Goal: Task Accomplishment & Management: Manage account settings

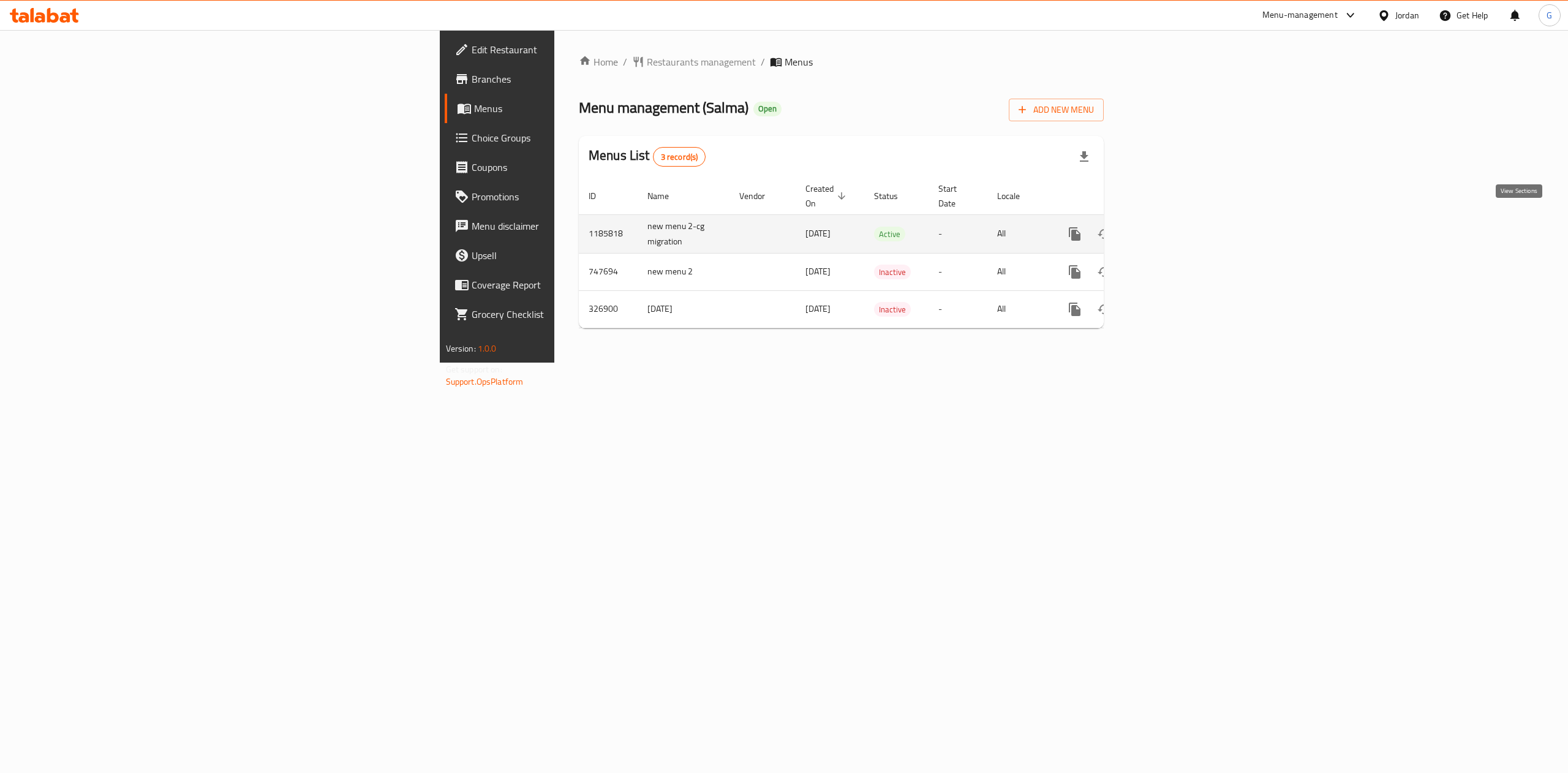
click at [1171, 228] on icon "enhanced table" at bounding box center [1163, 234] width 15 height 15
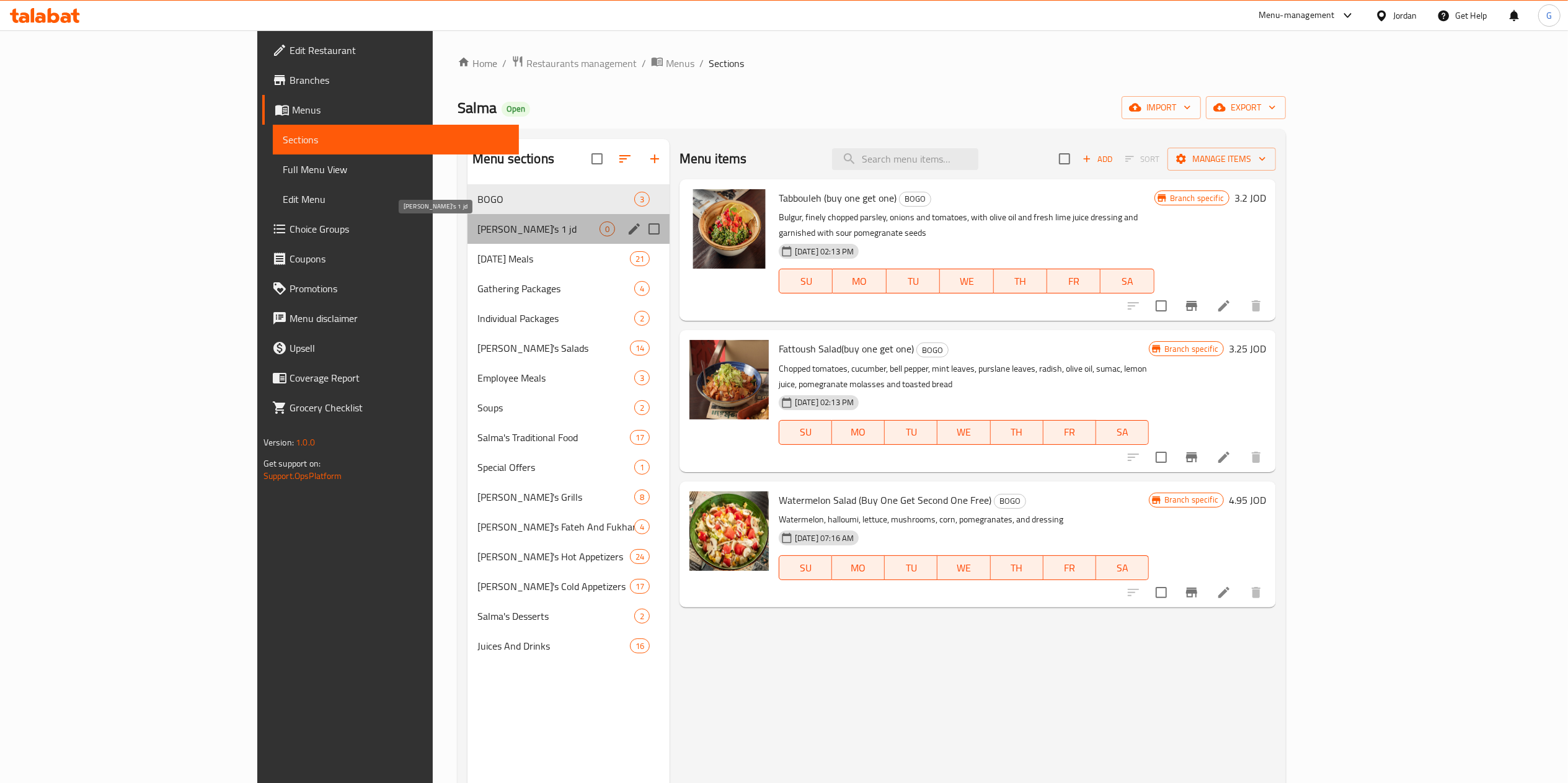
click at [477, 230] on span "[PERSON_NAME]'s 1 jd" at bounding box center [538, 229] width 122 height 15
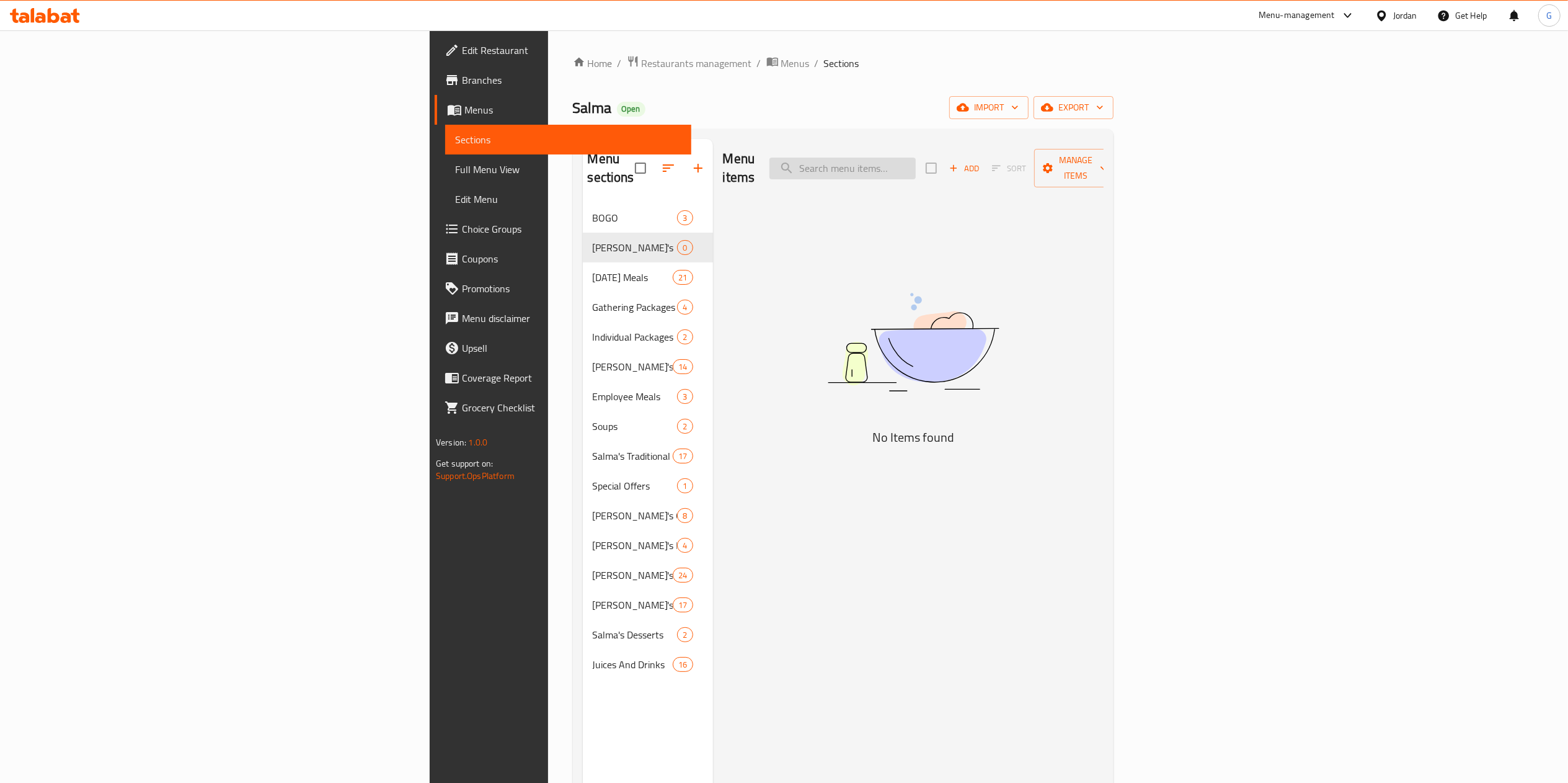
click at [915, 165] on input "search" at bounding box center [842, 169] width 146 height 22
paste input "Royal kubeh/ per piece"
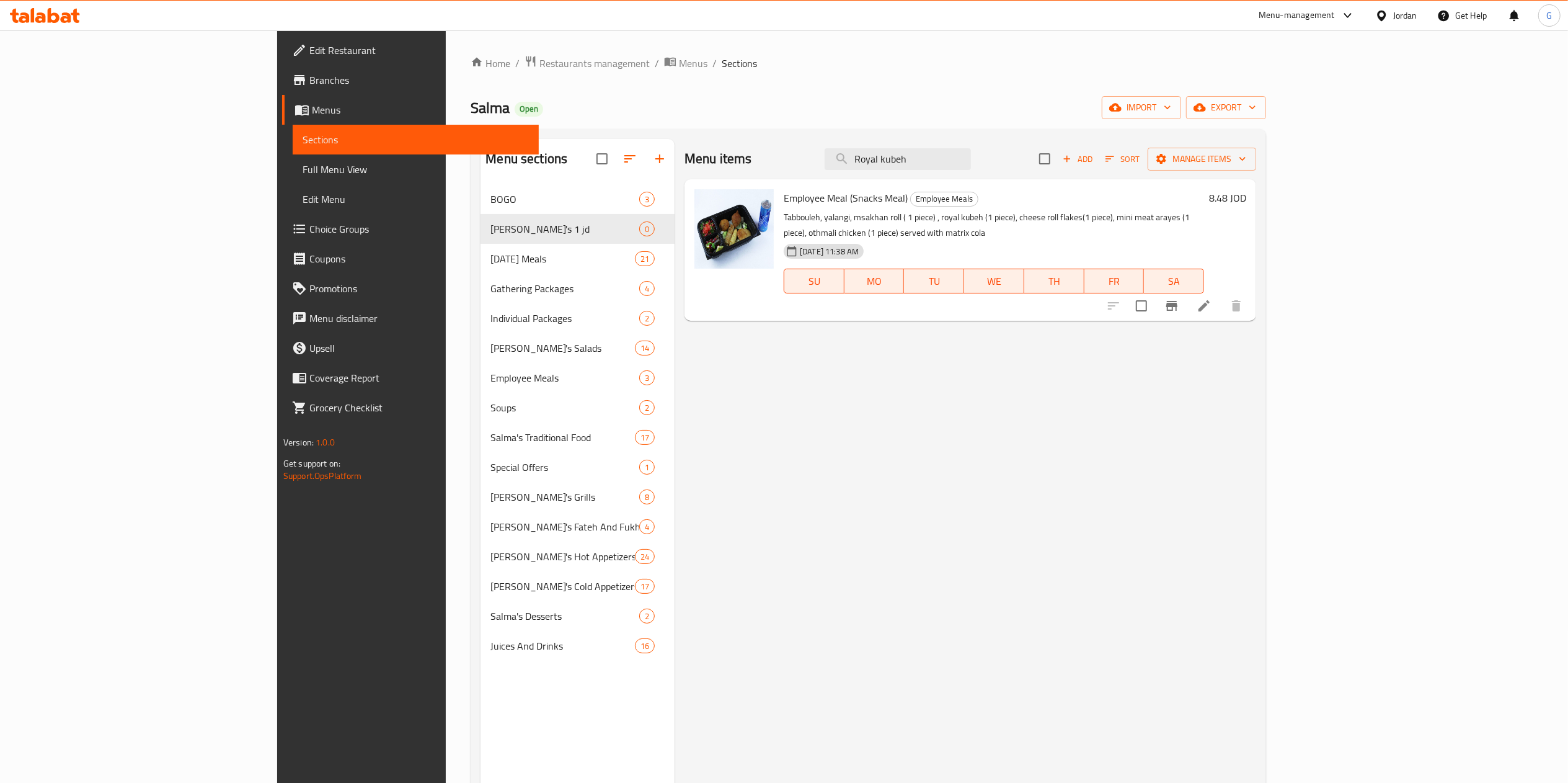
type input "Royal kubeh"
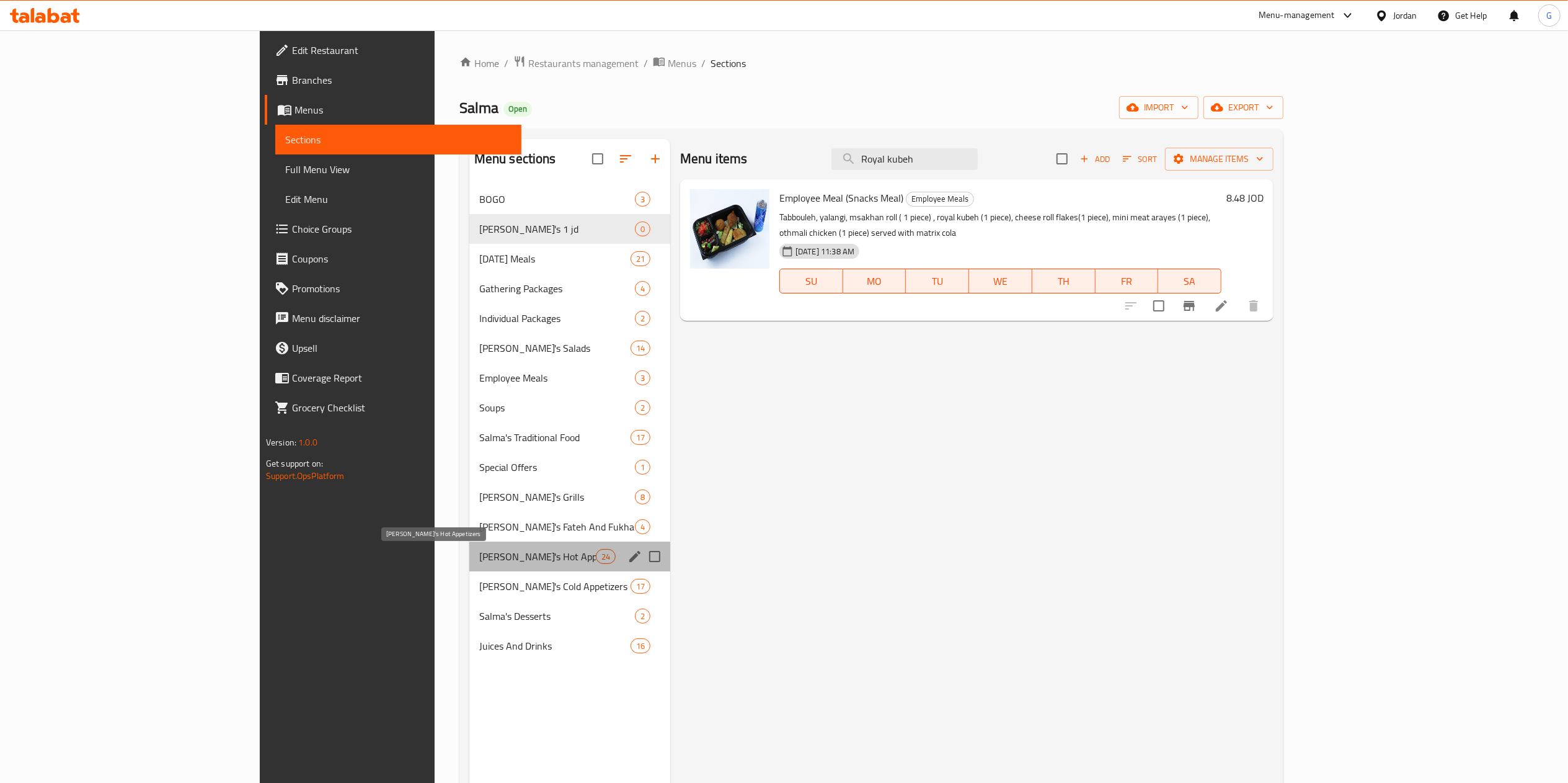
click at [479, 550] on span "Salma's Hot Appetizers" at bounding box center [537, 557] width 116 height 15
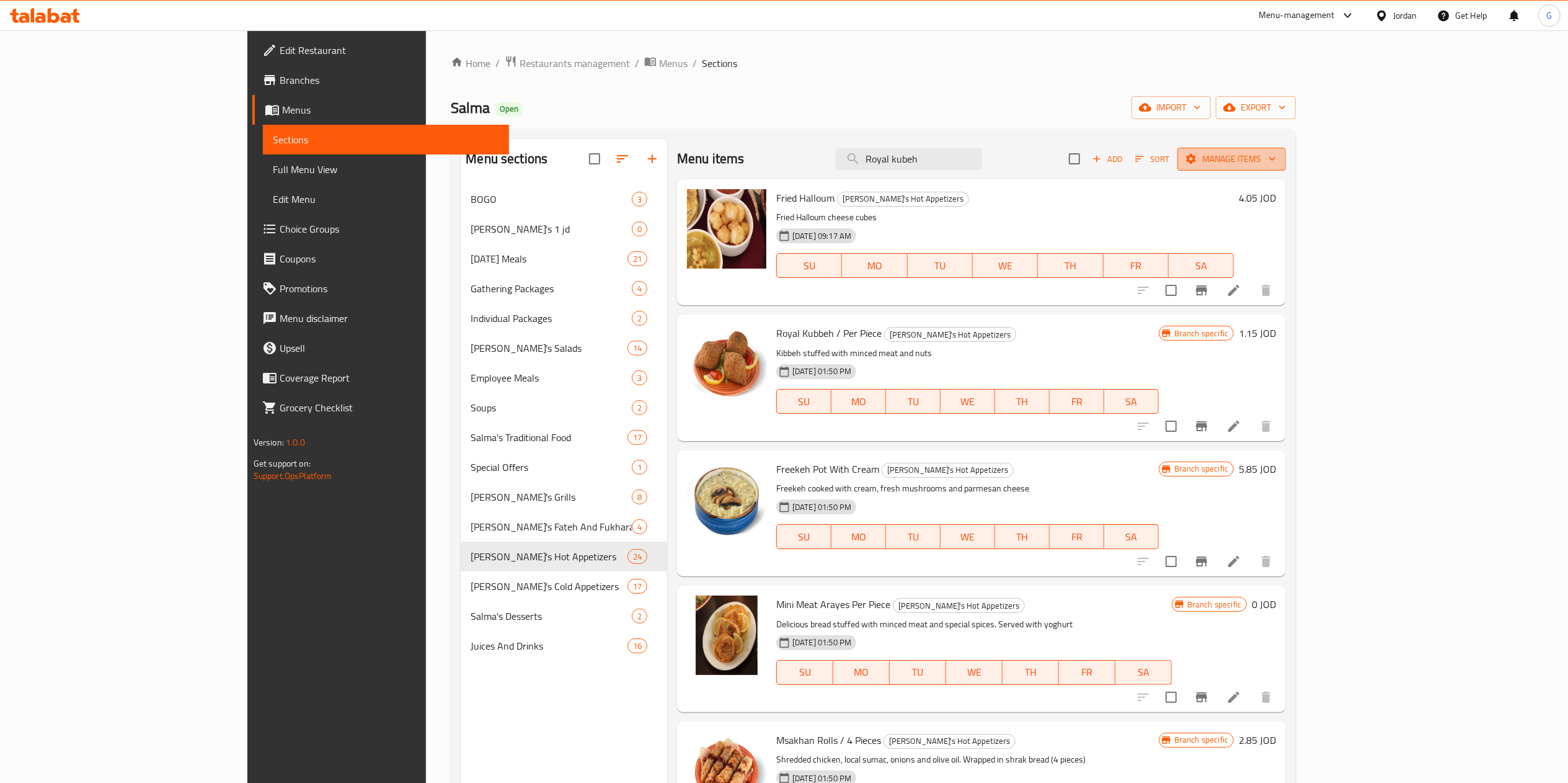
click at [1276, 155] on span "Manage items" at bounding box center [1231, 159] width 89 height 16
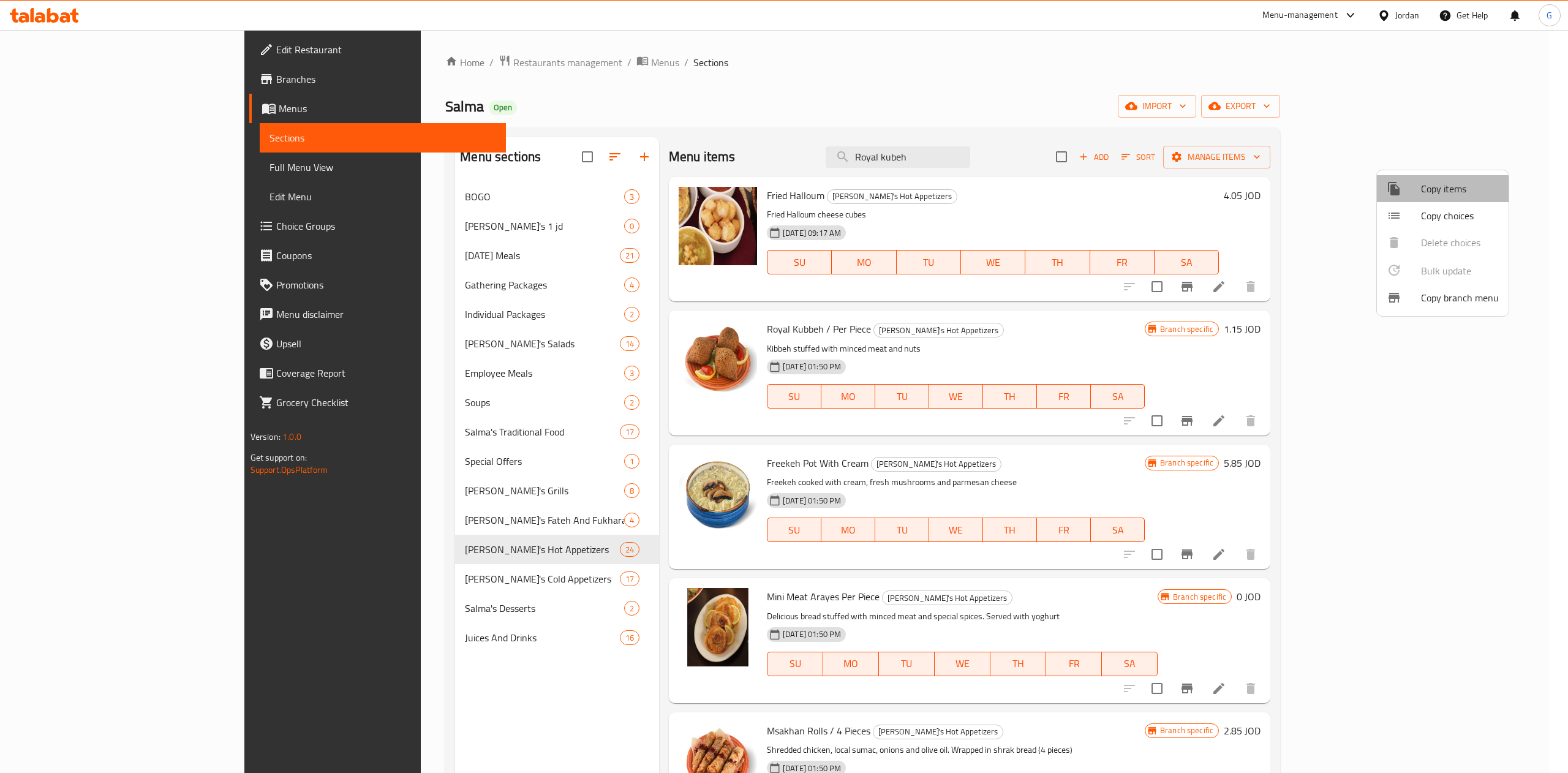
click at [1432, 190] on span "Copy items" at bounding box center [1459, 189] width 77 height 15
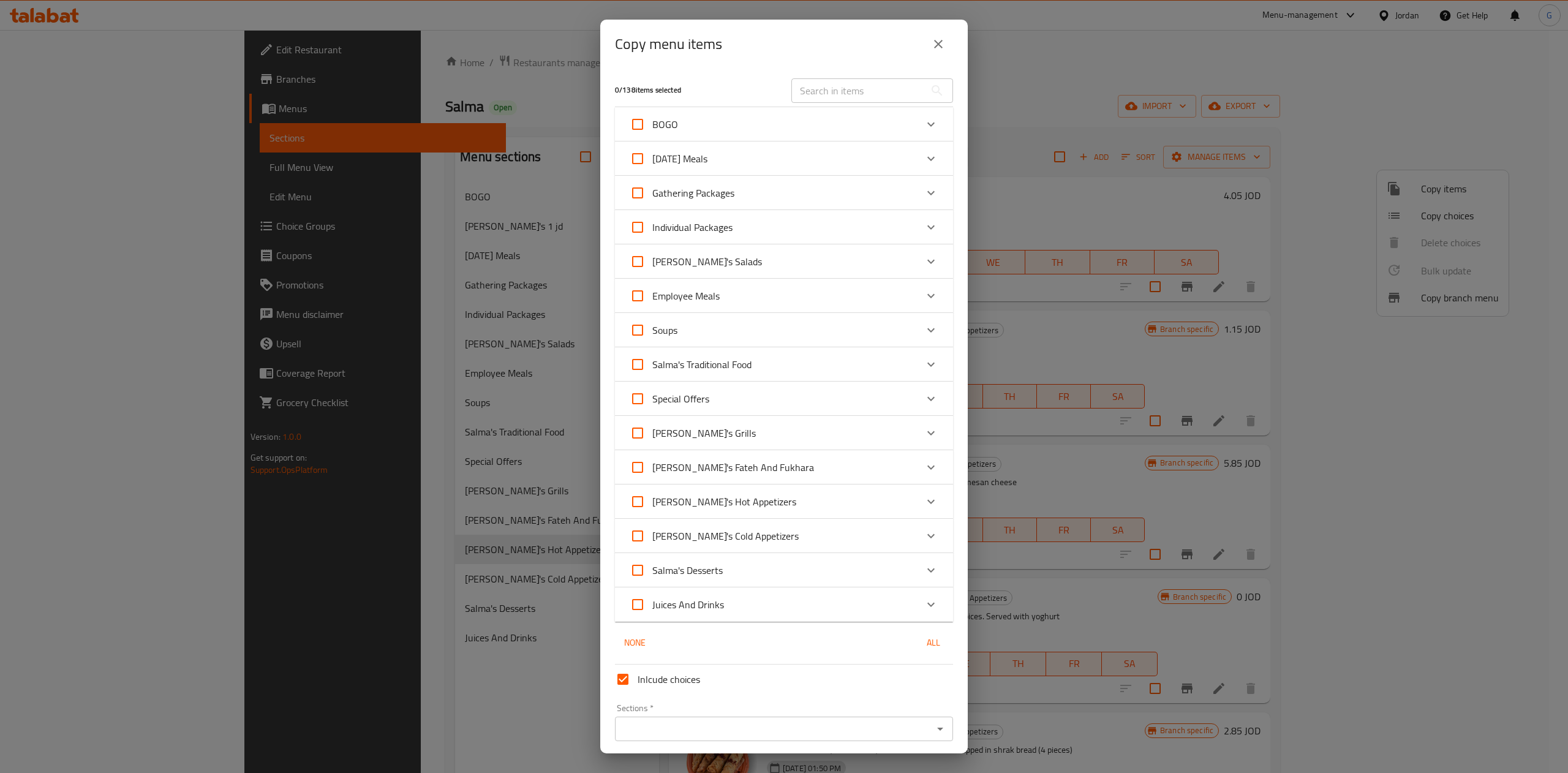
click at [718, 501] on span "[PERSON_NAME] Hot Appetizers" at bounding box center [724, 501] width 144 height 18
click at [652, 501] on input "[PERSON_NAME]'s Hot Appetizers" at bounding box center [637, 501] width 29 height 29
checkbox input "true"
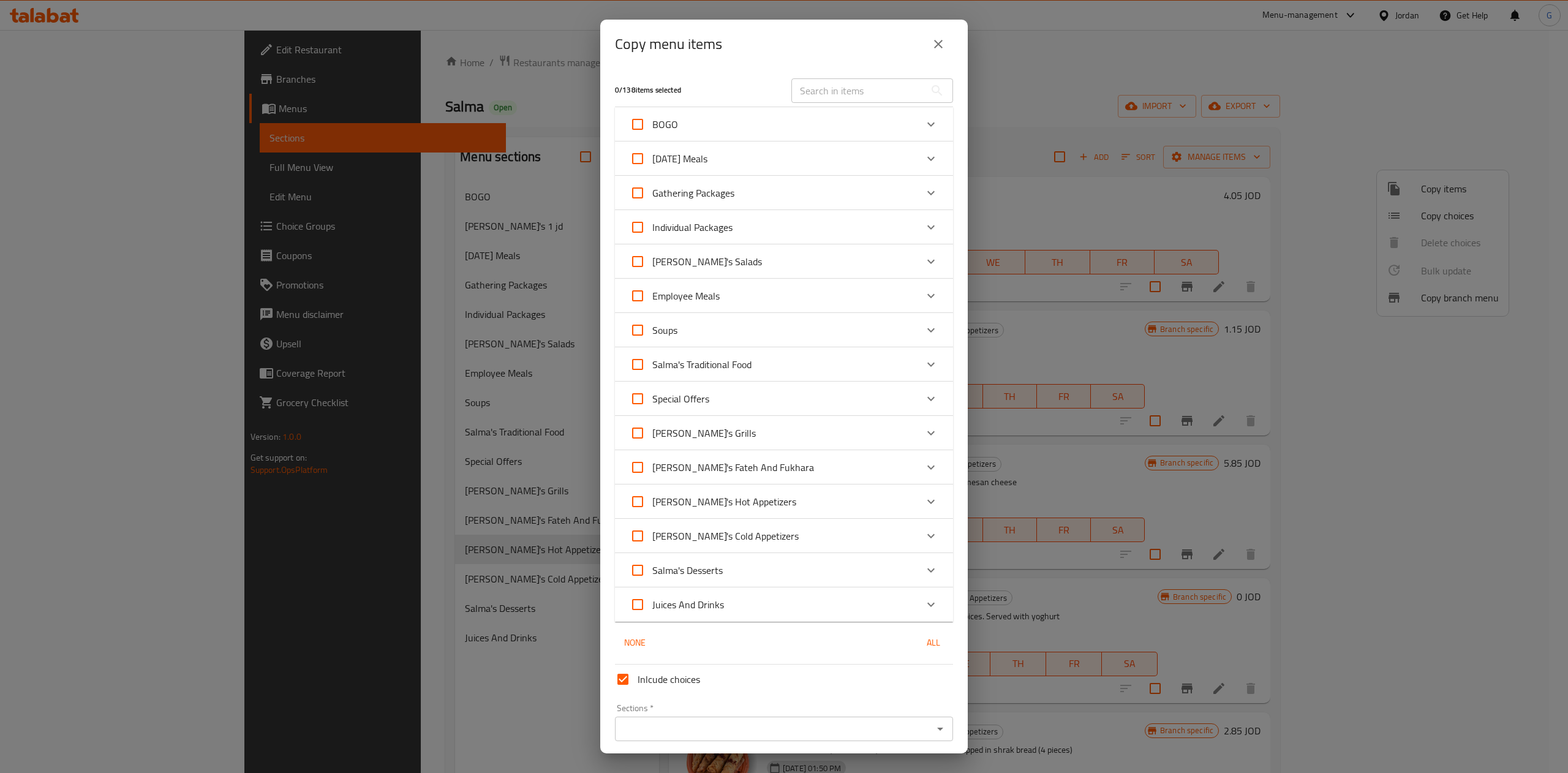
checkbox input "true"
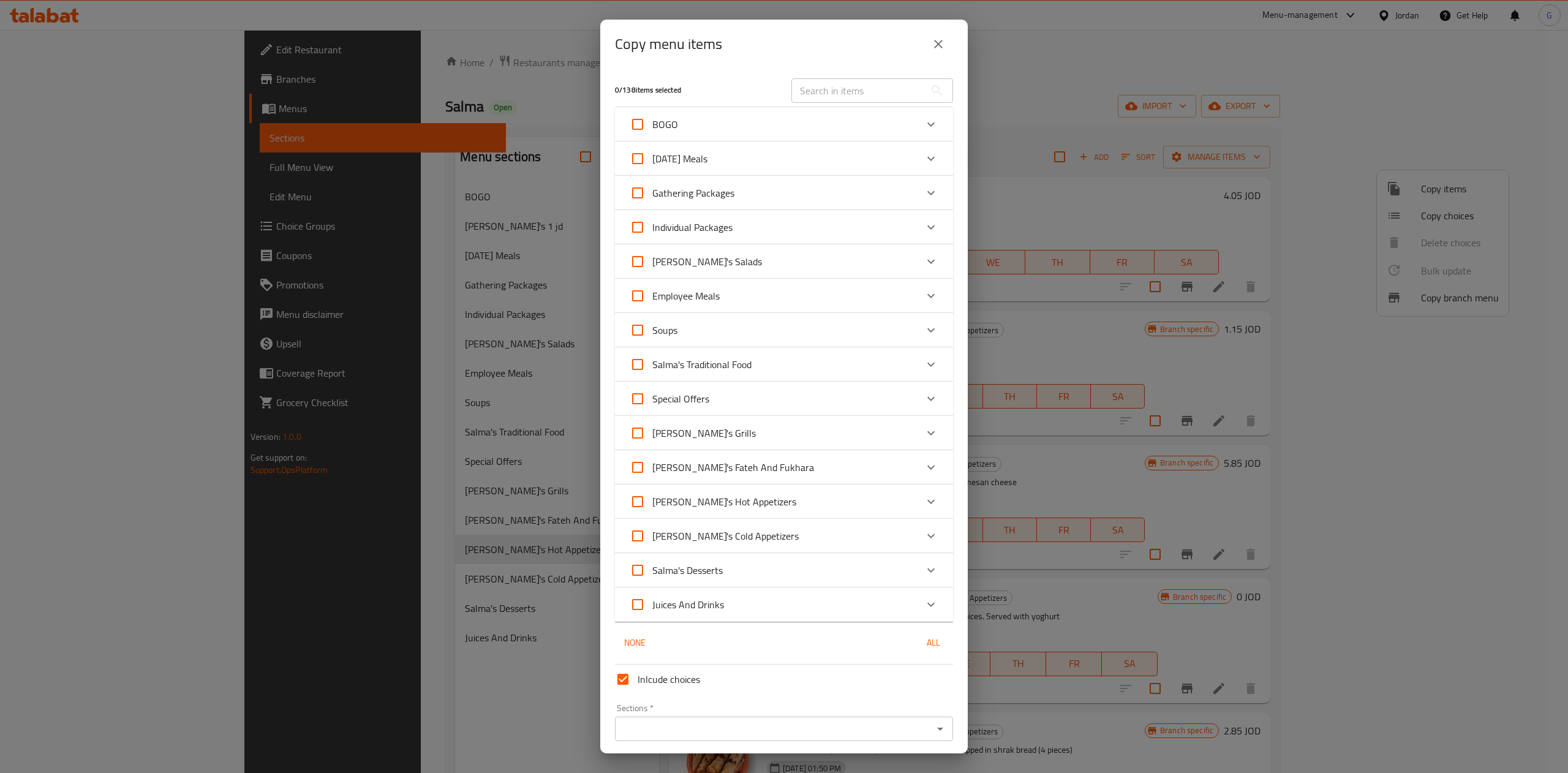
checkbox input "true"
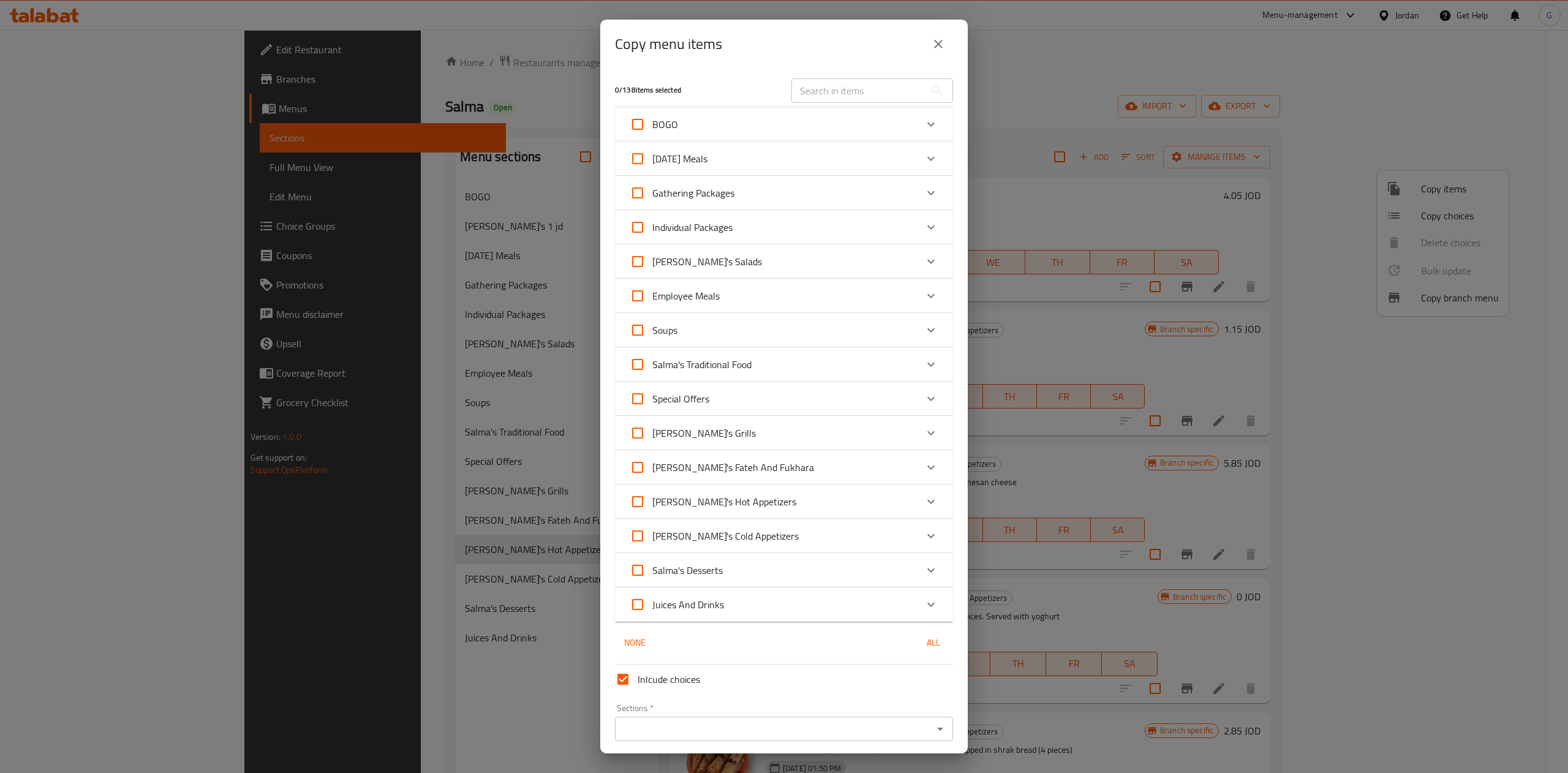
checkbox input "true"
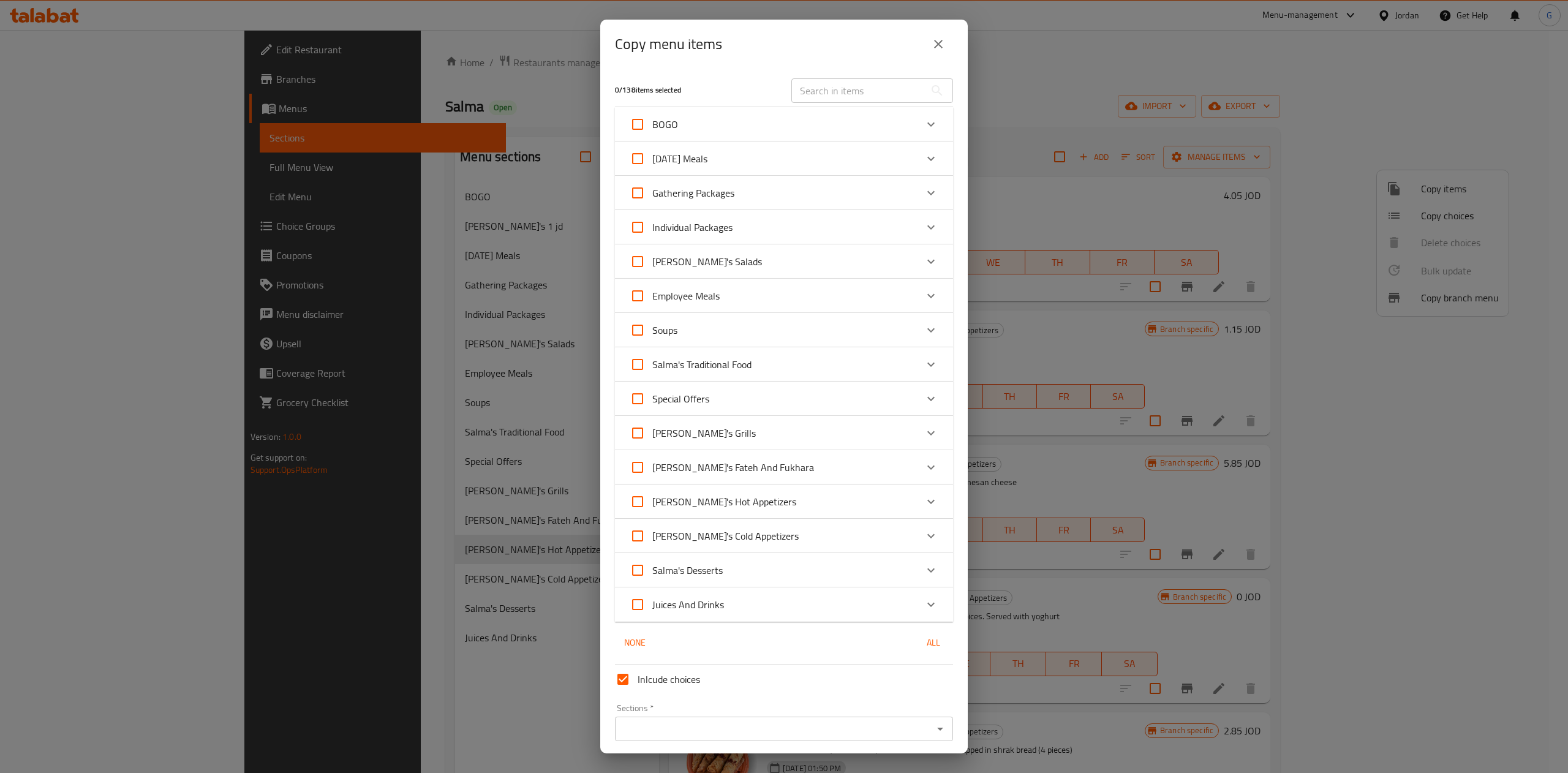
checkbox input "true"
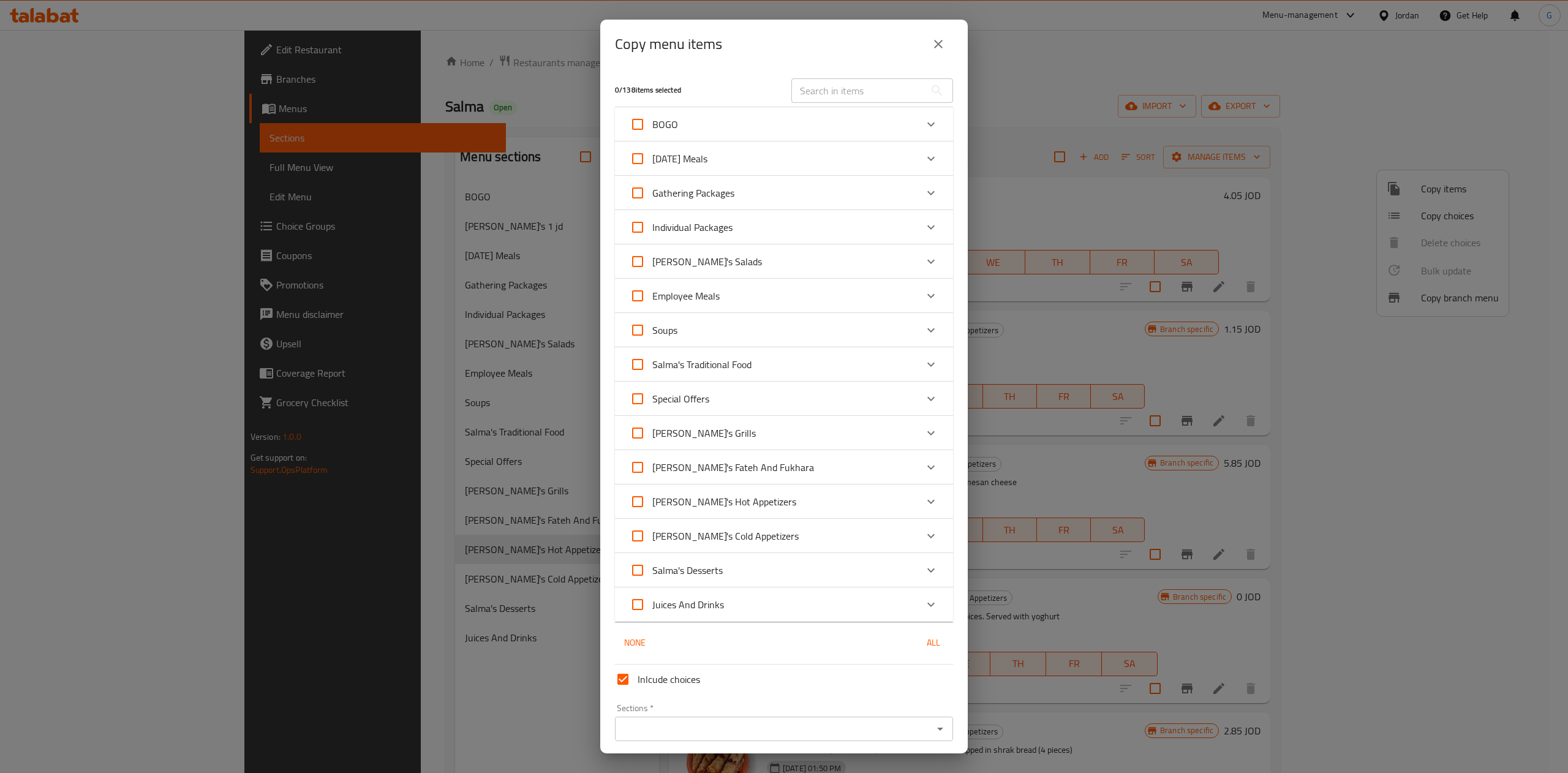
checkbox input "true"
click at [730, 499] on span "[PERSON_NAME]'s Hot Appetizers" at bounding box center [724, 501] width 144 height 18
click at [652, 499] on input "[PERSON_NAME]'s Hot Appetizers" at bounding box center [637, 501] width 29 height 29
checkbox input "false"
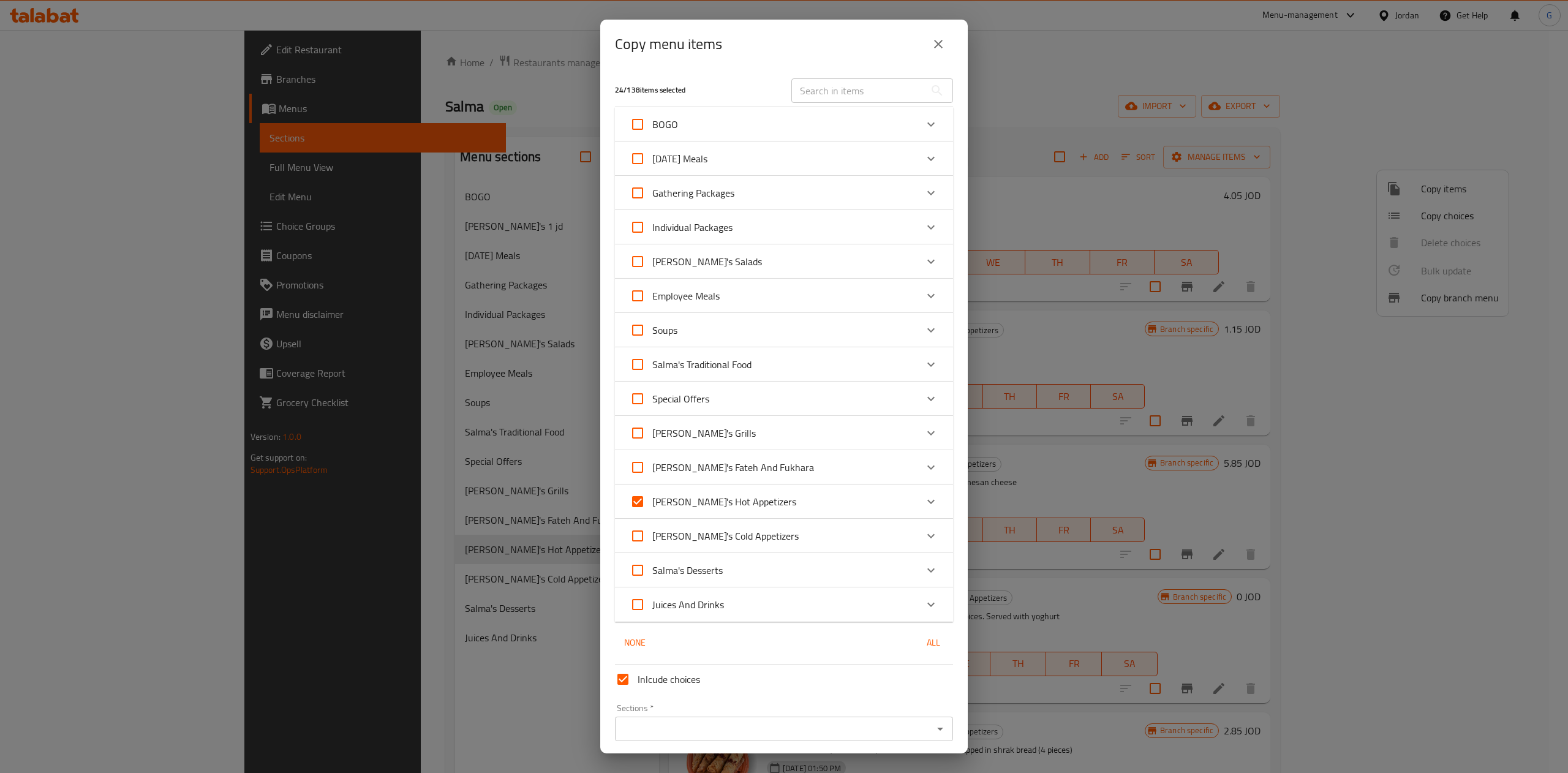
checkbox input "false"
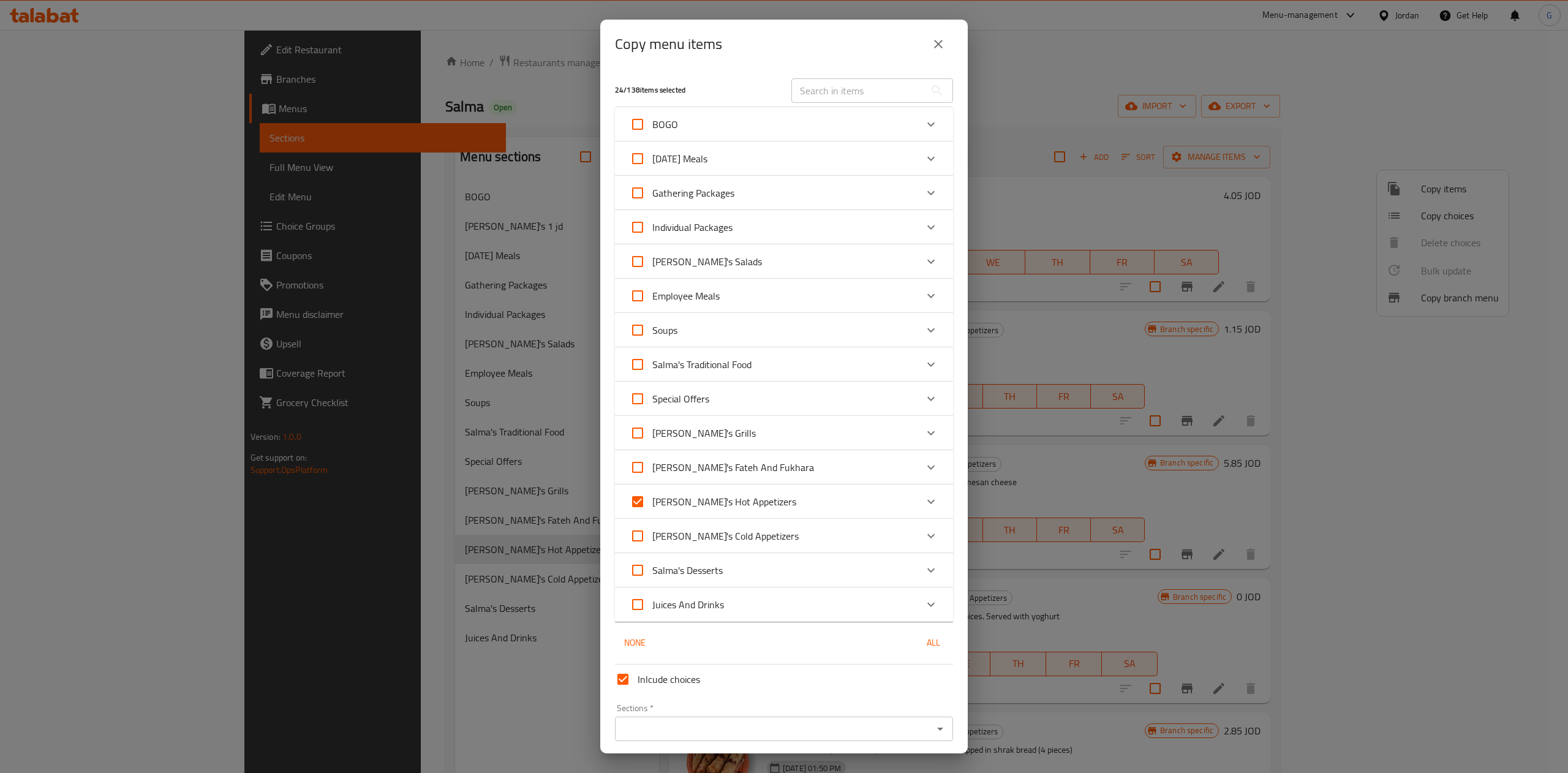
checkbox input "false"
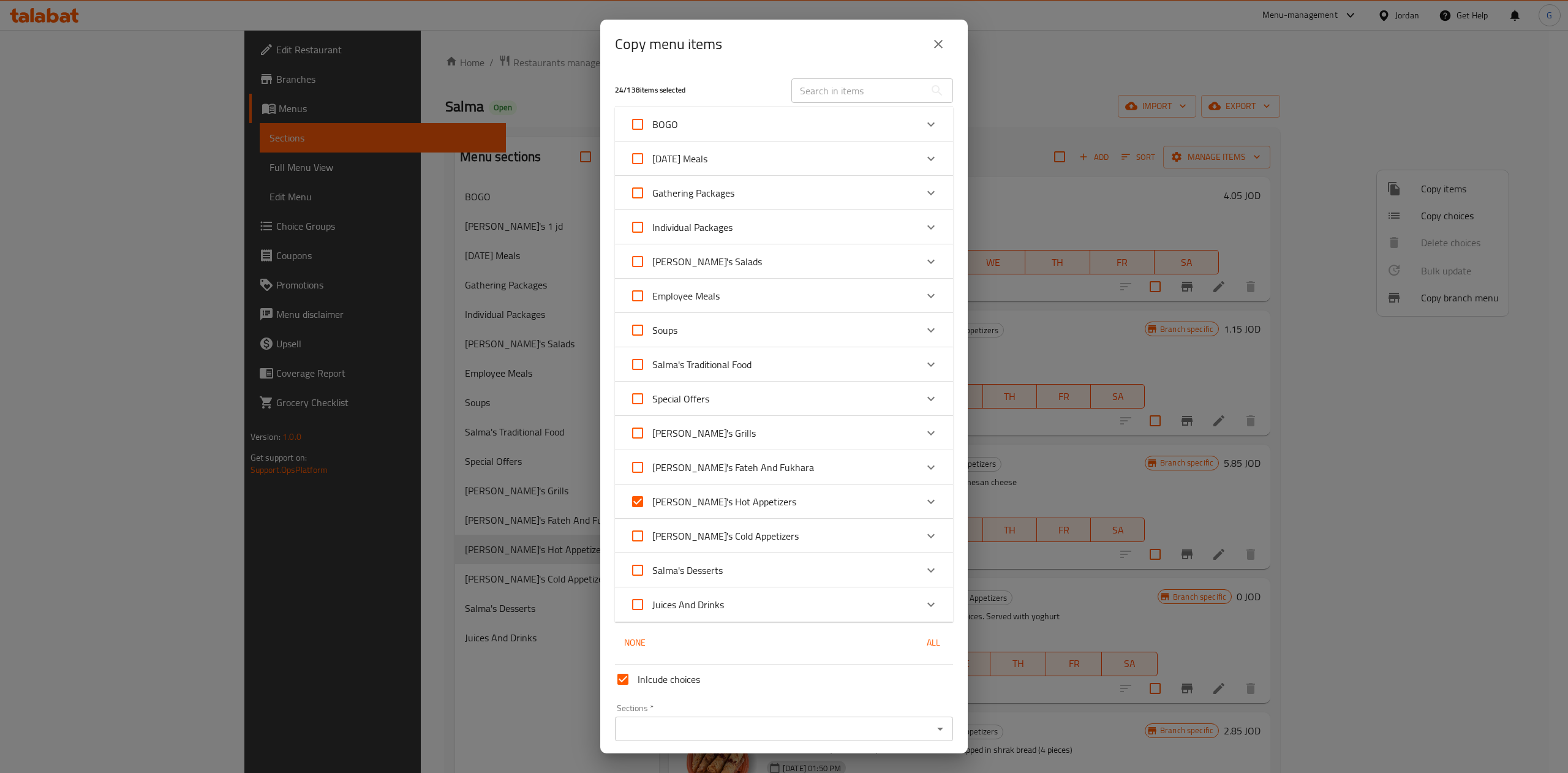
checkbox input "false"
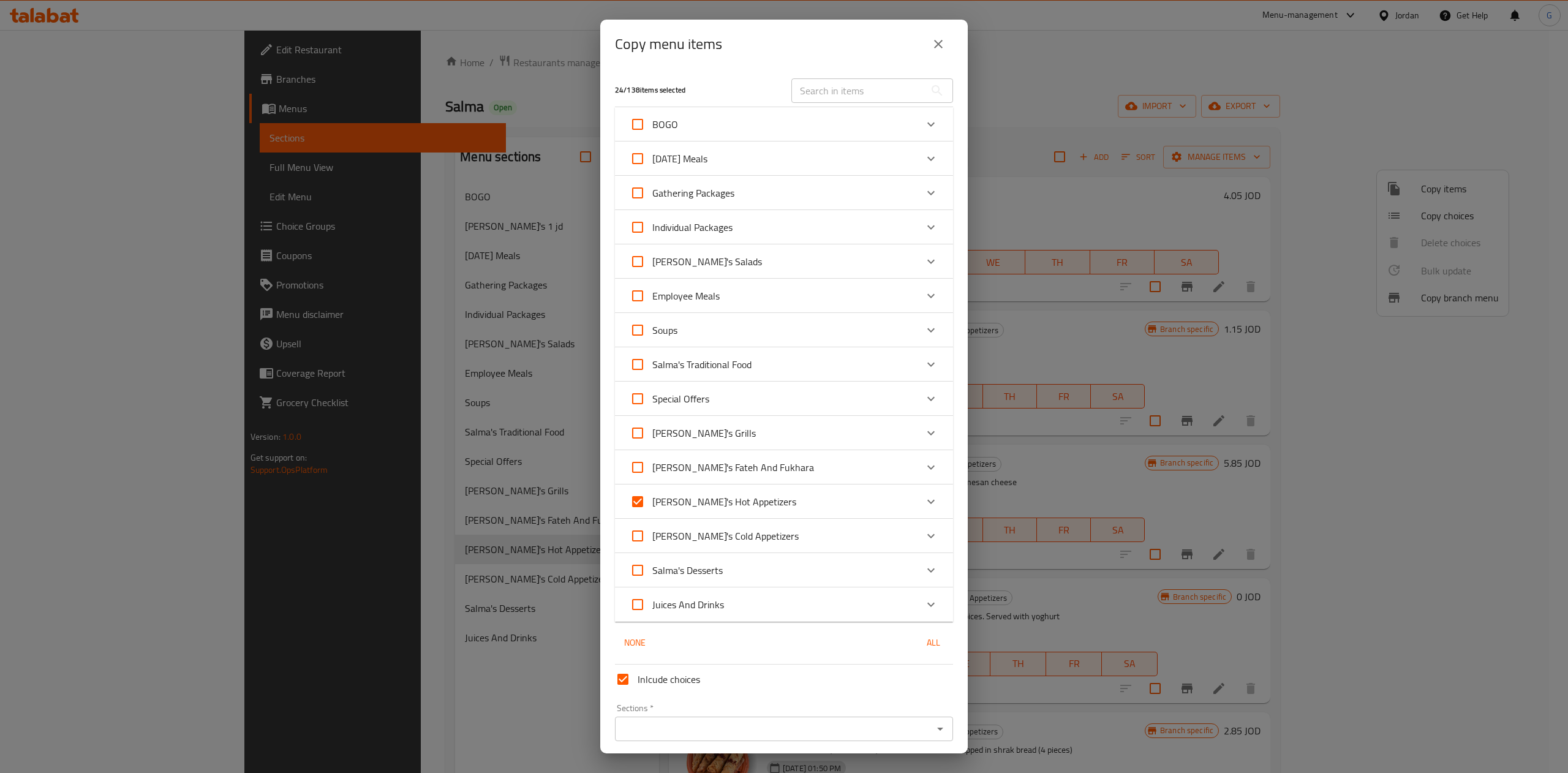
checkbox input "false"
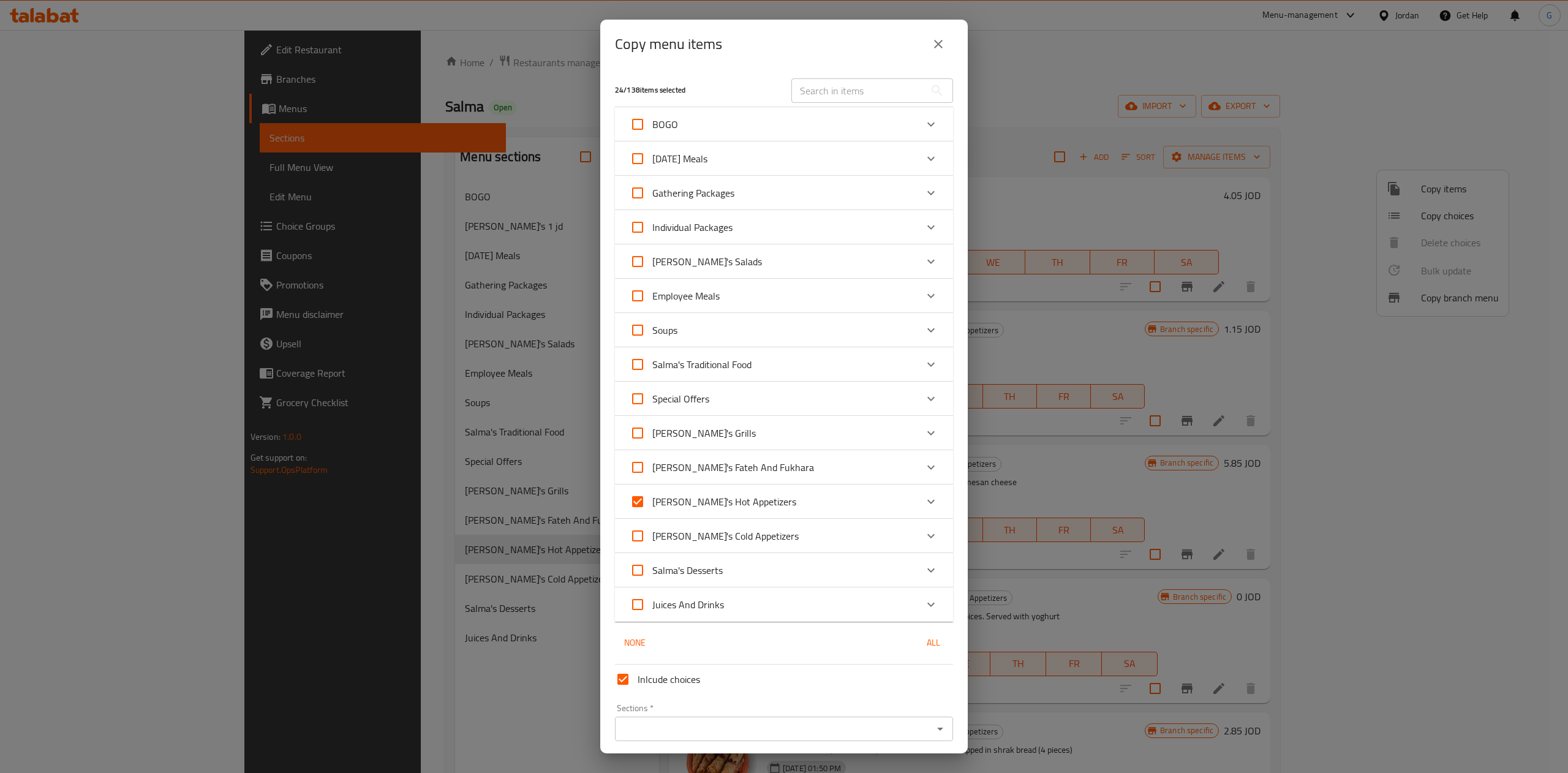
checkbox input "false"
click at [923, 502] on icon "Expand" at bounding box center [931, 501] width 15 height 15
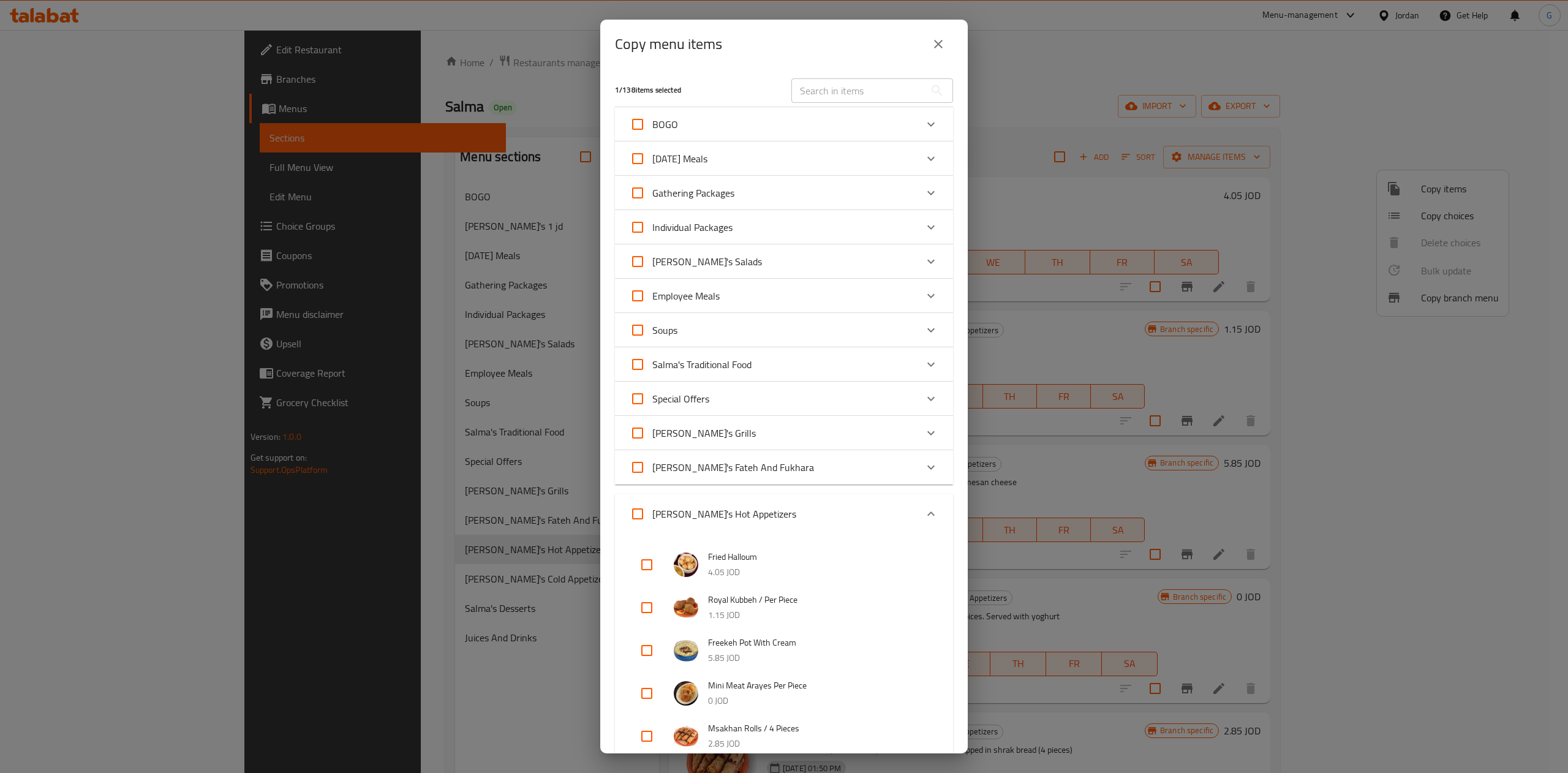
click at [648, 604] on input "checkbox" at bounding box center [646, 607] width 29 height 29
checkbox input "true"
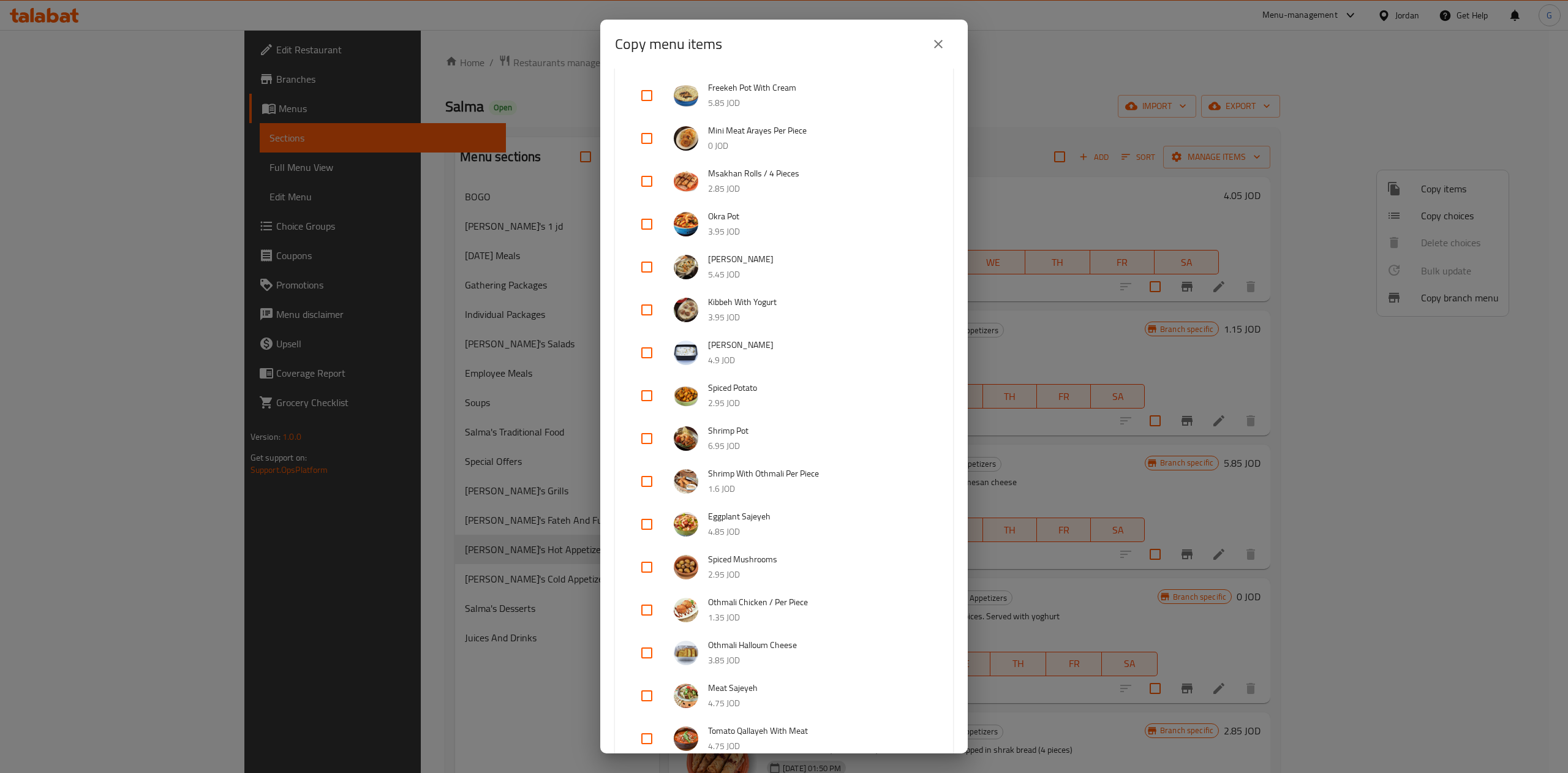
scroll to position [557, 0]
click at [648, 607] on input "checkbox" at bounding box center [646, 607] width 29 height 29
checkbox input "true"
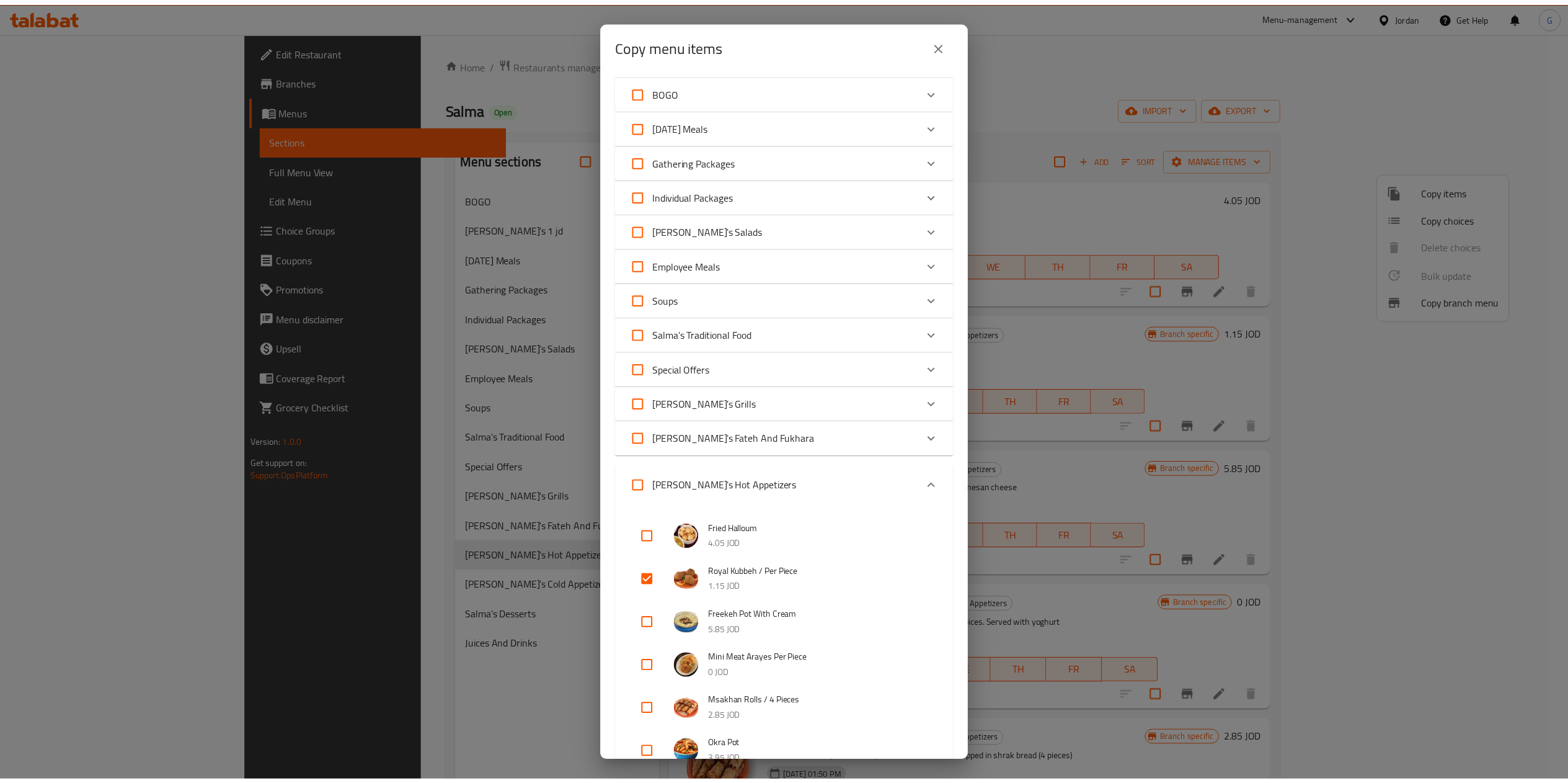
scroll to position [0, 0]
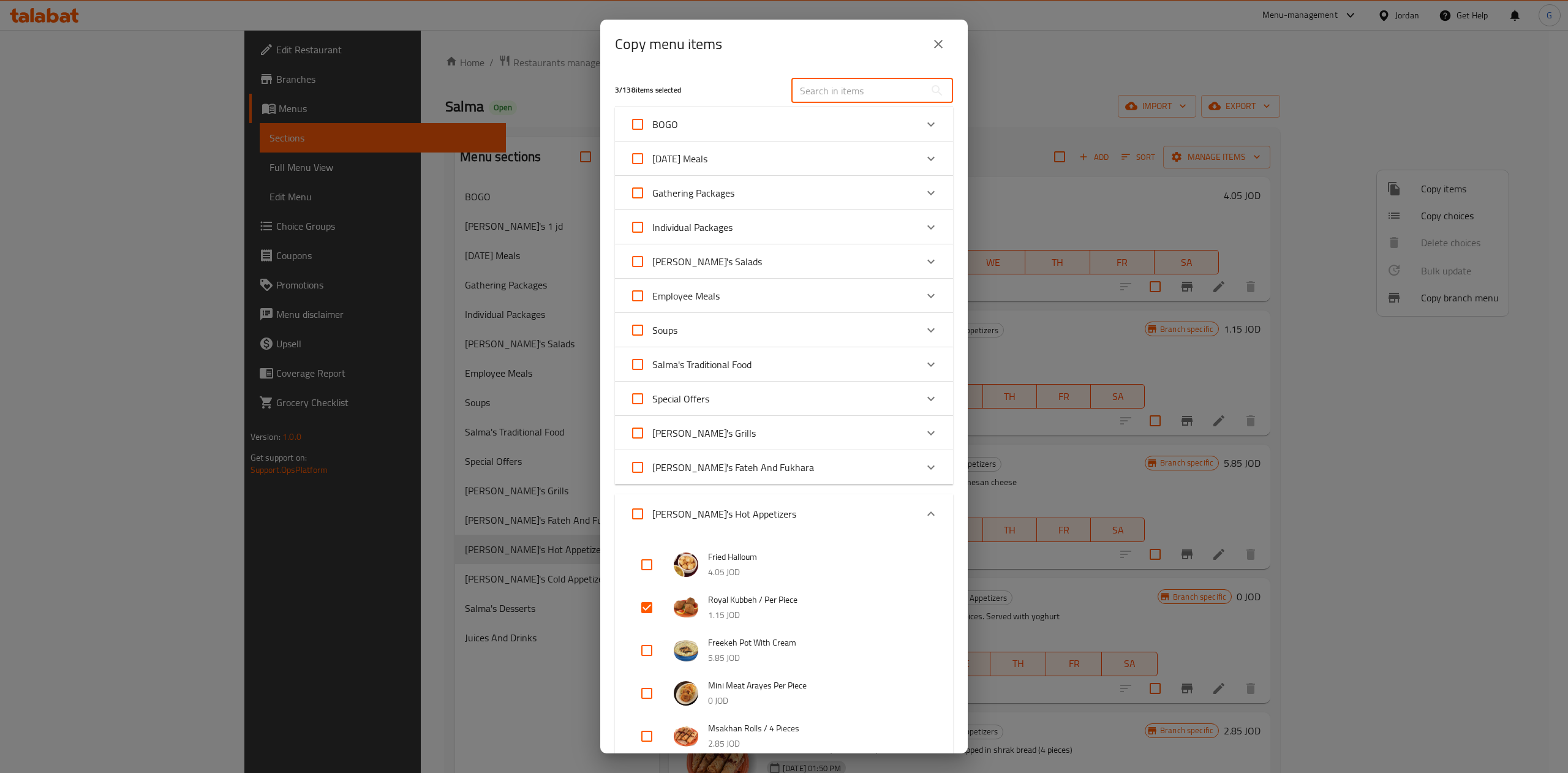
click at [834, 79] on input "text" at bounding box center [858, 90] width 134 height 24
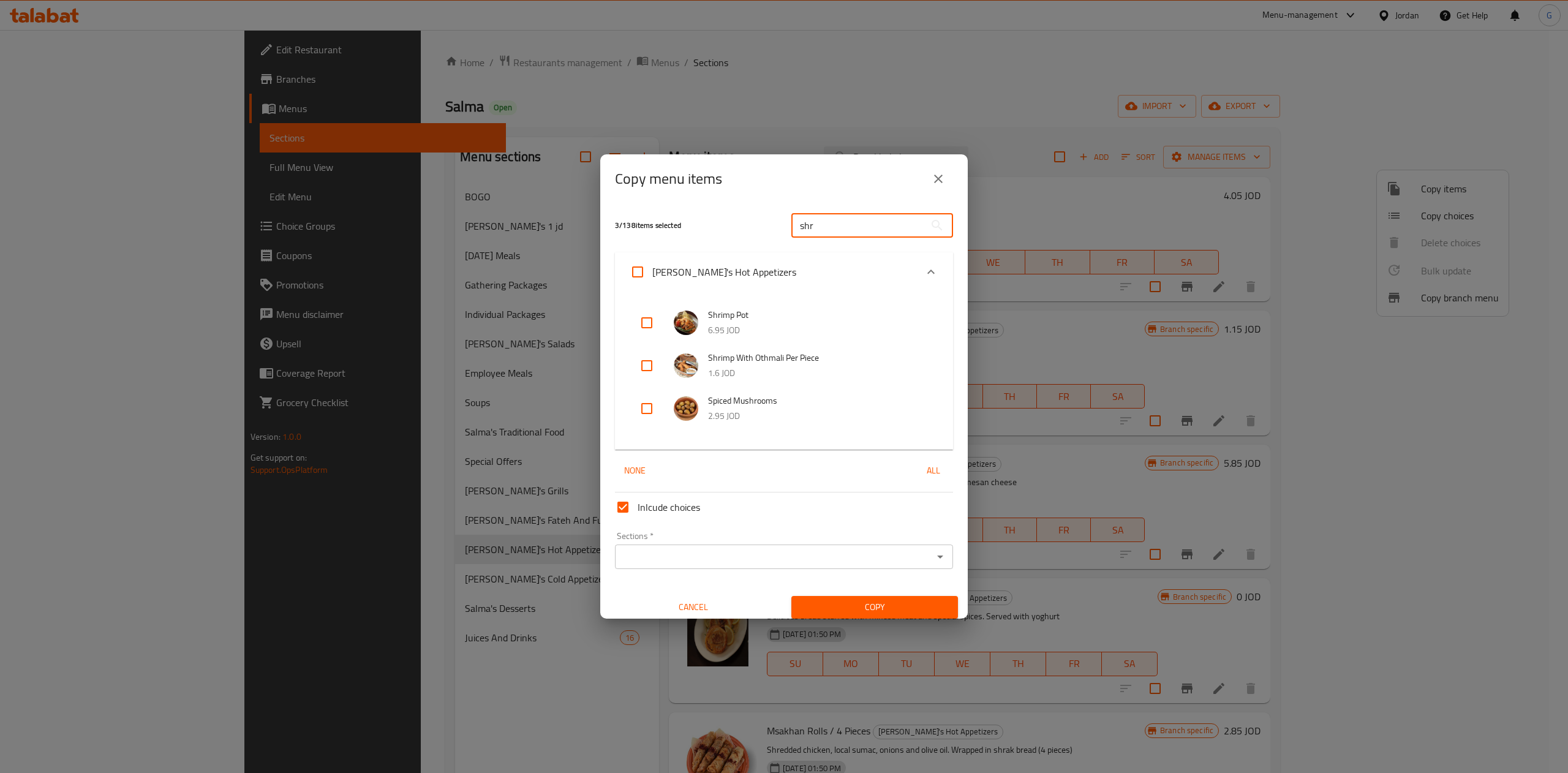
type input "shr"
click at [645, 362] on input "checkbox" at bounding box center [646, 365] width 29 height 29
checkbox input "true"
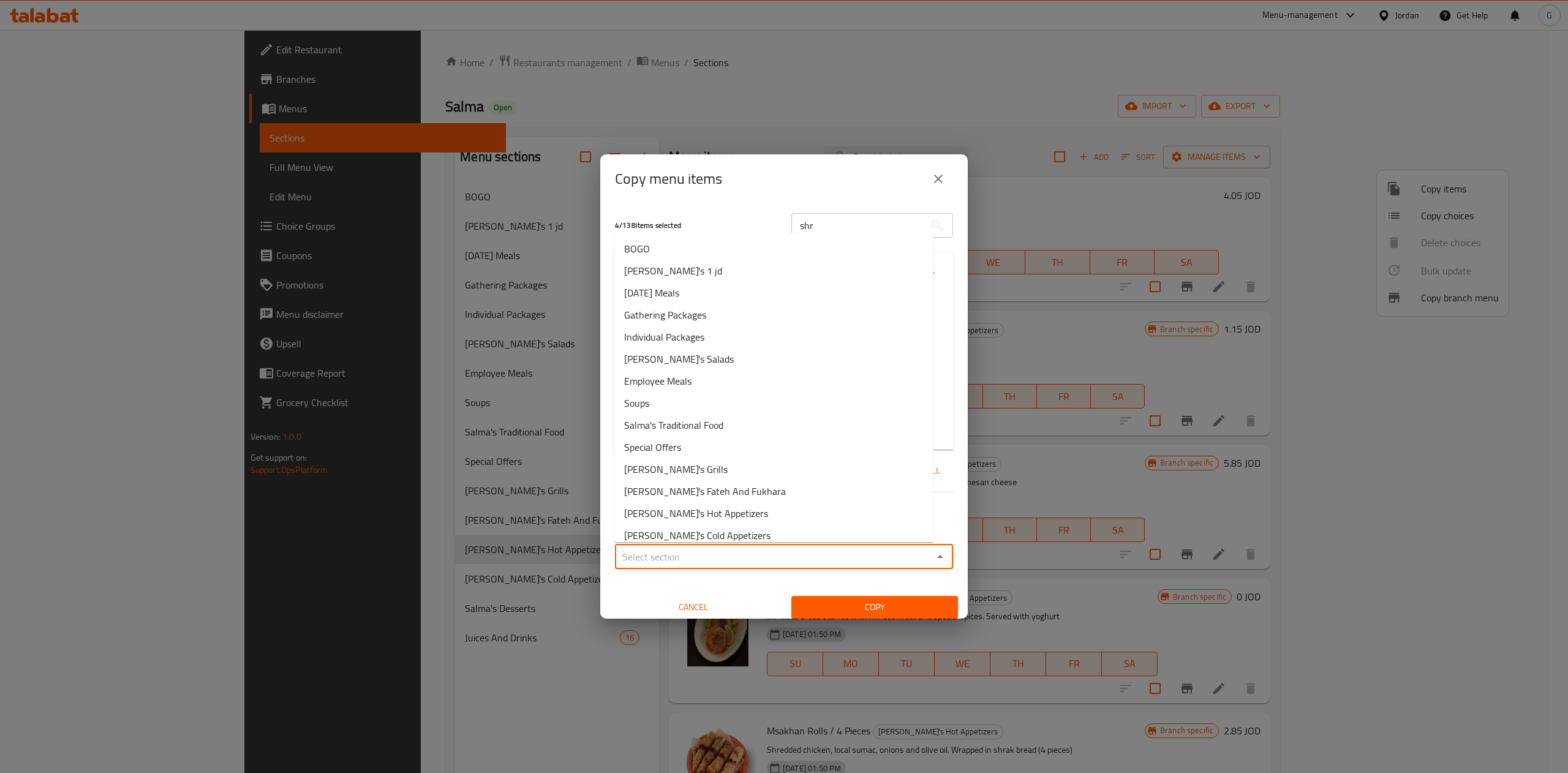
click at [736, 557] on input "Sections   *" at bounding box center [773, 556] width 310 height 17
click at [682, 278] on li "[PERSON_NAME]'s 1 jd" at bounding box center [774, 270] width 319 height 22
type input "[PERSON_NAME]'s 1 jd"
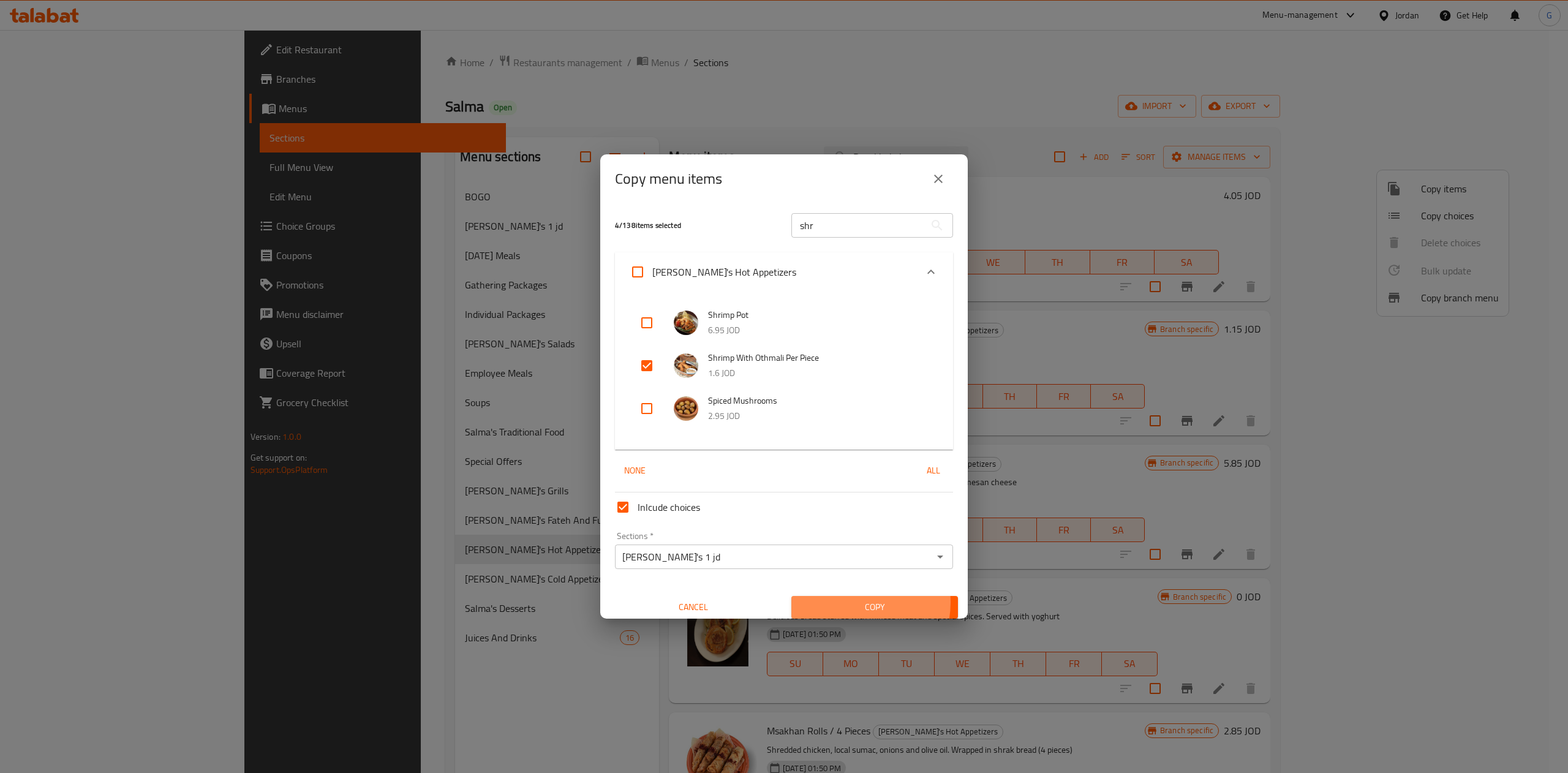
click at [846, 603] on span "Copy" at bounding box center [874, 607] width 147 height 16
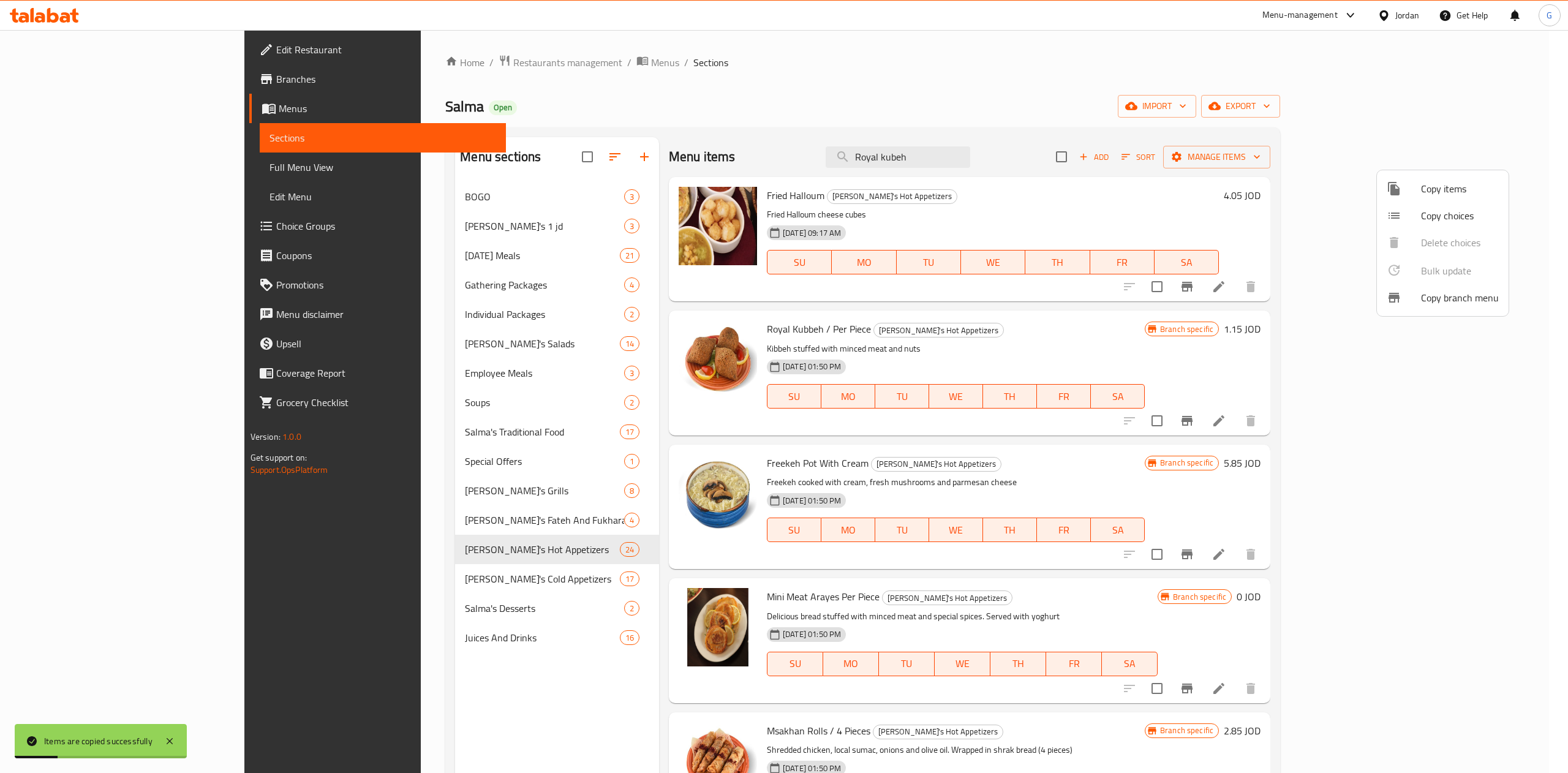
click at [365, 227] on div at bounding box center [784, 386] width 1568 height 773
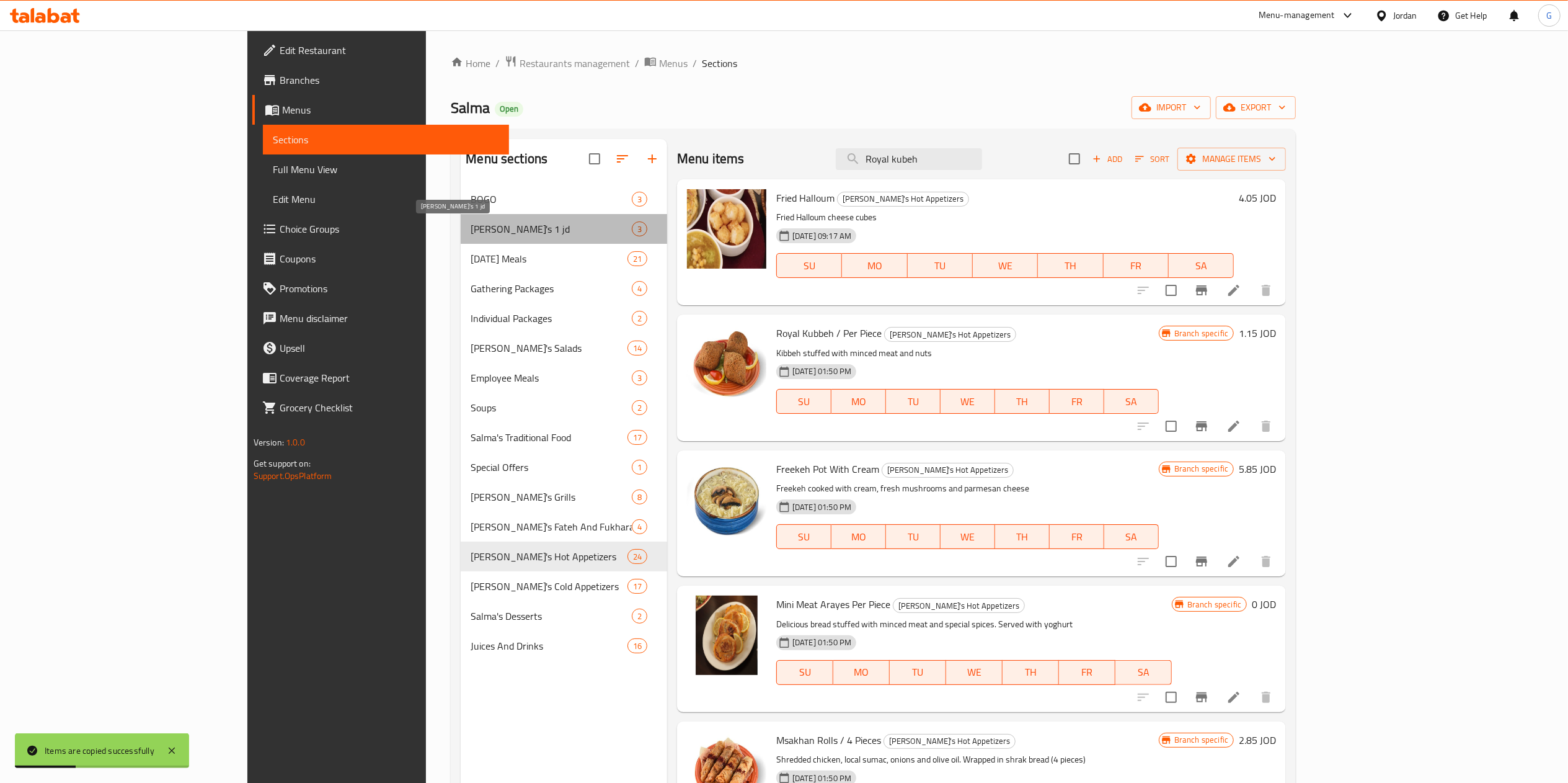
click at [470, 230] on span "[PERSON_NAME]'s 1 jd" at bounding box center [551, 229] width 161 height 15
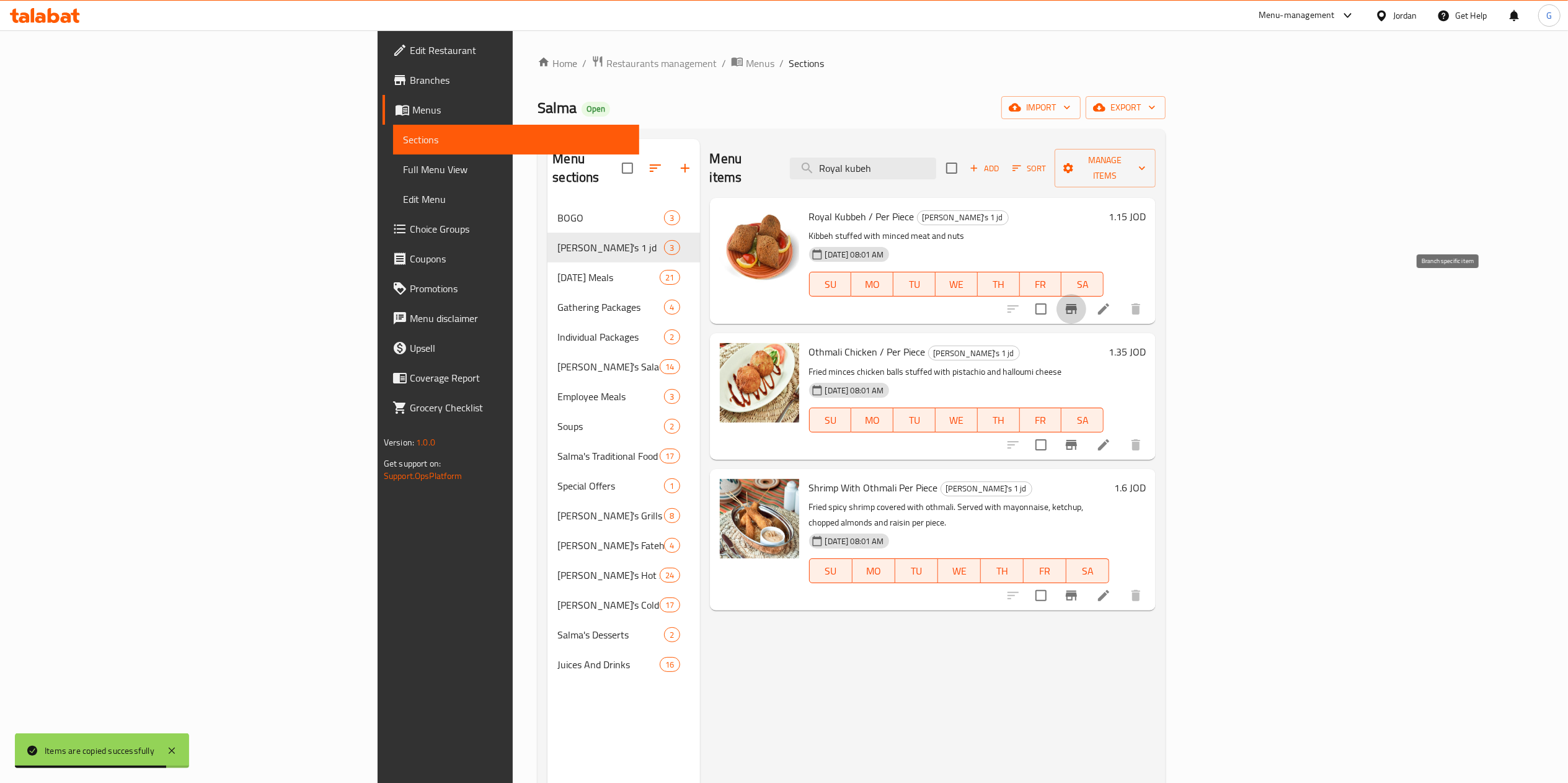
click at [1086, 294] on button "Branch-specific-item" at bounding box center [1071, 308] width 30 height 30
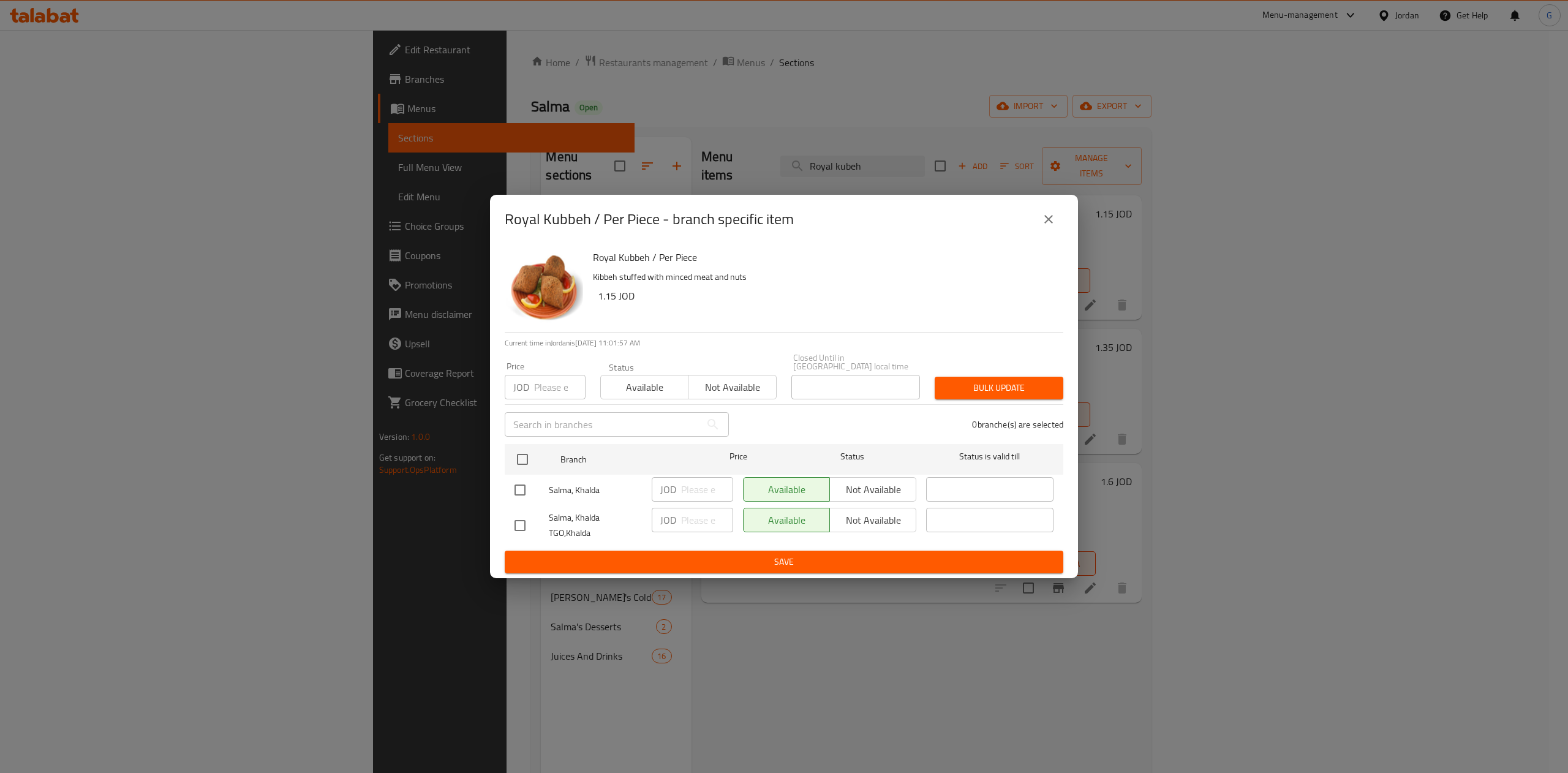
click at [1054, 221] on icon "close" at bounding box center [1048, 219] width 15 height 15
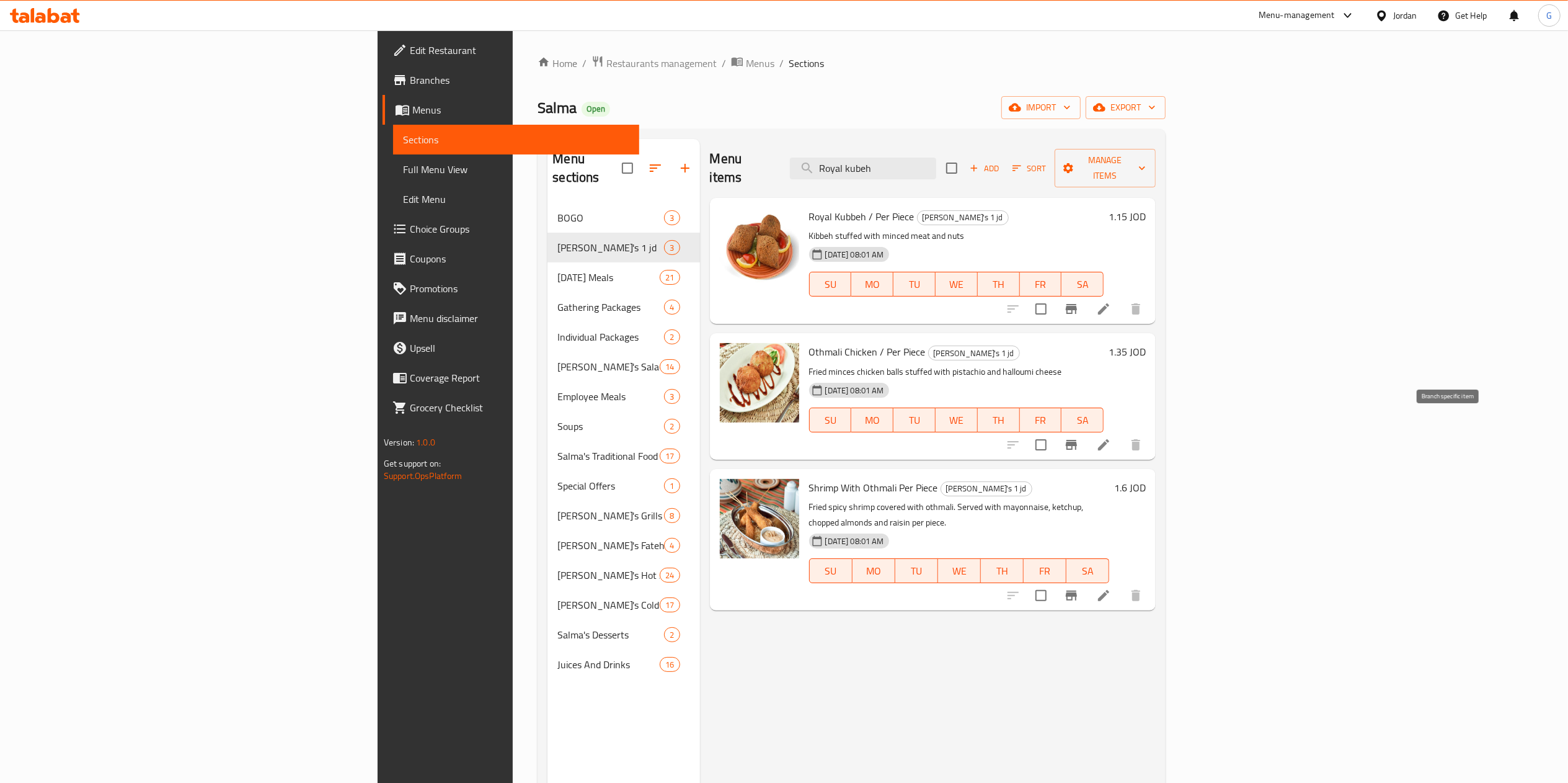
click at [1086, 430] on button "Branch-specific-item" at bounding box center [1071, 444] width 30 height 30
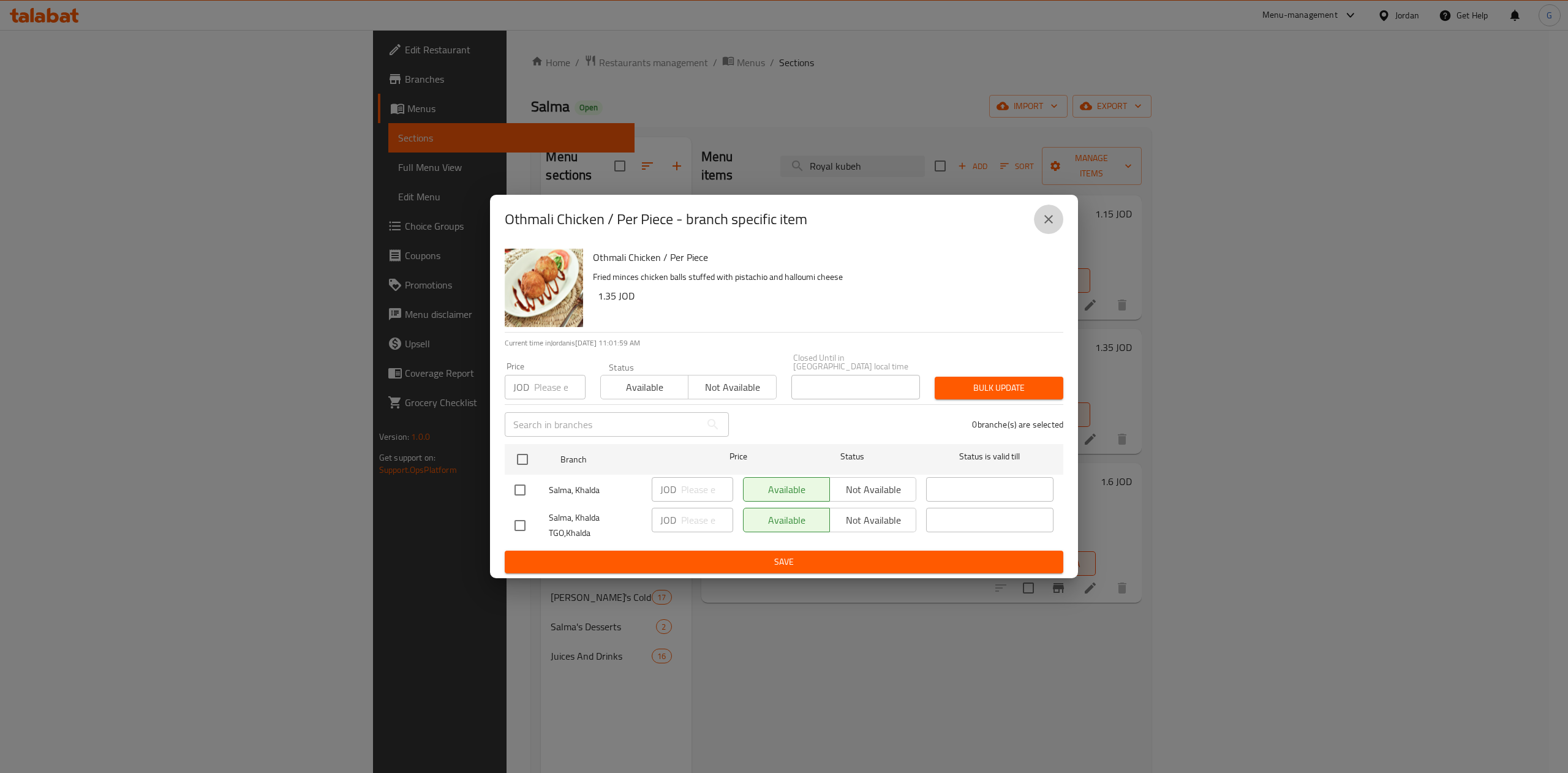
click at [1052, 225] on icon "close" at bounding box center [1048, 219] width 15 height 15
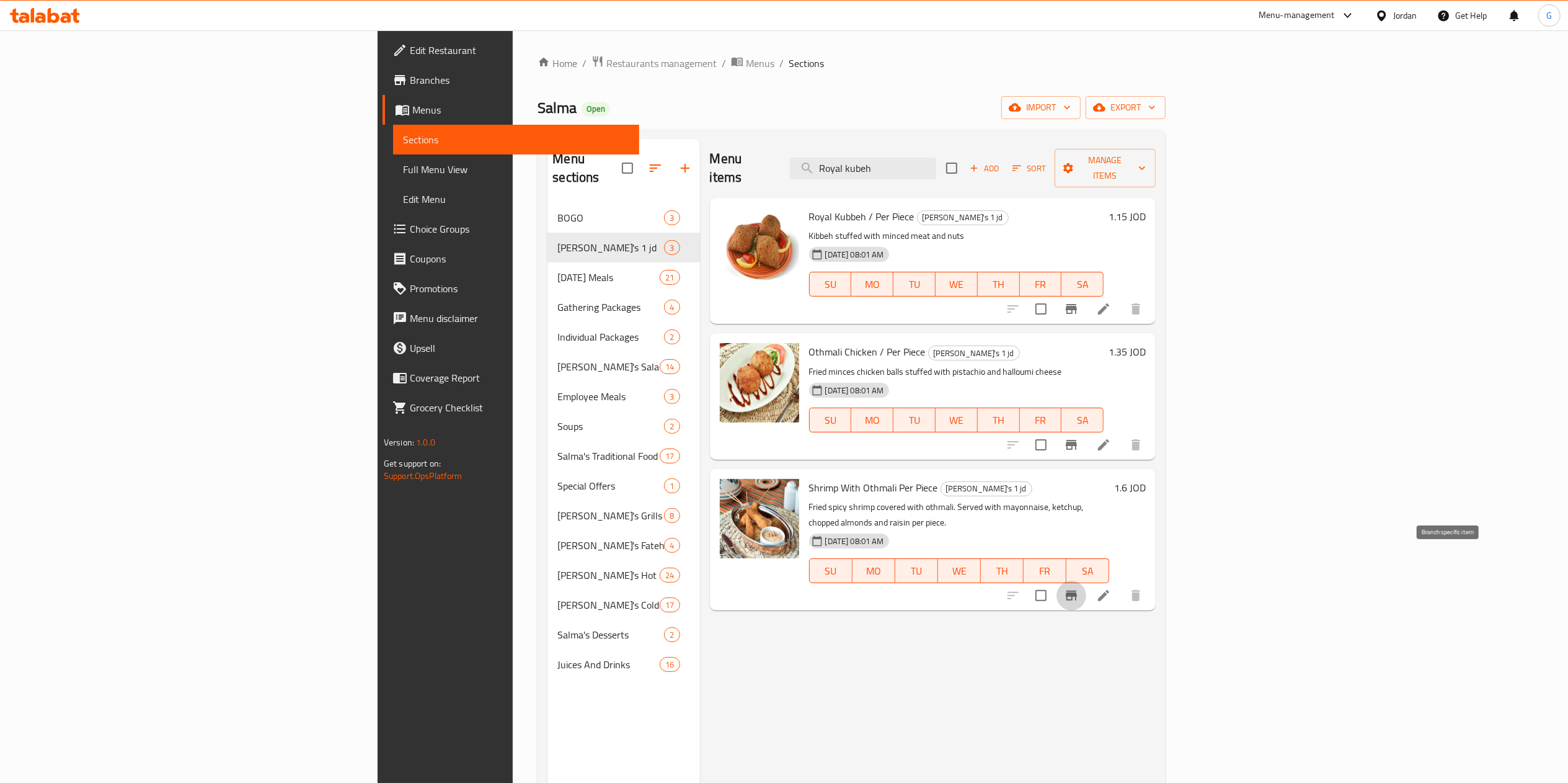
click at [1086, 581] on button "Branch-specific-item" at bounding box center [1071, 595] width 30 height 30
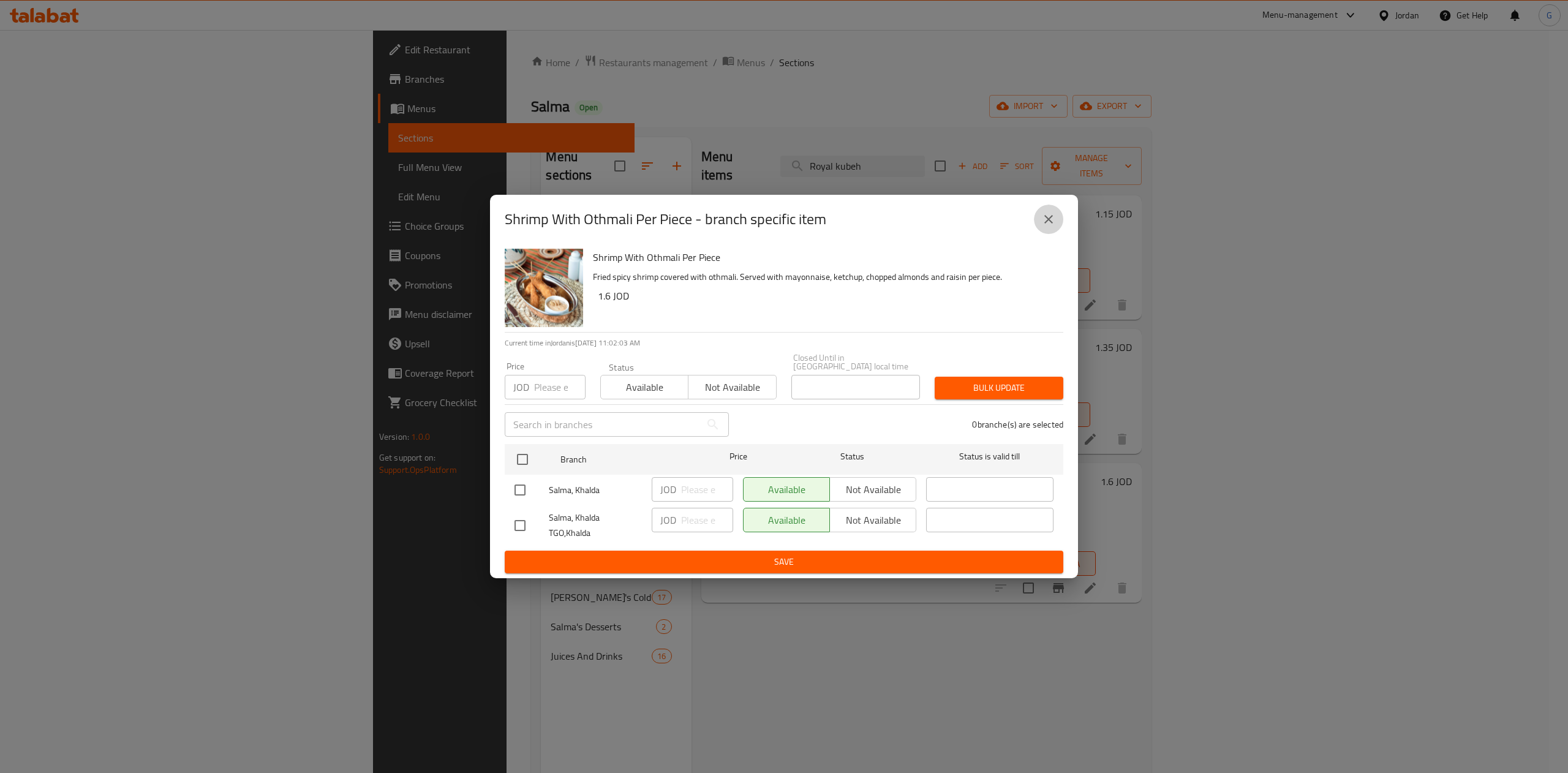
click at [1054, 227] on icon "close" at bounding box center [1048, 219] width 15 height 15
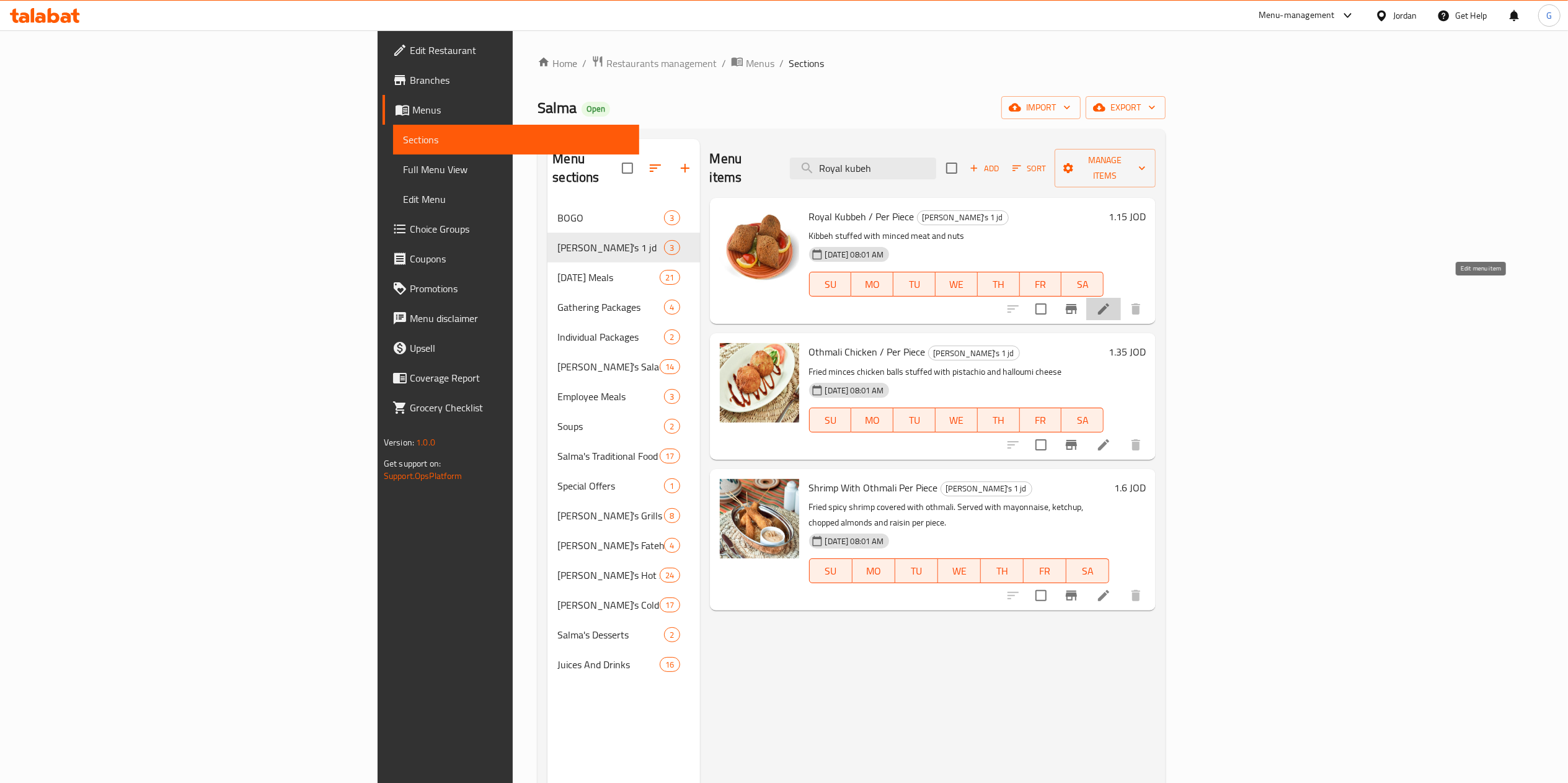
click at [1111, 301] on icon at bounding box center [1104, 309] width 15 height 15
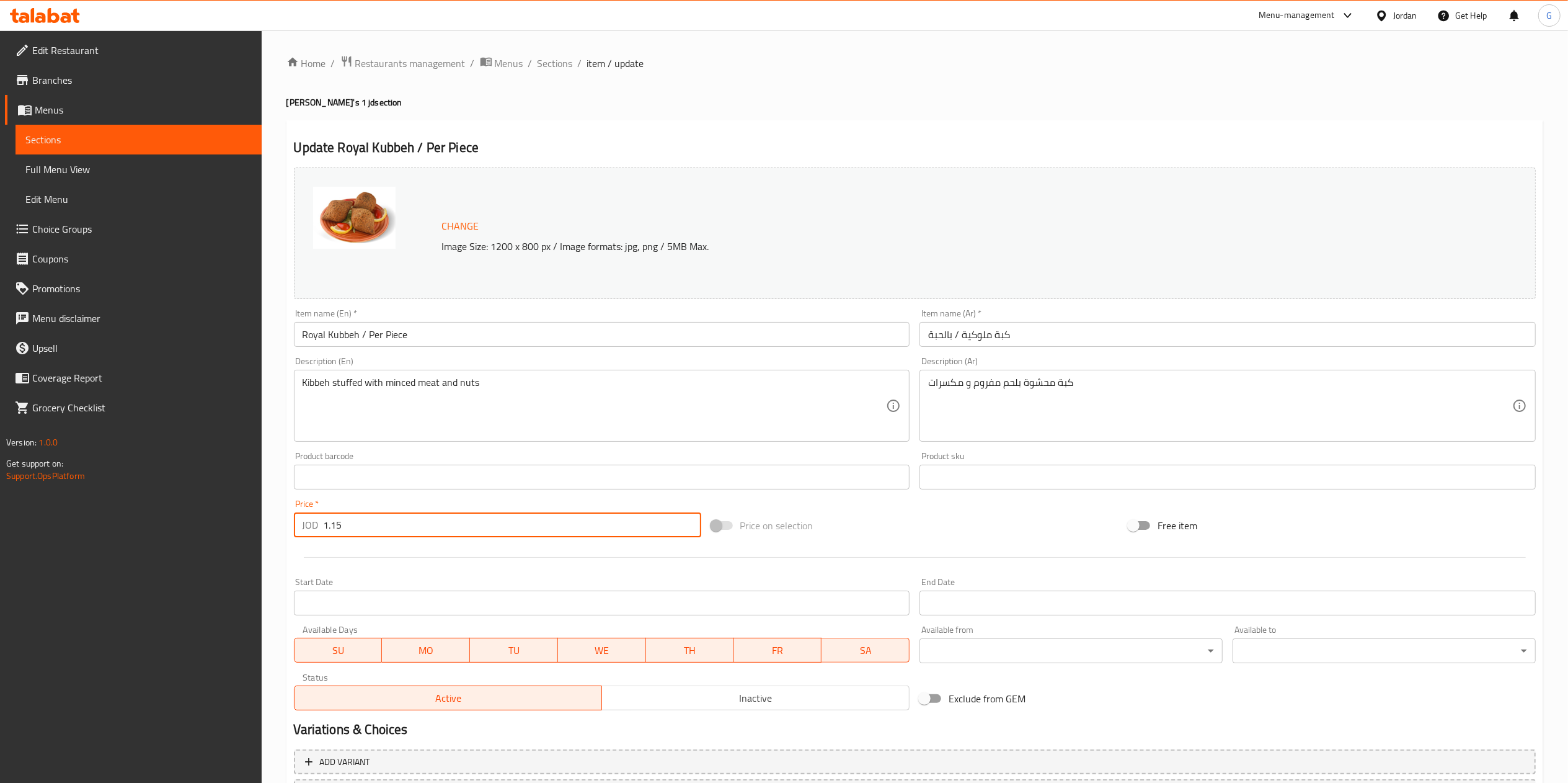
click at [380, 527] on input "1.15" at bounding box center [512, 525] width 378 height 25
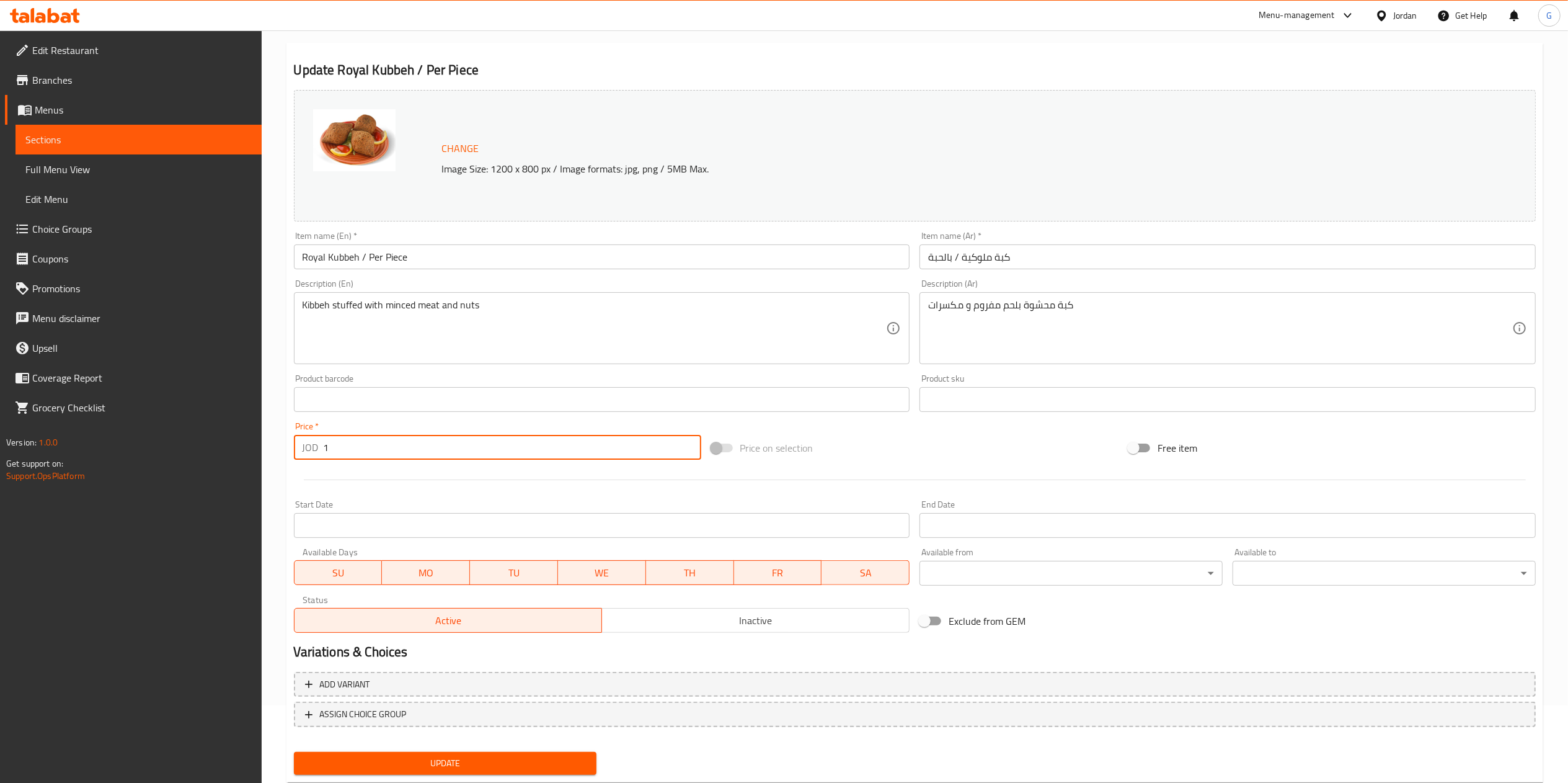
scroll to position [110, 0]
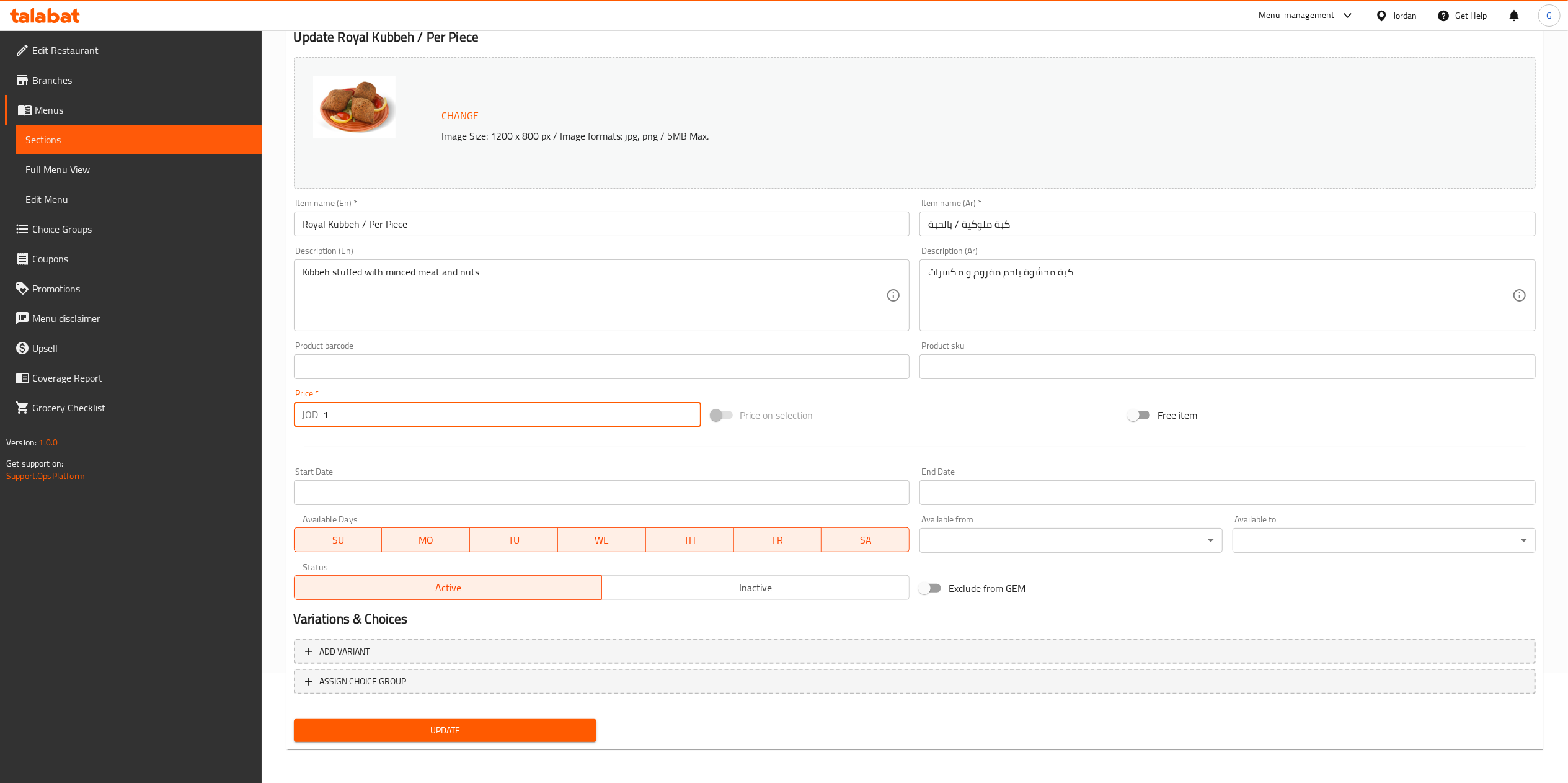
type input "1"
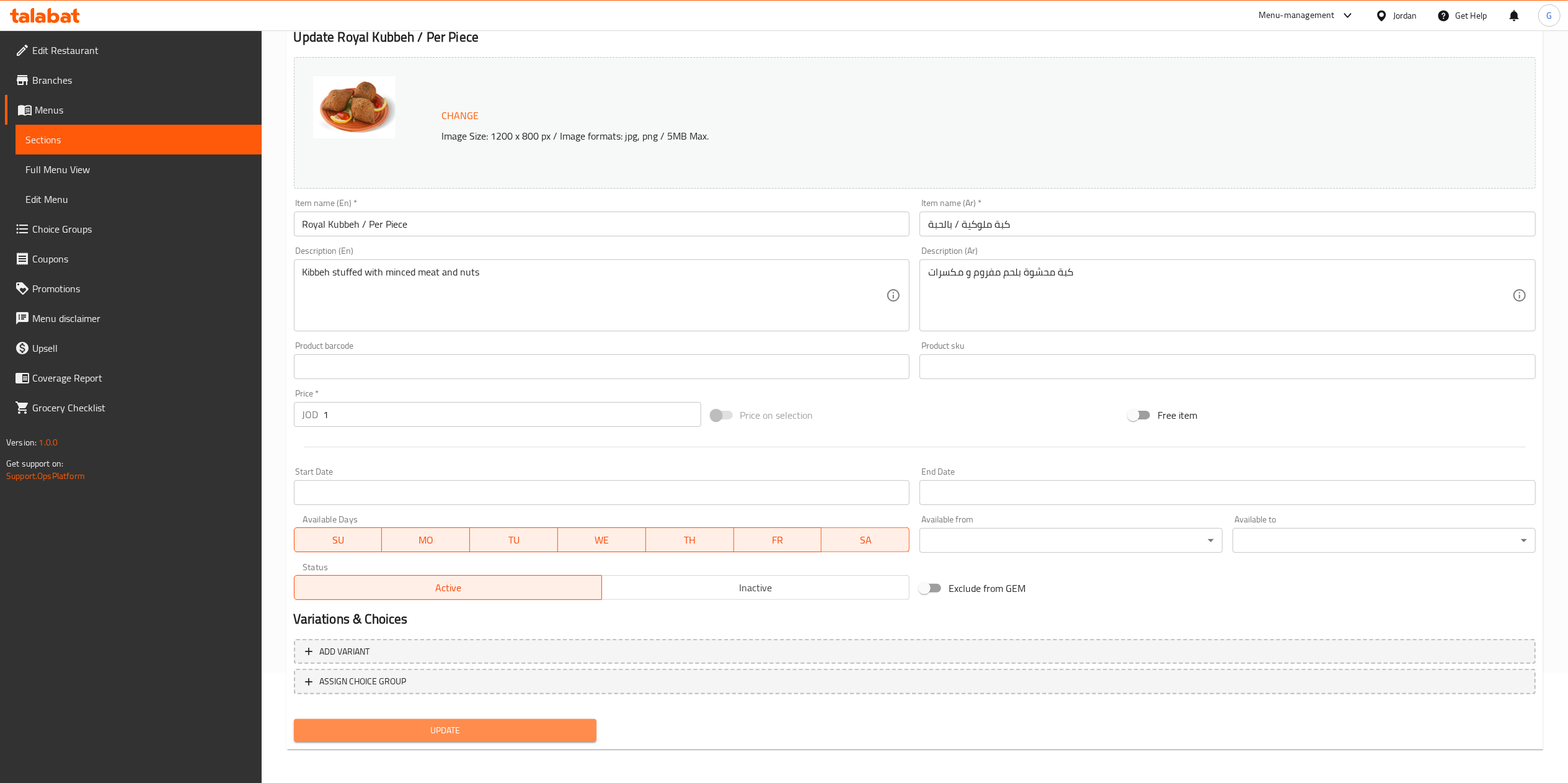
click at [476, 719] on button "Update" at bounding box center [445, 730] width 303 height 23
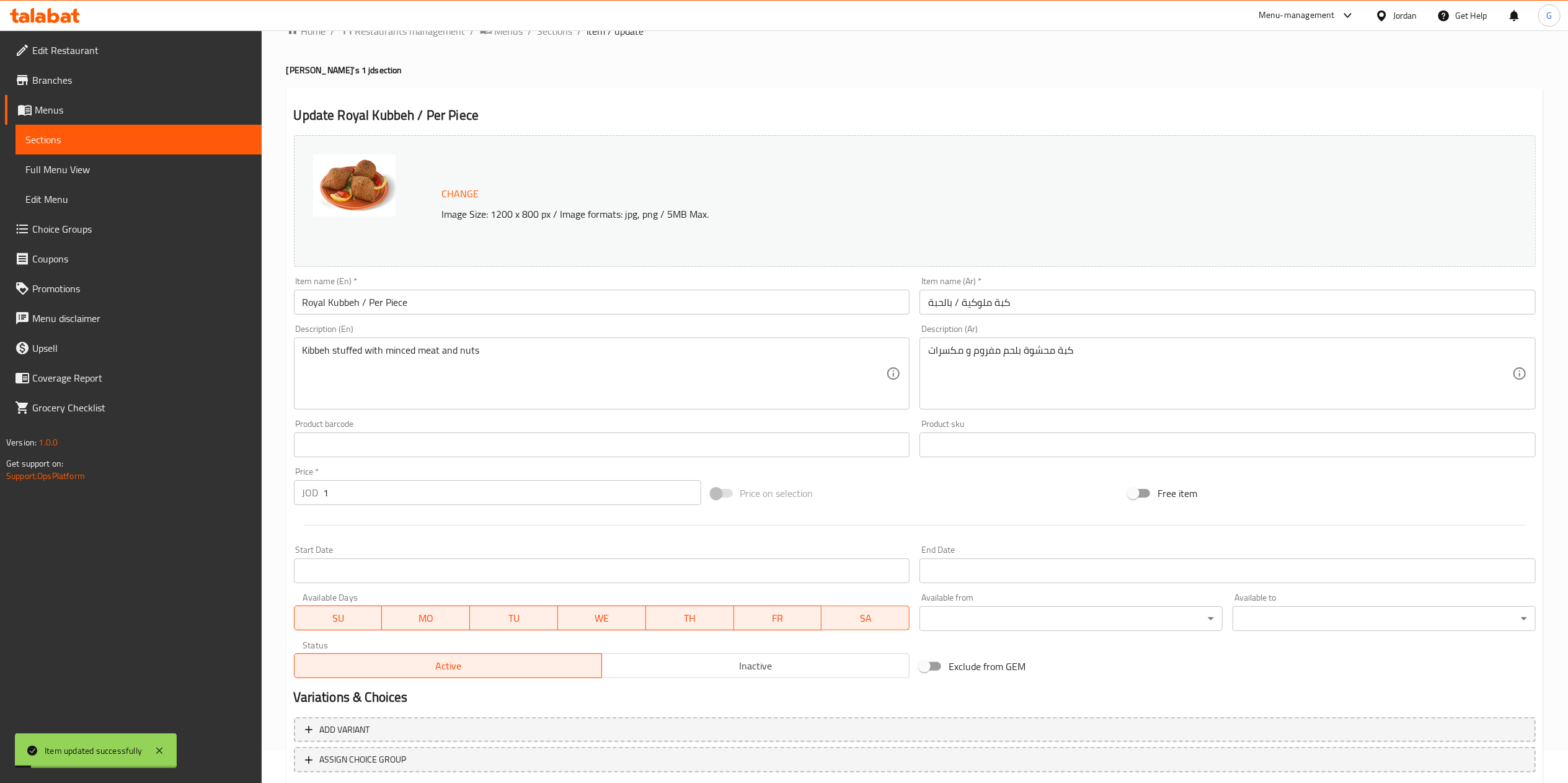
scroll to position [0, 0]
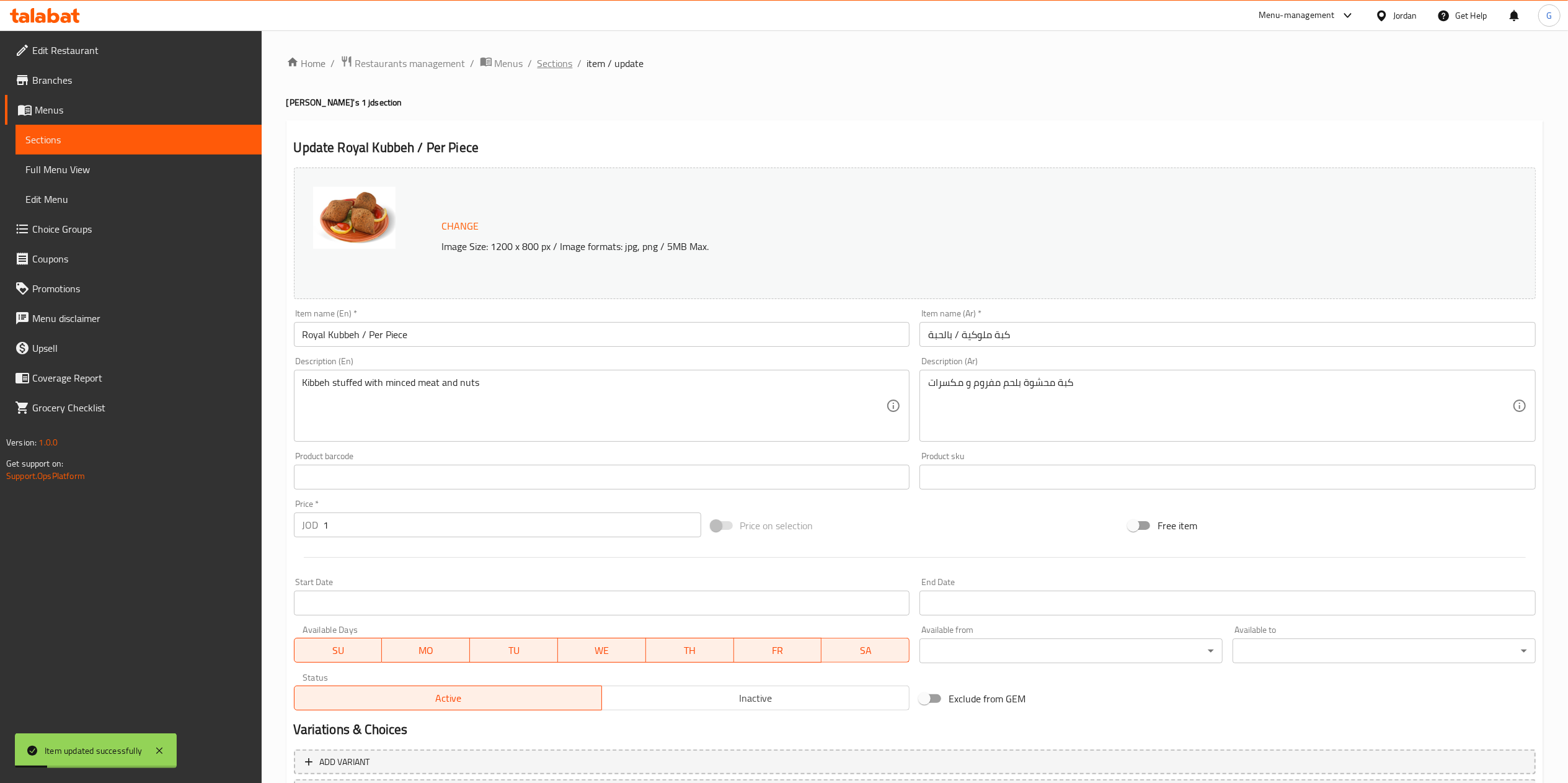
click at [564, 56] on span "Sections" at bounding box center [555, 63] width 35 height 15
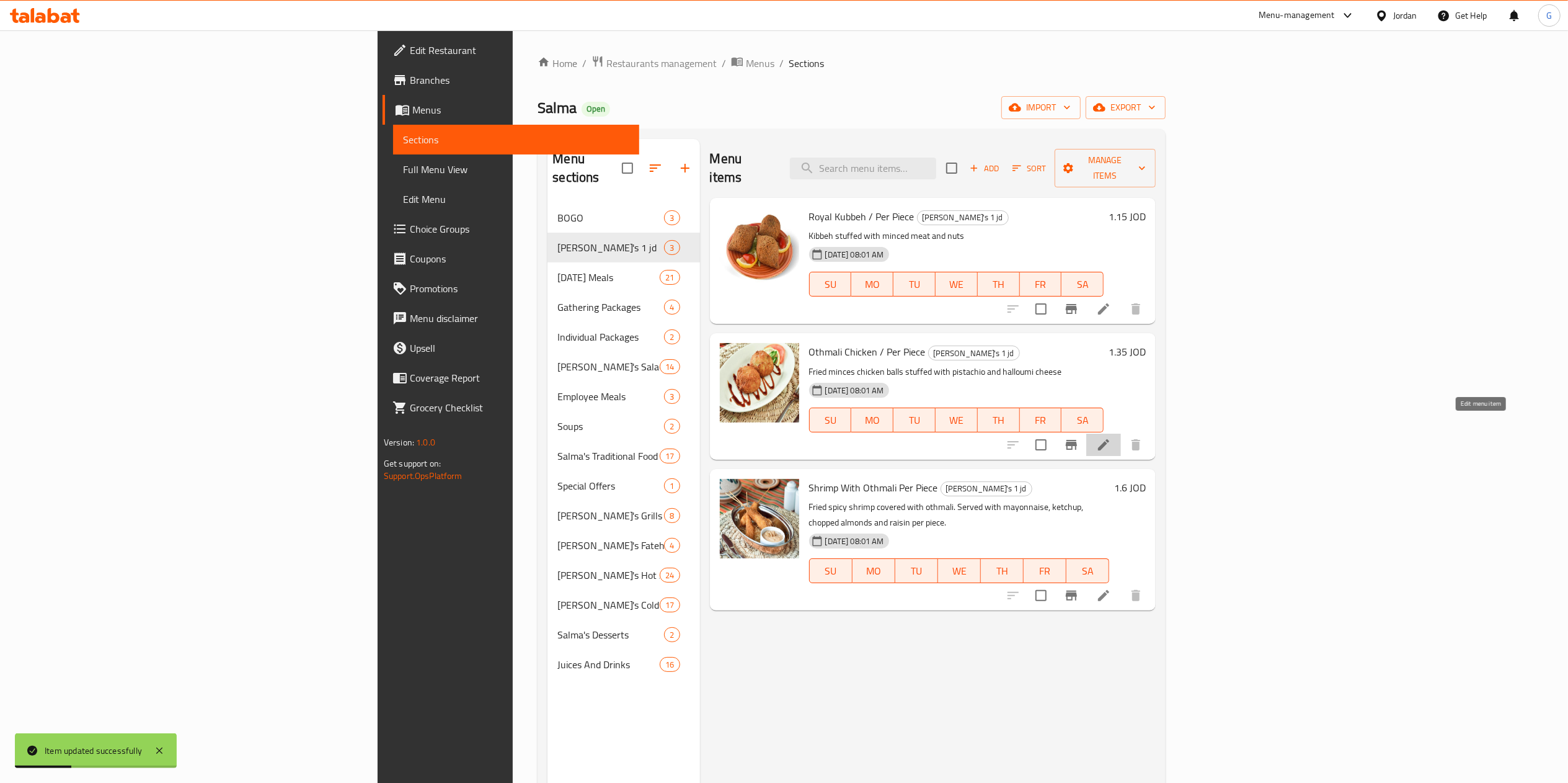
click at [1111, 438] on icon at bounding box center [1104, 445] width 15 height 15
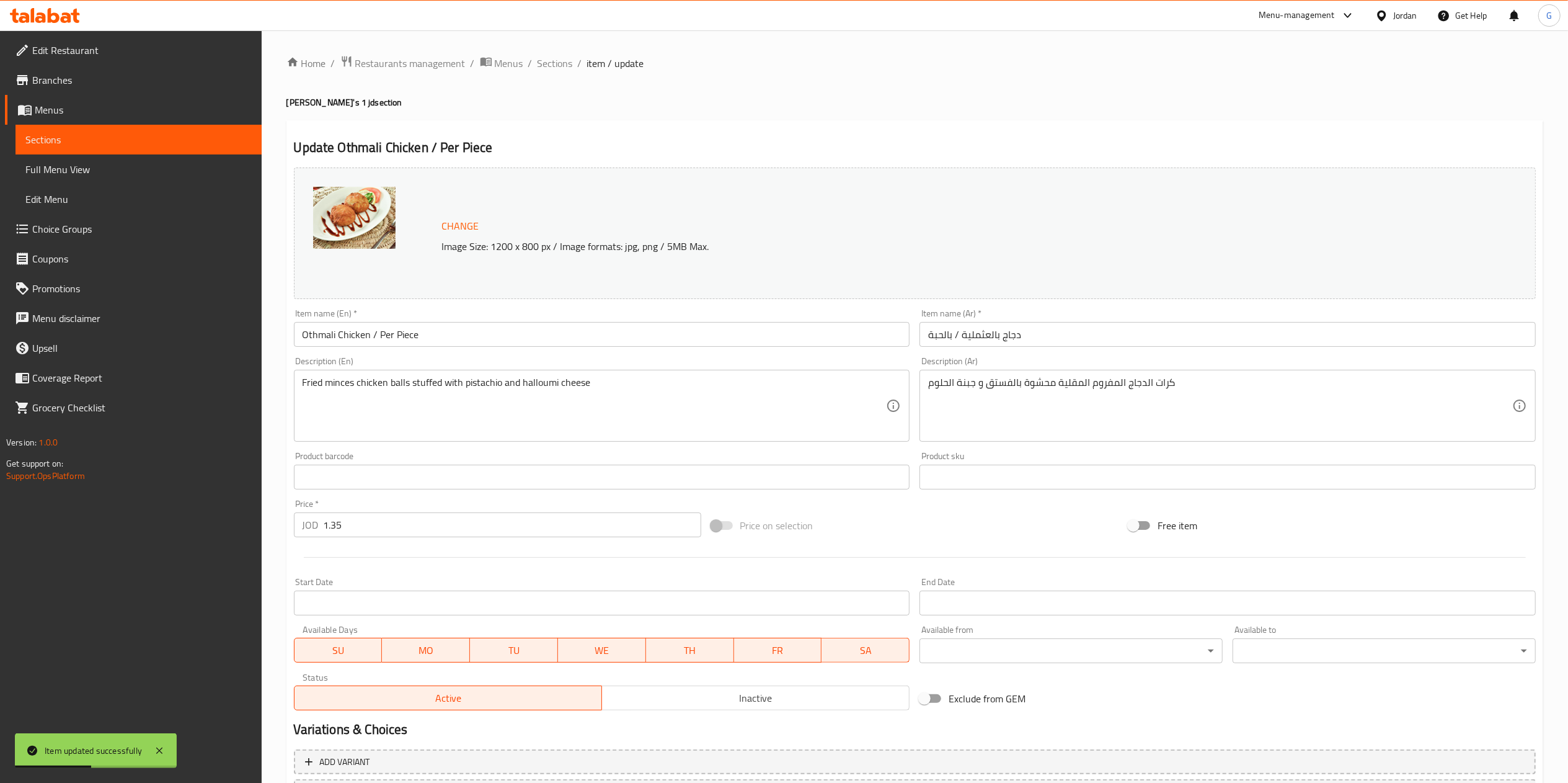
click at [362, 530] on input "1.35" at bounding box center [512, 525] width 378 height 25
type input "1"
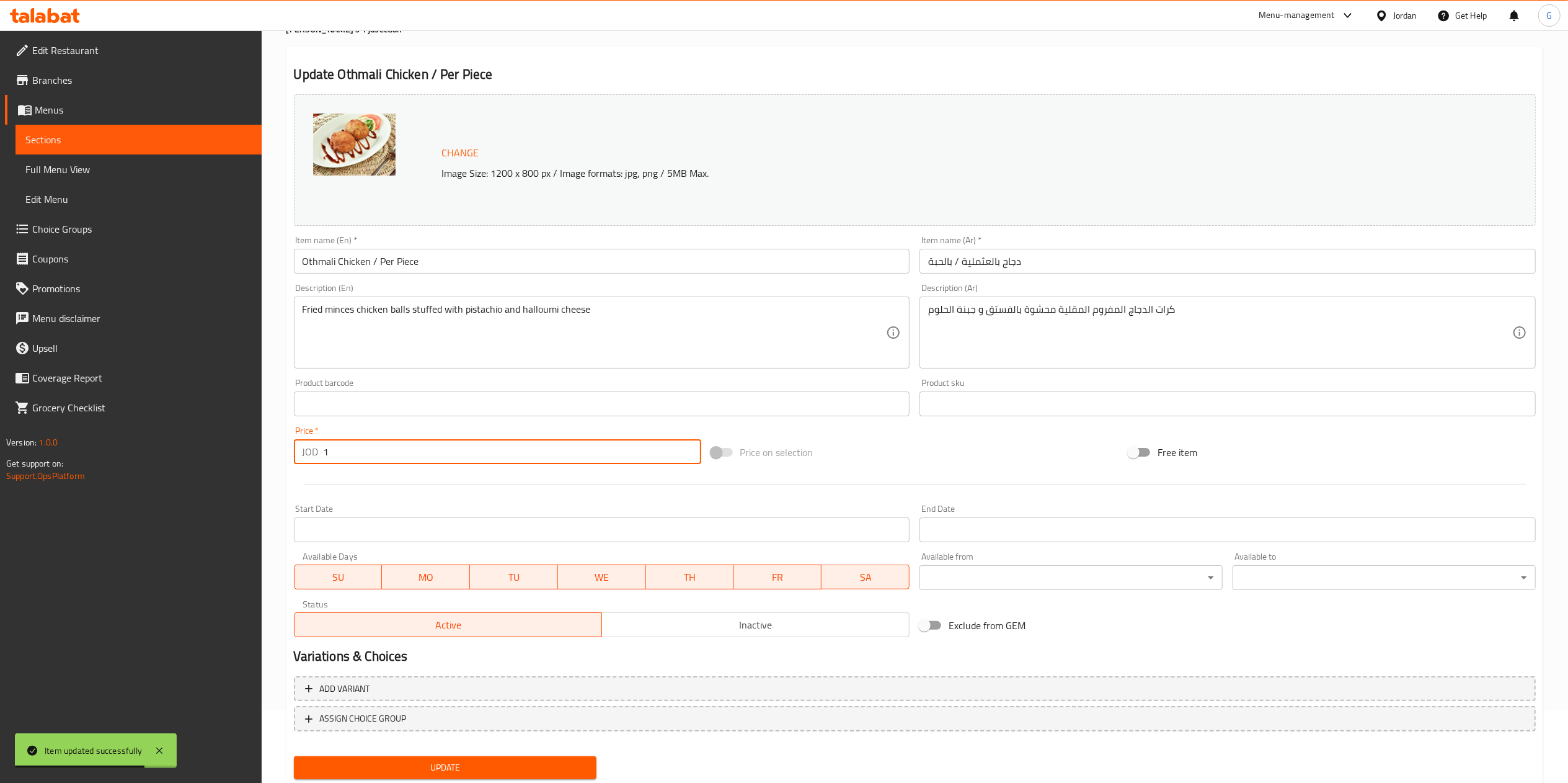
scroll to position [110, 0]
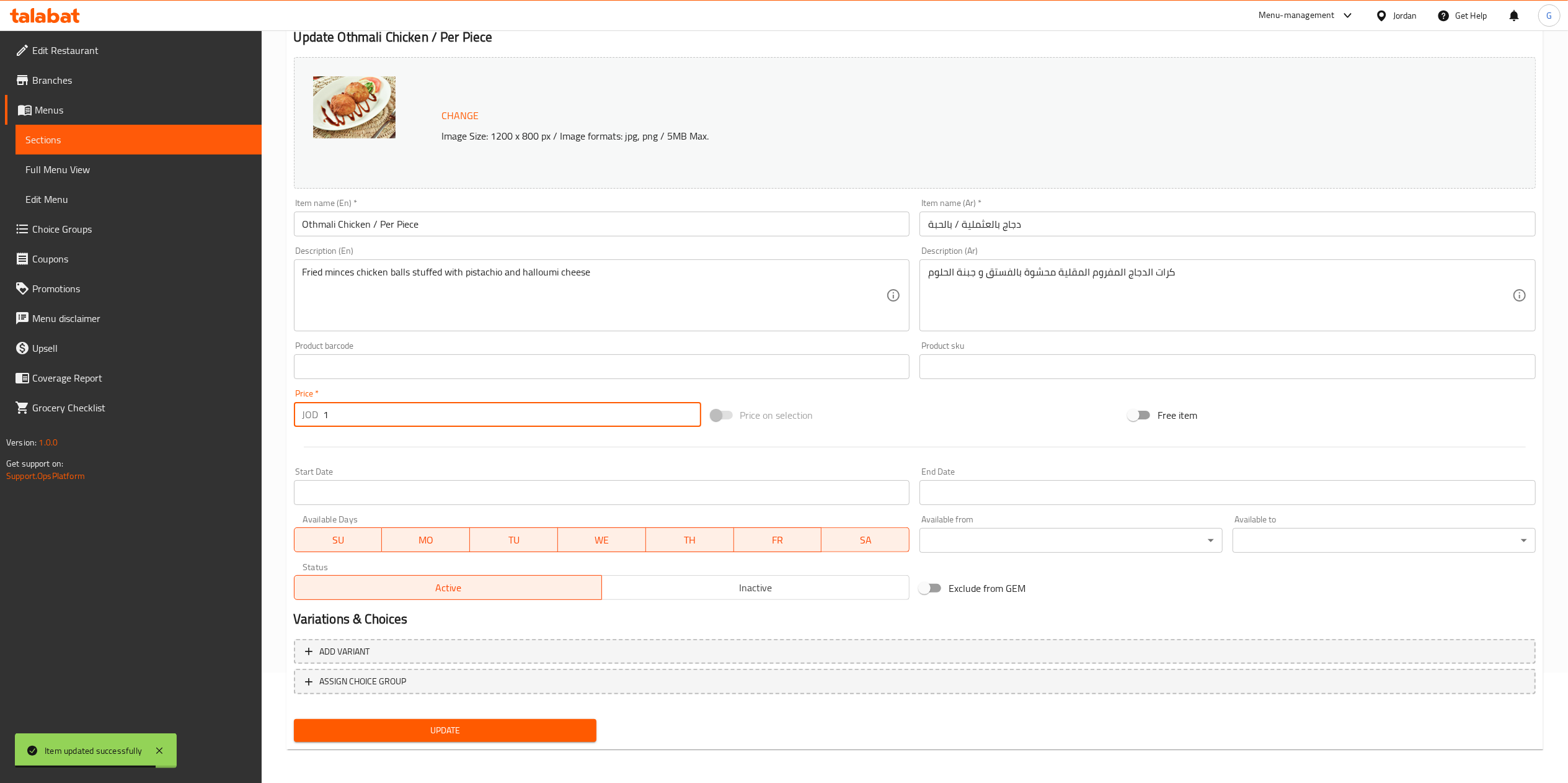
type input "1"
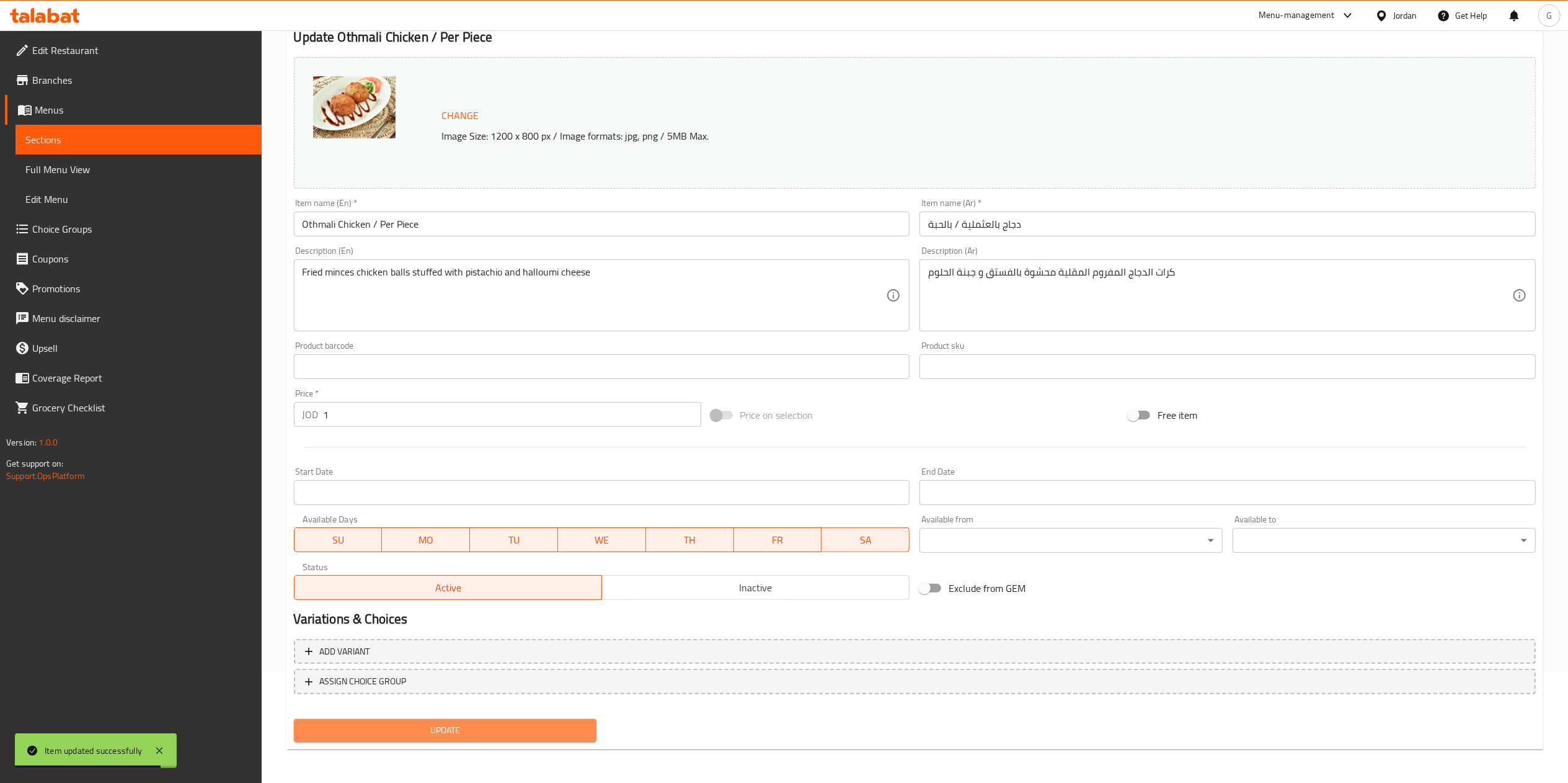
click at [480, 724] on span "Update" at bounding box center [446, 730] width 283 height 16
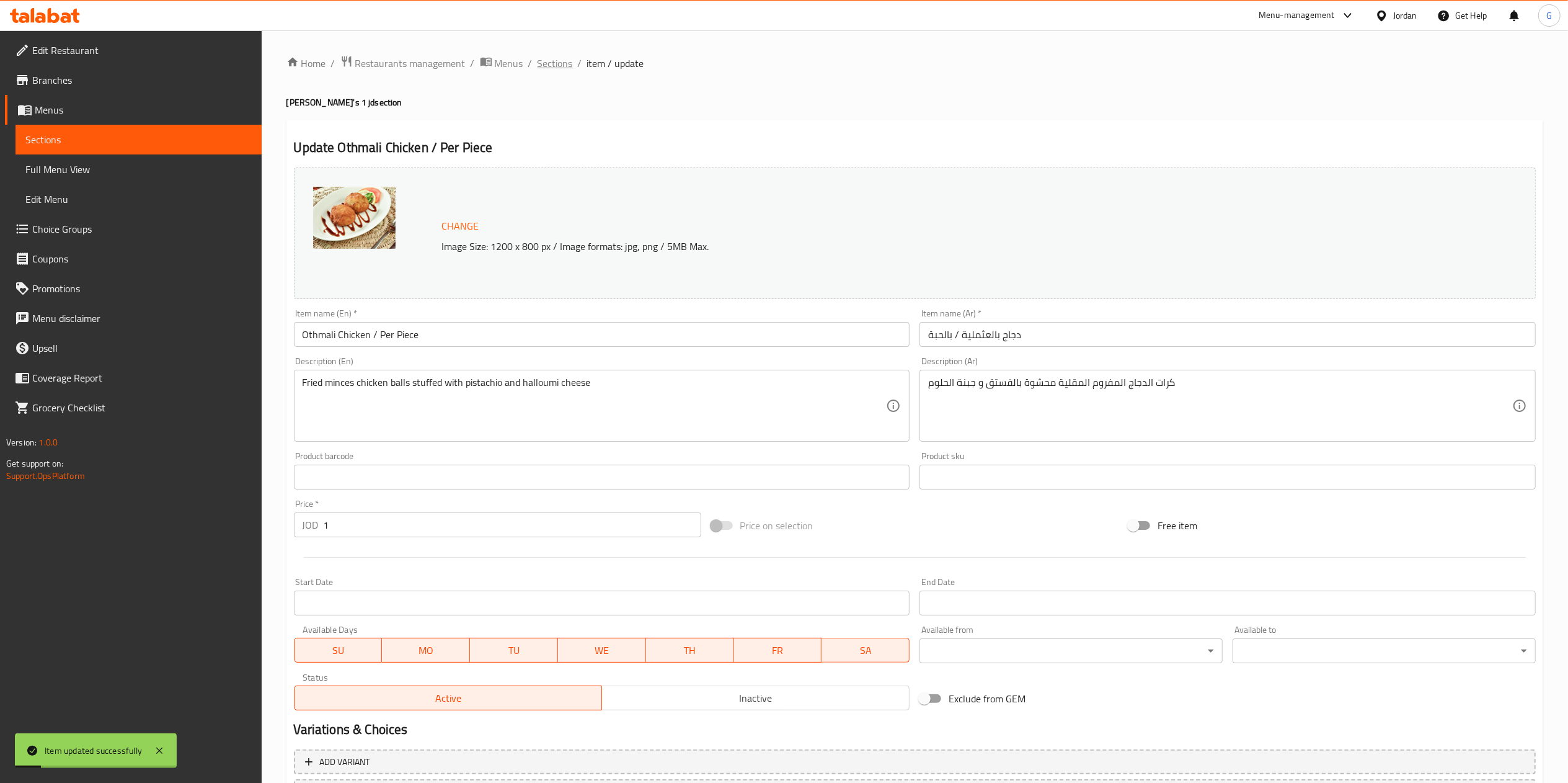
click at [561, 71] on span "Sections" at bounding box center [555, 63] width 35 height 15
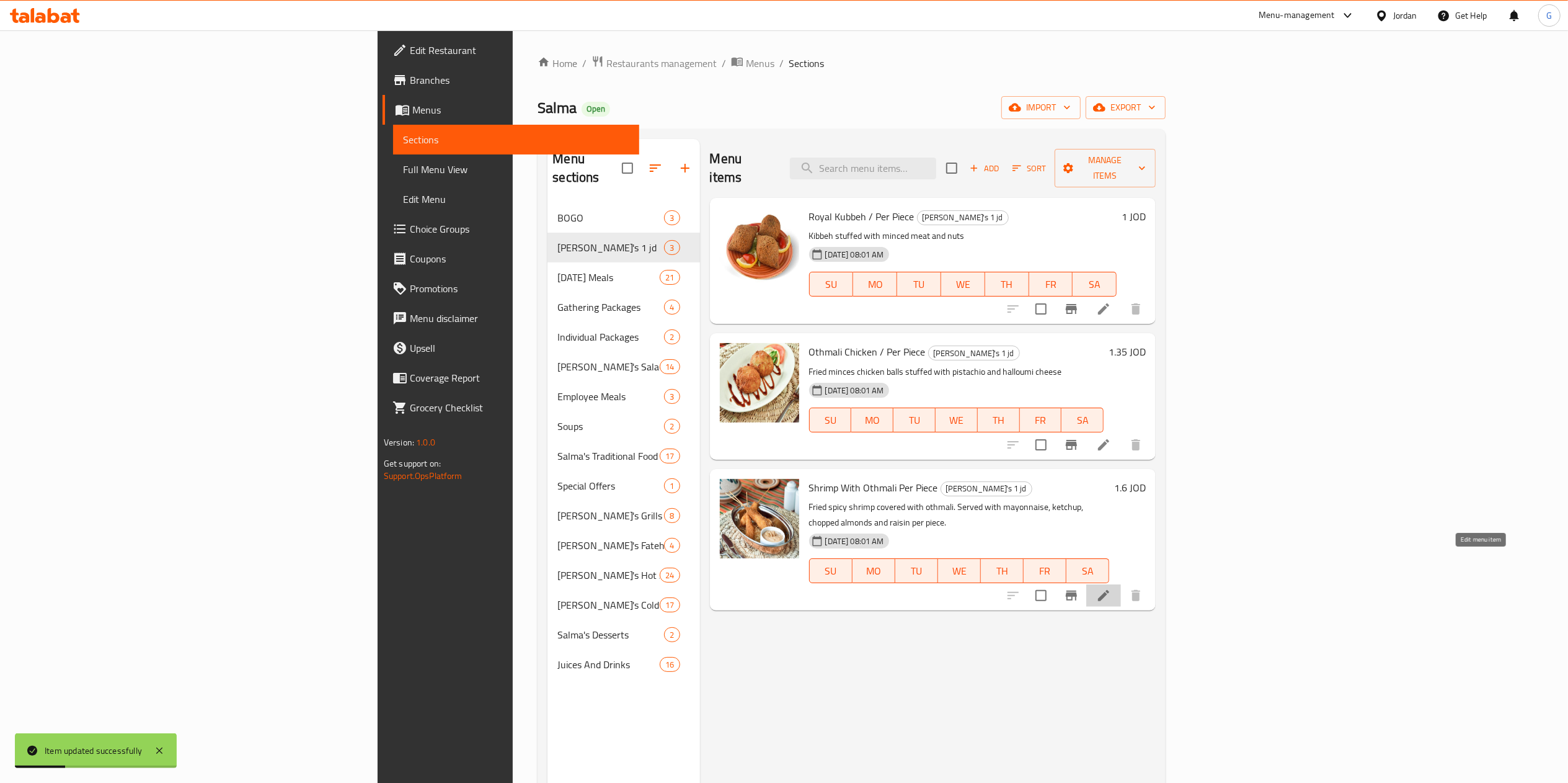
click at [1111, 588] on icon at bounding box center [1104, 596] width 15 height 15
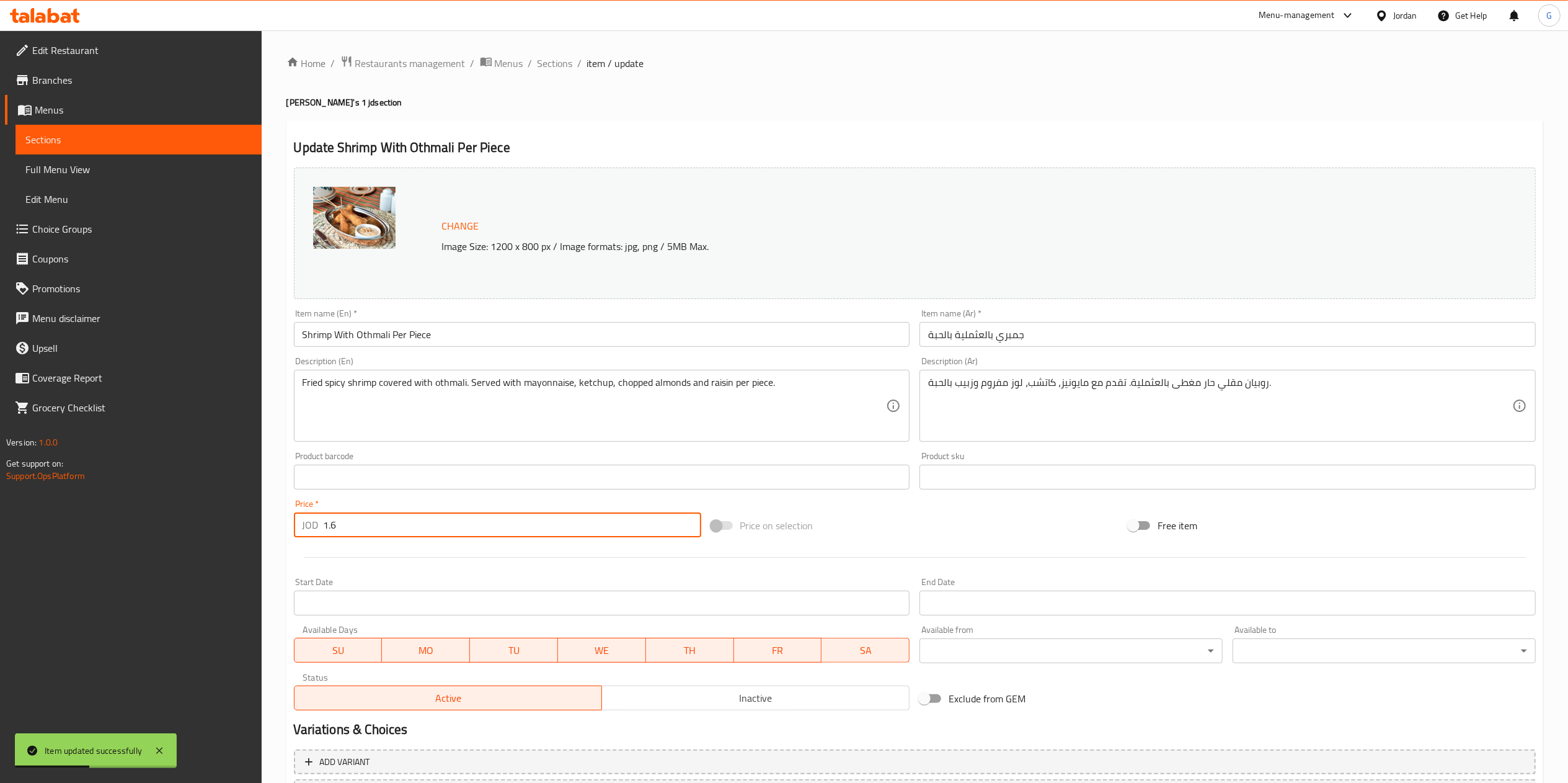
click at [384, 530] on input "1.6" at bounding box center [512, 525] width 378 height 25
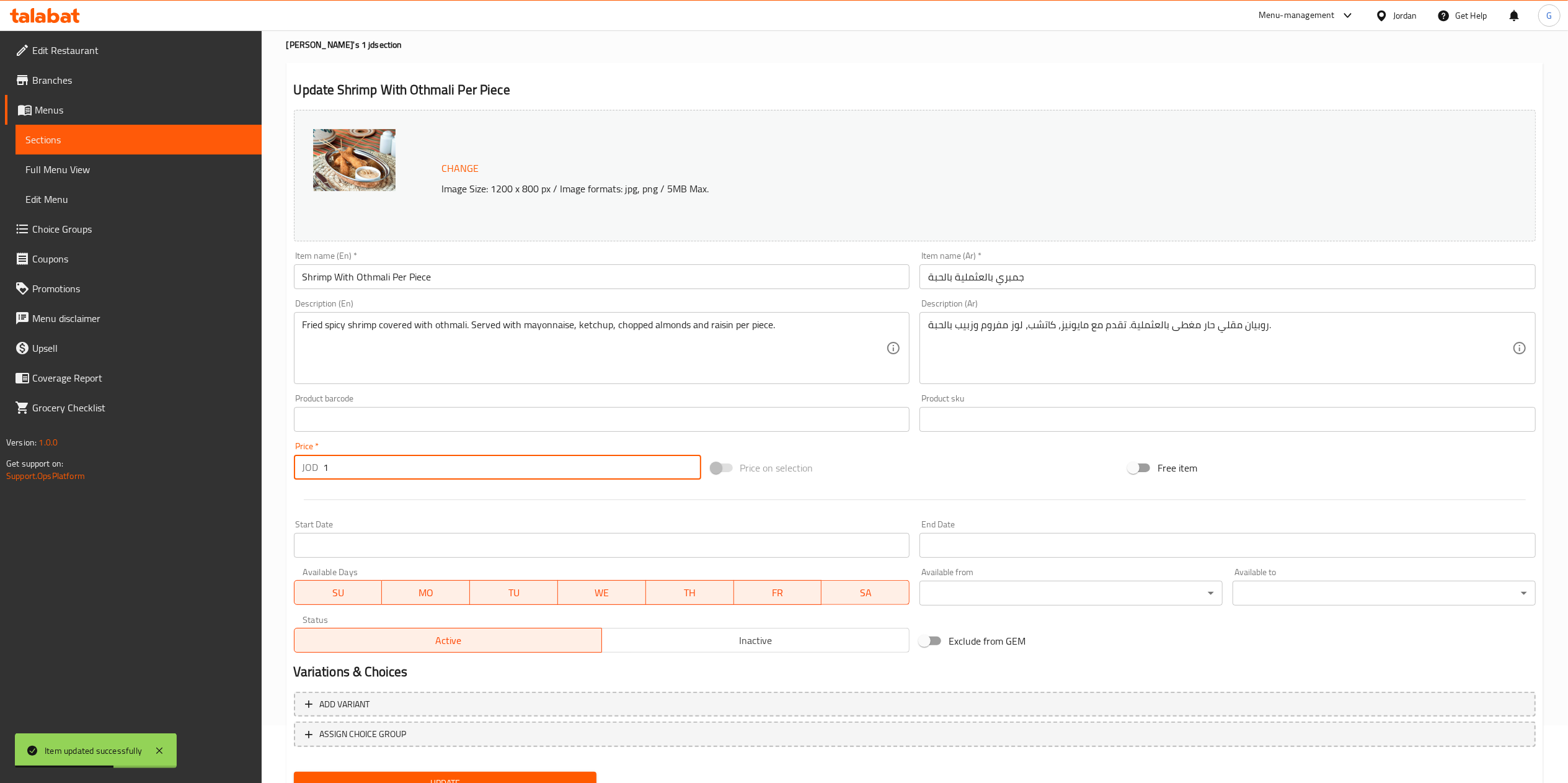
scroll to position [110, 0]
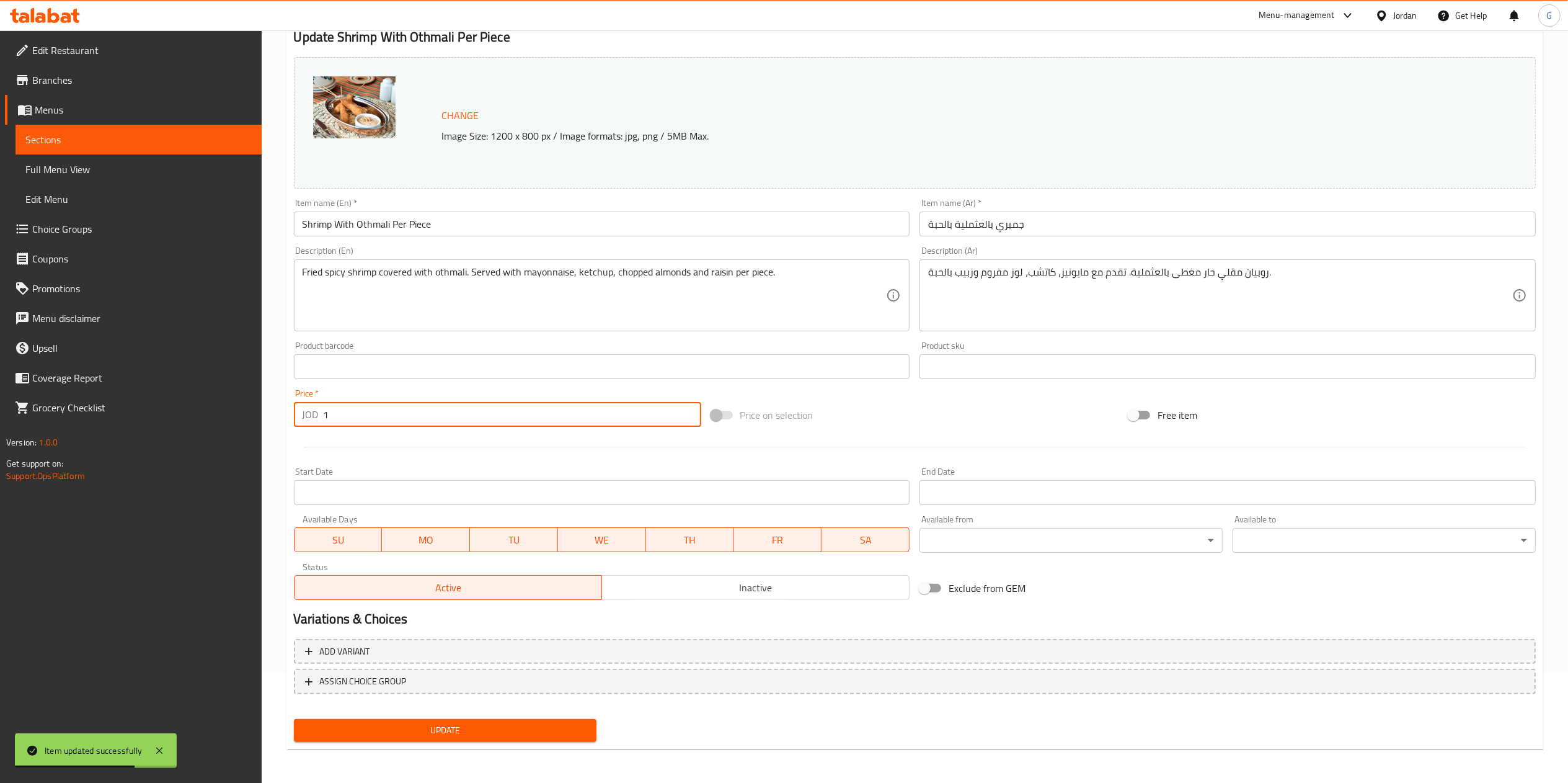
type input "1"
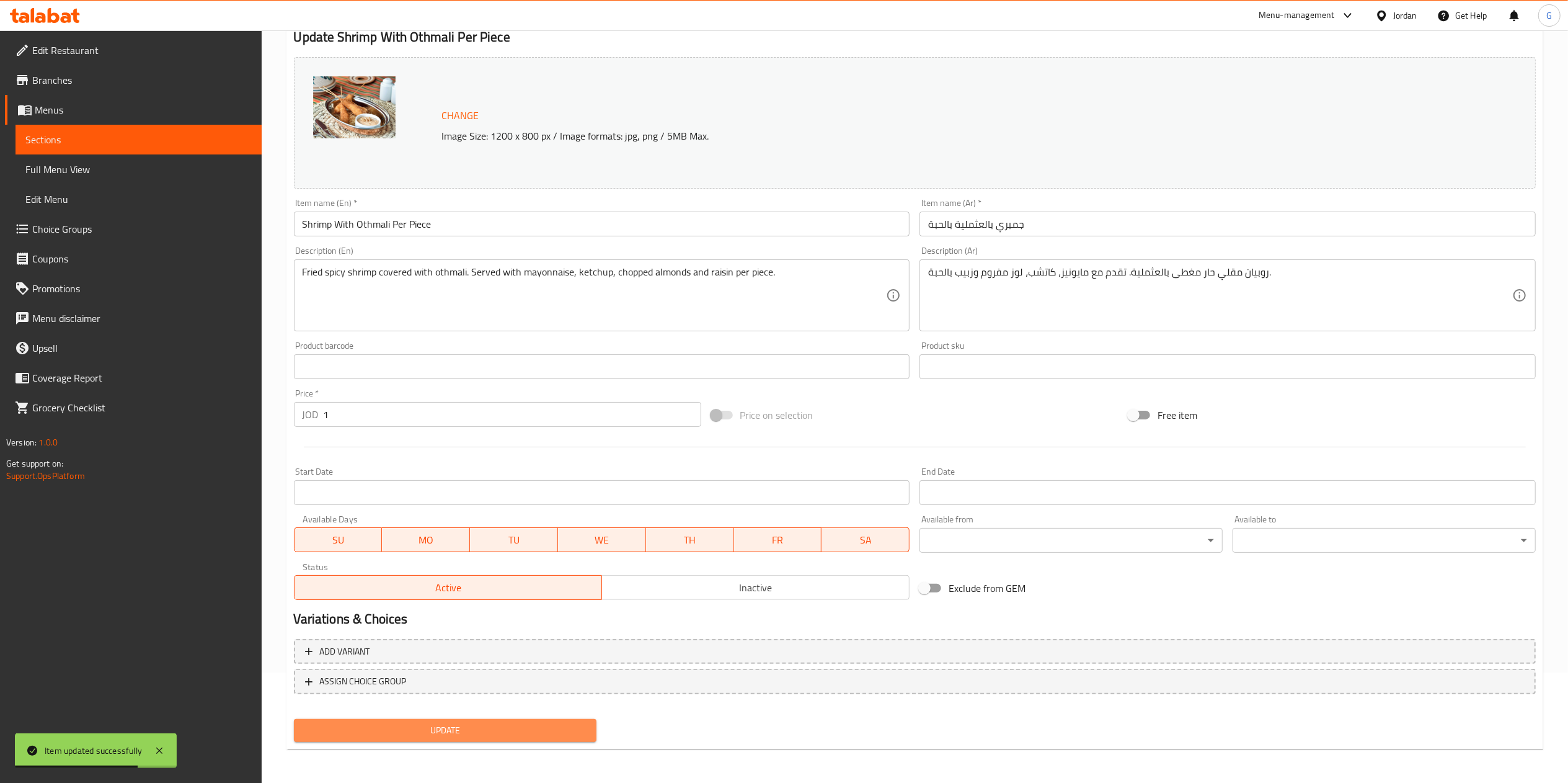
click at [521, 732] on span "Update" at bounding box center [446, 730] width 283 height 16
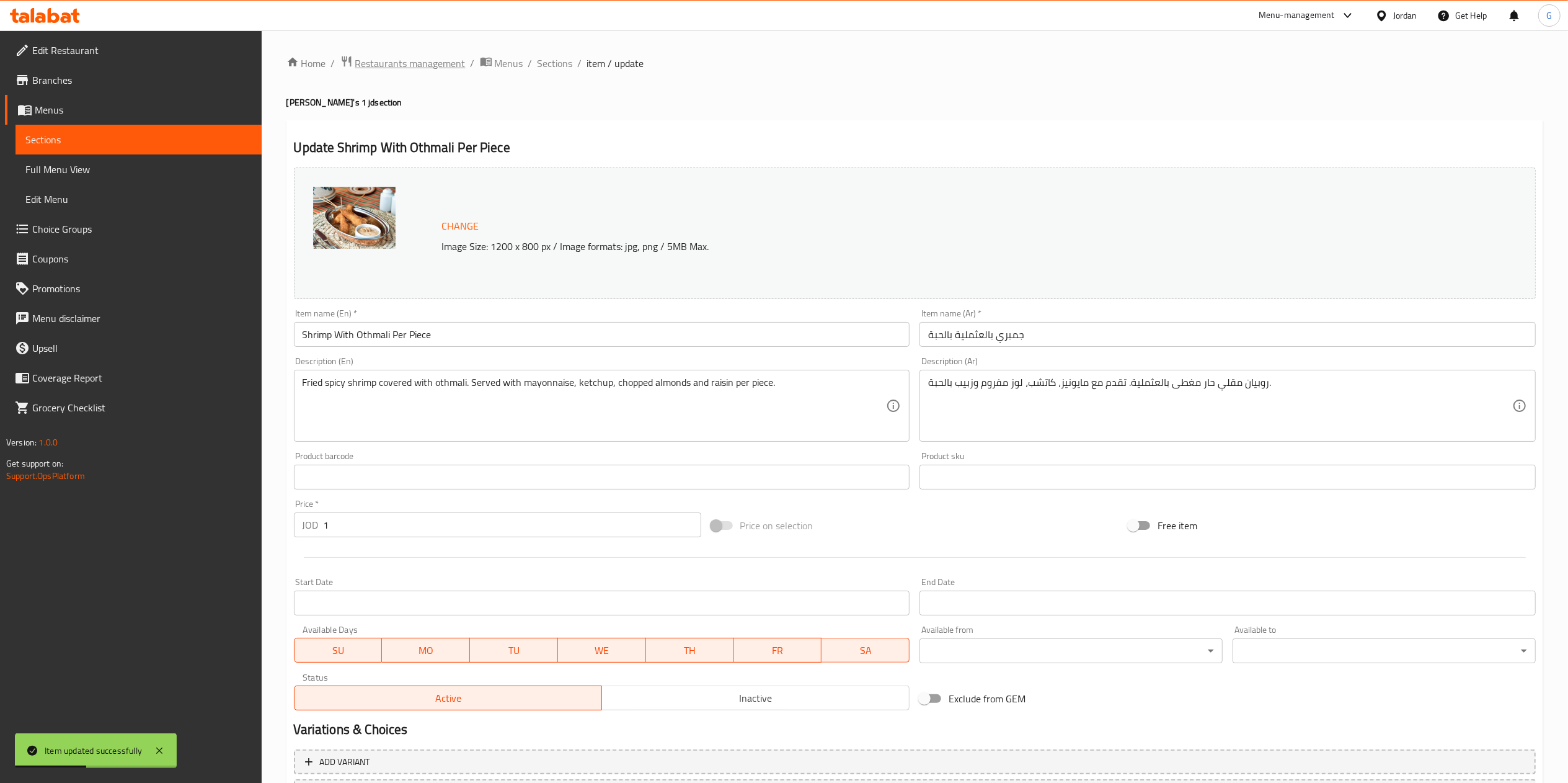
click at [450, 63] on span "Restaurants management" at bounding box center [411, 63] width 110 height 15
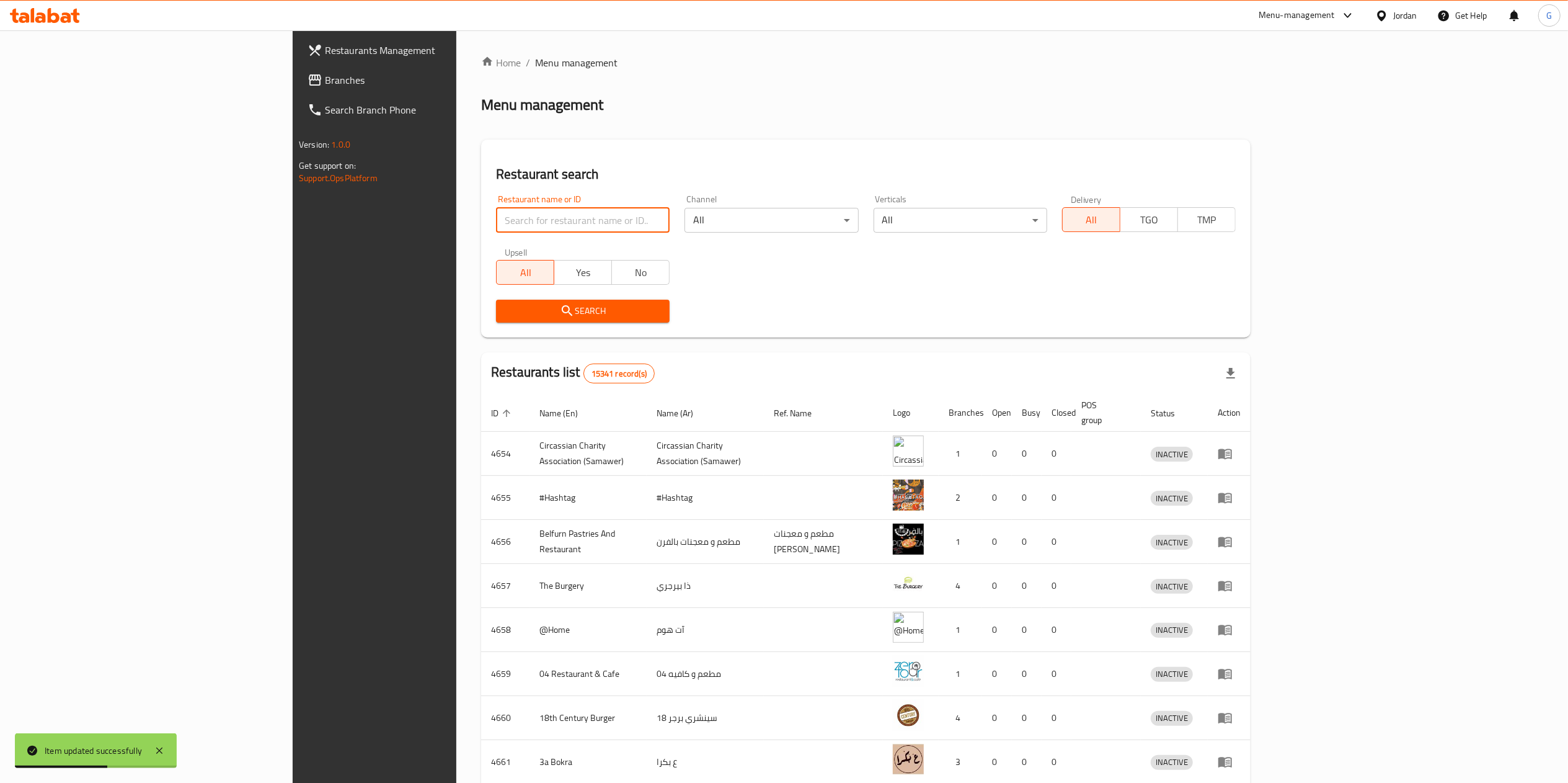
click at [504, 219] on input "search" at bounding box center [582, 220] width 173 height 25
type input "cozy pizza"
click at [506, 315] on span "Search" at bounding box center [583, 311] width 154 height 16
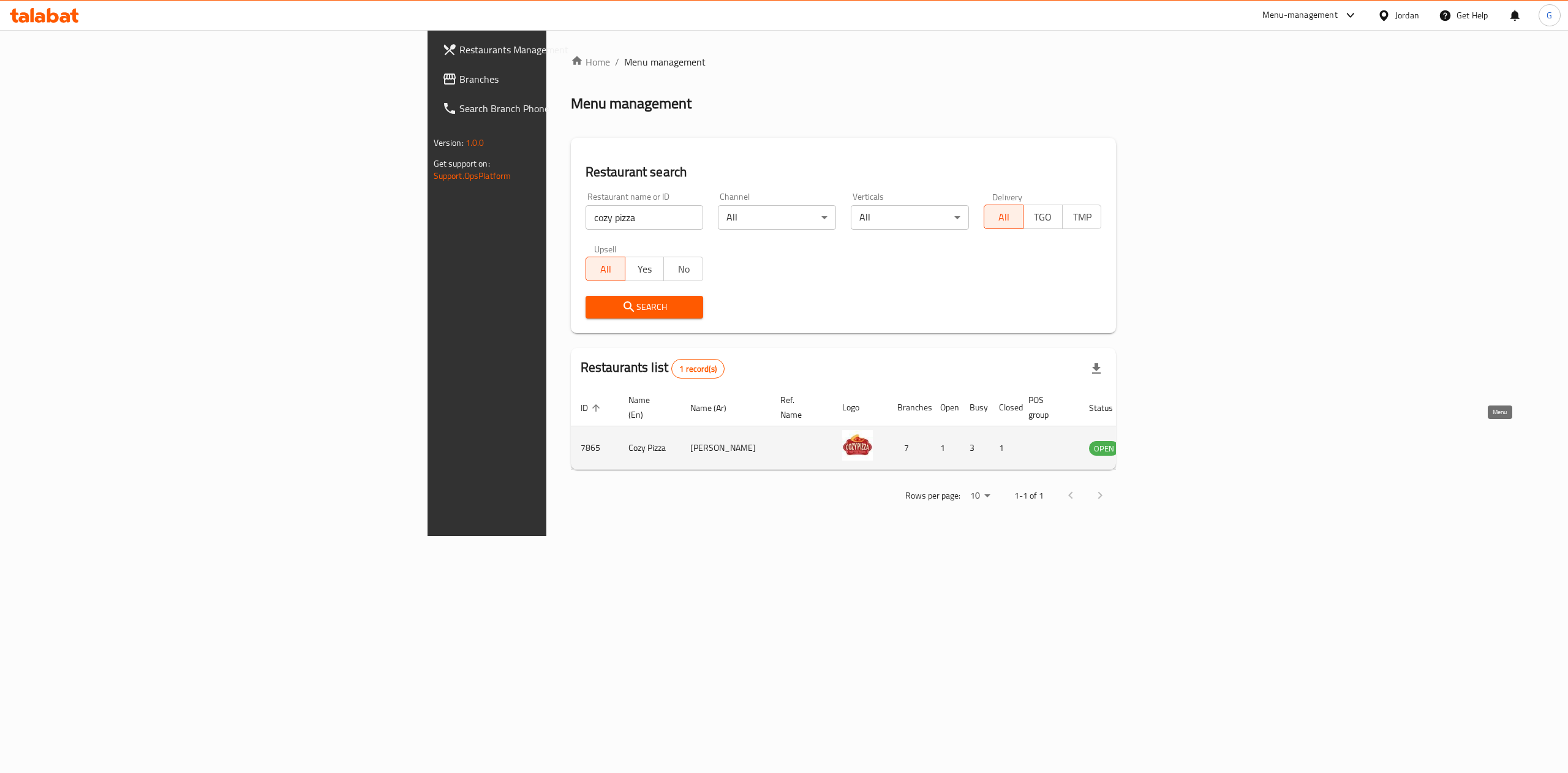
click at [1168, 440] on icon "enhanced table" at bounding box center [1160, 448] width 15 height 15
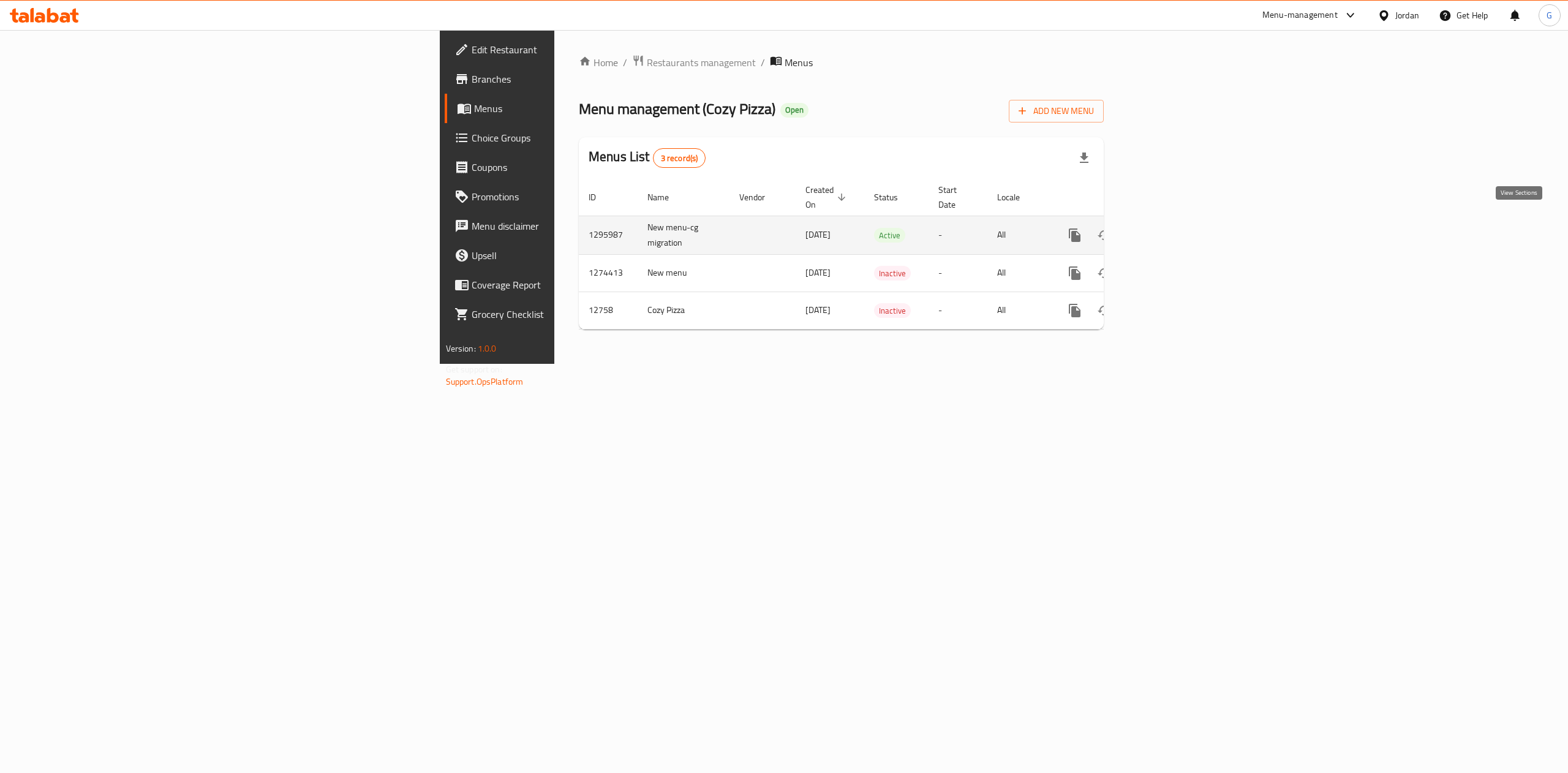
click at [1169, 230] on icon "enhanced table" at bounding box center [1163, 235] width 11 height 11
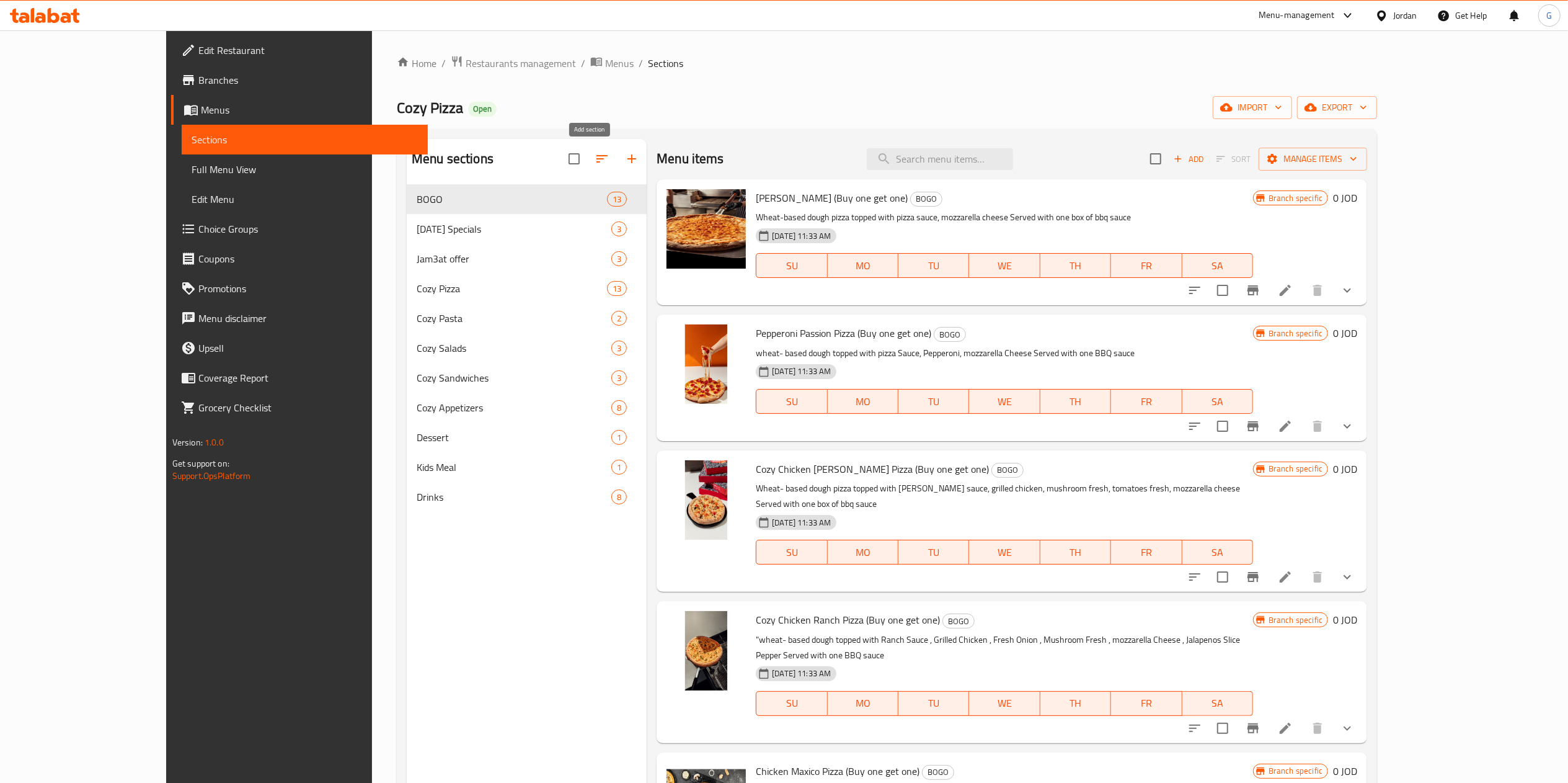
click at [624, 156] on icon "button" at bounding box center [632, 159] width 15 height 15
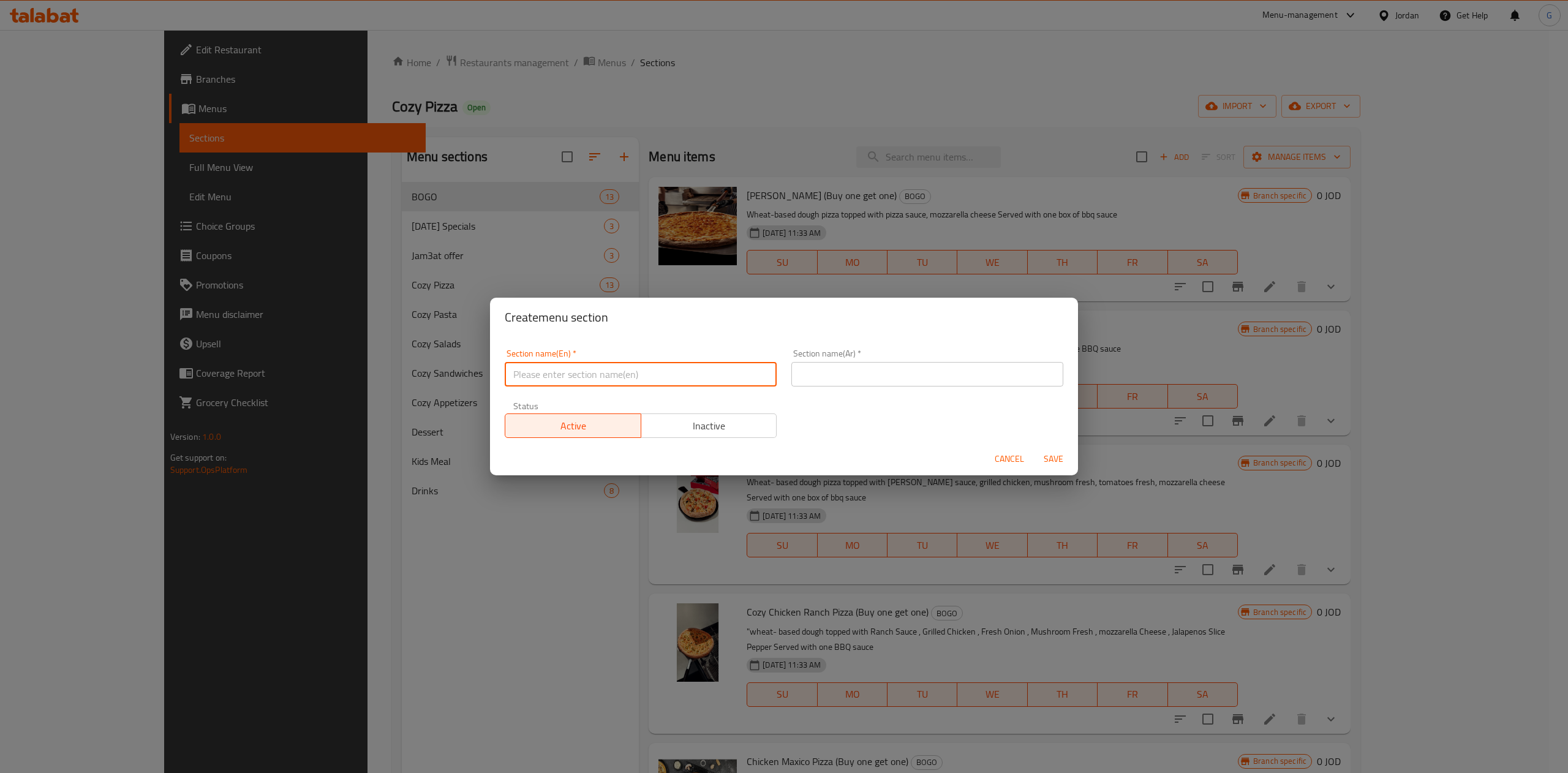
click at [569, 382] on input "text" at bounding box center [641, 374] width 272 height 24
type input "1 JD offer"
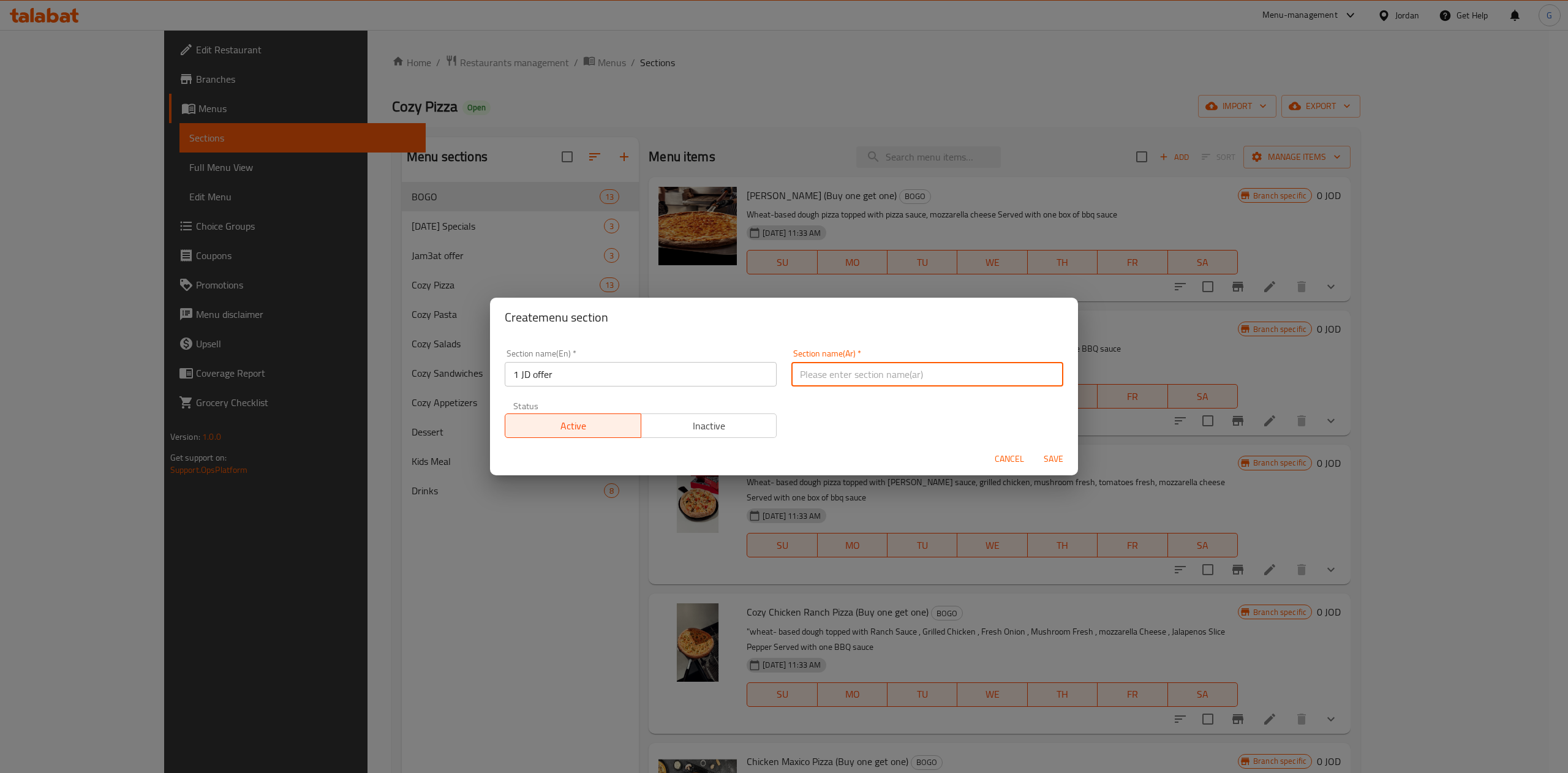
click at [862, 369] on input "text" at bounding box center [927, 374] width 272 height 24
type input "ع"
type input "ا"
type input "عرض الدينار الواحد 1"
click at [1052, 461] on span "Save" at bounding box center [1053, 459] width 29 height 16
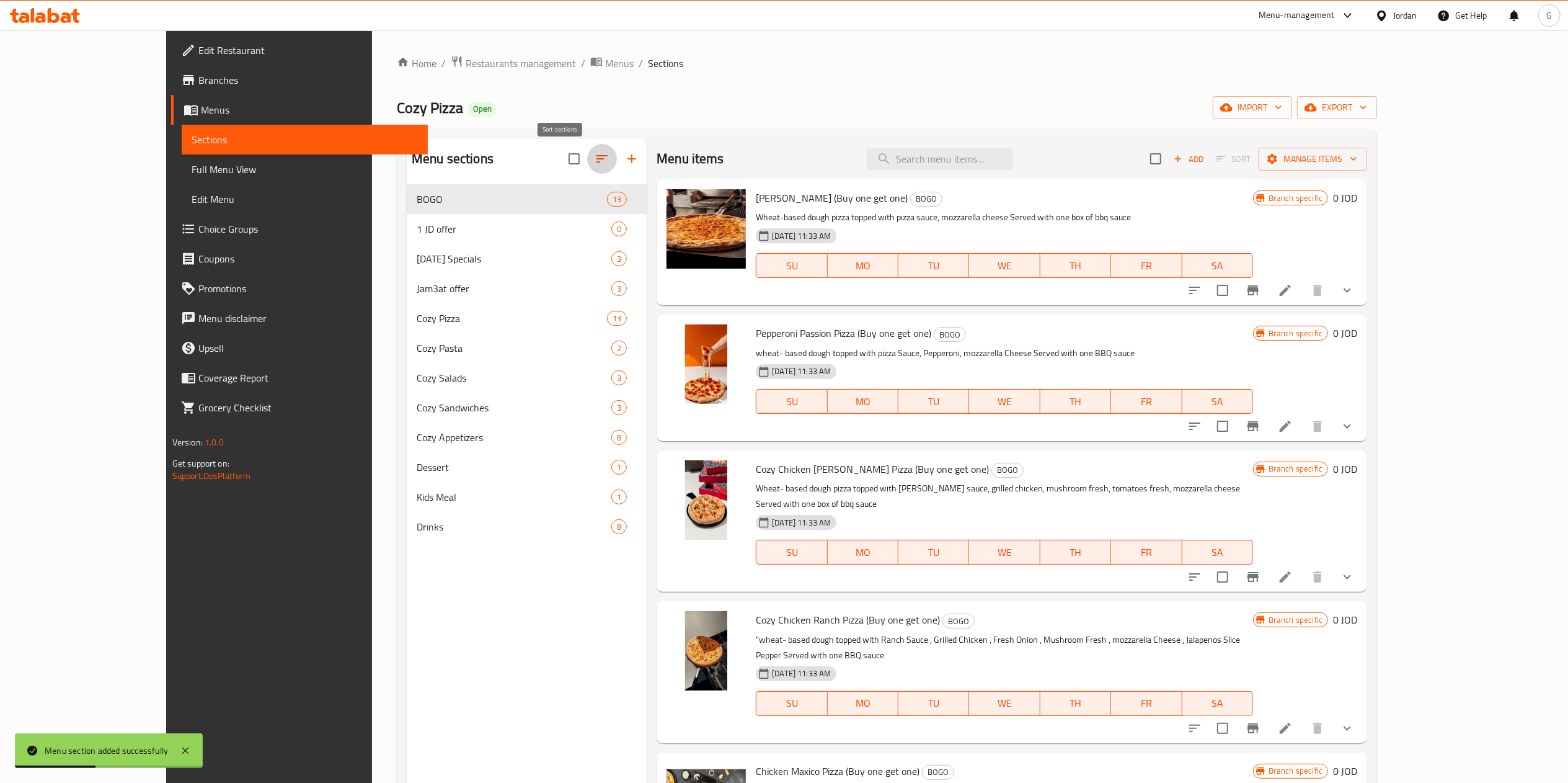
click at [587, 167] on button "button" at bounding box center [602, 158] width 30 height 30
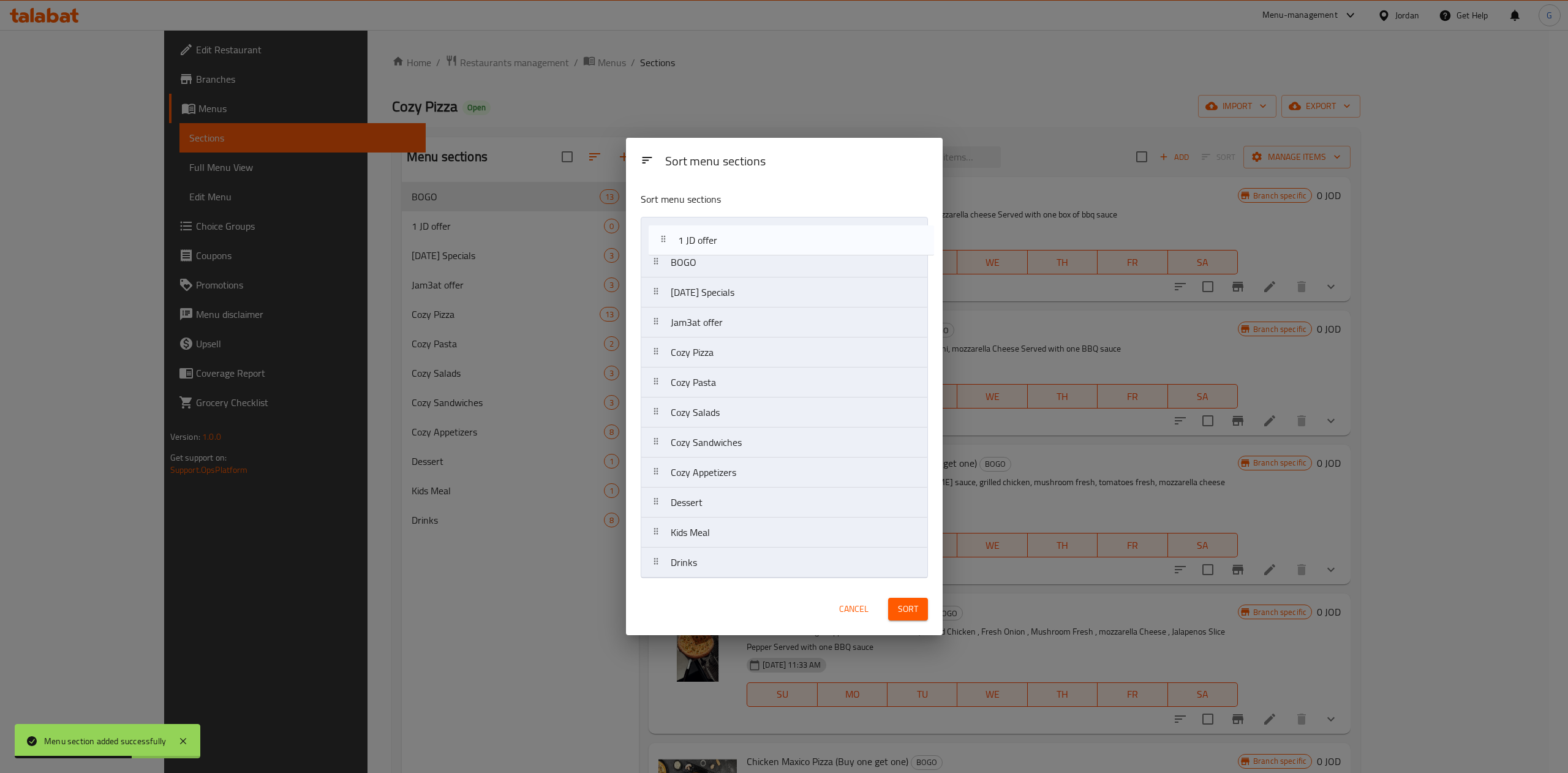
drag, startPoint x: 687, startPoint y: 261, endPoint x: 696, endPoint y: 232, distance: 30.4
click at [696, 232] on nav "BOGO 1 JD offer Ramadan Specials Jam3at offer Cozy Pizza Cozy Pasta Cozy Salads…" at bounding box center [784, 397] width 287 height 361
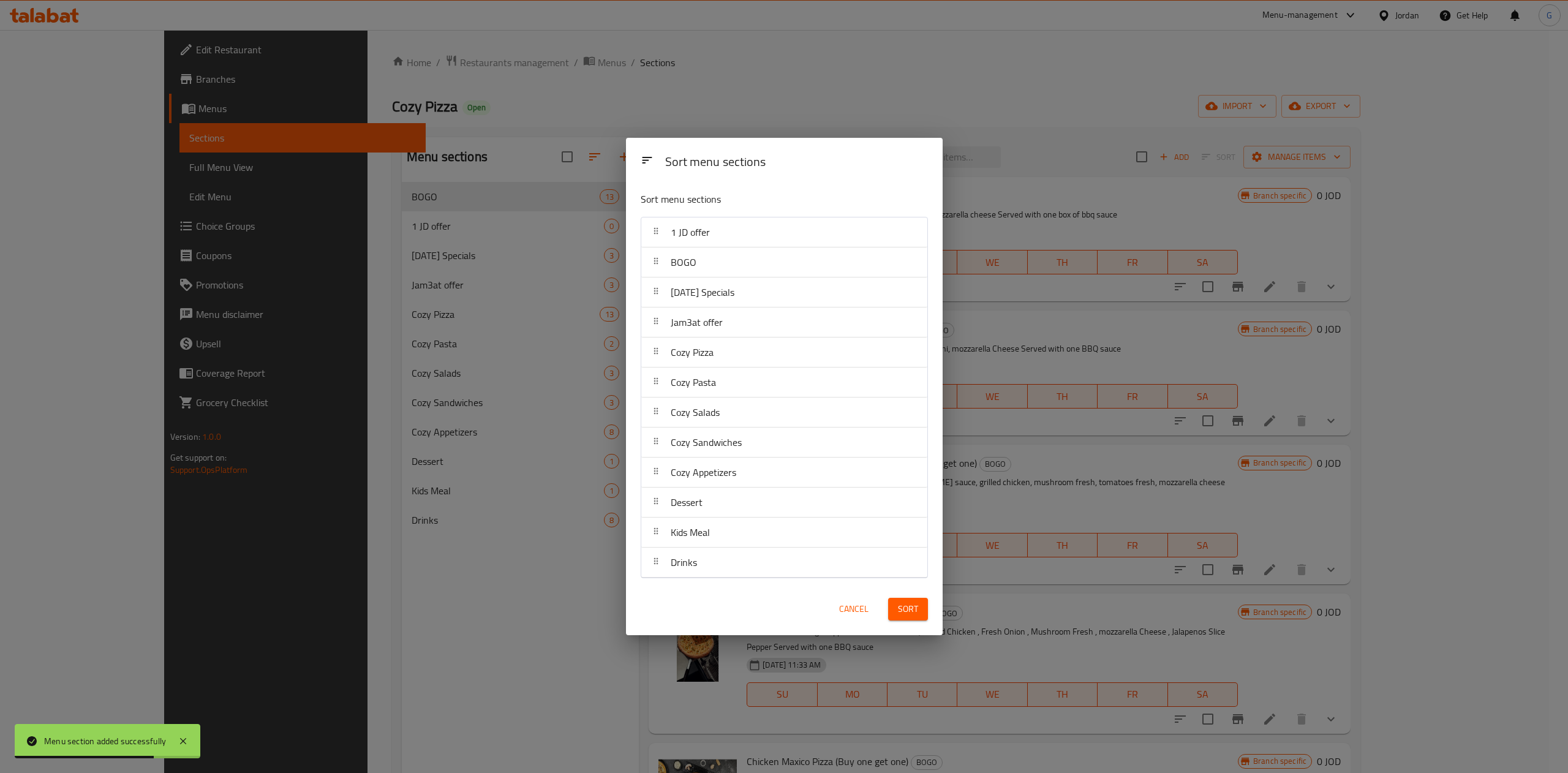
click at [914, 622] on div "Sort" at bounding box center [908, 609] width 54 height 37
drag, startPoint x: 914, startPoint y: 622, endPoint x: 910, endPoint y: 611, distance: 11.7
click at [910, 611] on div "Sort" at bounding box center [908, 609] width 54 height 37
click at [910, 611] on span "Sort" at bounding box center [908, 609] width 20 height 16
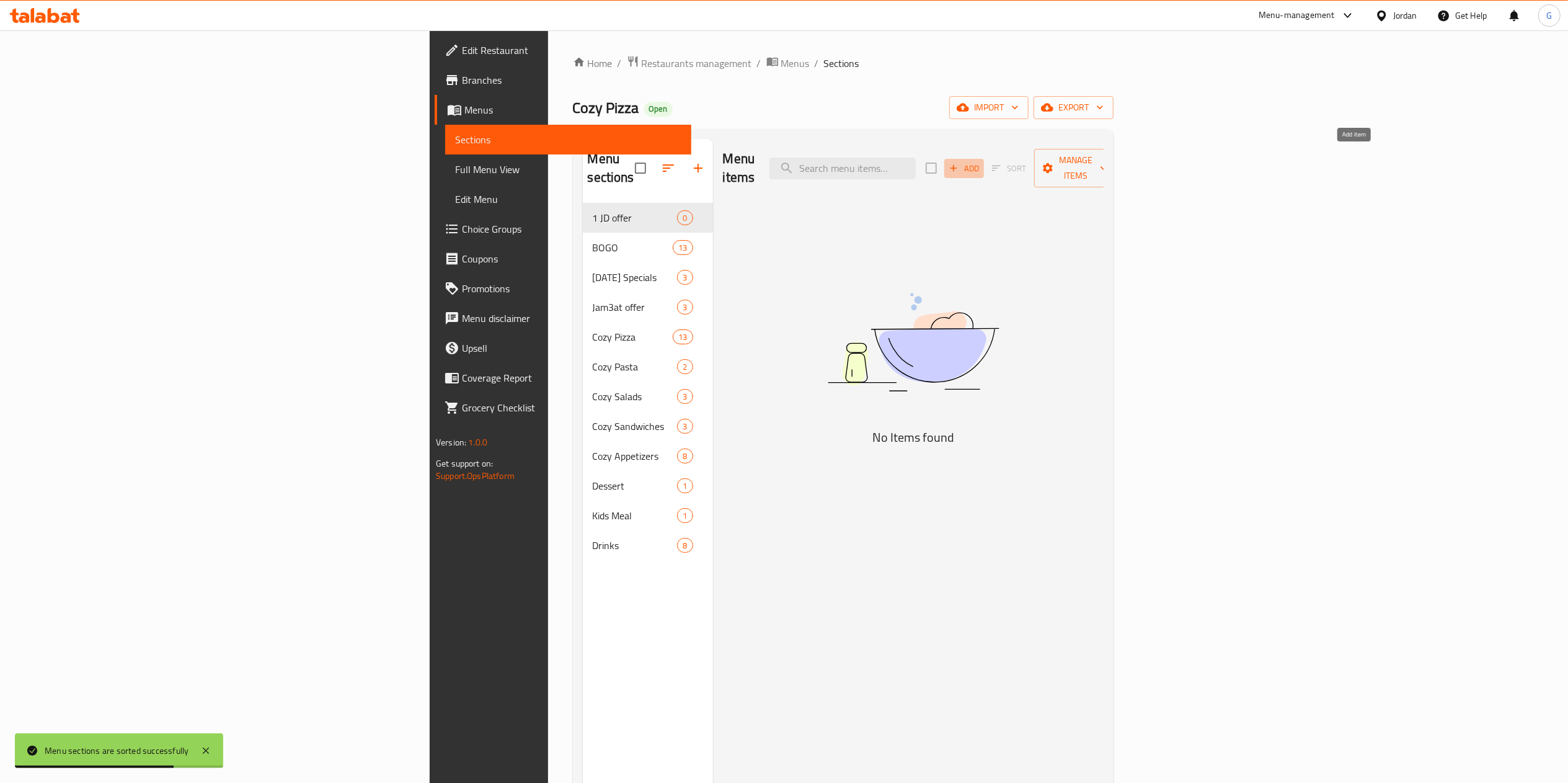
click at [981, 161] on span "Add" at bounding box center [963, 168] width 34 height 14
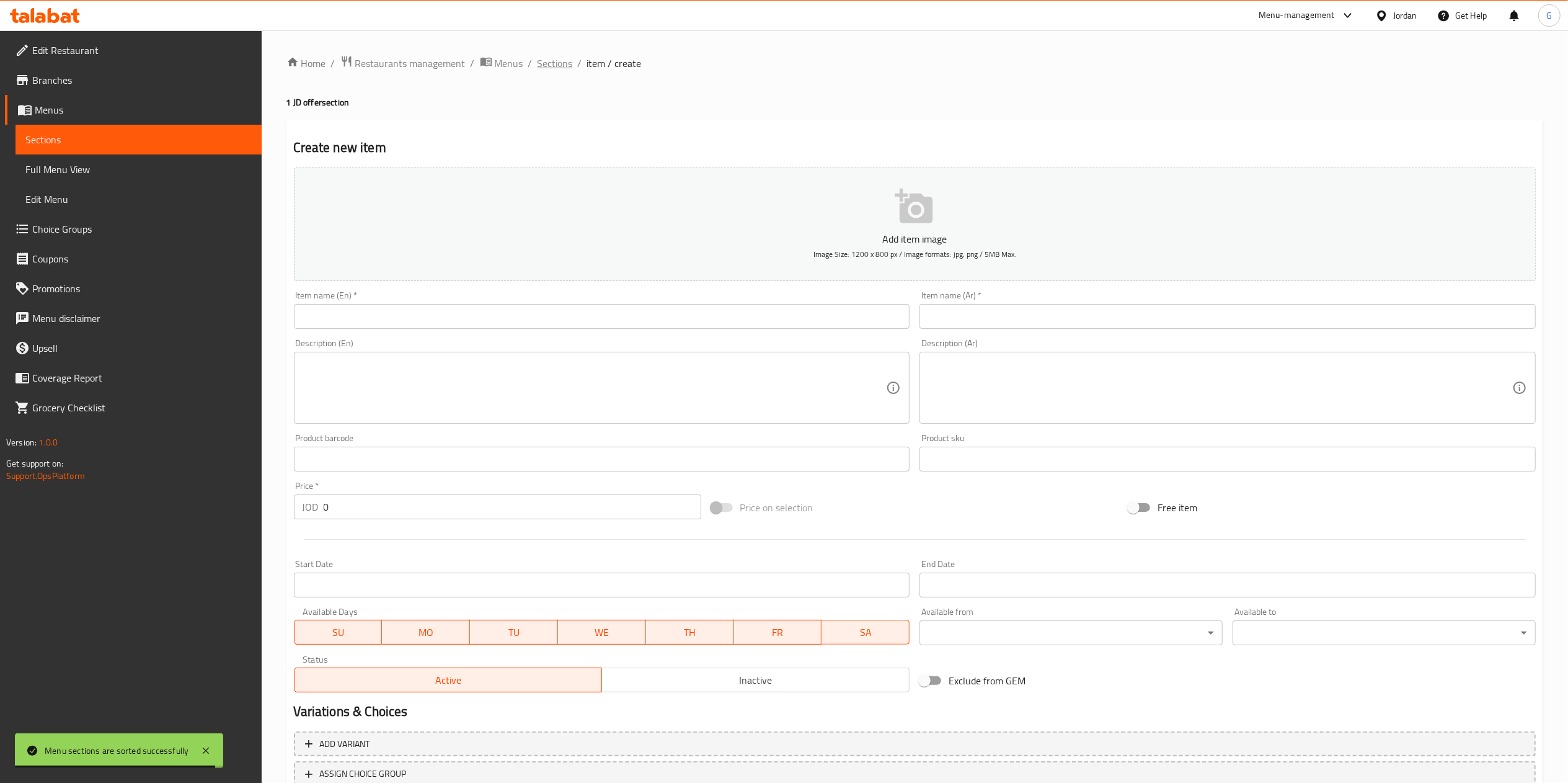
click at [569, 64] on span "Sections" at bounding box center [555, 63] width 35 height 15
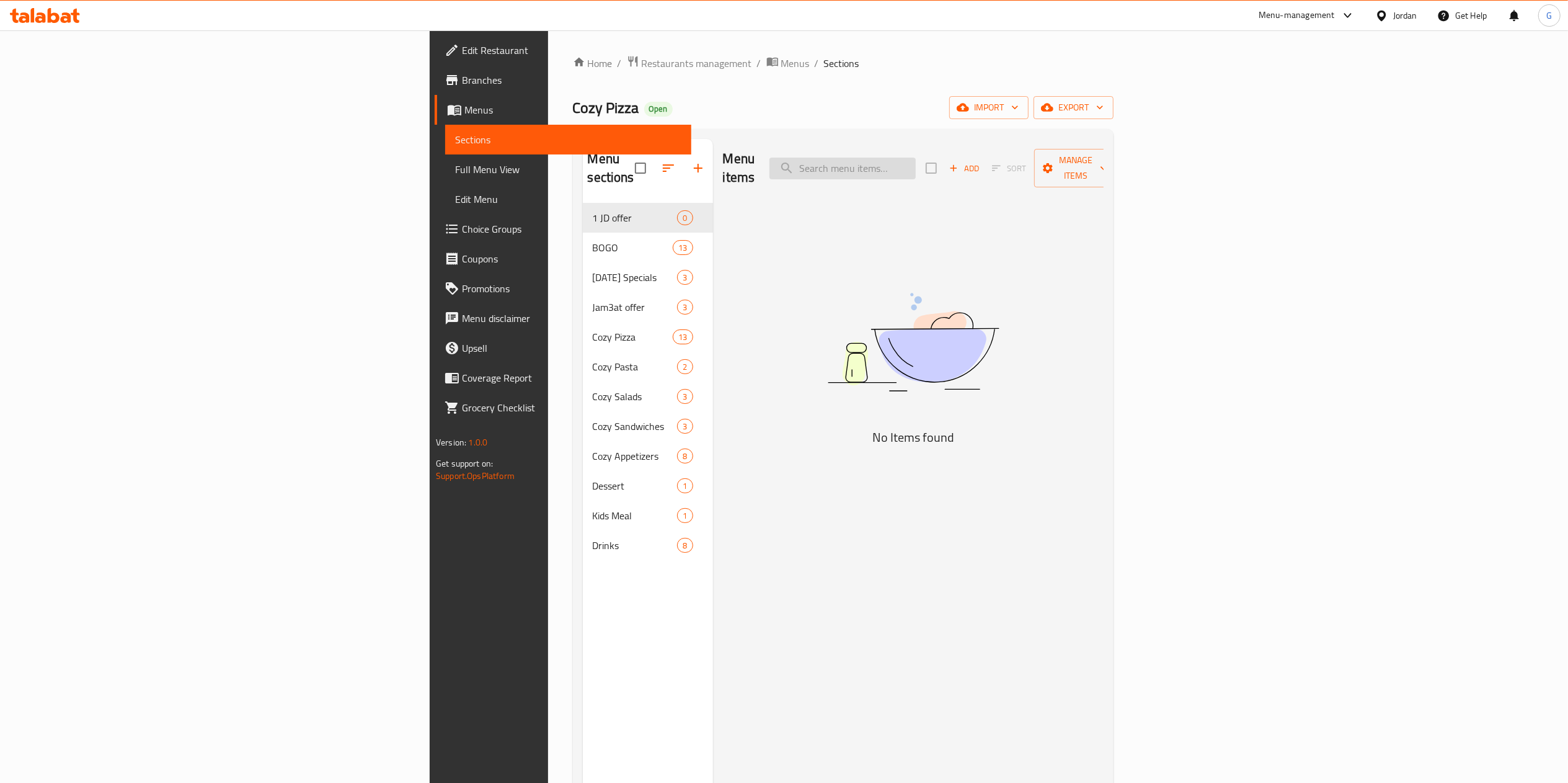
paste input "Garlic bread"
click at [915, 166] on input "Garlic bread" at bounding box center [842, 169] width 146 height 22
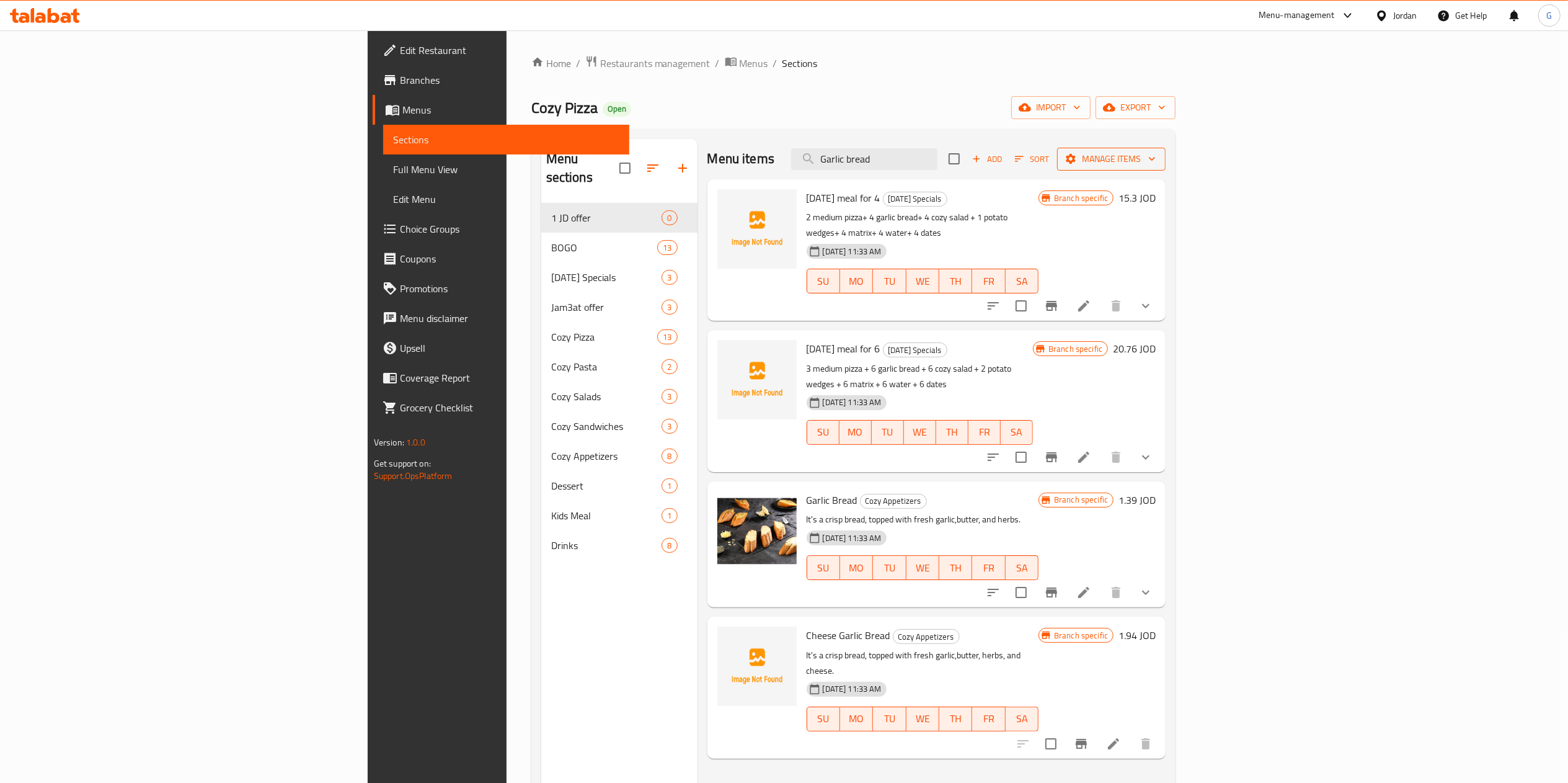
type input "Garlic bread"
click at [1155, 154] on span "Manage items" at bounding box center [1111, 159] width 89 height 16
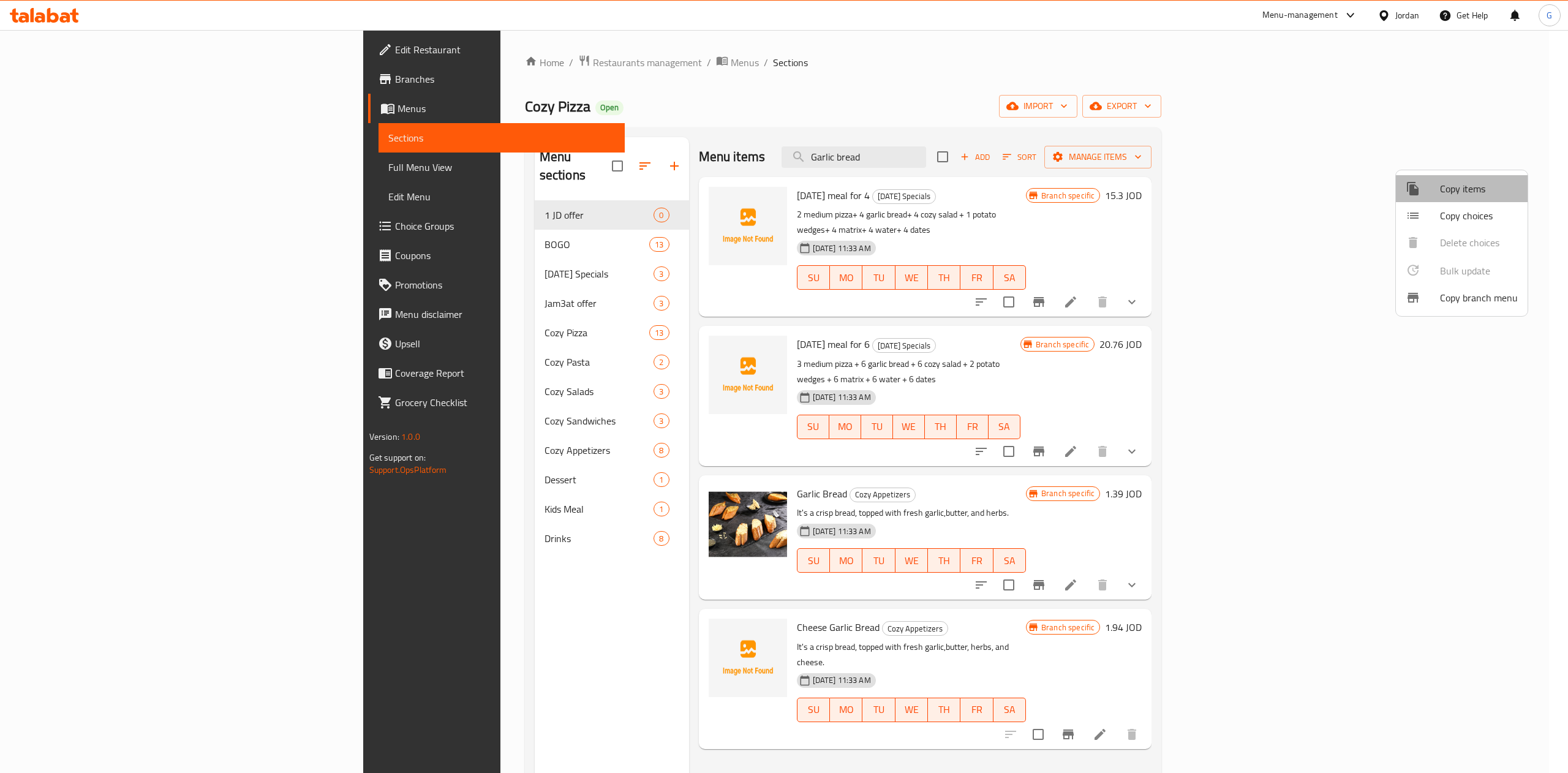
click at [1463, 188] on span "Copy items" at bounding box center [1478, 189] width 77 height 15
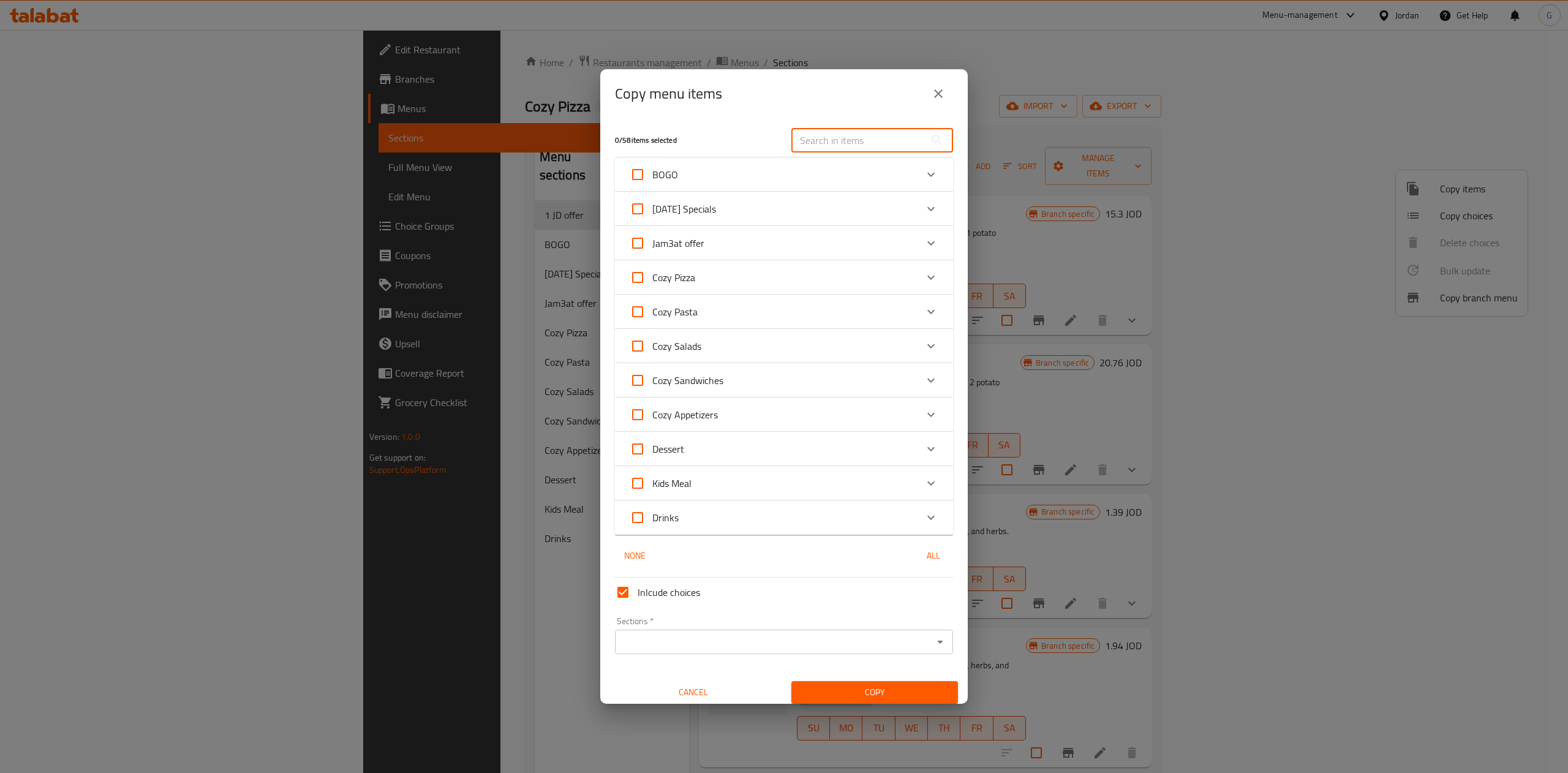
click at [817, 149] on input "text" at bounding box center [858, 140] width 134 height 24
paste input "Garlic bread"
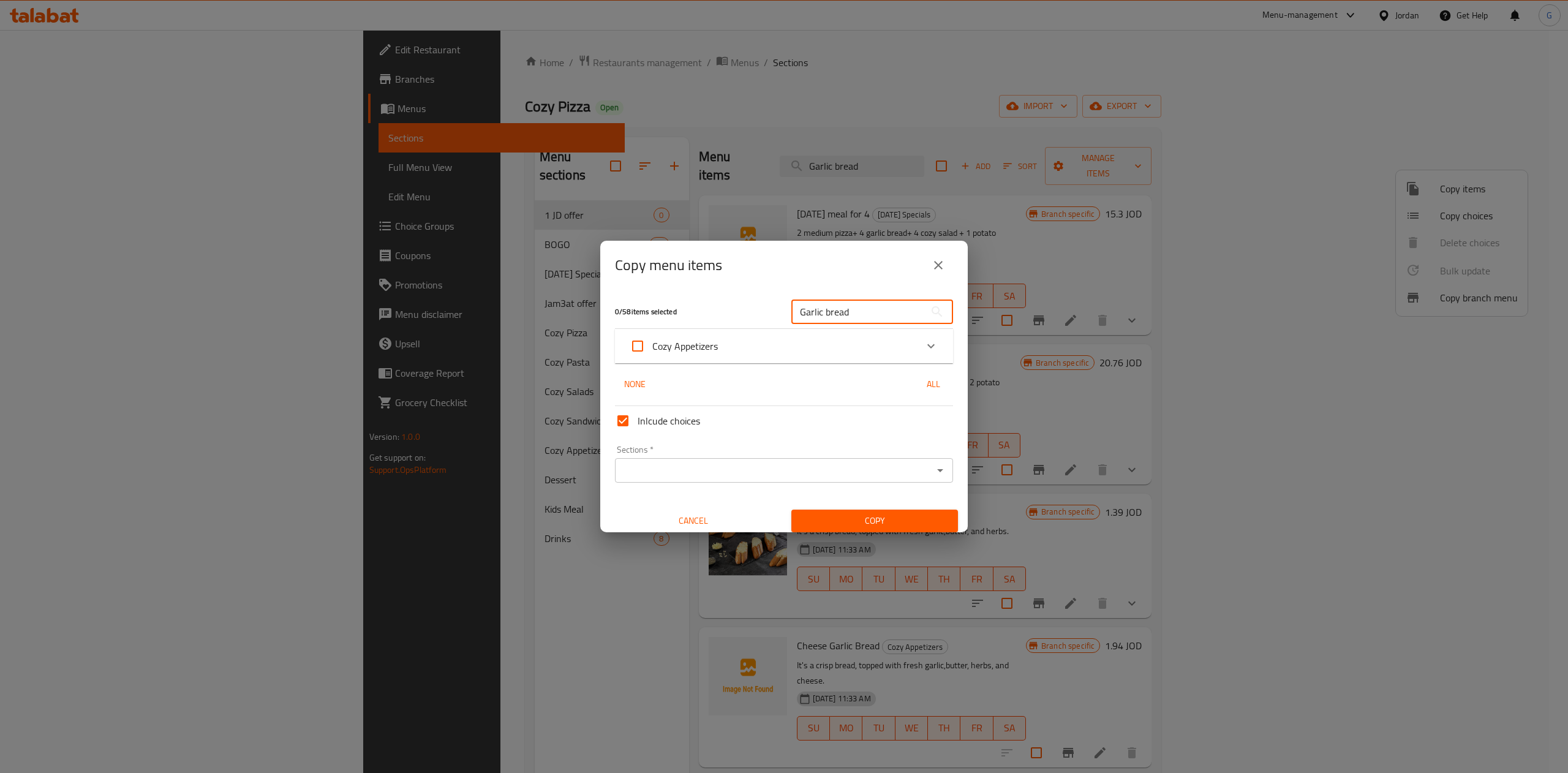
type input "Garlic bread"
click at [923, 349] on icon "Expand" at bounding box center [931, 346] width 15 height 15
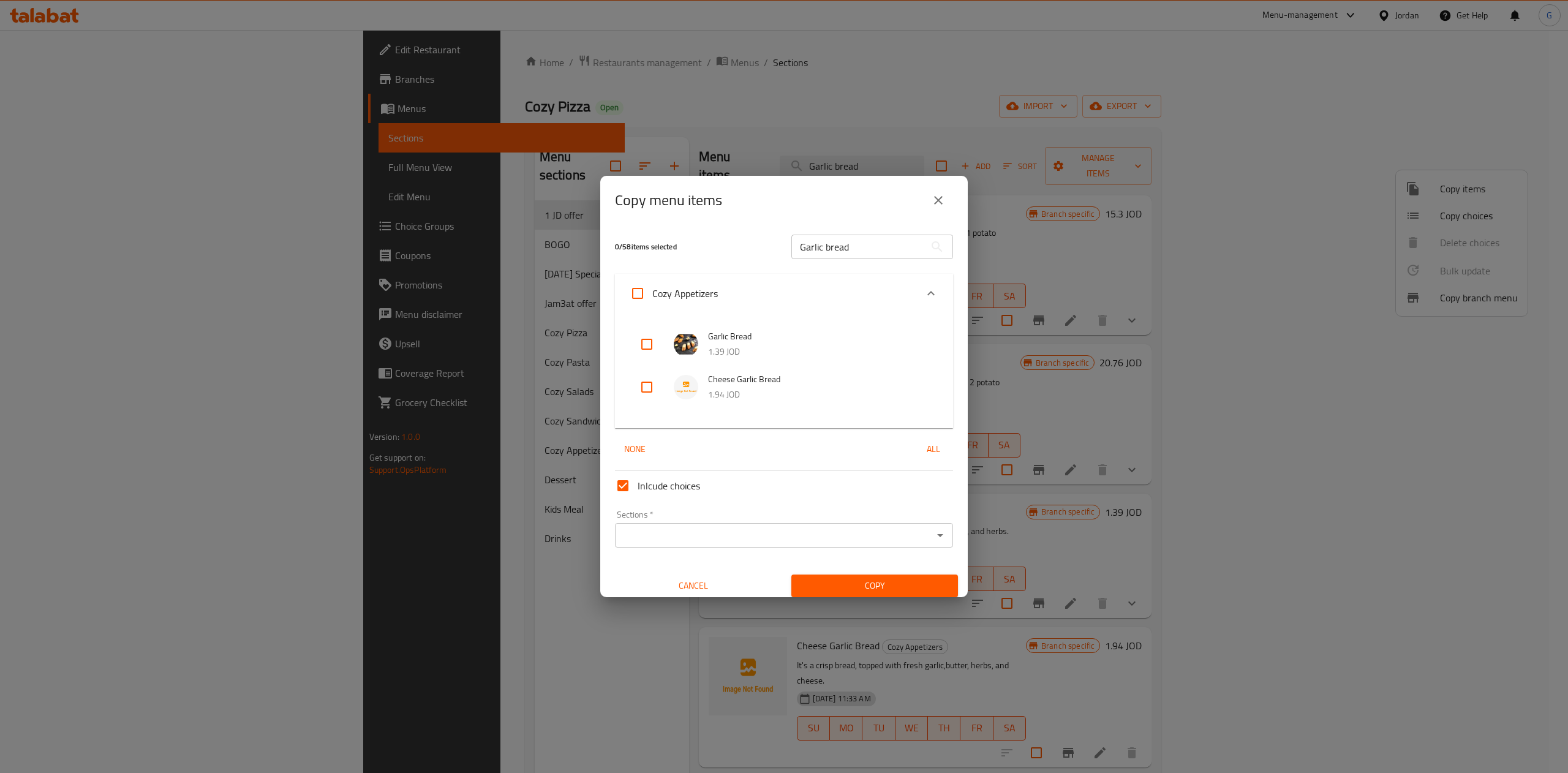
click at [644, 340] on input "checkbox" at bounding box center [646, 344] width 29 height 29
checkbox input "true"
click at [770, 538] on input "Sections   *" at bounding box center [773, 535] width 310 height 17
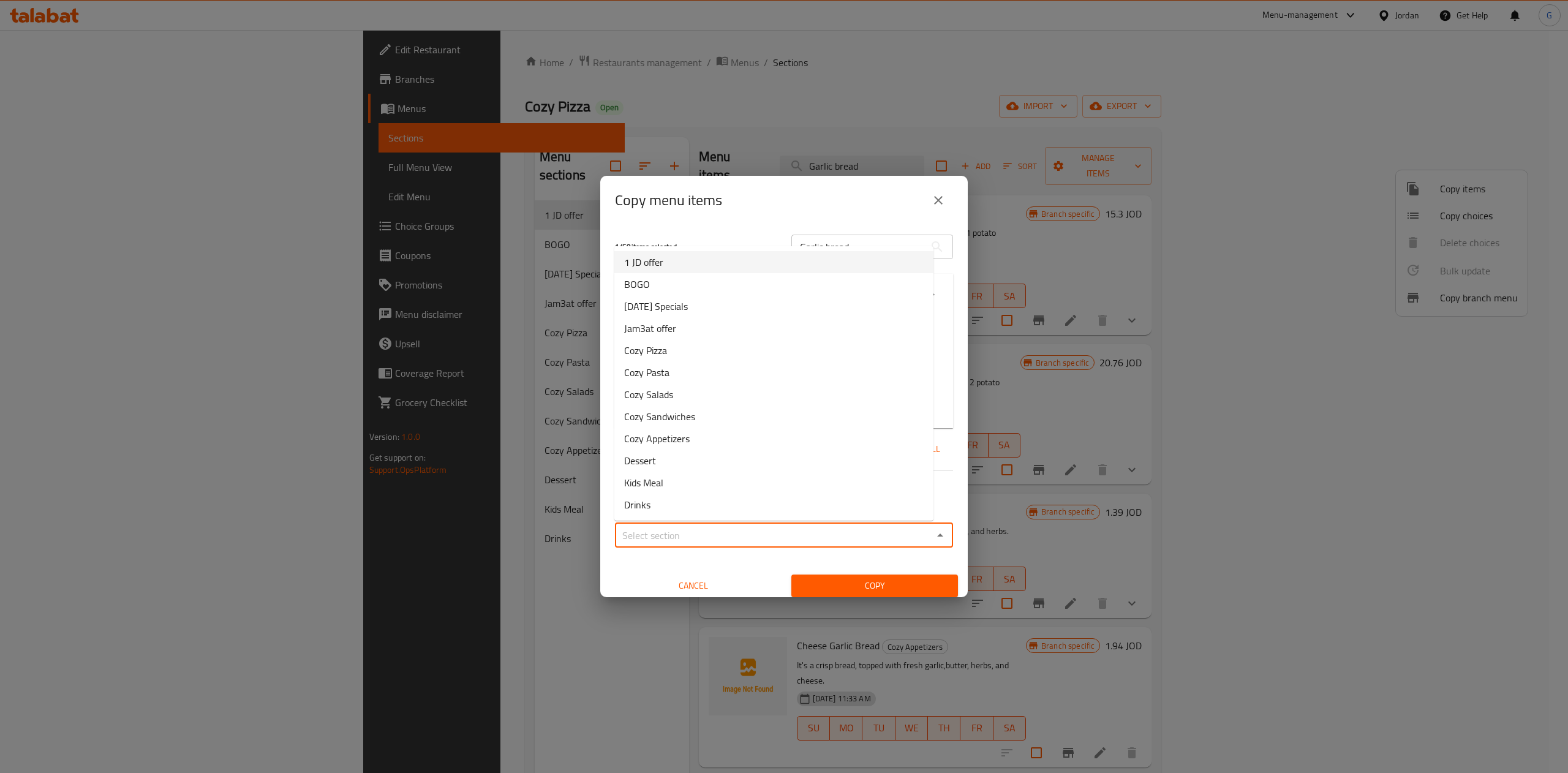
click at [717, 264] on li "1 JD offer" at bounding box center [774, 262] width 319 height 22
type input "1 JD offer"
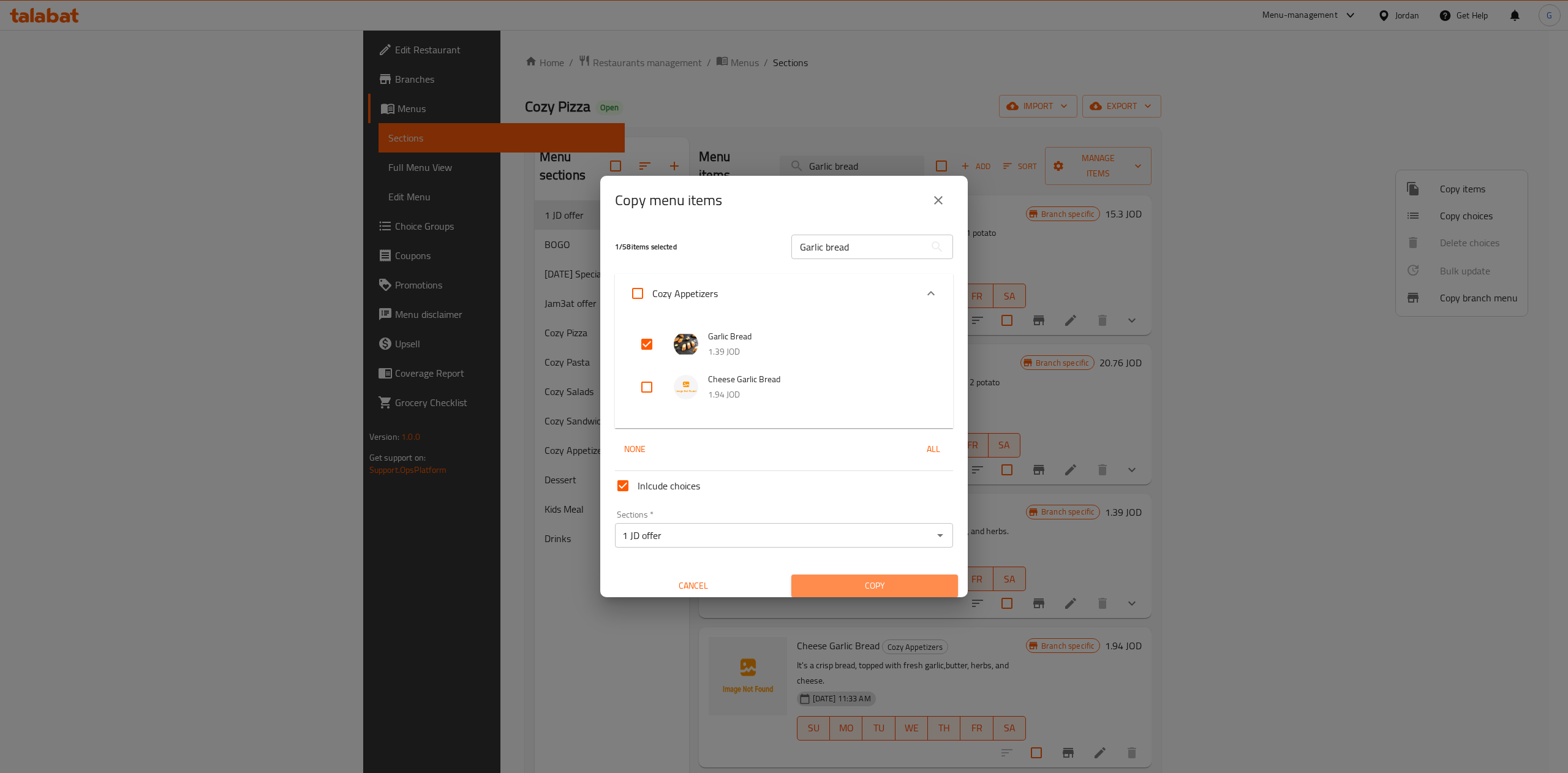
click at [873, 579] on span "Copy" at bounding box center [874, 586] width 147 height 16
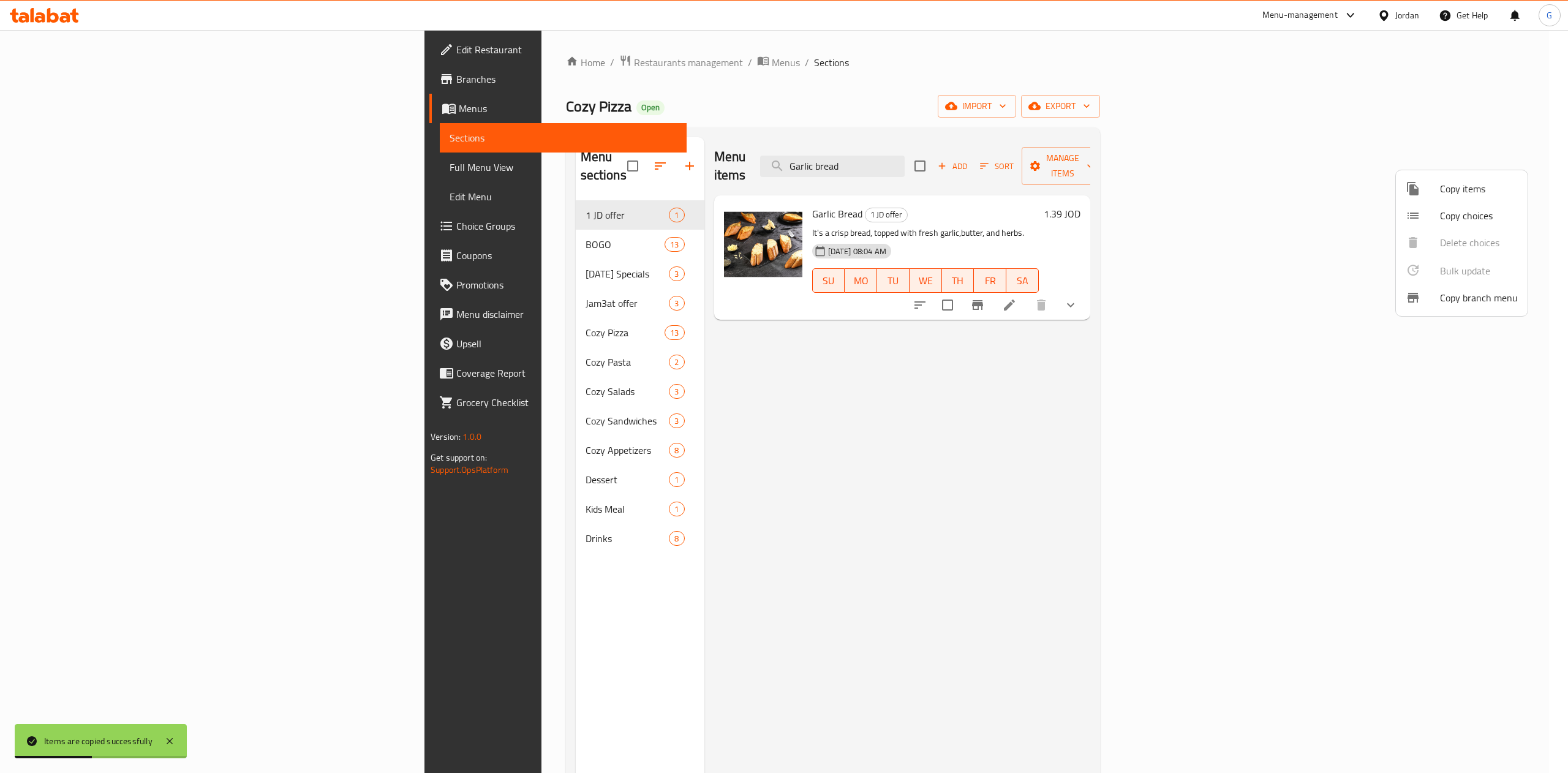
click at [1028, 163] on div at bounding box center [784, 386] width 1568 height 773
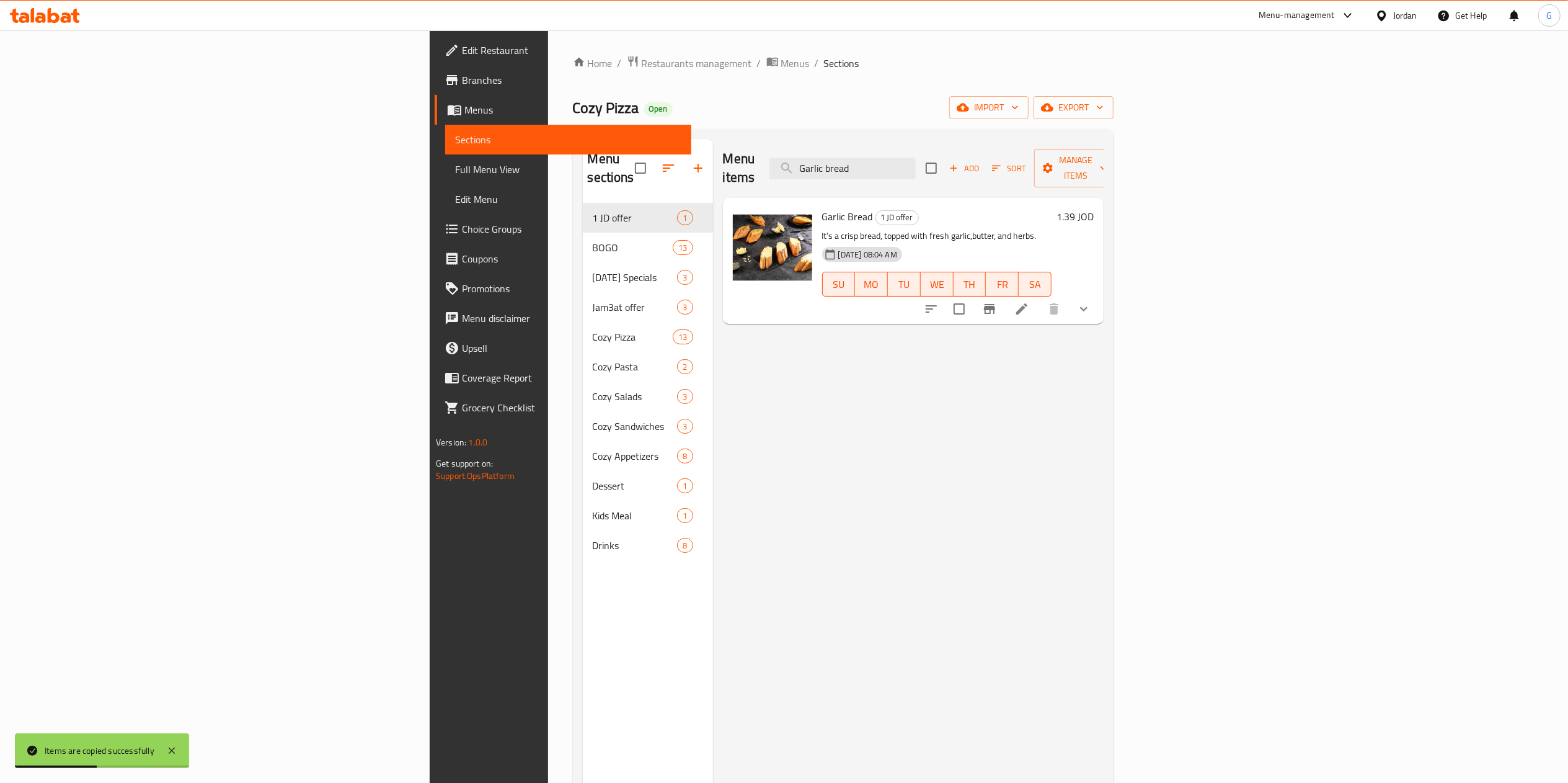
click at [915, 165] on input "Garlic bread" at bounding box center [842, 169] width 146 height 22
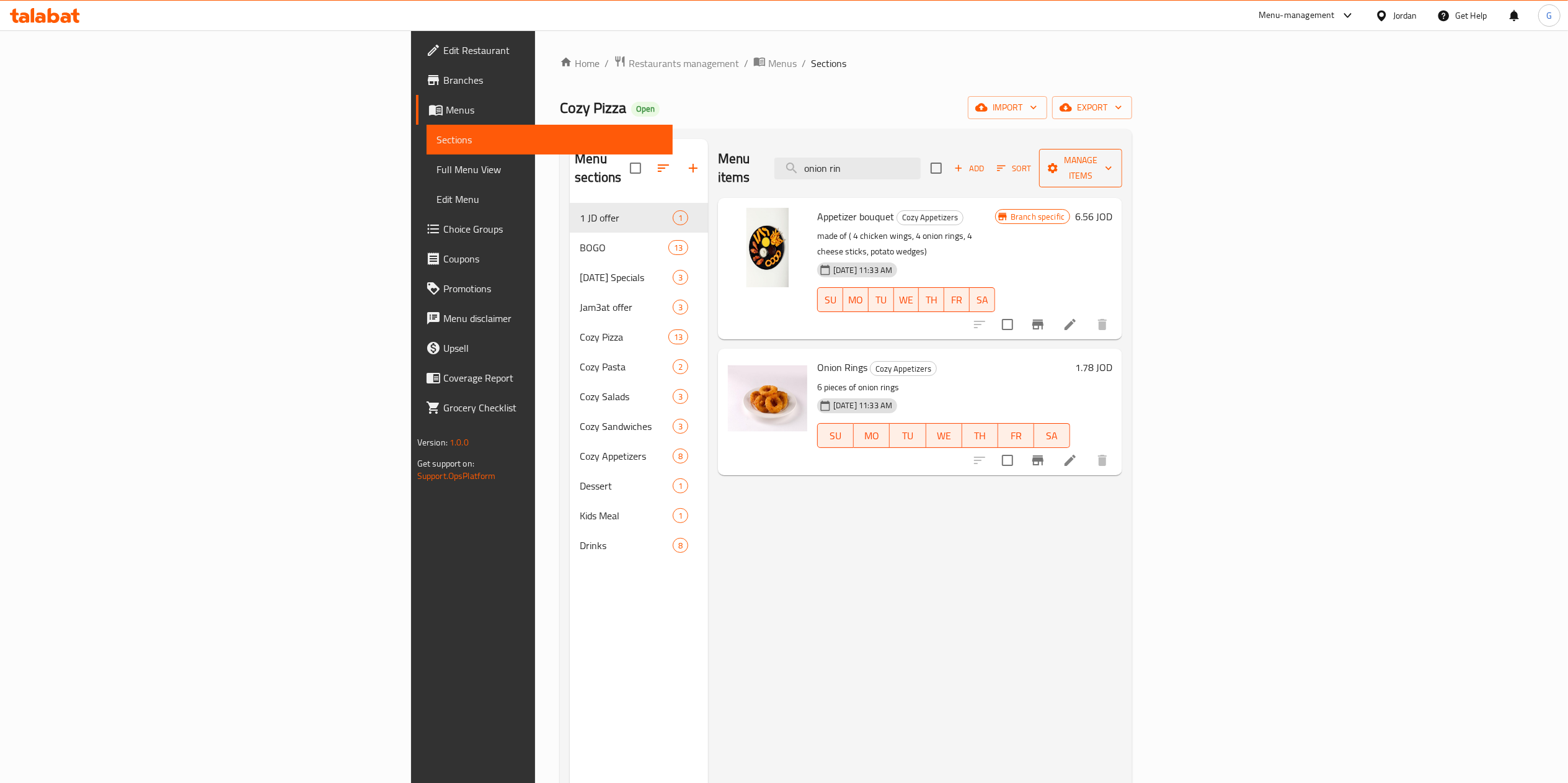
type input "onion rin"
click at [1112, 153] on span "Manage items" at bounding box center [1080, 168] width 63 height 31
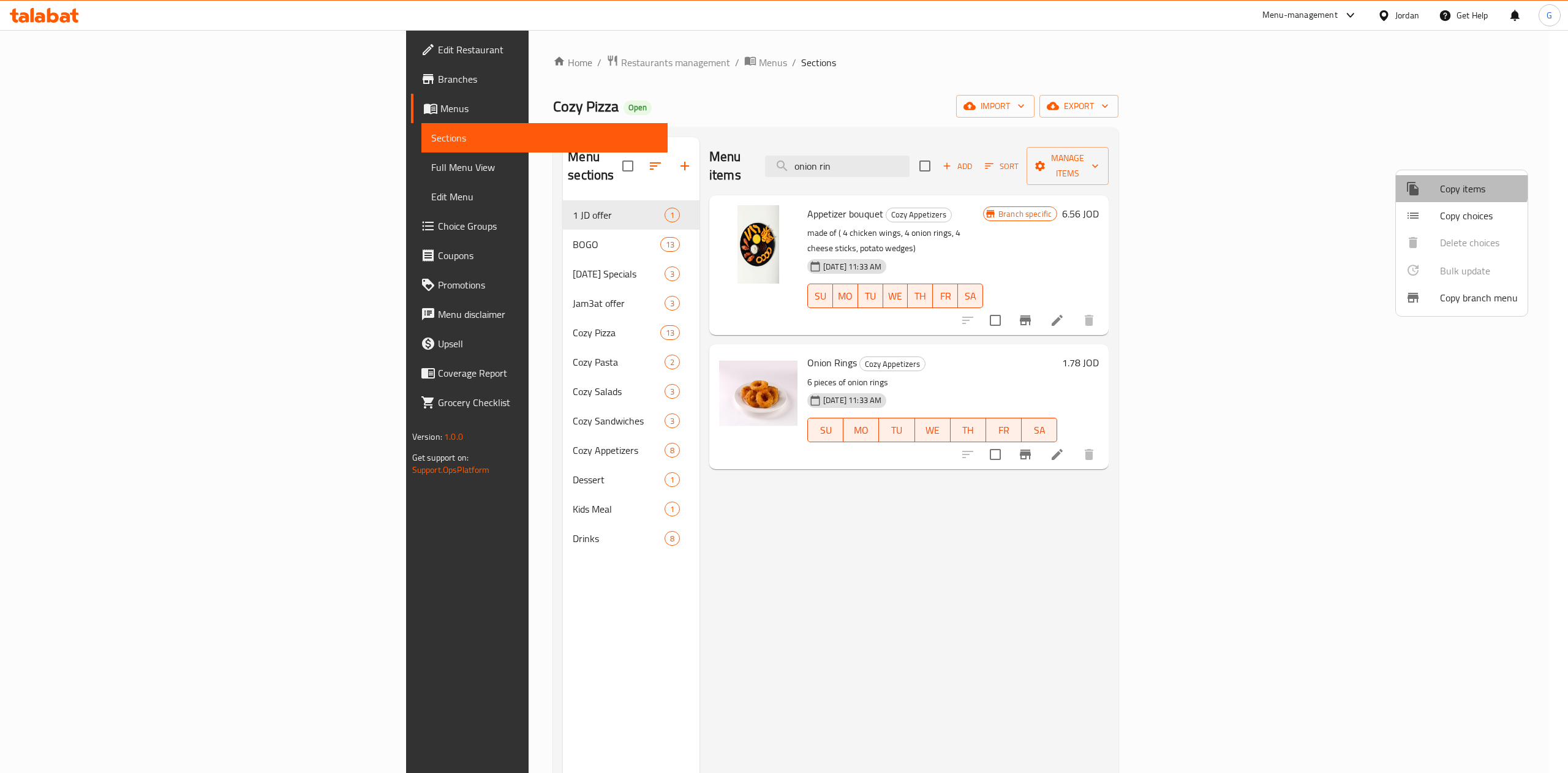
click at [1431, 183] on div at bounding box center [1423, 189] width 34 height 15
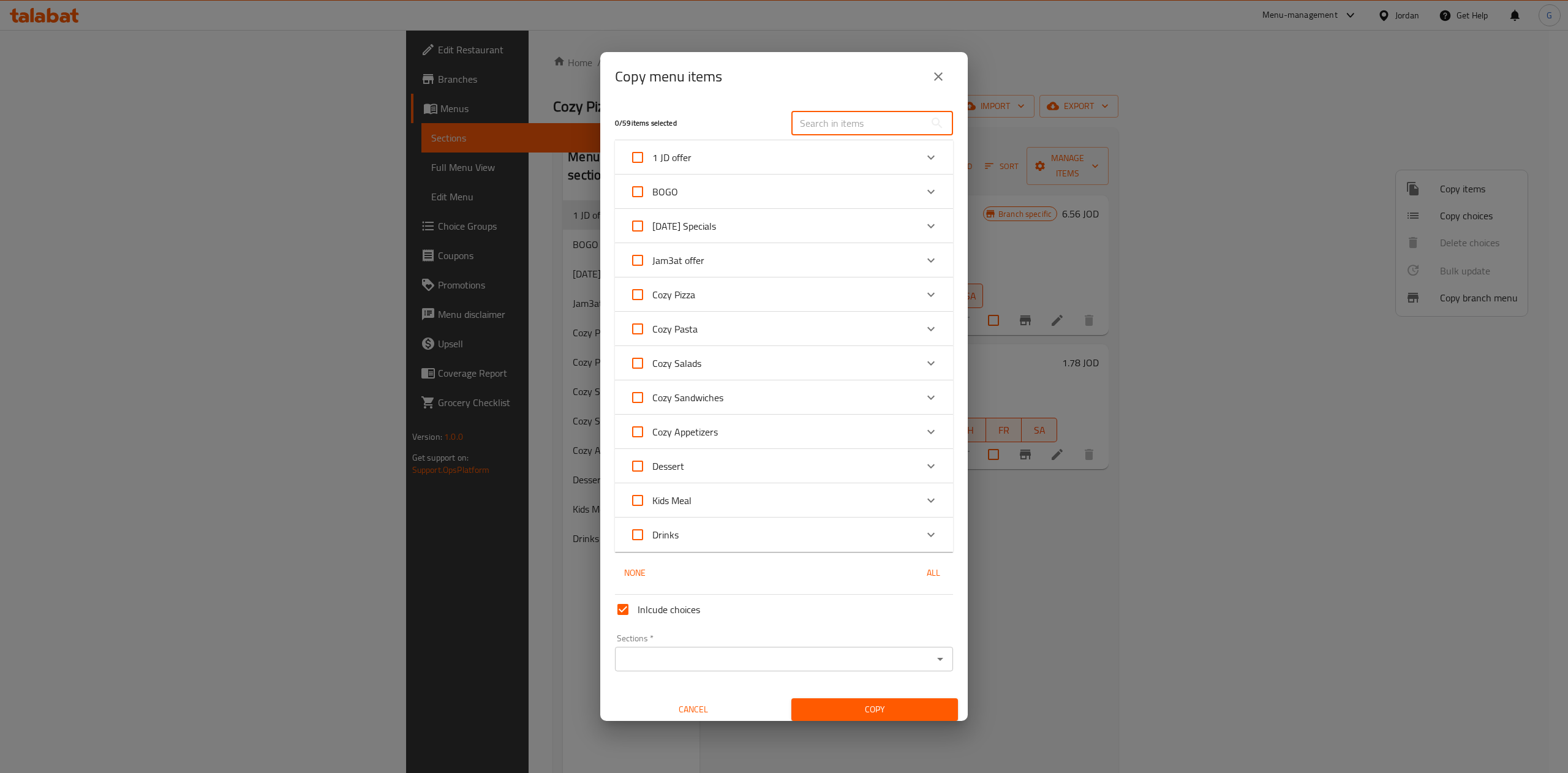
click at [870, 125] on input "text" at bounding box center [858, 123] width 134 height 24
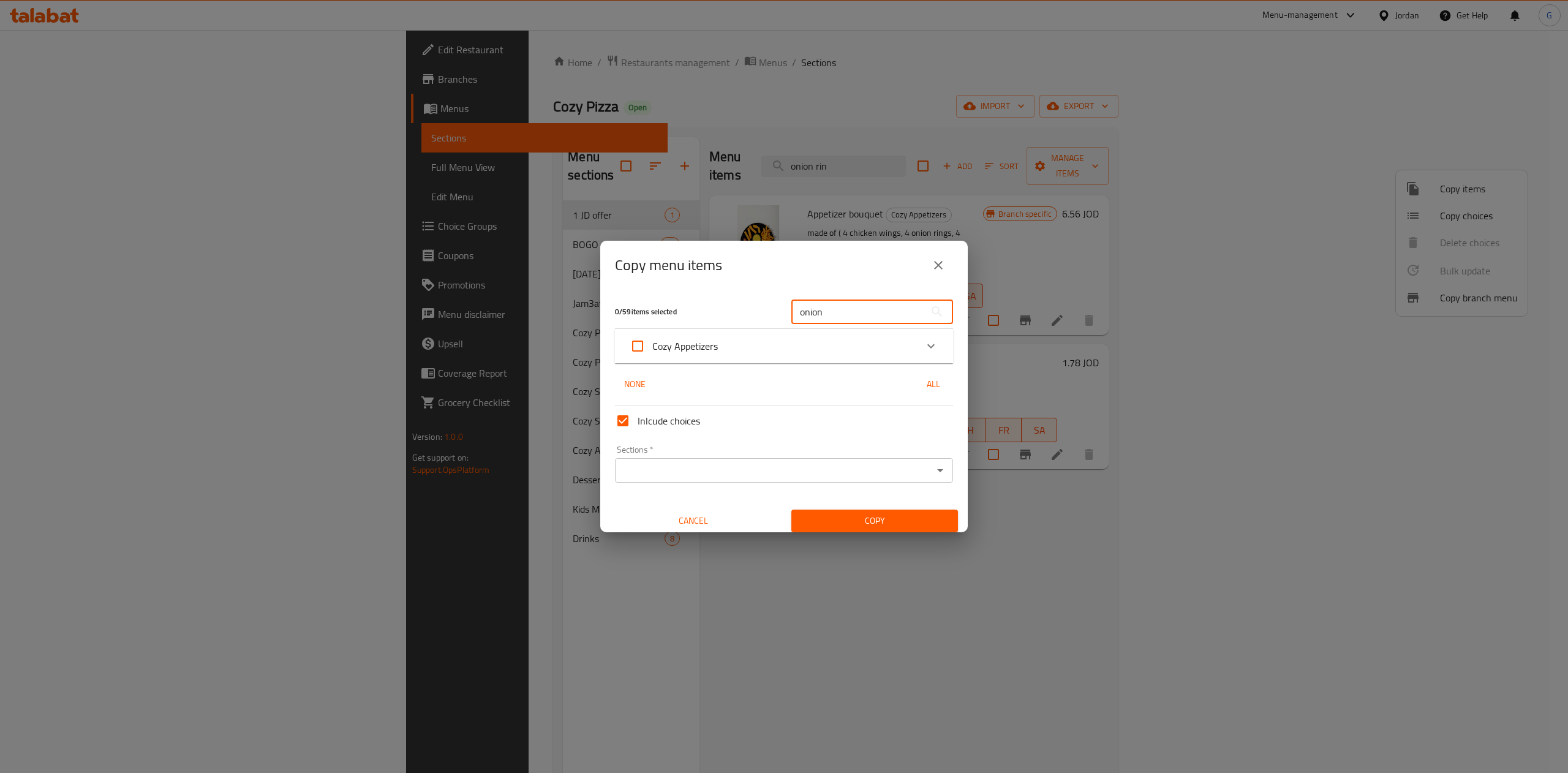
type input "onion"
click at [923, 342] on icon "Expand" at bounding box center [931, 346] width 15 height 15
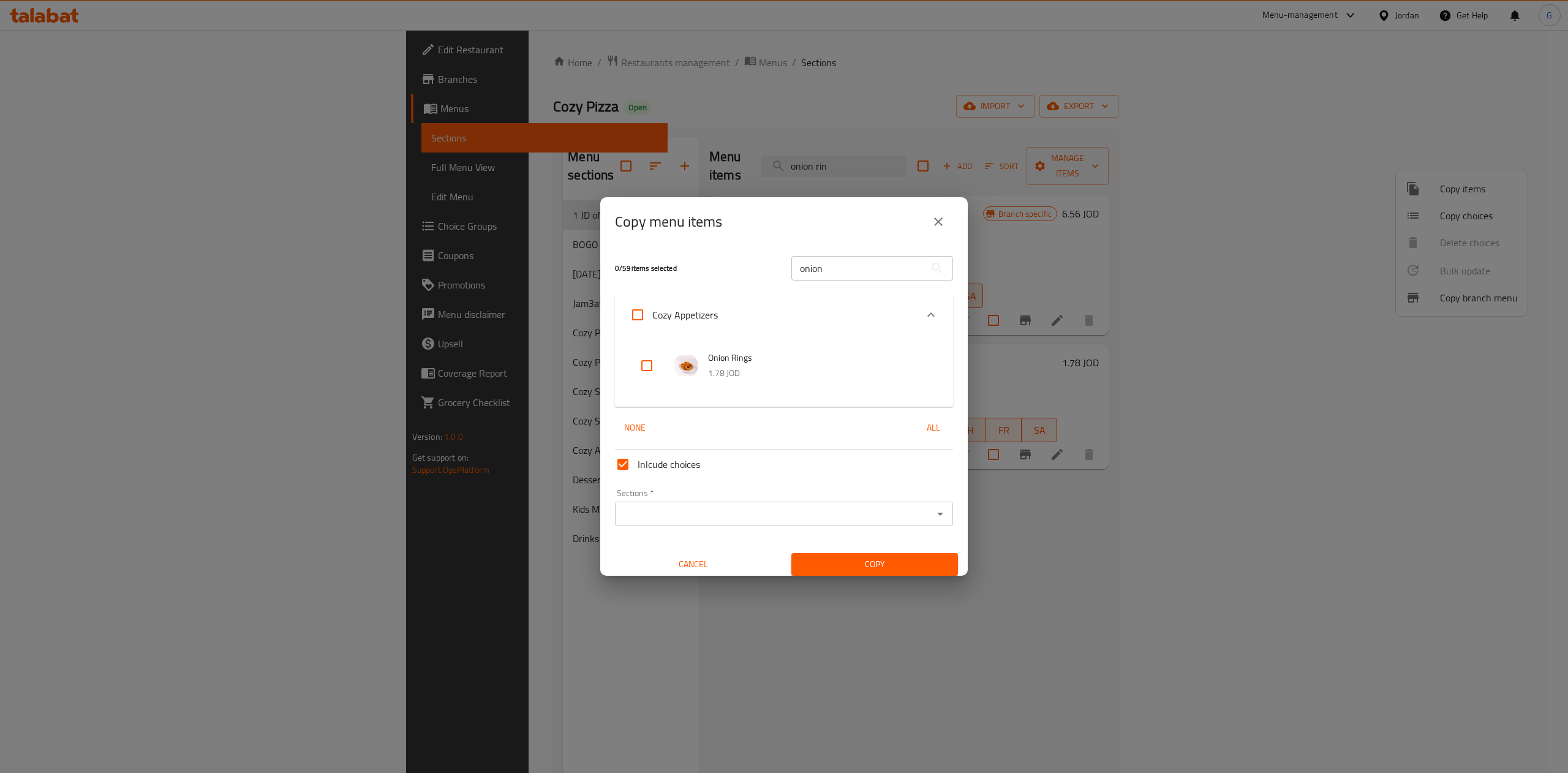
click at [640, 362] on input "checkbox" at bounding box center [646, 365] width 29 height 29
checkbox input "true"
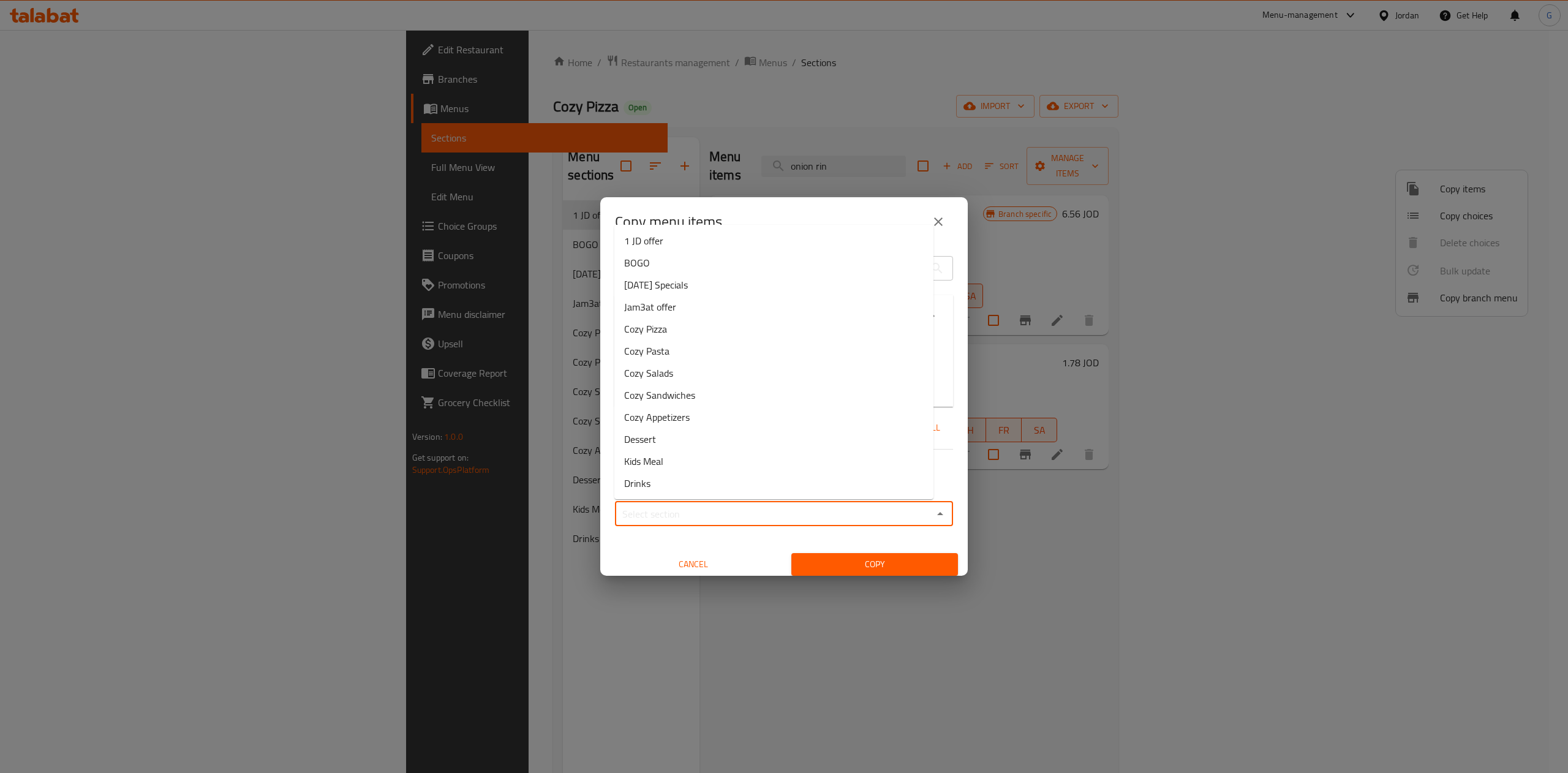
click at [731, 516] on input "Sections   *" at bounding box center [773, 514] width 310 height 17
click at [705, 242] on li "1 JD offer" at bounding box center [774, 240] width 319 height 22
type input "1 JD offer"
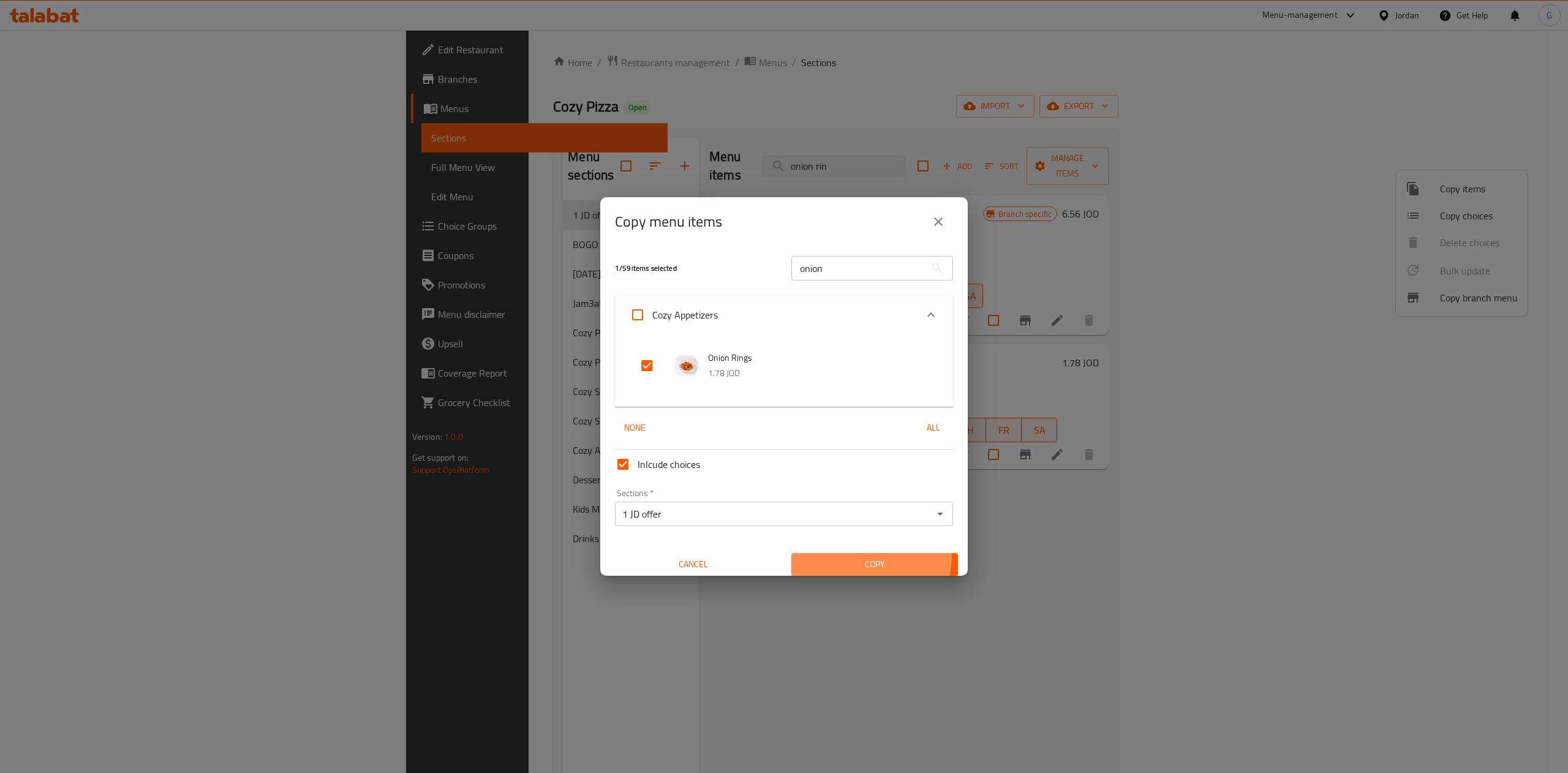
click at [827, 553] on button "Copy" at bounding box center [874, 564] width 166 height 22
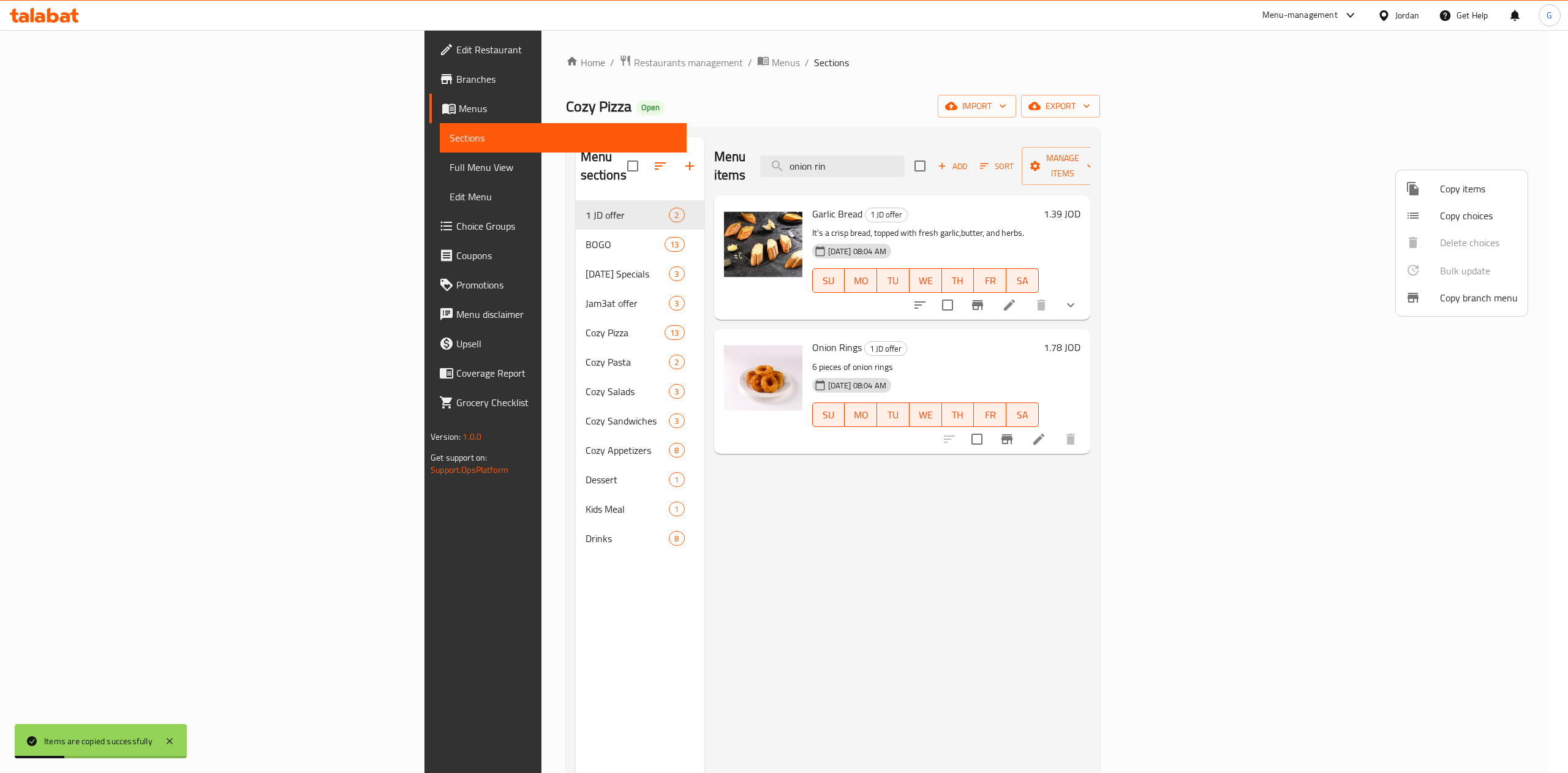
click at [967, 154] on div at bounding box center [784, 386] width 1568 height 773
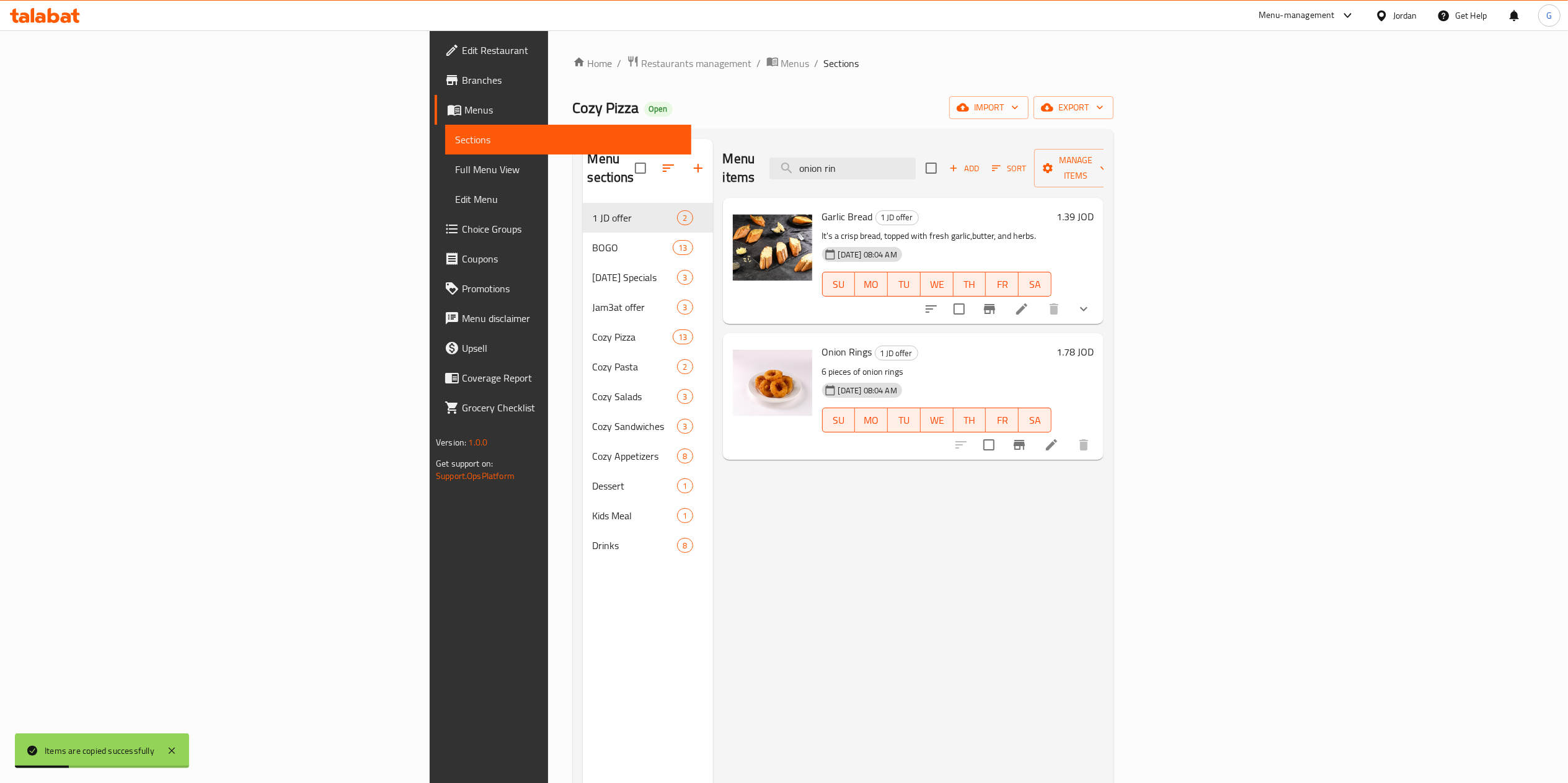
click at [915, 158] on input "onion rin" at bounding box center [842, 169] width 146 height 22
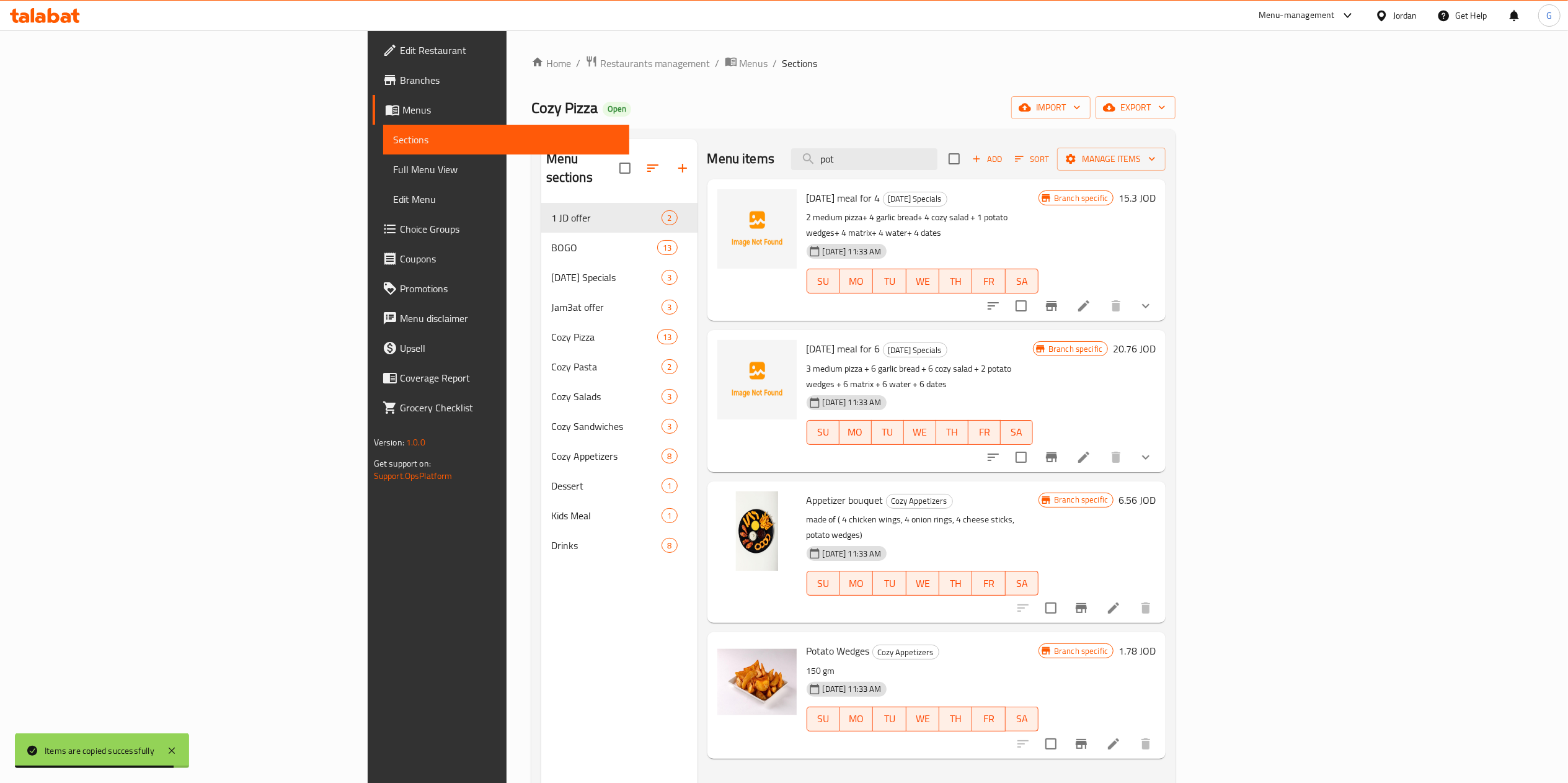
type input "pot"
click at [1155, 160] on span "Manage items" at bounding box center [1111, 159] width 89 height 16
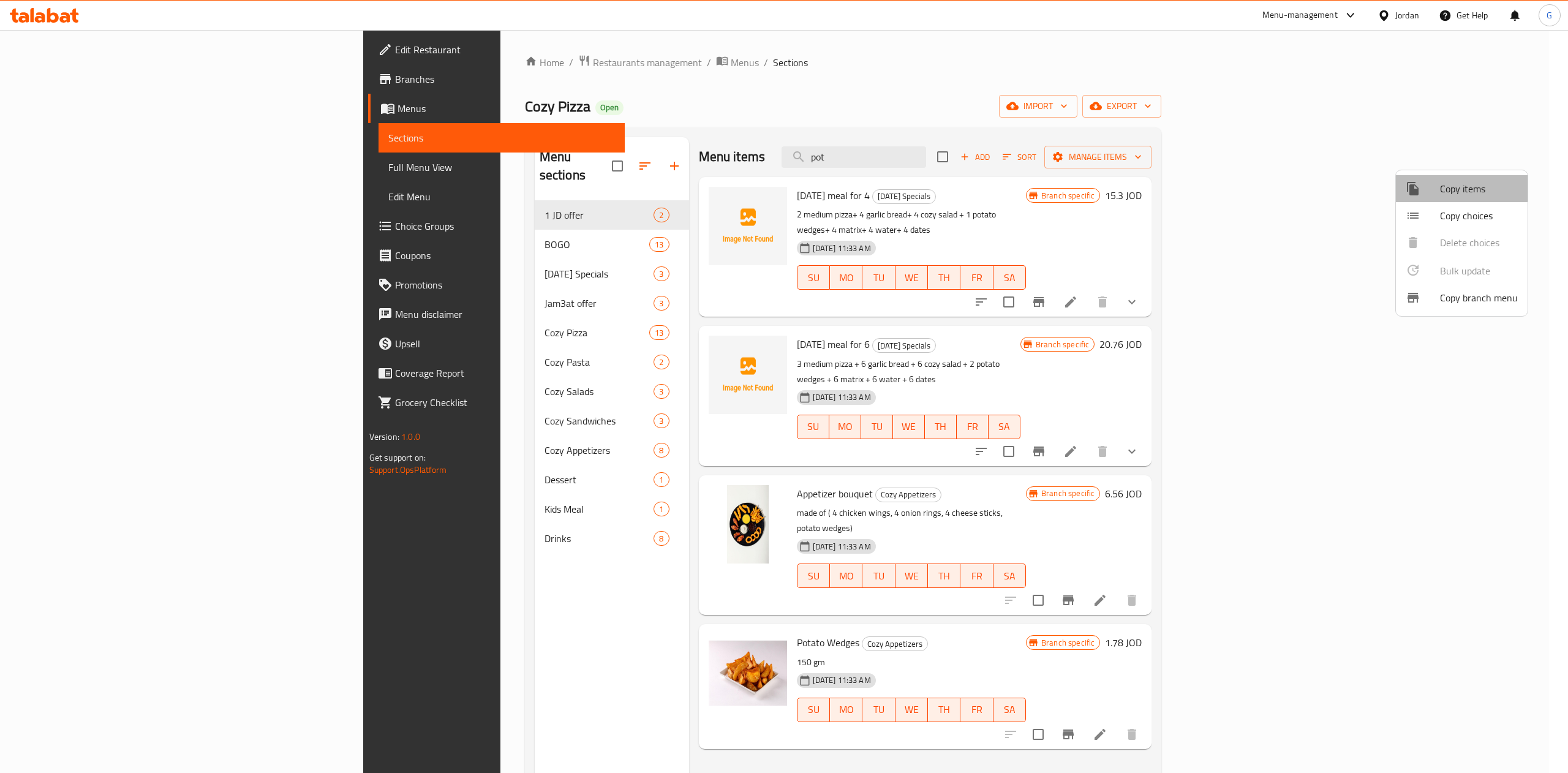
click at [1438, 186] on div at bounding box center [1423, 189] width 34 height 15
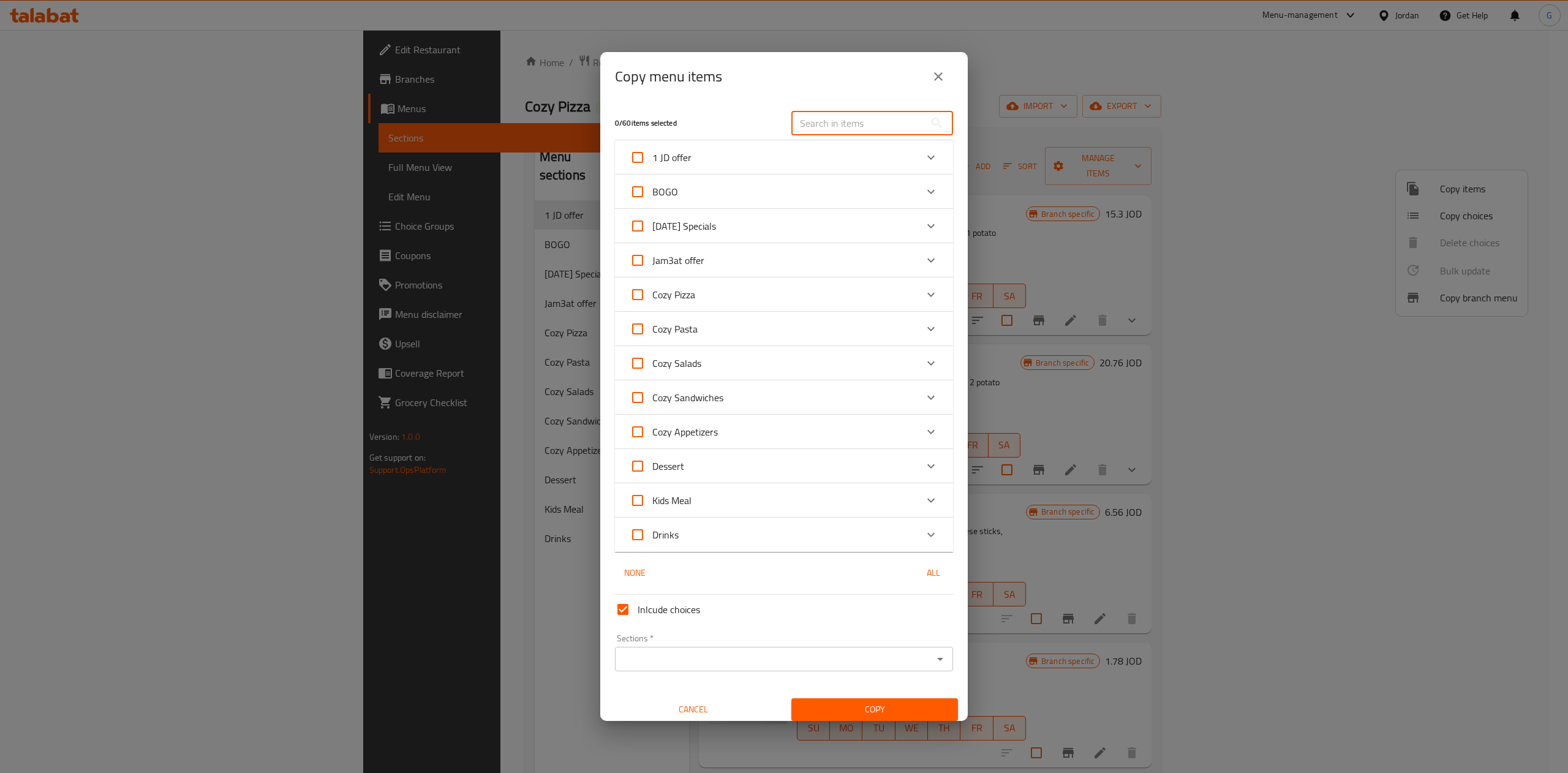
click at [823, 121] on input "text" at bounding box center [858, 123] width 134 height 24
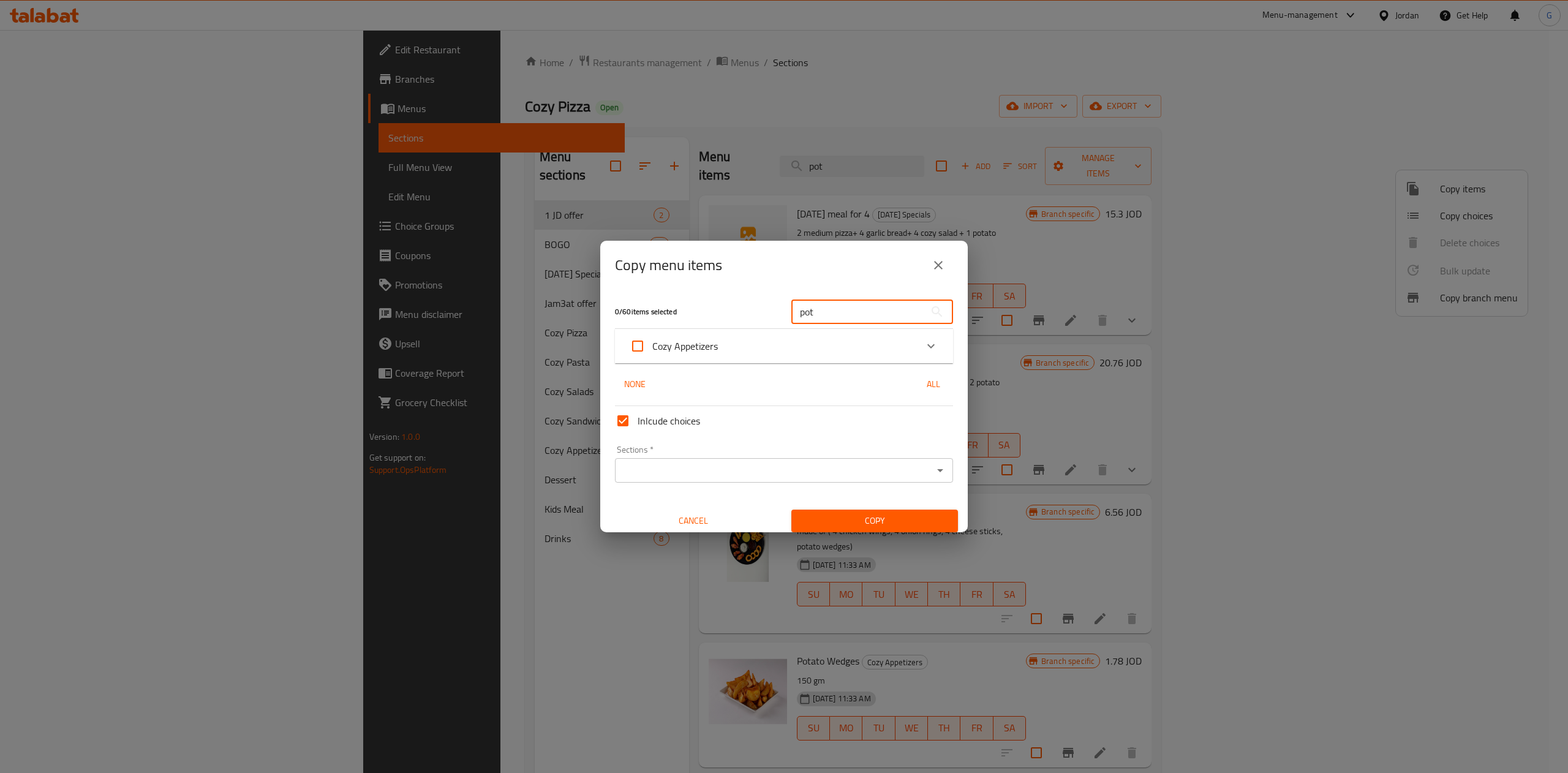
type input "pot"
click at [916, 354] on div "Expand" at bounding box center [931, 346] width 29 height 29
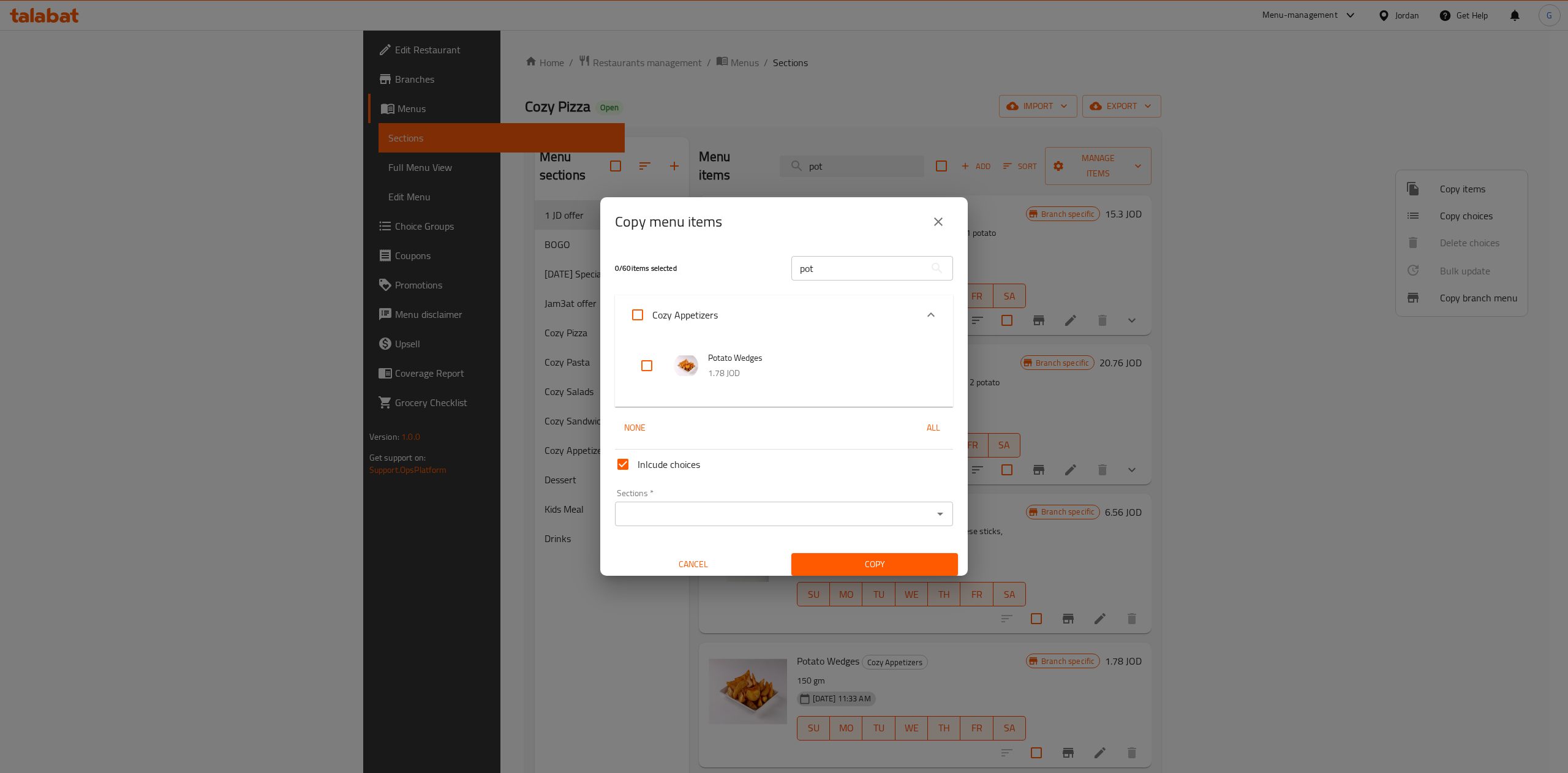
click at [645, 367] on input "checkbox" at bounding box center [646, 365] width 29 height 29
checkbox input "true"
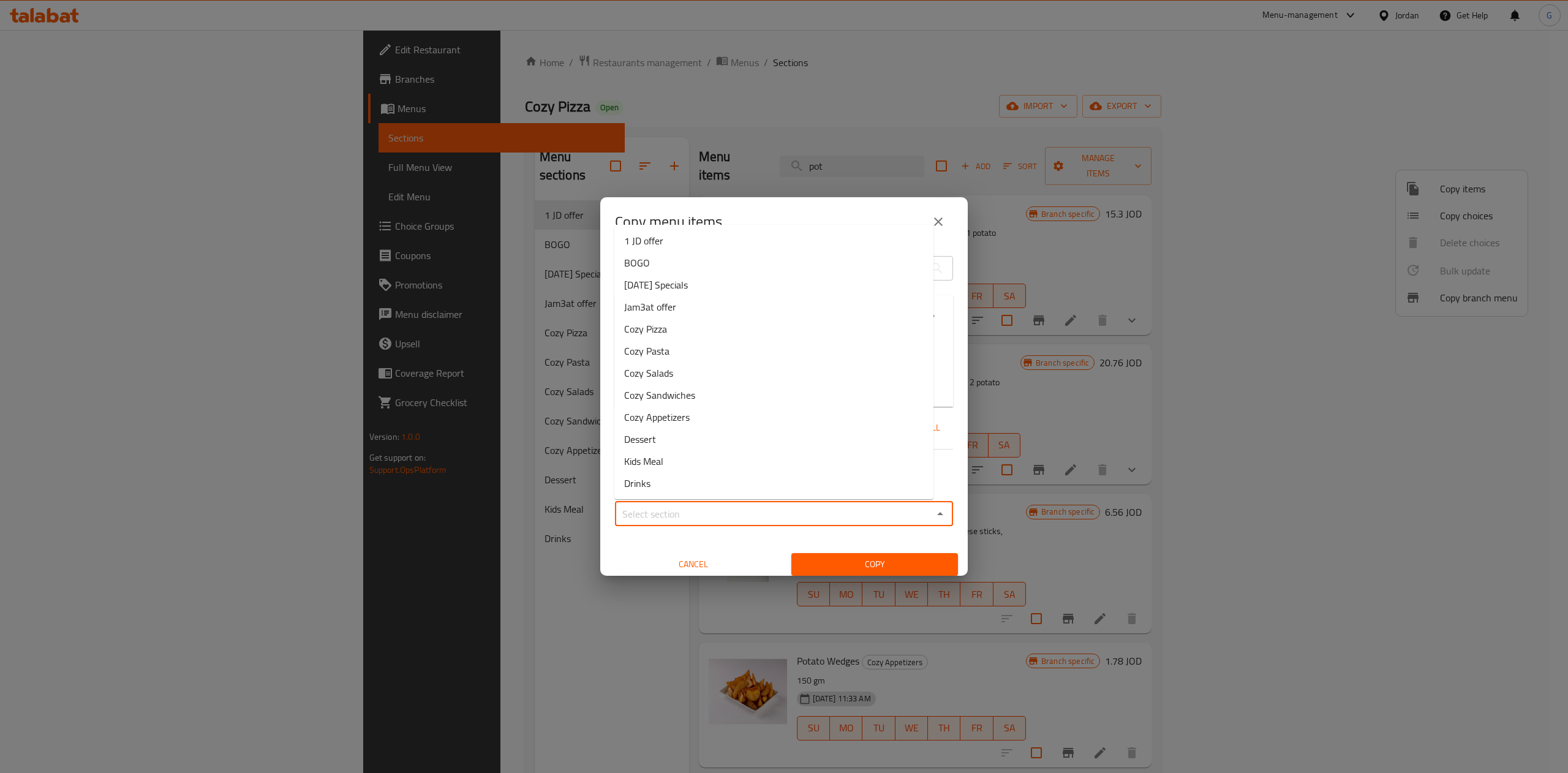
click at [721, 516] on input "Sections   *" at bounding box center [773, 514] width 310 height 17
click at [666, 232] on li "1 JD offer" at bounding box center [774, 240] width 319 height 22
type input "1 JD offer"
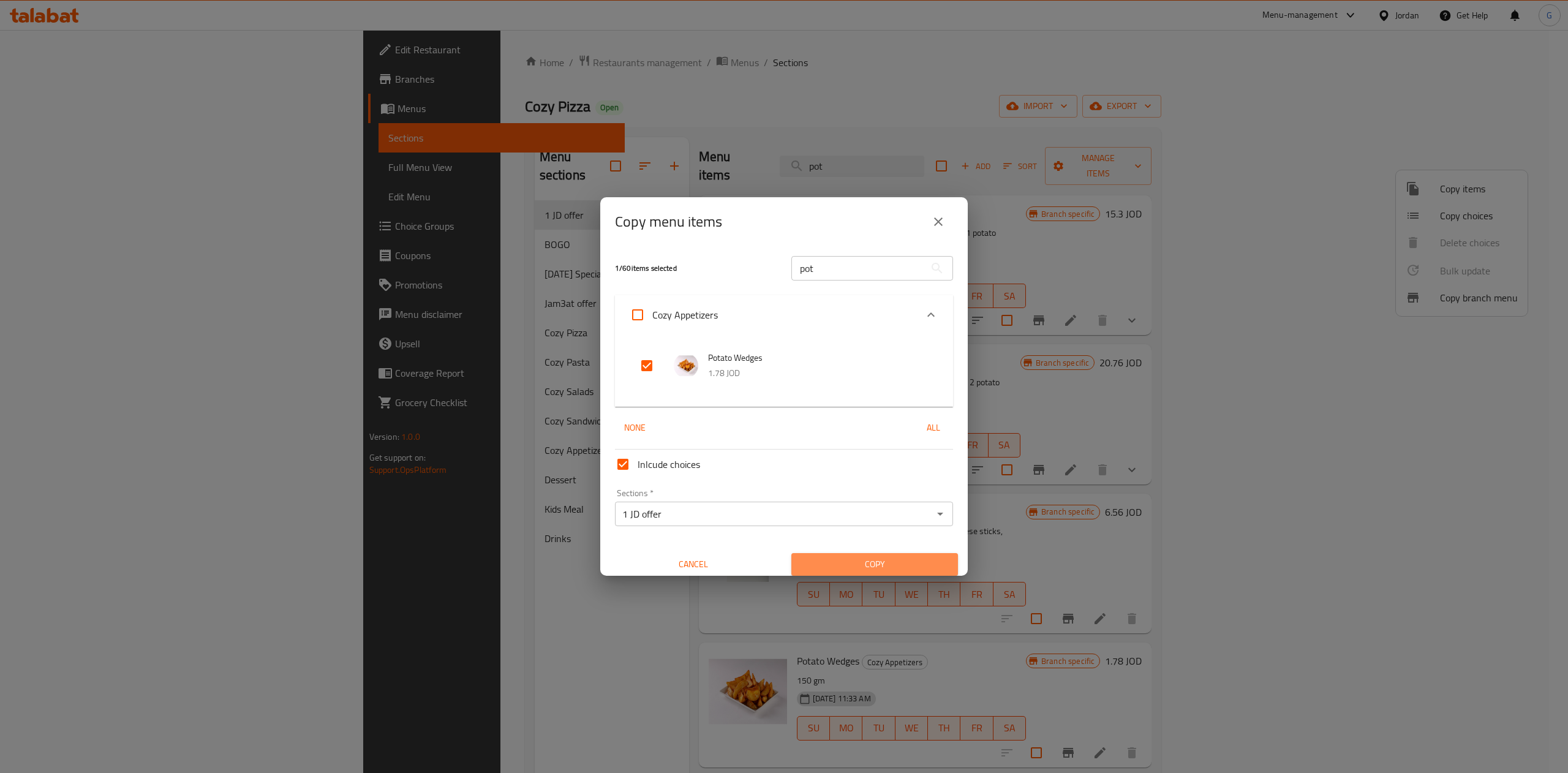
click at [889, 564] on span "Copy" at bounding box center [874, 564] width 147 height 16
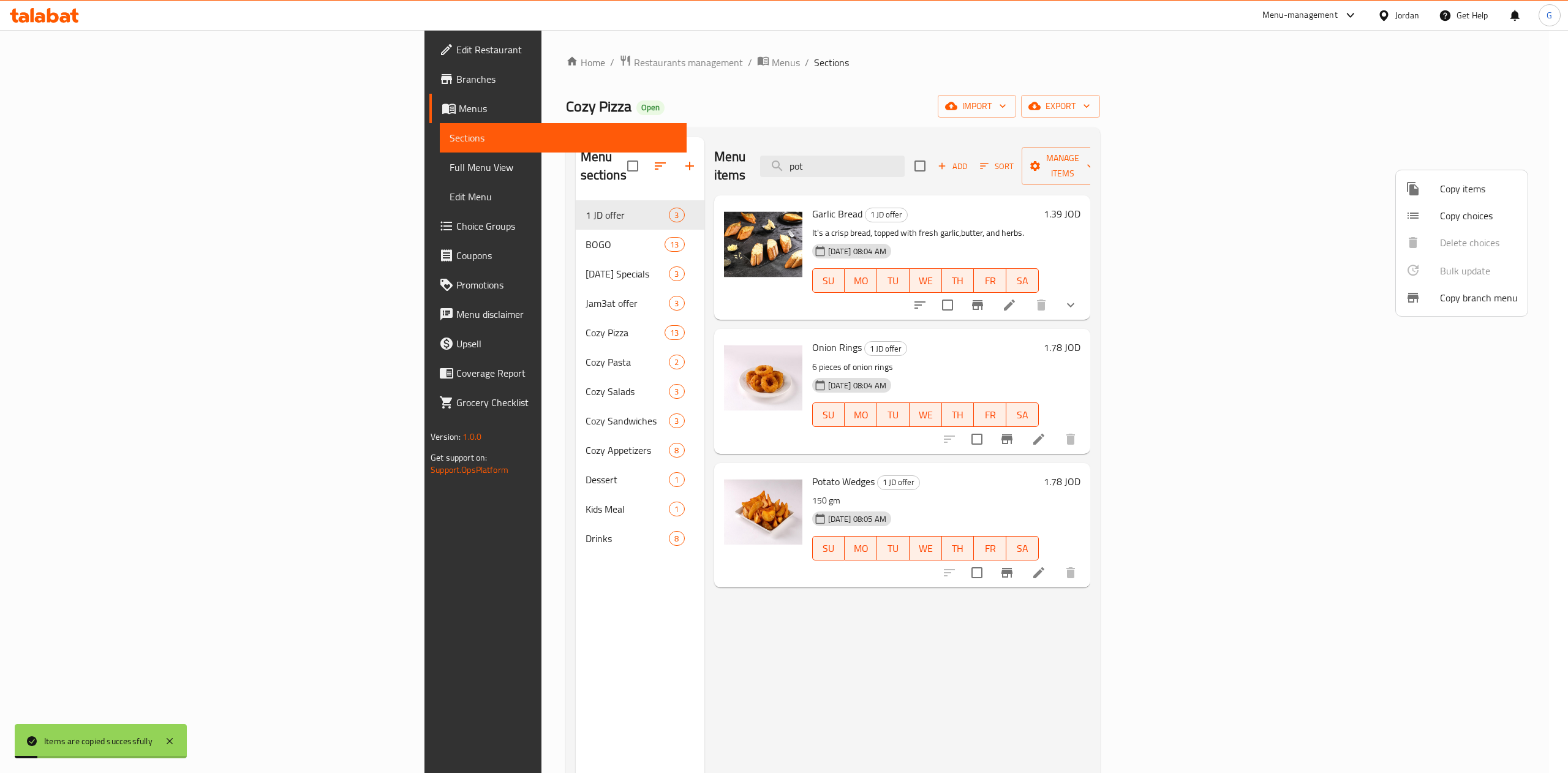
click at [417, 198] on div at bounding box center [784, 386] width 1568 height 773
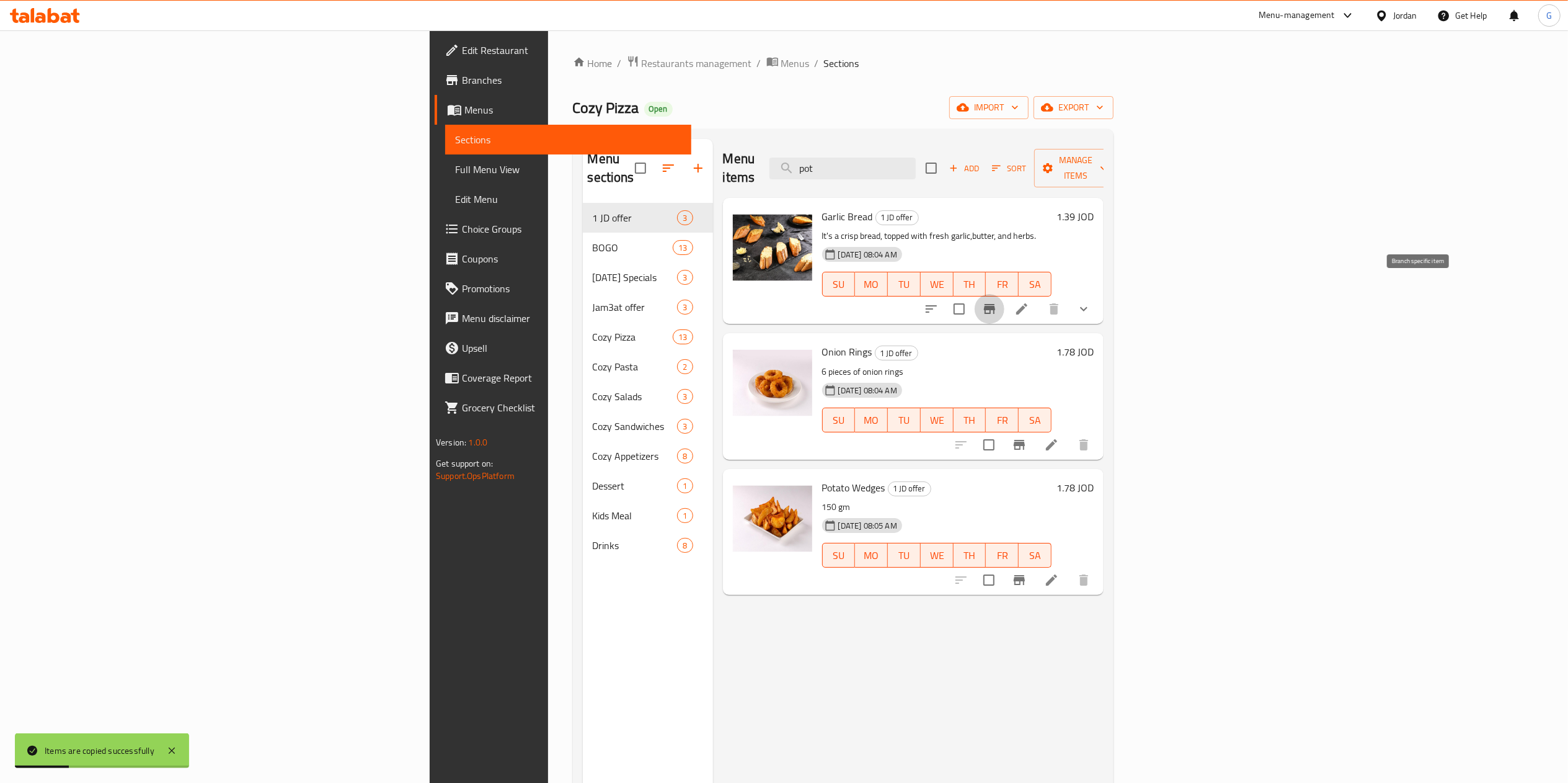
click at [995, 304] on icon "Branch-specific-item" at bounding box center [990, 309] width 11 height 10
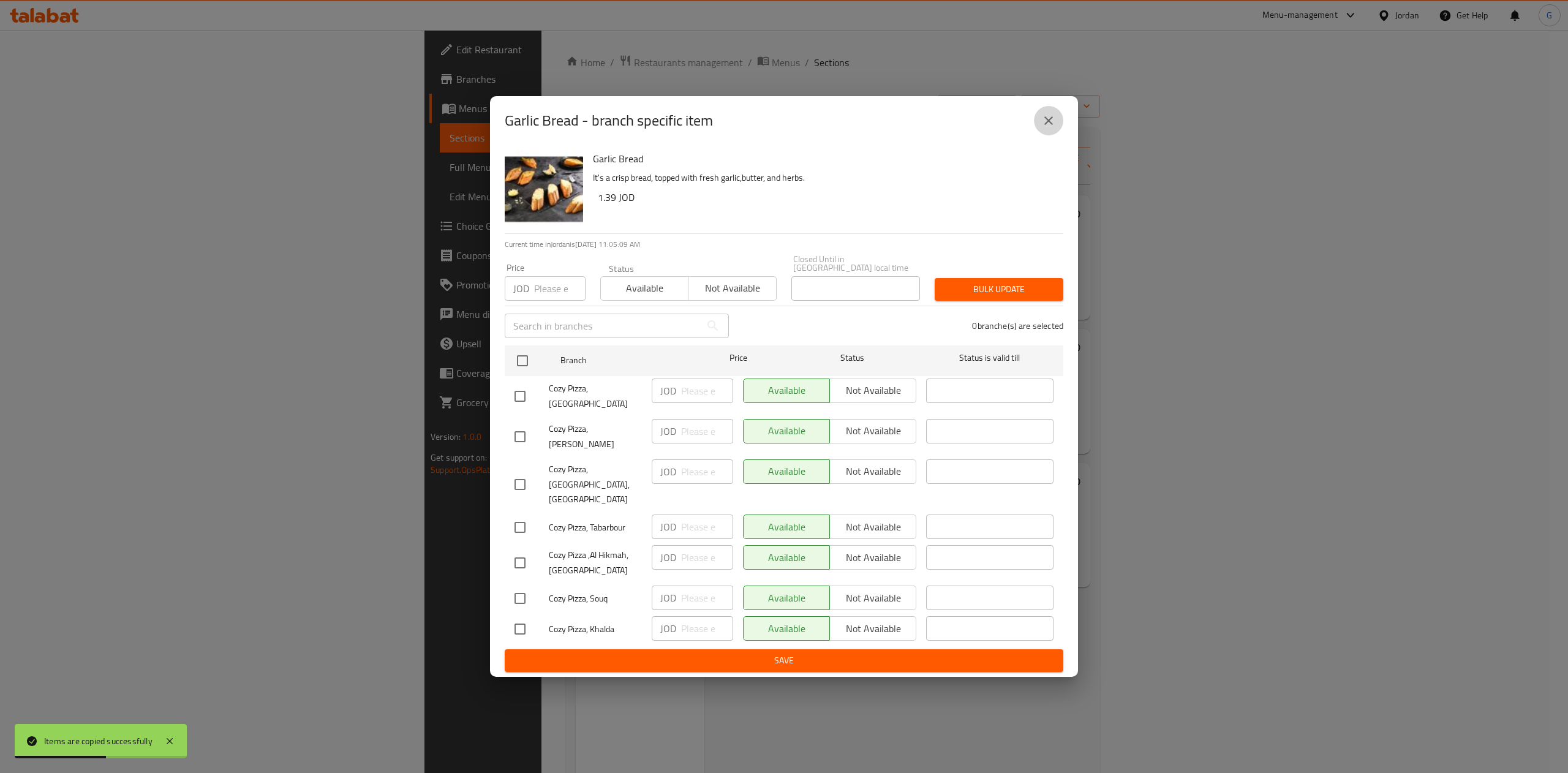
click at [1048, 128] on icon "close" at bounding box center [1048, 121] width 15 height 15
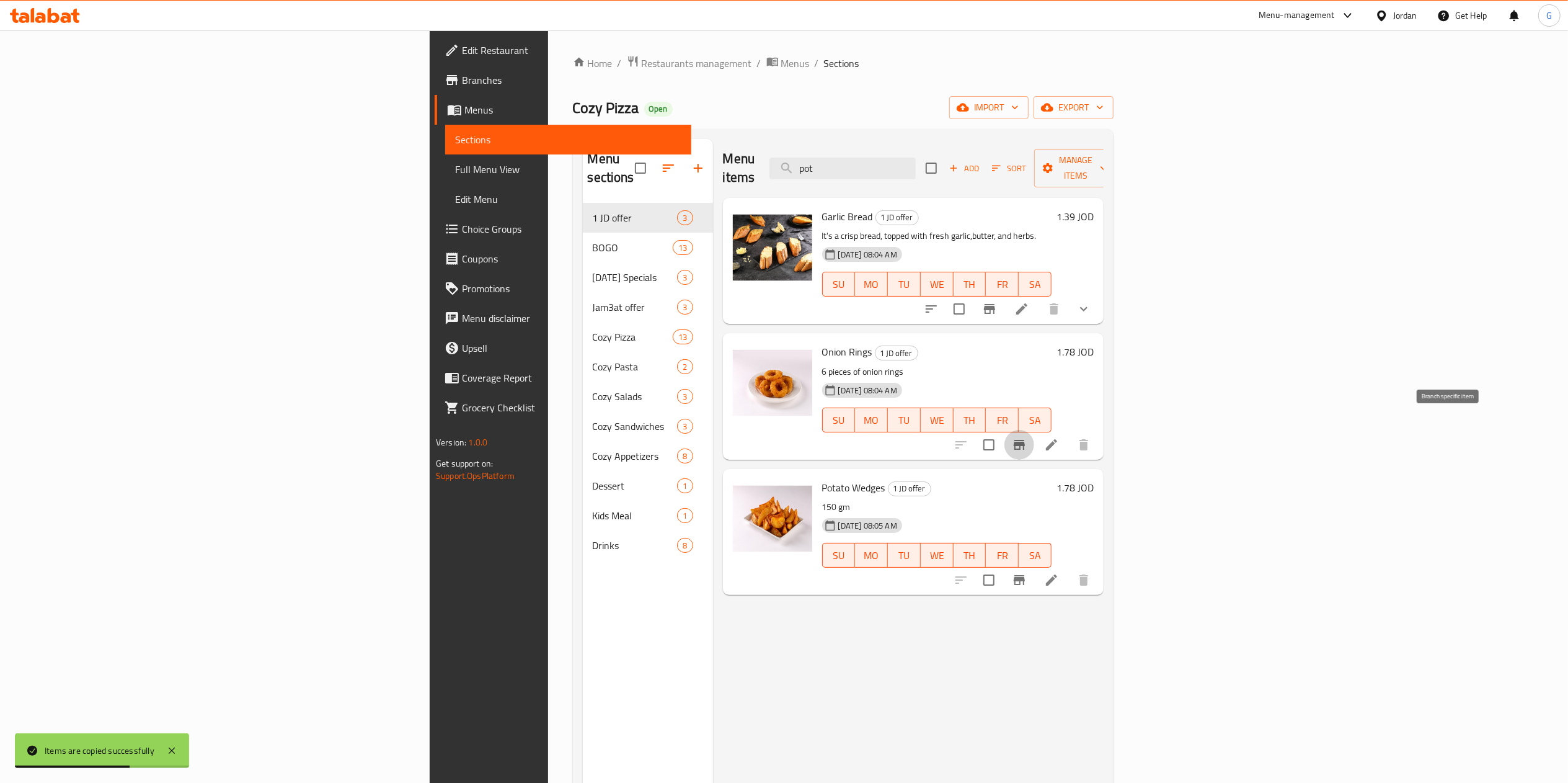
click at [1034, 430] on button "Branch-specific-item" at bounding box center [1019, 444] width 30 height 30
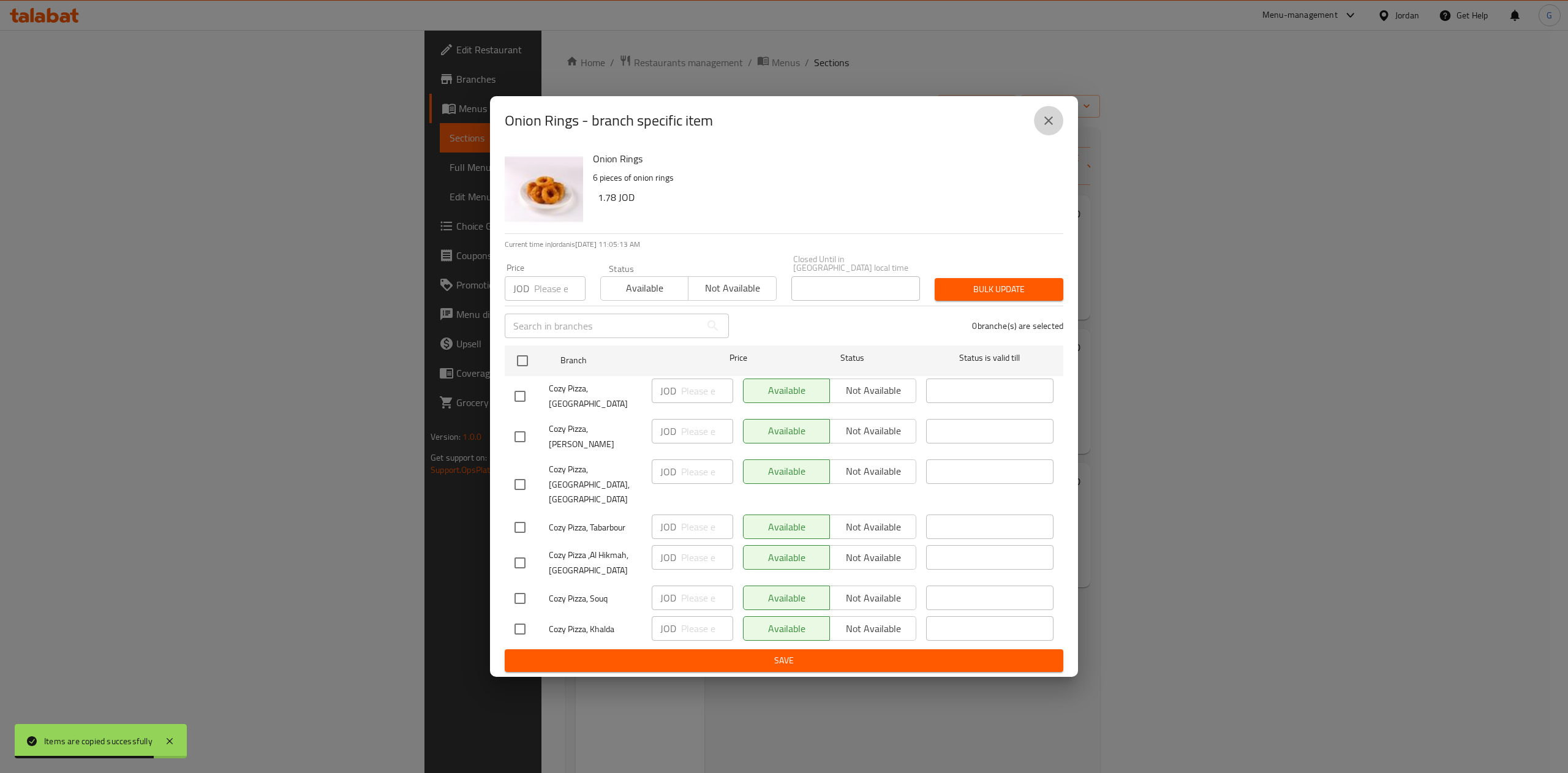
click at [1061, 135] on button "close" at bounding box center [1048, 120] width 29 height 29
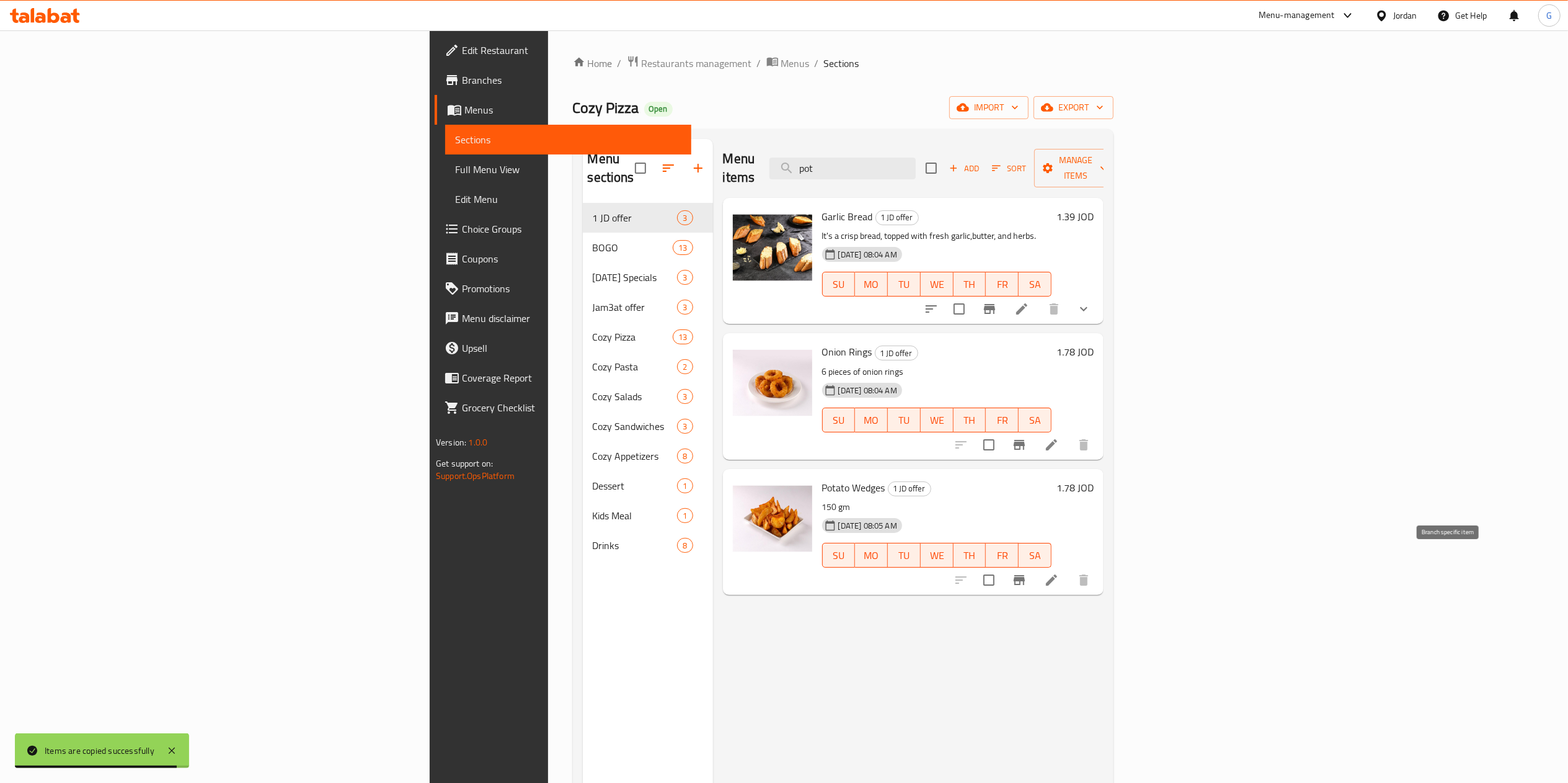
click at [1034, 565] on button "Branch-specific-item" at bounding box center [1019, 579] width 30 height 30
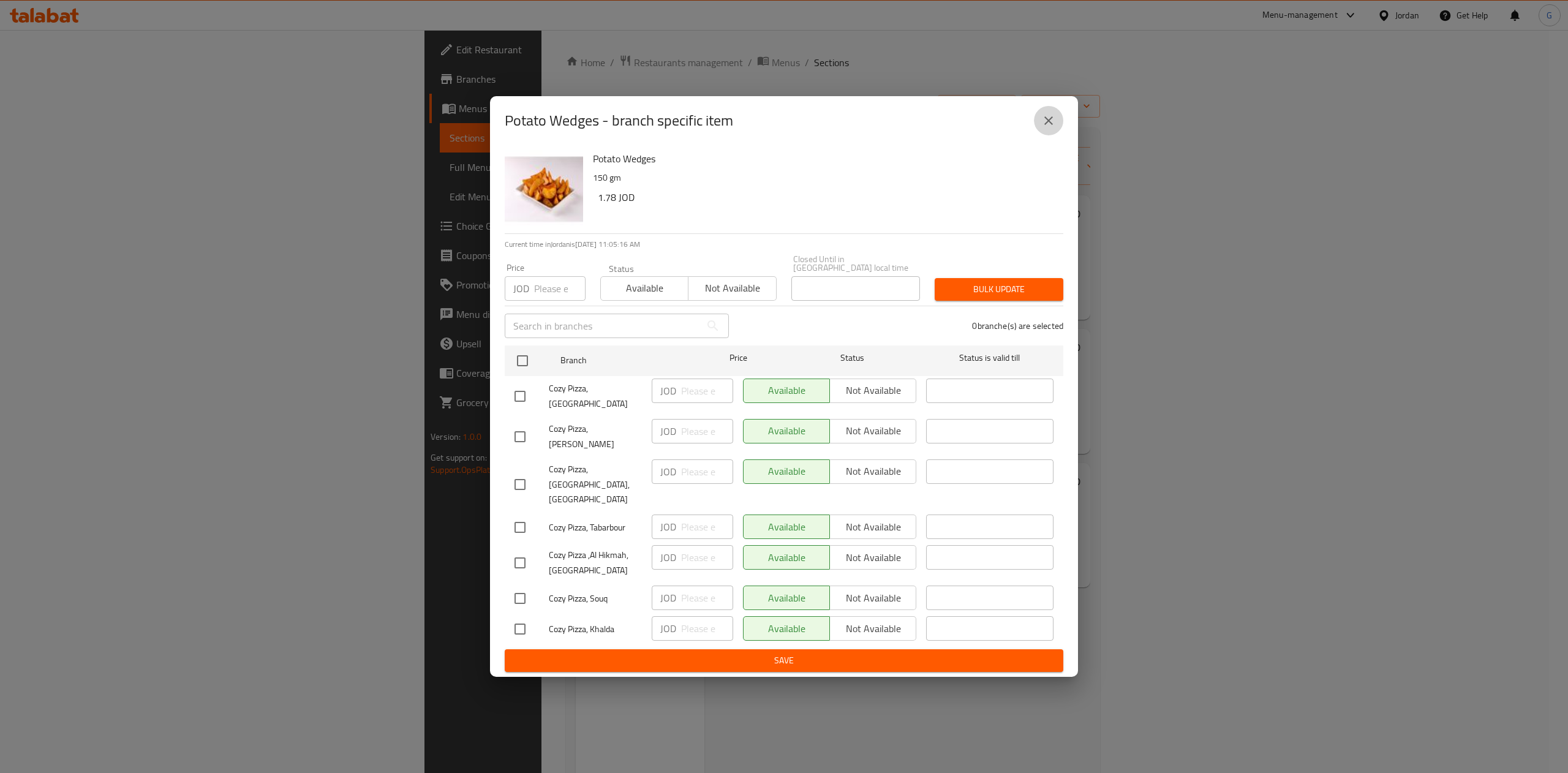
click at [1045, 128] on icon "close" at bounding box center [1048, 121] width 15 height 15
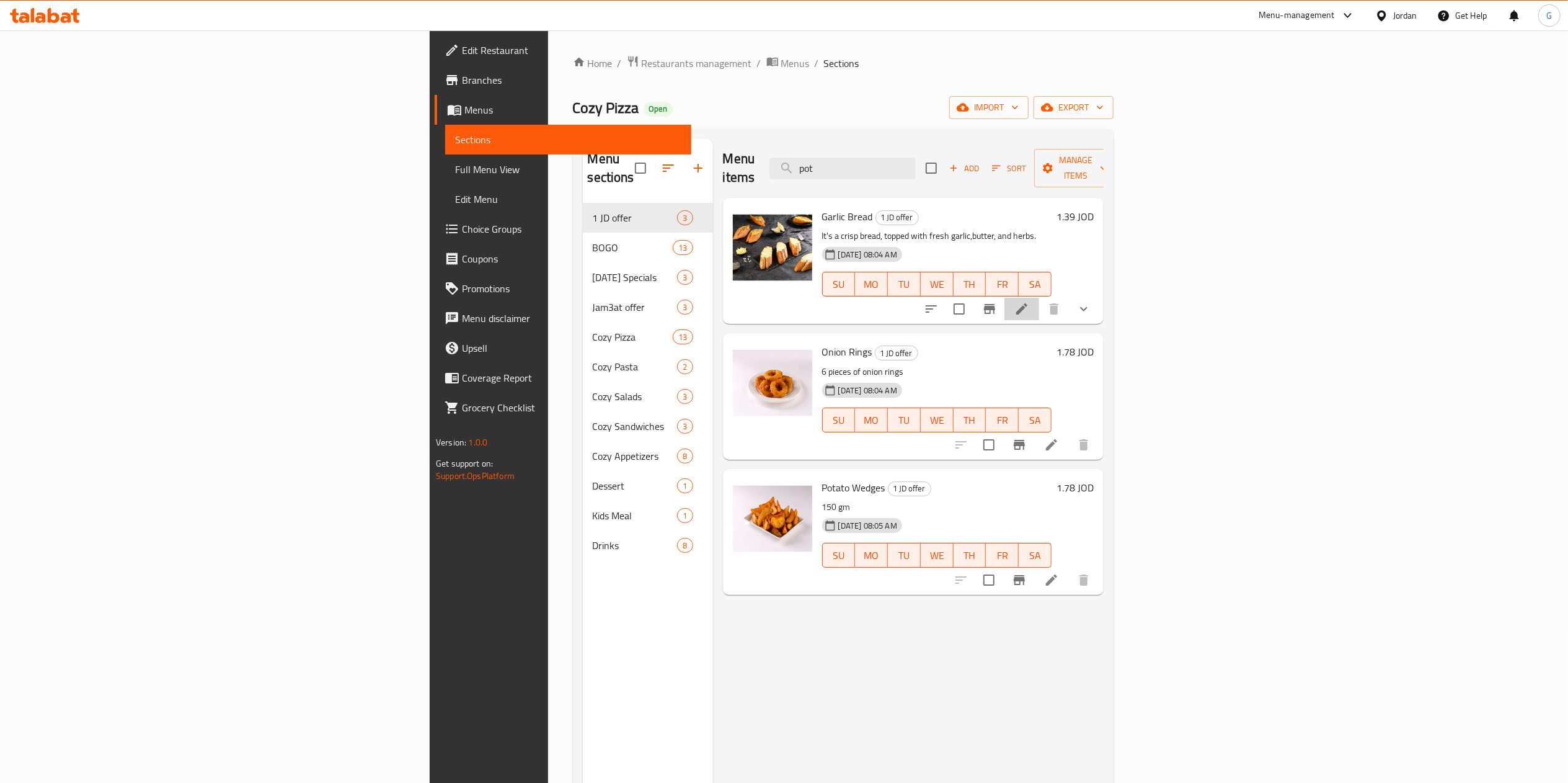
click at [1039, 298] on li at bounding box center [1021, 309] width 34 height 22
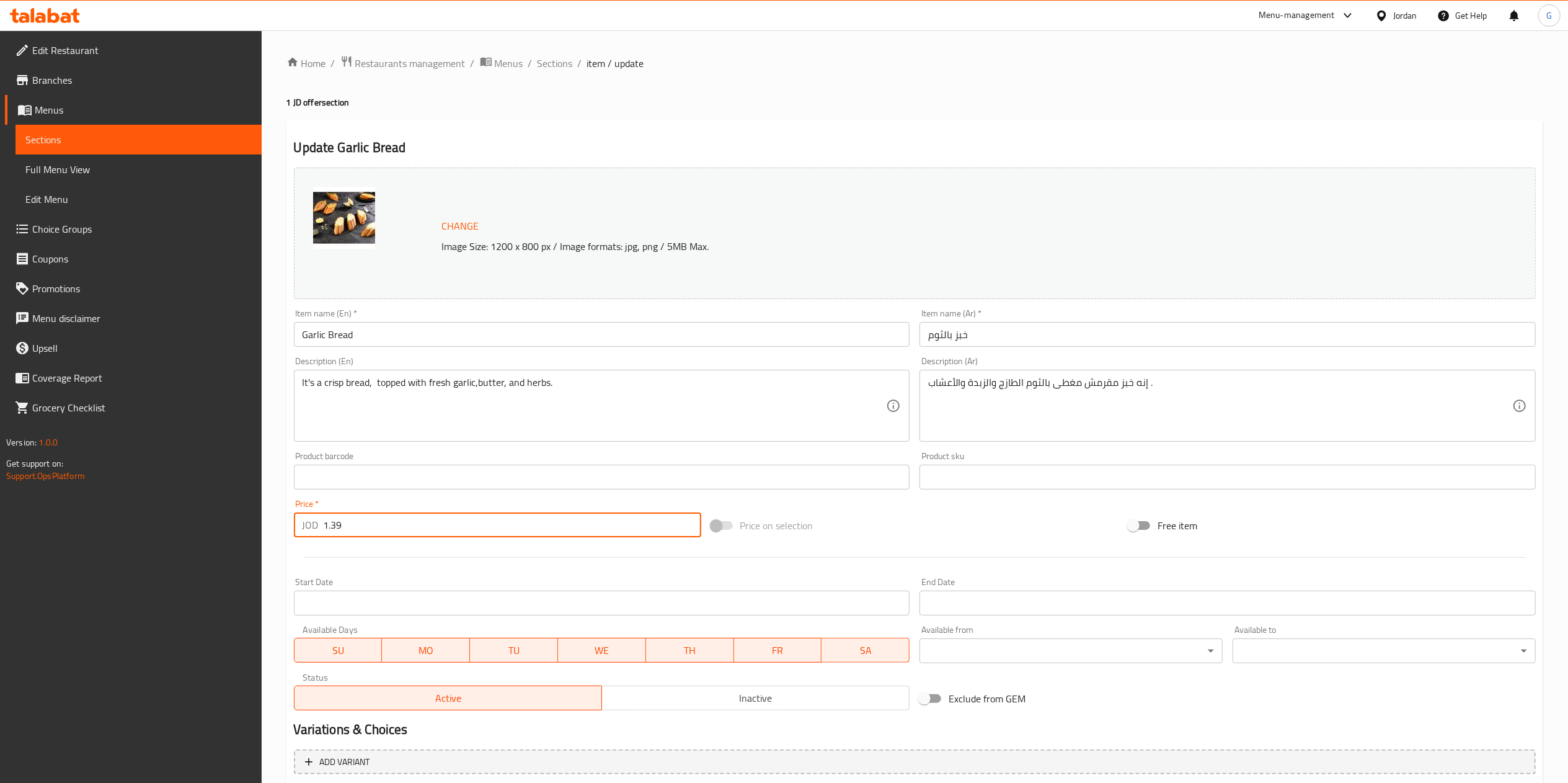
click at [370, 528] on input "1.39" at bounding box center [512, 525] width 378 height 25
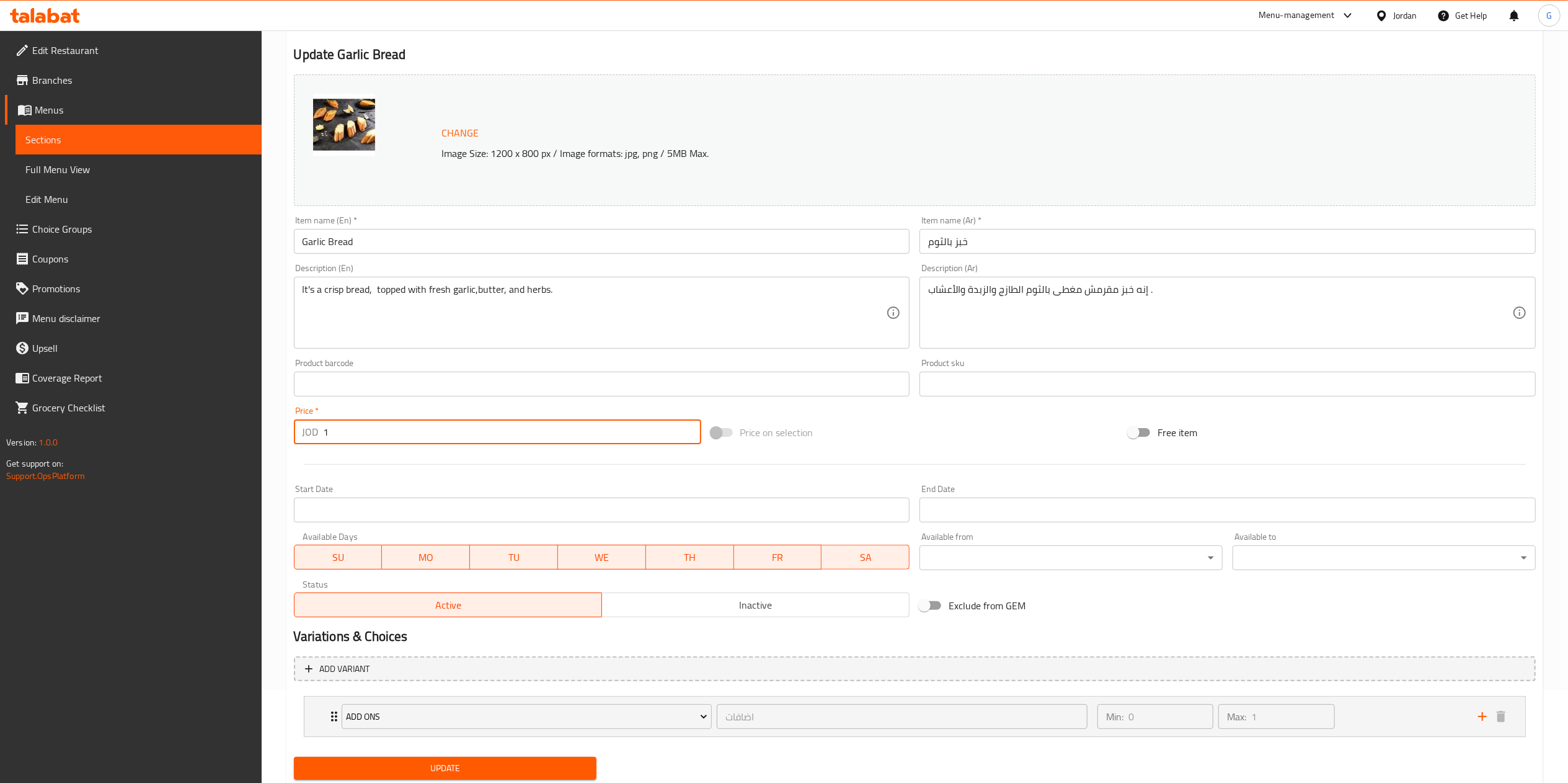
scroll to position [132, 0]
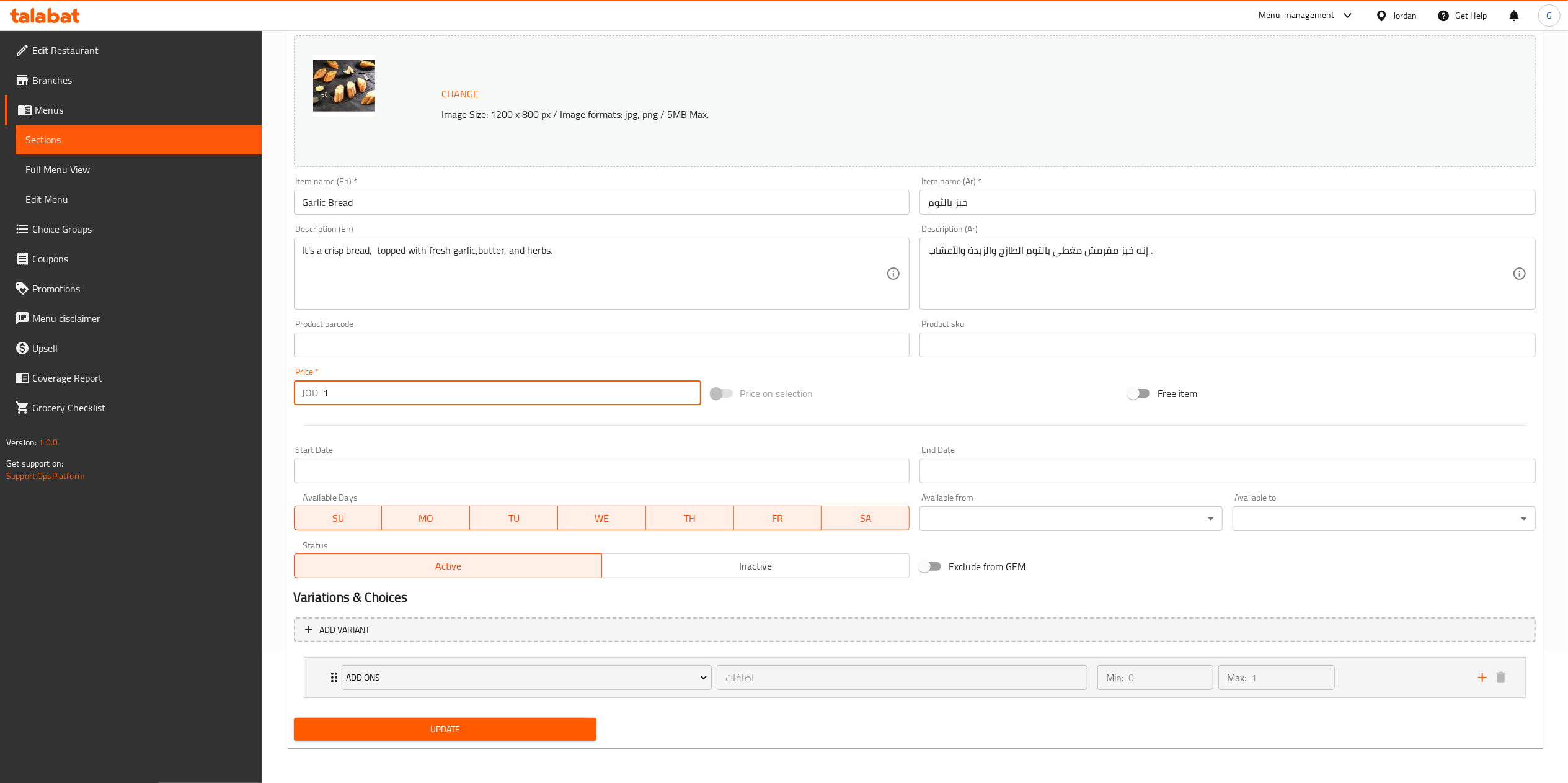
type input "1"
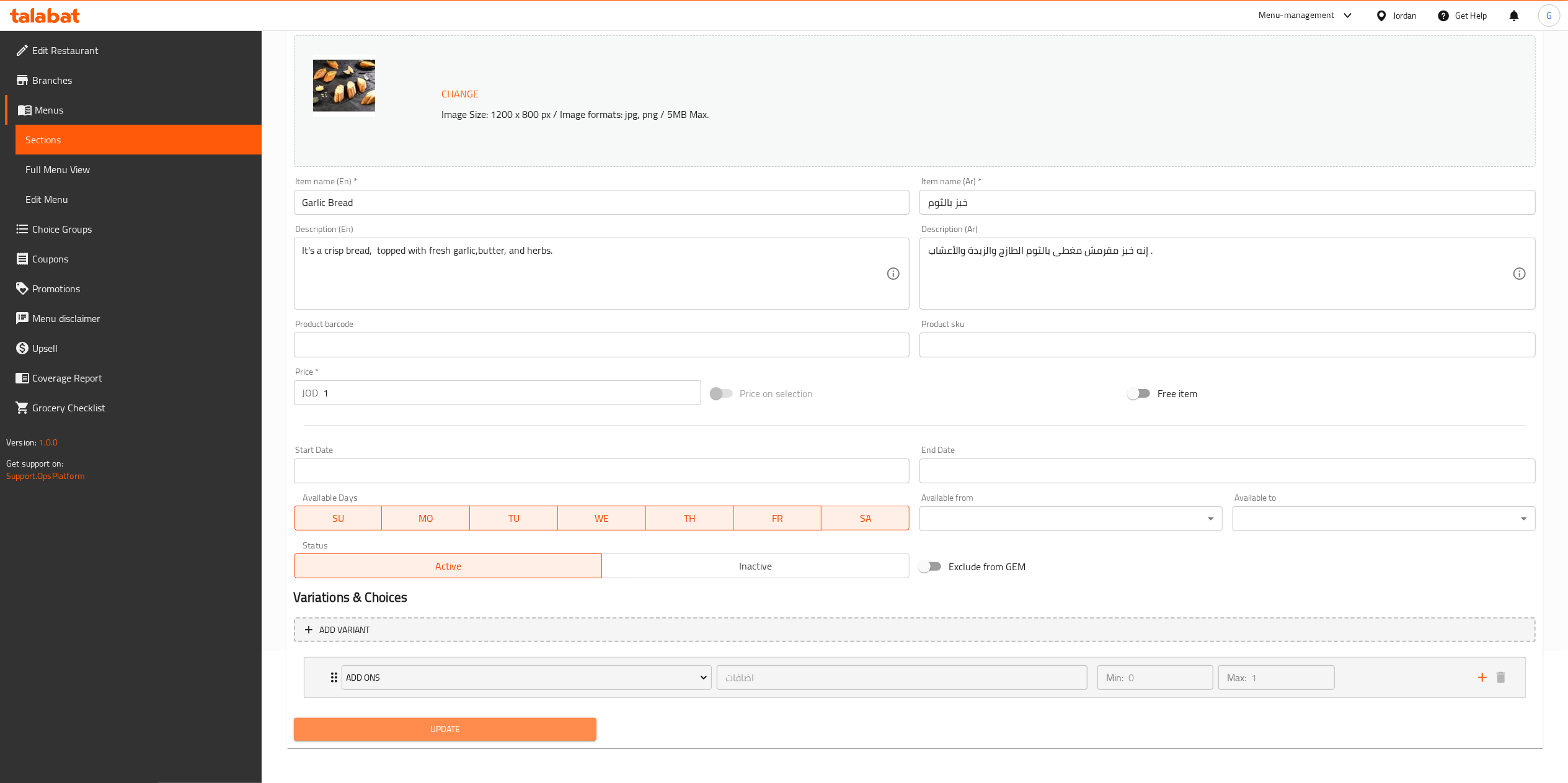
click at [516, 732] on span "Update" at bounding box center [446, 729] width 283 height 16
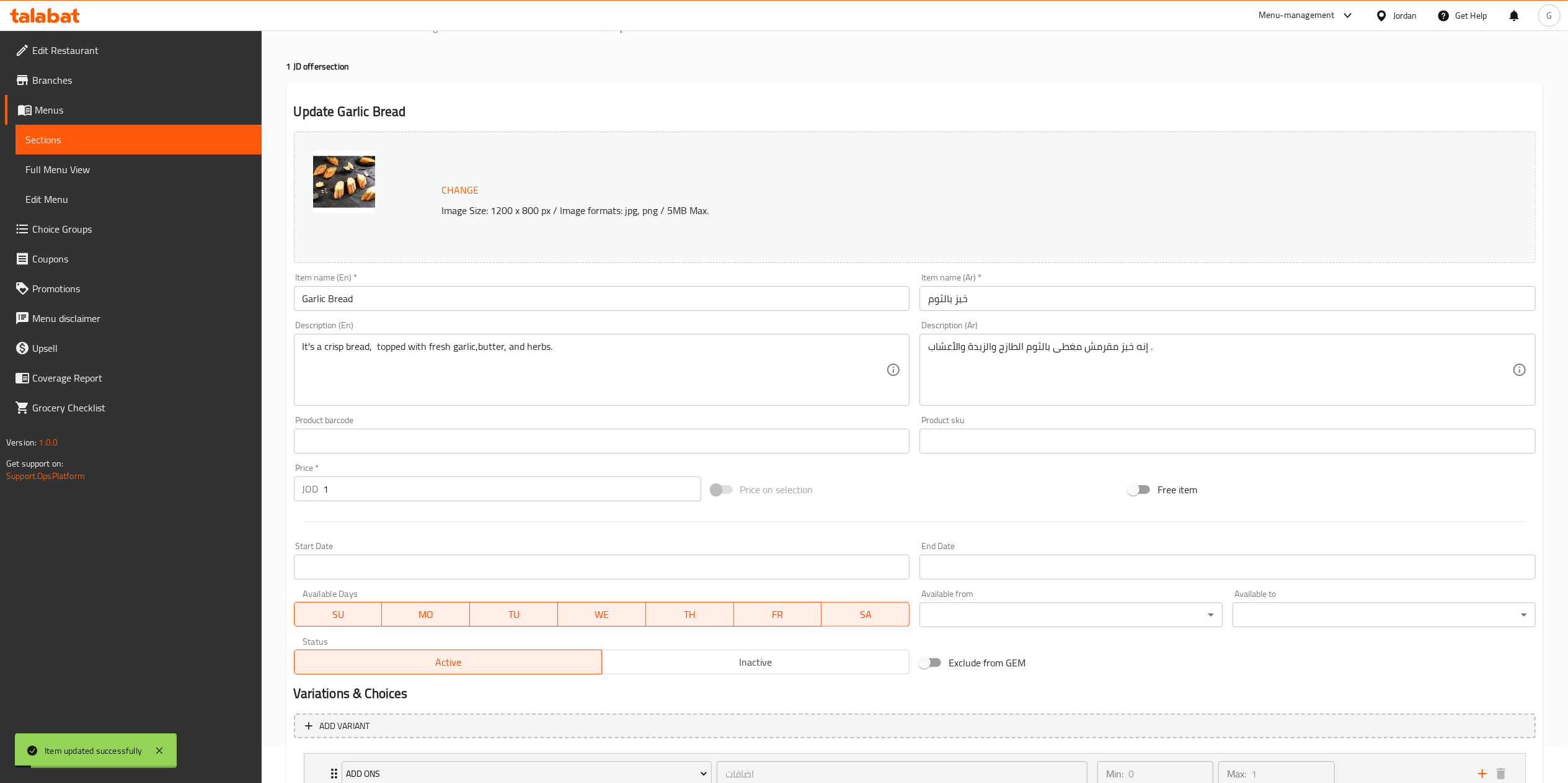
scroll to position [0, 0]
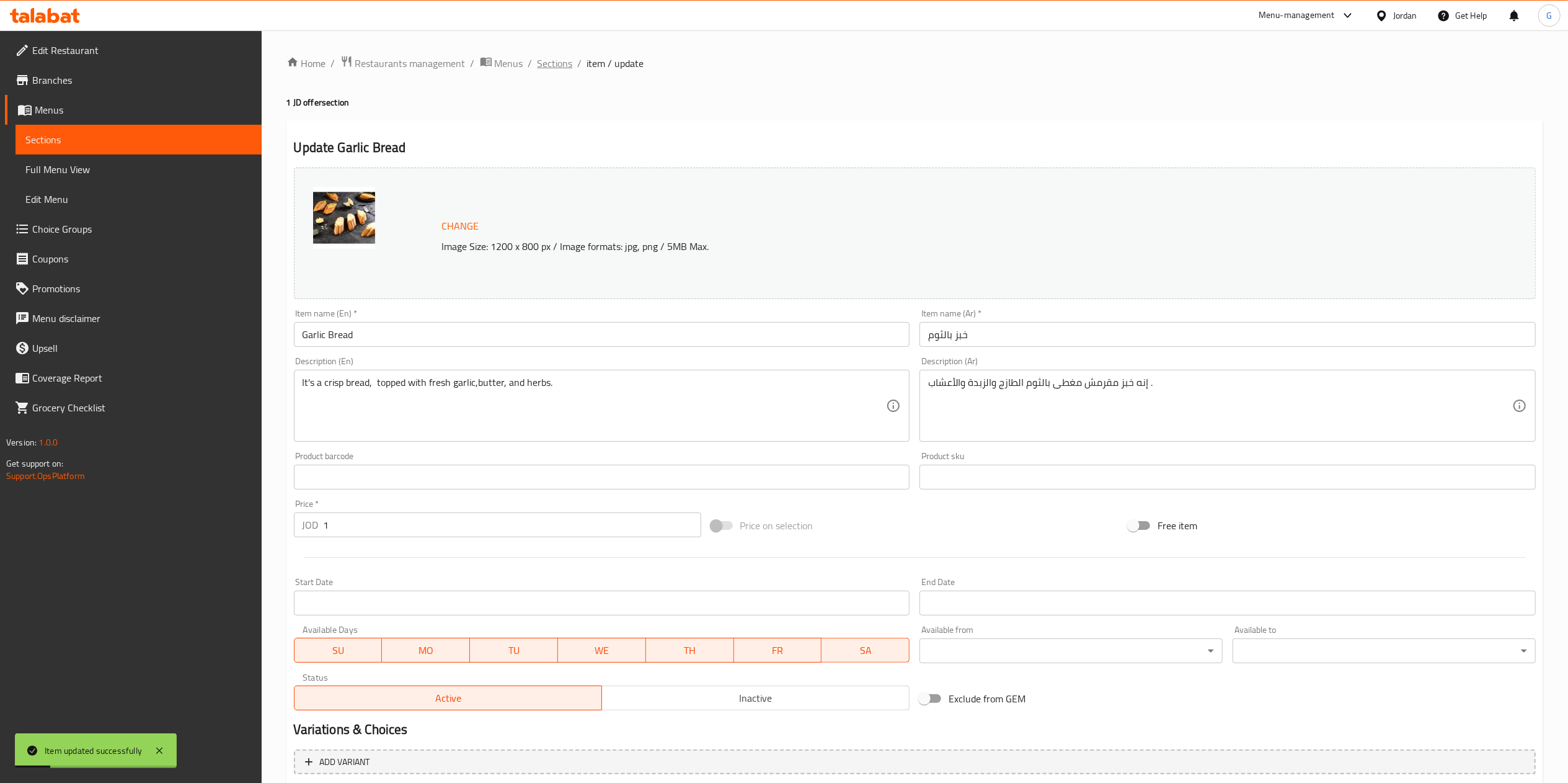
click at [564, 65] on span "Sections" at bounding box center [555, 63] width 35 height 15
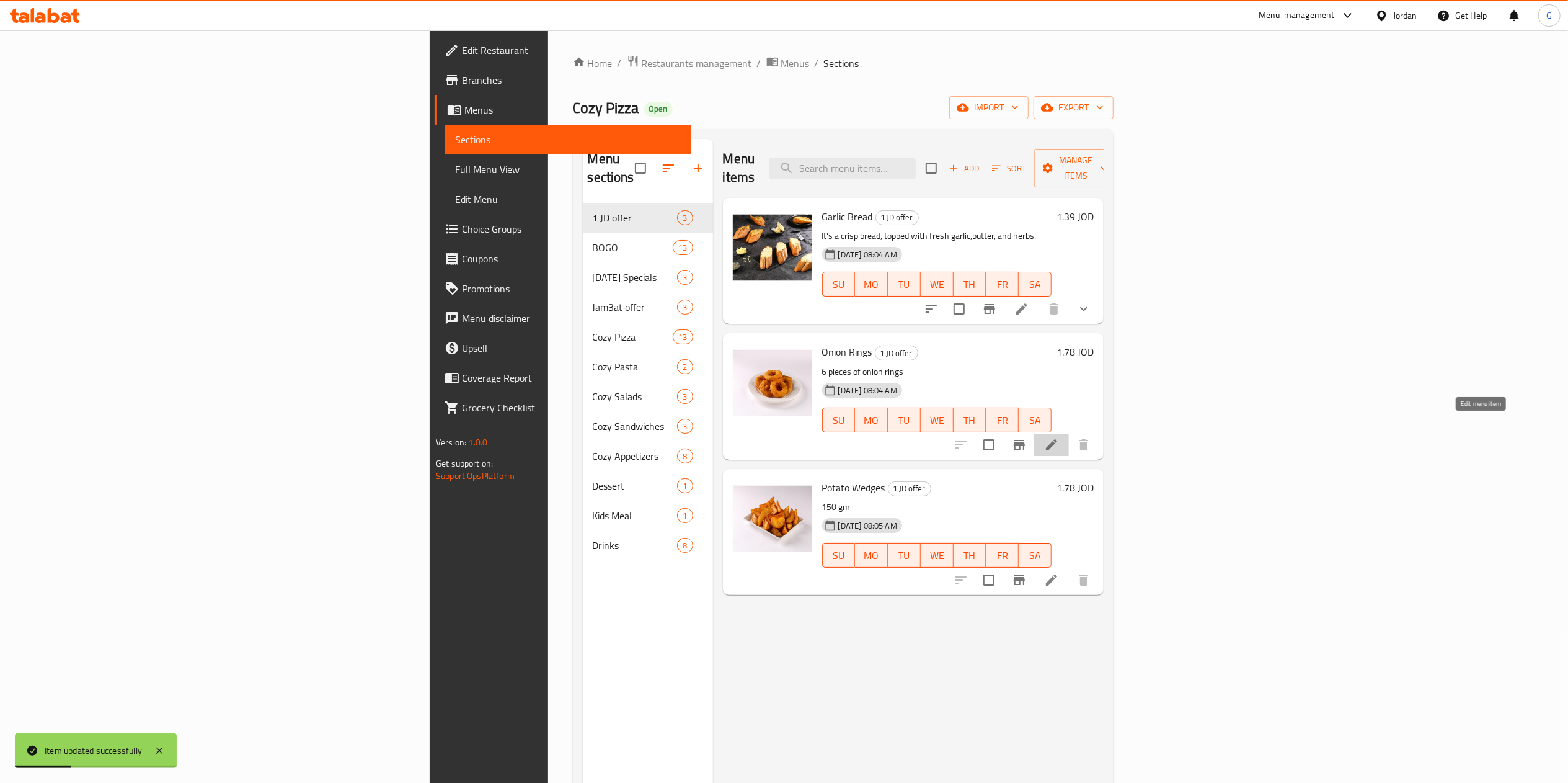
click at [1057, 439] on icon at bounding box center [1052, 444] width 11 height 11
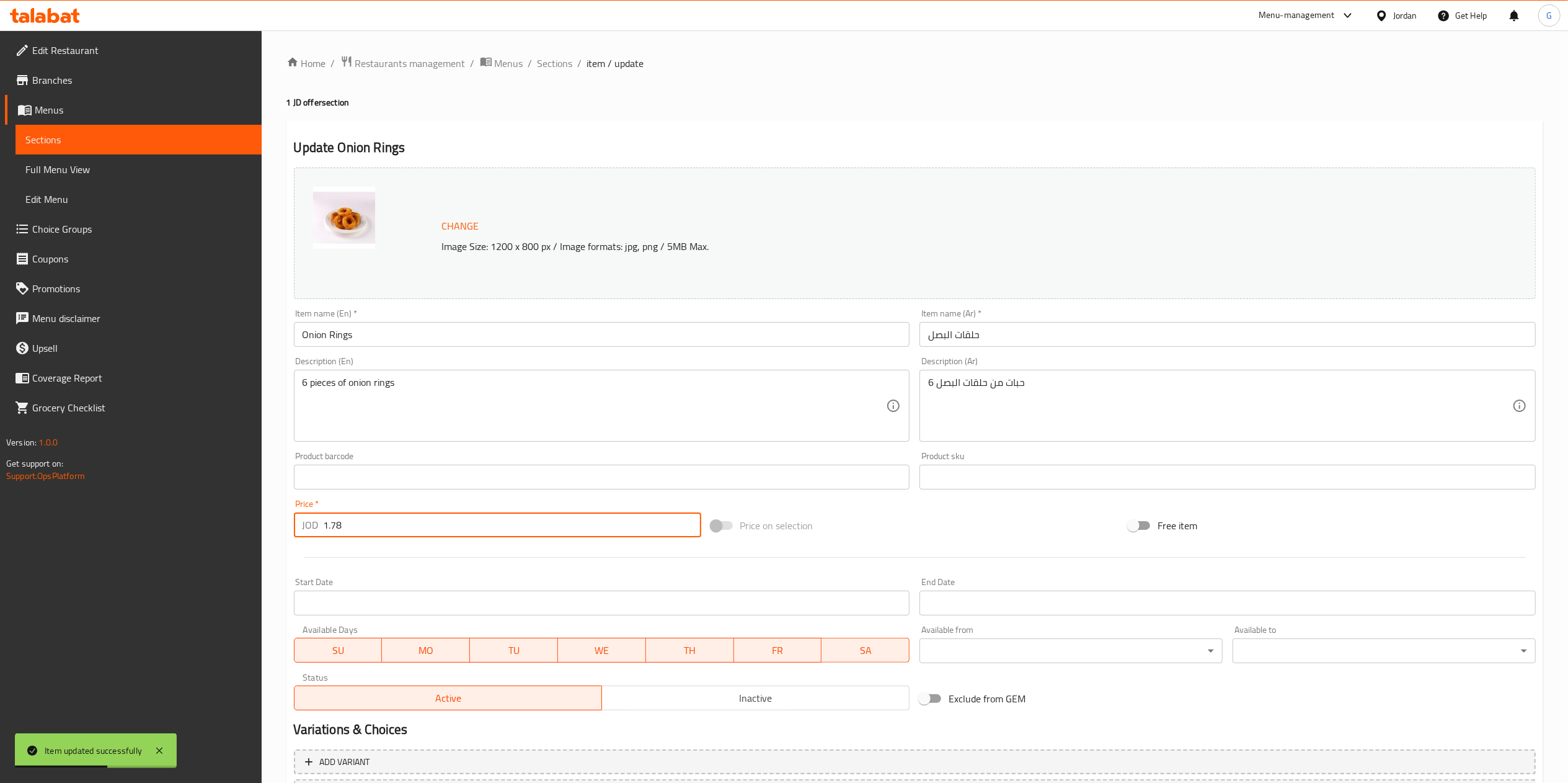
click at [468, 522] on input "1.78" at bounding box center [512, 525] width 378 height 25
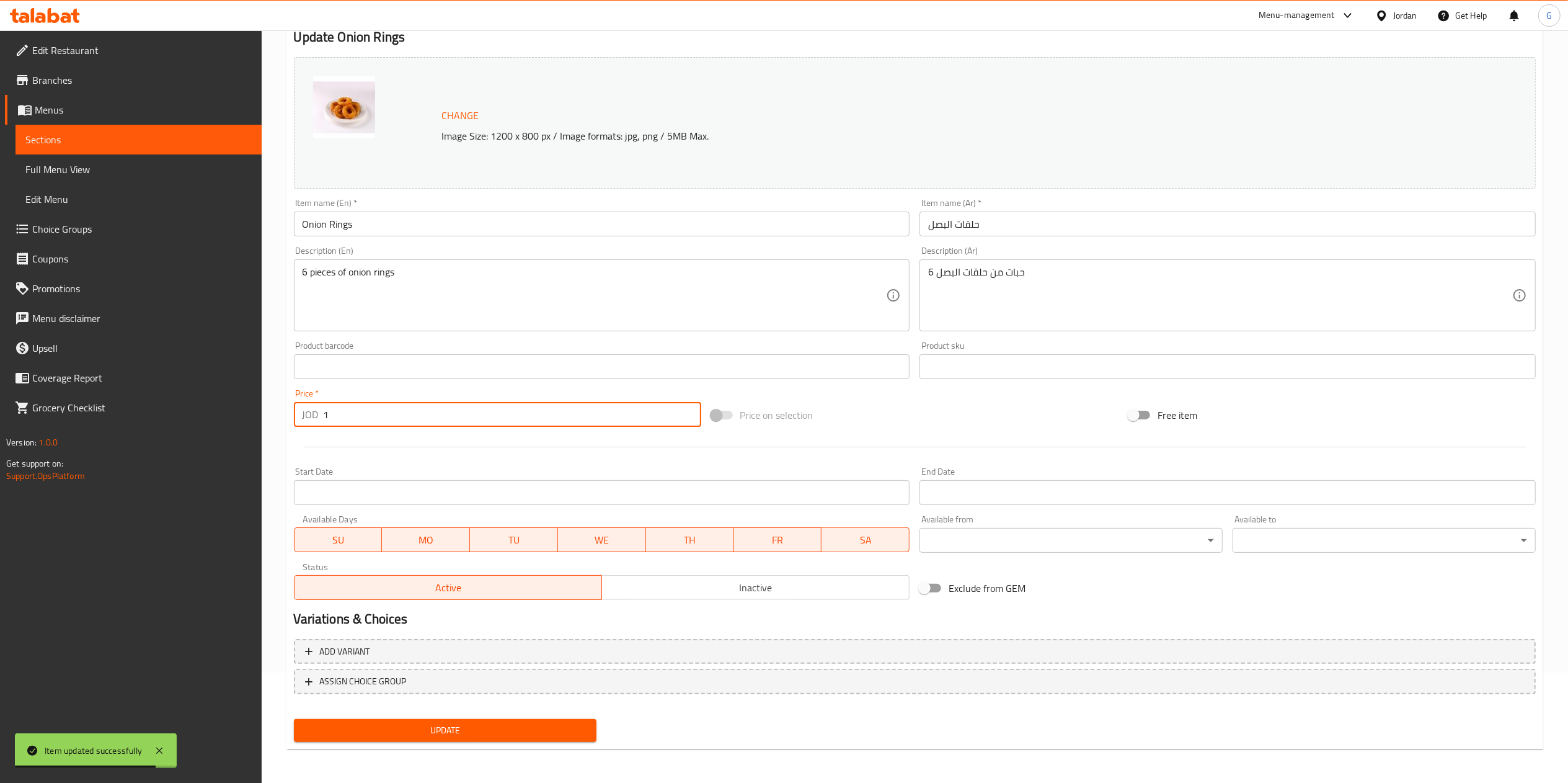
type input "1"
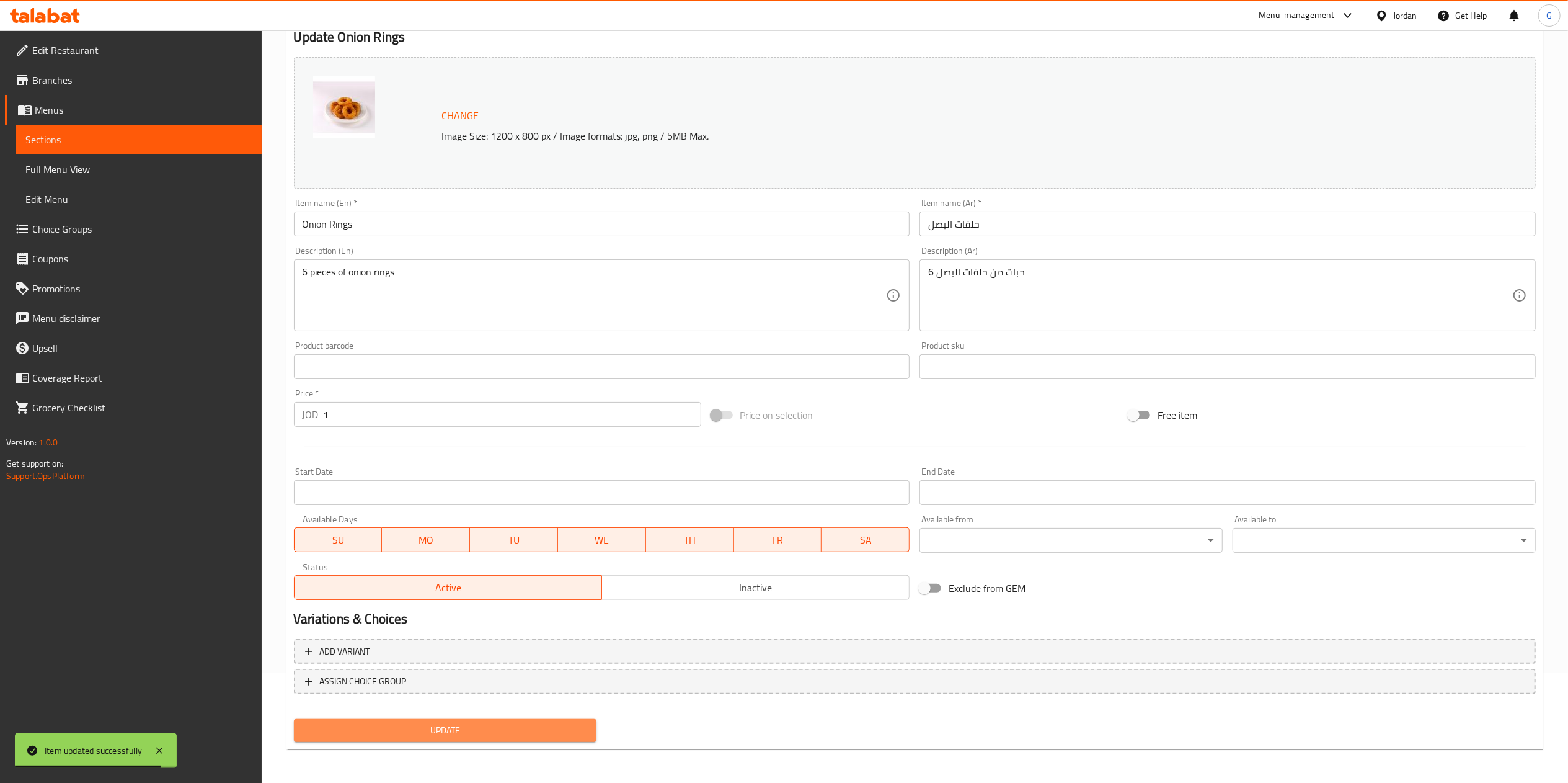
click at [476, 727] on span "Update" at bounding box center [446, 730] width 283 height 16
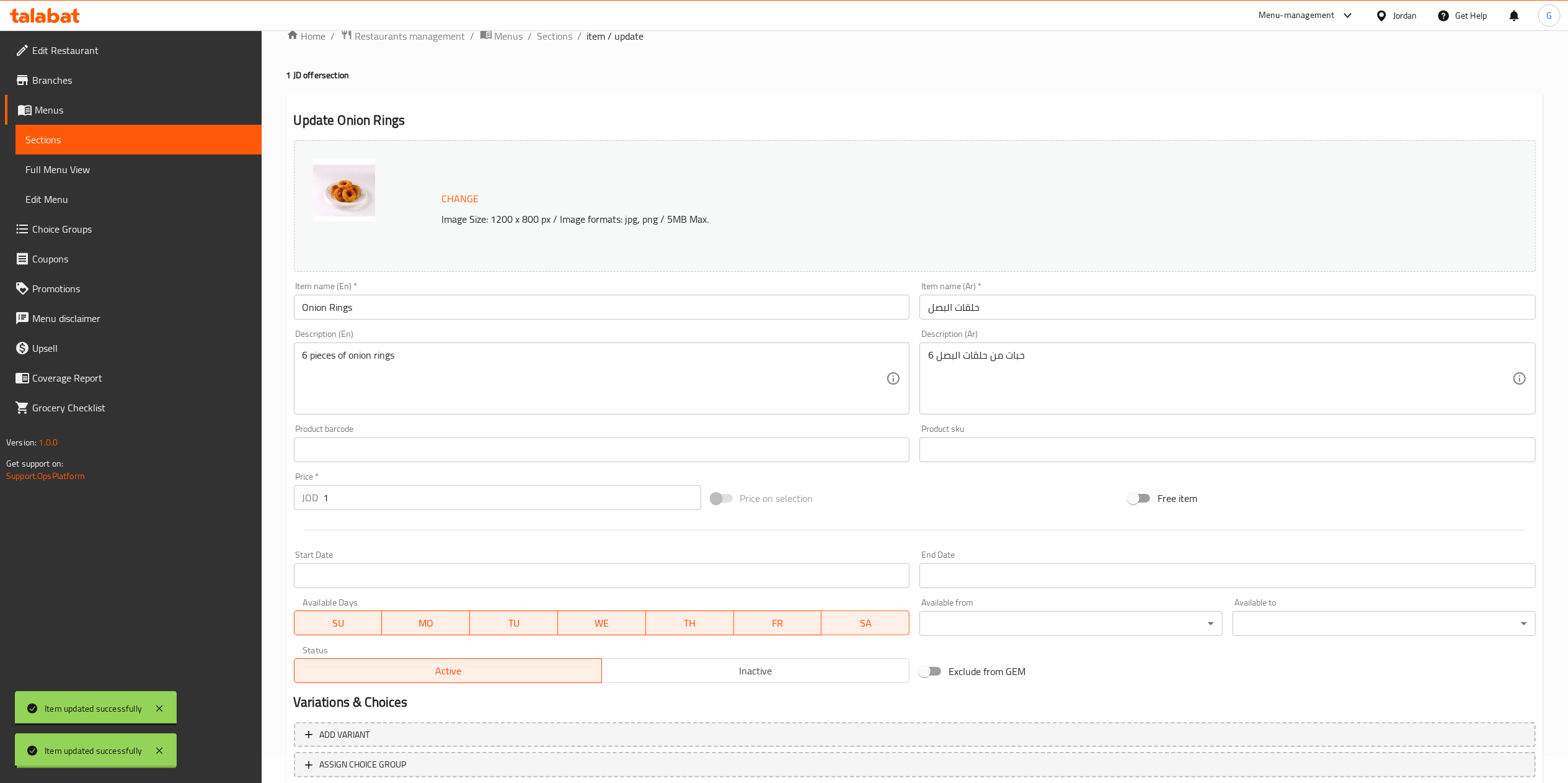
scroll to position [0, 0]
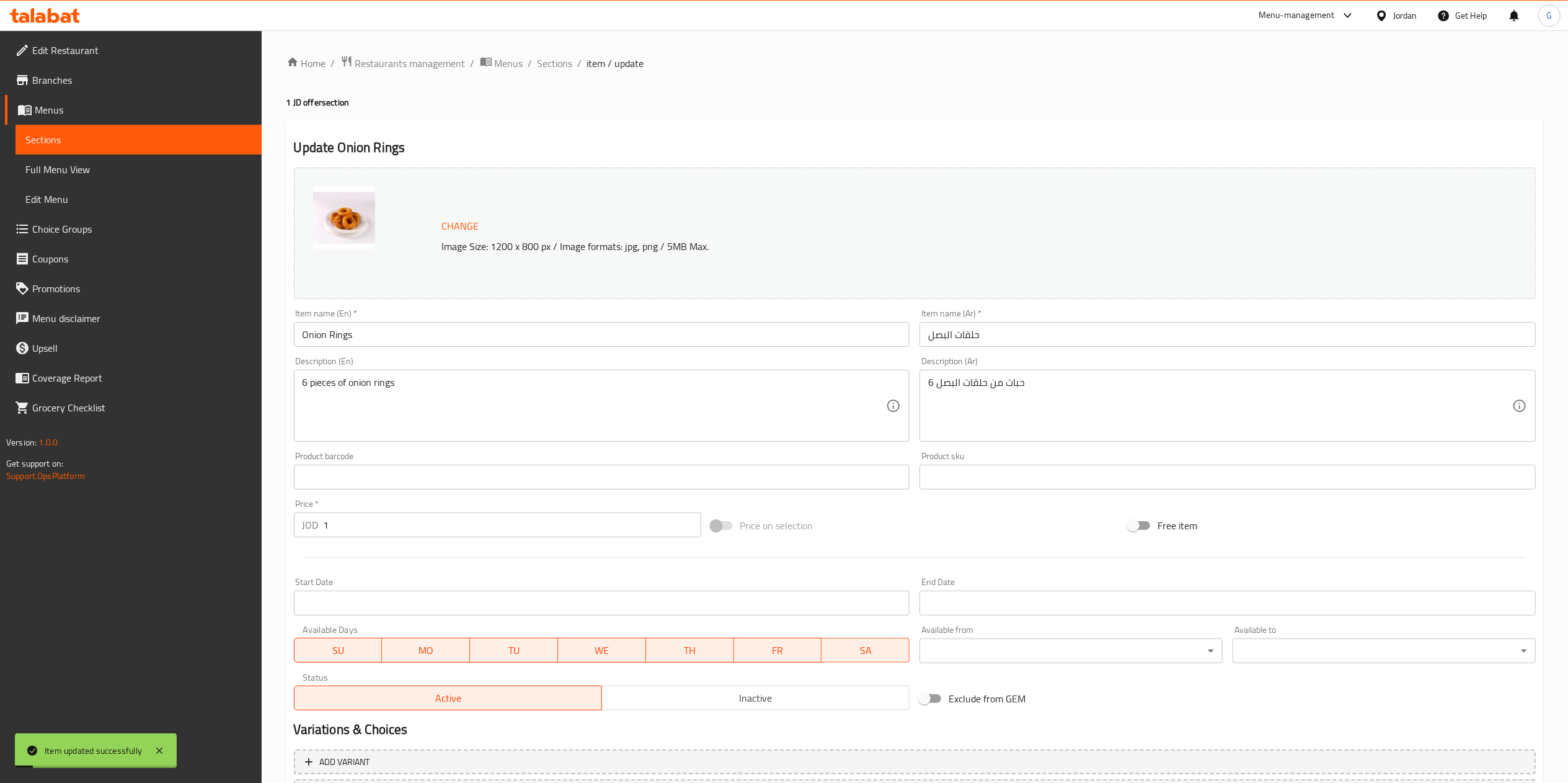
click at [560, 49] on div "Home / Restaurants management / Menus / Sections / item / update 1 JD offer sec…" at bounding box center [914, 462] width 1306 height 864
click at [559, 56] on span "Sections" at bounding box center [555, 63] width 35 height 15
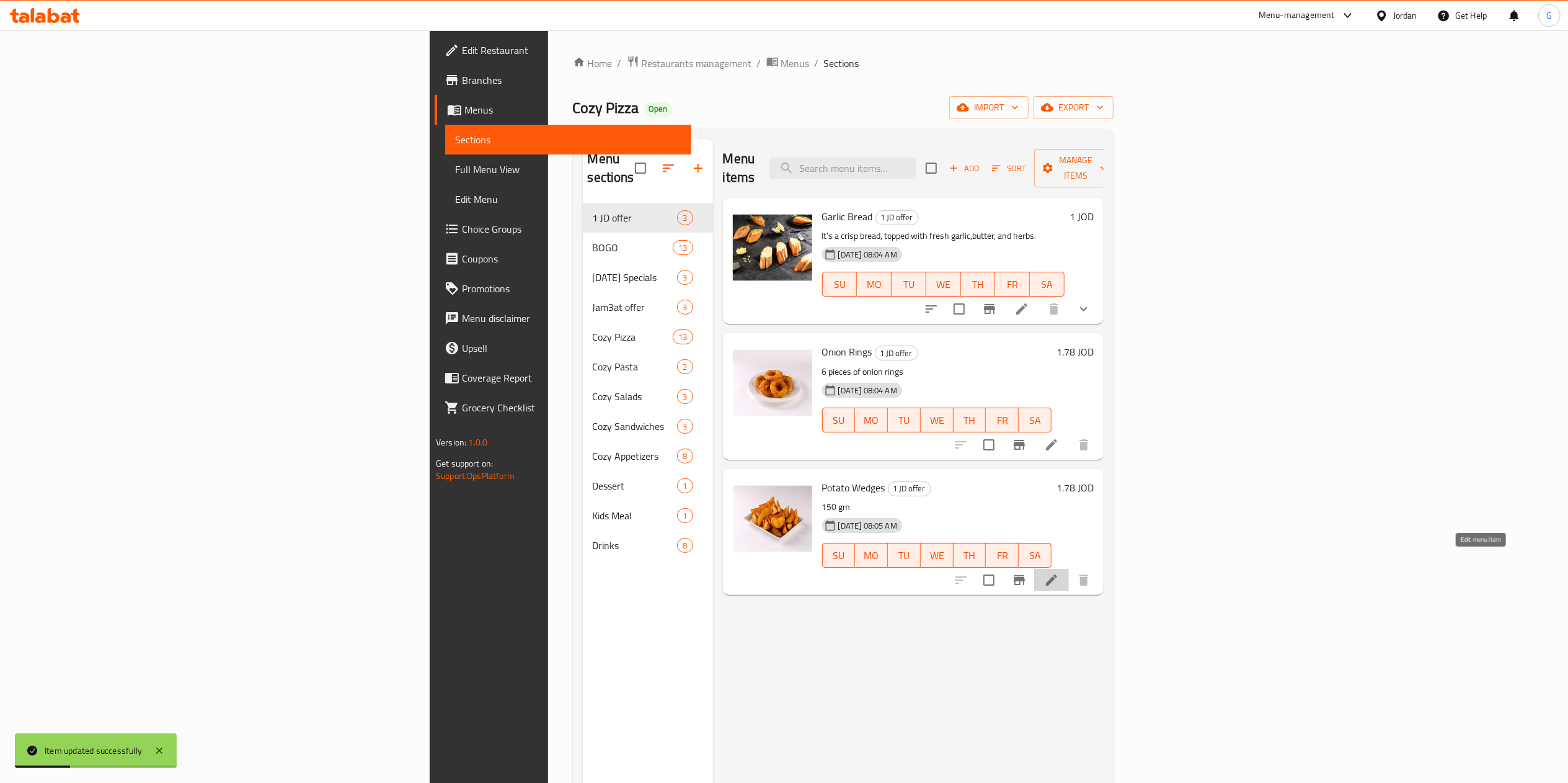
click at [1059, 572] on icon at bounding box center [1052, 580] width 15 height 15
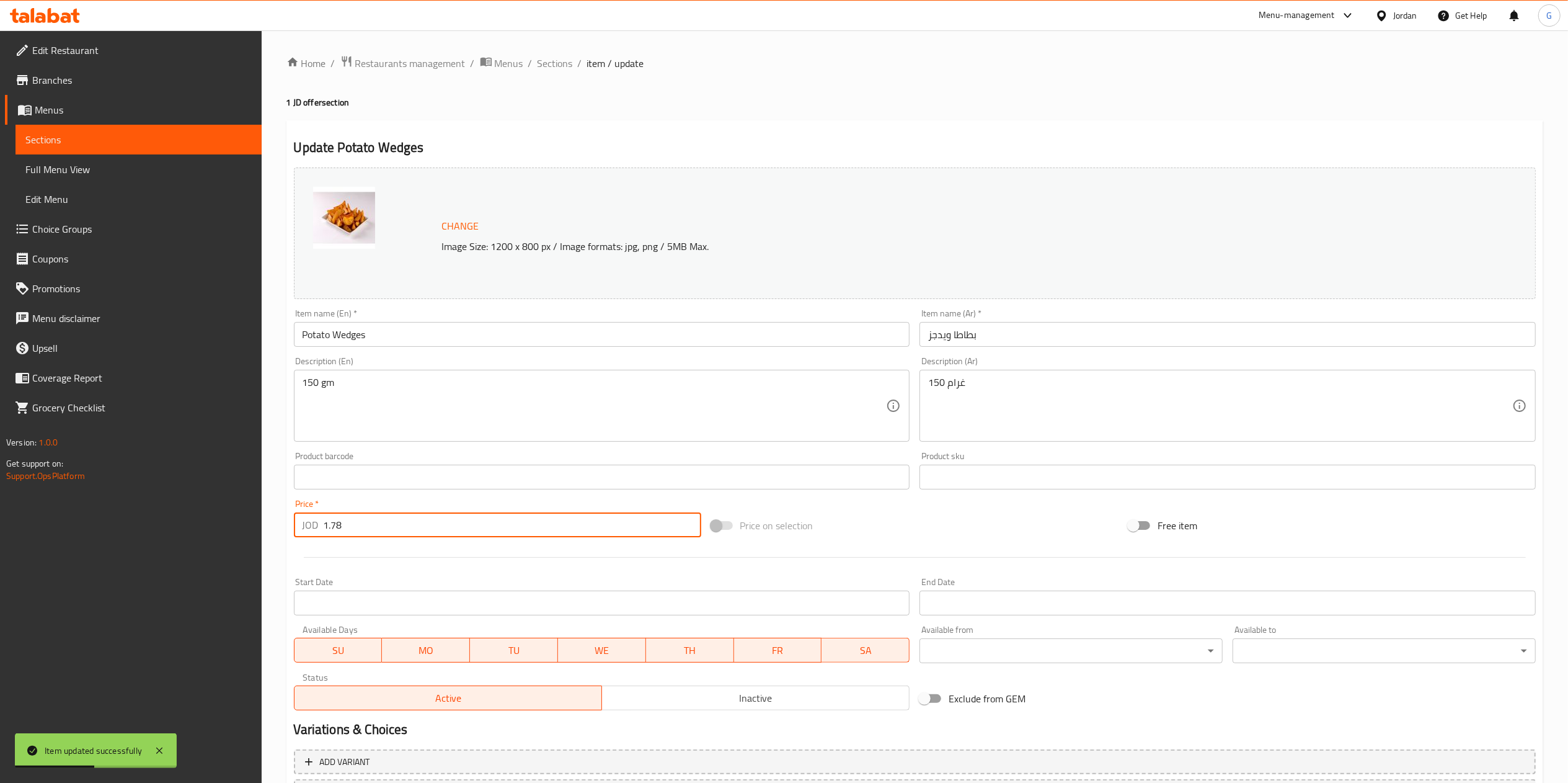
click at [549, 526] on input "1.78" at bounding box center [512, 525] width 378 height 25
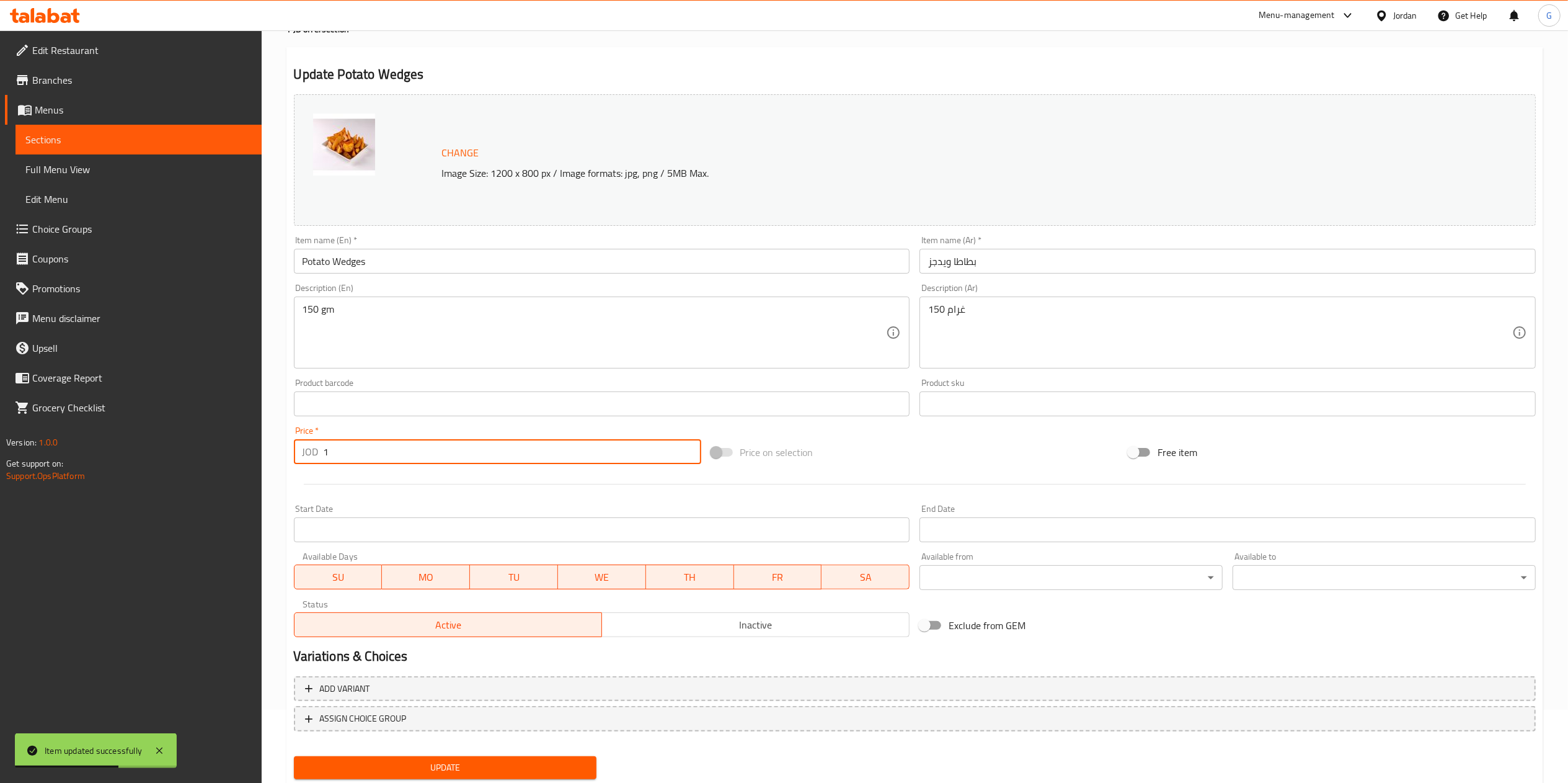
scroll to position [110, 0]
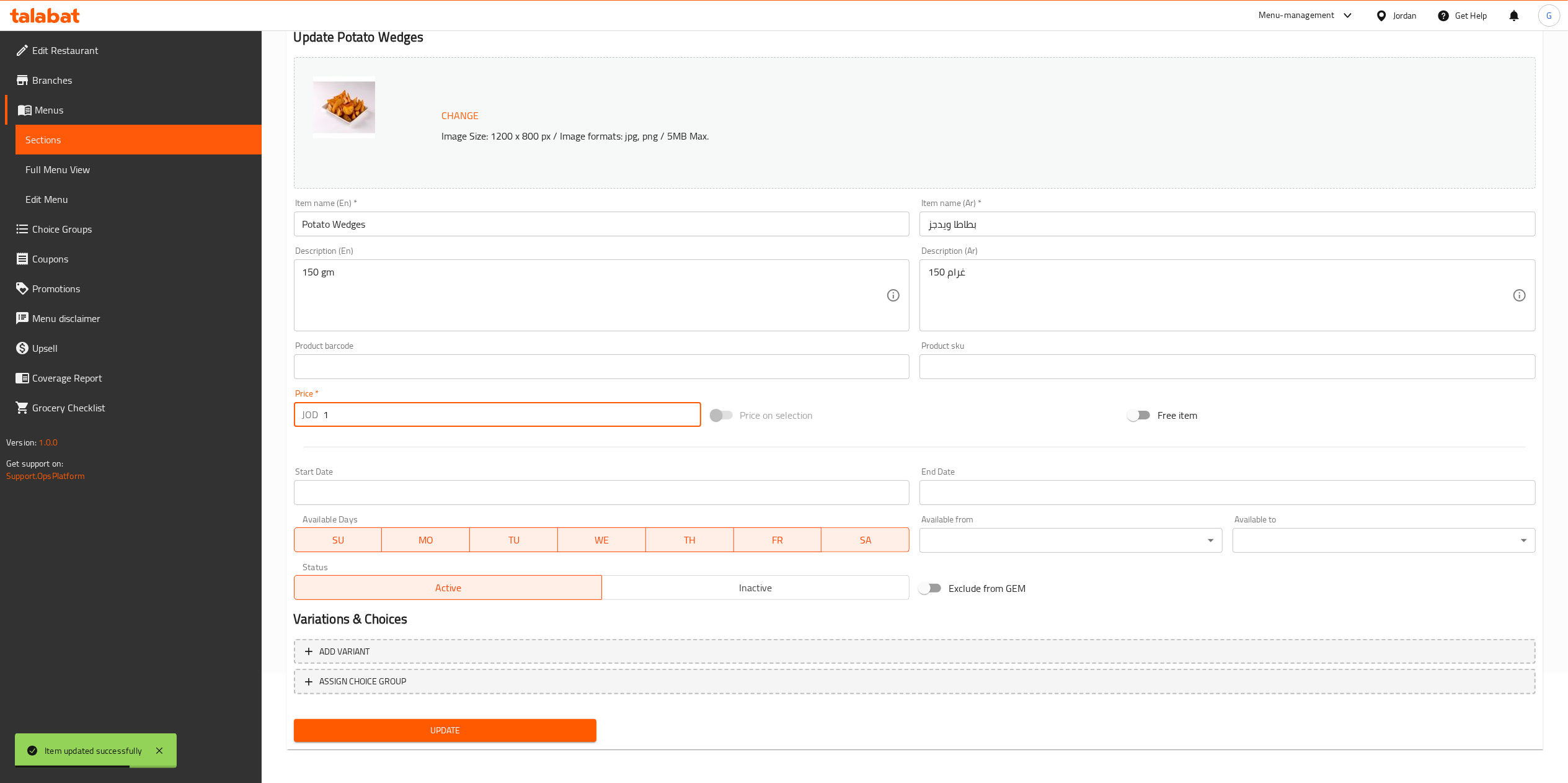
type input "1"
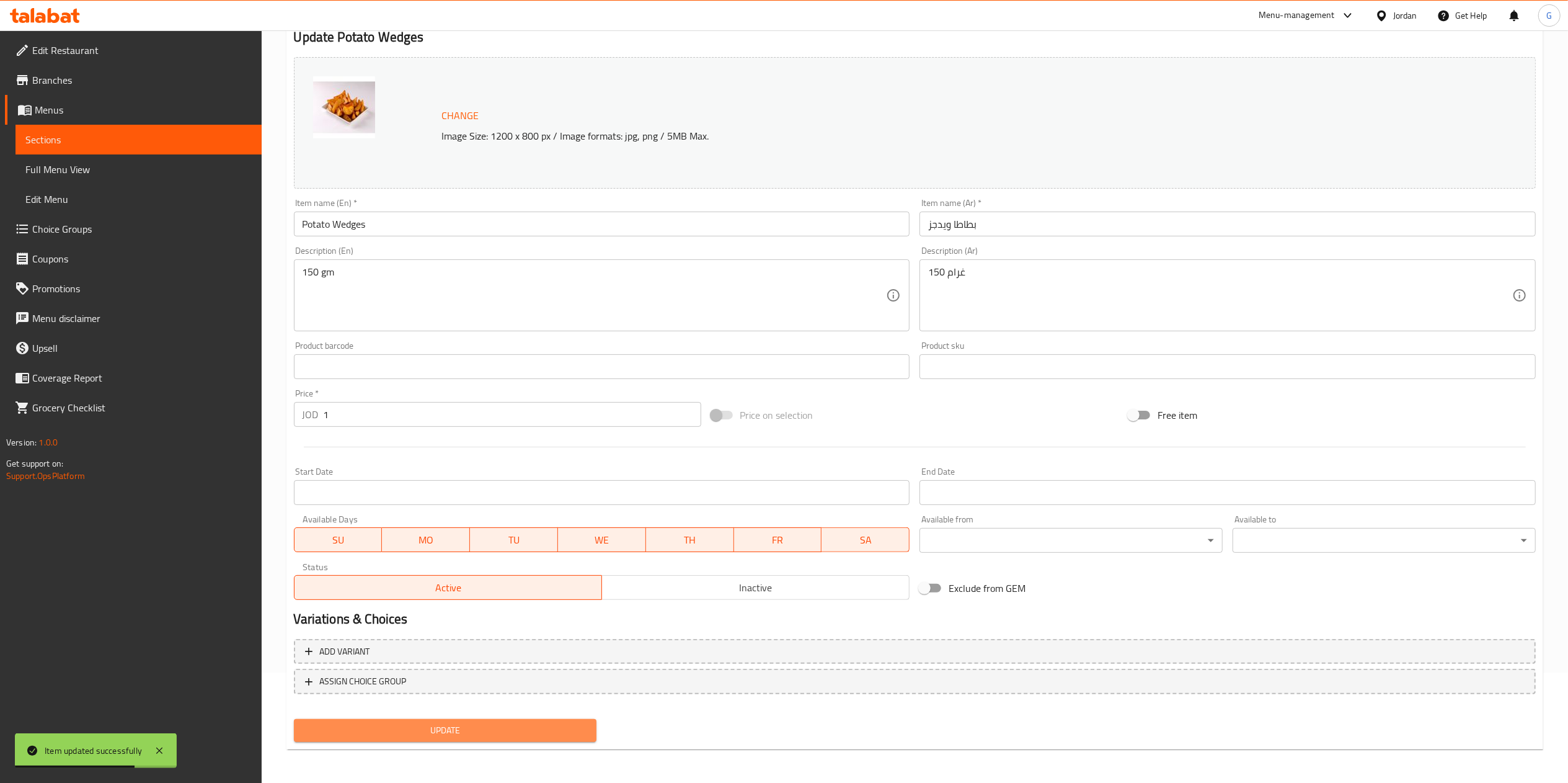
click at [545, 720] on button "Update" at bounding box center [445, 730] width 303 height 23
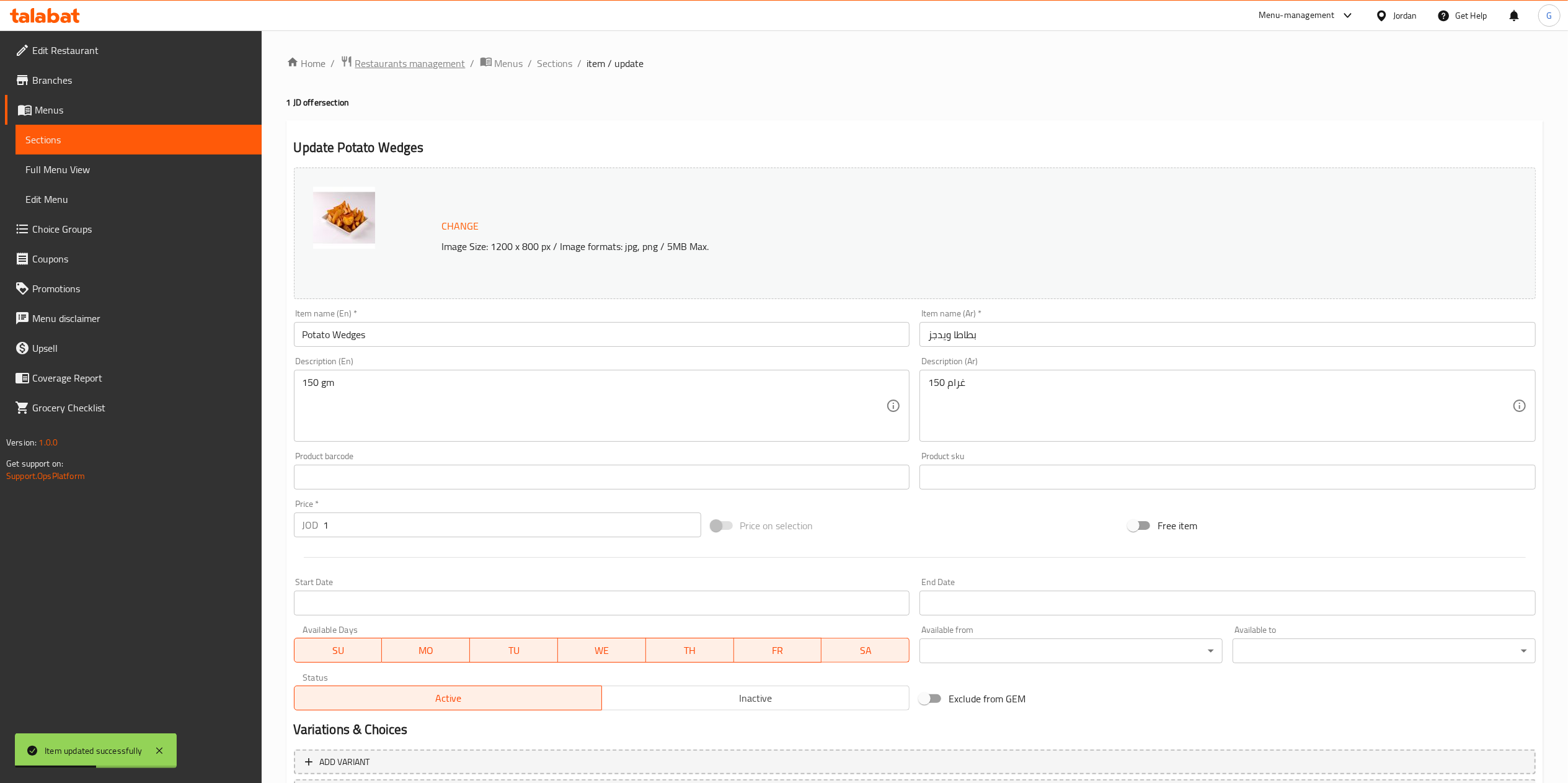
click at [450, 64] on span "Restaurants management" at bounding box center [411, 63] width 110 height 15
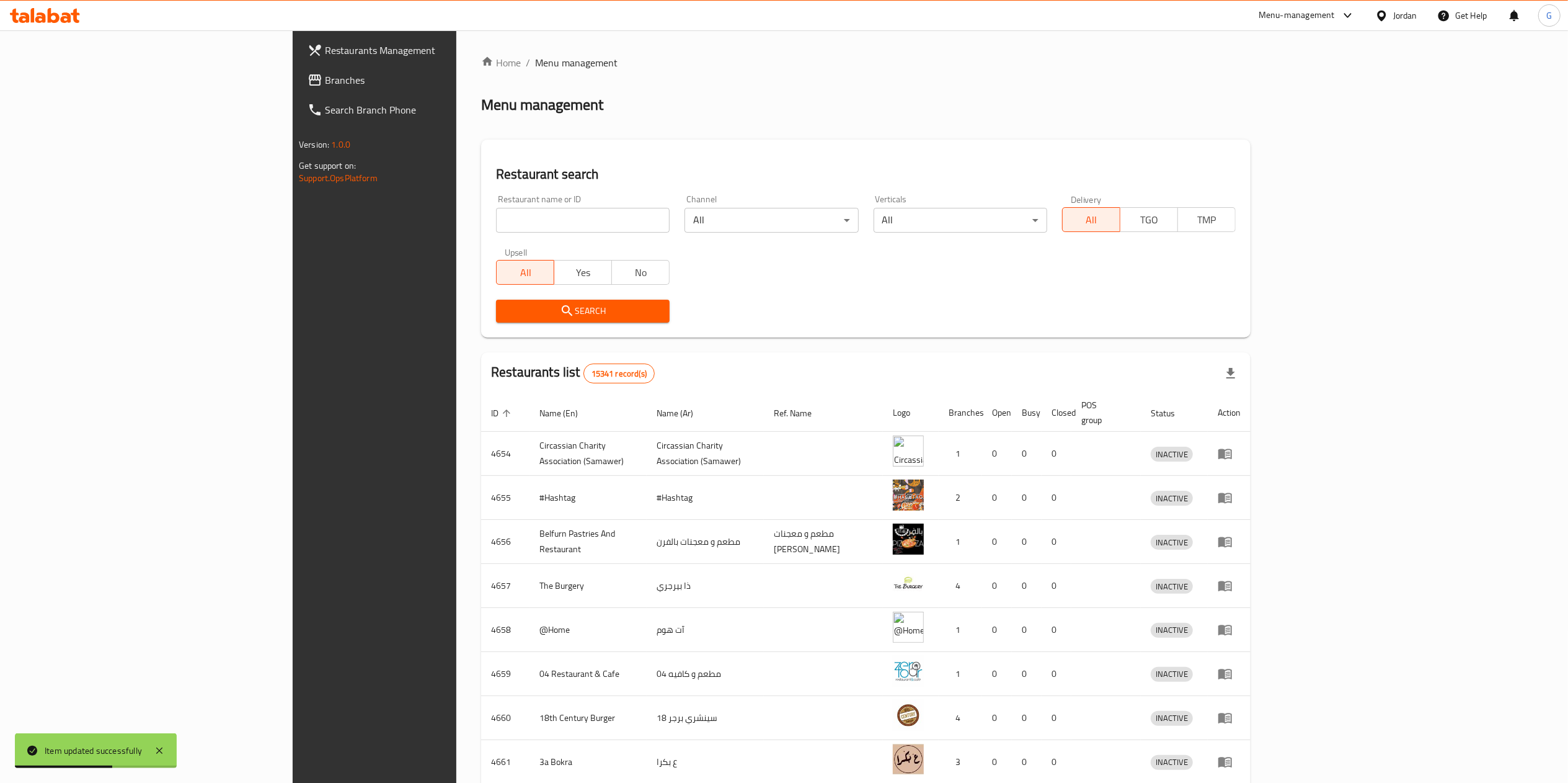
click at [511, 218] on input "search" at bounding box center [582, 220] width 173 height 25
type input "sizzle grill"
click button "Search" at bounding box center [582, 310] width 173 height 23
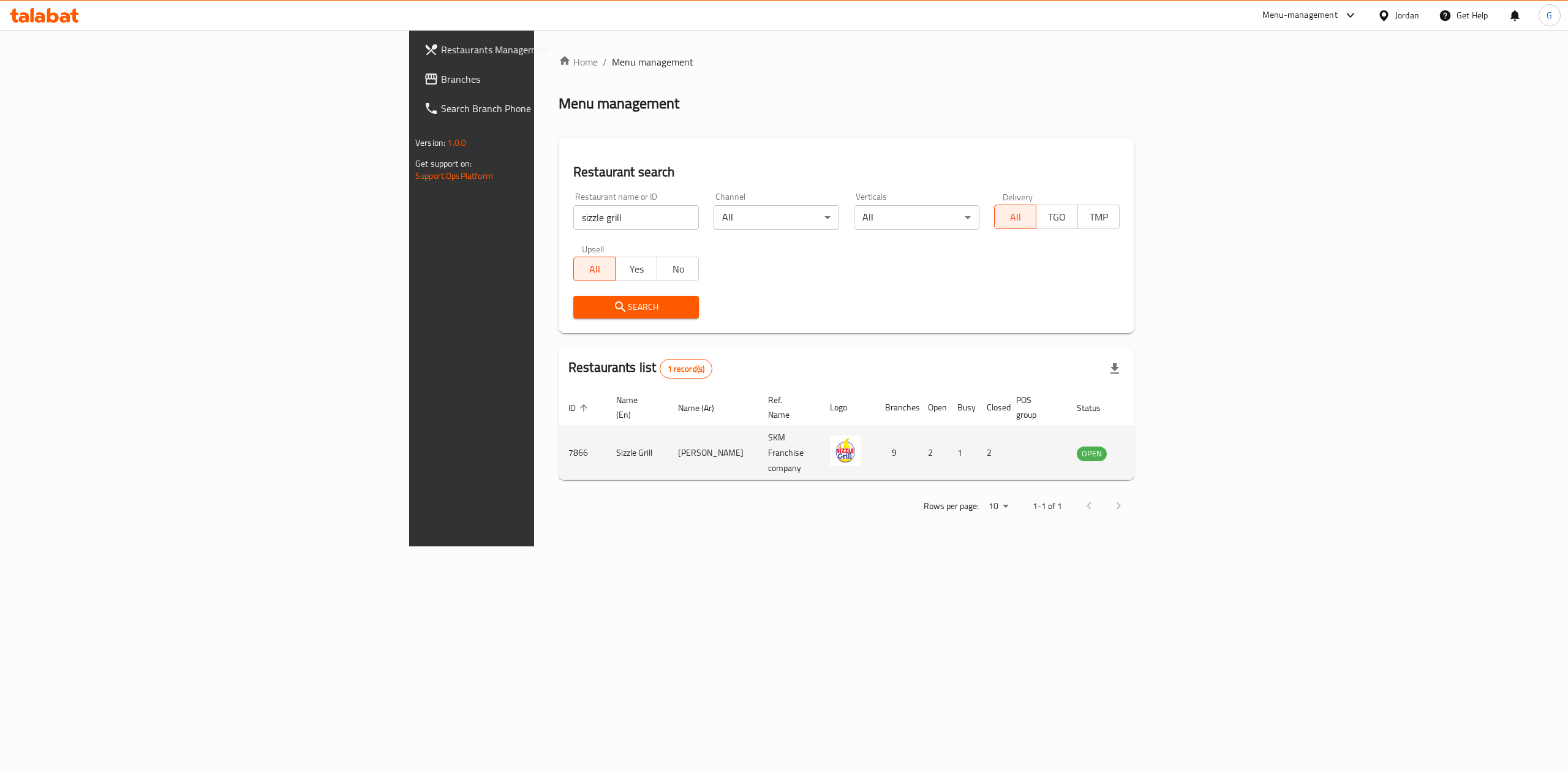
click at [1173, 431] on td "enhanced table" at bounding box center [1152, 452] width 42 height 54
click at [1156, 446] on icon "enhanced table" at bounding box center [1148, 453] width 15 height 15
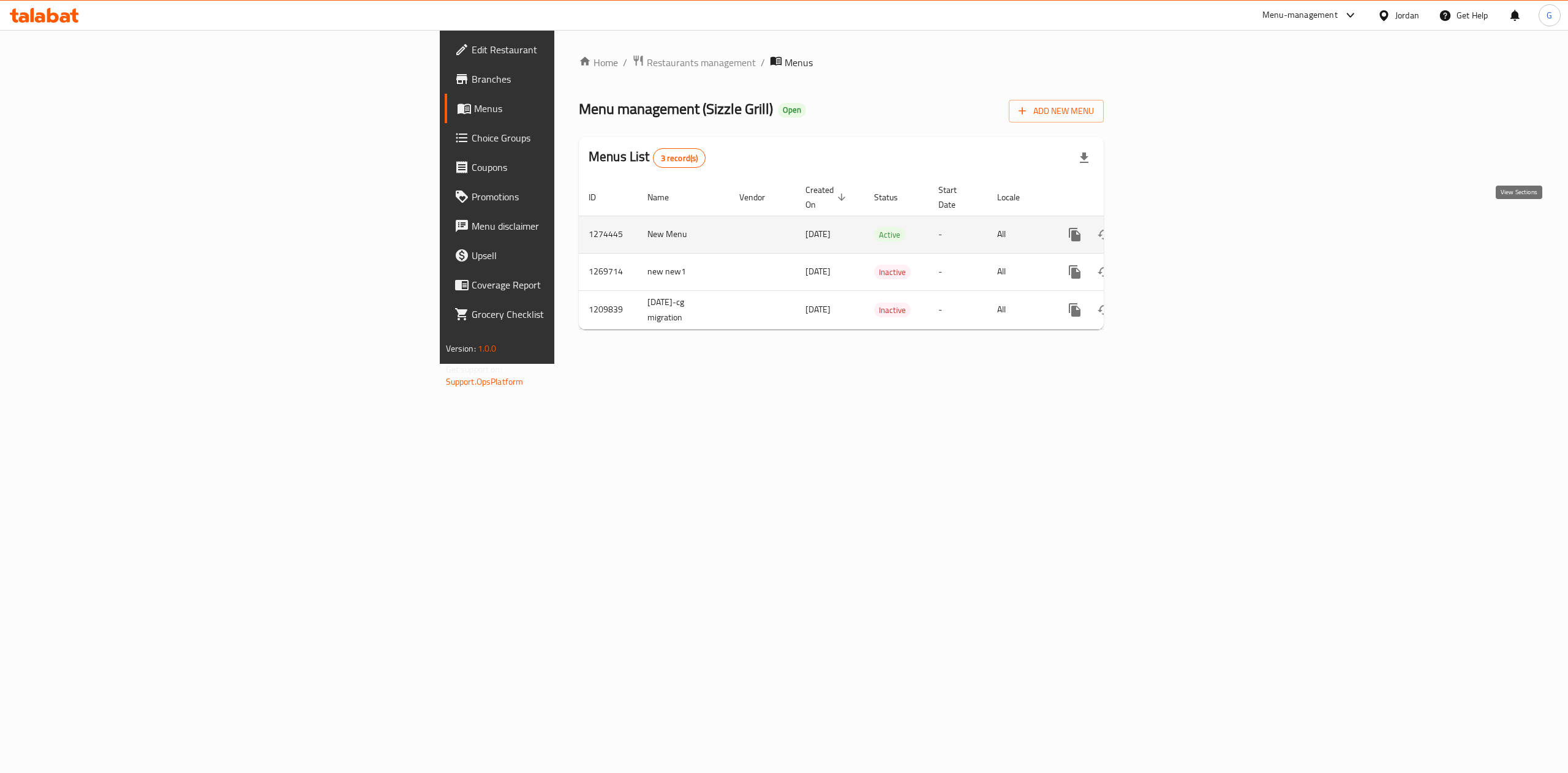
click at [1177, 230] on link "enhanced table" at bounding box center [1162, 234] width 29 height 29
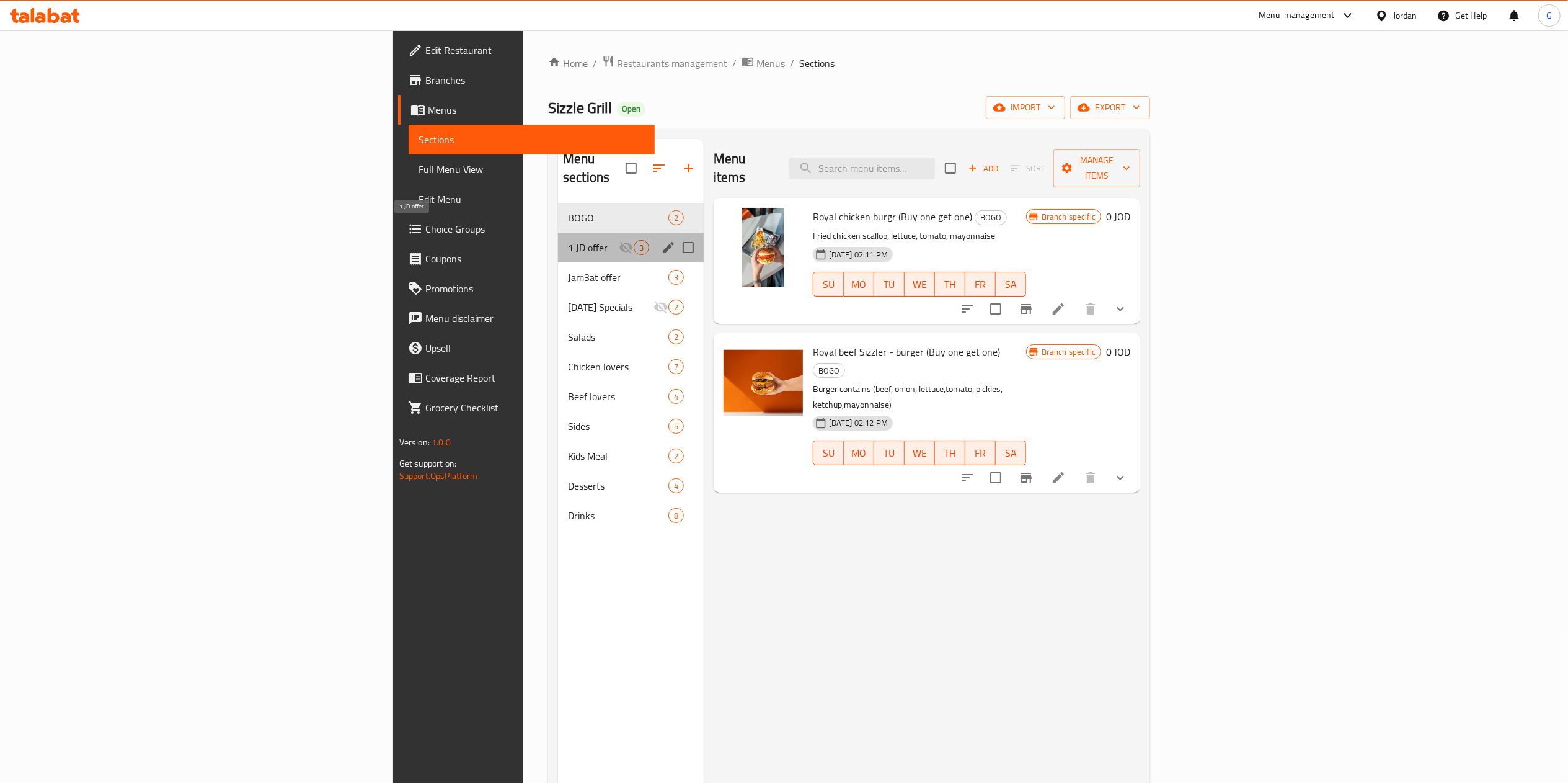
click at [568, 240] on span "1 JD offer" at bounding box center [594, 248] width 51 height 15
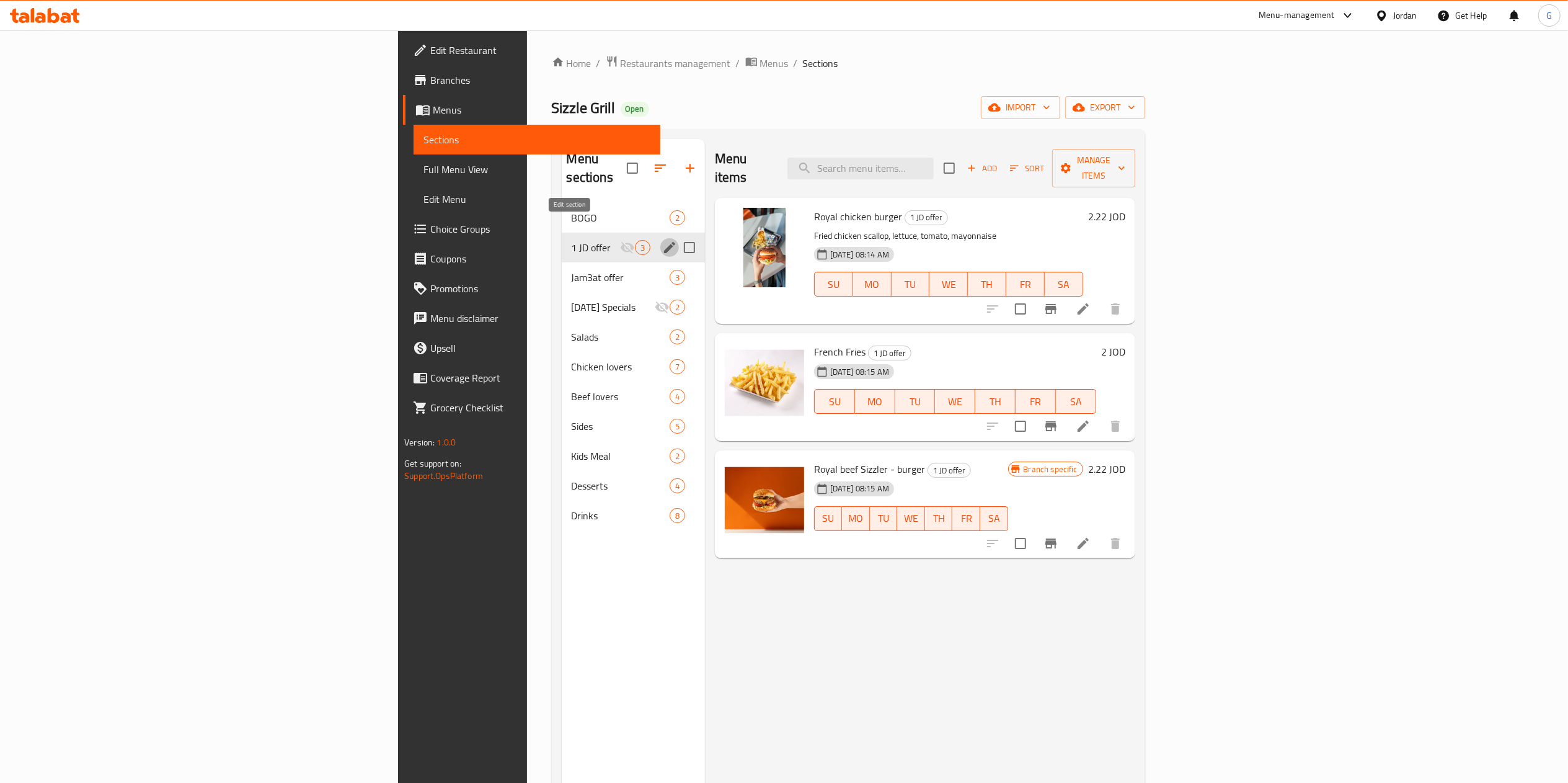
click at [662, 240] on icon "edit" at bounding box center [670, 248] width 15 height 15
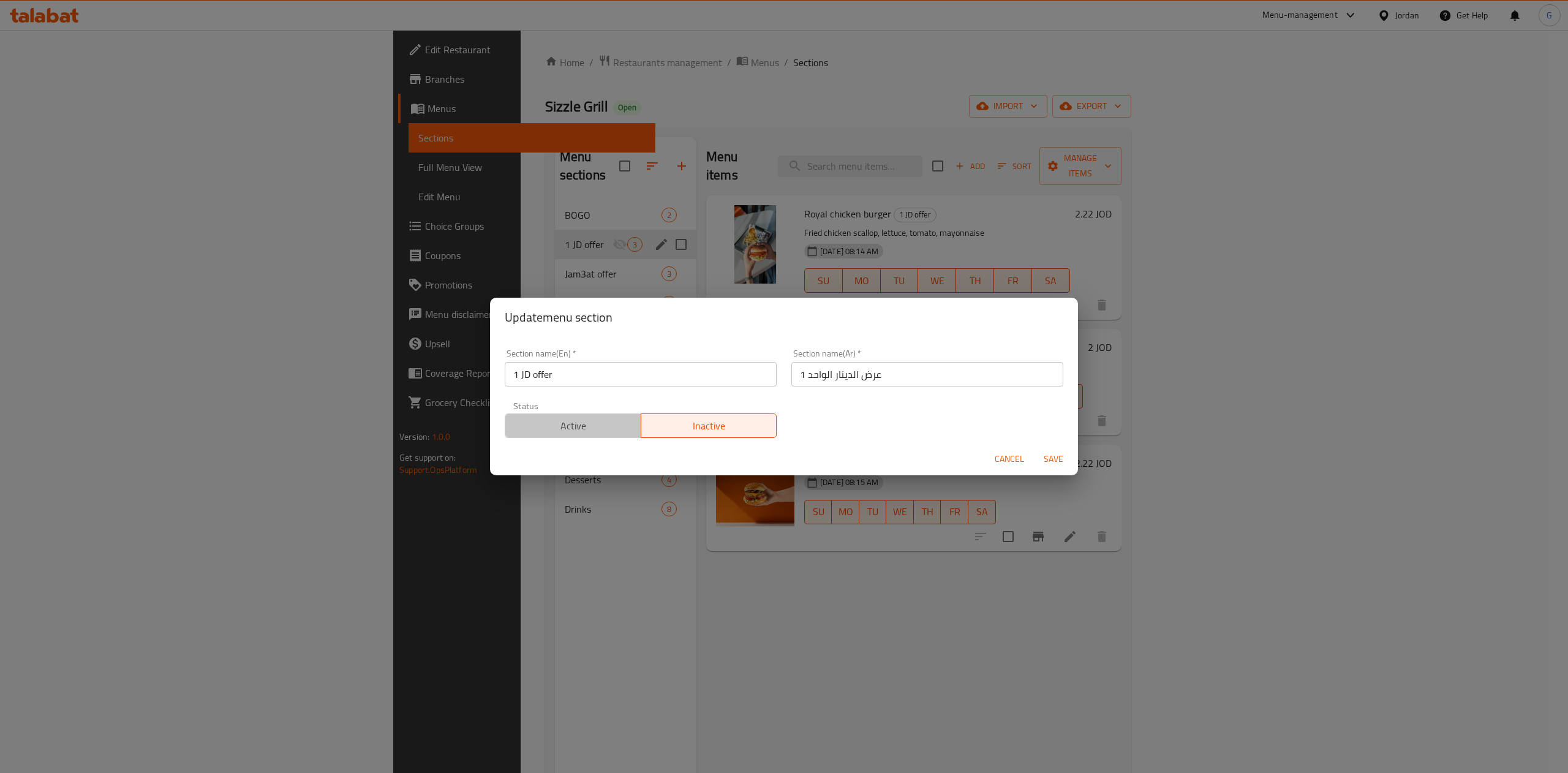
click at [599, 431] on span "Active" at bounding box center [573, 426] width 126 height 18
click at [1056, 456] on span "Save" at bounding box center [1053, 459] width 29 height 16
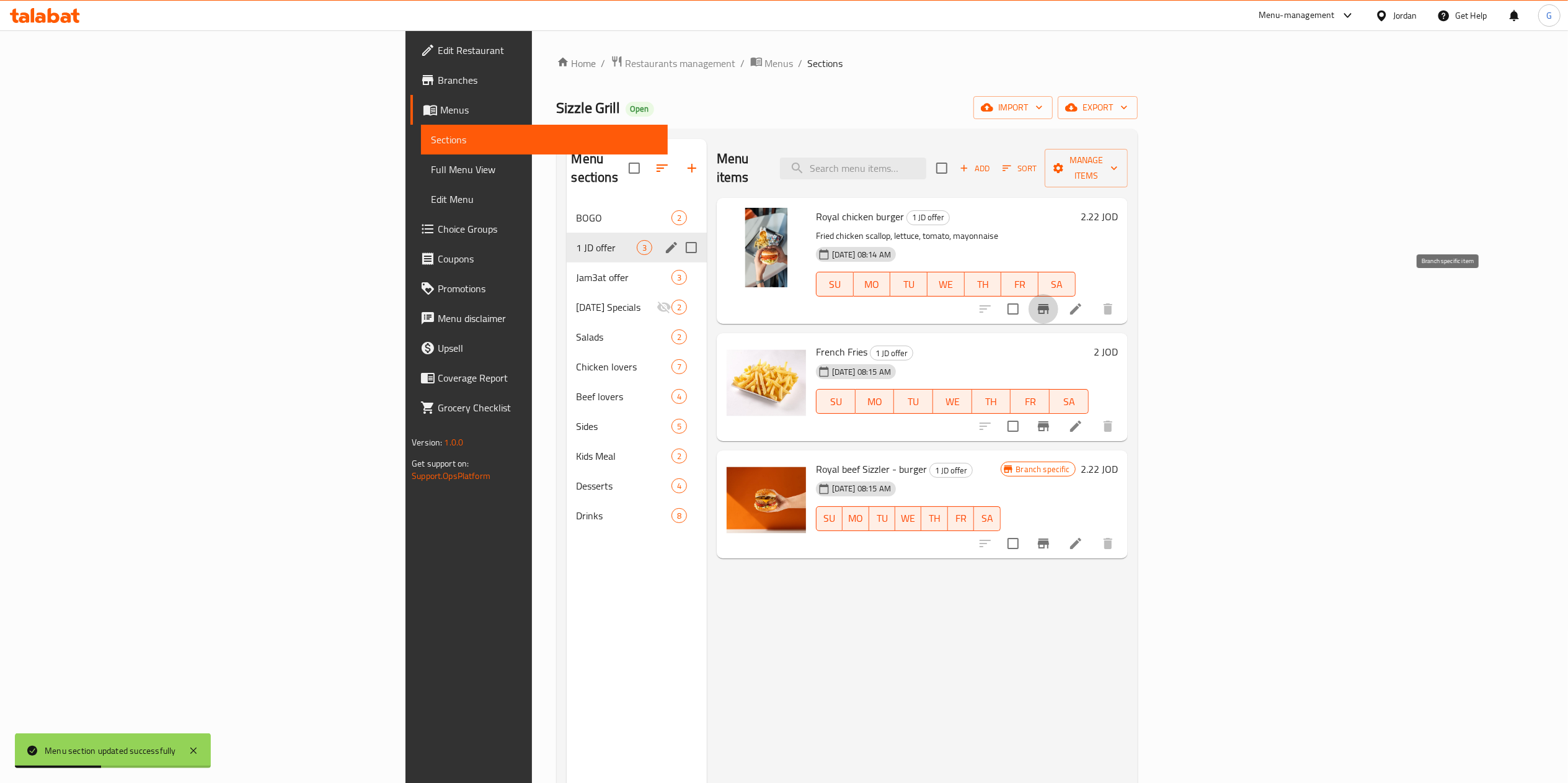
click at [1051, 301] on icon "Branch-specific-item" at bounding box center [1043, 309] width 15 height 15
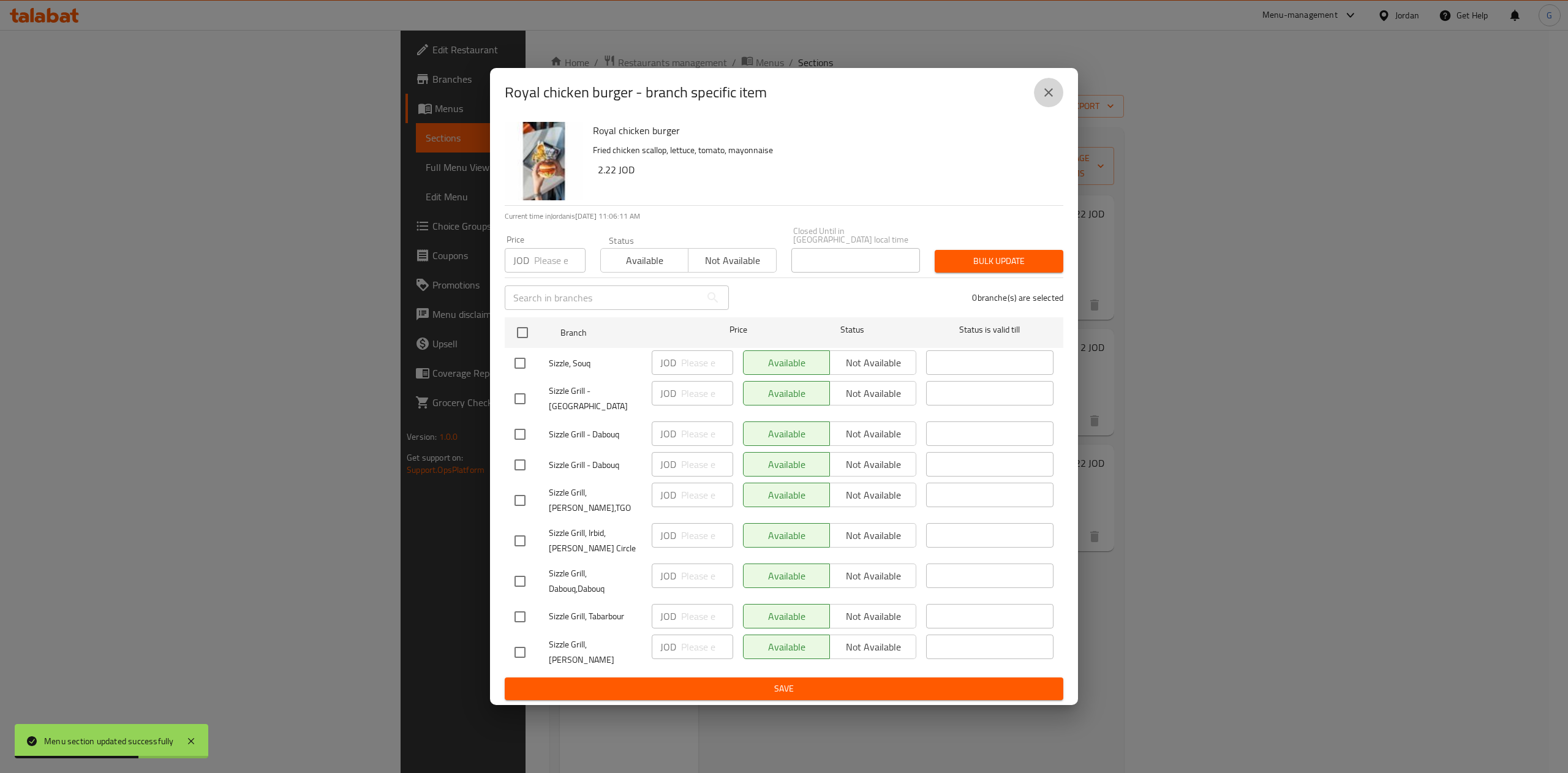
click at [1060, 103] on button "close" at bounding box center [1048, 92] width 29 height 29
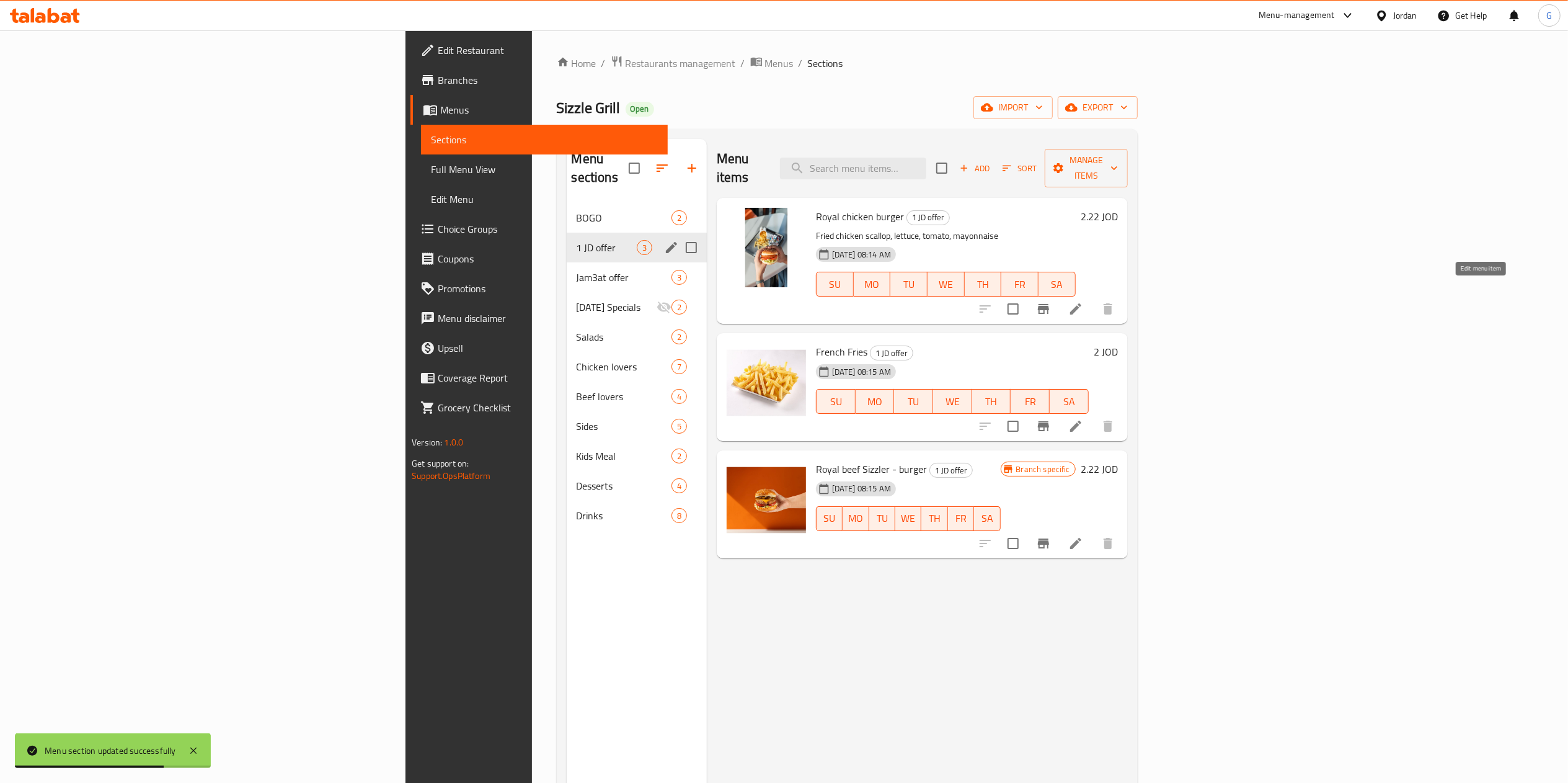
click at [1081, 303] on icon at bounding box center [1076, 309] width 11 height 11
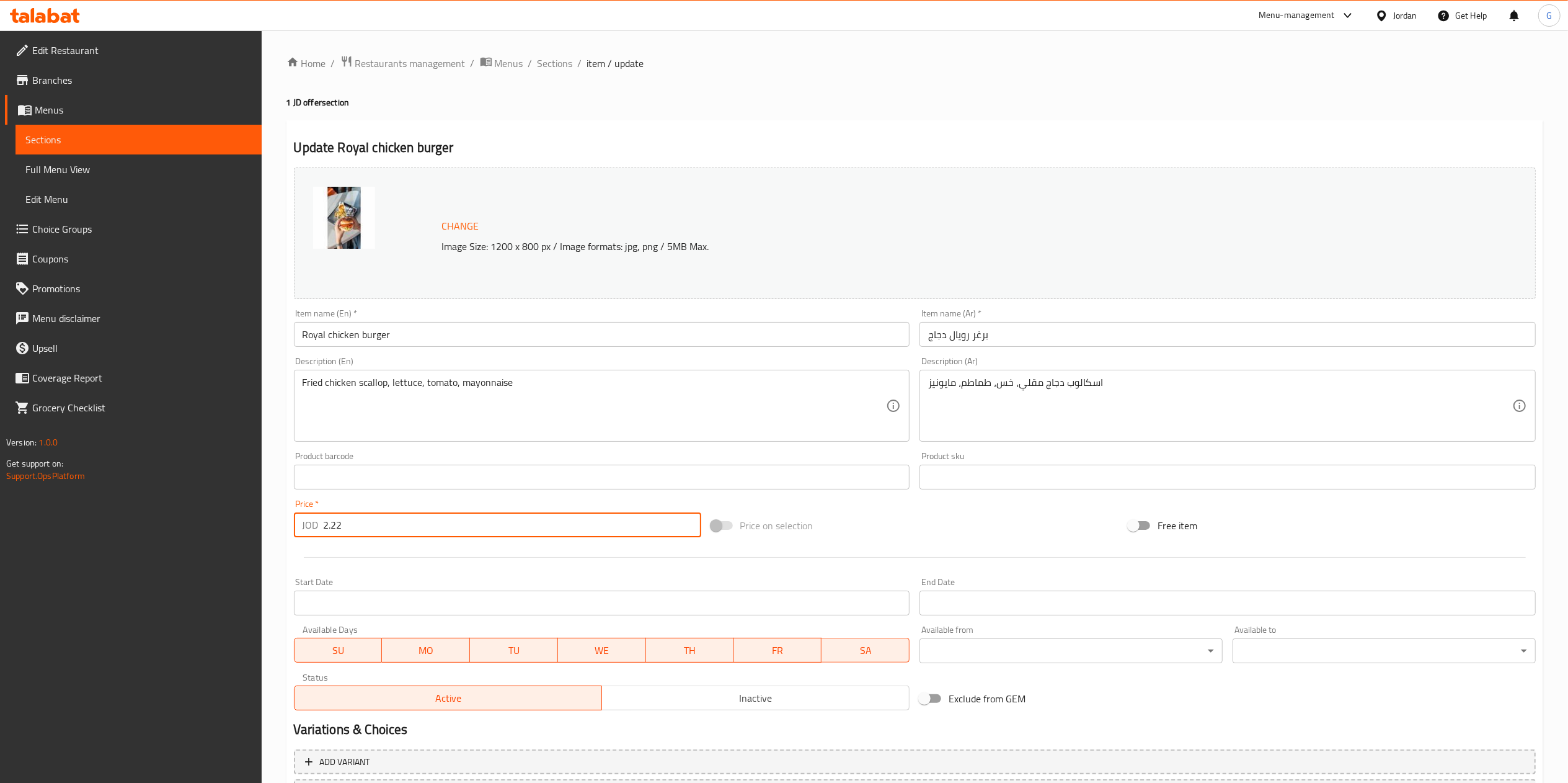
click at [435, 531] on input "2.22" at bounding box center [512, 525] width 378 height 25
type input "2"
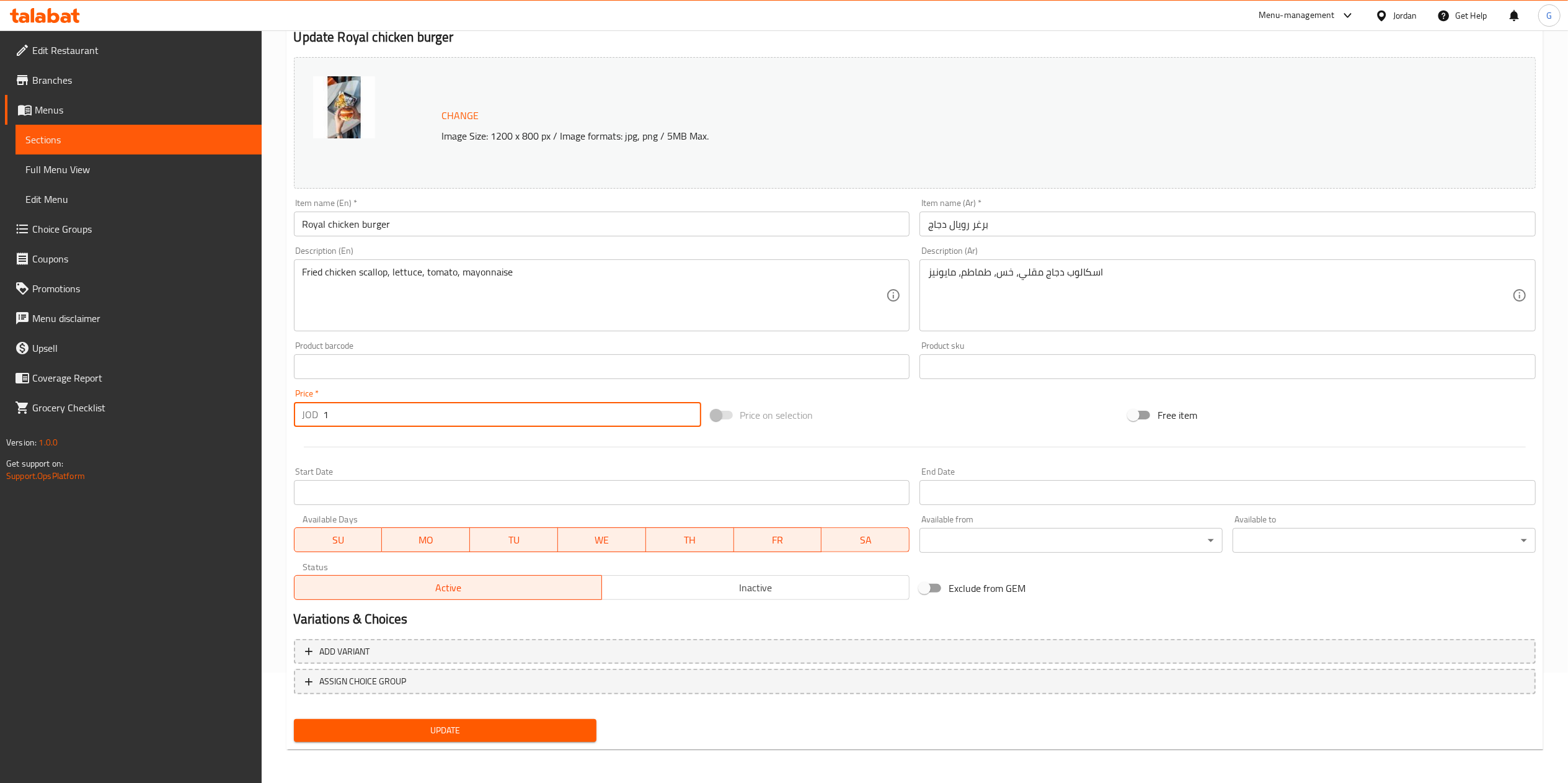
type input "1"
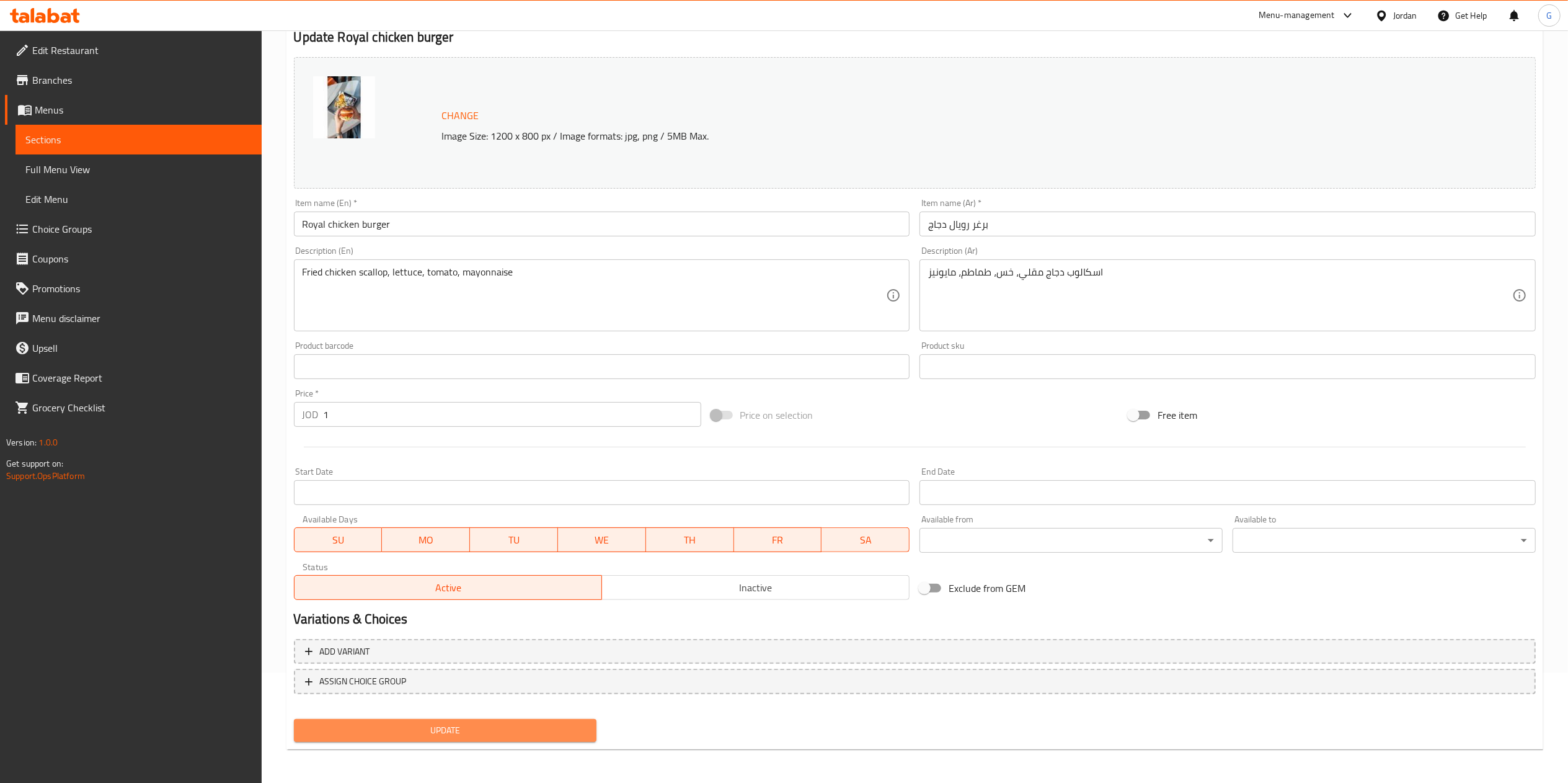
click at [522, 734] on span "Update" at bounding box center [446, 730] width 283 height 16
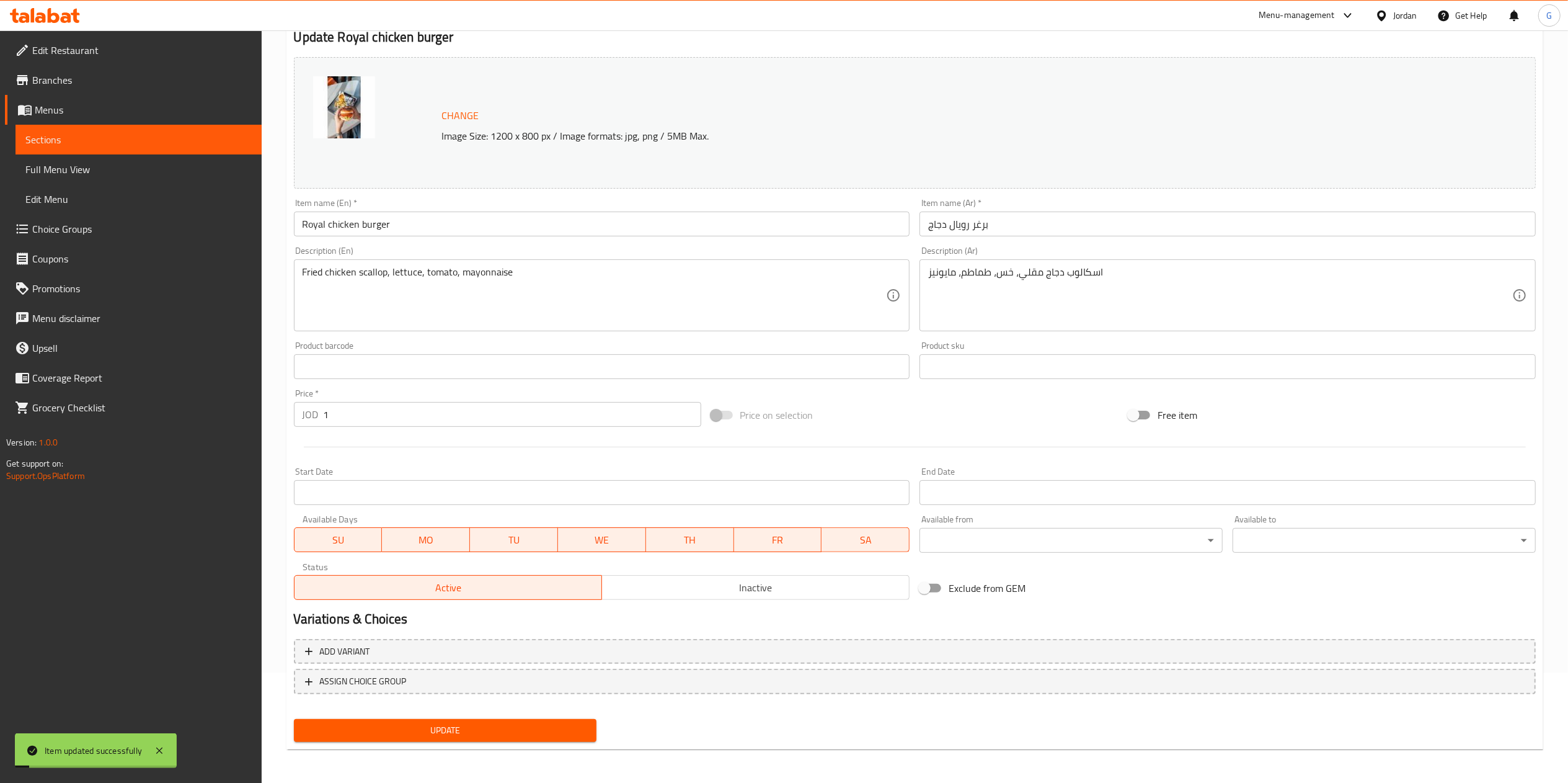
scroll to position [0, 0]
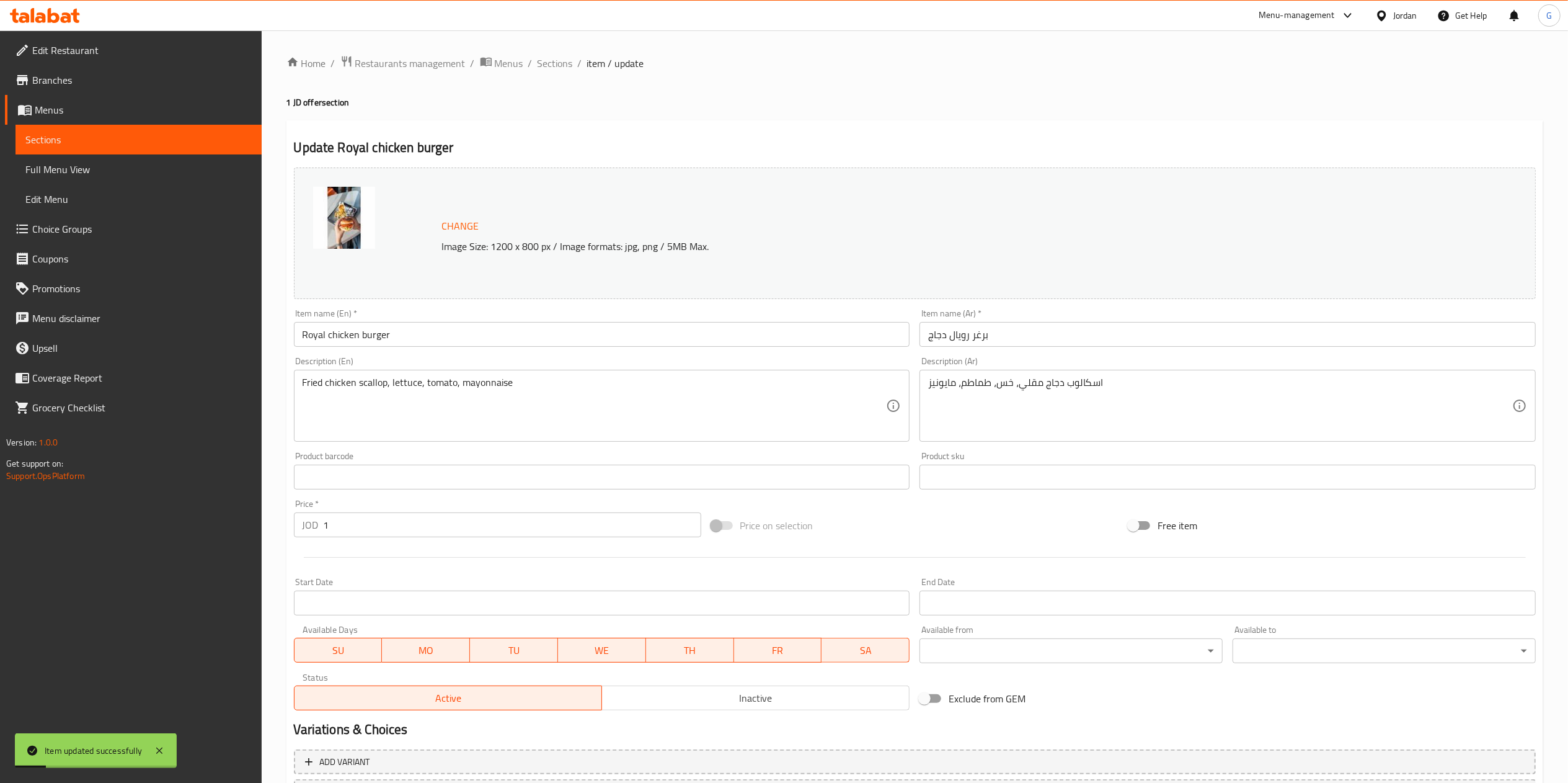
click at [571, 63] on ol "Home / Restaurants management / Menus / Sections / item / update" at bounding box center [914, 63] width 1256 height 16
click at [563, 62] on span "Sections" at bounding box center [555, 63] width 35 height 15
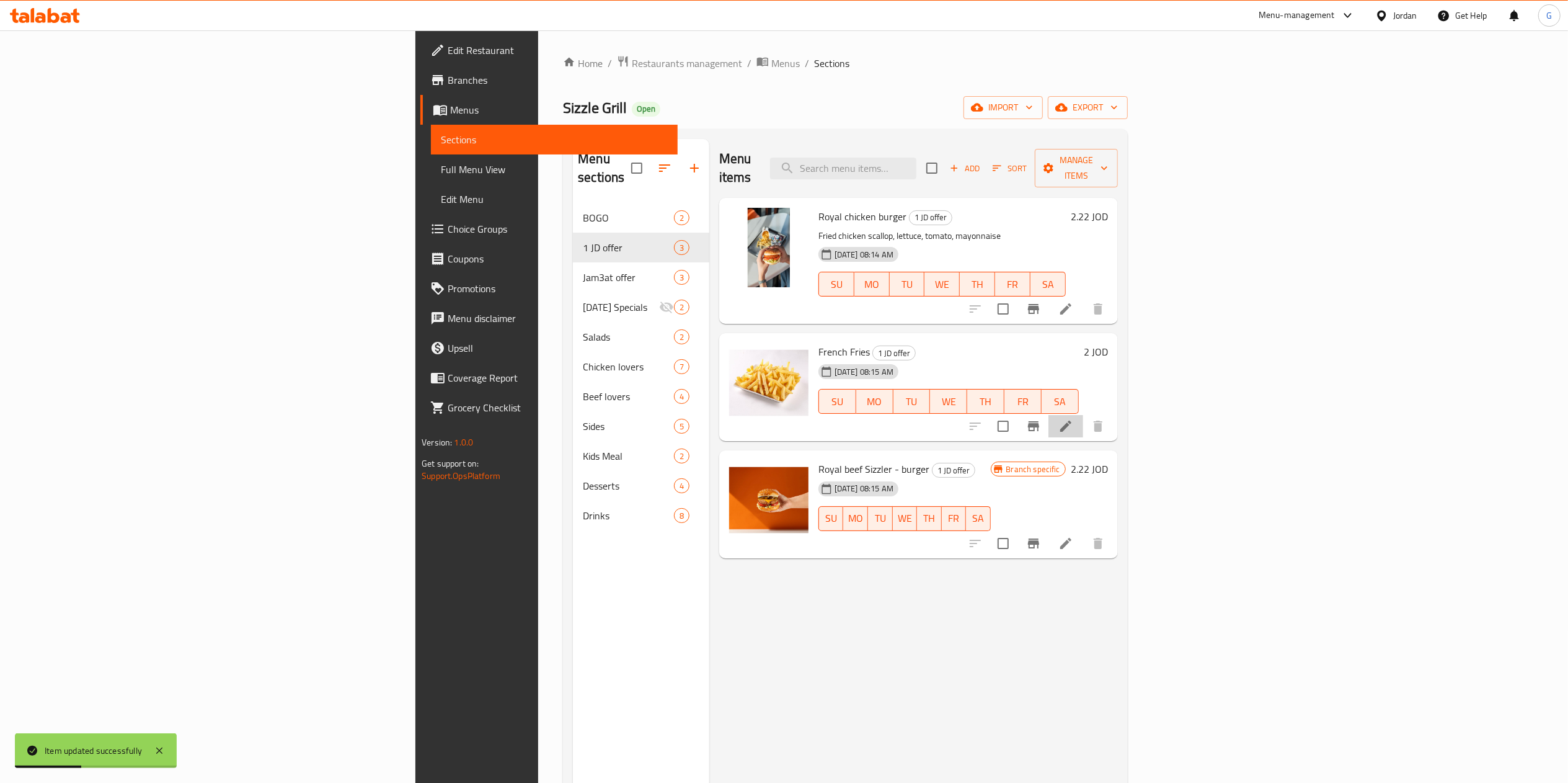
click at [1083, 415] on li at bounding box center [1065, 426] width 34 height 22
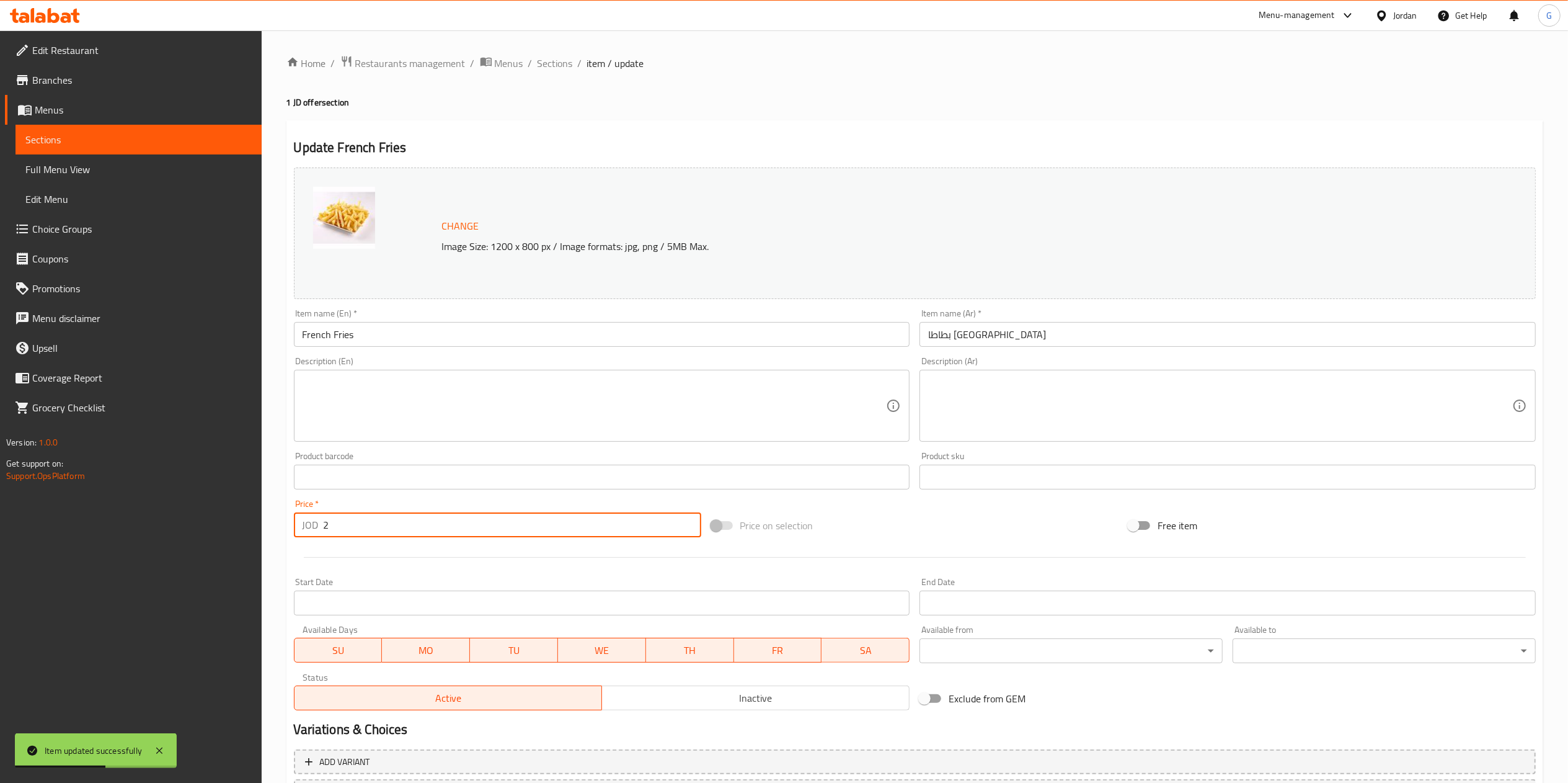
click at [415, 523] on input "2" at bounding box center [512, 525] width 378 height 25
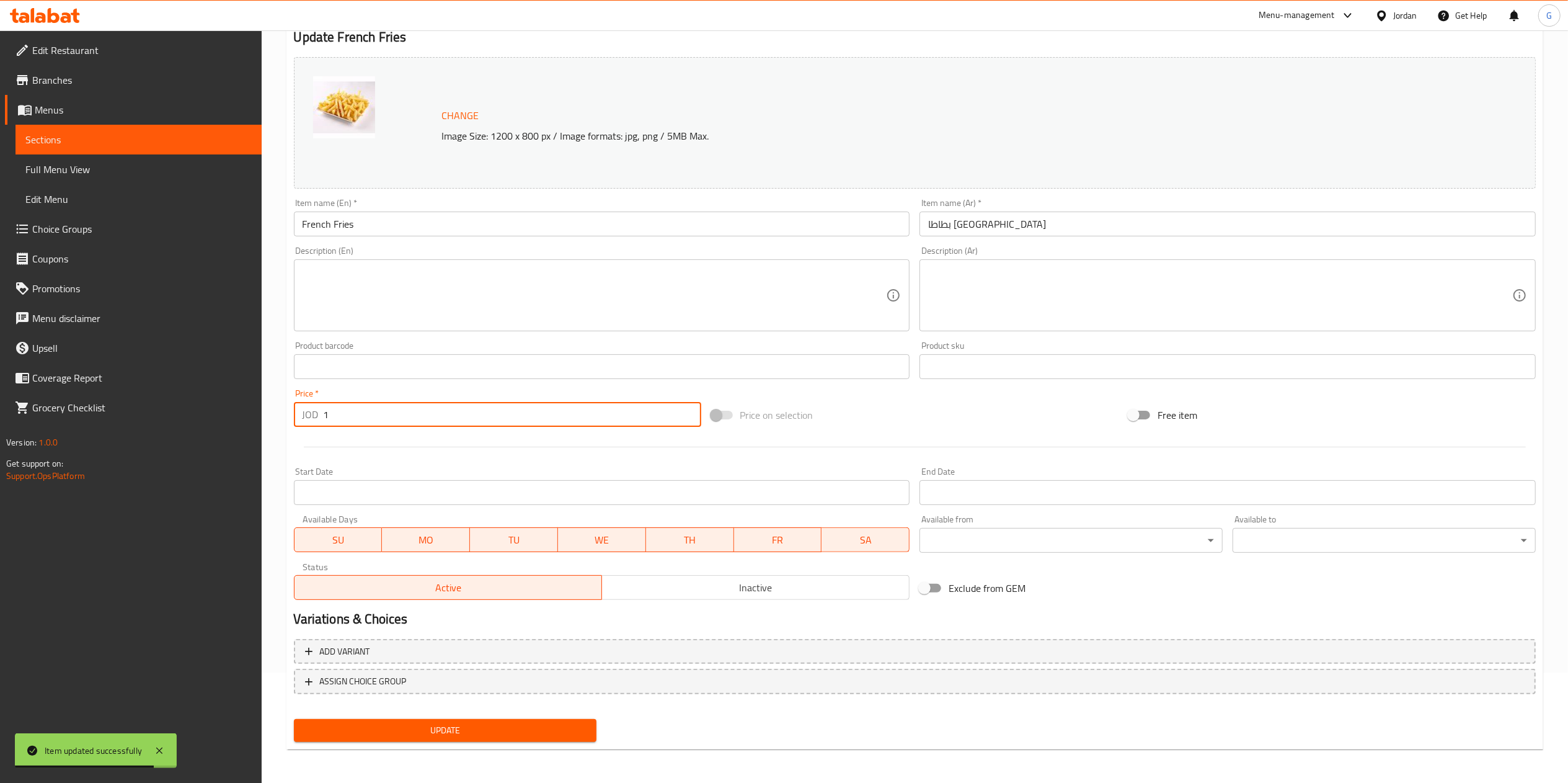
type input "1"
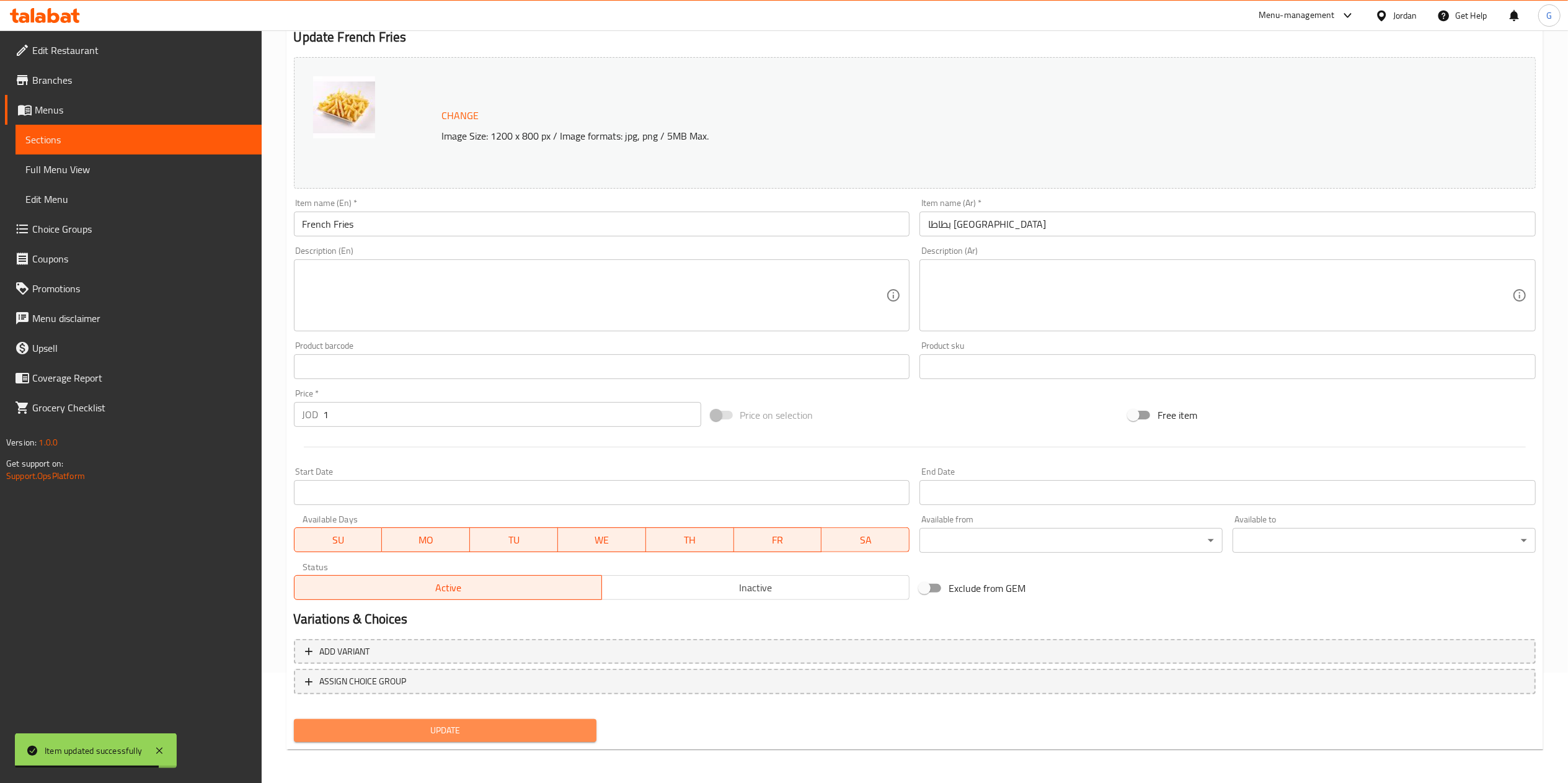
click at [573, 740] on button "Update" at bounding box center [445, 730] width 303 height 23
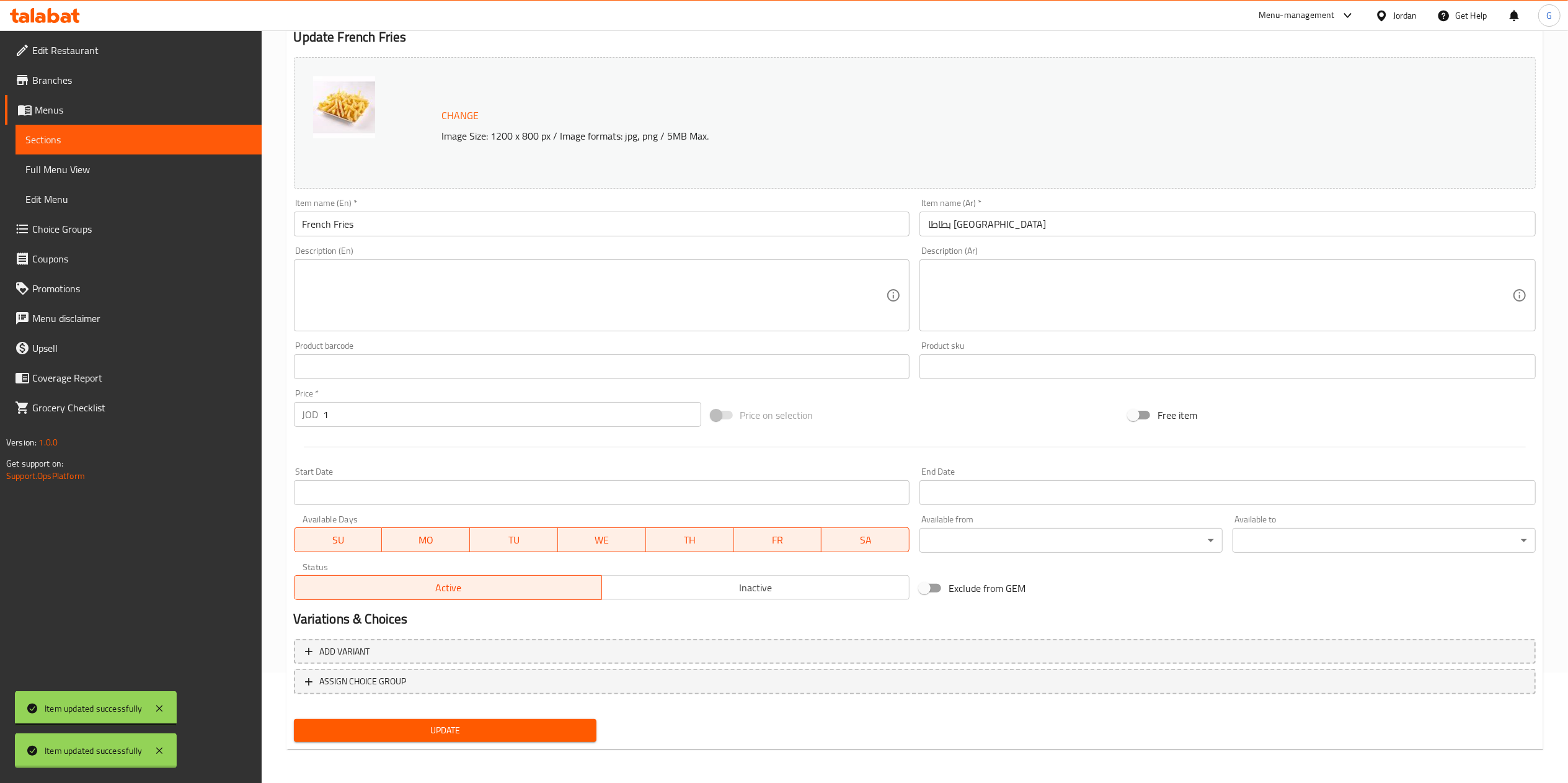
scroll to position [0, 0]
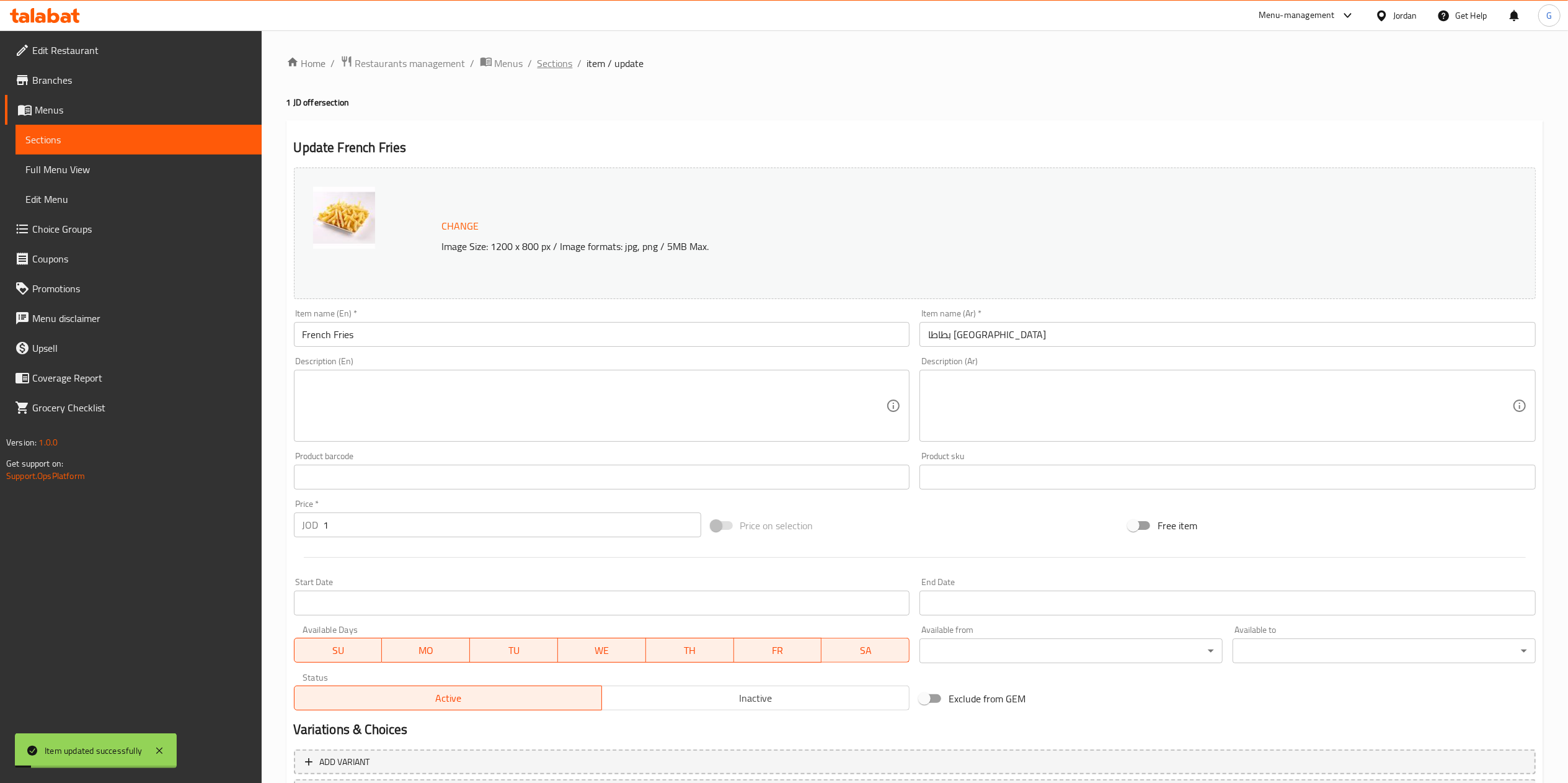
click at [566, 69] on span "Sections" at bounding box center [555, 63] width 35 height 15
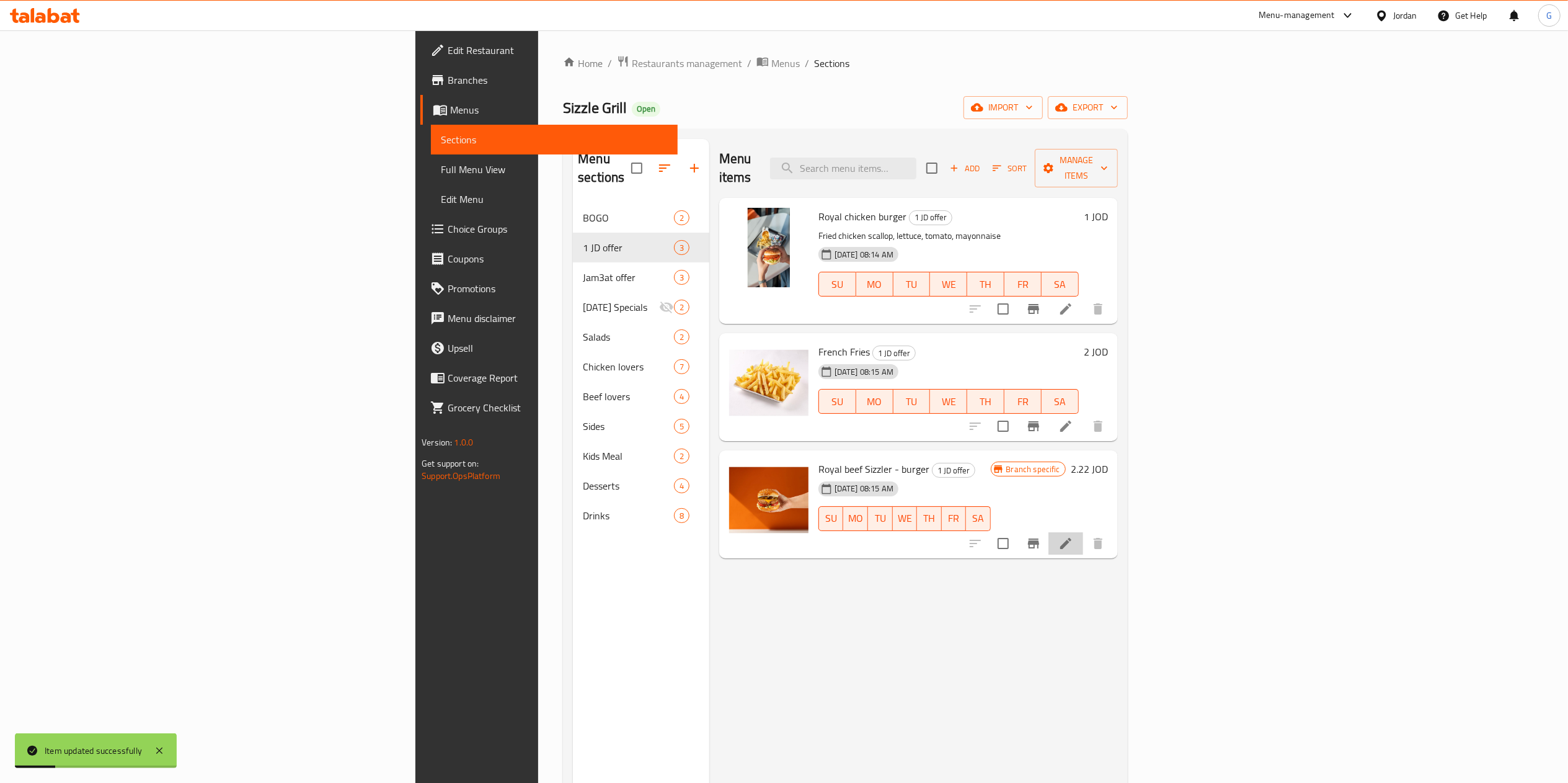
click at [1083, 532] on li at bounding box center [1065, 543] width 34 height 22
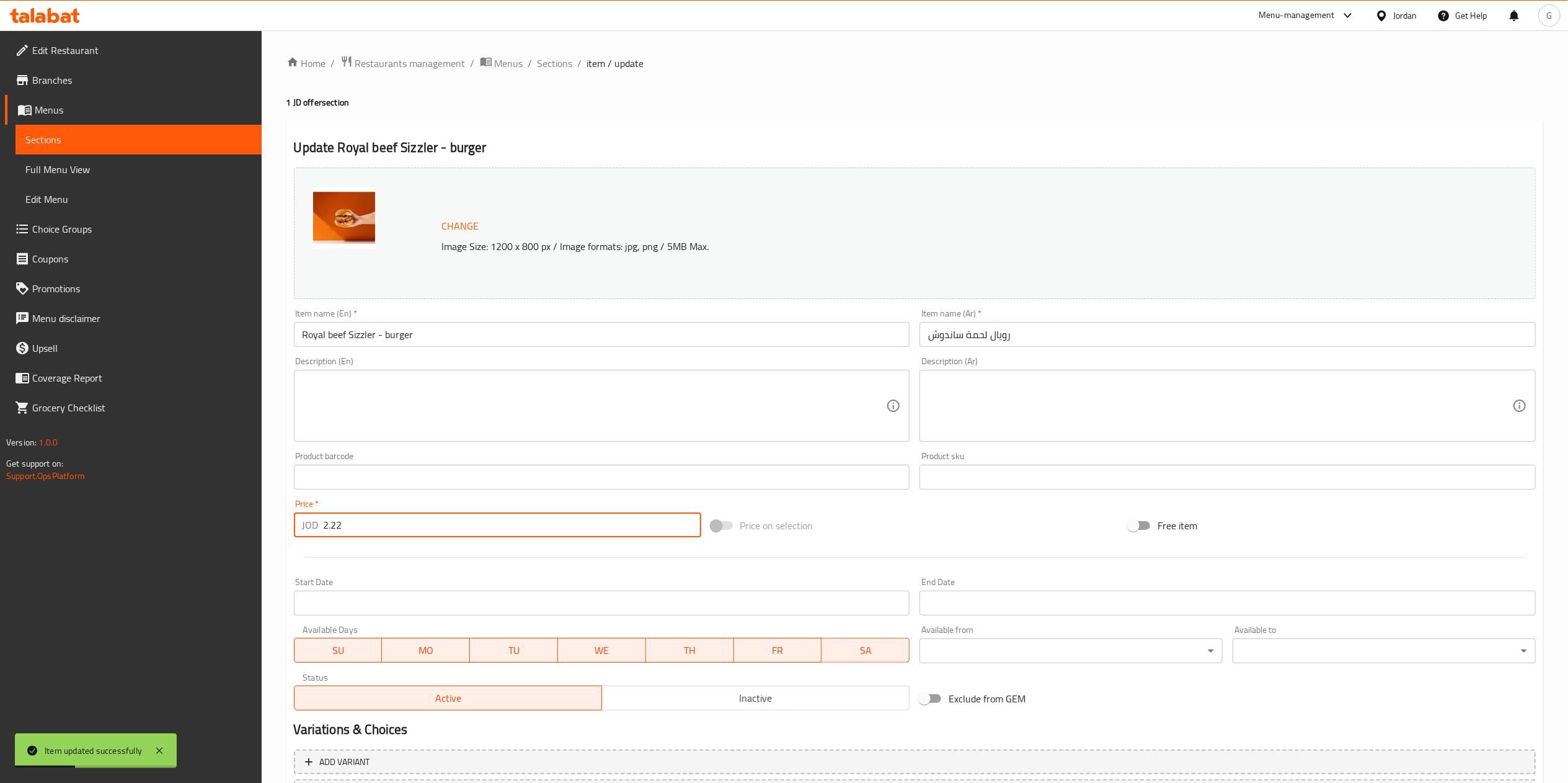
click at [411, 523] on input "2.22" at bounding box center [512, 525] width 378 height 25
type input "2"
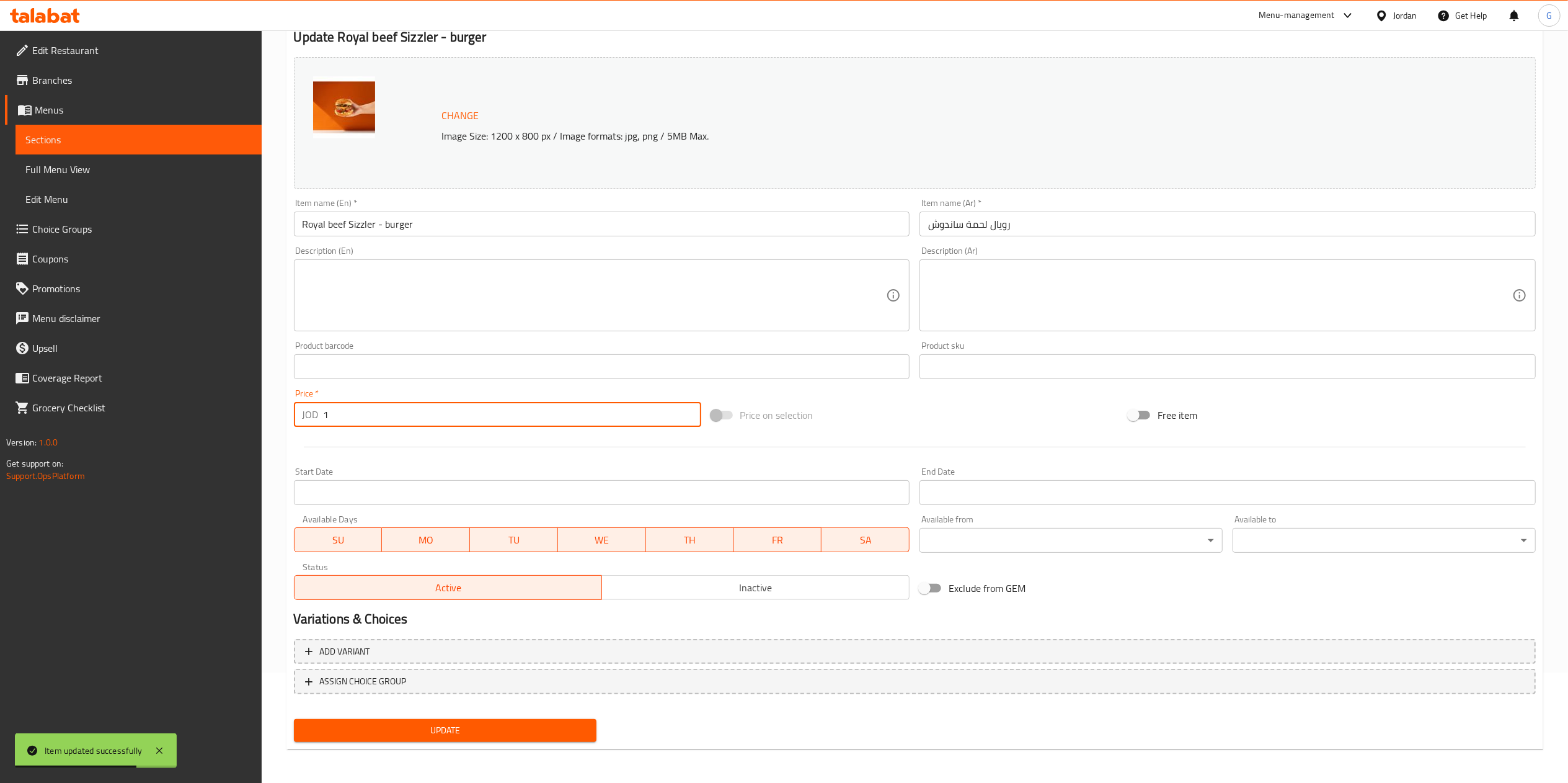
type input "1"
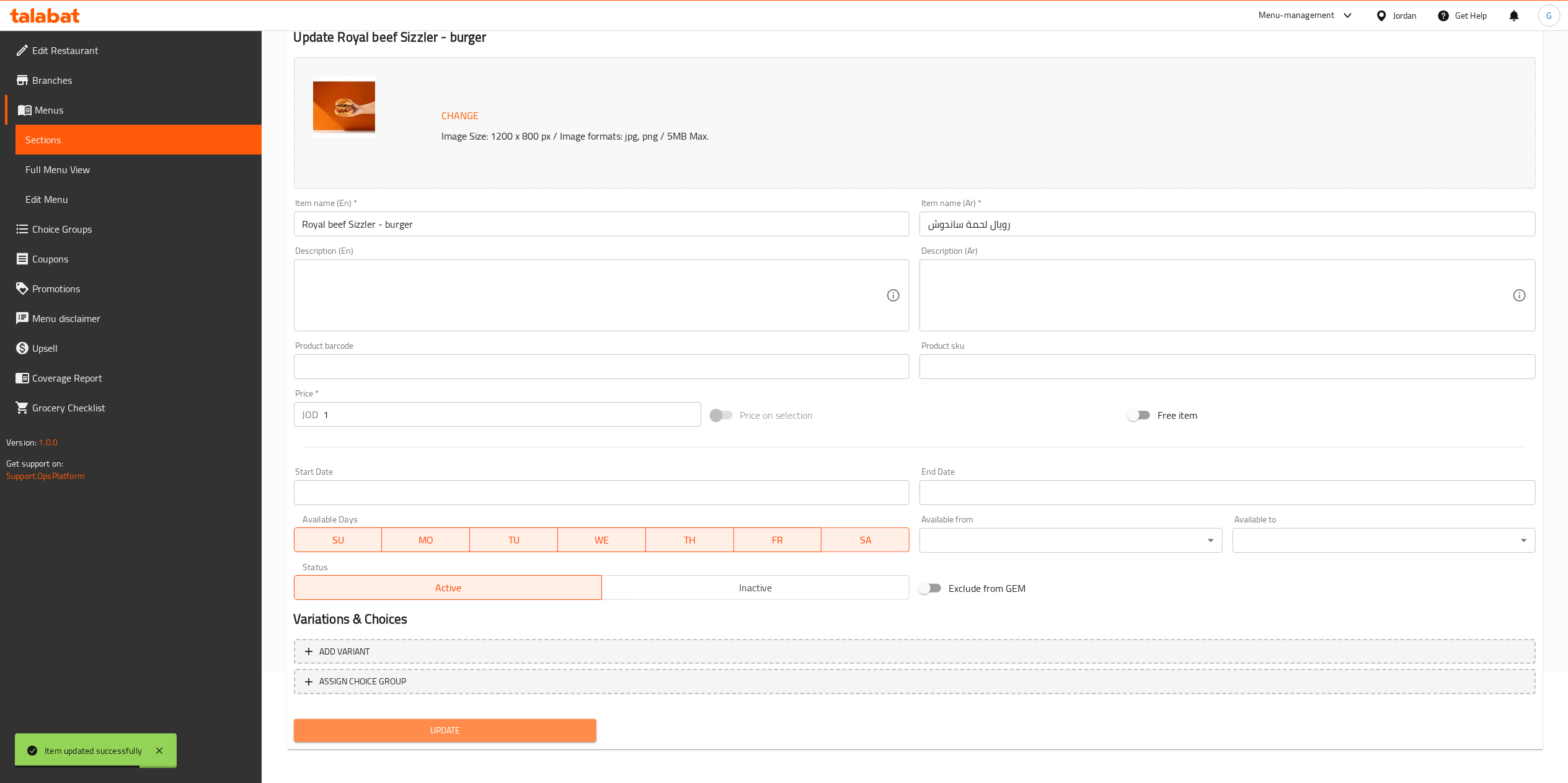
click at [481, 733] on span "Update" at bounding box center [446, 730] width 283 height 16
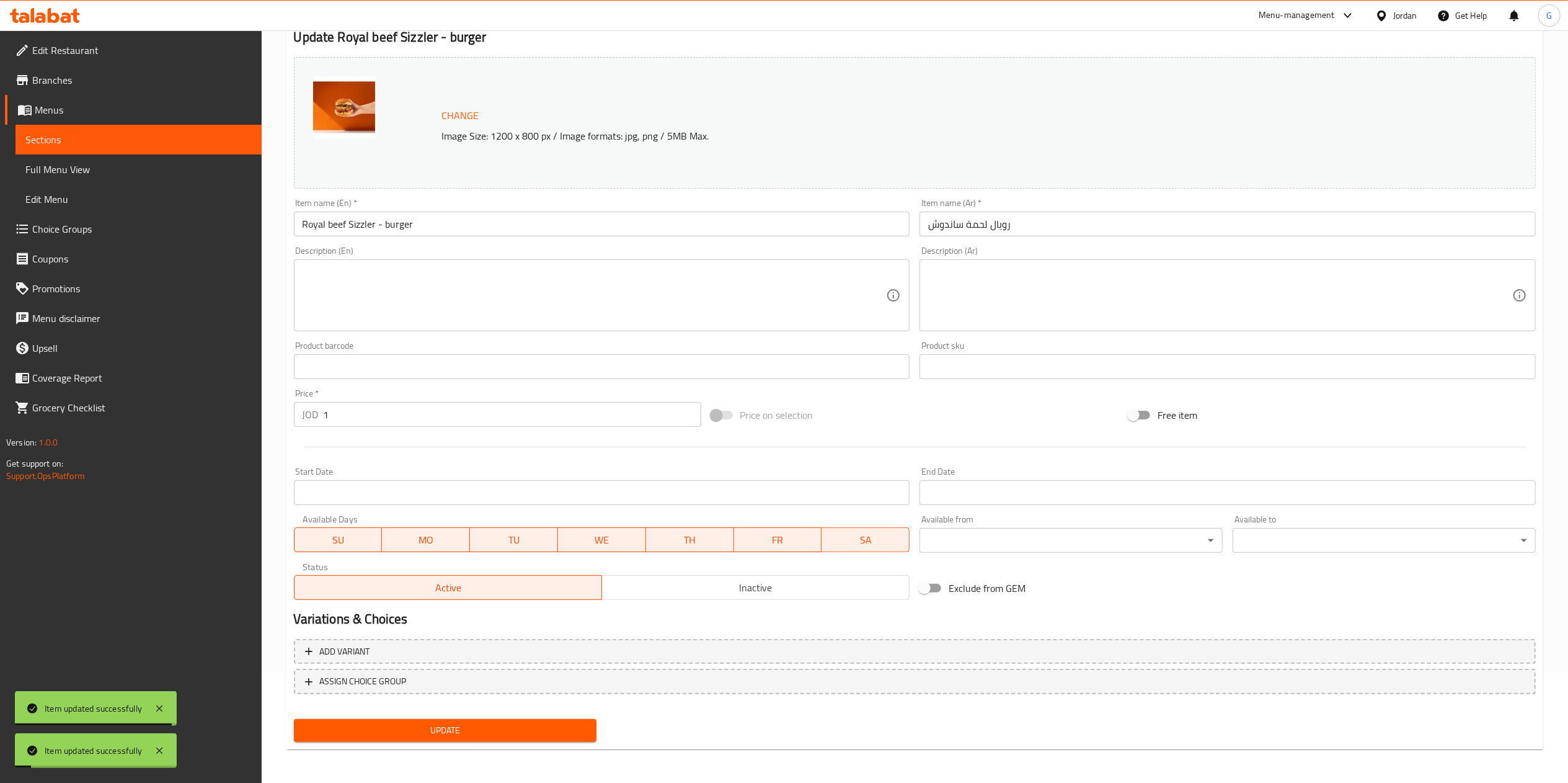
scroll to position [0, 0]
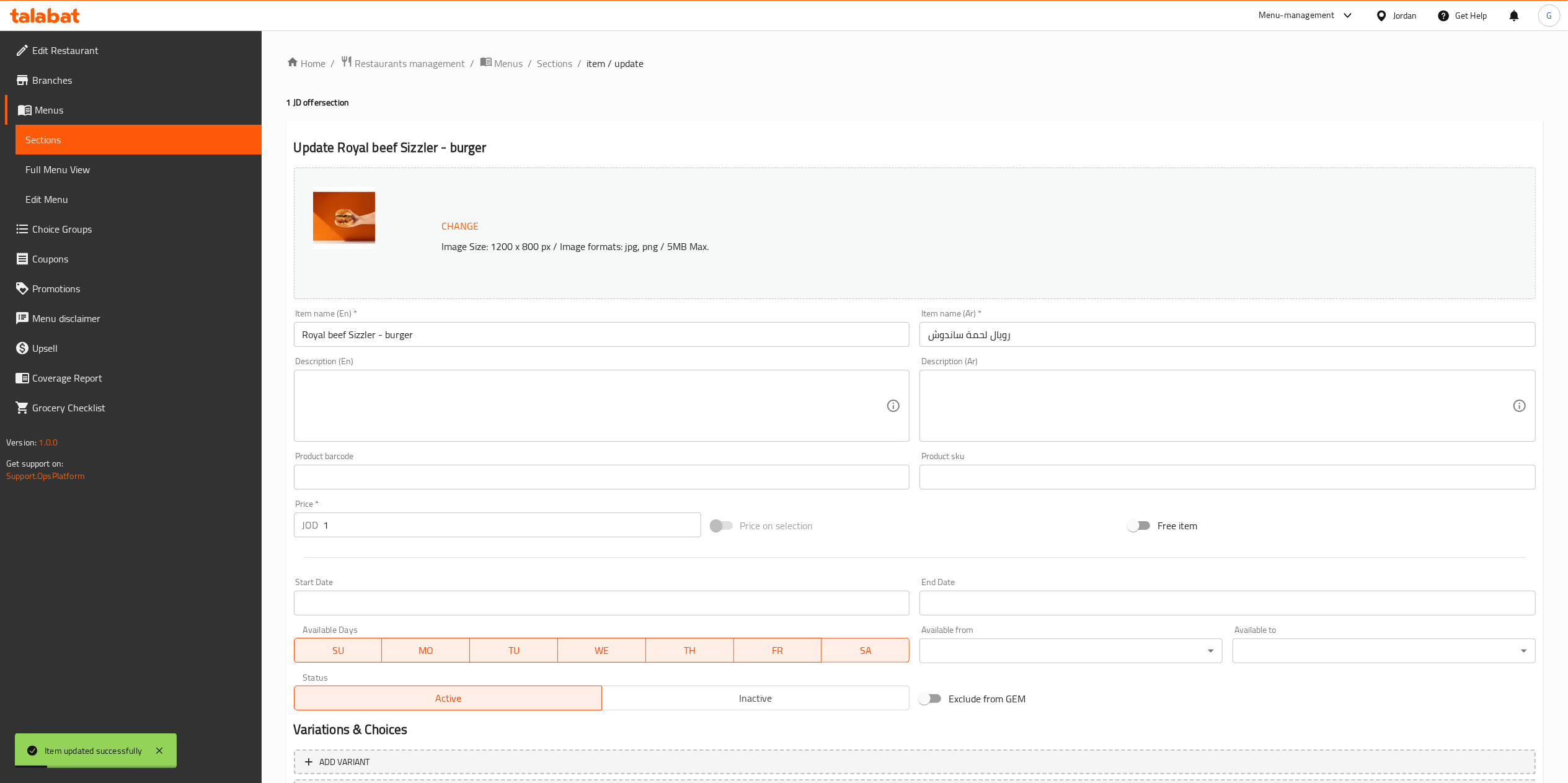
click at [571, 61] on ol "Home / Restaurants management / Menus / Sections / item / update" at bounding box center [914, 63] width 1256 height 16
click at [564, 62] on span "Sections" at bounding box center [555, 63] width 35 height 15
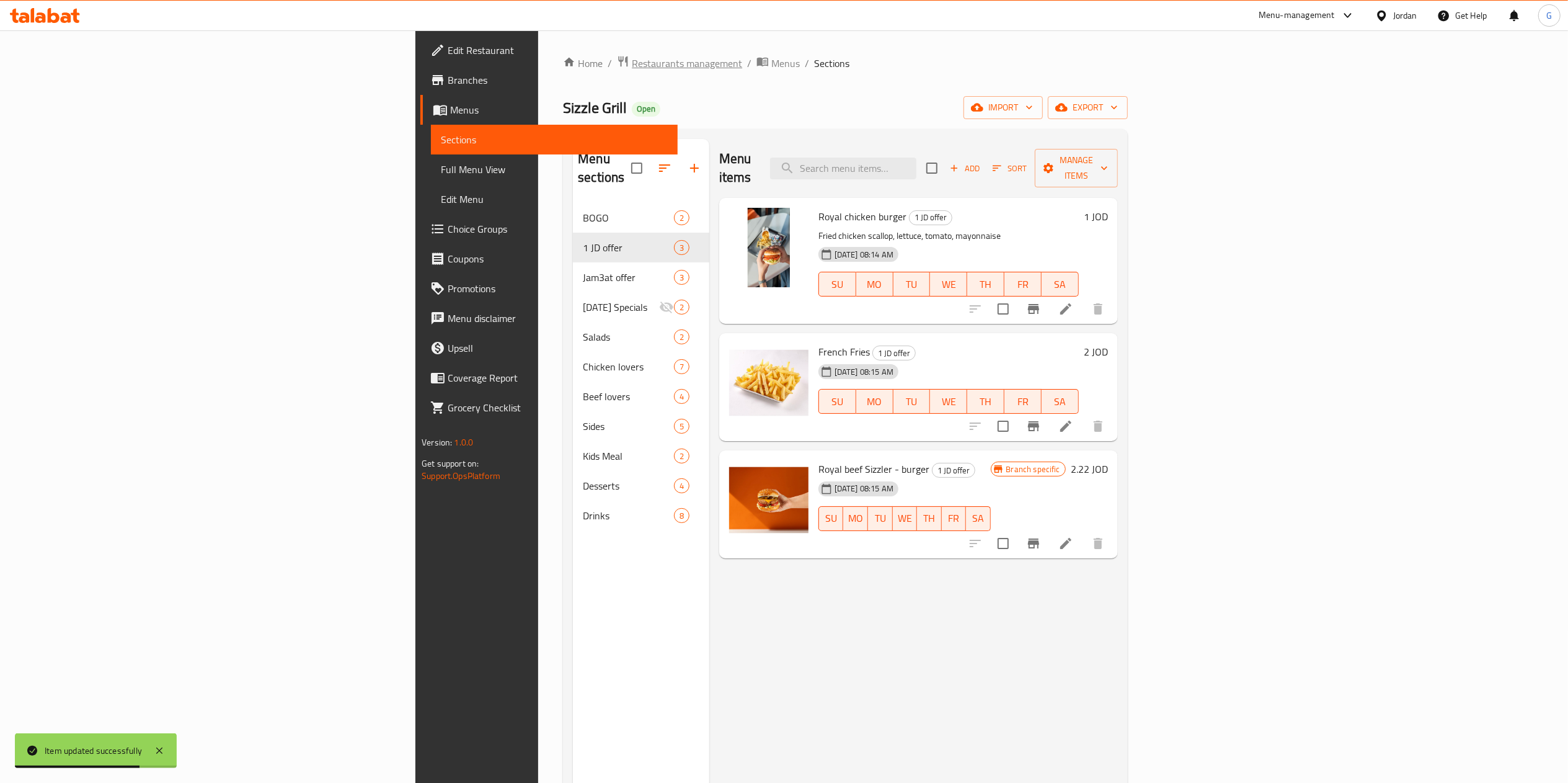
click at [632, 64] on span "Restaurants management" at bounding box center [687, 63] width 110 height 15
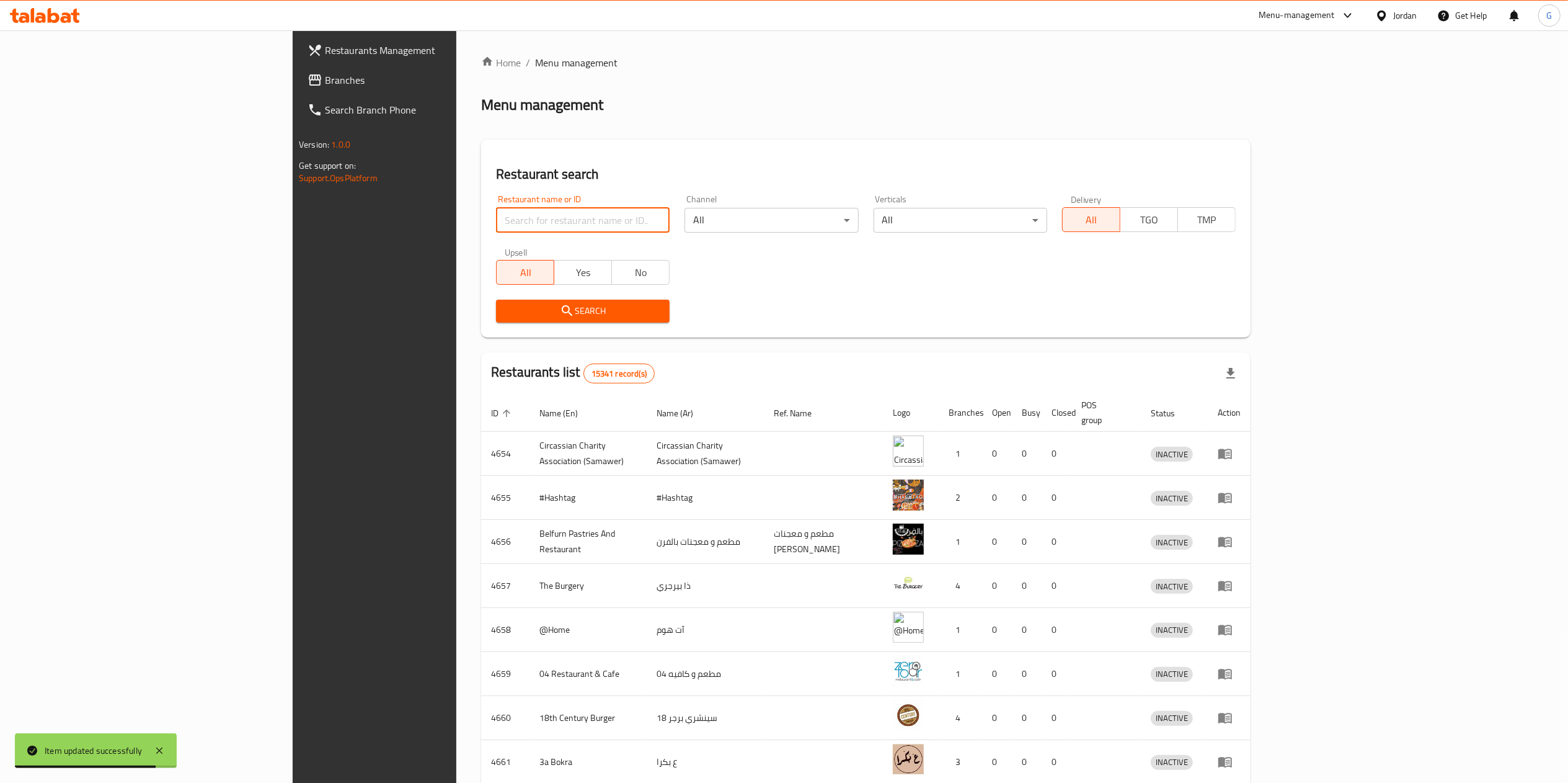
click at [496, 211] on input "search" at bounding box center [582, 220] width 173 height 25
type input "س"
click button "Search" at bounding box center [582, 310] width 173 height 23
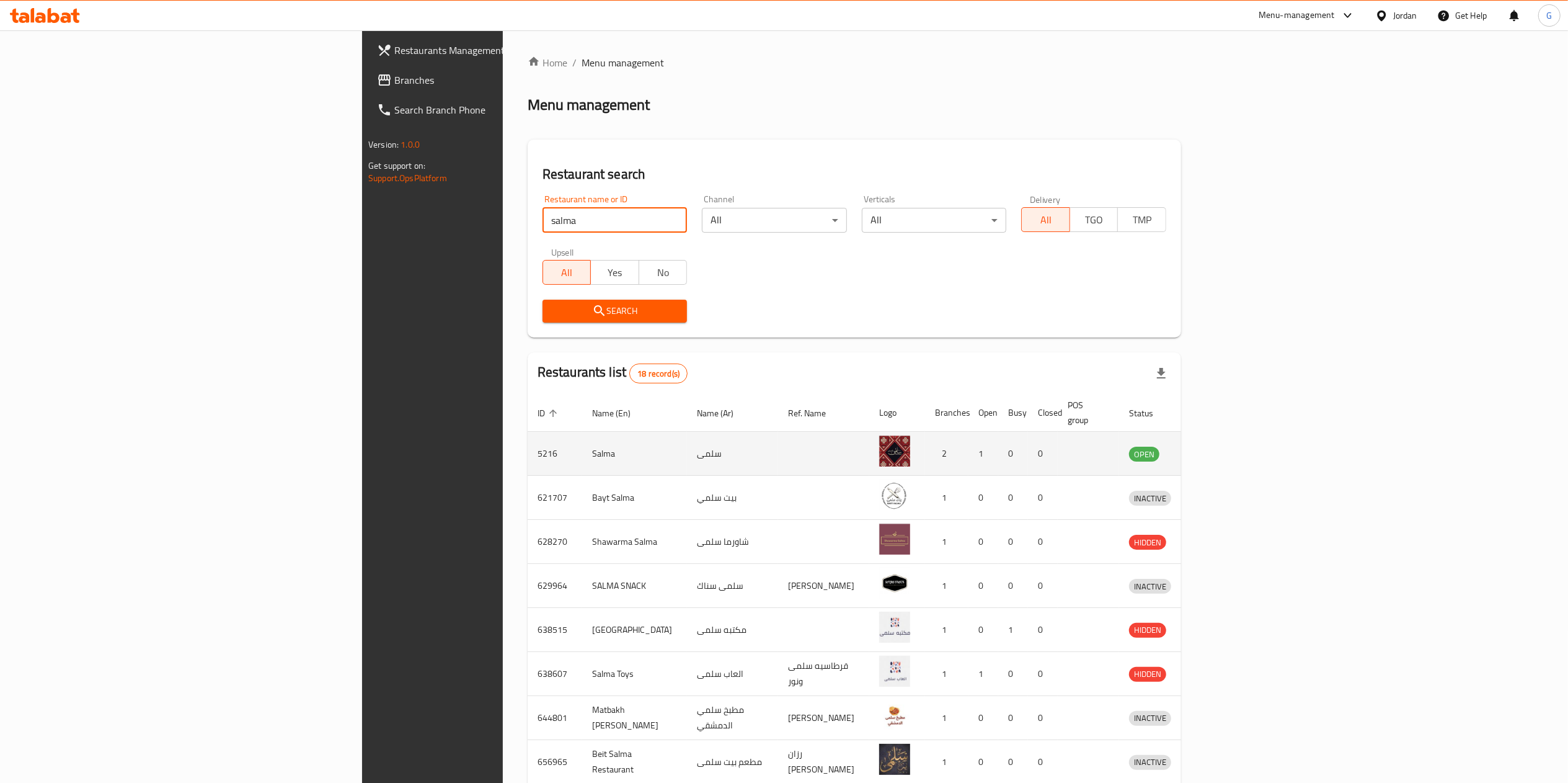
click at [527, 438] on td "5216" at bounding box center [554, 453] width 54 height 44
click at [527, 444] on td "5216" at bounding box center [554, 453] width 54 height 44
copy td "5216"
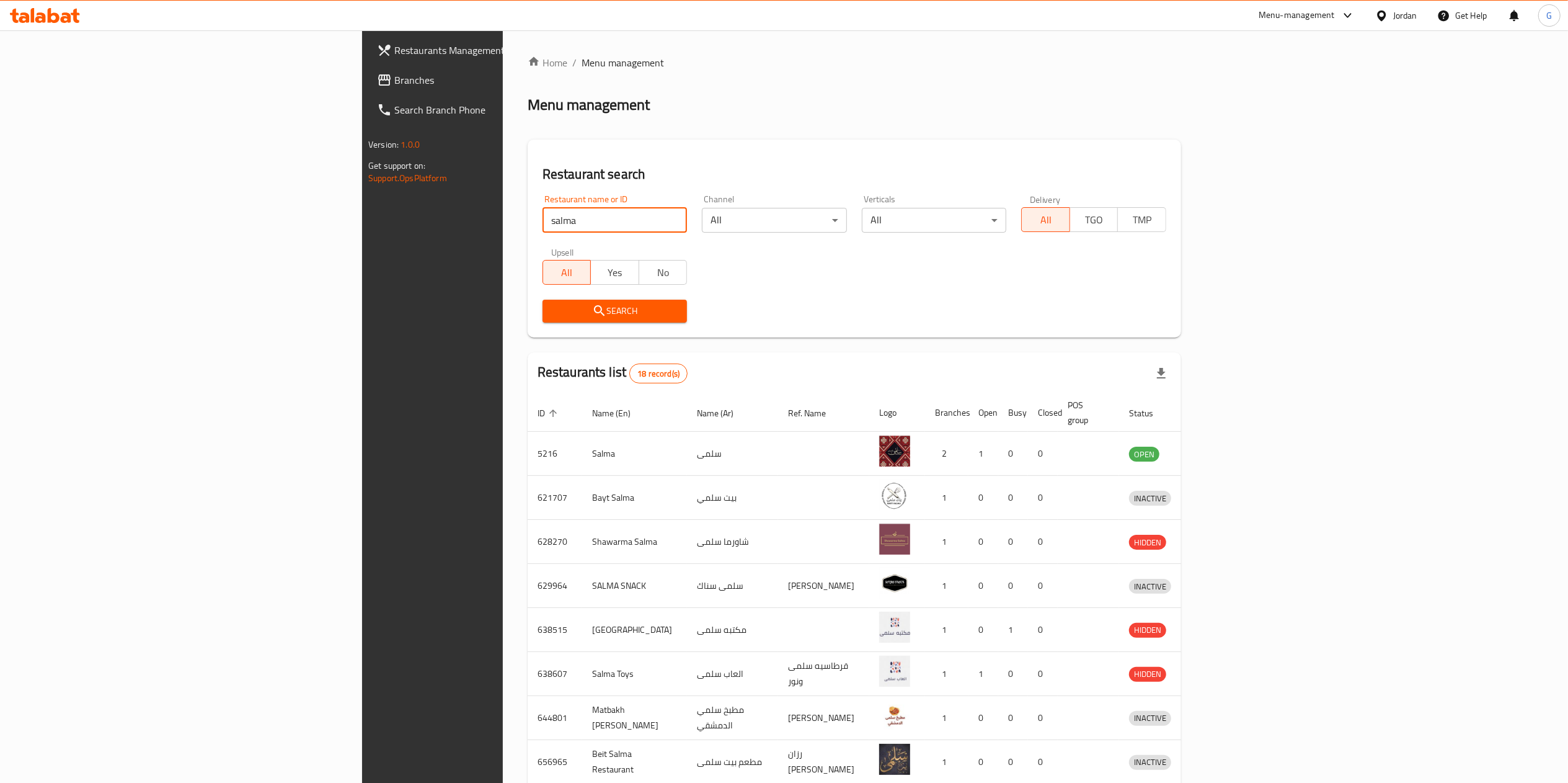
click at [543, 216] on input "salma" at bounding box center [615, 220] width 145 height 25
click button "Search" at bounding box center [615, 310] width 145 height 23
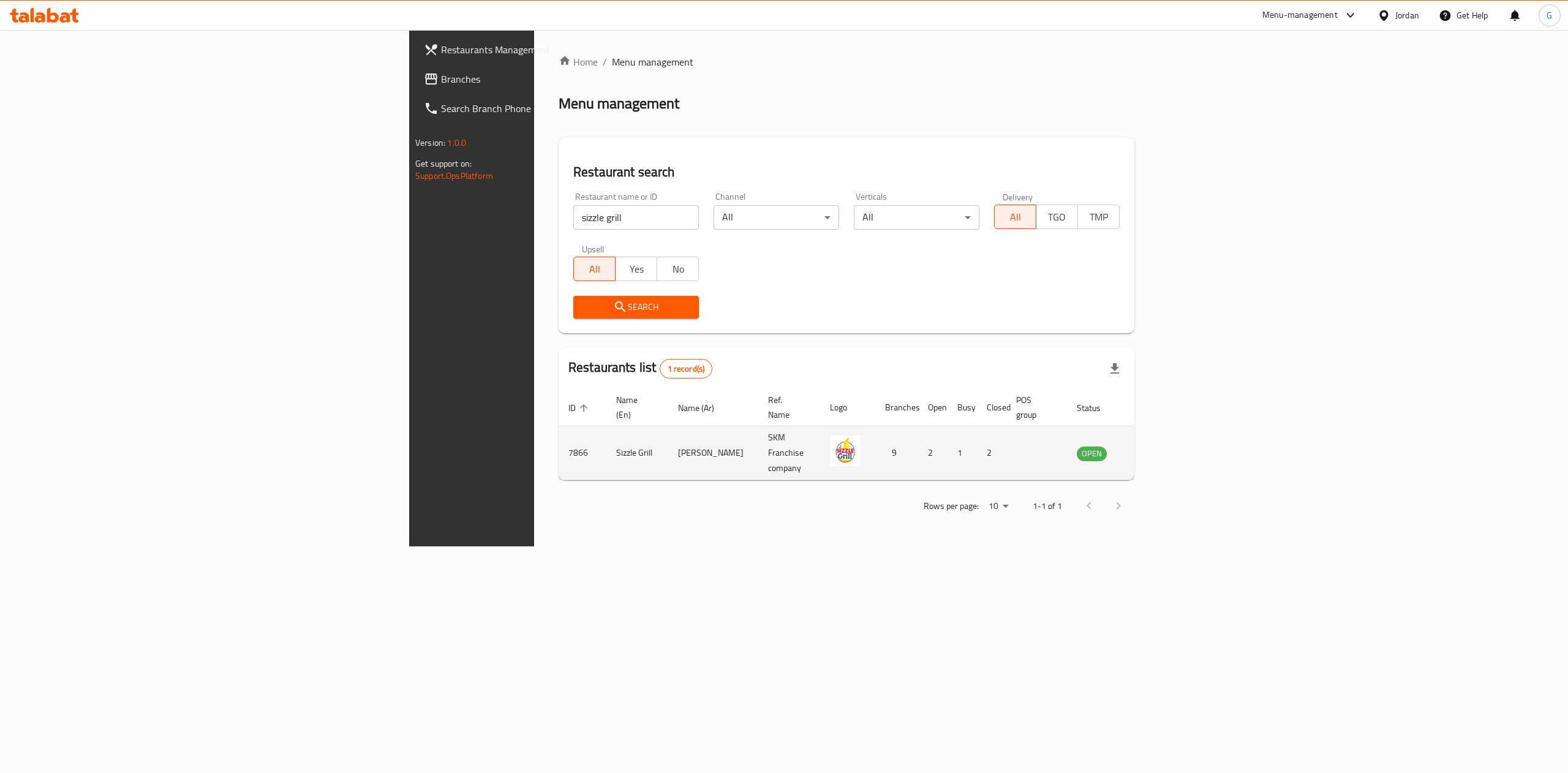
click at [558, 439] on td "7866" at bounding box center [582, 452] width 48 height 54
copy td "7866"
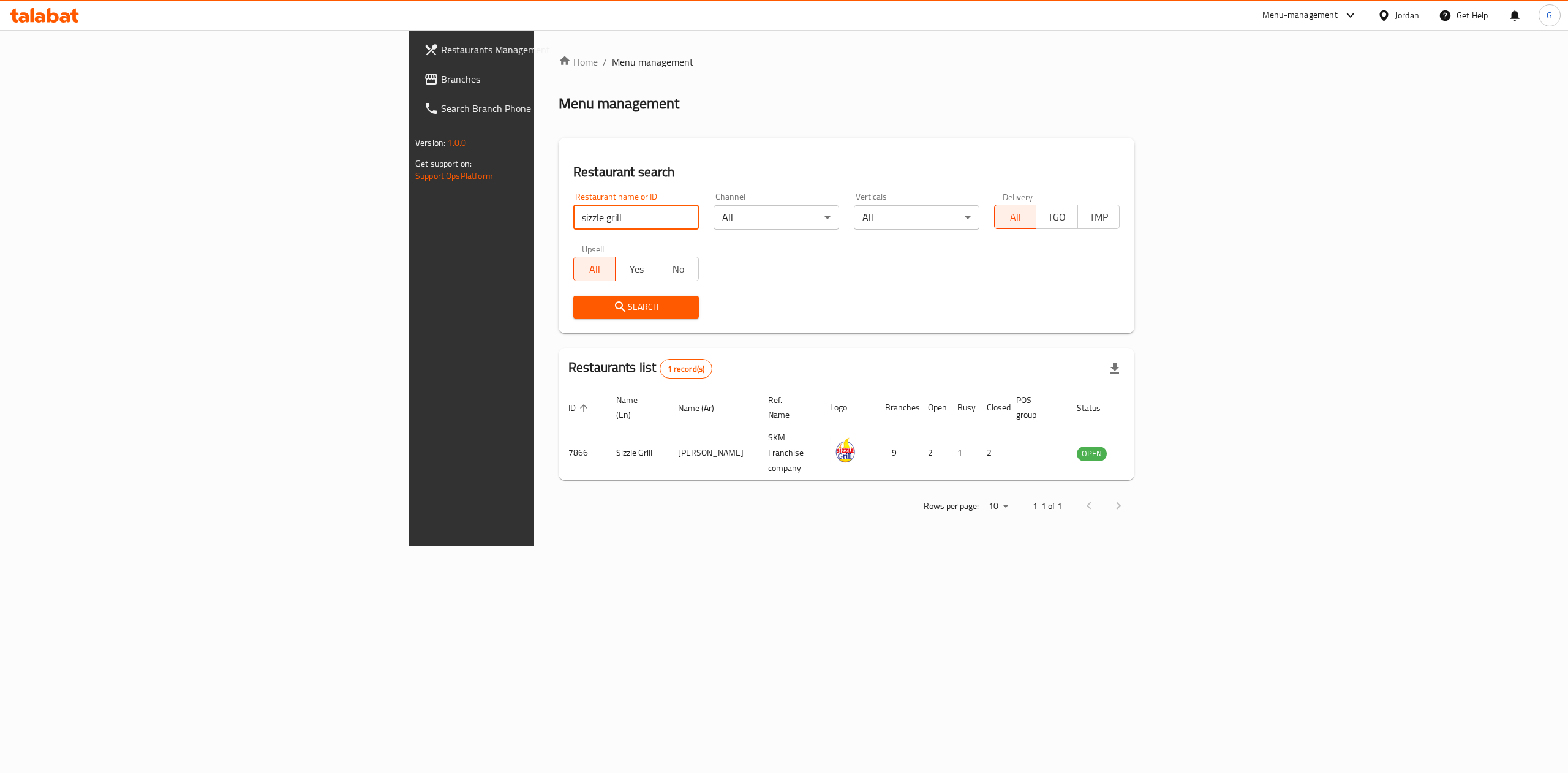
click at [573, 215] on input "sizzle grill" at bounding box center [636, 217] width 126 height 24
type input "cozy pizza"
click button "Search" at bounding box center [636, 306] width 126 height 22
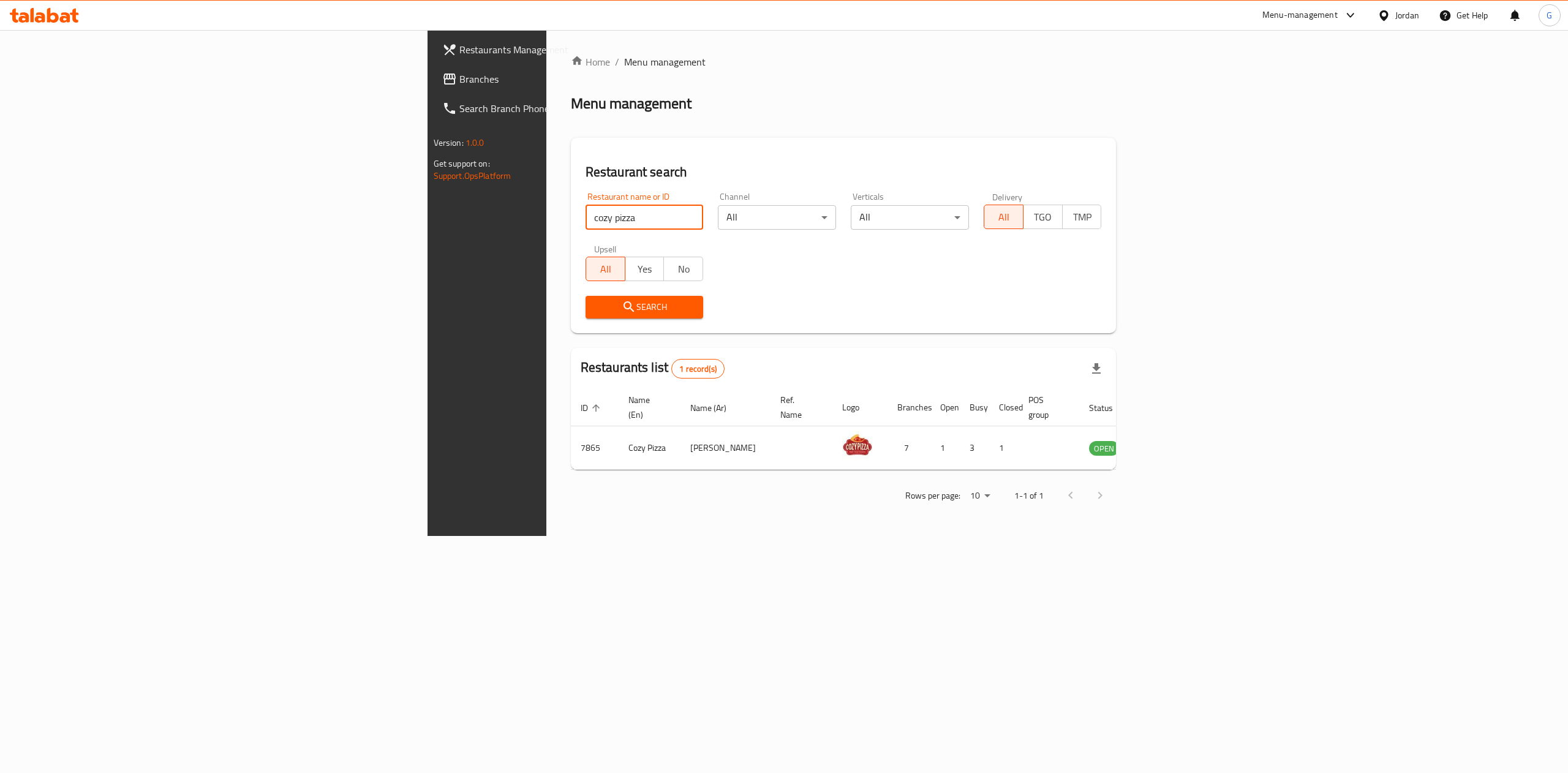
click button "Search" at bounding box center [645, 306] width 118 height 22
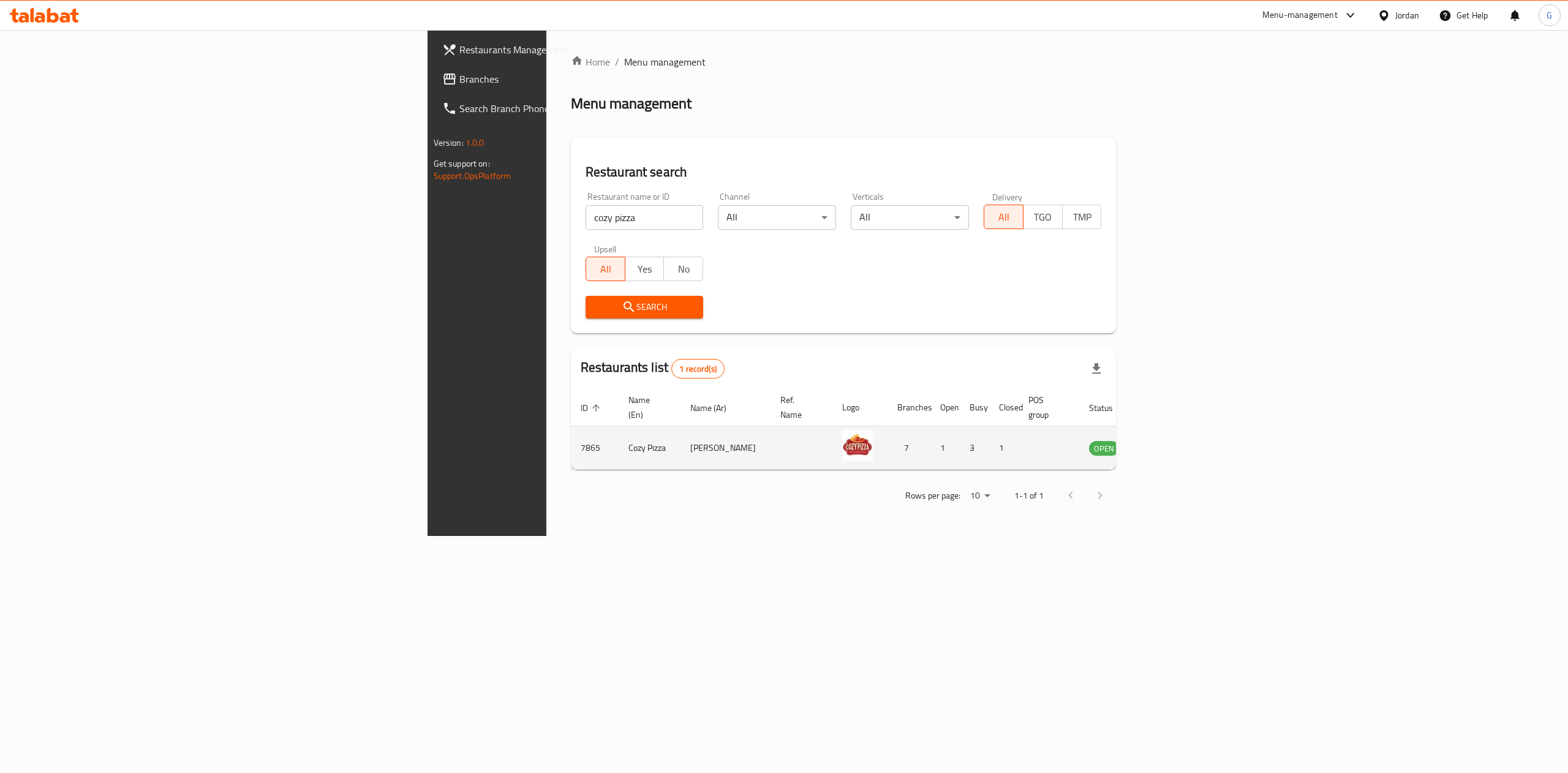
click at [571, 447] on td "7865" at bounding box center [594, 448] width 48 height 43
copy td "7865"
click at [1167, 444] on icon "enhanced table" at bounding box center [1160, 448] width 14 height 10
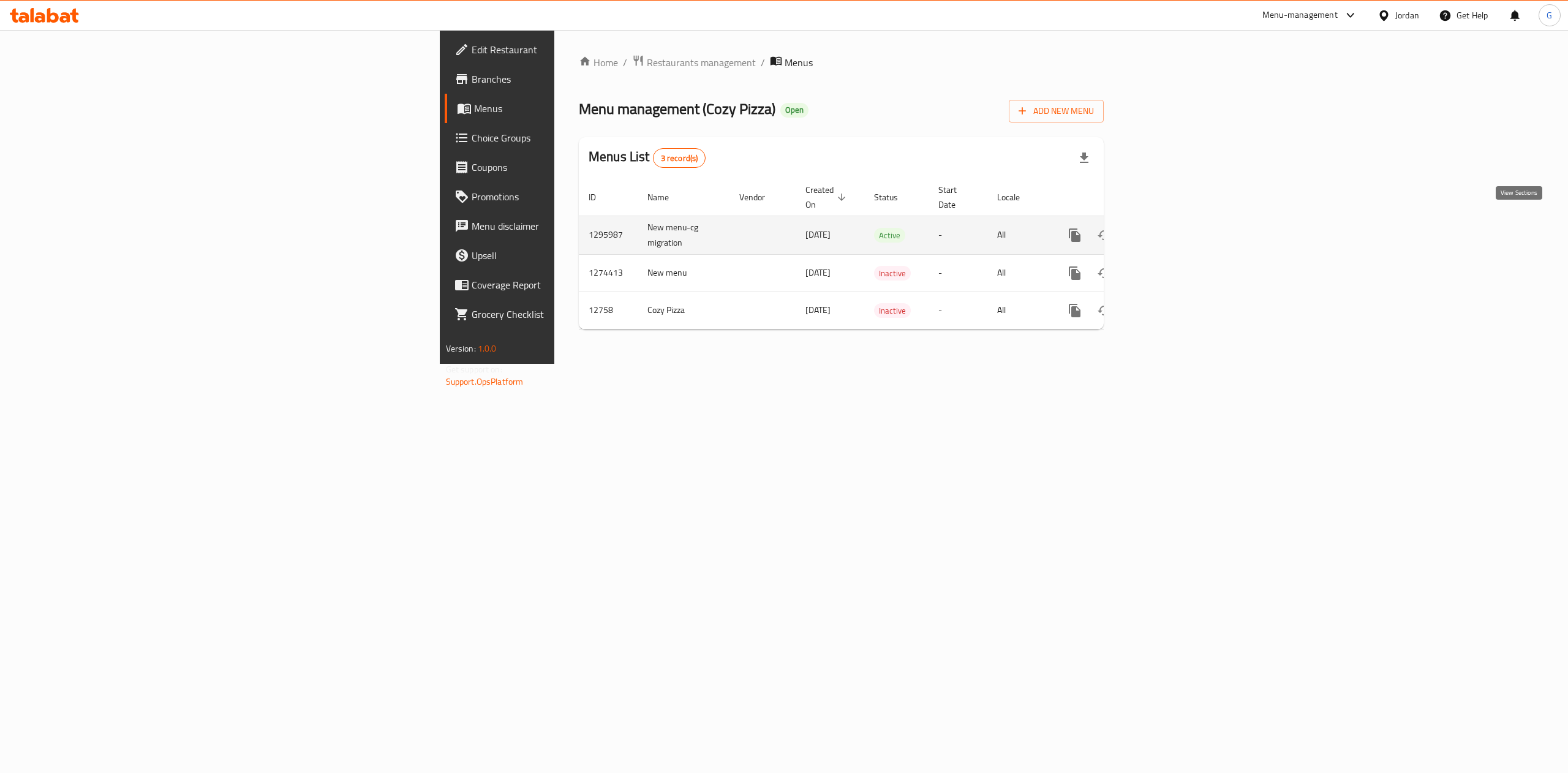
click at [1177, 232] on link "enhanced table" at bounding box center [1162, 235] width 29 height 29
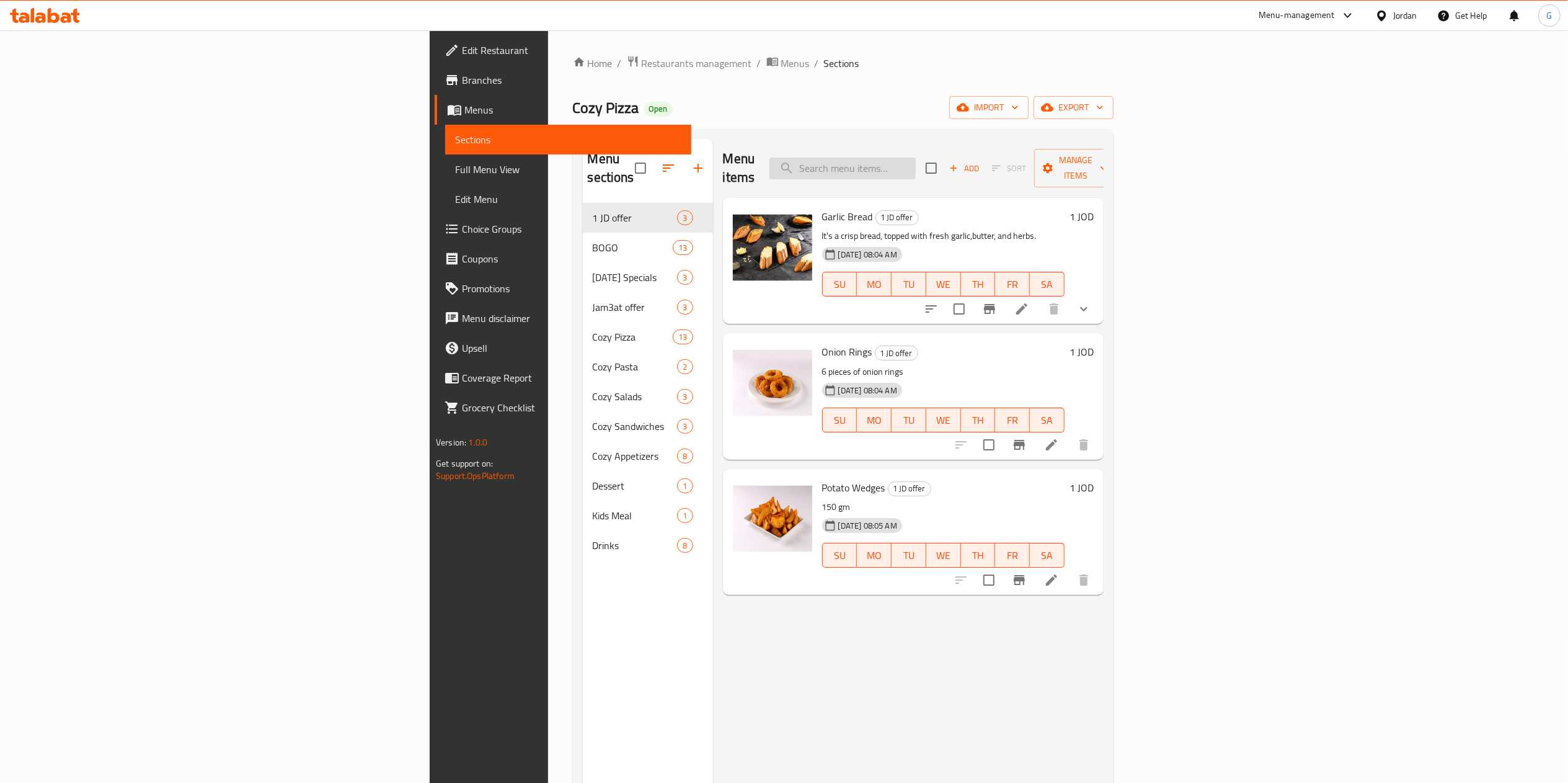
click at [915, 158] on input "search" at bounding box center [842, 169] width 146 height 22
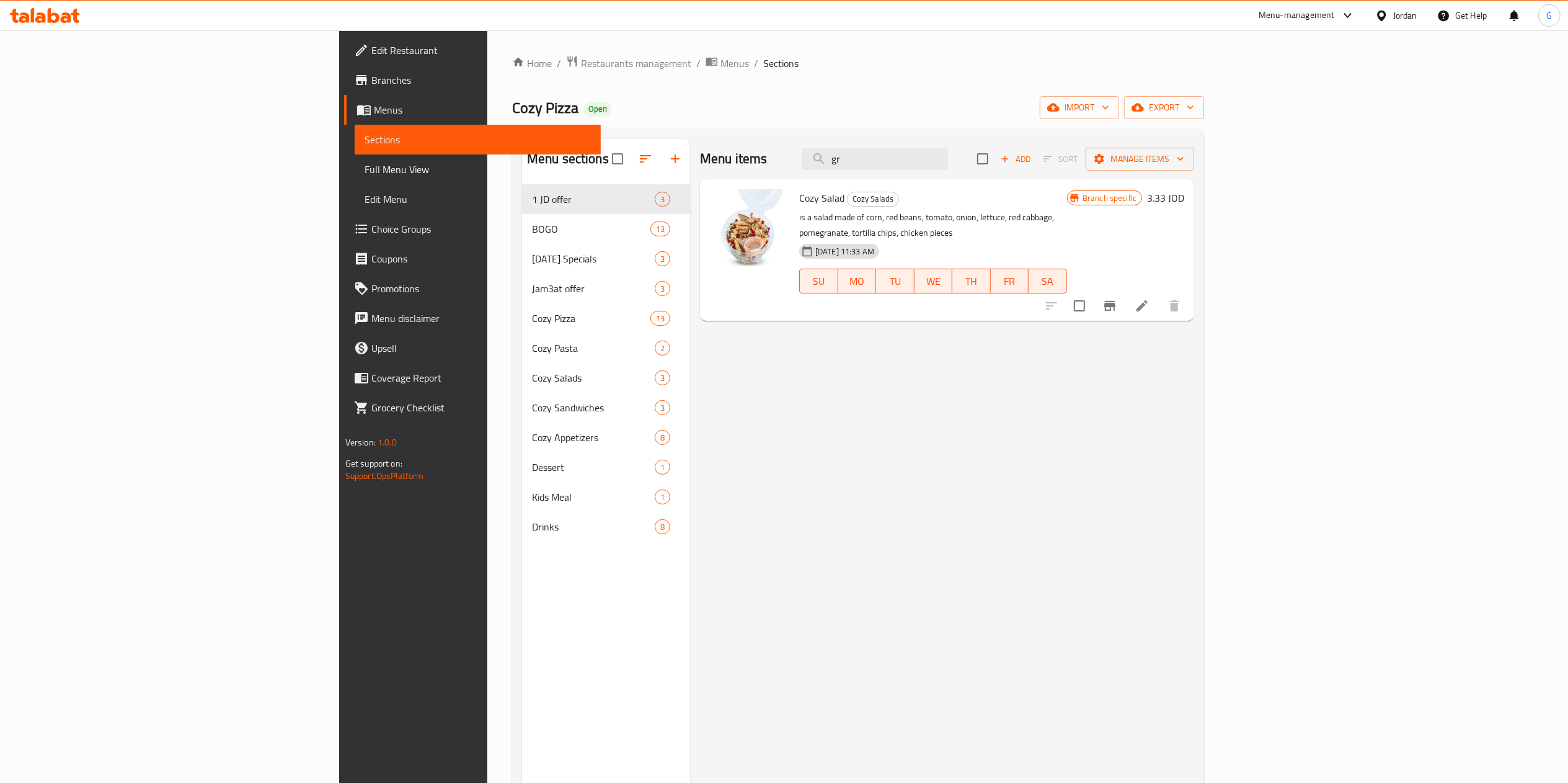
type input "g"
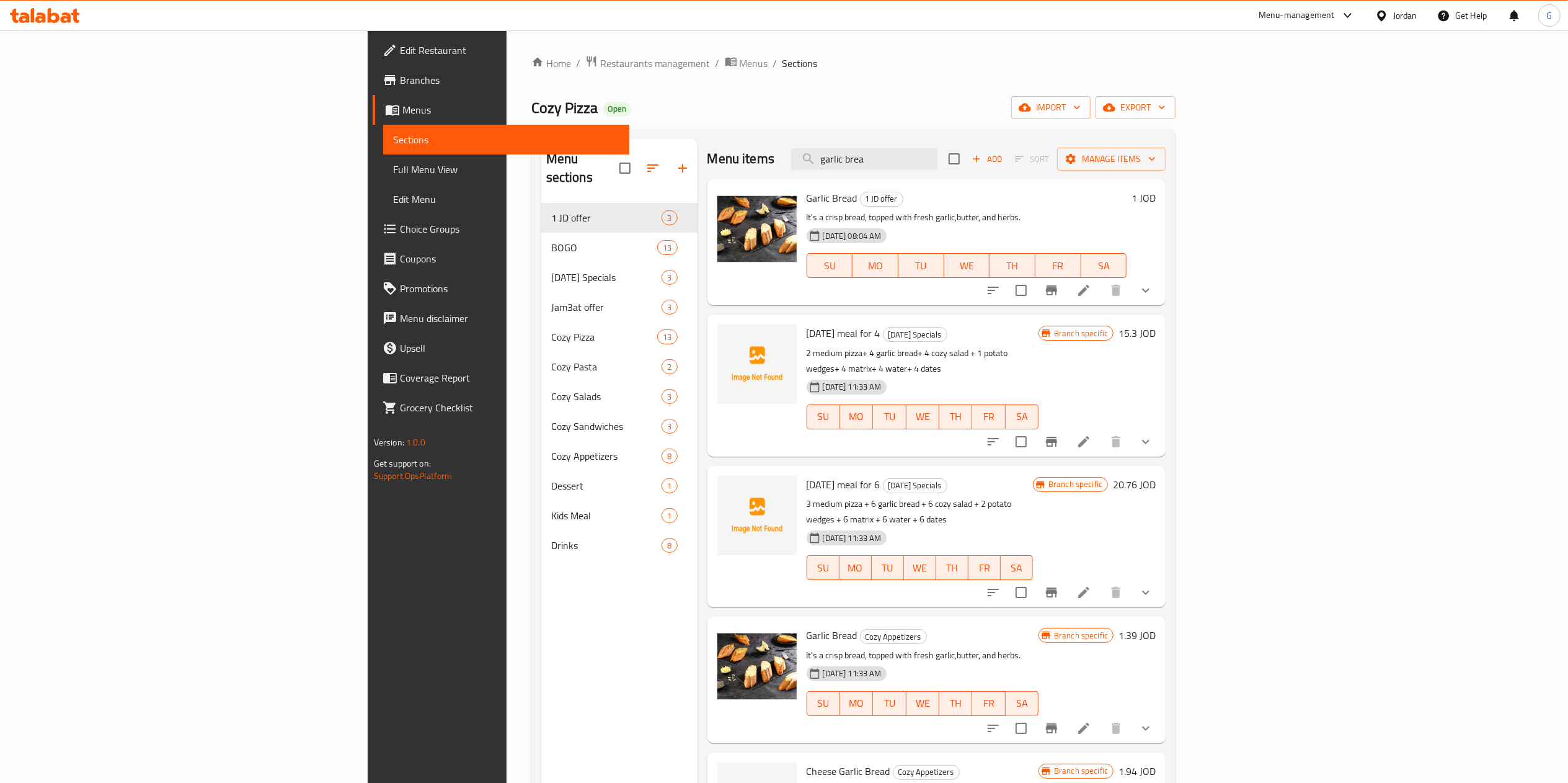
type input "garlic brea"
click at [1101, 292] on li at bounding box center [1084, 290] width 34 height 22
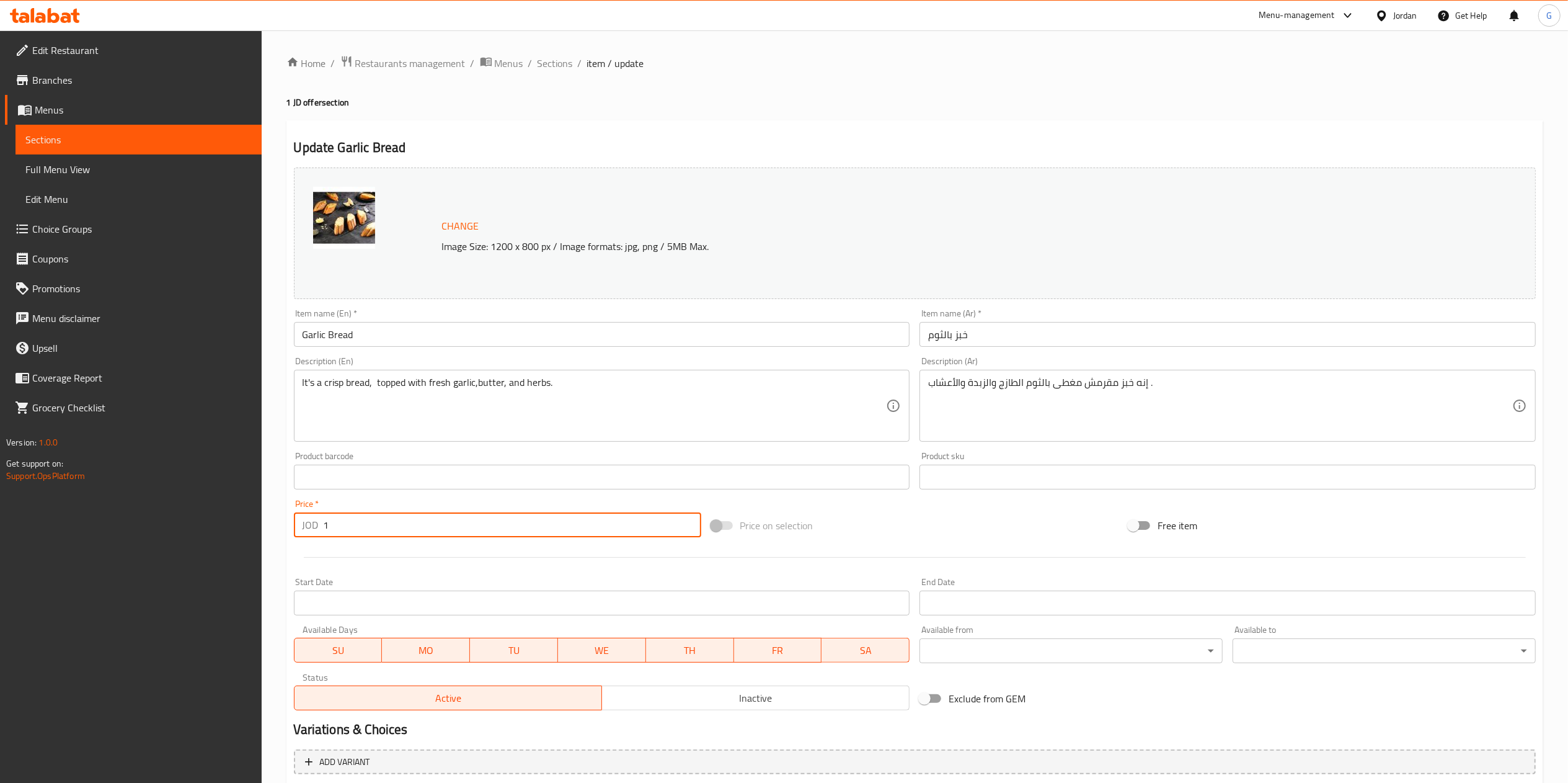
click at [445, 523] on input "1" at bounding box center [512, 525] width 378 height 25
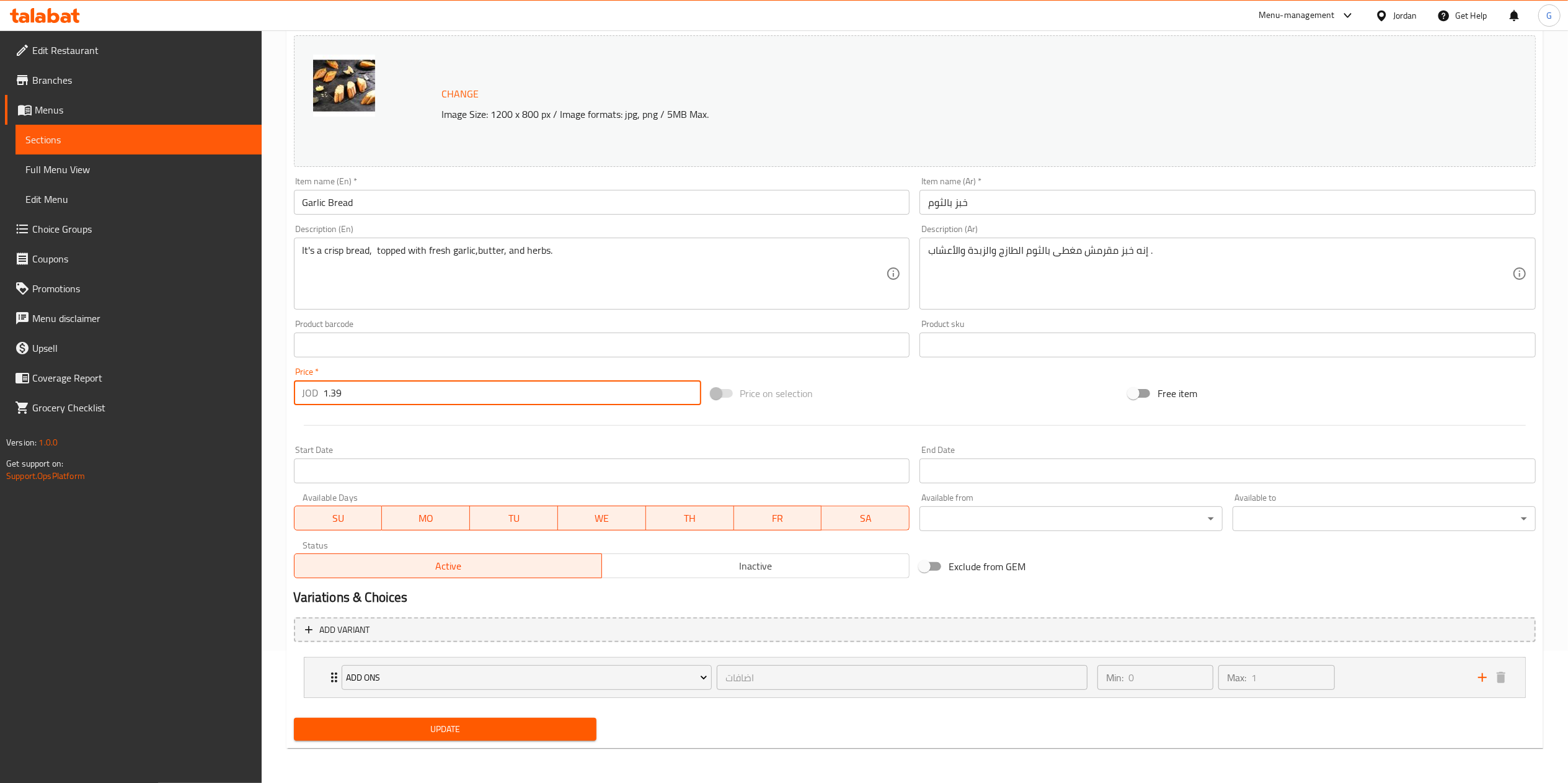
type input "1.39"
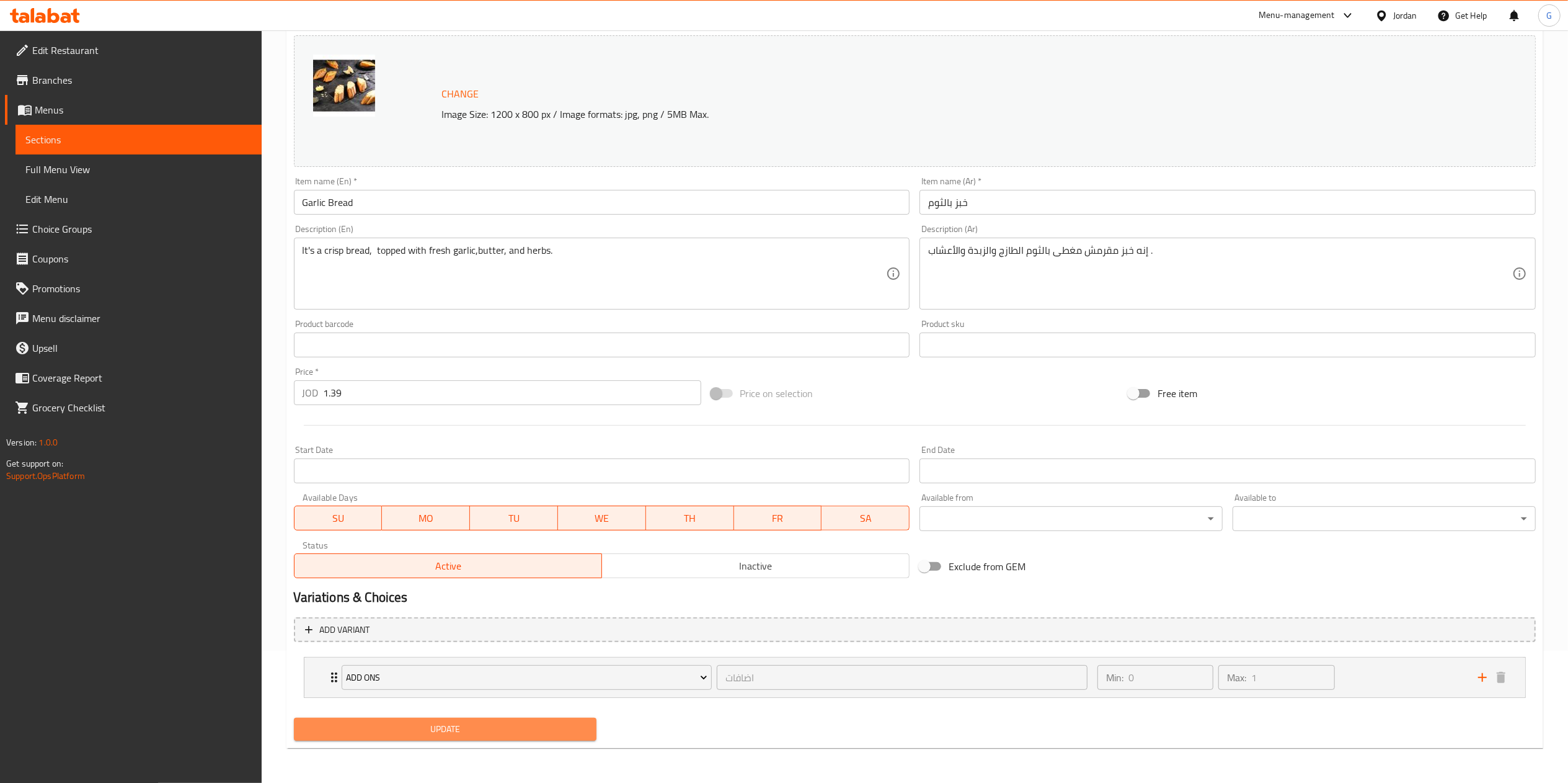
click at [542, 724] on span "Update" at bounding box center [446, 729] width 283 height 16
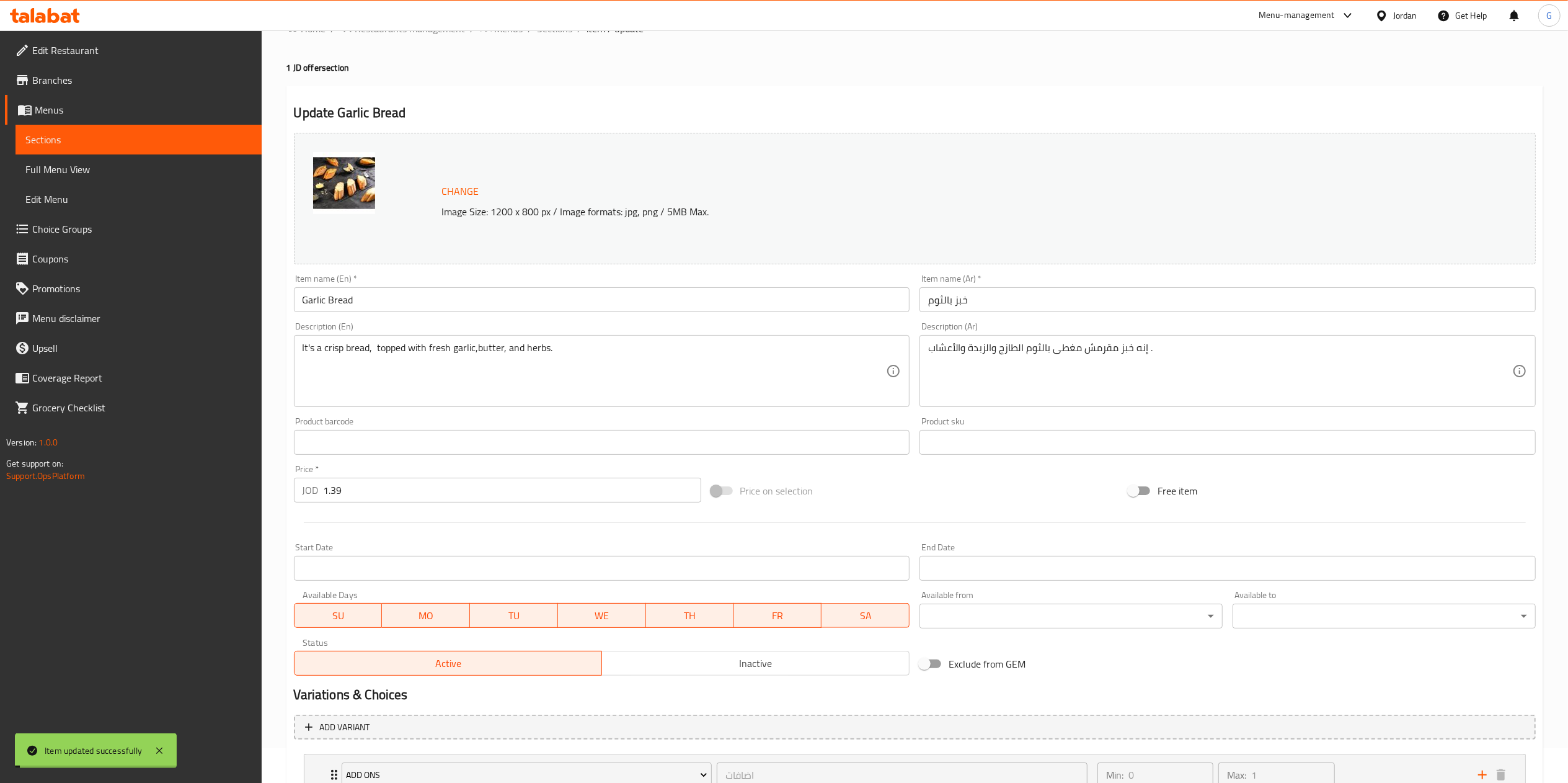
scroll to position [0, 0]
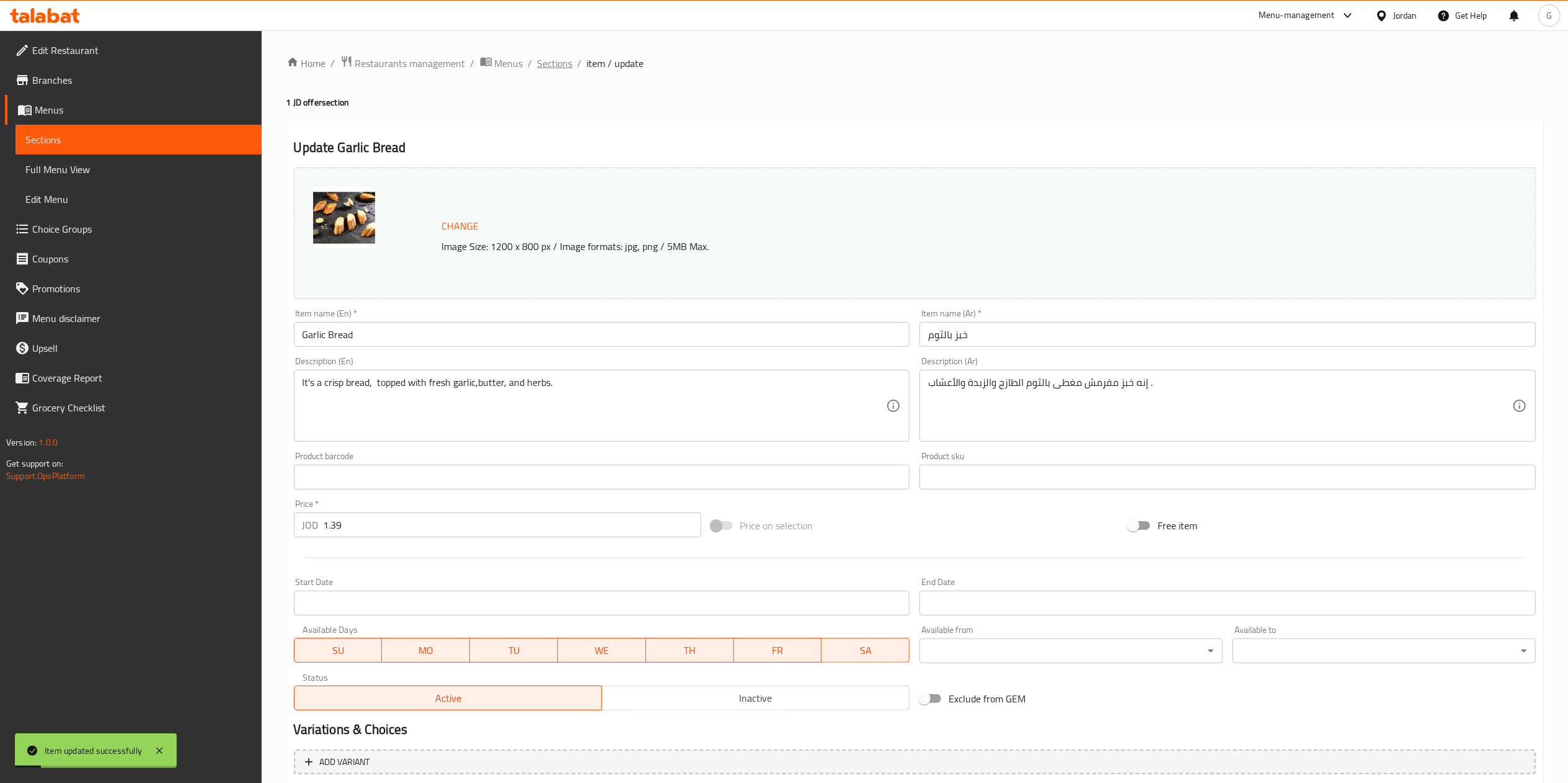
click at [556, 56] on span "Sections" at bounding box center [555, 63] width 35 height 15
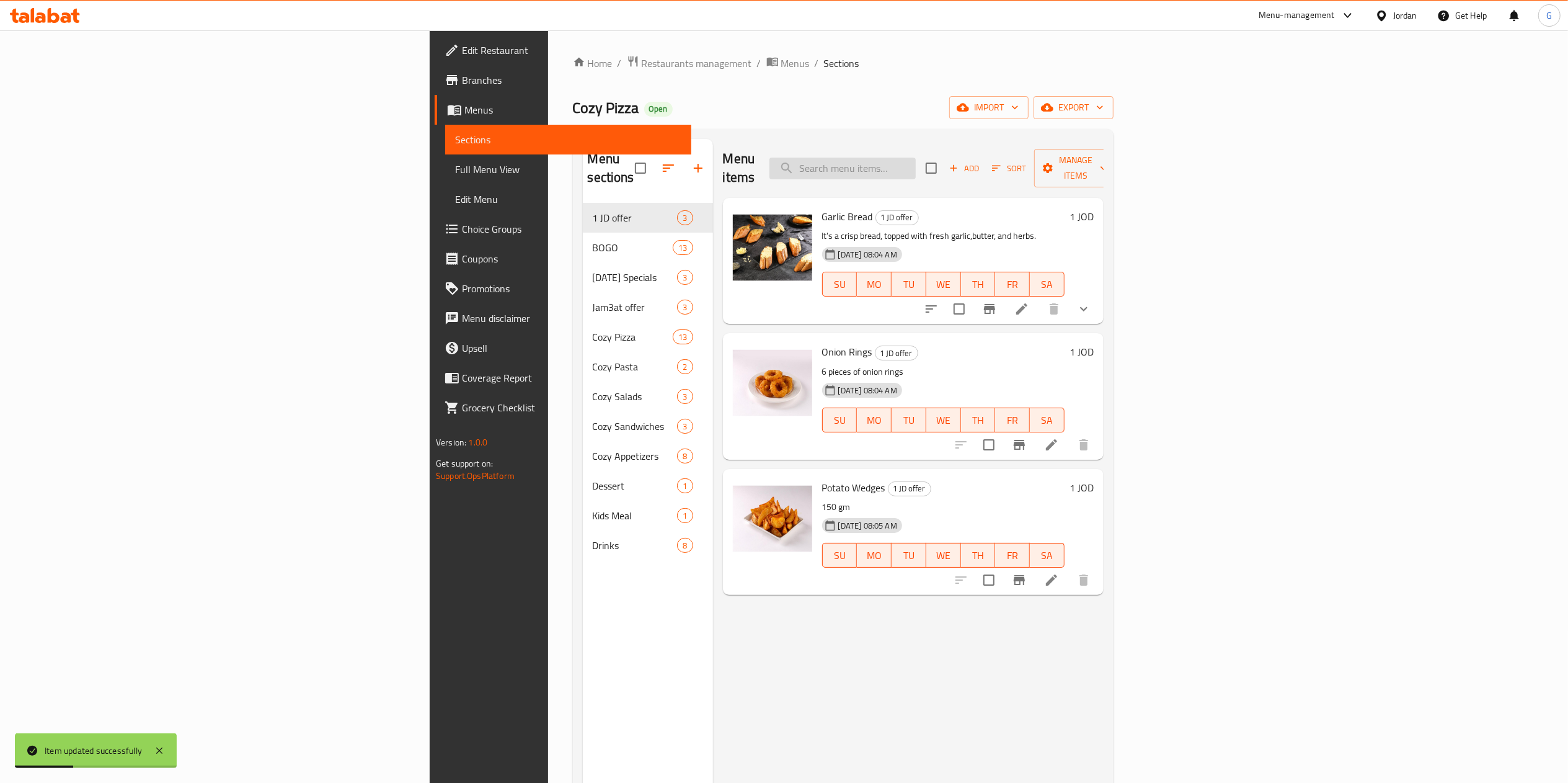
click at [915, 163] on input "search" at bounding box center [842, 169] width 146 height 22
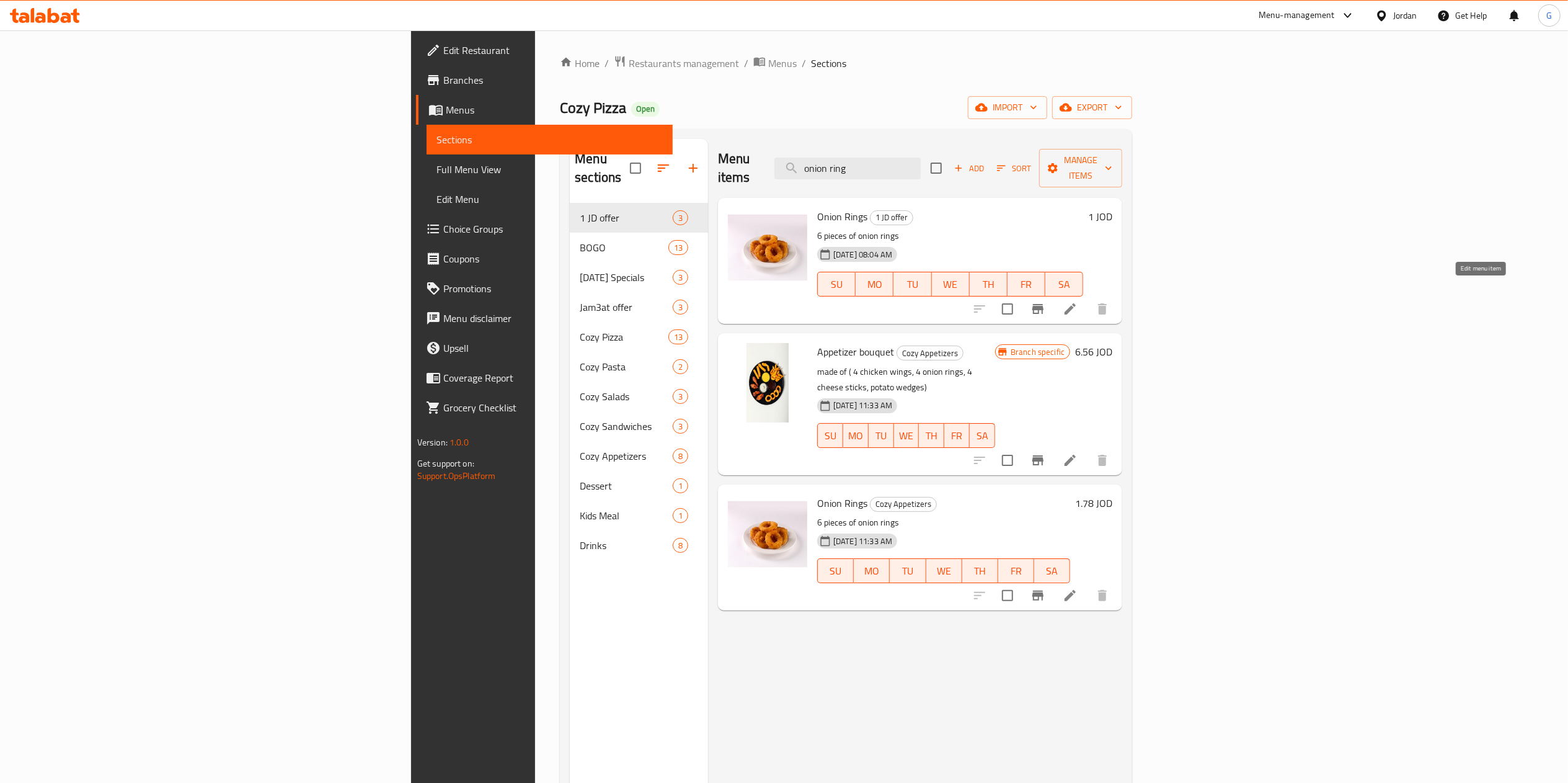
type input "onion ring"
click at [1076, 303] on icon at bounding box center [1070, 309] width 11 height 11
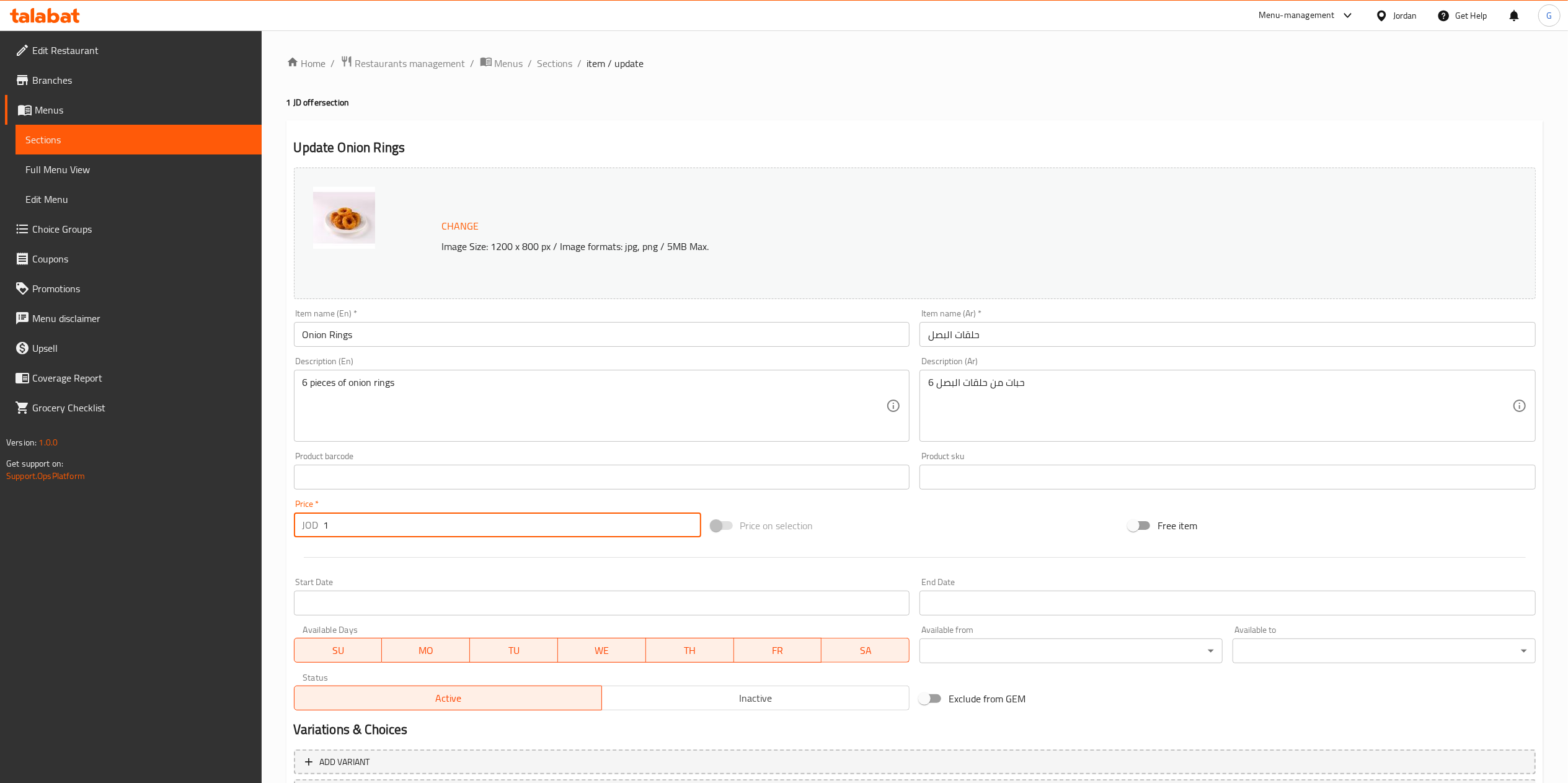
click at [433, 524] on input "1" at bounding box center [512, 525] width 378 height 25
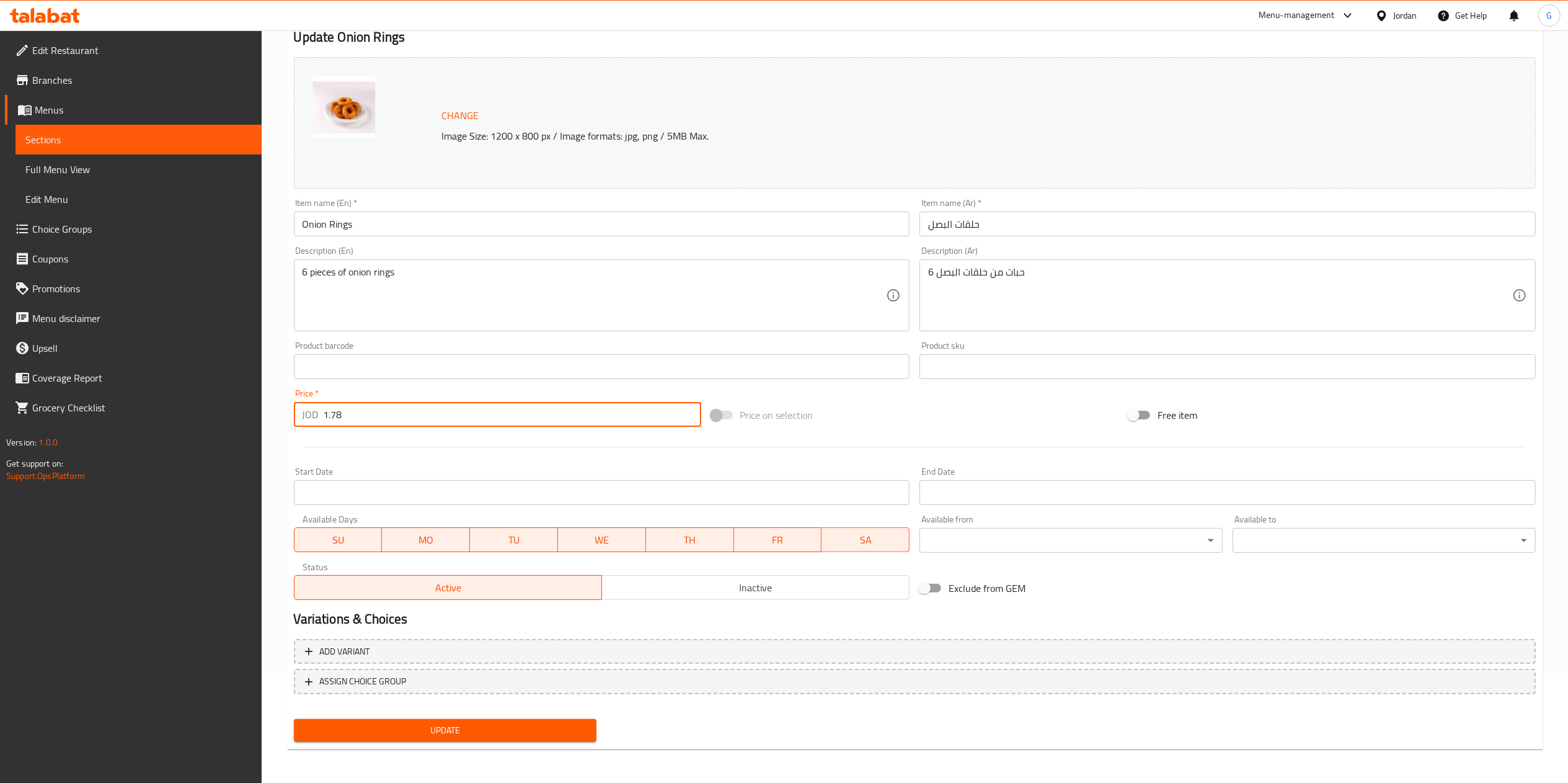
type input "1.78"
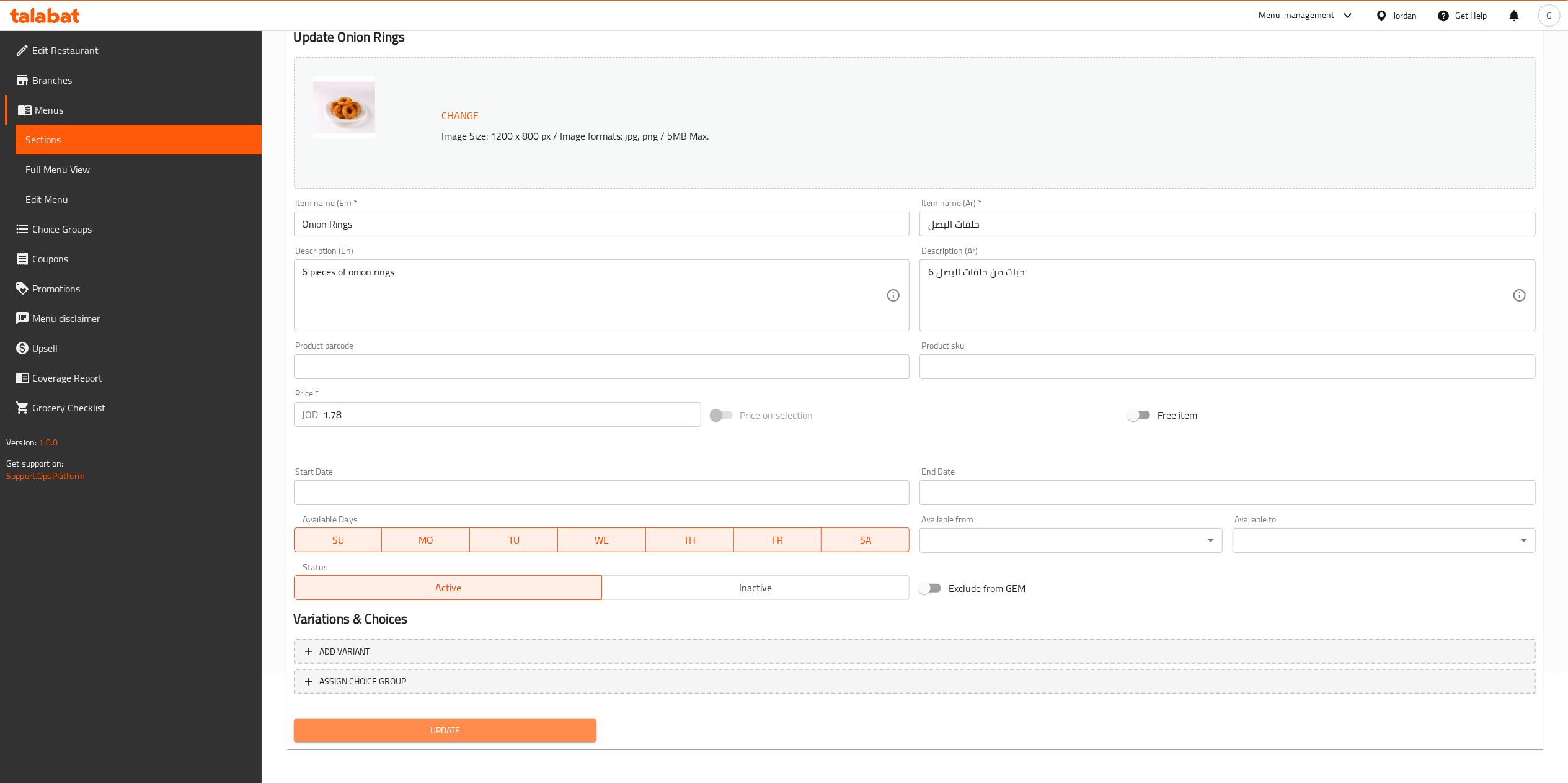
click at [524, 719] on button "Update" at bounding box center [445, 730] width 303 height 23
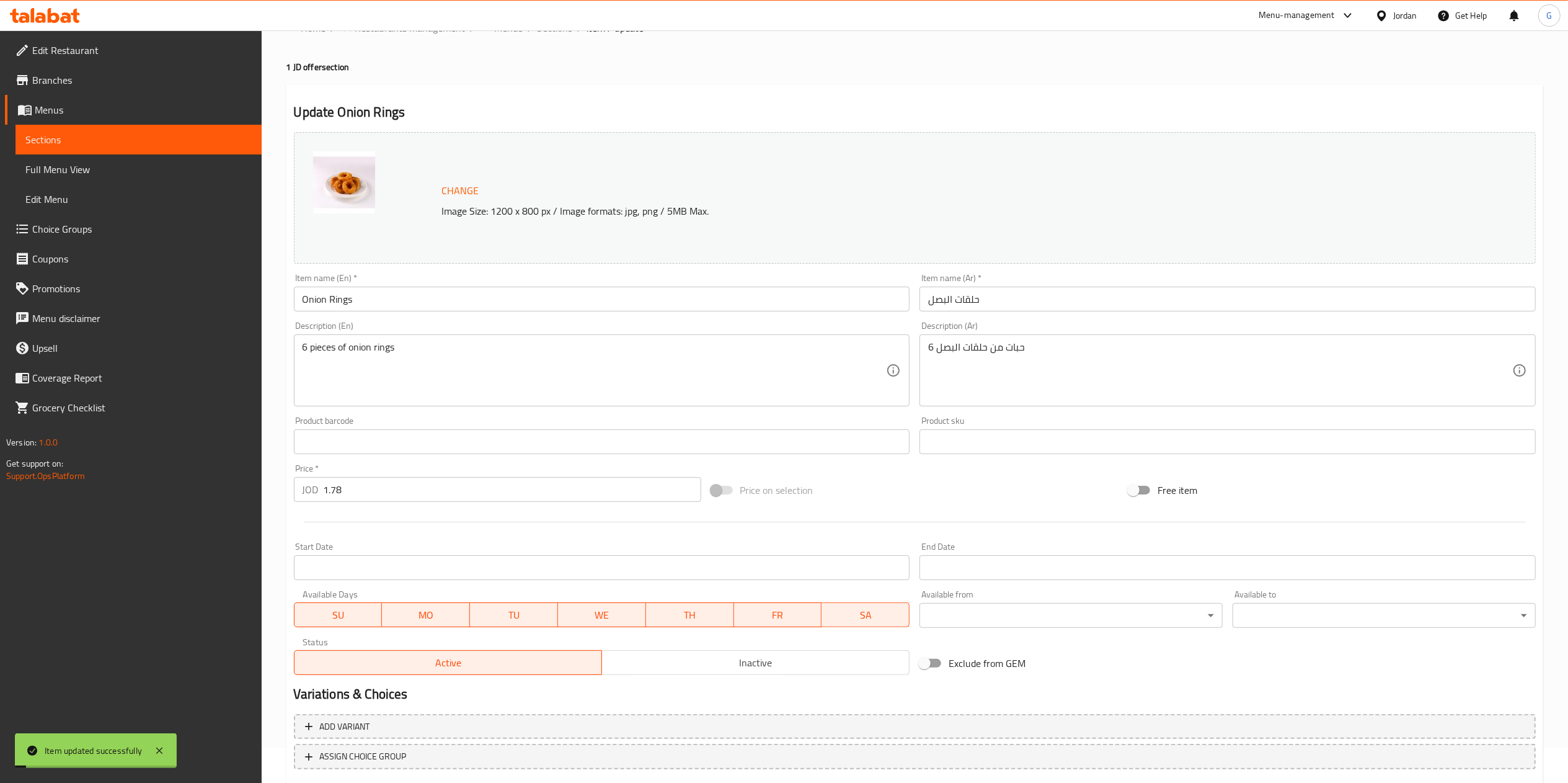
scroll to position [0, 0]
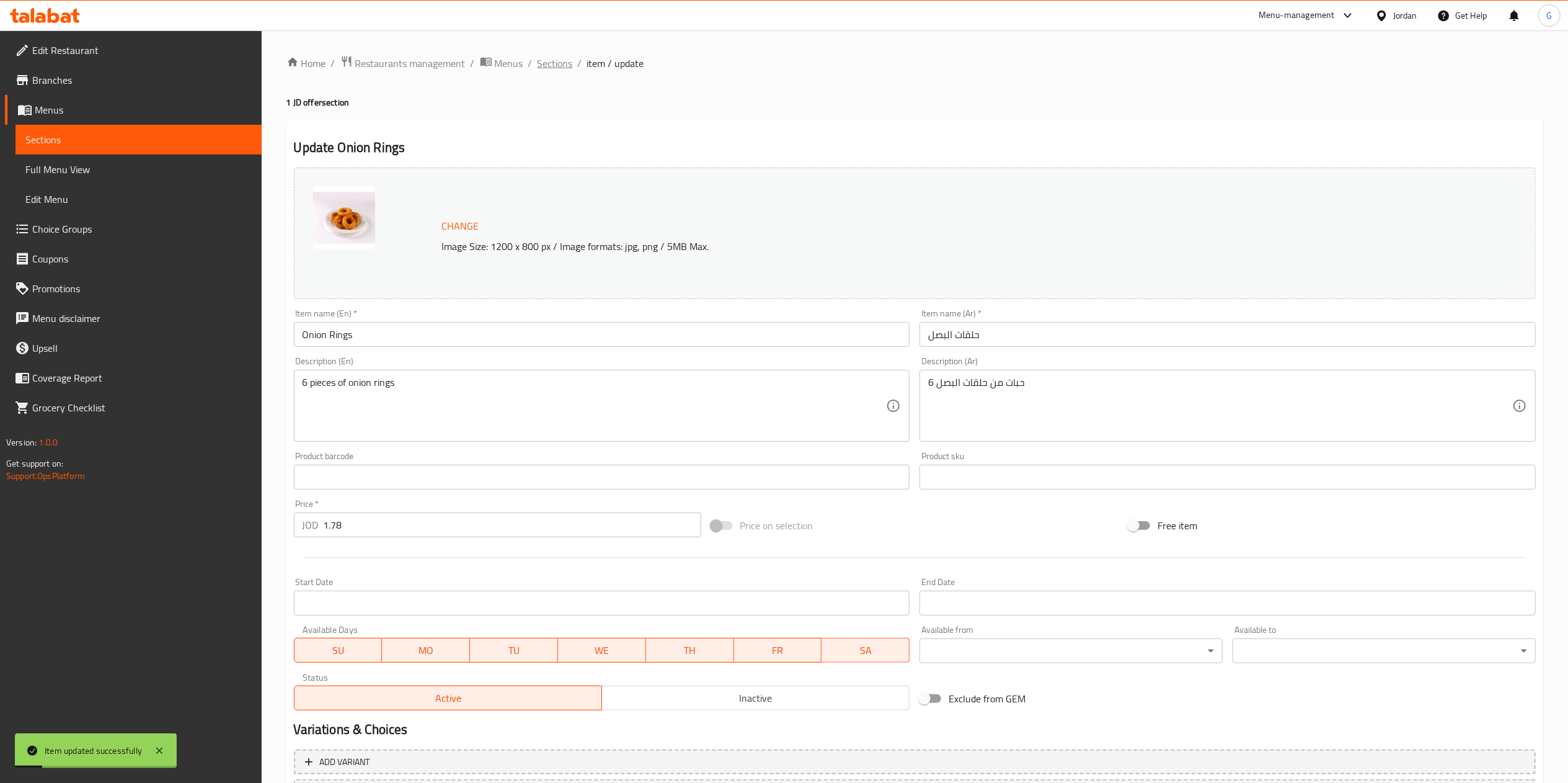
click at [556, 61] on span "Sections" at bounding box center [555, 63] width 35 height 15
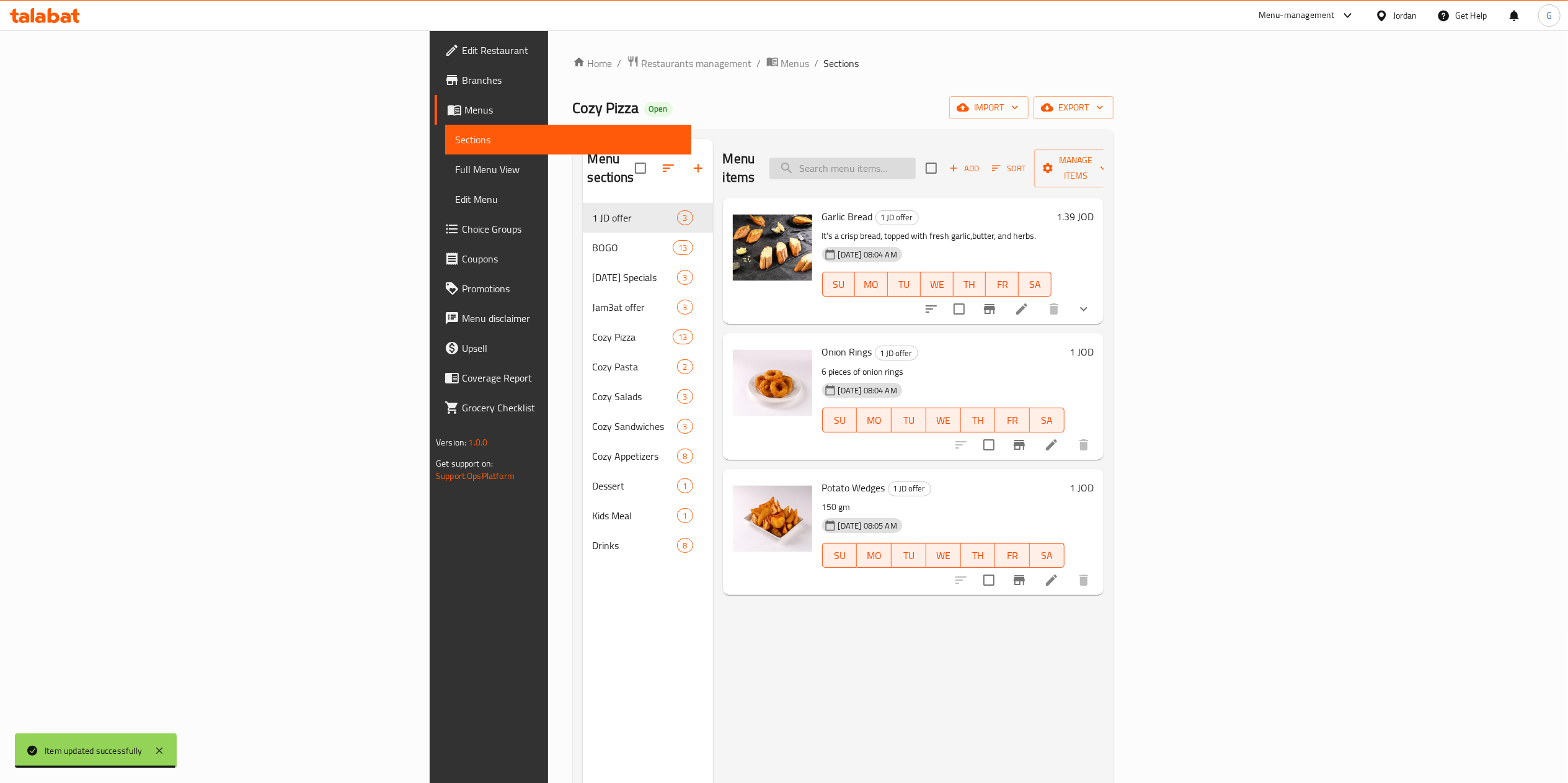
click at [915, 158] on input "search" at bounding box center [842, 169] width 146 height 22
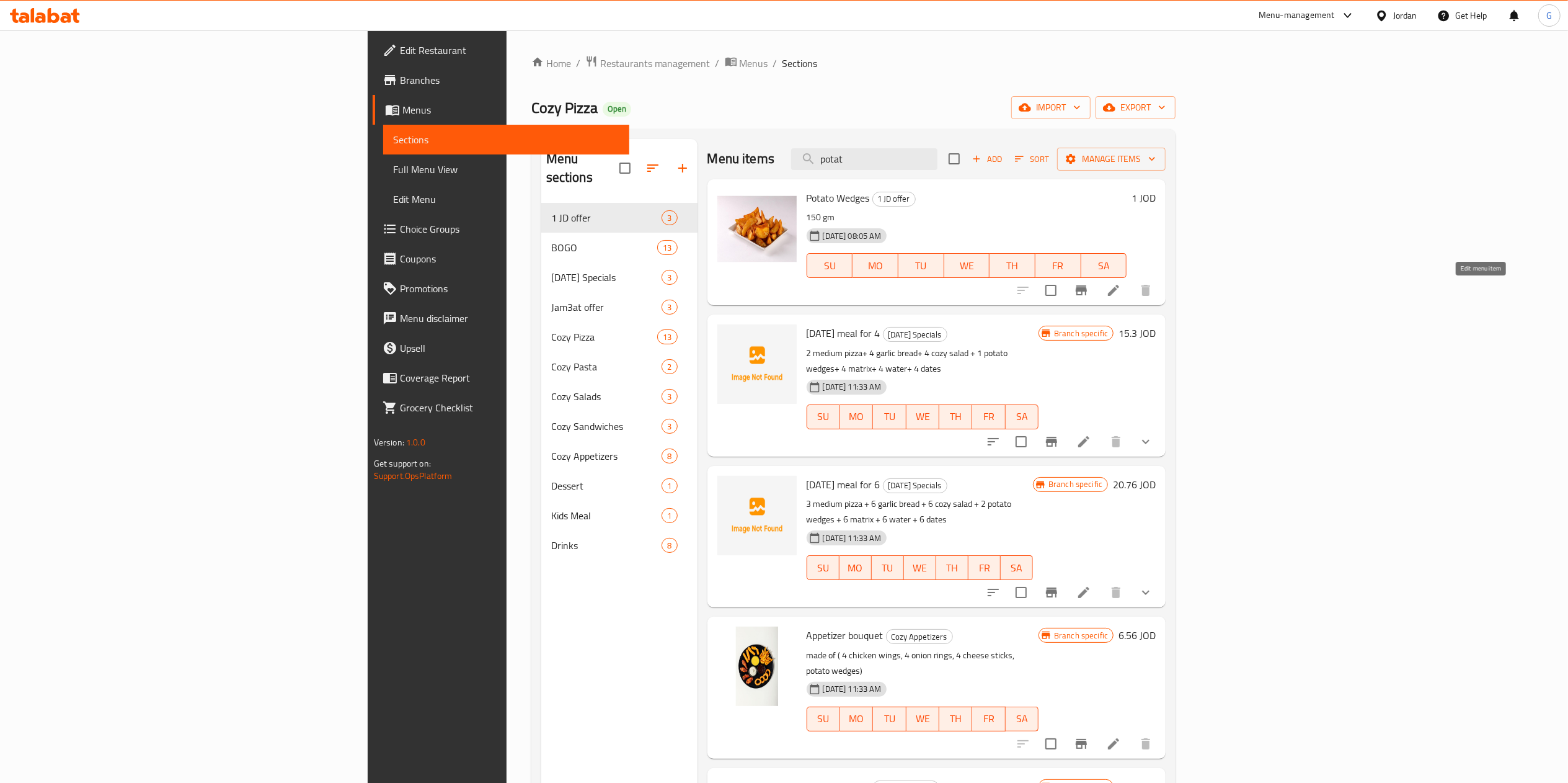
type input "potat"
click at [1121, 289] on icon at bounding box center [1113, 290] width 15 height 15
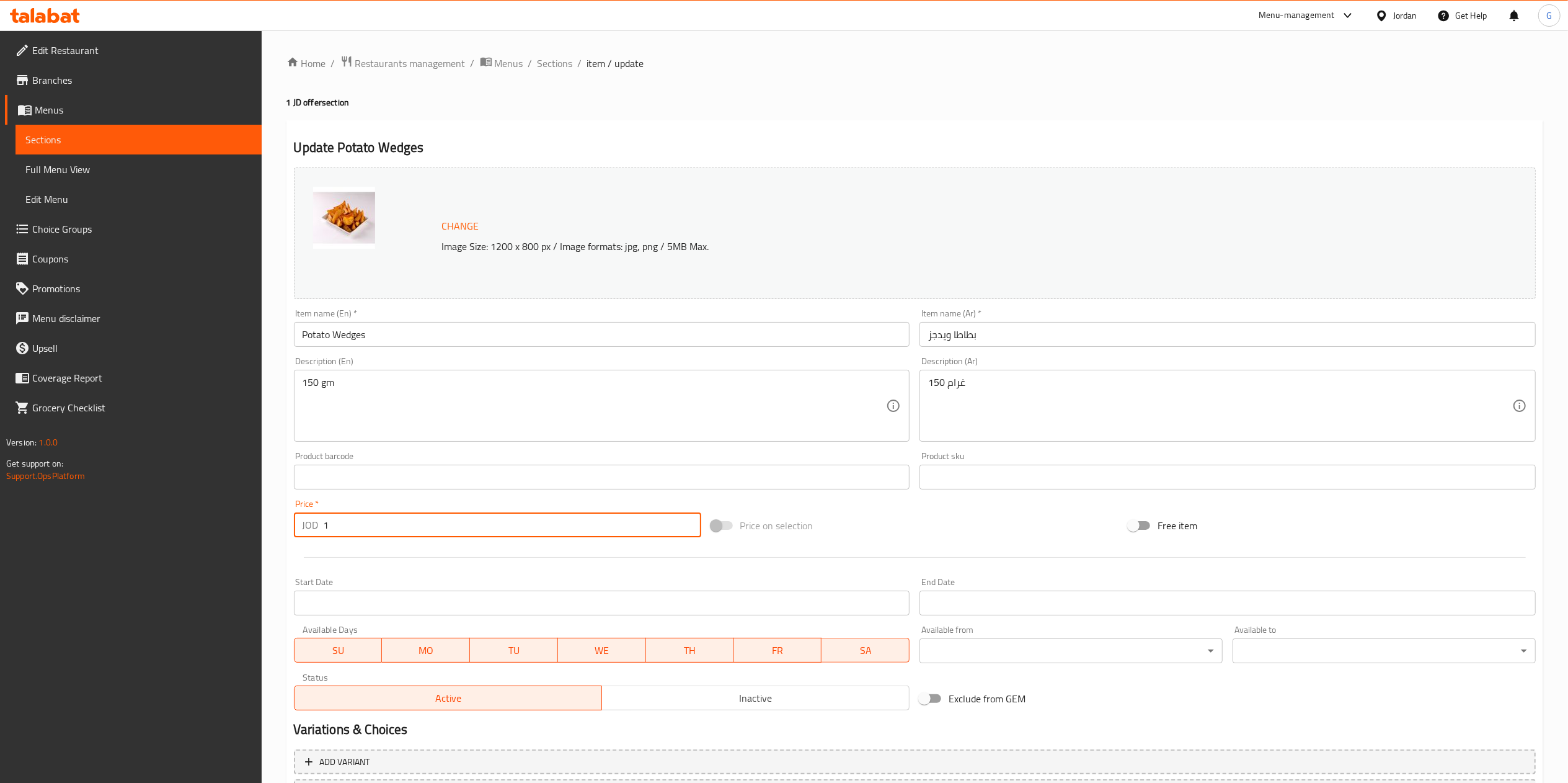
click at [373, 533] on input "1" at bounding box center [512, 525] width 378 height 25
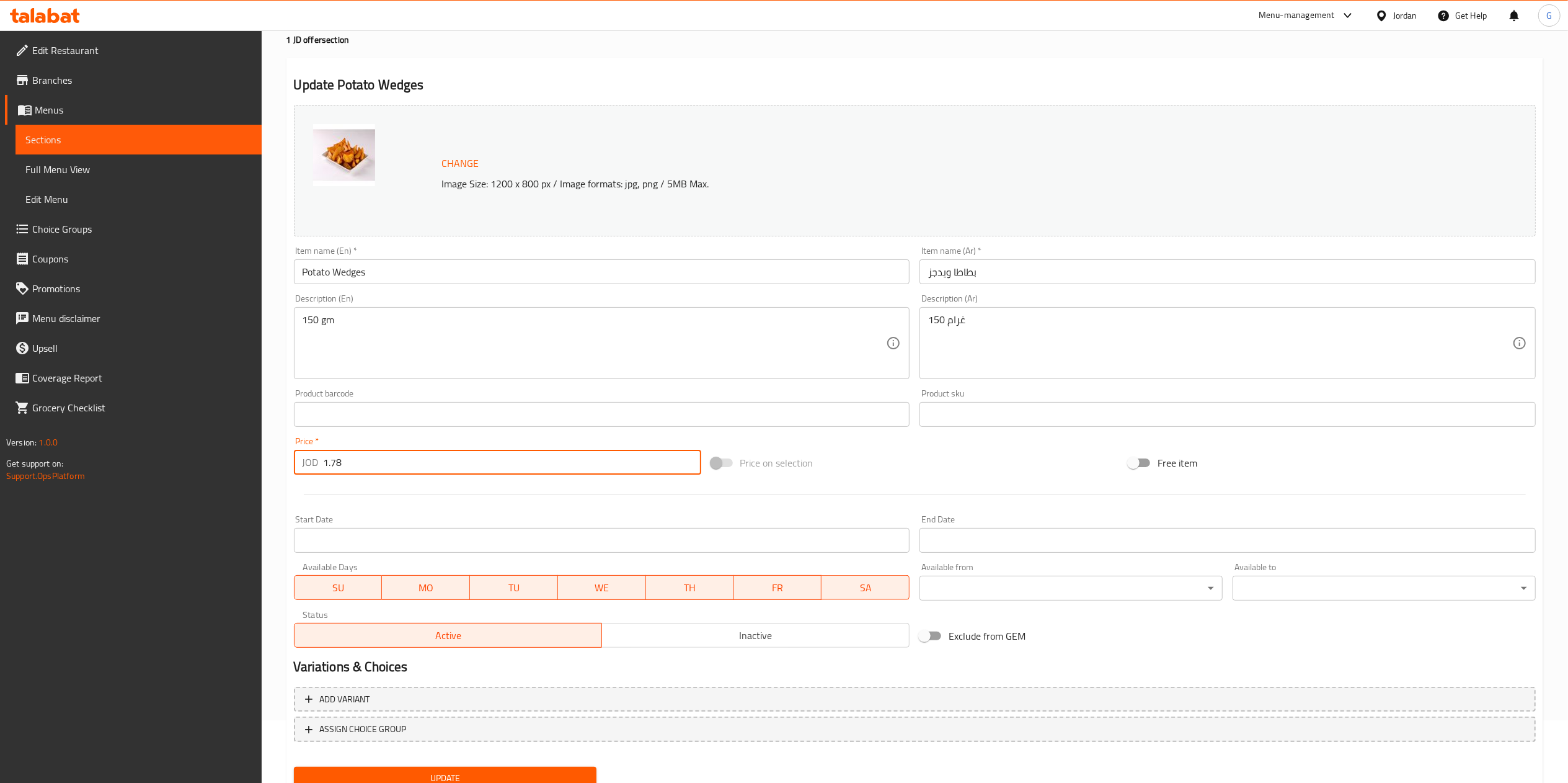
scroll to position [110, 0]
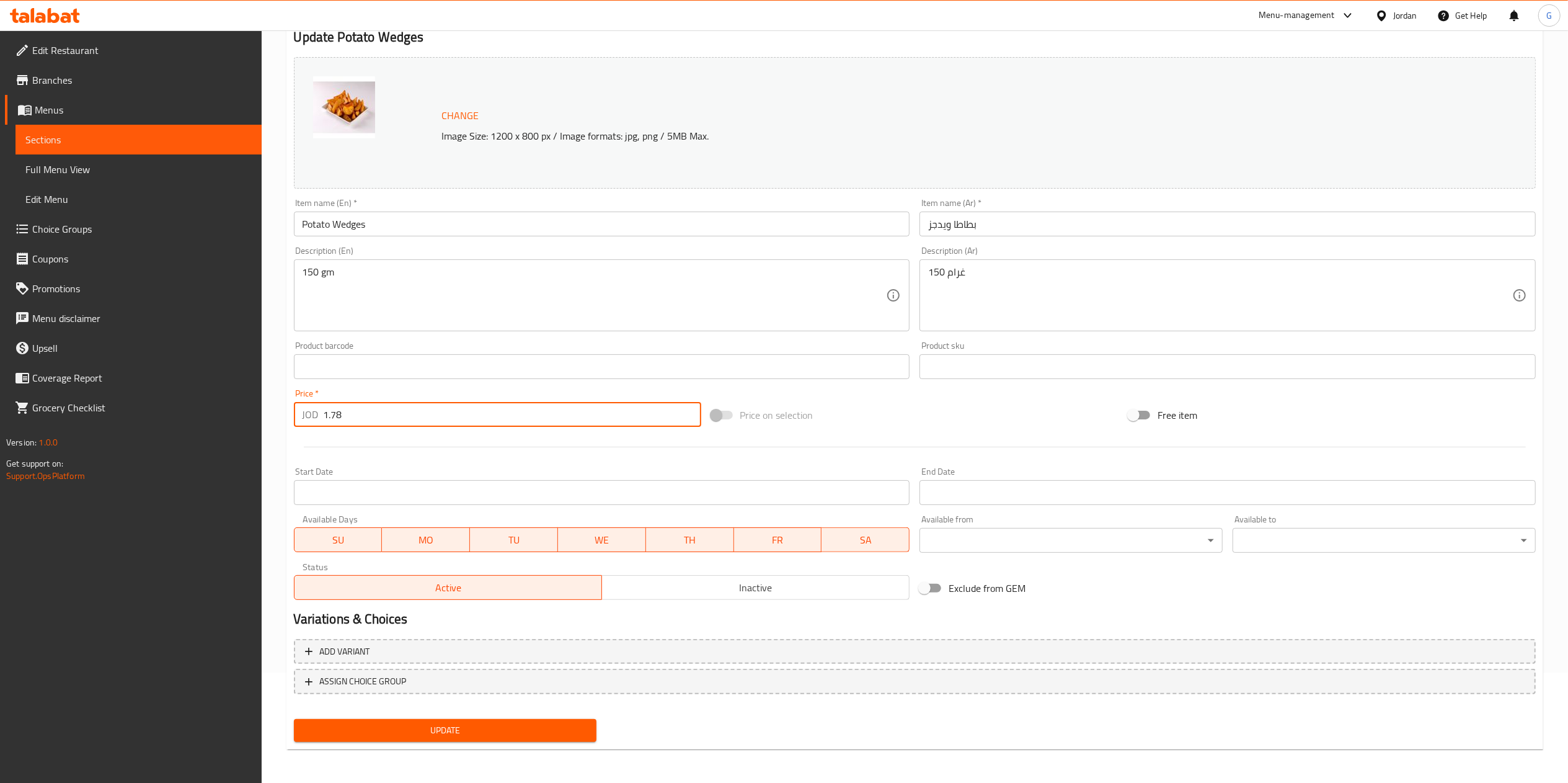
type input "1.78"
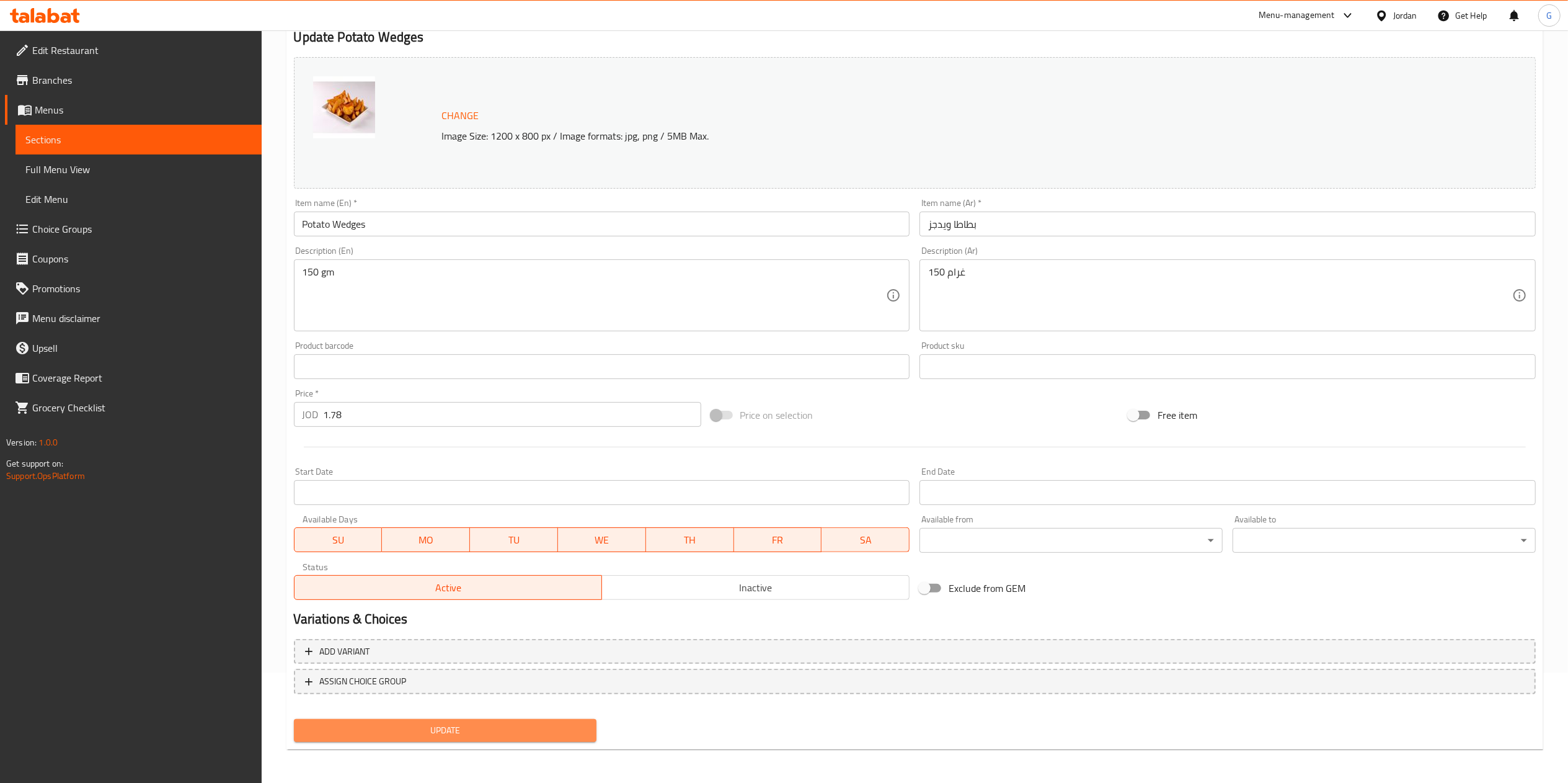
click at [508, 737] on button "Update" at bounding box center [445, 730] width 303 height 23
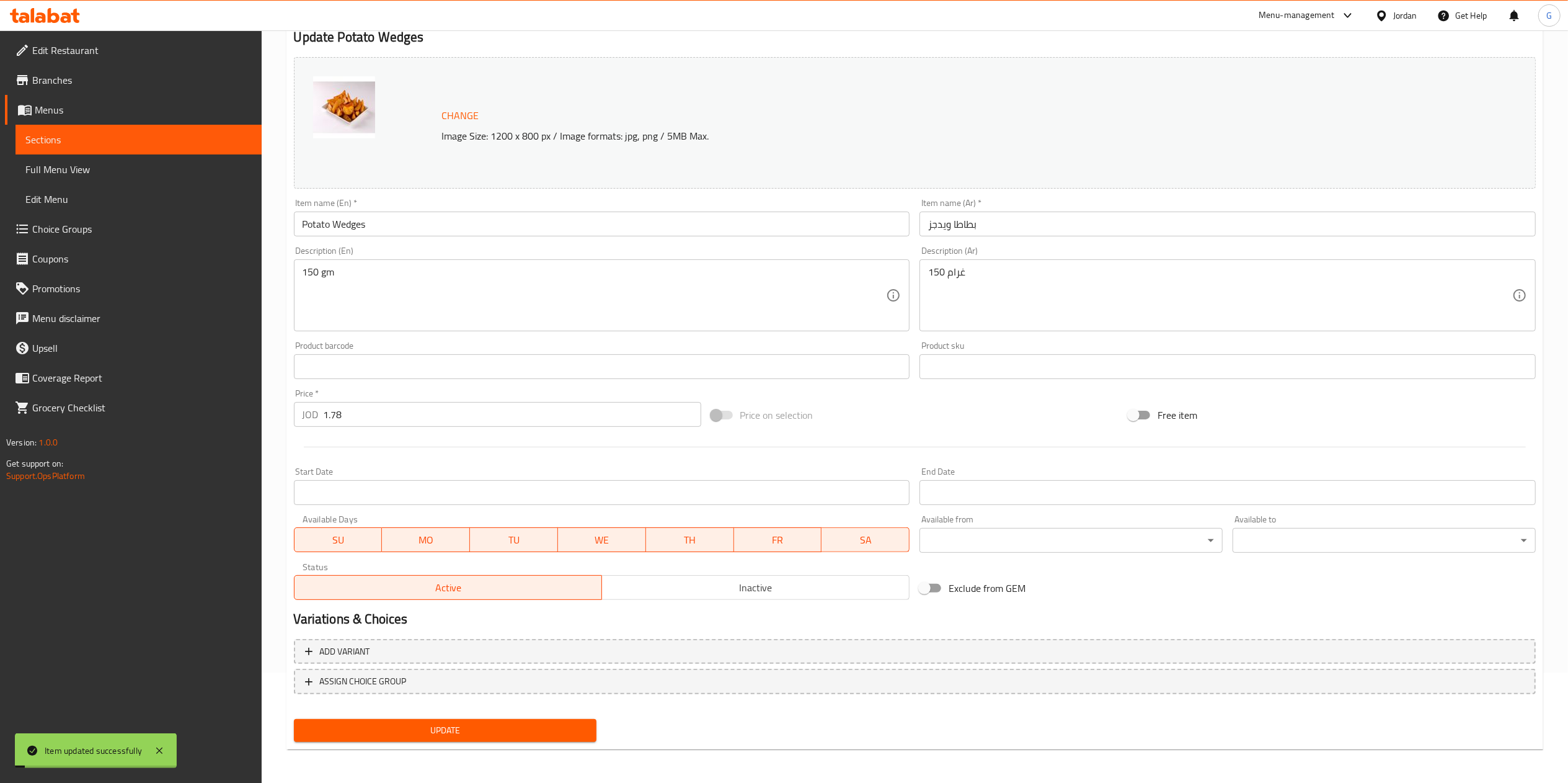
scroll to position [0, 0]
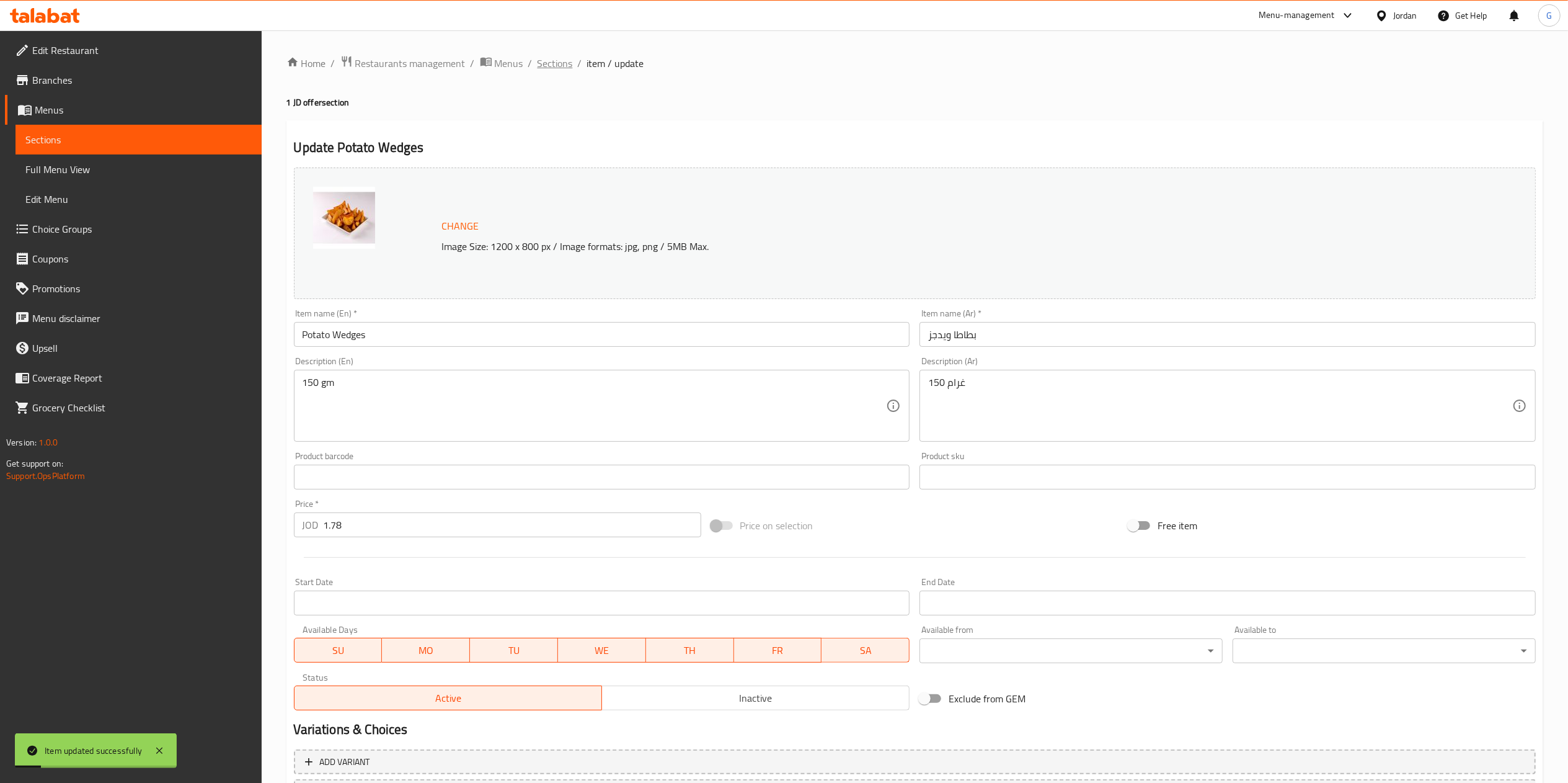
click at [556, 58] on span "Sections" at bounding box center [555, 63] width 35 height 15
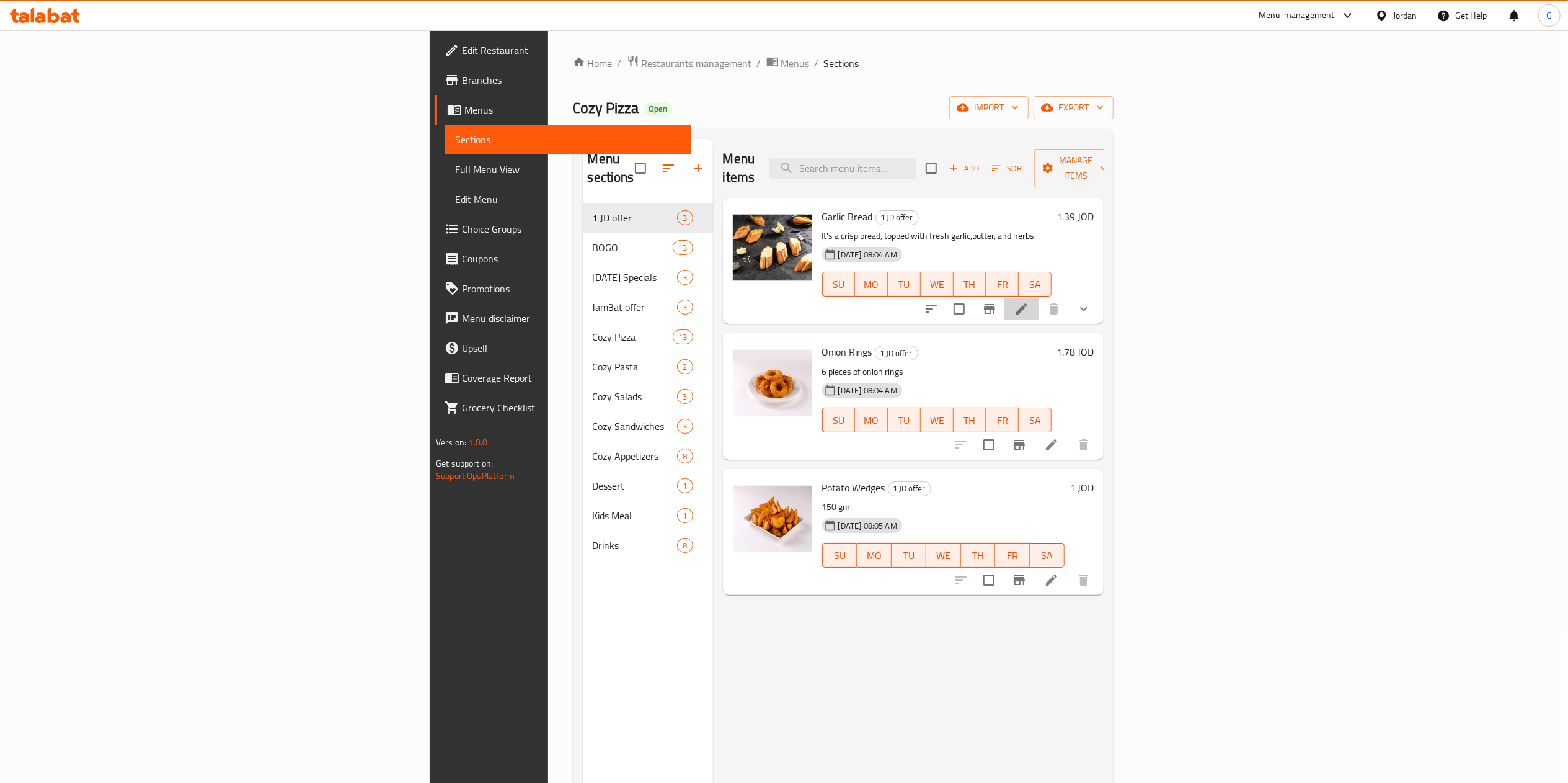
click at [1039, 298] on li at bounding box center [1021, 309] width 34 height 22
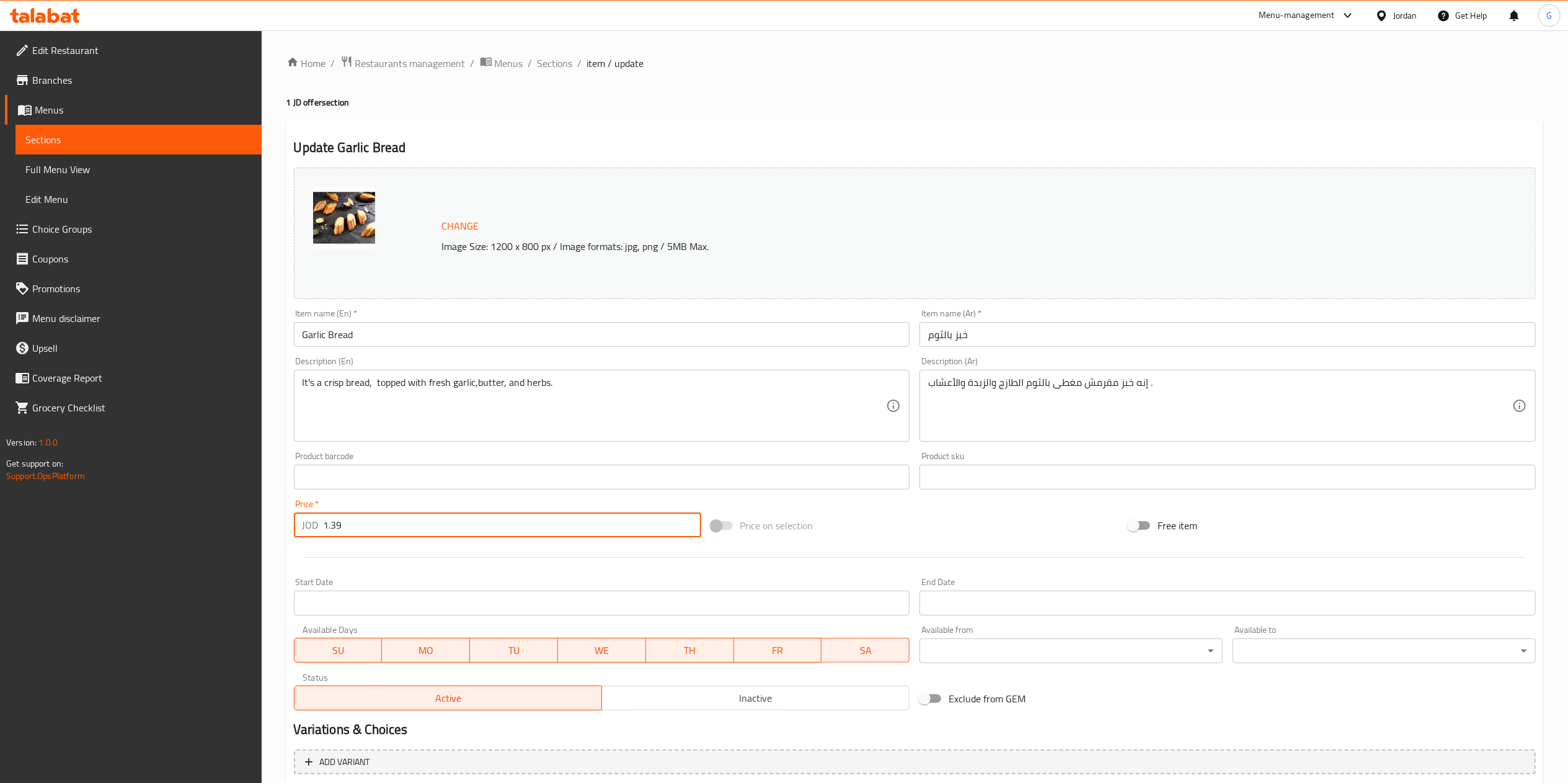
click at [417, 528] on input "1.39" at bounding box center [512, 525] width 378 height 25
type input "1"
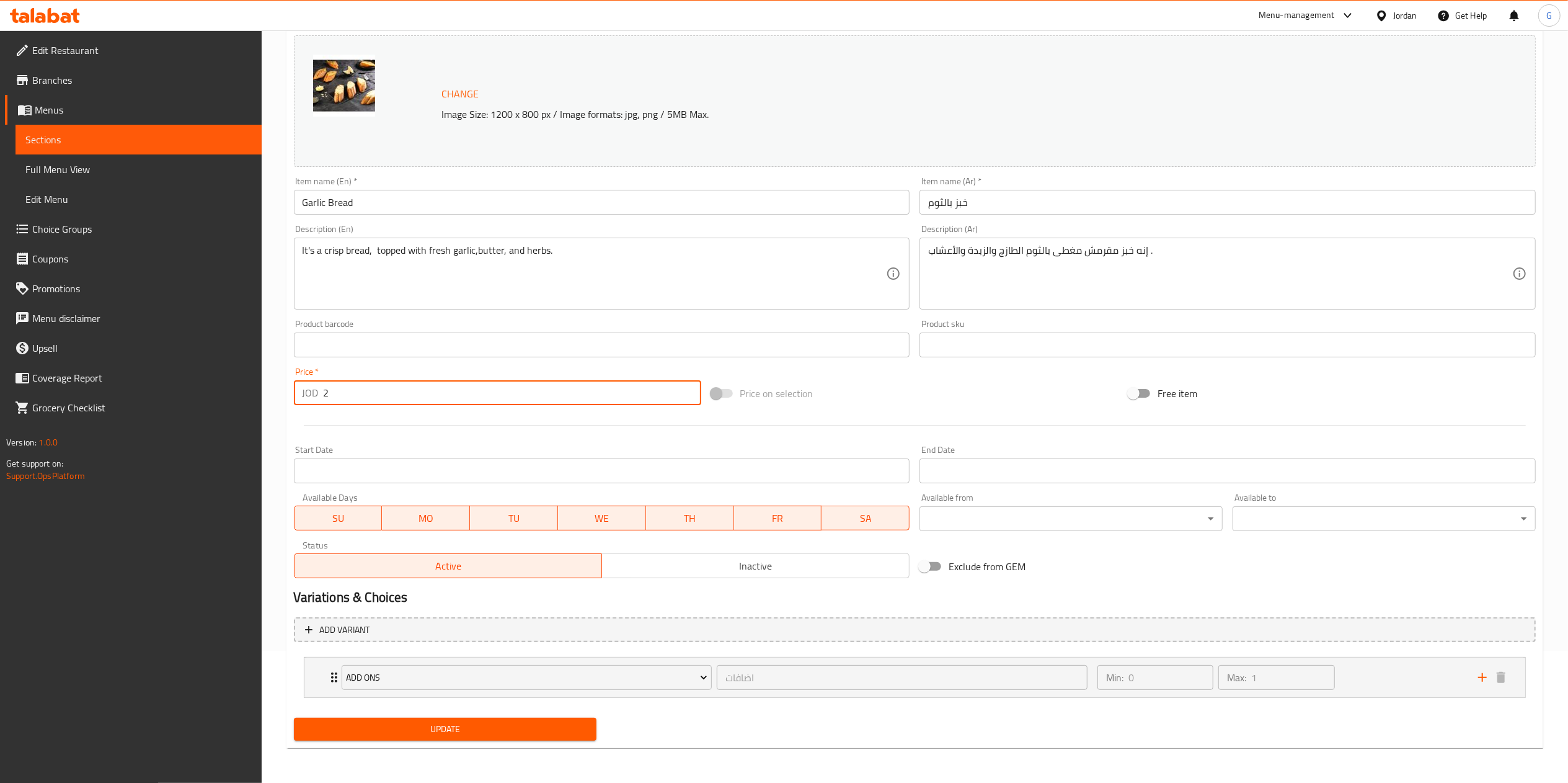
type input "2"
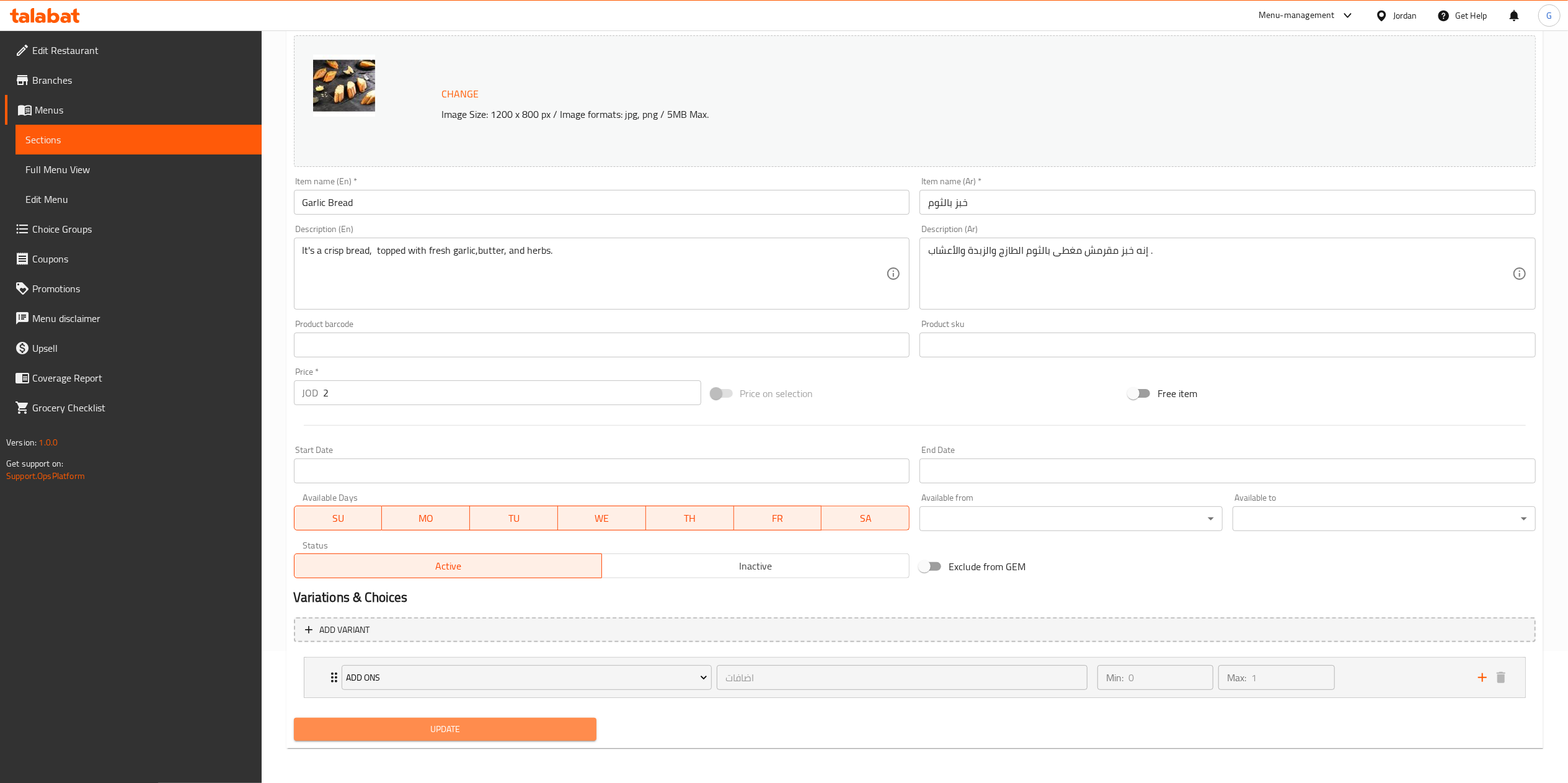
click at [557, 733] on span "Update" at bounding box center [446, 729] width 283 height 16
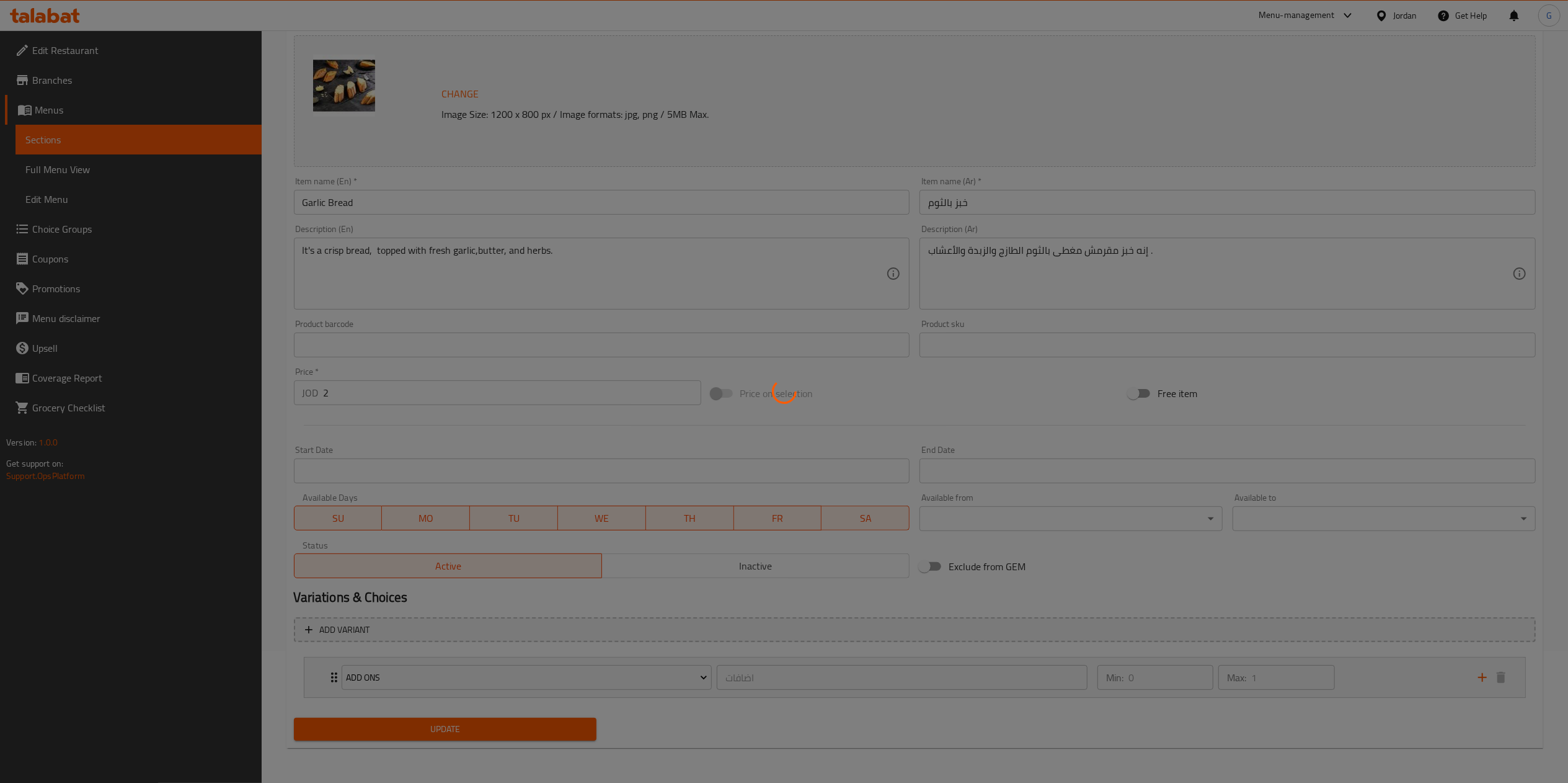
scroll to position [0, 0]
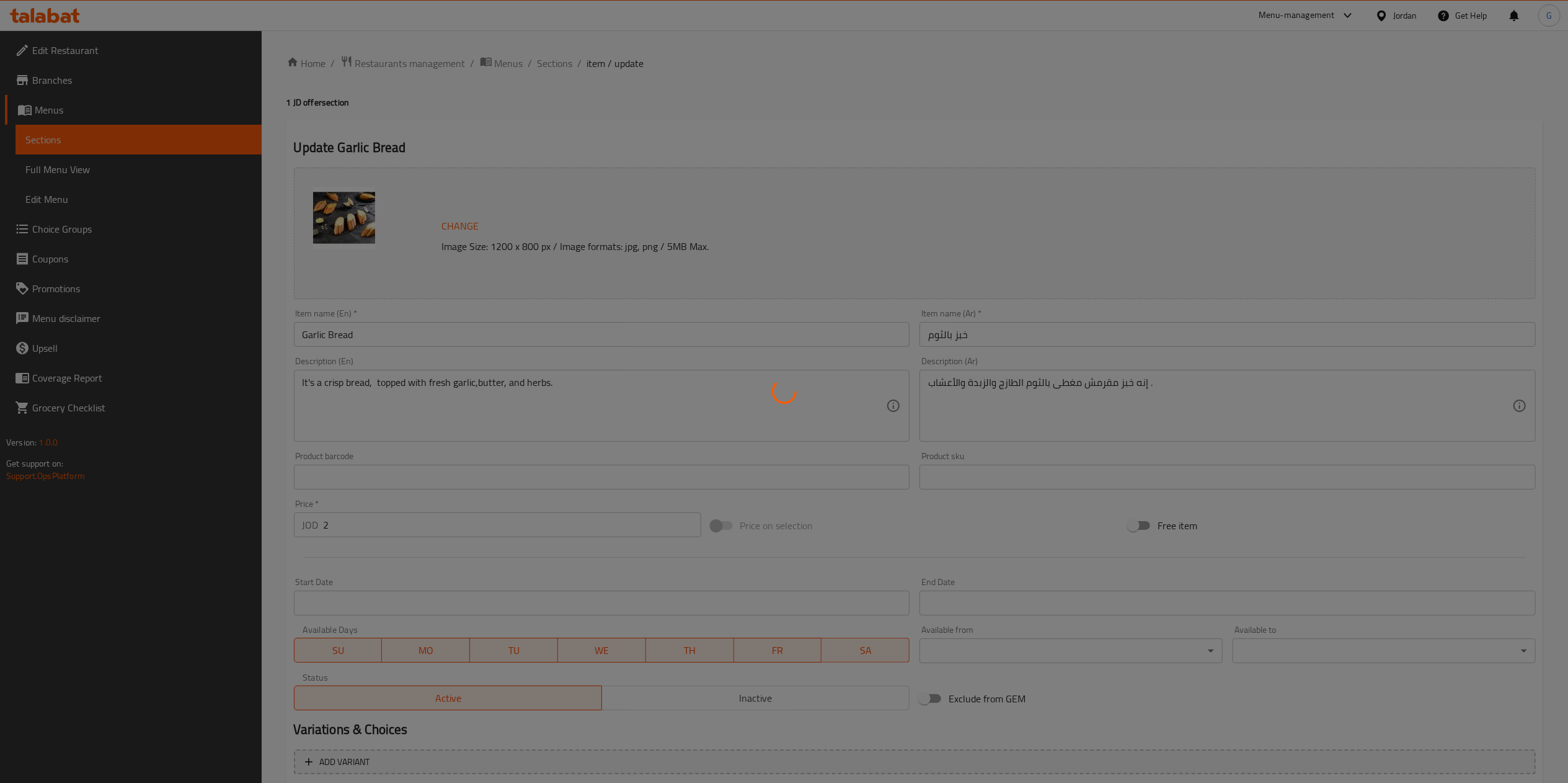
click at [563, 68] on div at bounding box center [784, 392] width 1568 height 783
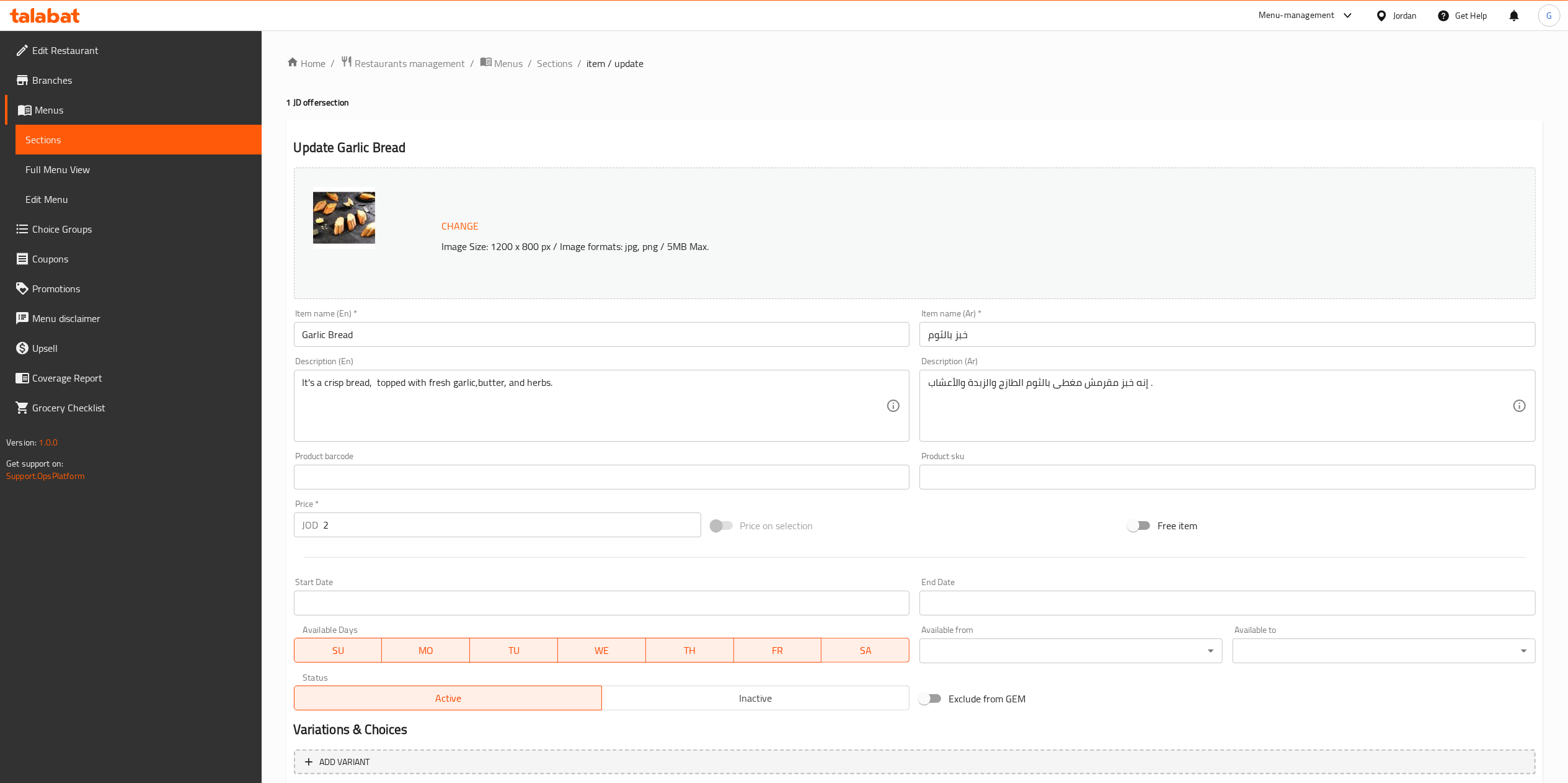
scroll to position [132, 0]
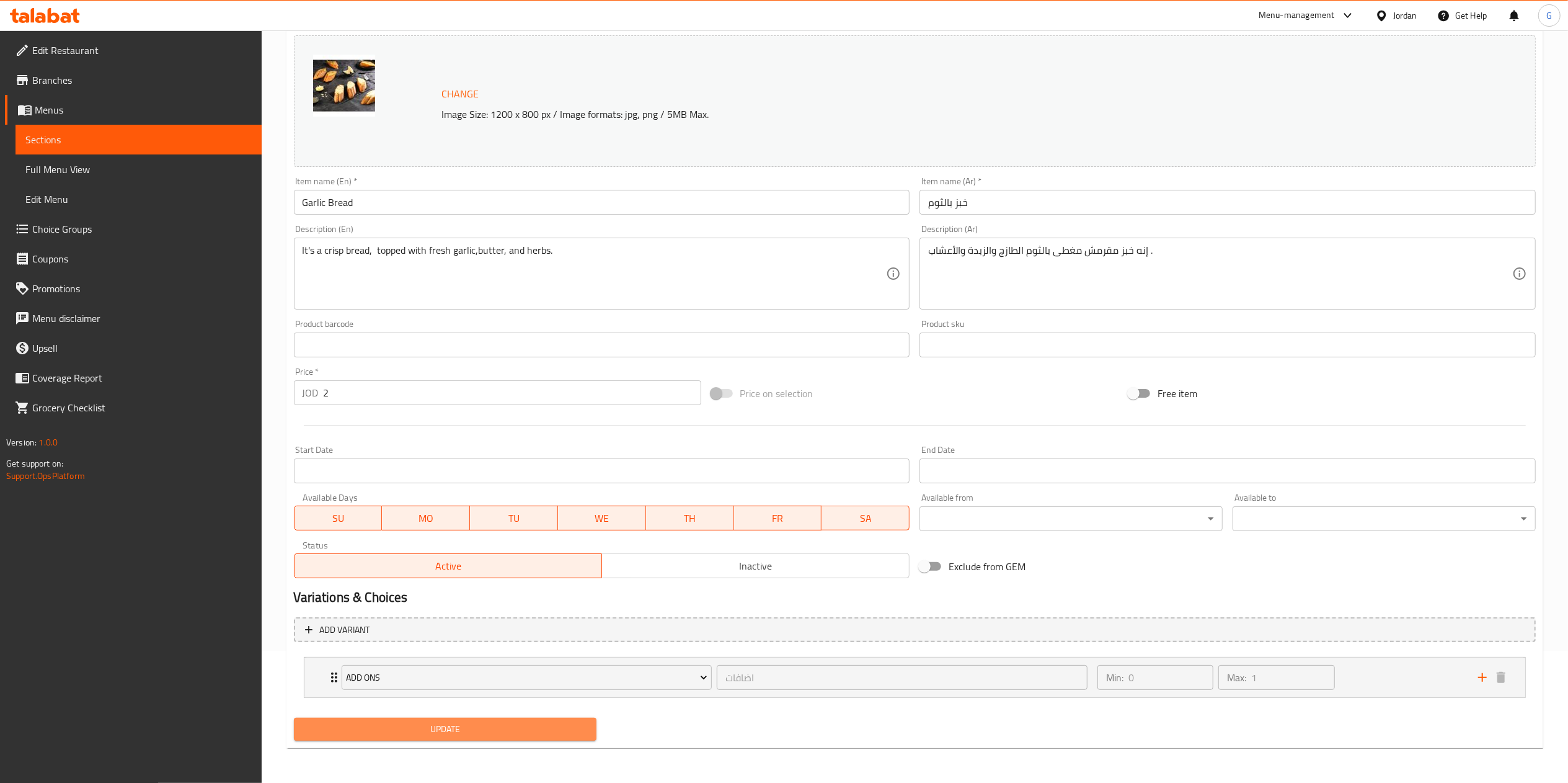
click at [561, 720] on button "Update" at bounding box center [445, 729] width 303 height 23
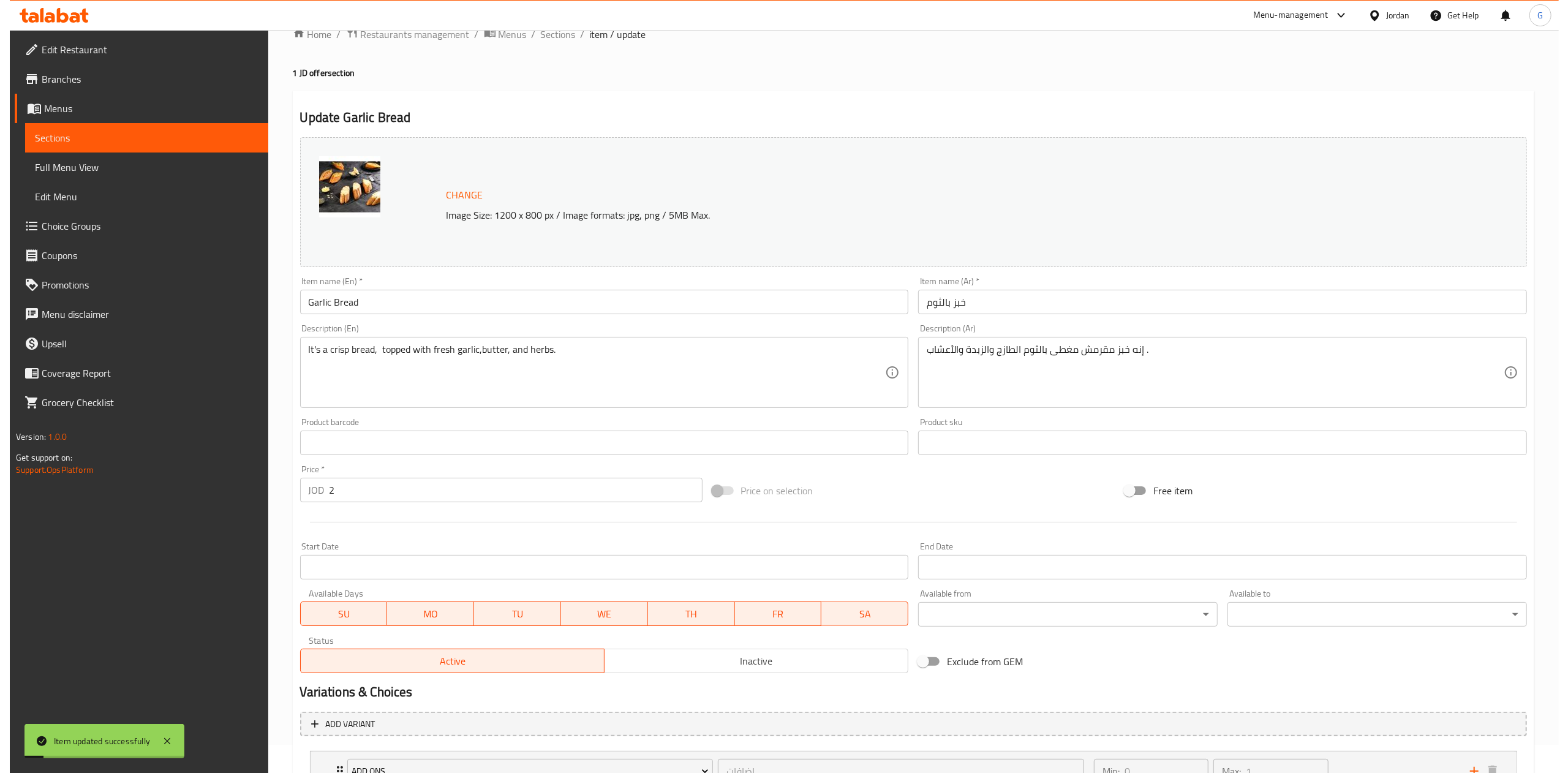
scroll to position [0, 0]
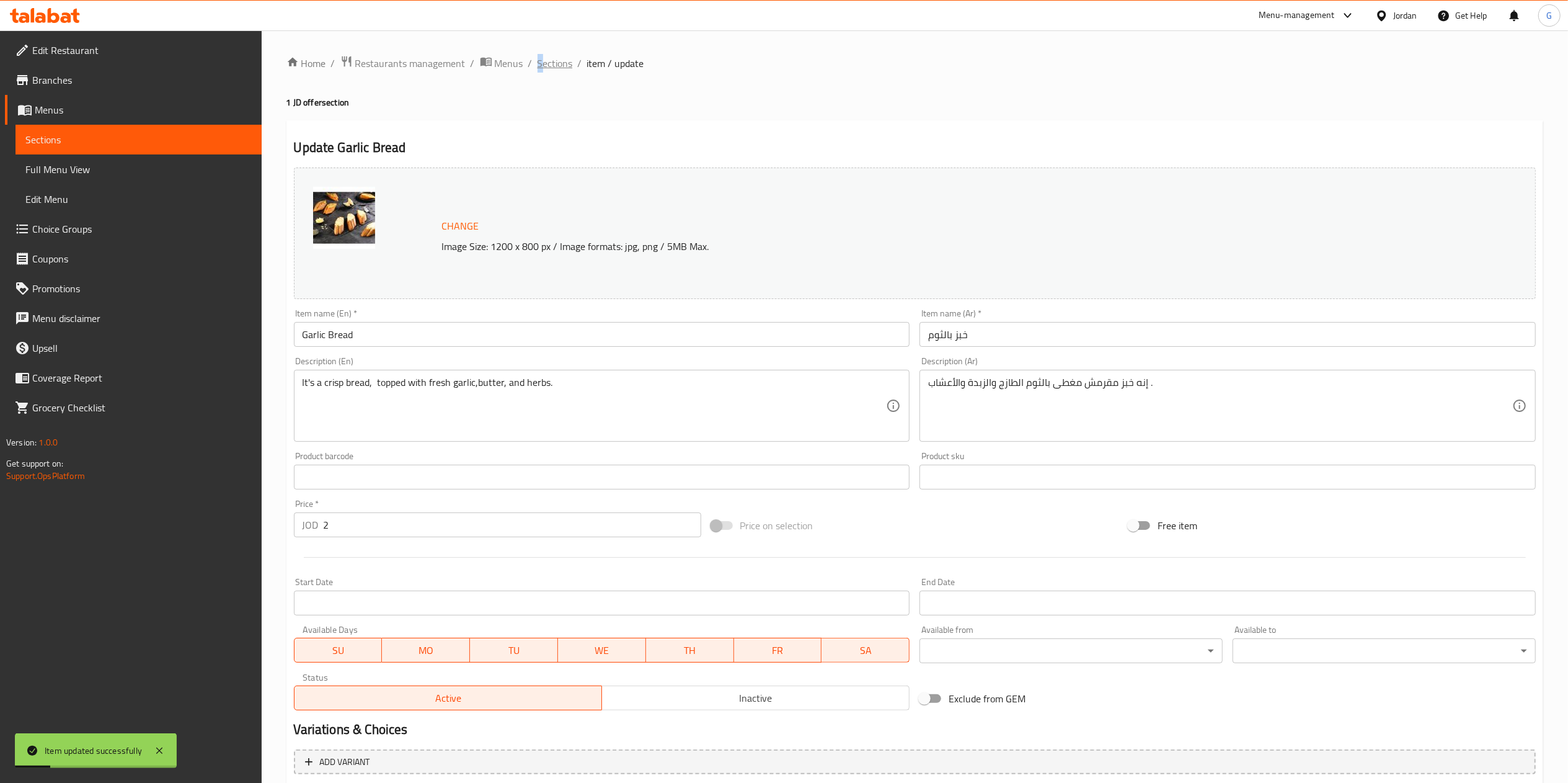
drag, startPoint x: 531, startPoint y: 71, endPoint x: 542, endPoint y: 67, distance: 11.7
click at [542, 67] on ol "Home / Restaurants management / Menus / Sections / item / update" at bounding box center [914, 63] width 1256 height 16
click at [542, 67] on span "Sections" at bounding box center [555, 63] width 35 height 15
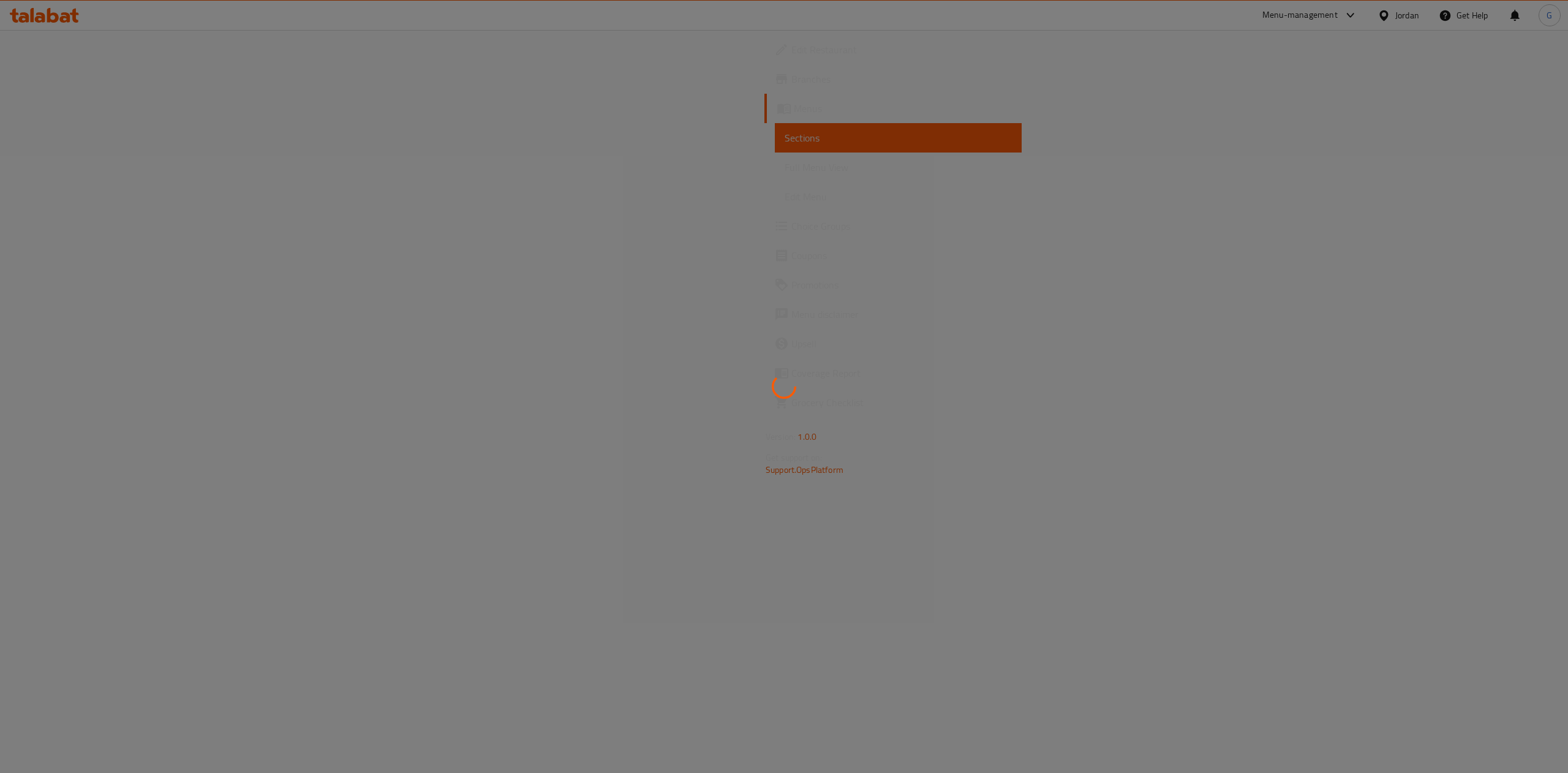
drag, startPoint x: 1150, startPoint y: 361, endPoint x: 1169, endPoint y: 372, distance: 22.0
click at [1169, 372] on div at bounding box center [784, 386] width 1568 height 773
click at [1438, 255] on div at bounding box center [784, 386] width 1568 height 773
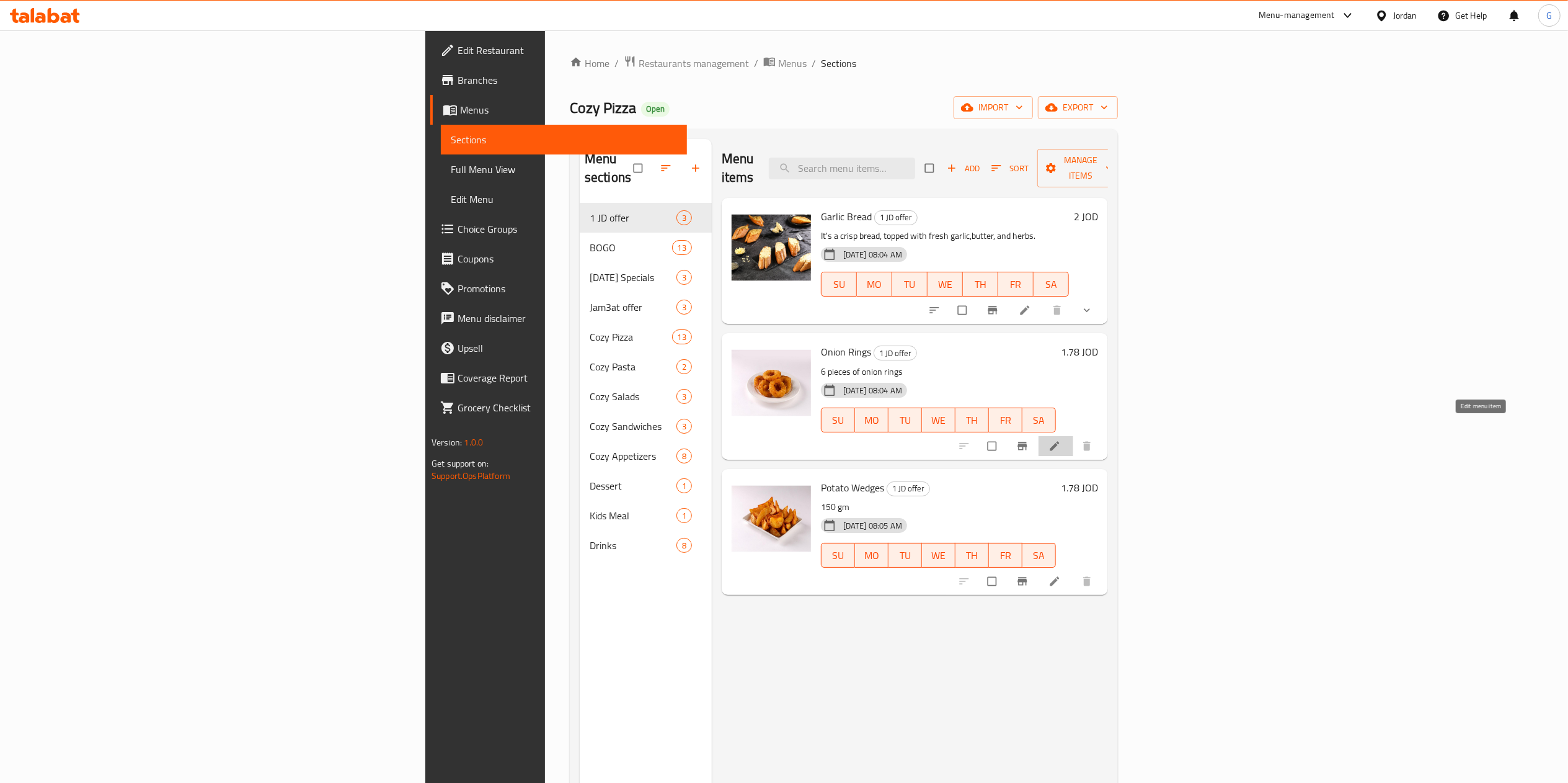
click at [1059, 441] on icon at bounding box center [1054, 446] width 10 height 10
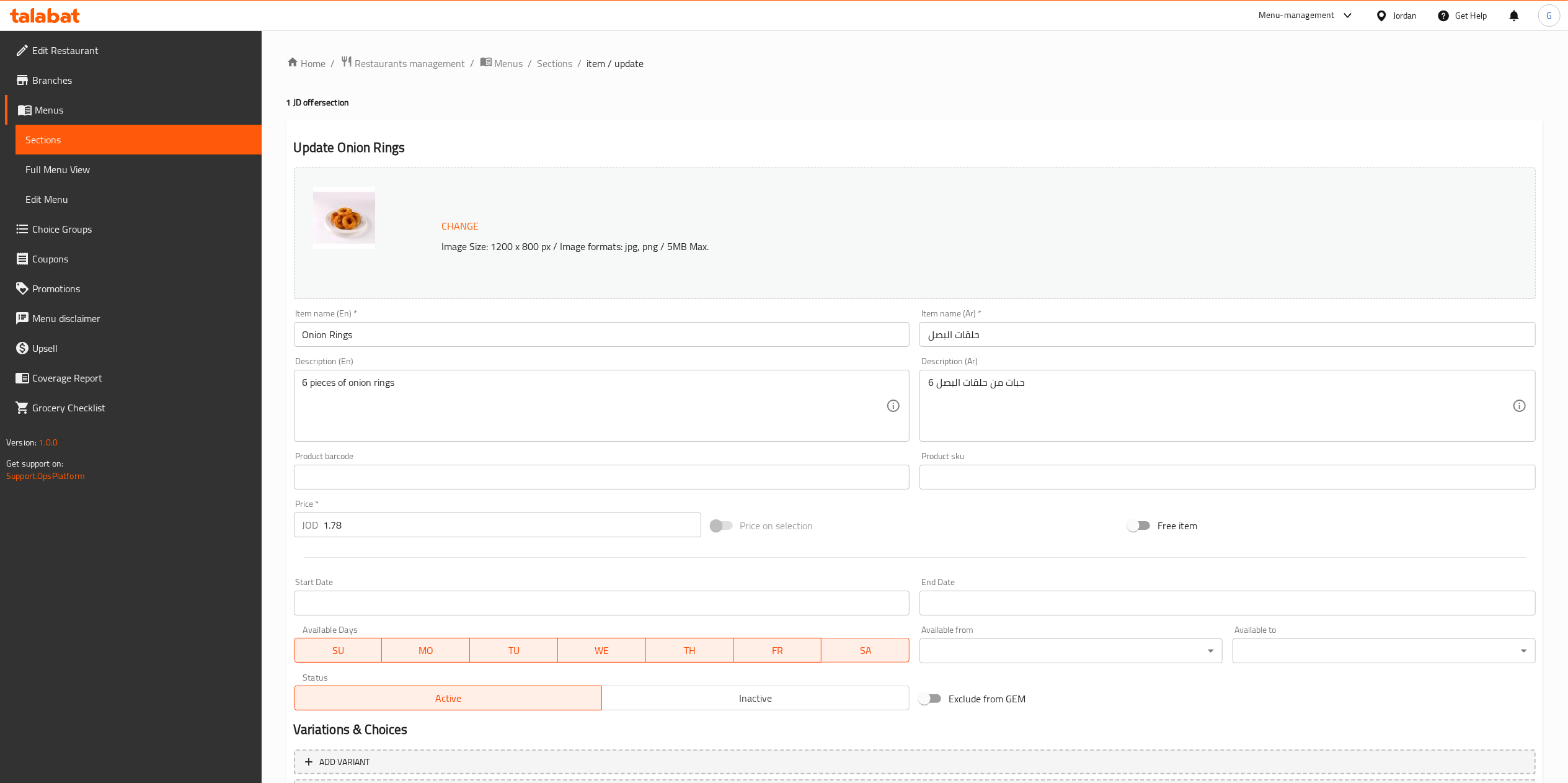
click at [442, 530] on input "1.78" at bounding box center [512, 525] width 378 height 25
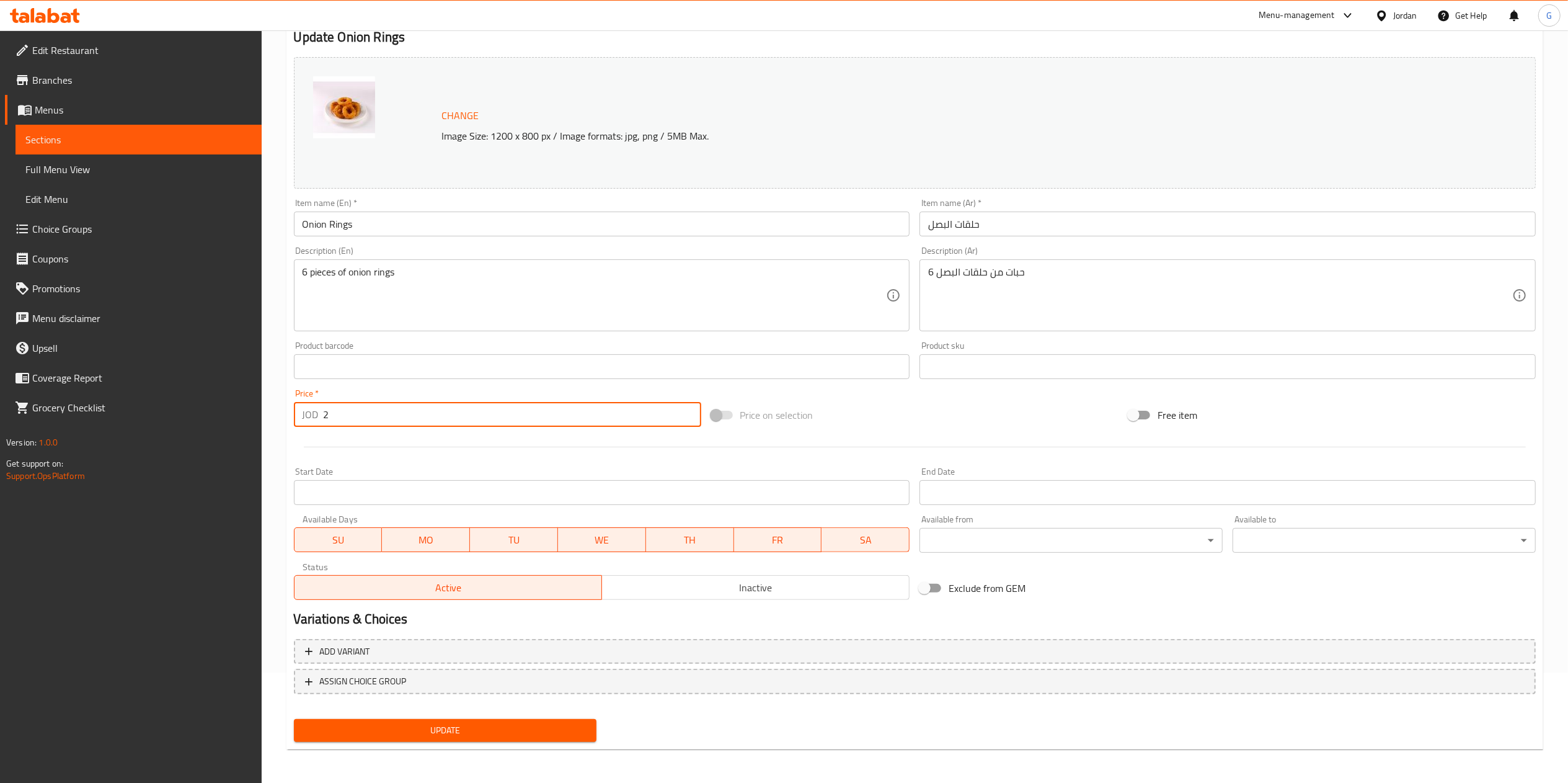
type input "2"
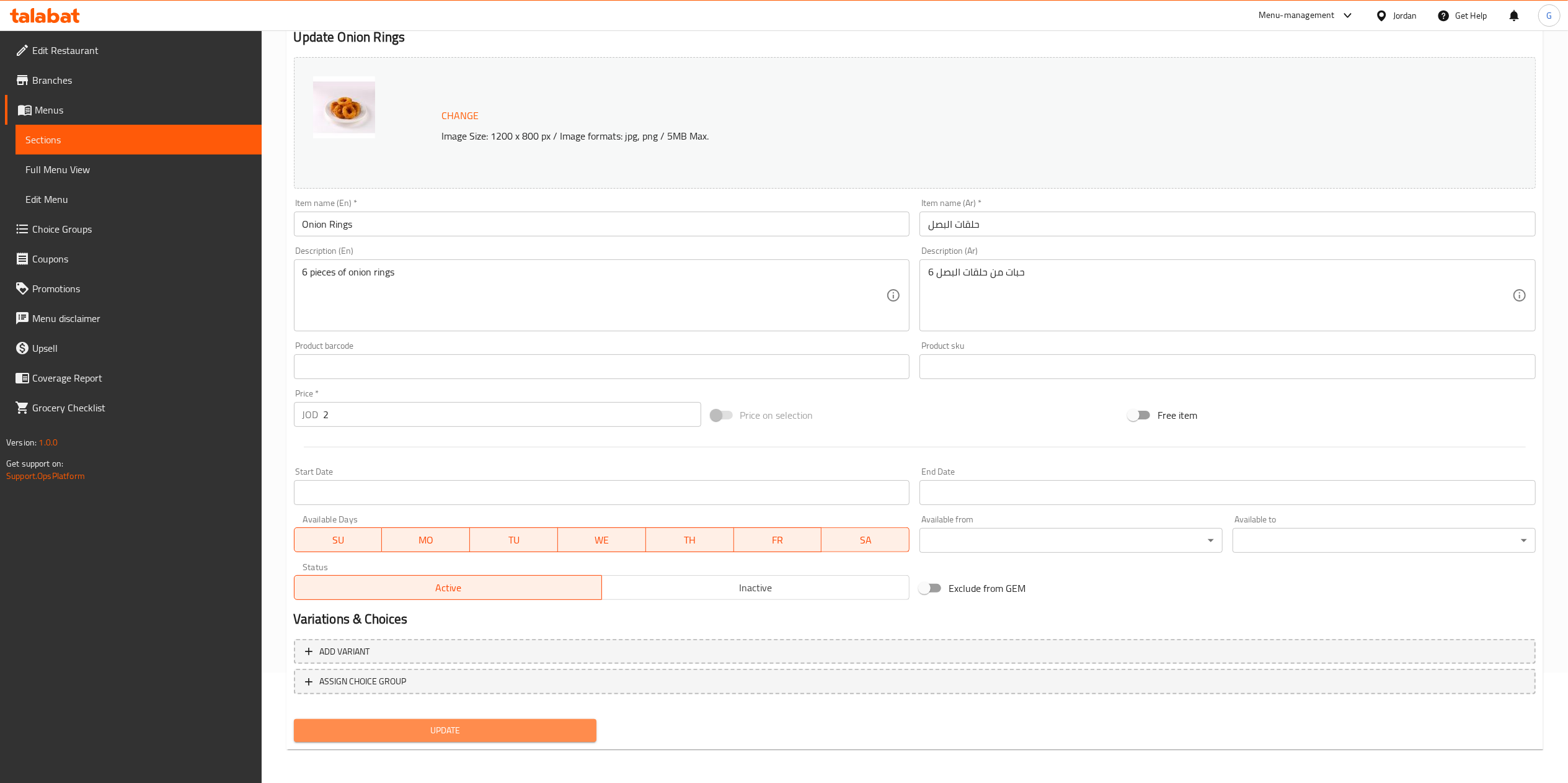
click at [564, 728] on span "Update" at bounding box center [446, 730] width 283 height 16
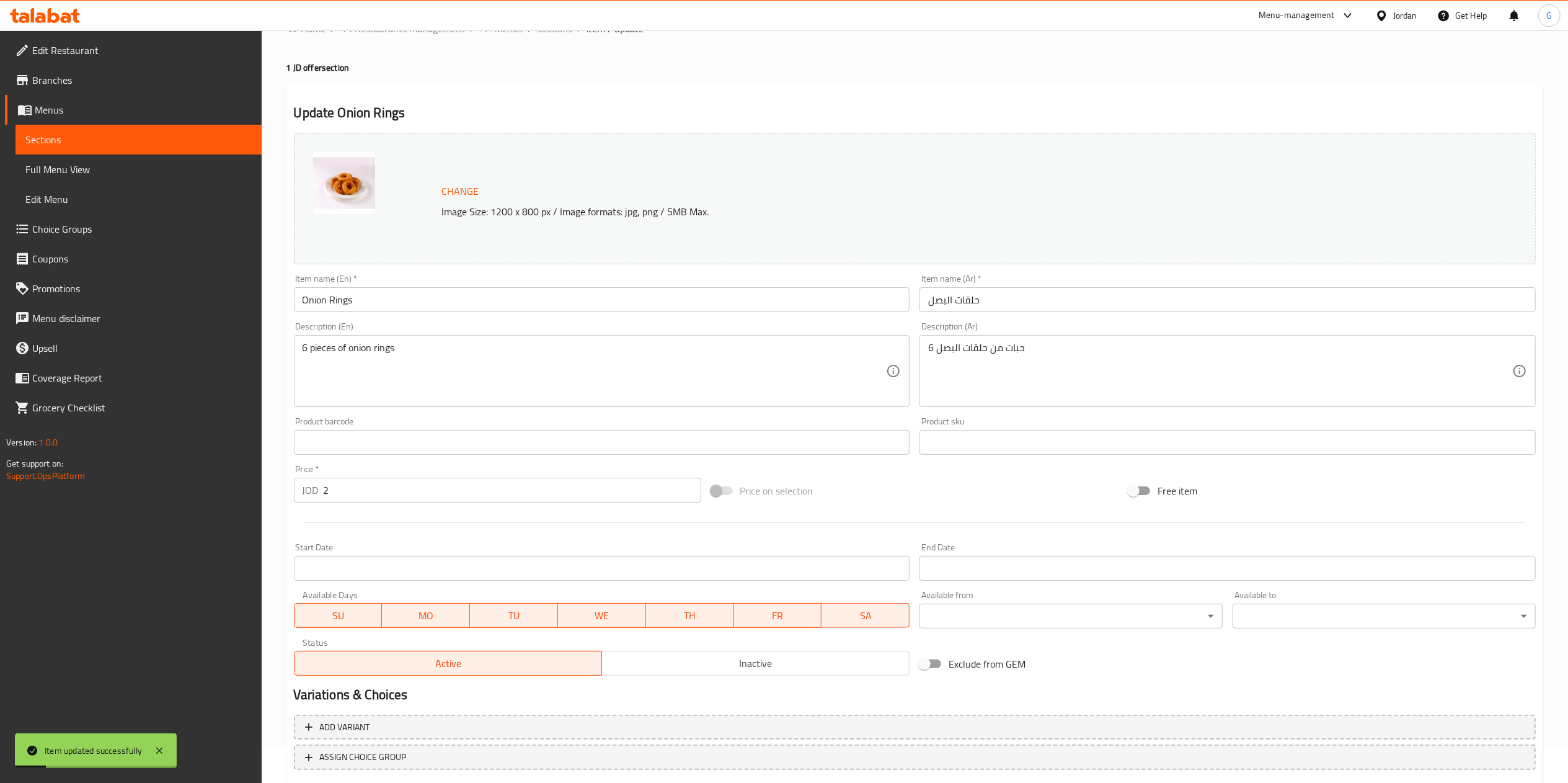
scroll to position [0, 0]
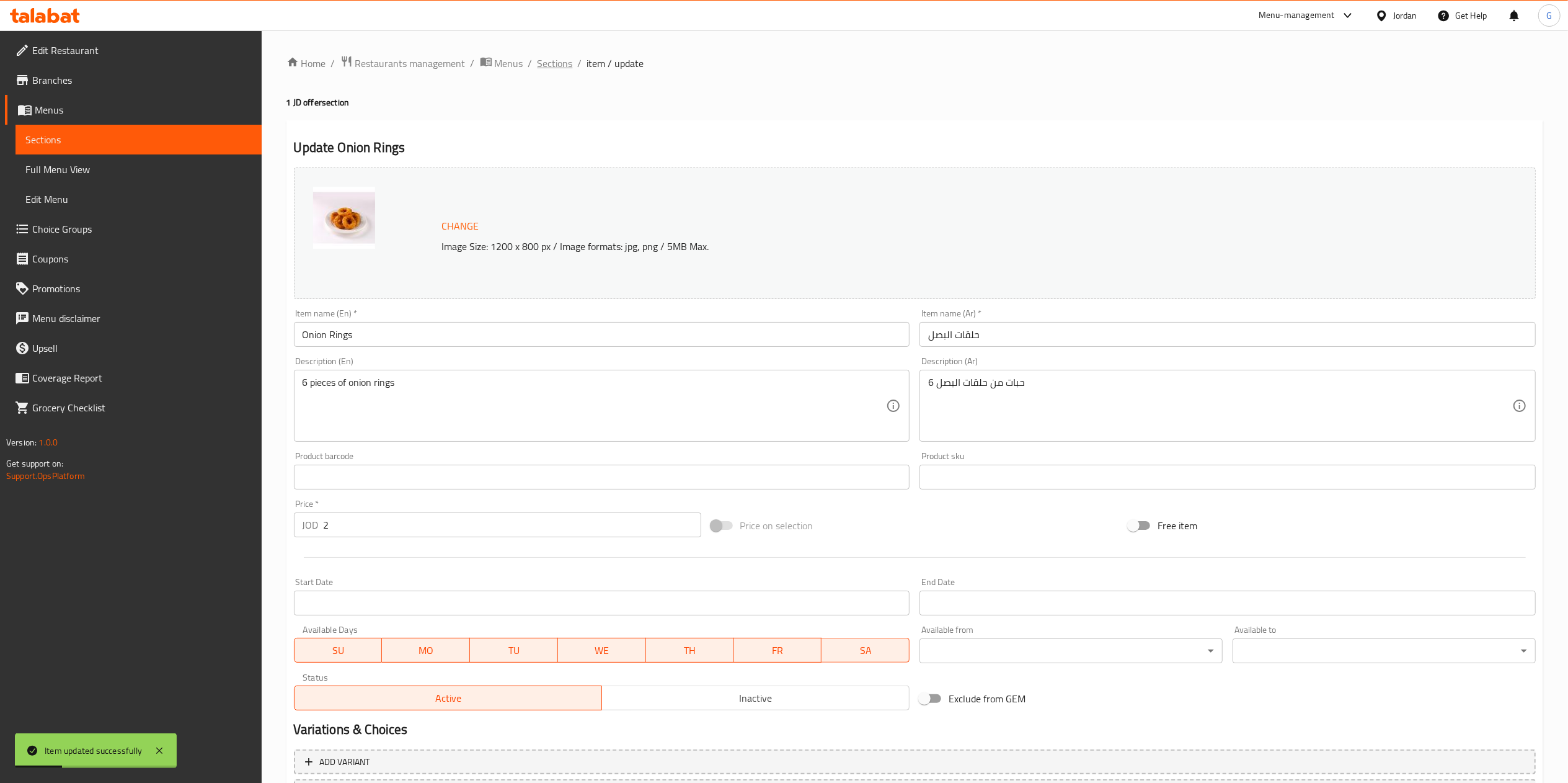
click at [544, 58] on span "Sections" at bounding box center [555, 63] width 35 height 15
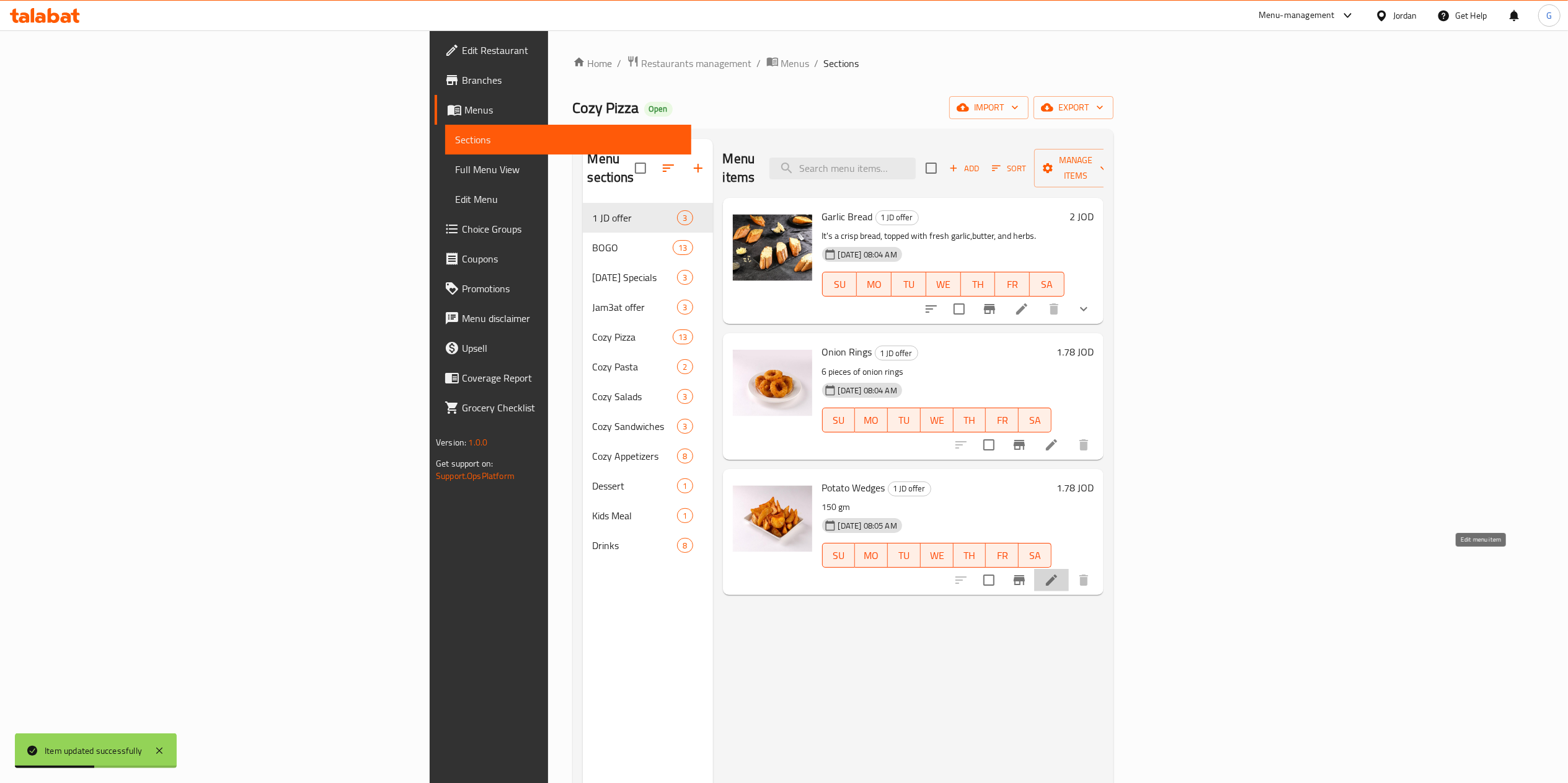
click at [1059, 572] on icon at bounding box center [1052, 580] width 15 height 15
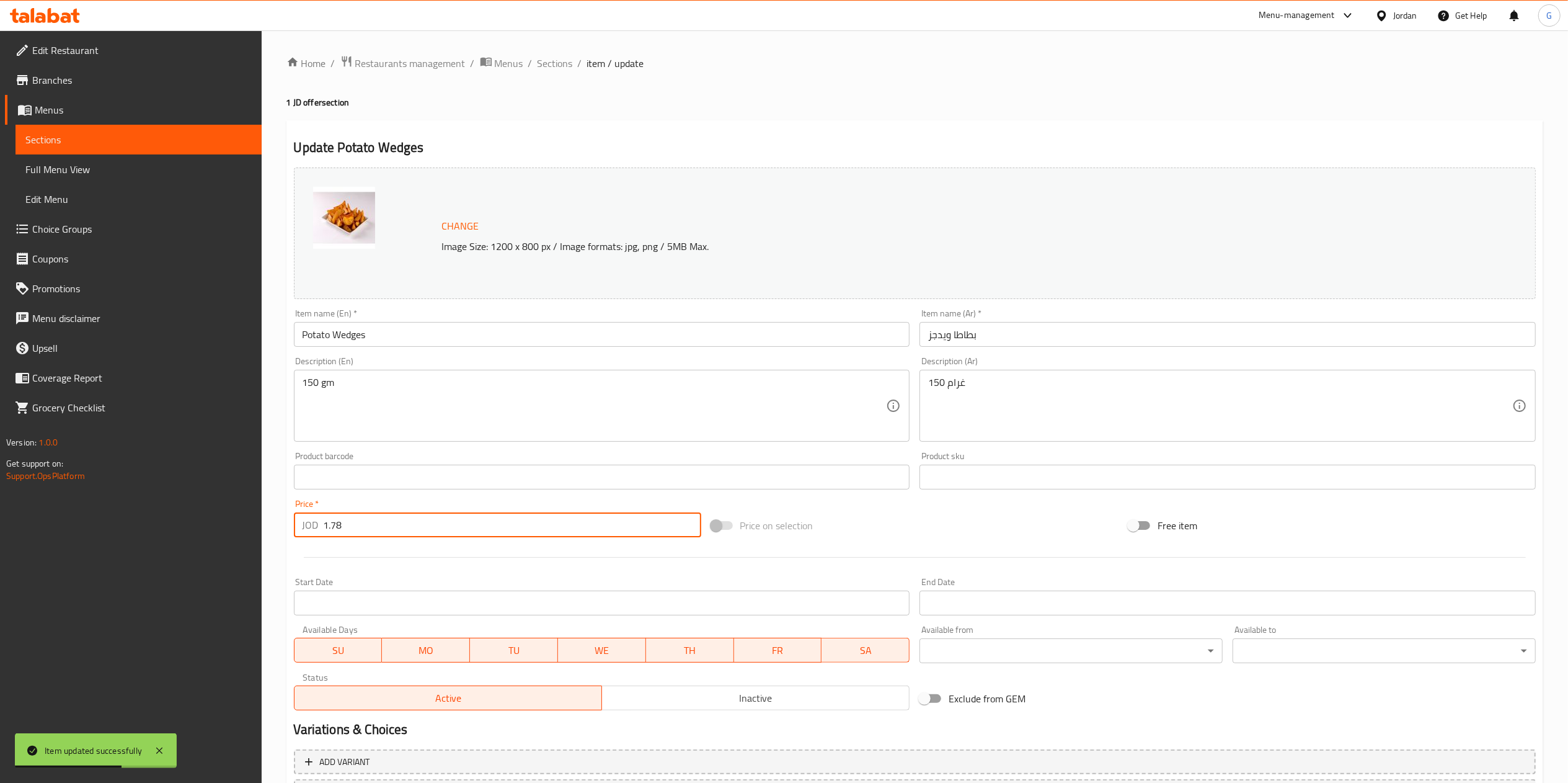
click at [500, 519] on input "1.78" at bounding box center [512, 525] width 378 height 25
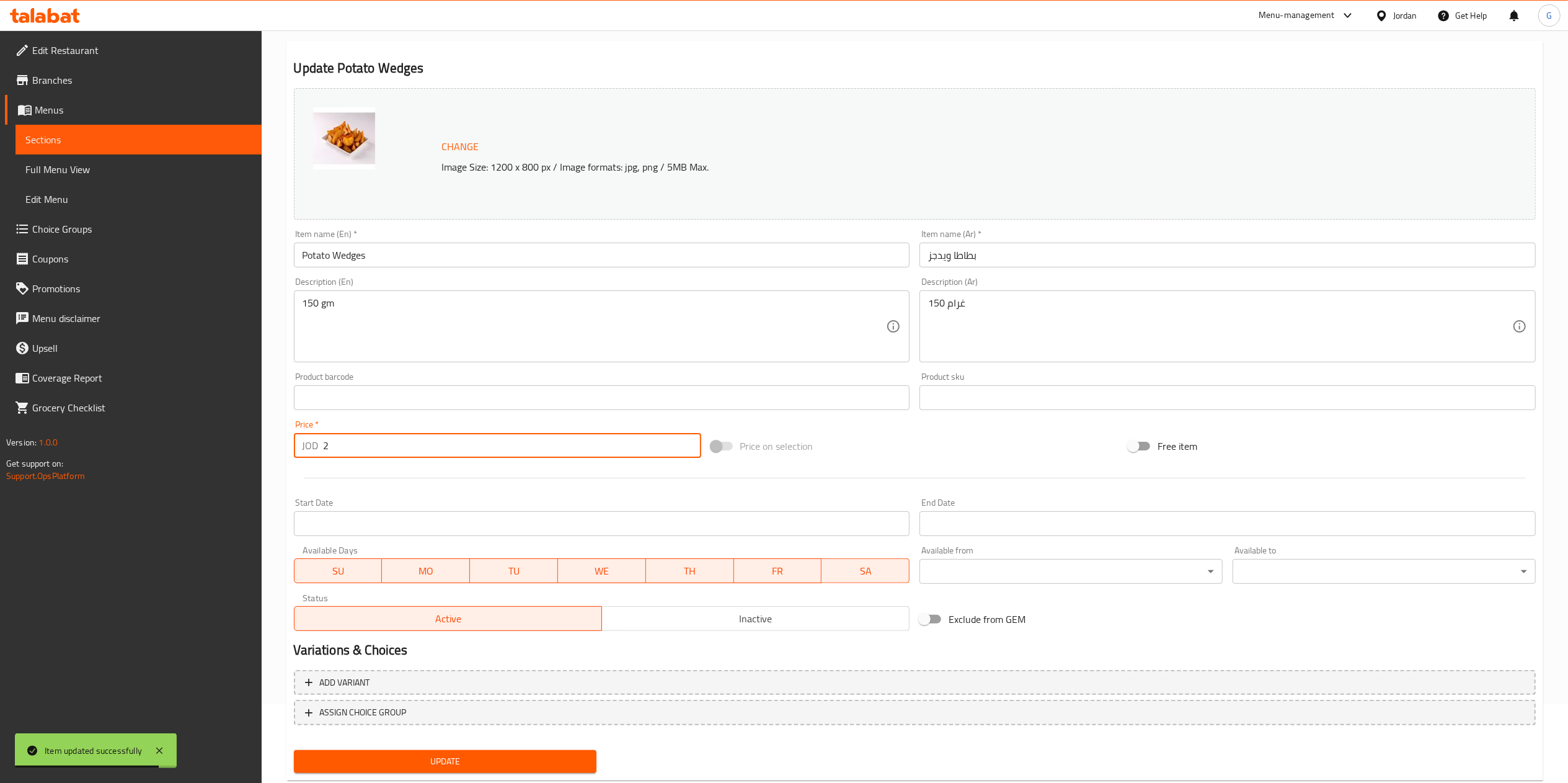
scroll to position [110, 0]
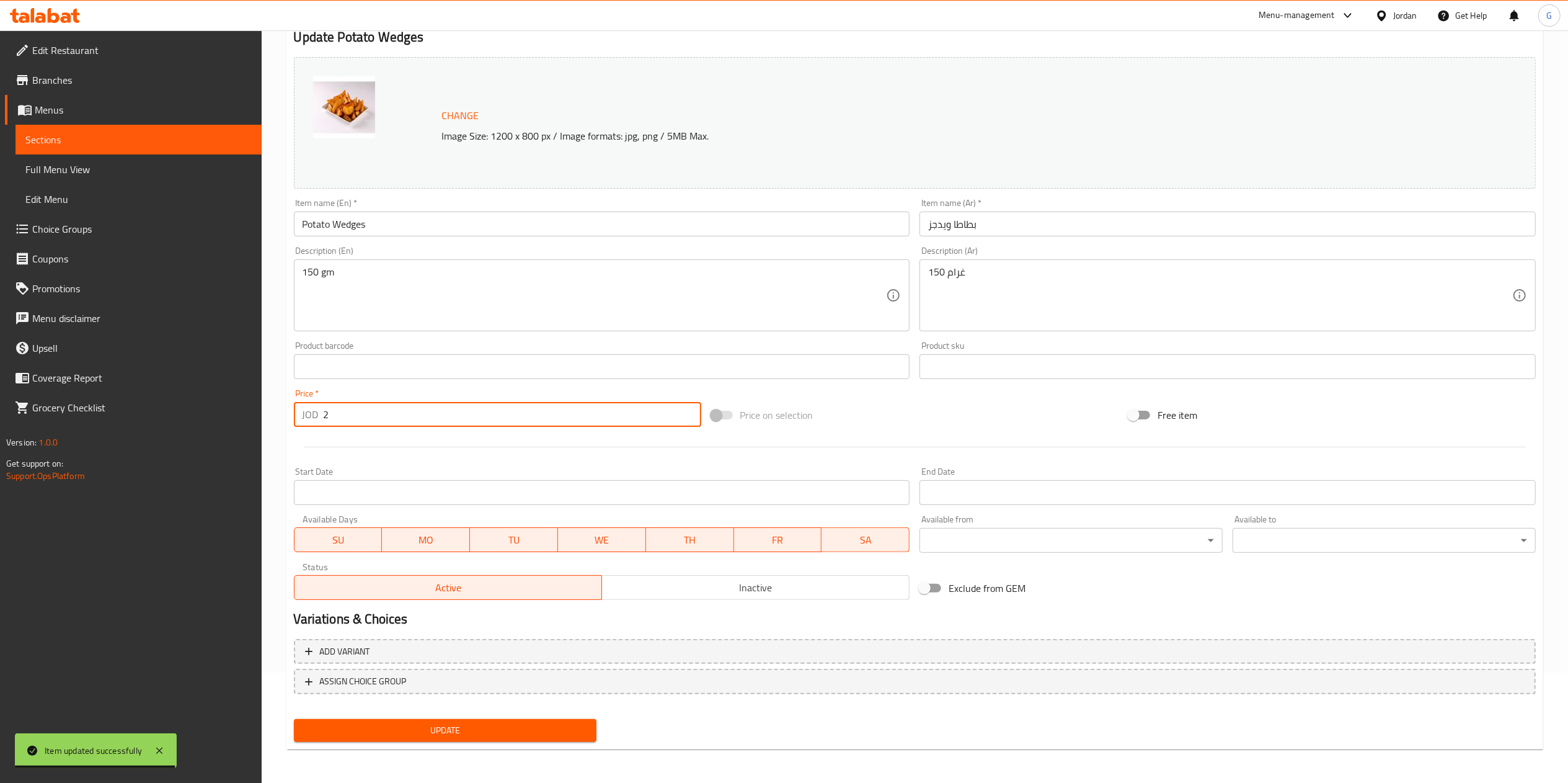
type input "2"
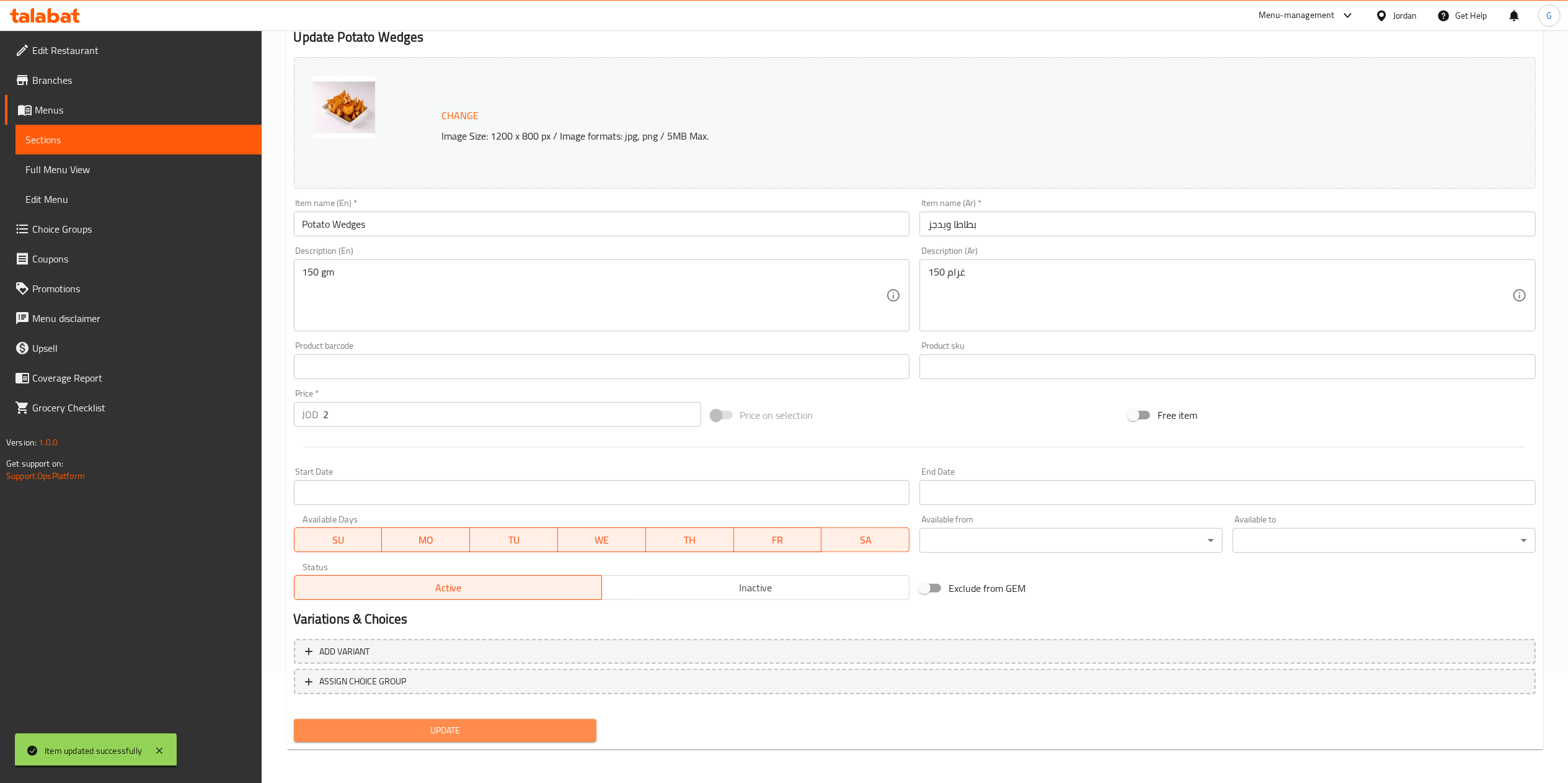
click at [538, 731] on span "Update" at bounding box center [446, 730] width 283 height 16
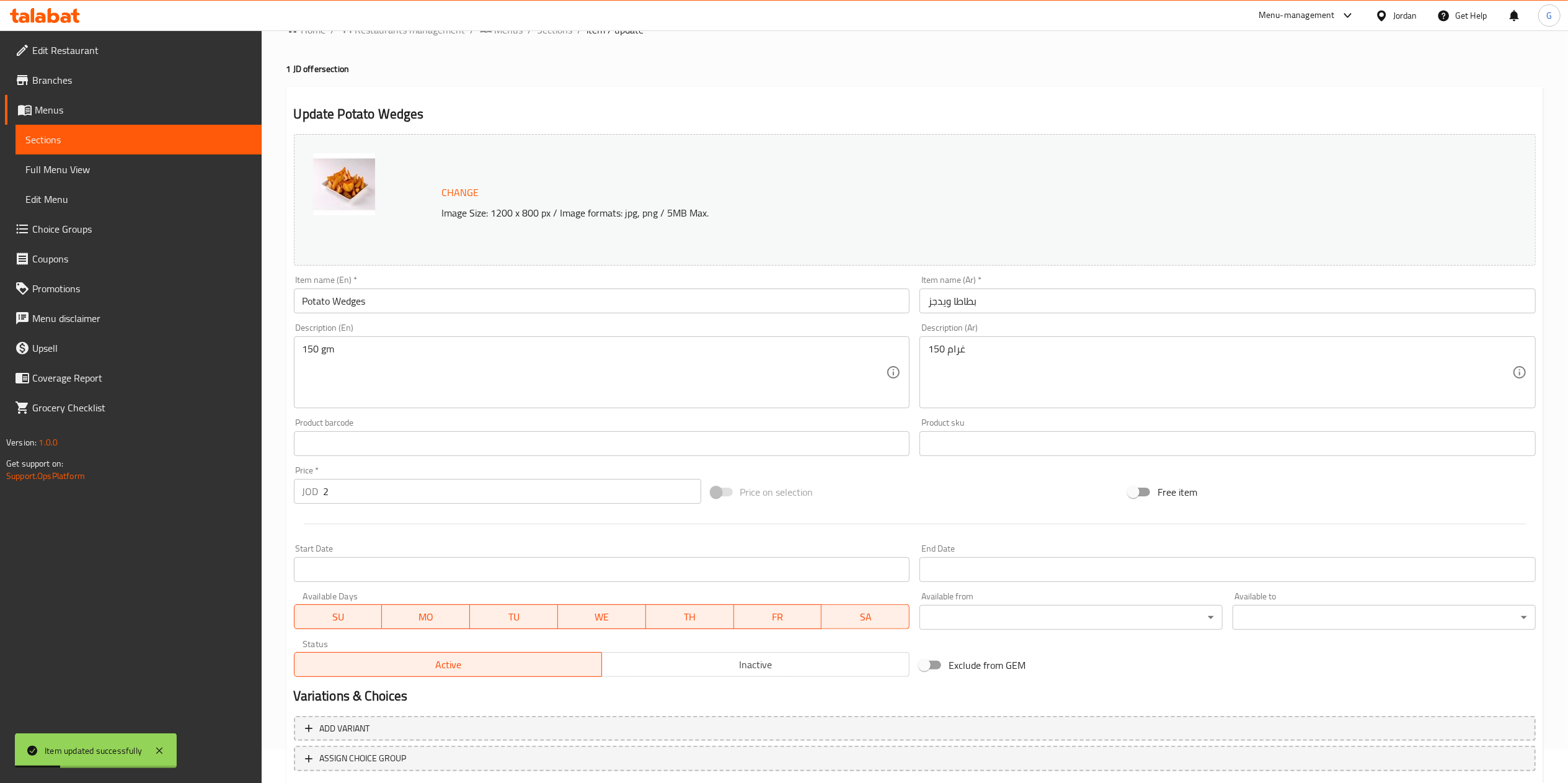
scroll to position [0, 0]
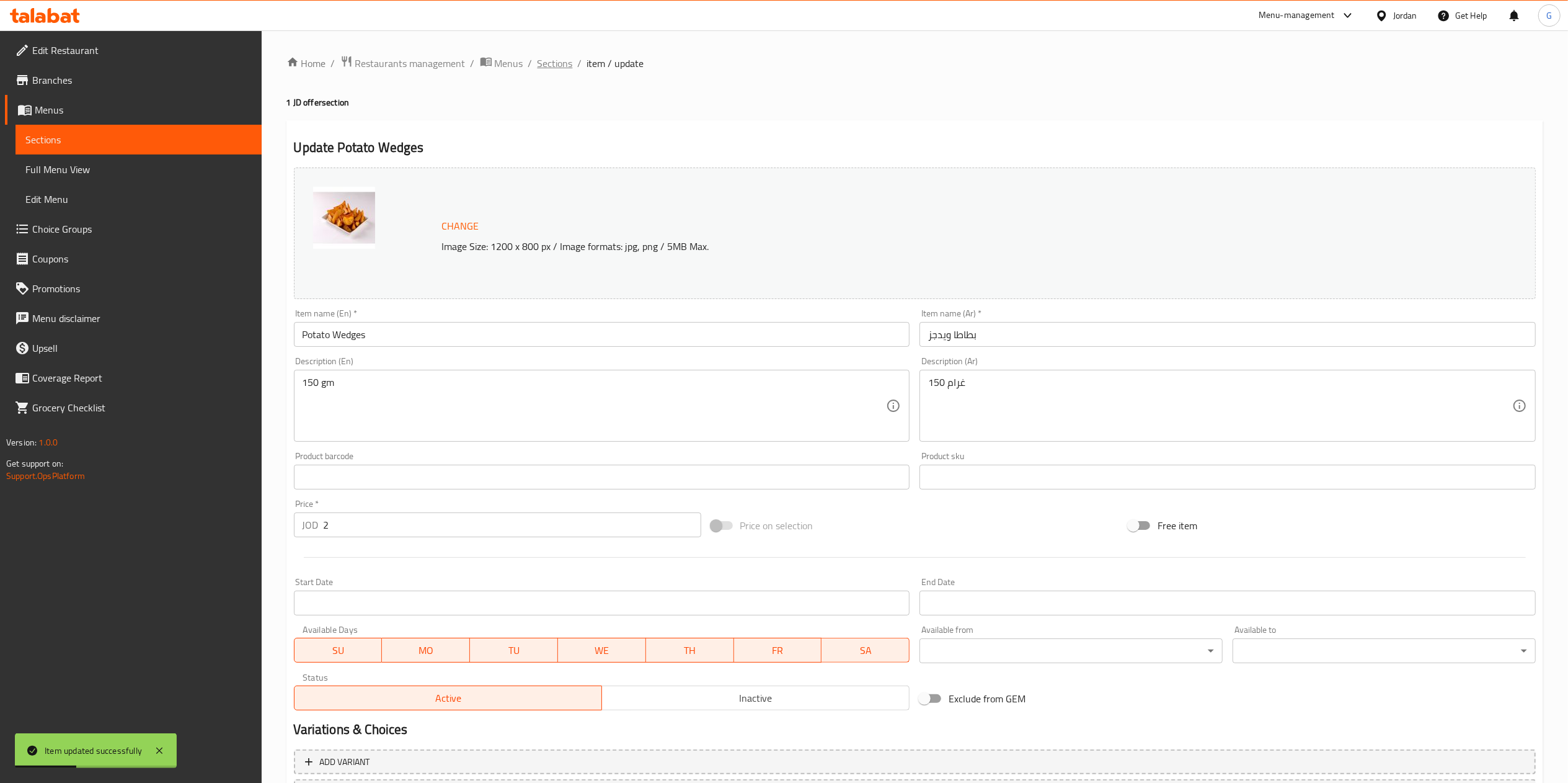
click at [565, 66] on span "Sections" at bounding box center [555, 63] width 35 height 15
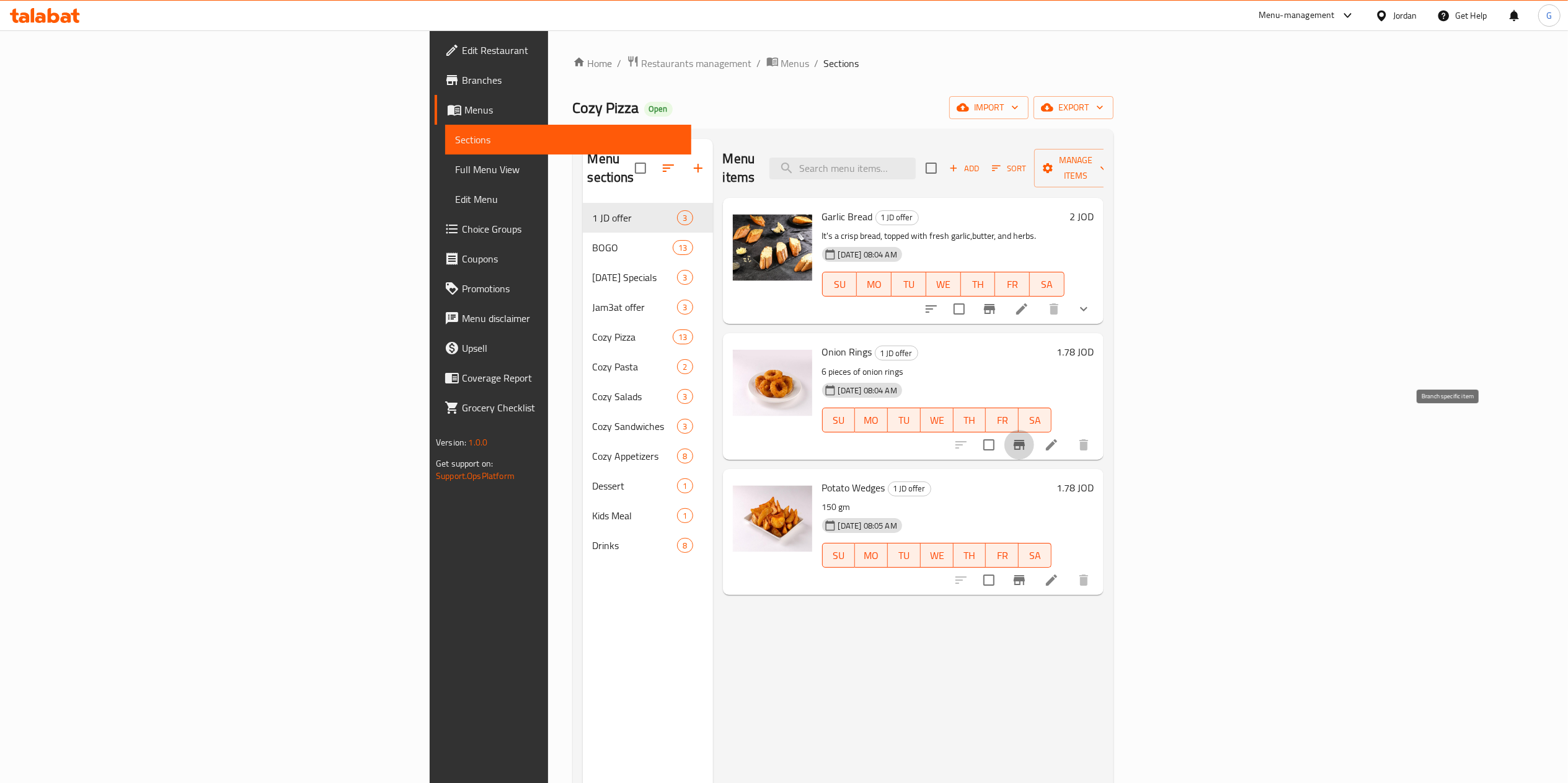
click at [1034, 430] on button "Branch-specific-item" at bounding box center [1019, 444] width 30 height 30
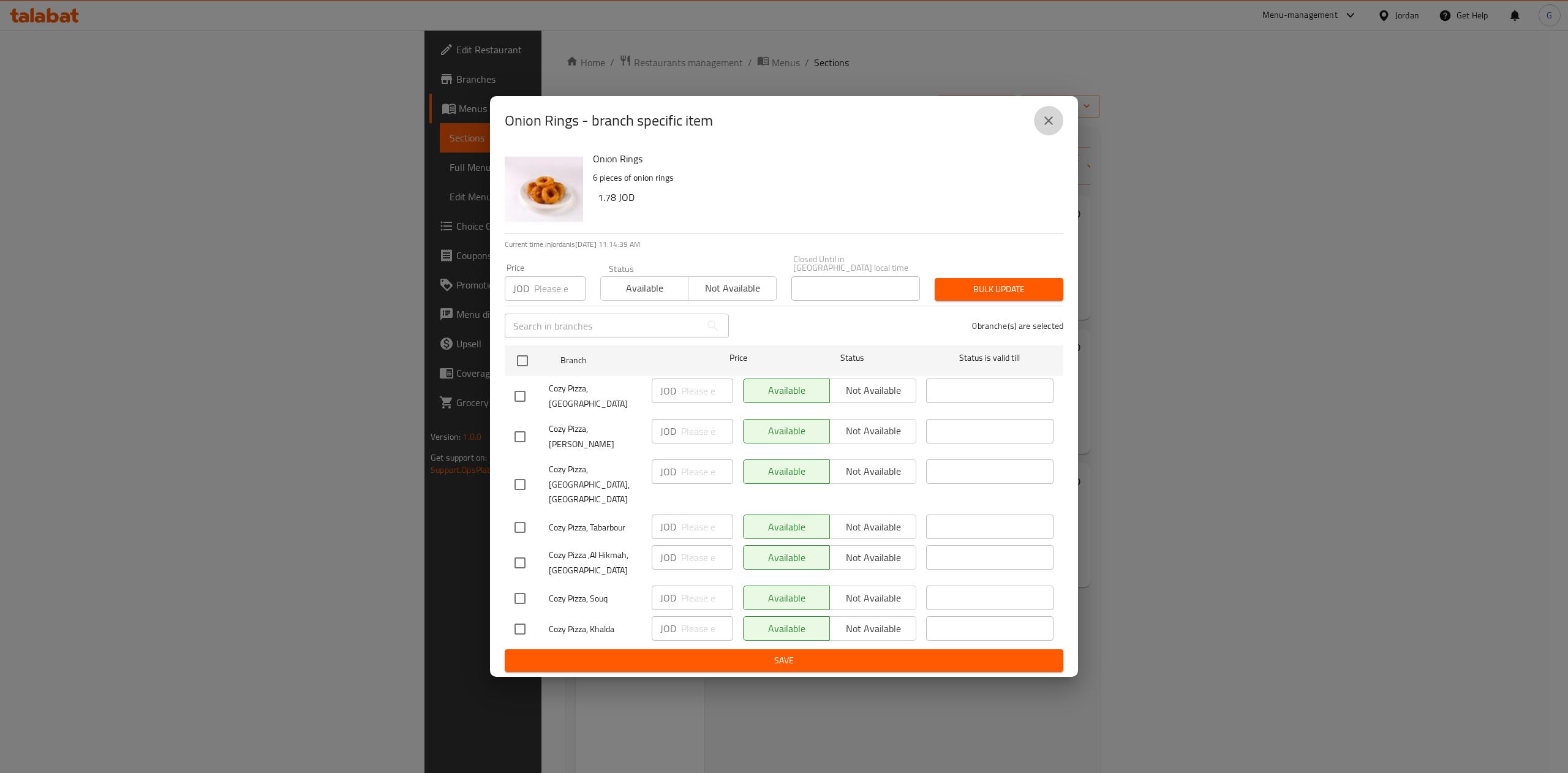
click at [1057, 135] on button "close" at bounding box center [1048, 120] width 29 height 29
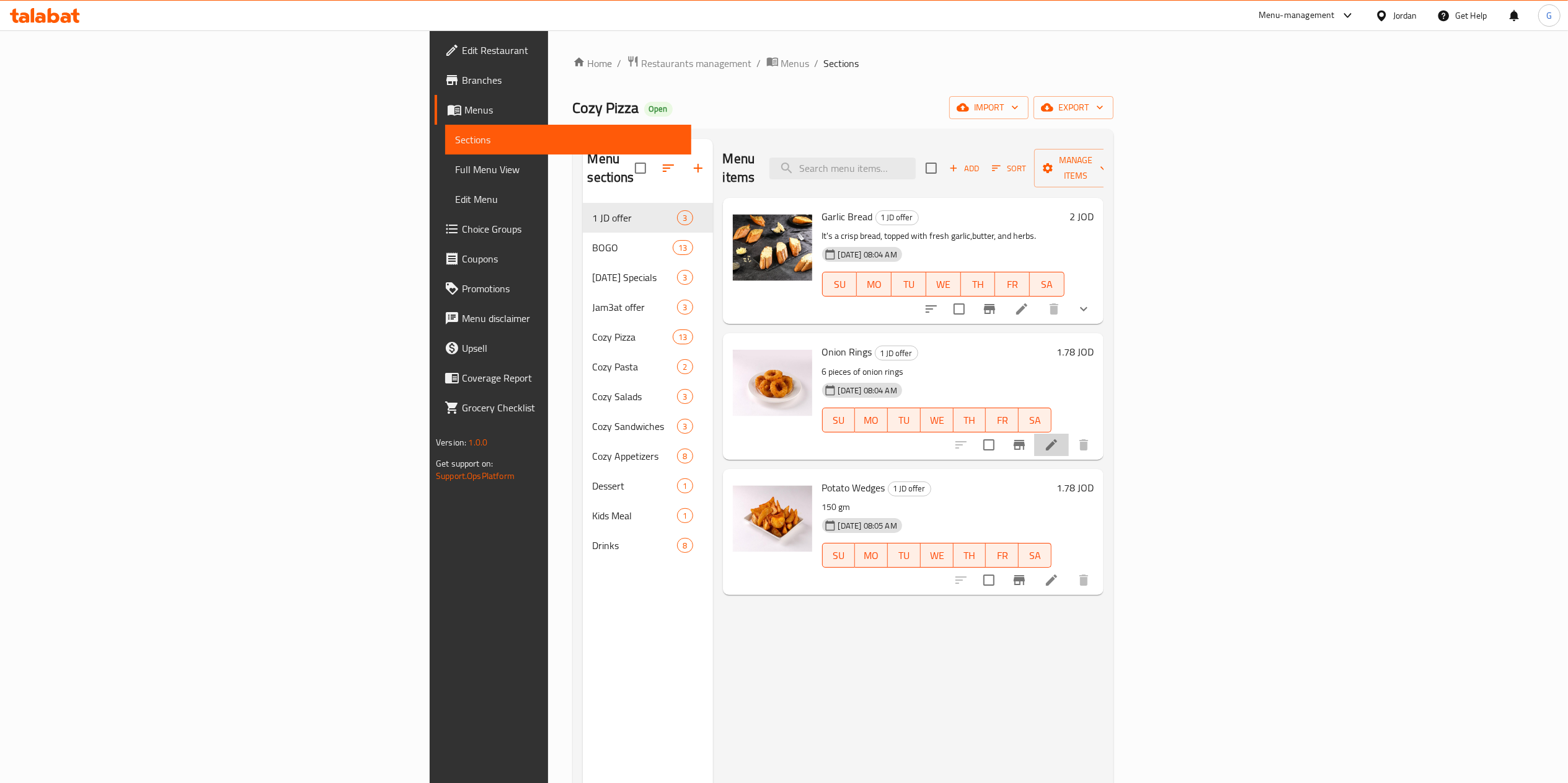
click at [1069, 436] on li at bounding box center [1052, 444] width 34 height 22
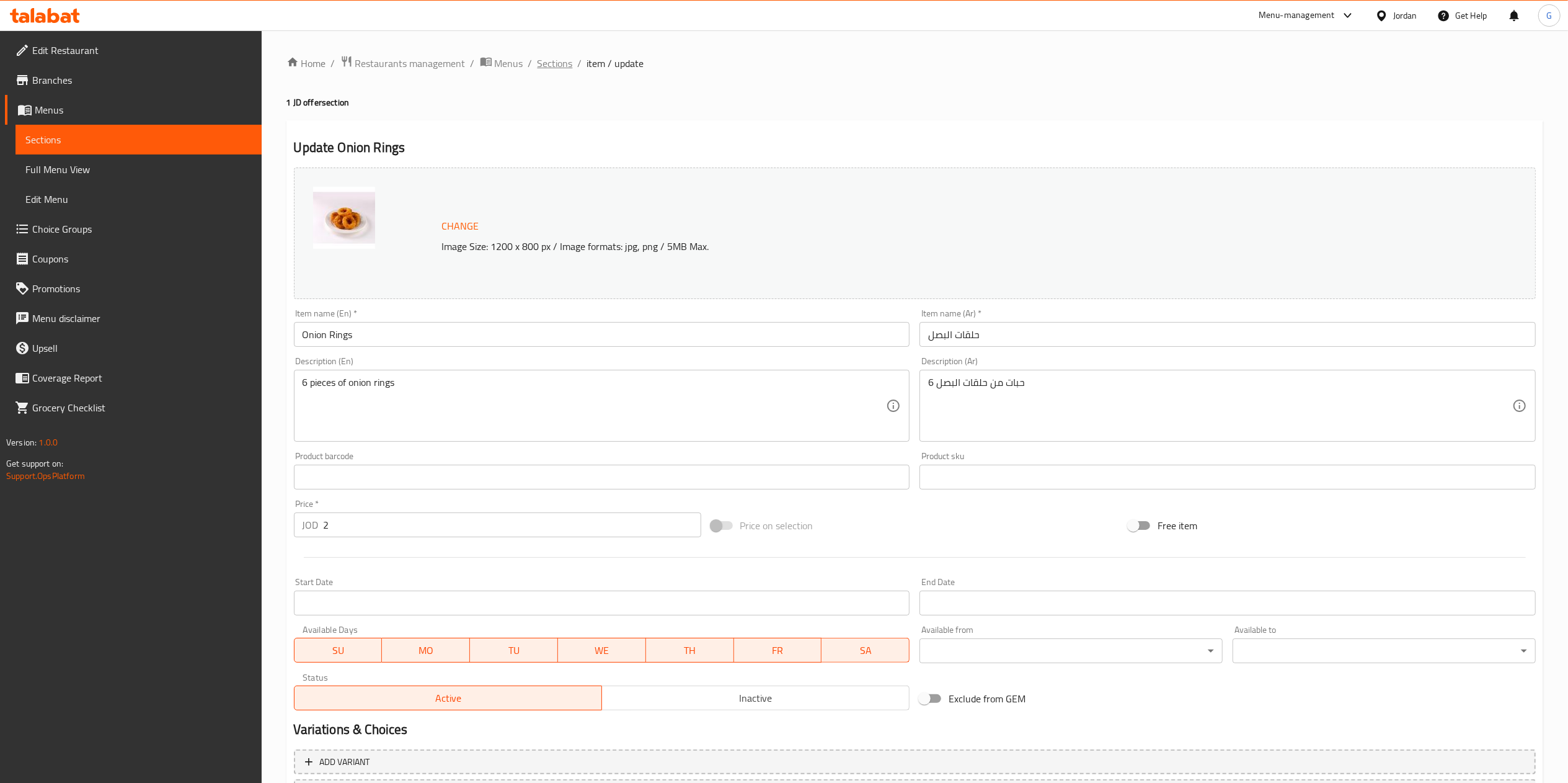
click at [560, 56] on span "Sections" at bounding box center [555, 63] width 35 height 15
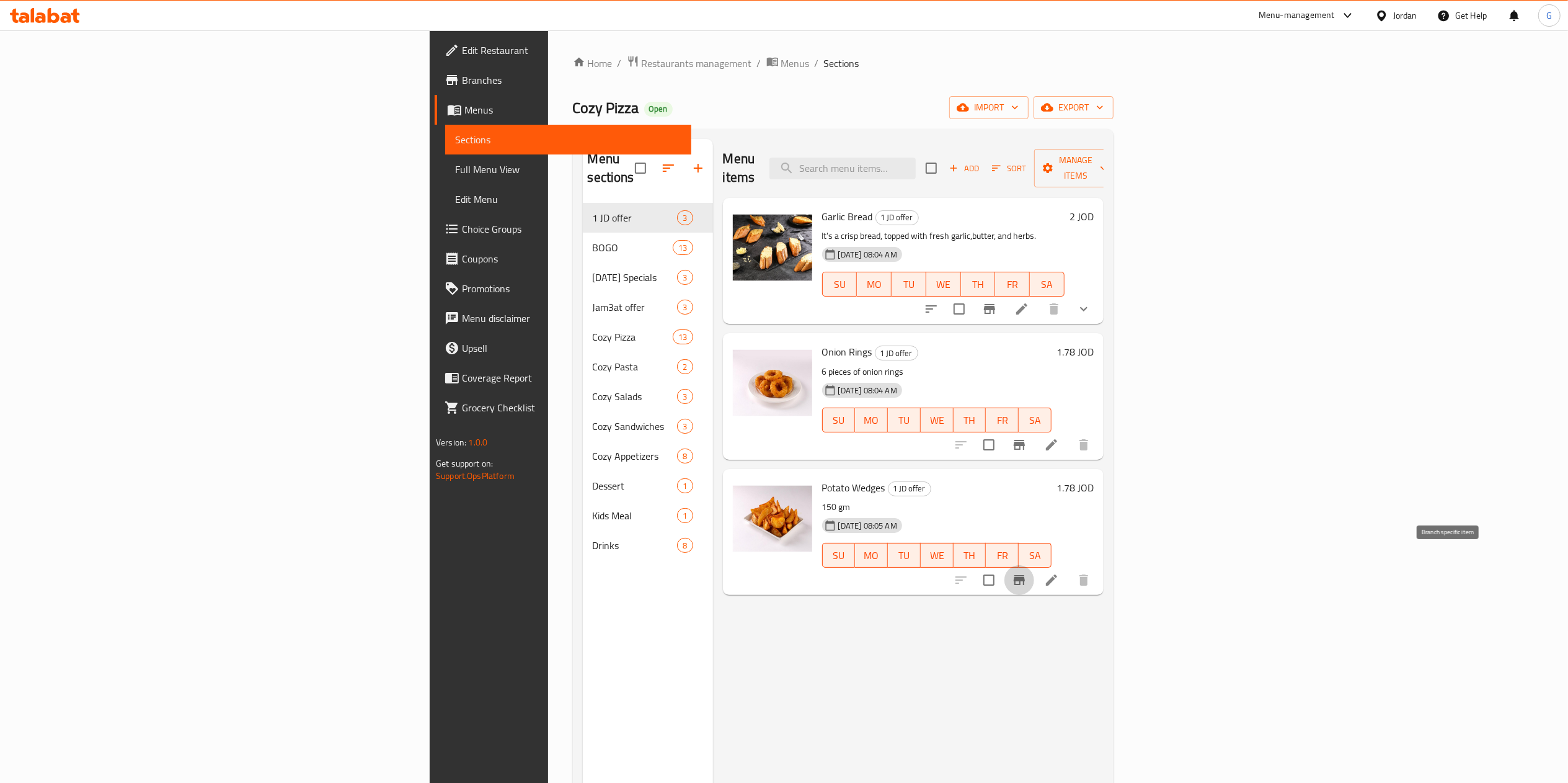
click at [1034, 573] on button "Branch-specific-item" at bounding box center [1019, 579] width 30 height 30
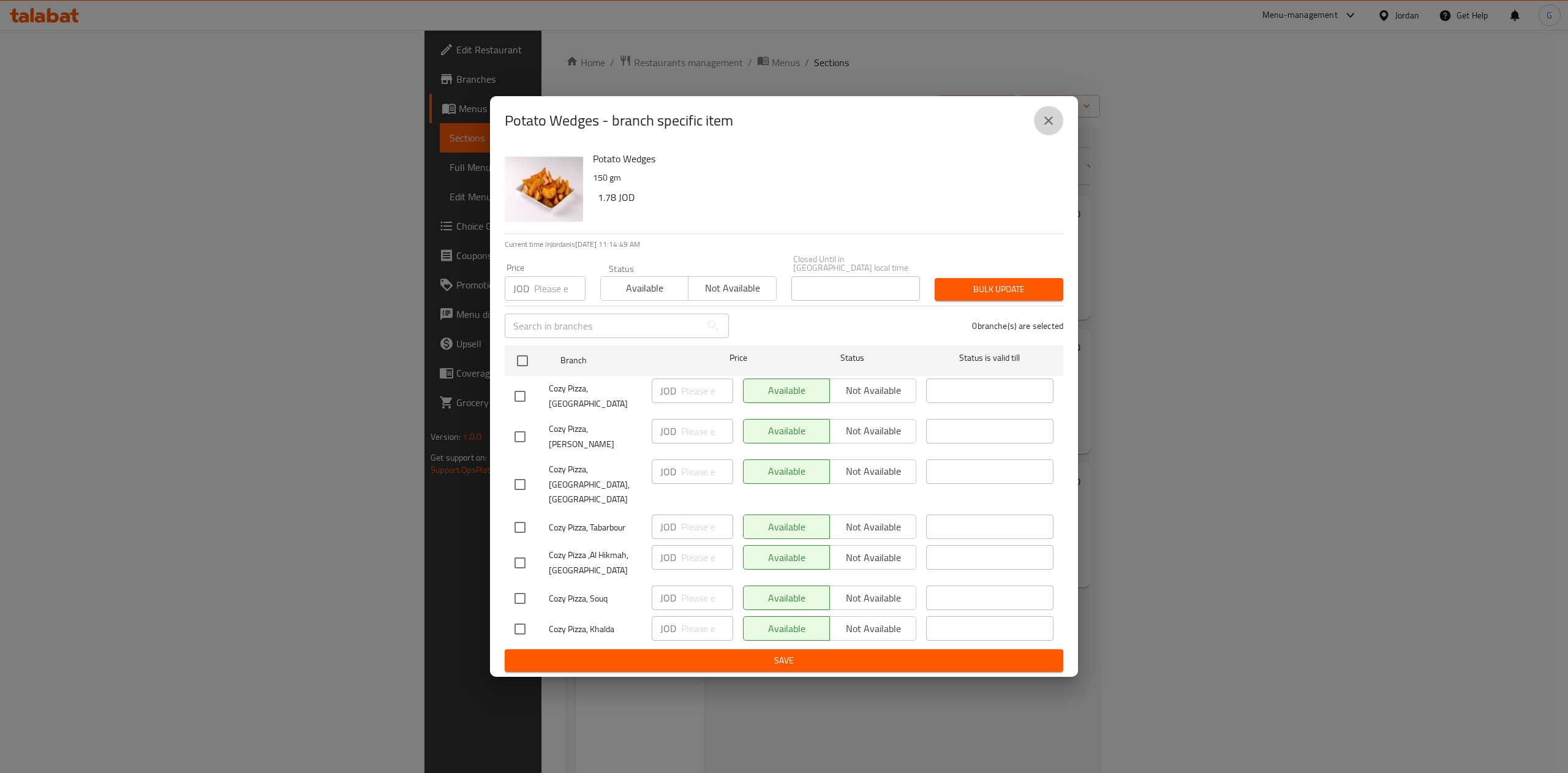
click at [1051, 135] on button "close" at bounding box center [1048, 120] width 29 height 29
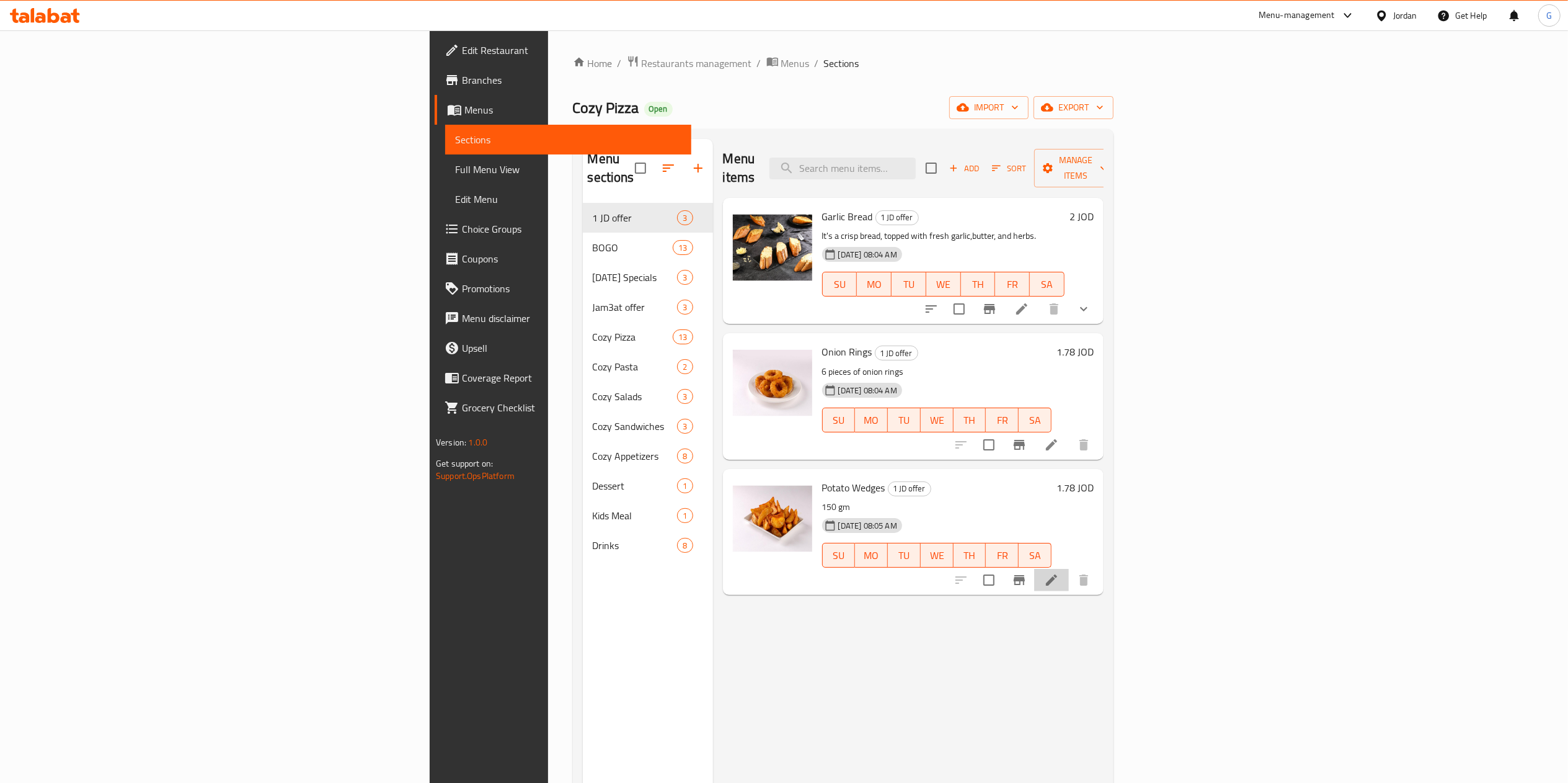
click at [1069, 569] on li at bounding box center [1052, 580] width 34 height 22
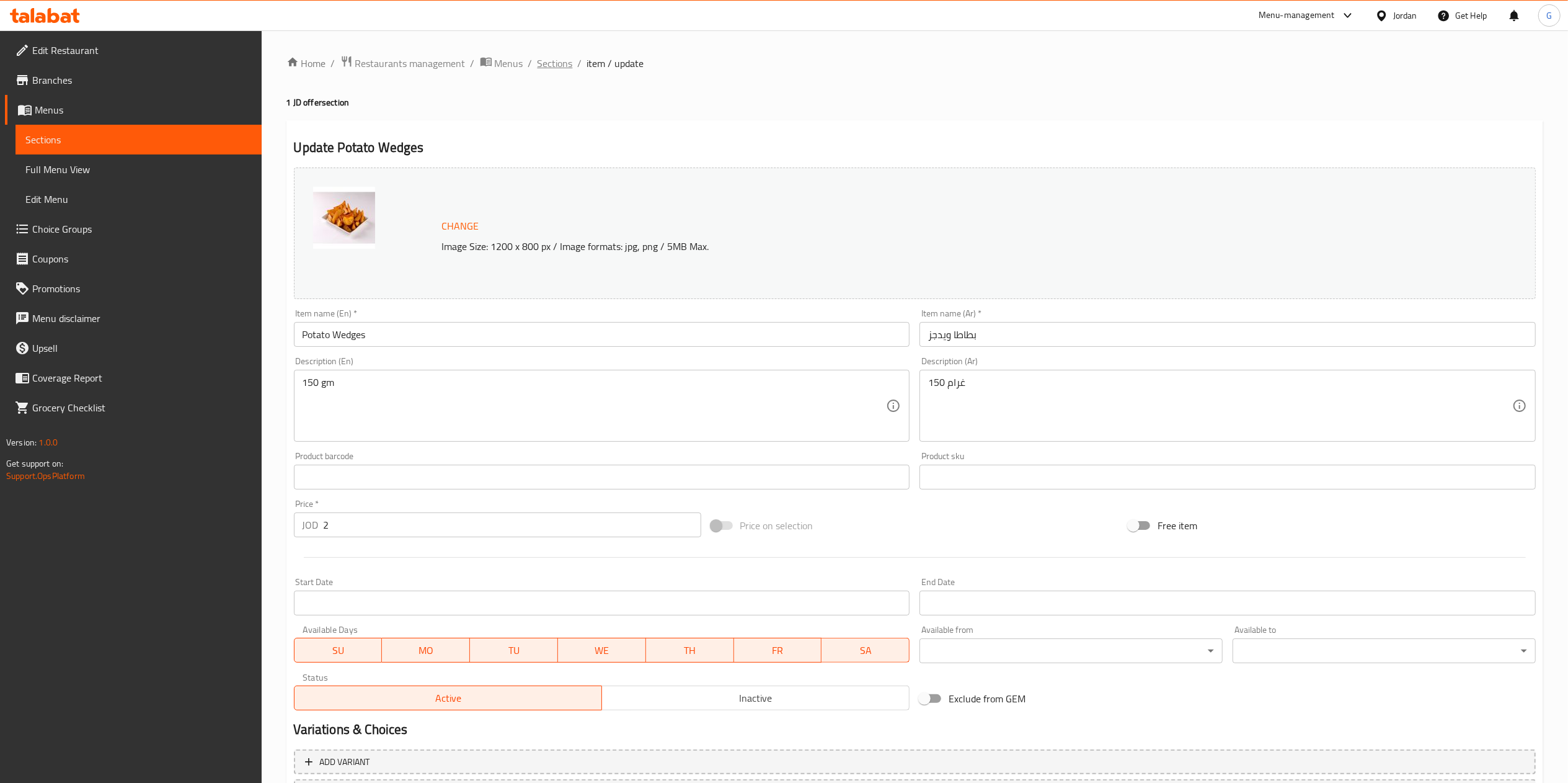
click at [548, 71] on span "Sections" at bounding box center [555, 63] width 35 height 15
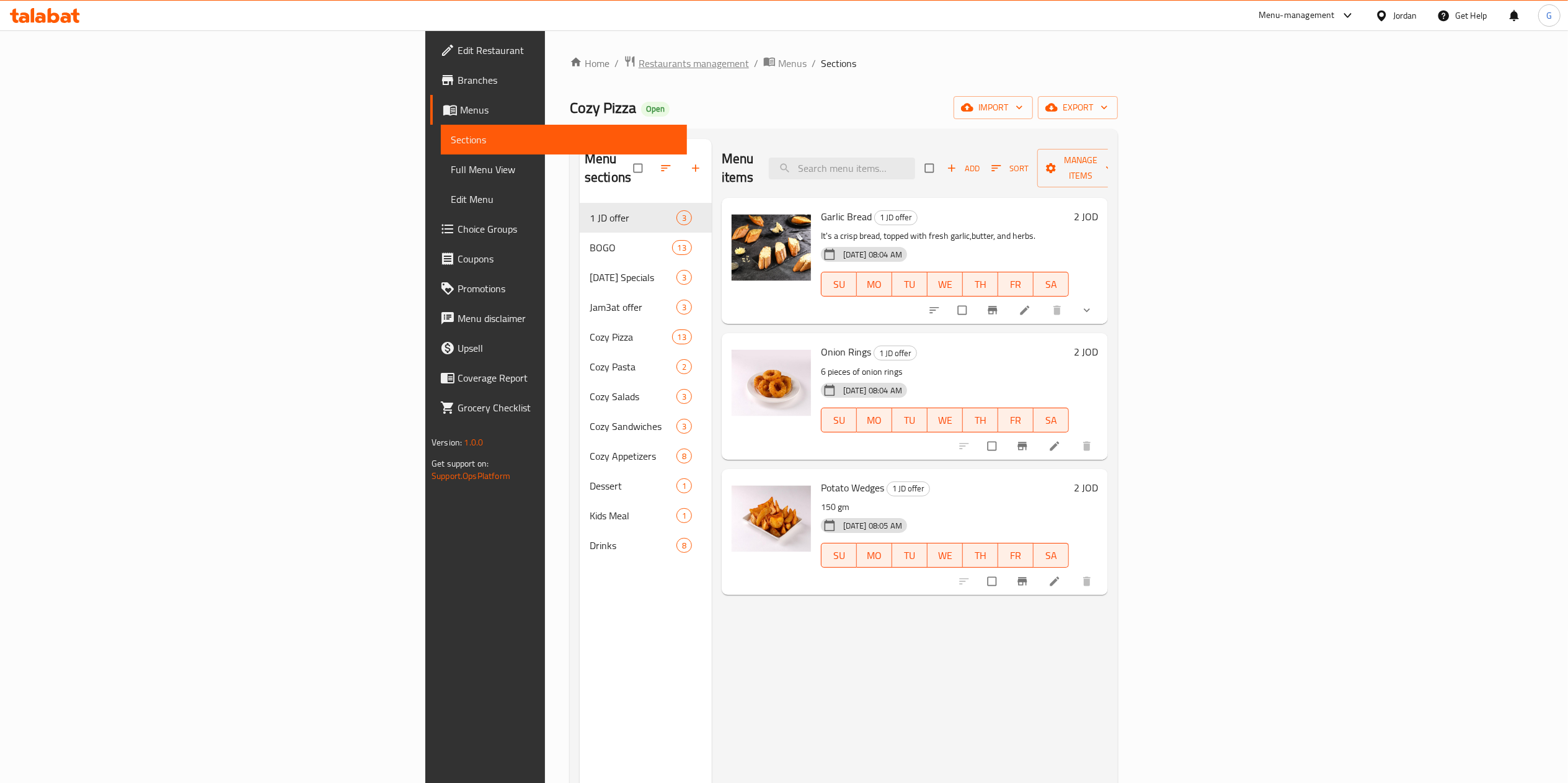
click at [638, 58] on span "Restaurants management" at bounding box center [693, 63] width 110 height 15
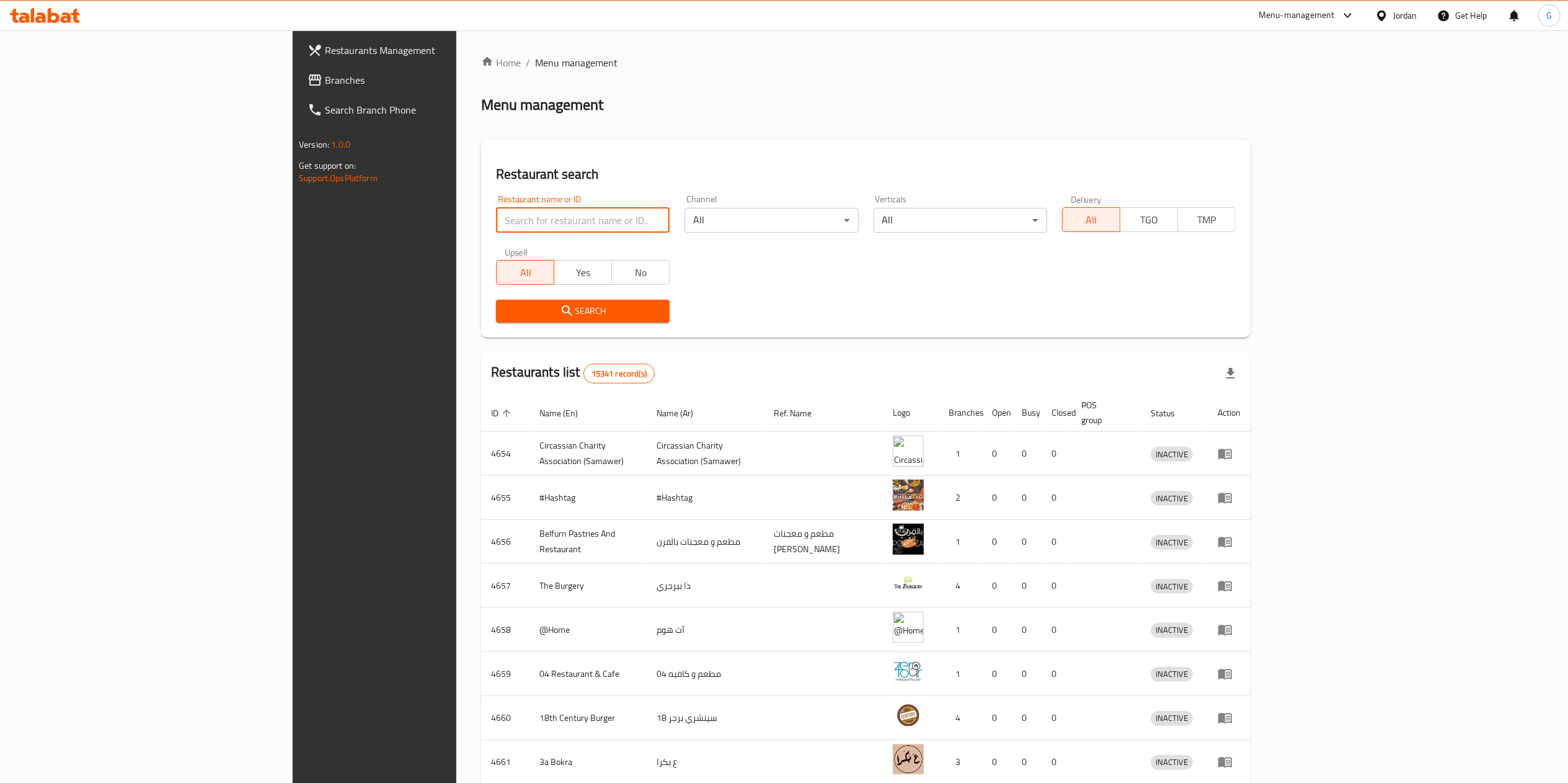
click at [496, 215] on input "search" at bounding box center [582, 220] width 173 height 25
type input "salma"
click at [516, 307] on span "Search" at bounding box center [583, 311] width 154 height 16
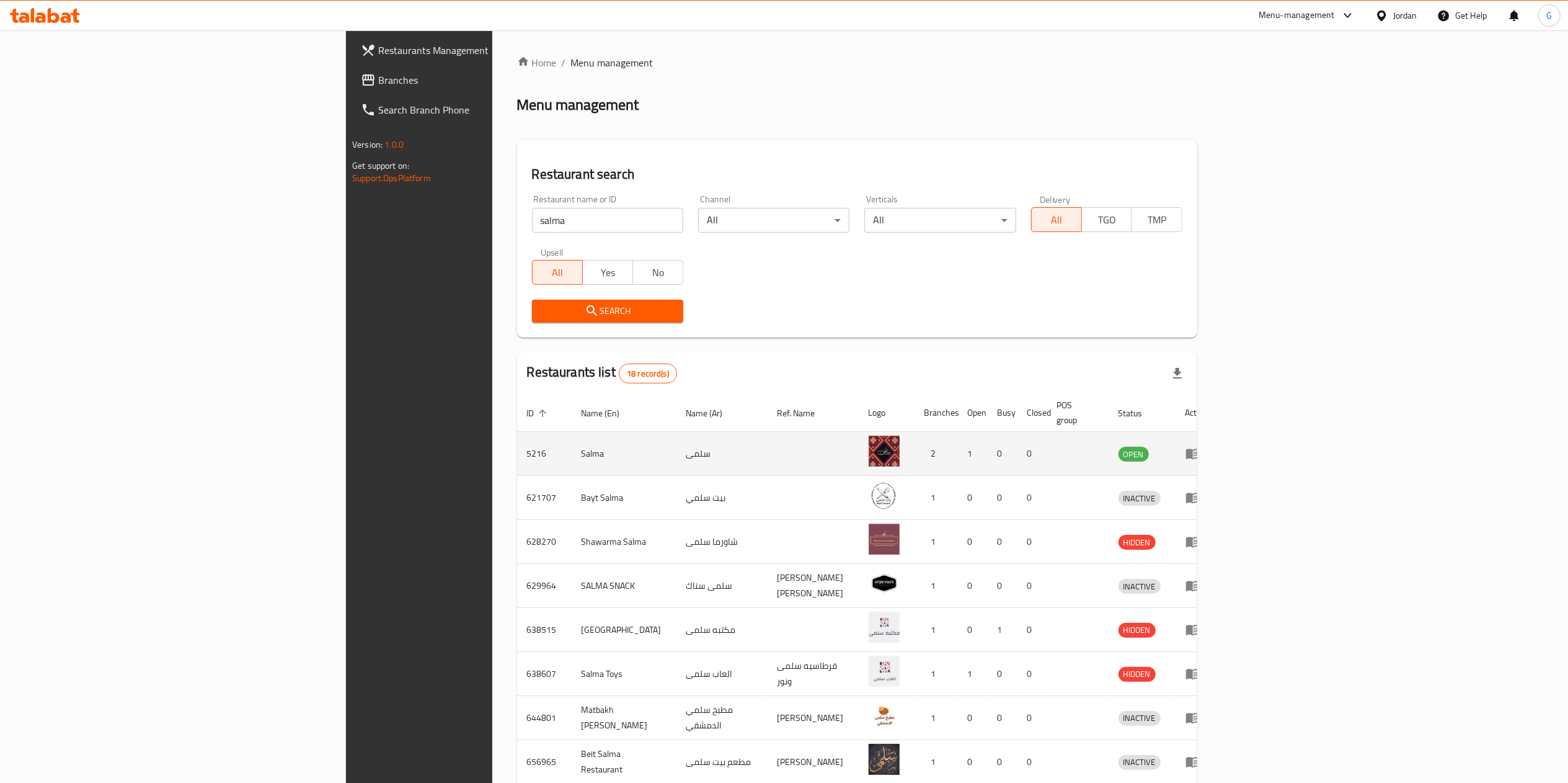
click at [1218, 449] on td "enhanced table" at bounding box center [1197, 453] width 43 height 44
click at [1200, 446] on icon "enhanced table" at bounding box center [1193, 453] width 15 height 15
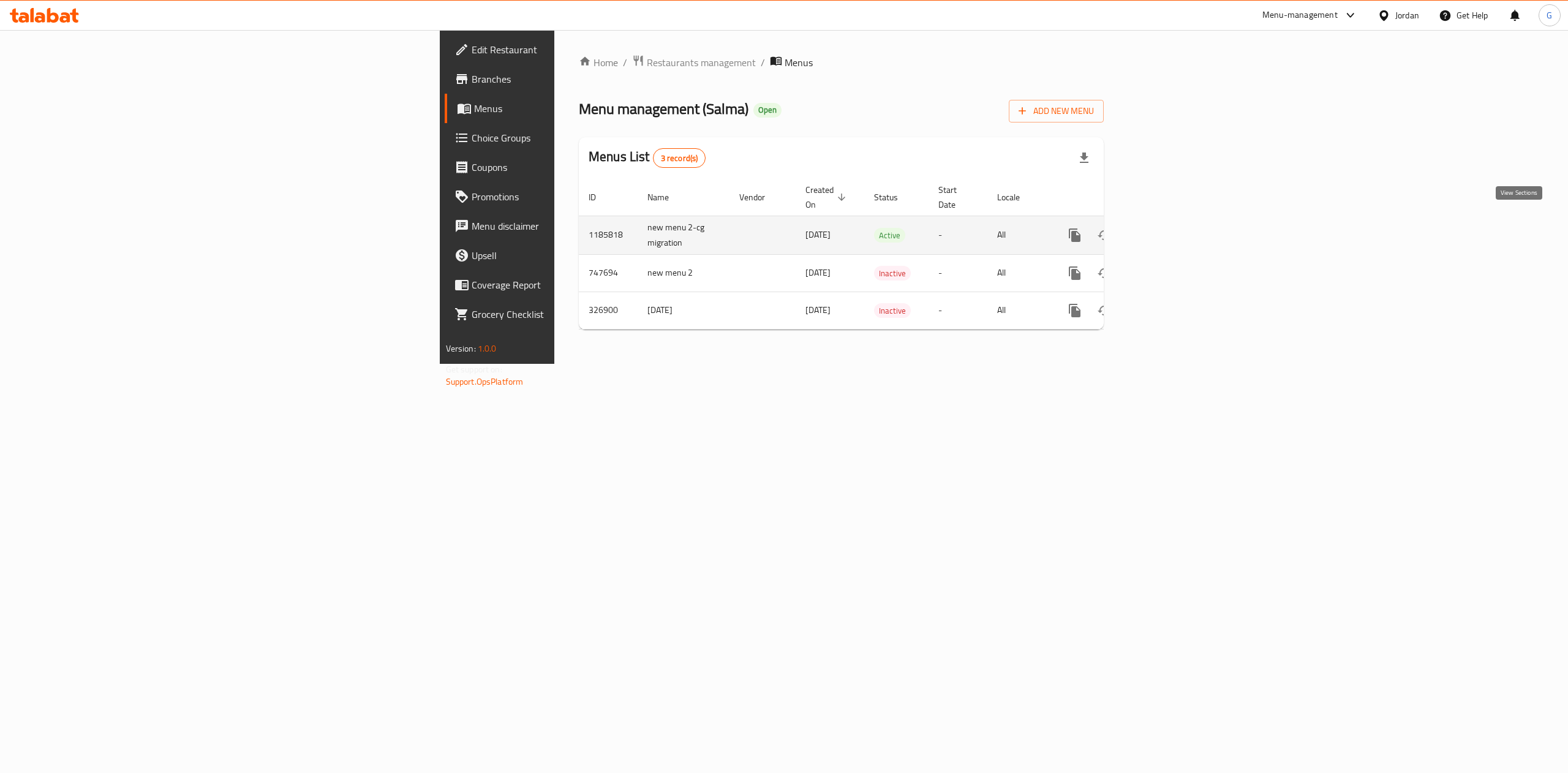
click at [1177, 234] on link "enhanced table" at bounding box center [1162, 235] width 29 height 29
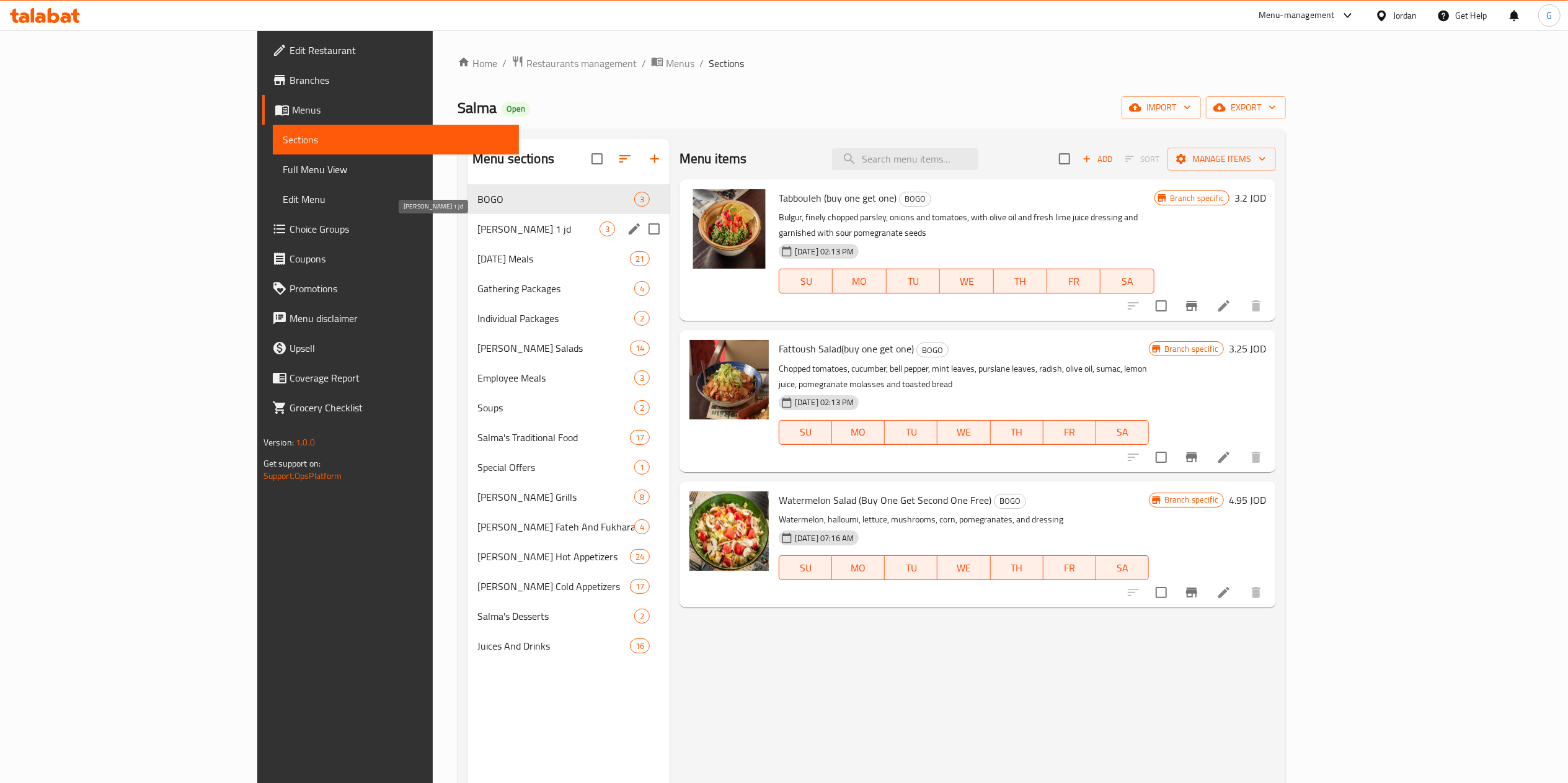
click at [477, 230] on span "[PERSON_NAME]'s 1 jd" at bounding box center [538, 229] width 122 height 15
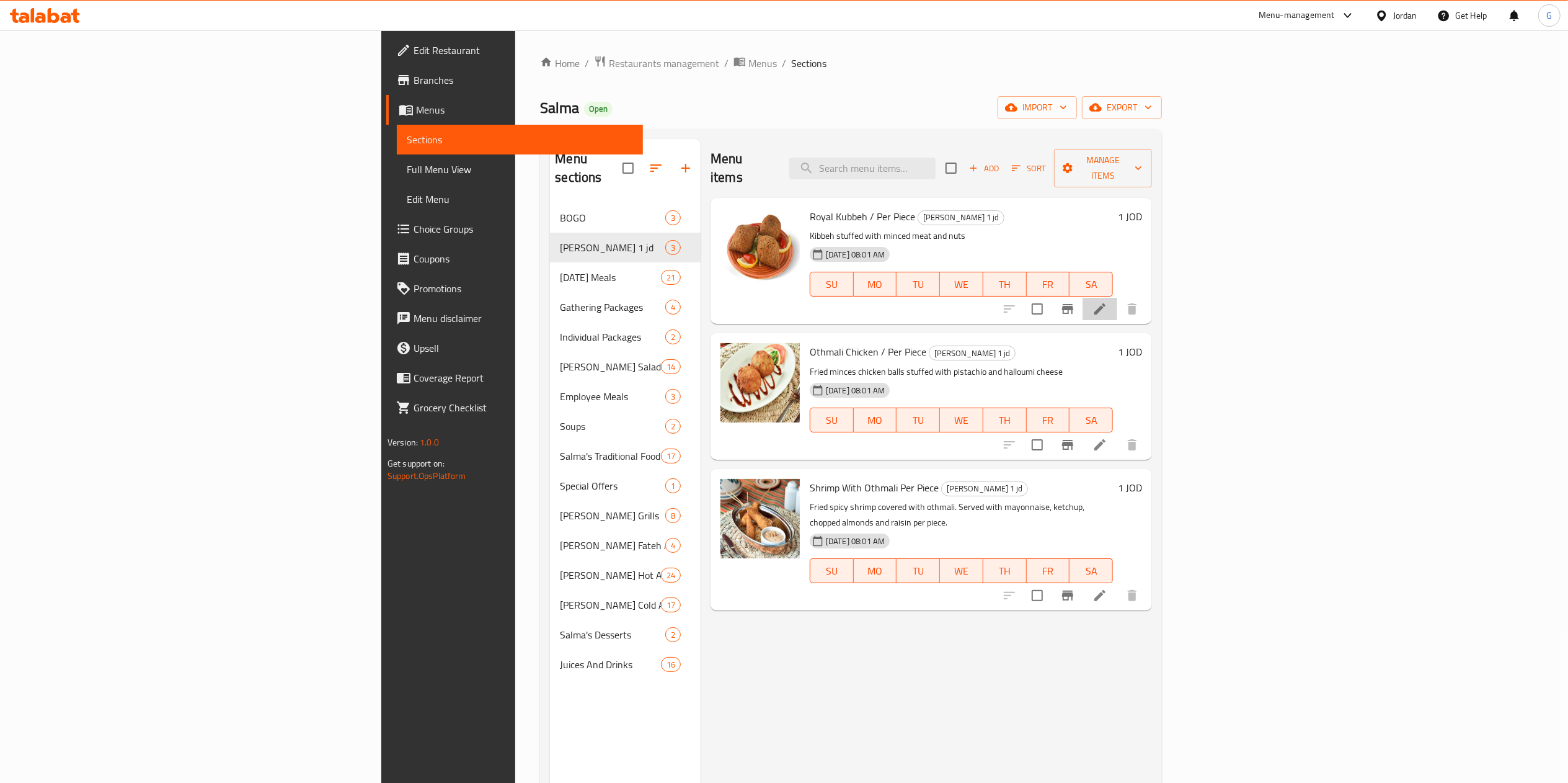
click at [1117, 298] on li at bounding box center [1100, 309] width 34 height 22
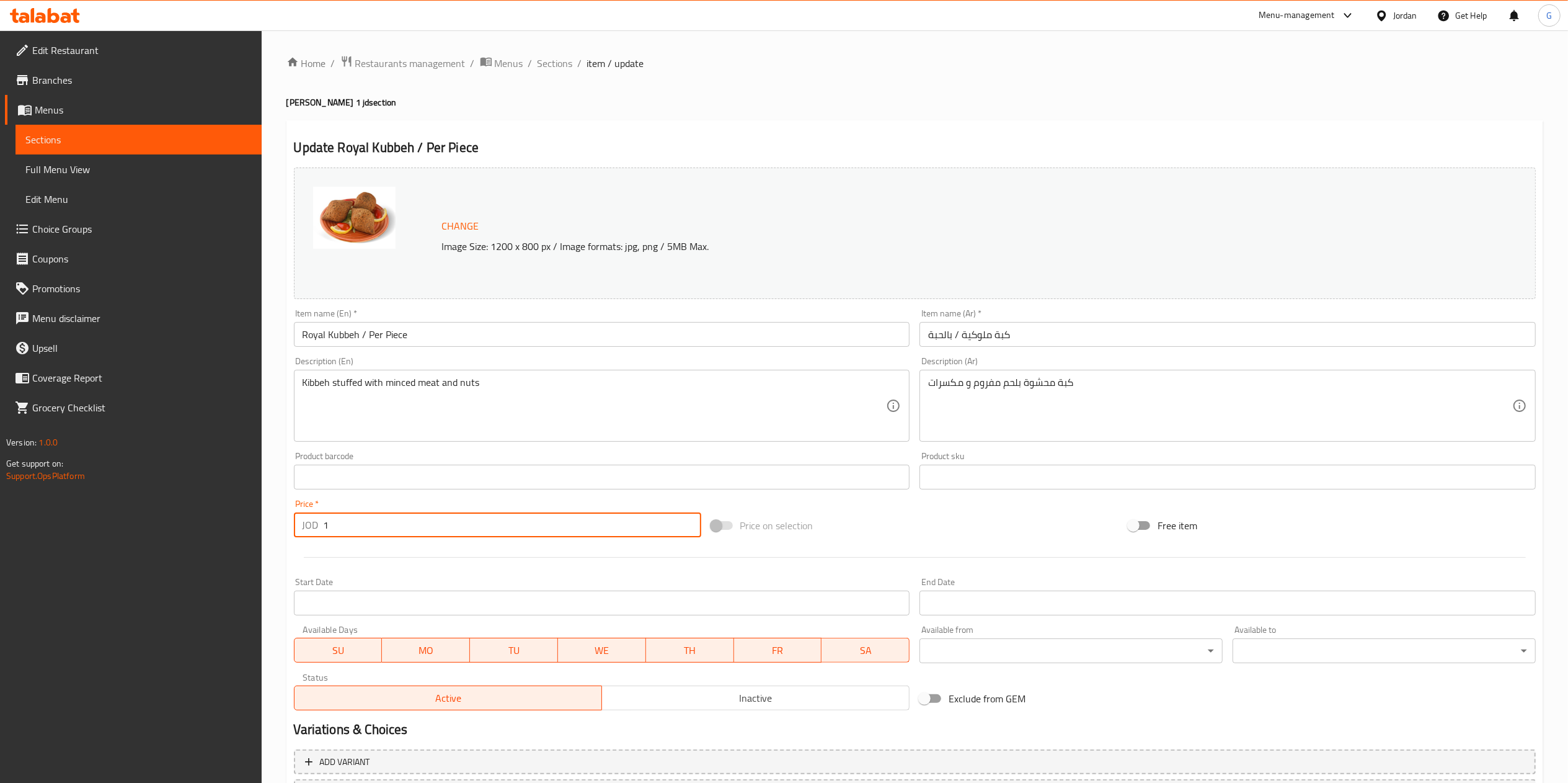
click at [464, 519] on input "1" at bounding box center [512, 525] width 378 height 25
type input "1"
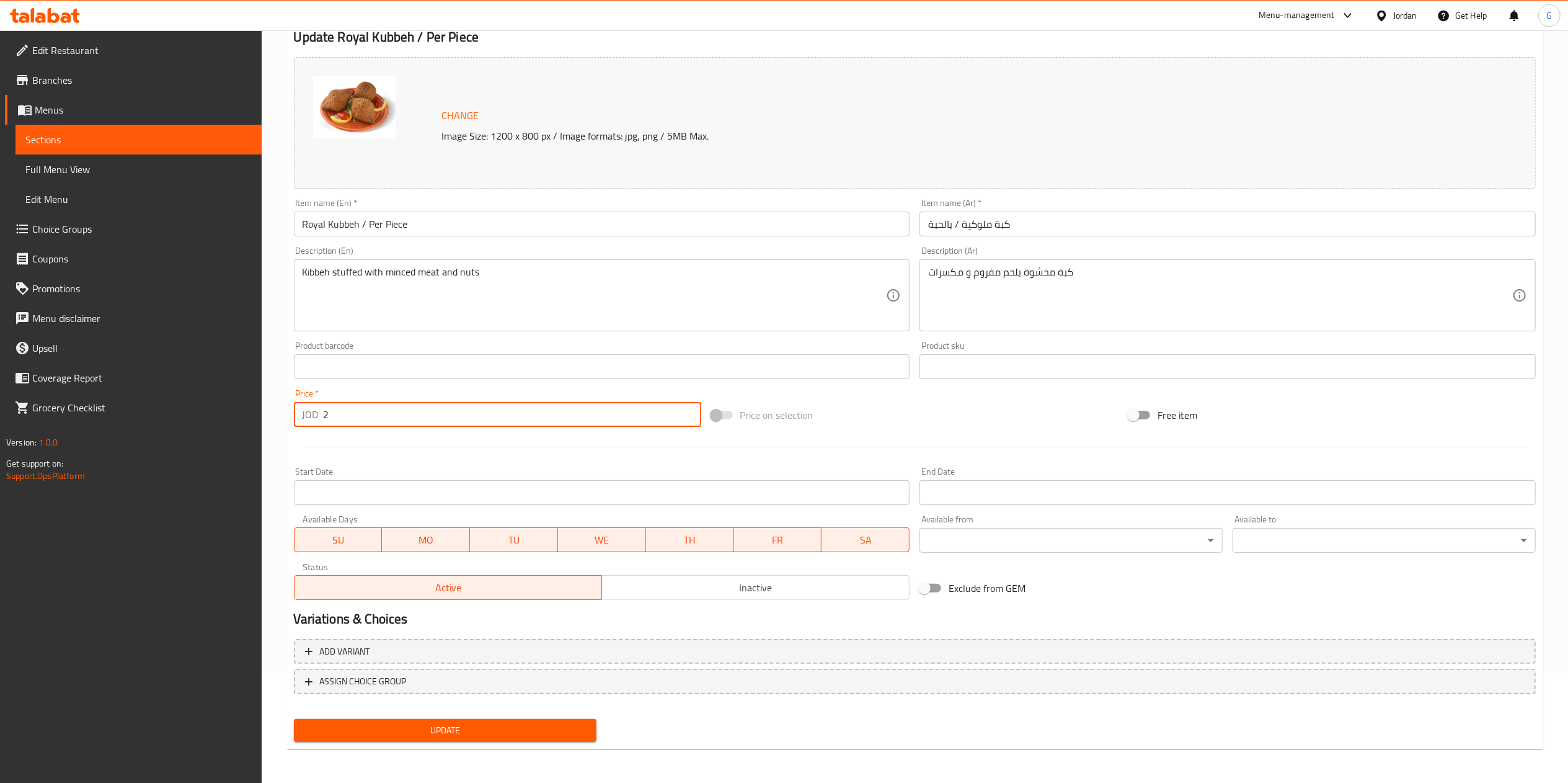
type input "2"
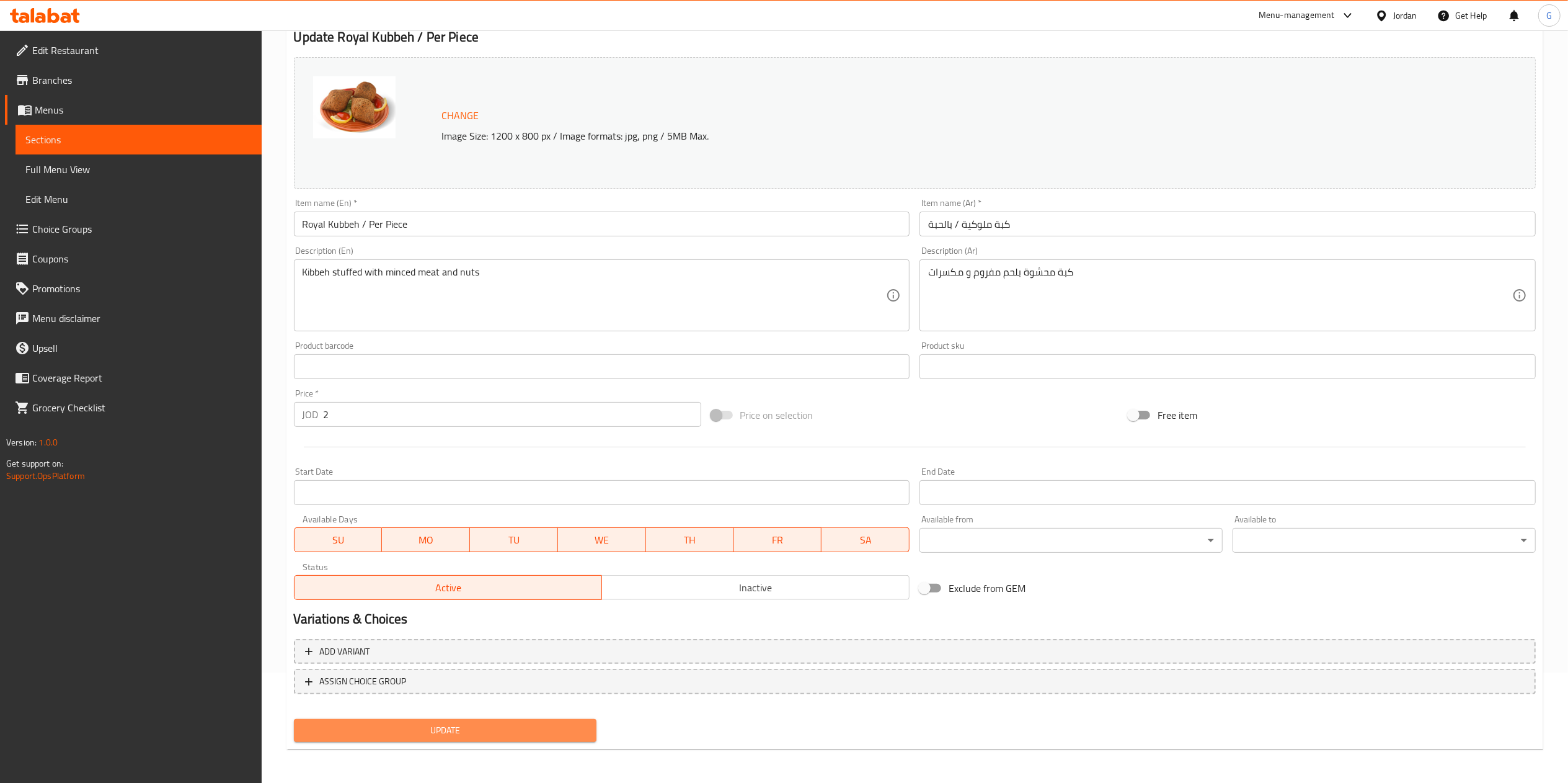
click at [576, 722] on span "Update" at bounding box center [446, 730] width 283 height 16
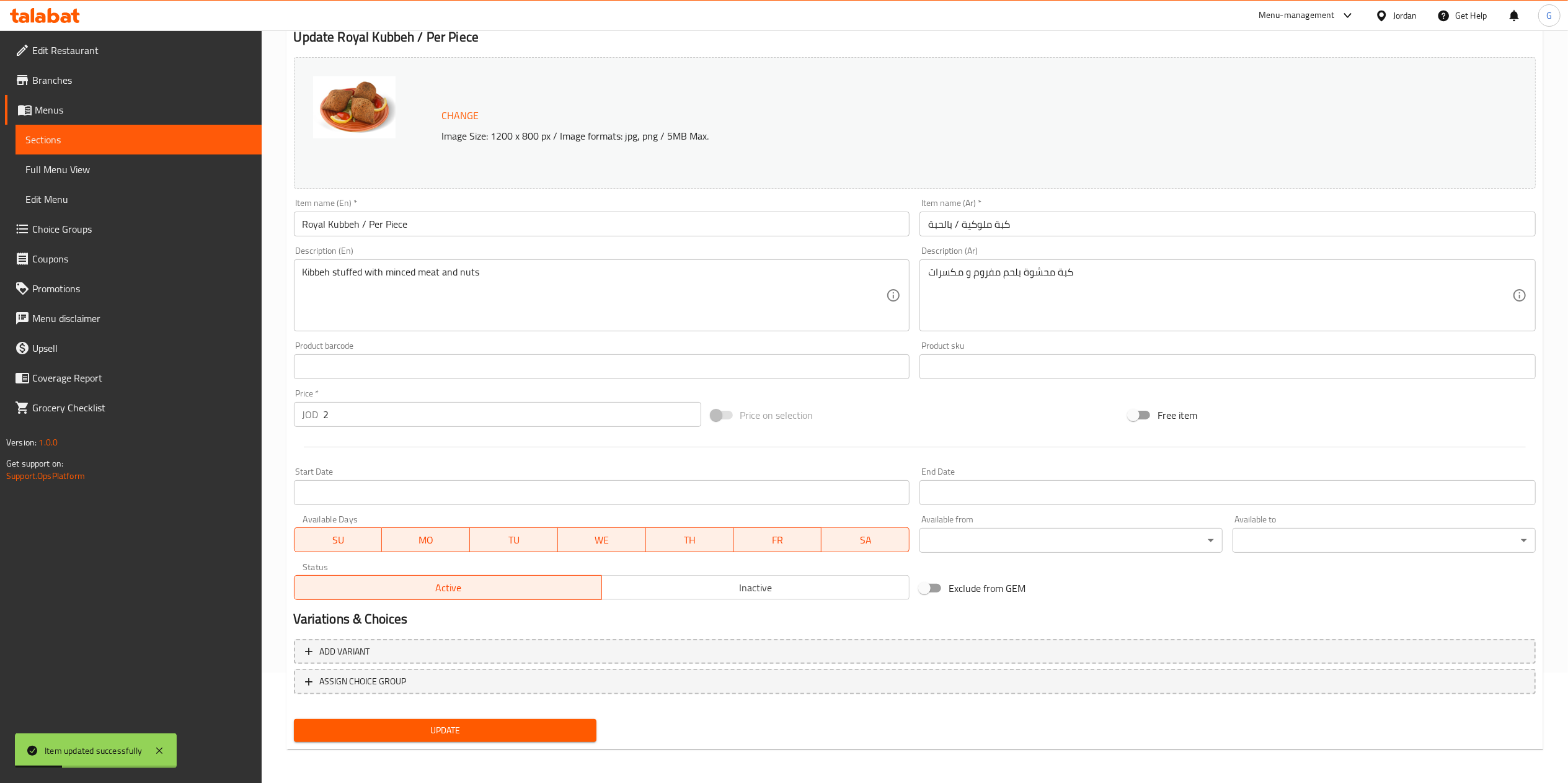
scroll to position [0, 0]
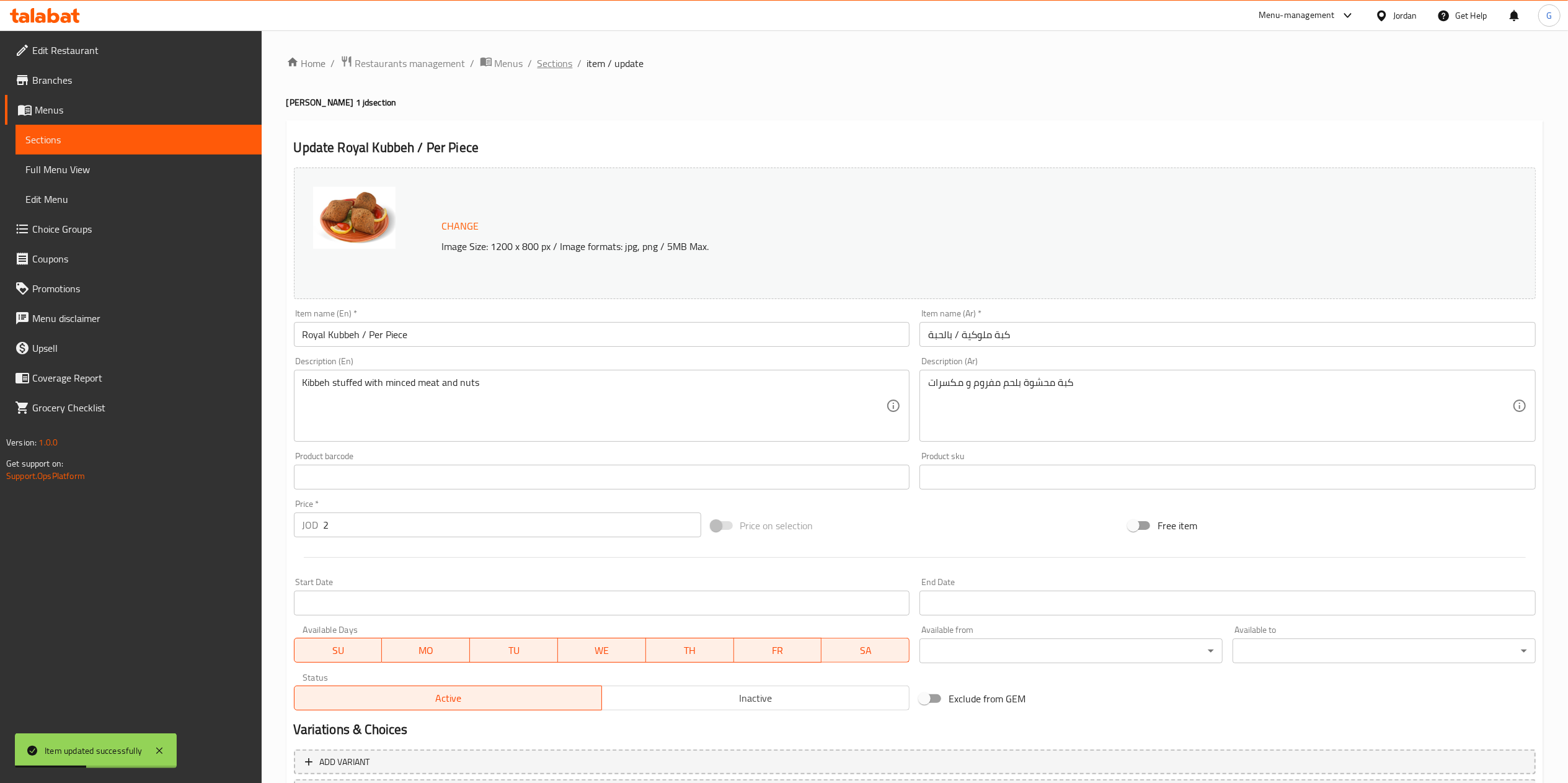
click at [551, 56] on span "Sections" at bounding box center [555, 63] width 35 height 15
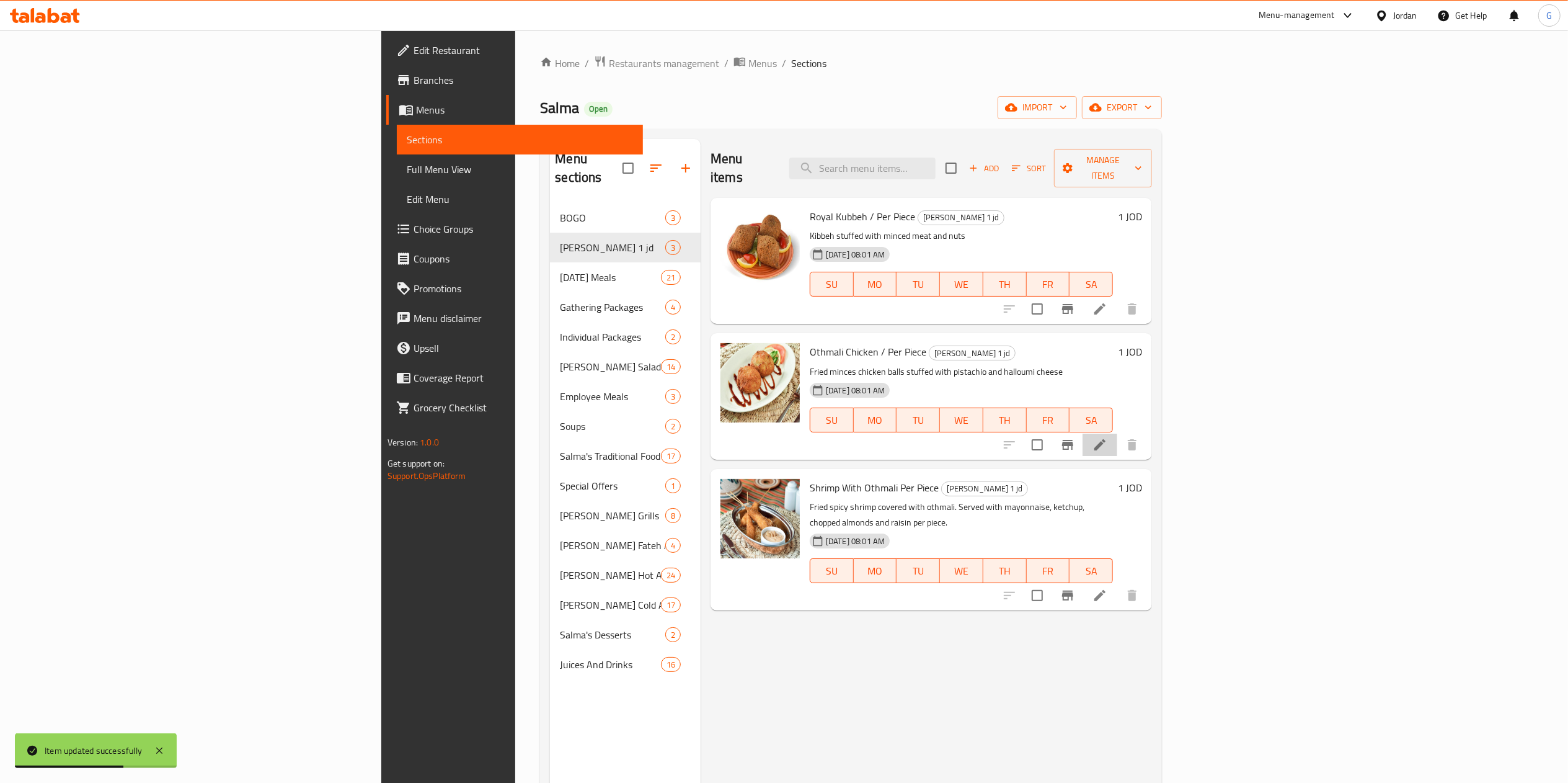
click at [1117, 433] on li at bounding box center [1100, 444] width 34 height 22
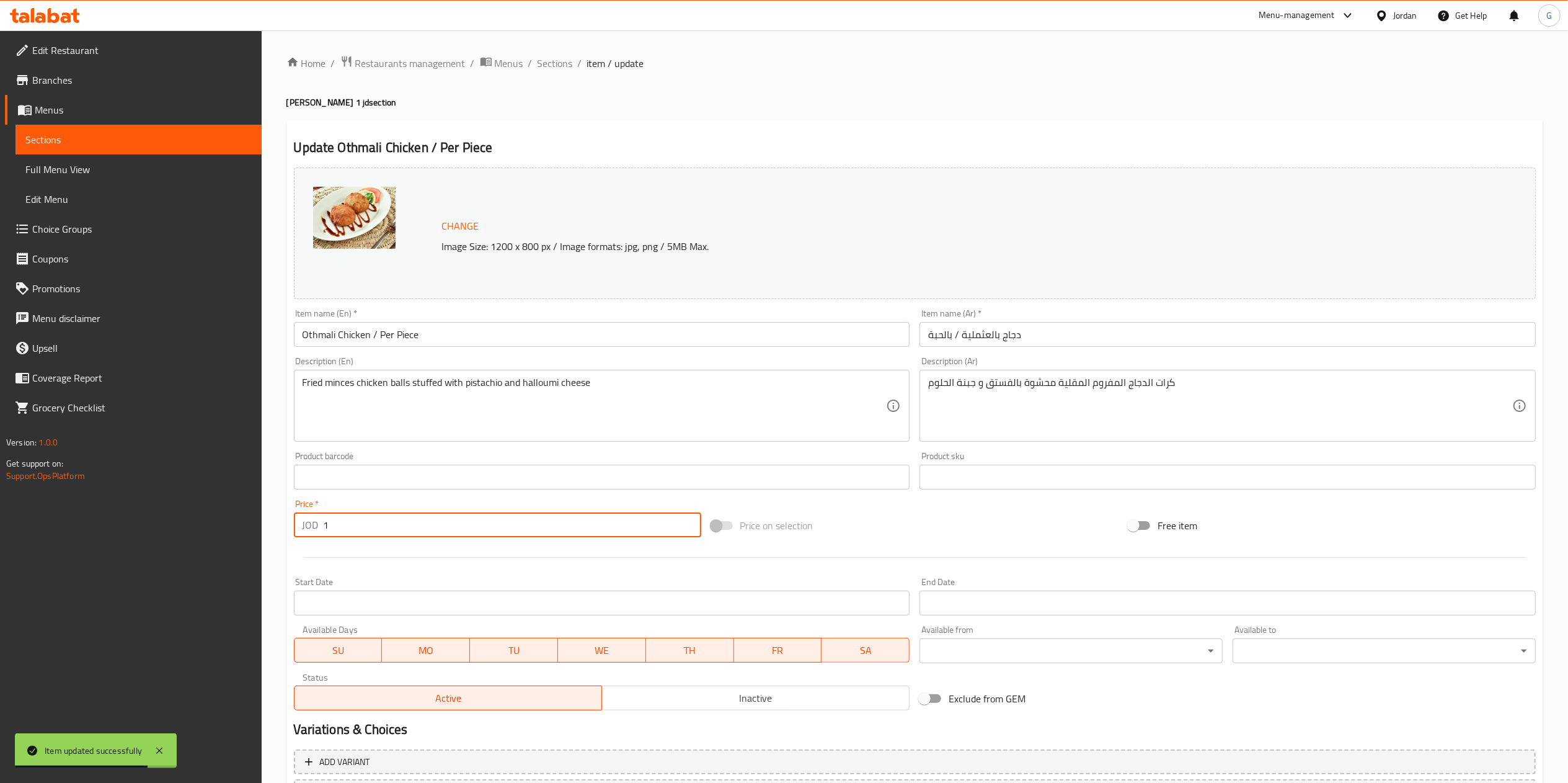
click at [439, 518] on input "1" at bounding box center [512, 525] width 378 height 25
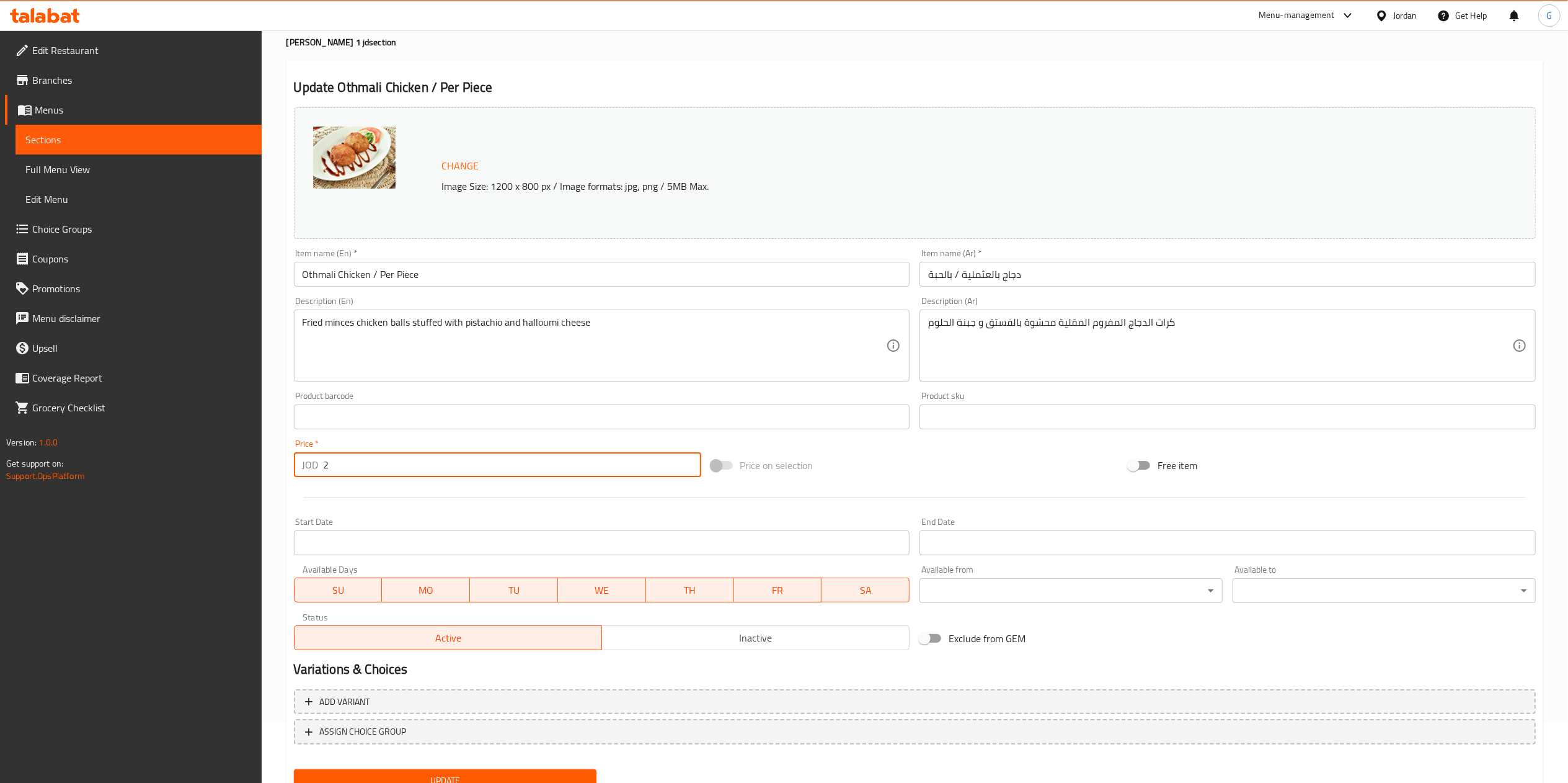
scroll to position [110, 0]
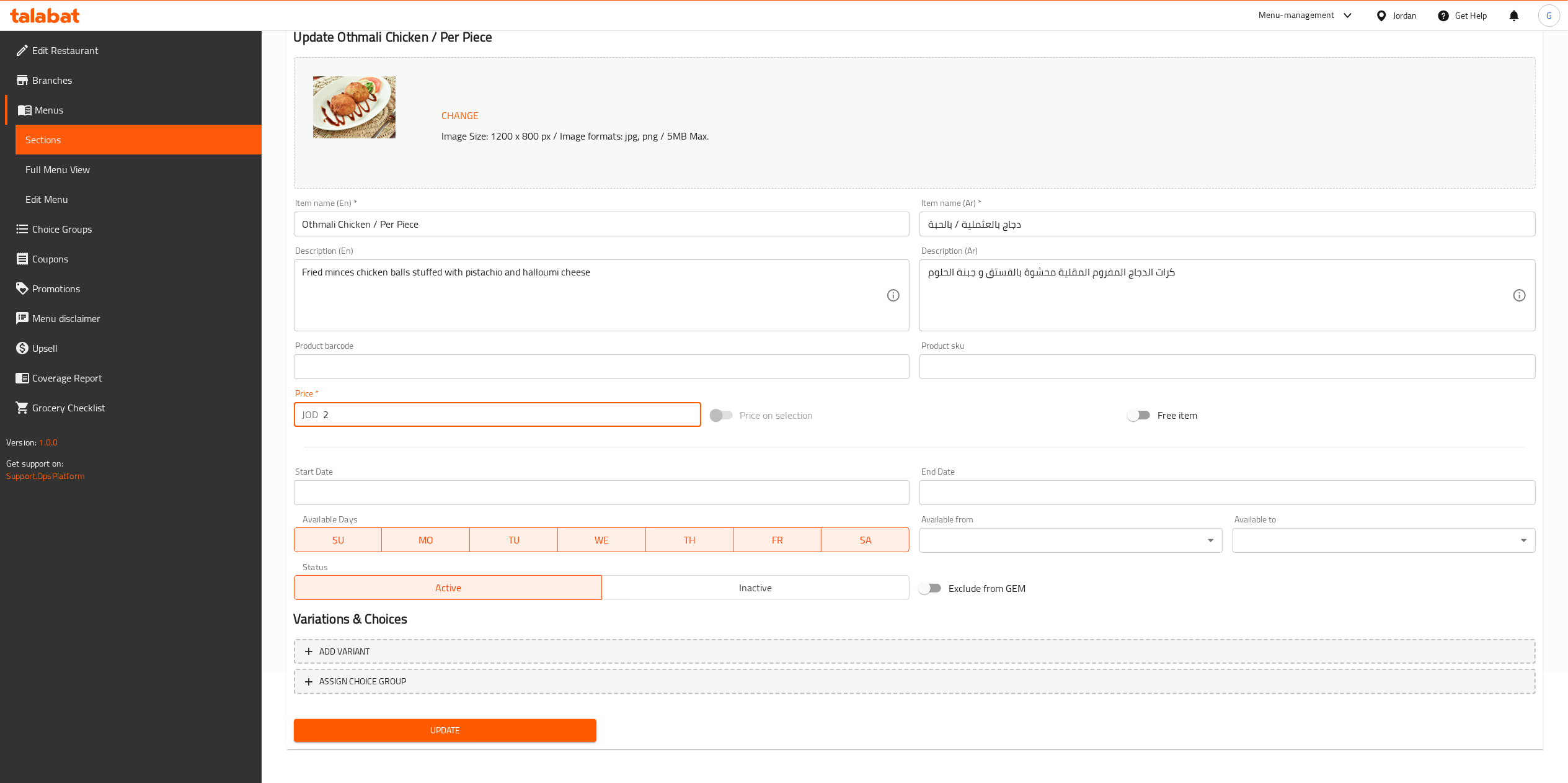
type input "2"
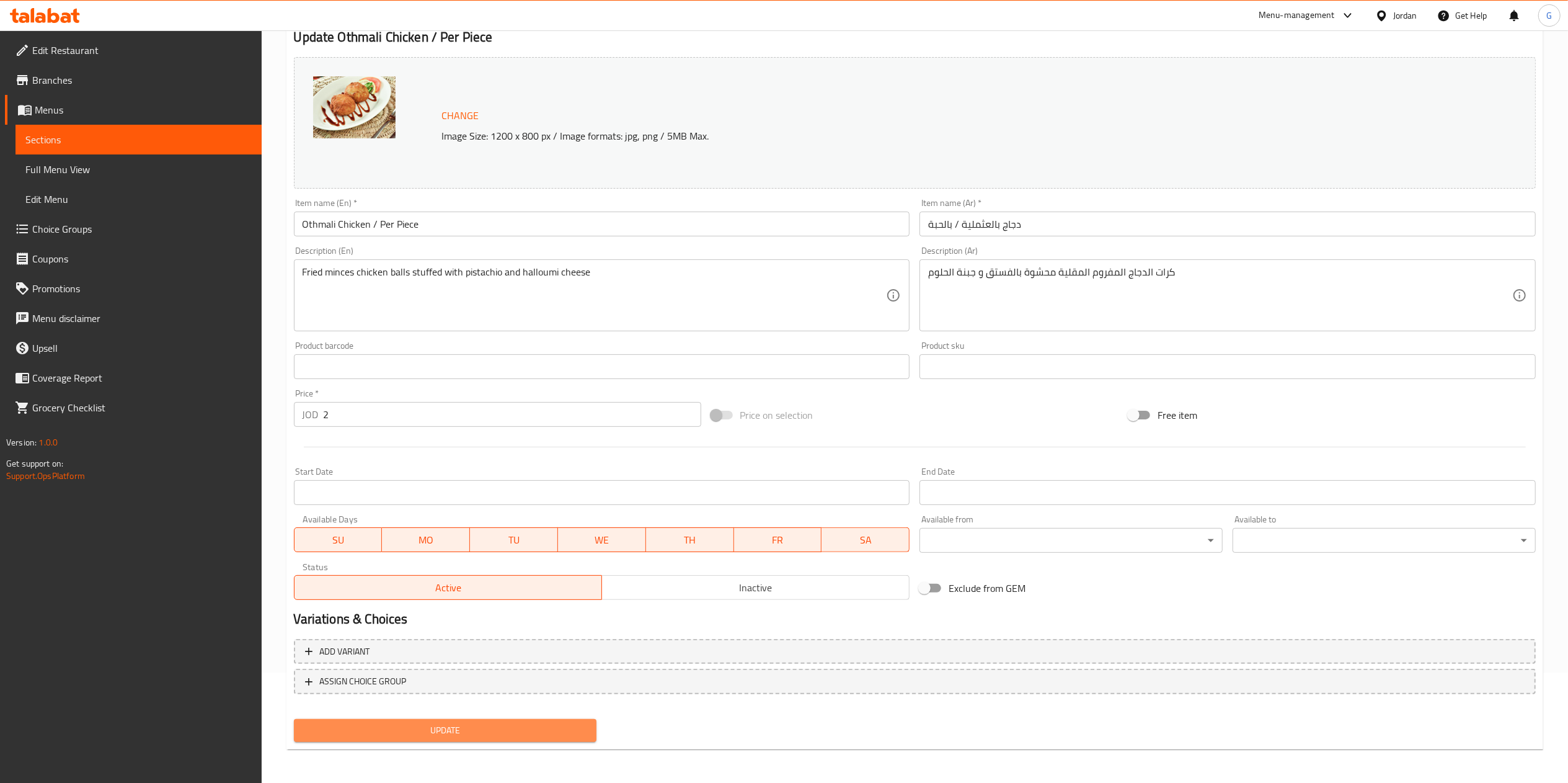
click at [445, 722] on span "Update" at bounding box center [446, 730] width 283 height 16
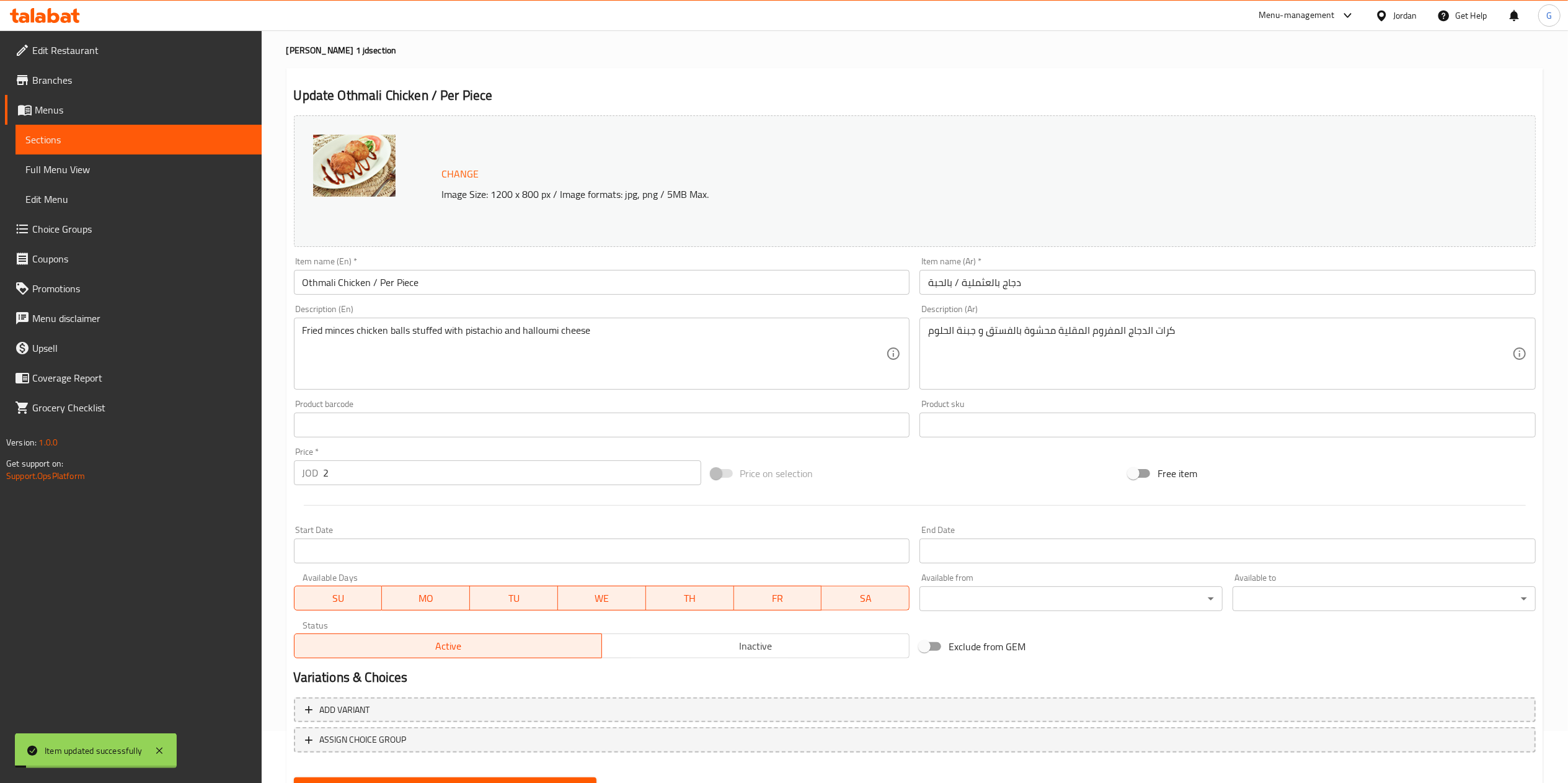
scroll to position [0, 0]
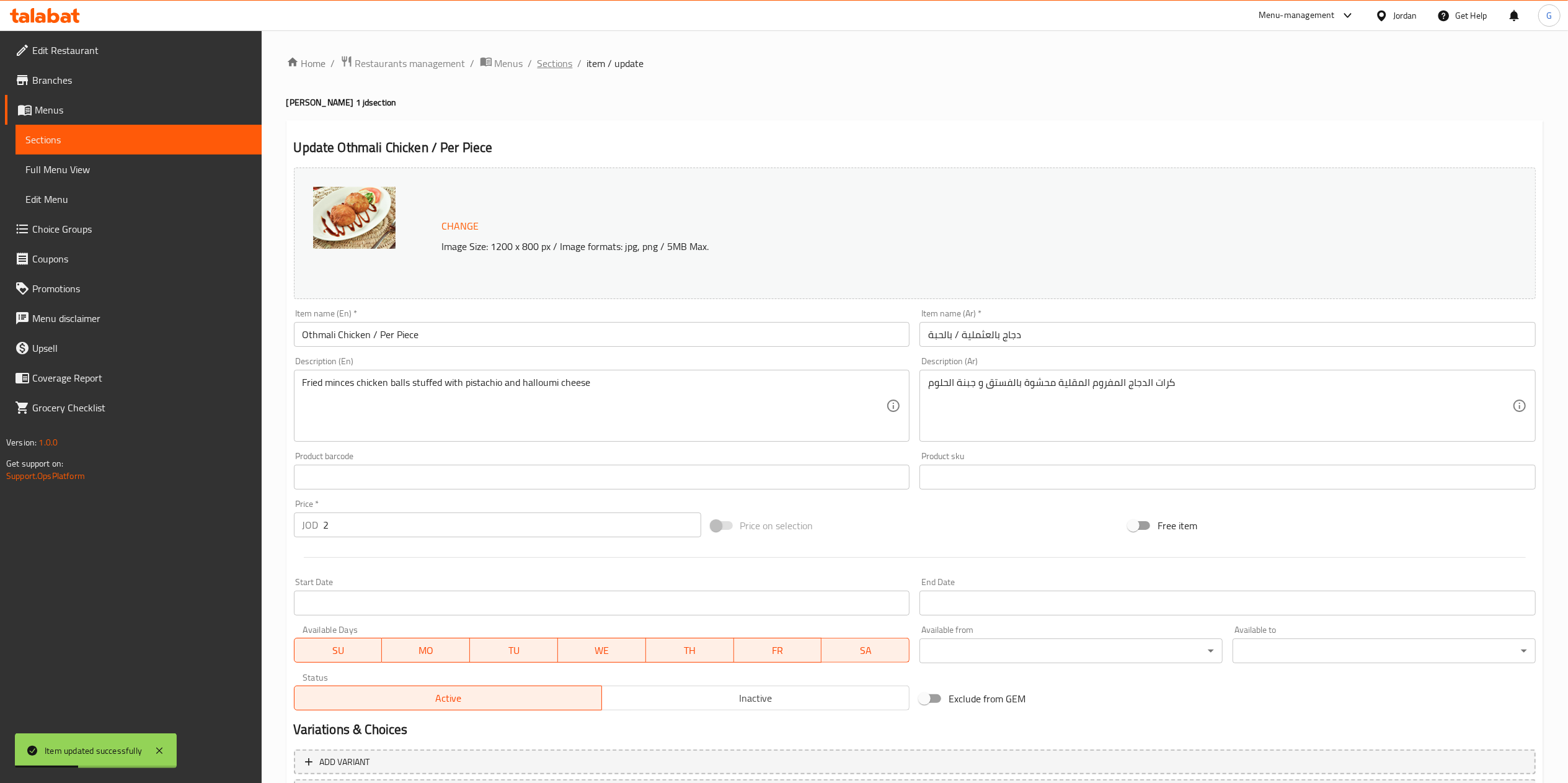
click at [541, 69] on span "Sections" at bounding box center [555, 63] width 35 height 15
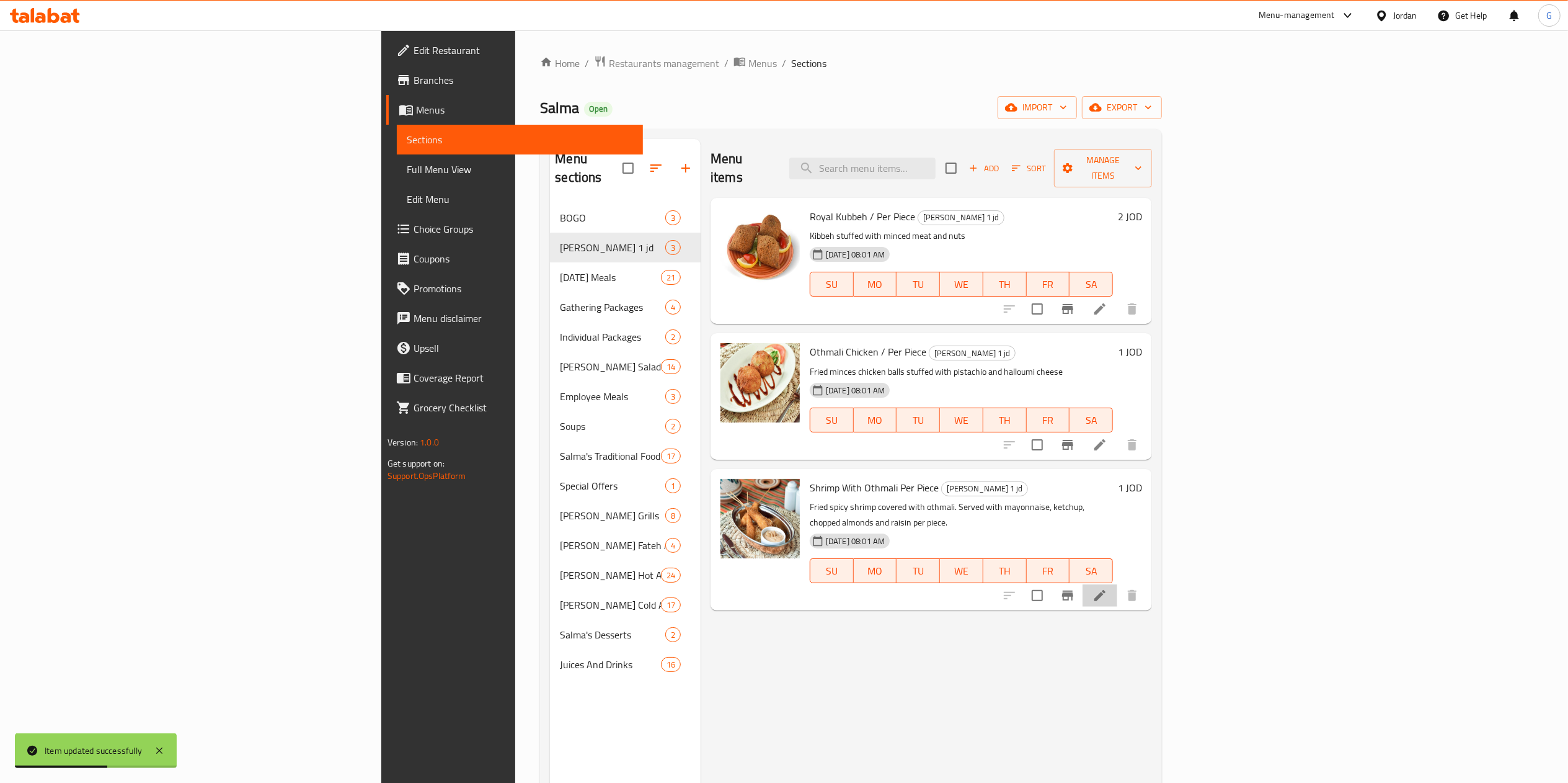
click at [1117, 584] on li at bounding box center [1100, 595] width 34 height 22
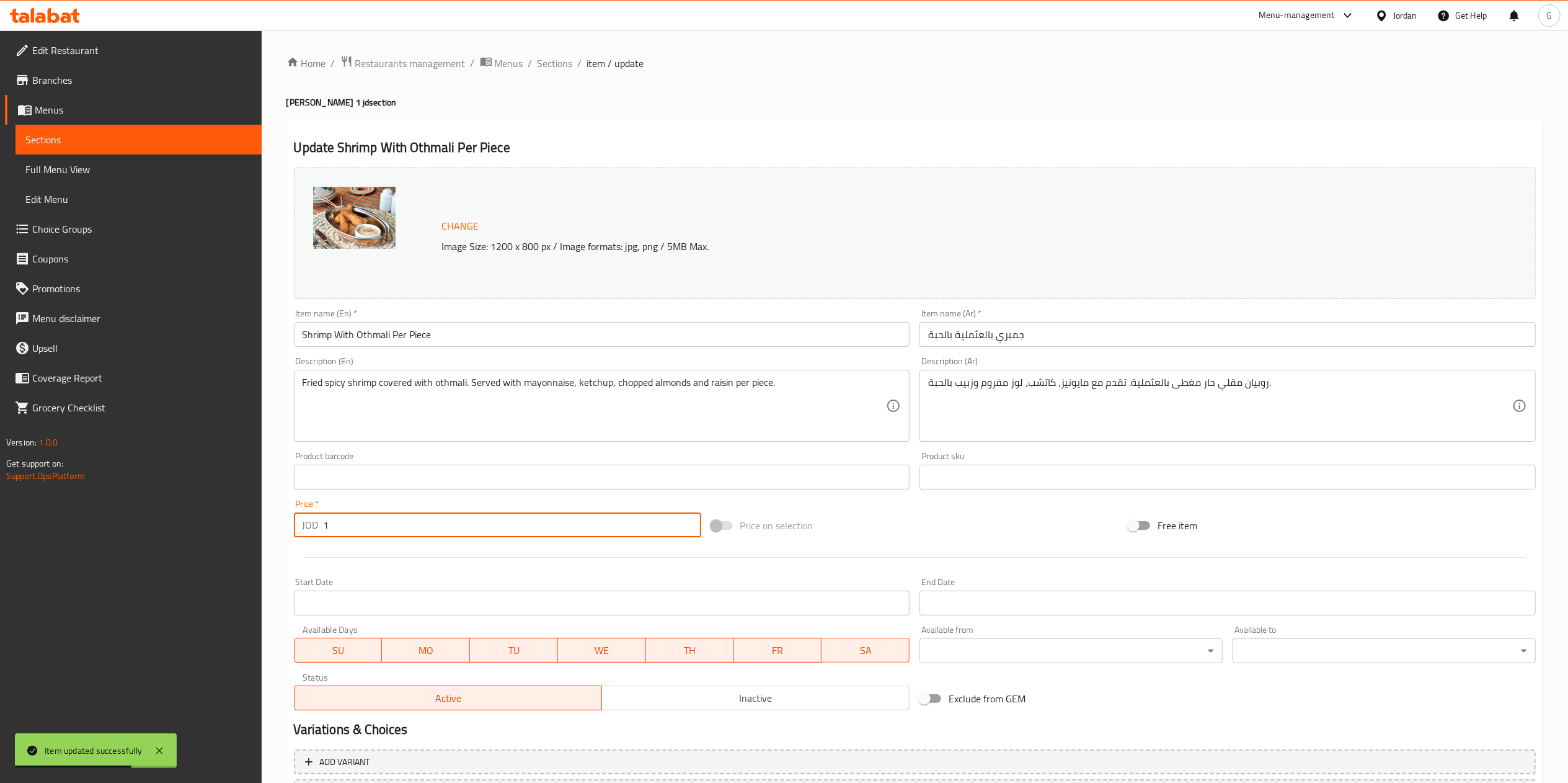
click at [356, 532] on input "1" at bounding box center [512, 525] width 378 height 25
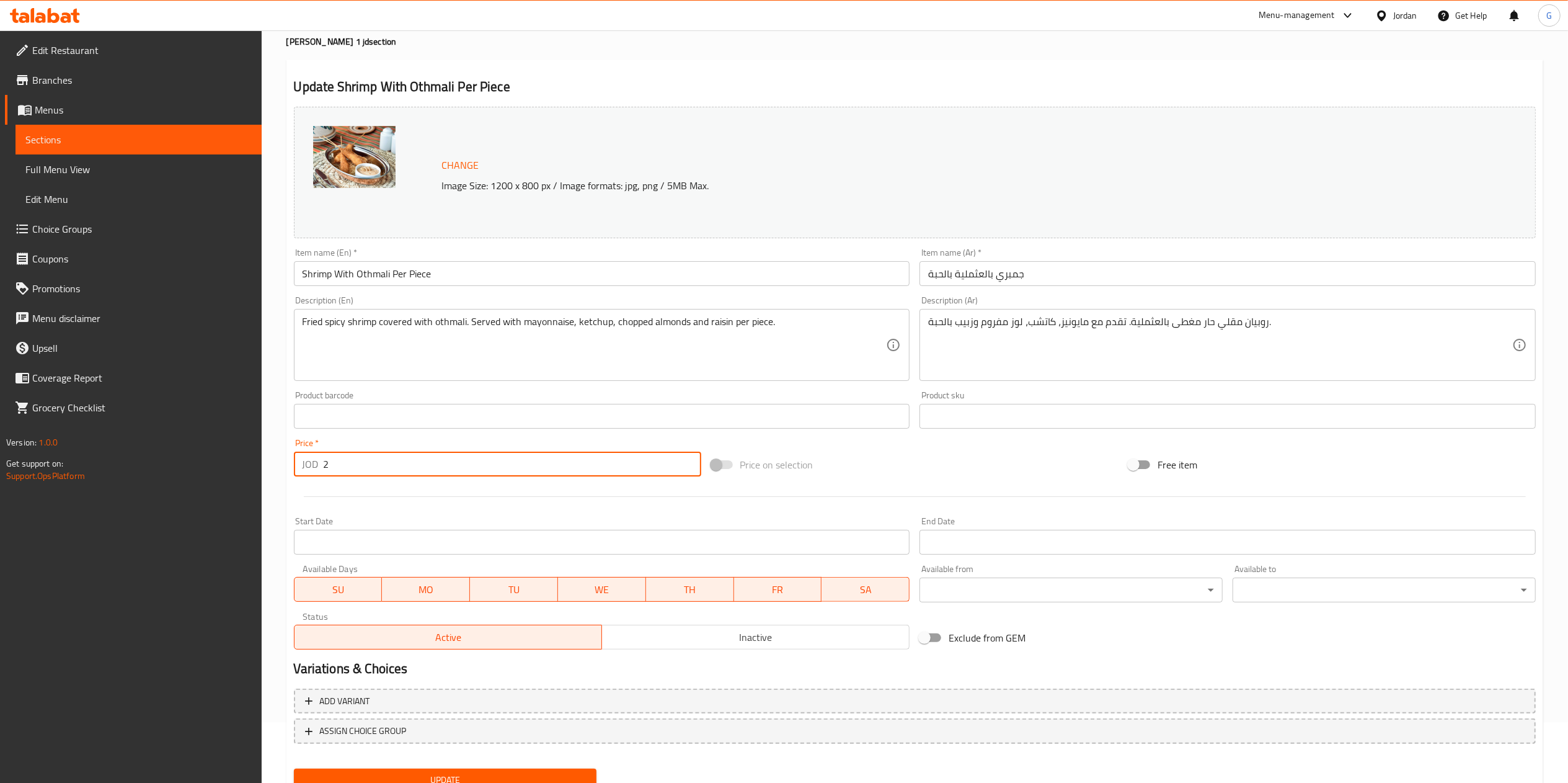
scroll to position [110, 0]
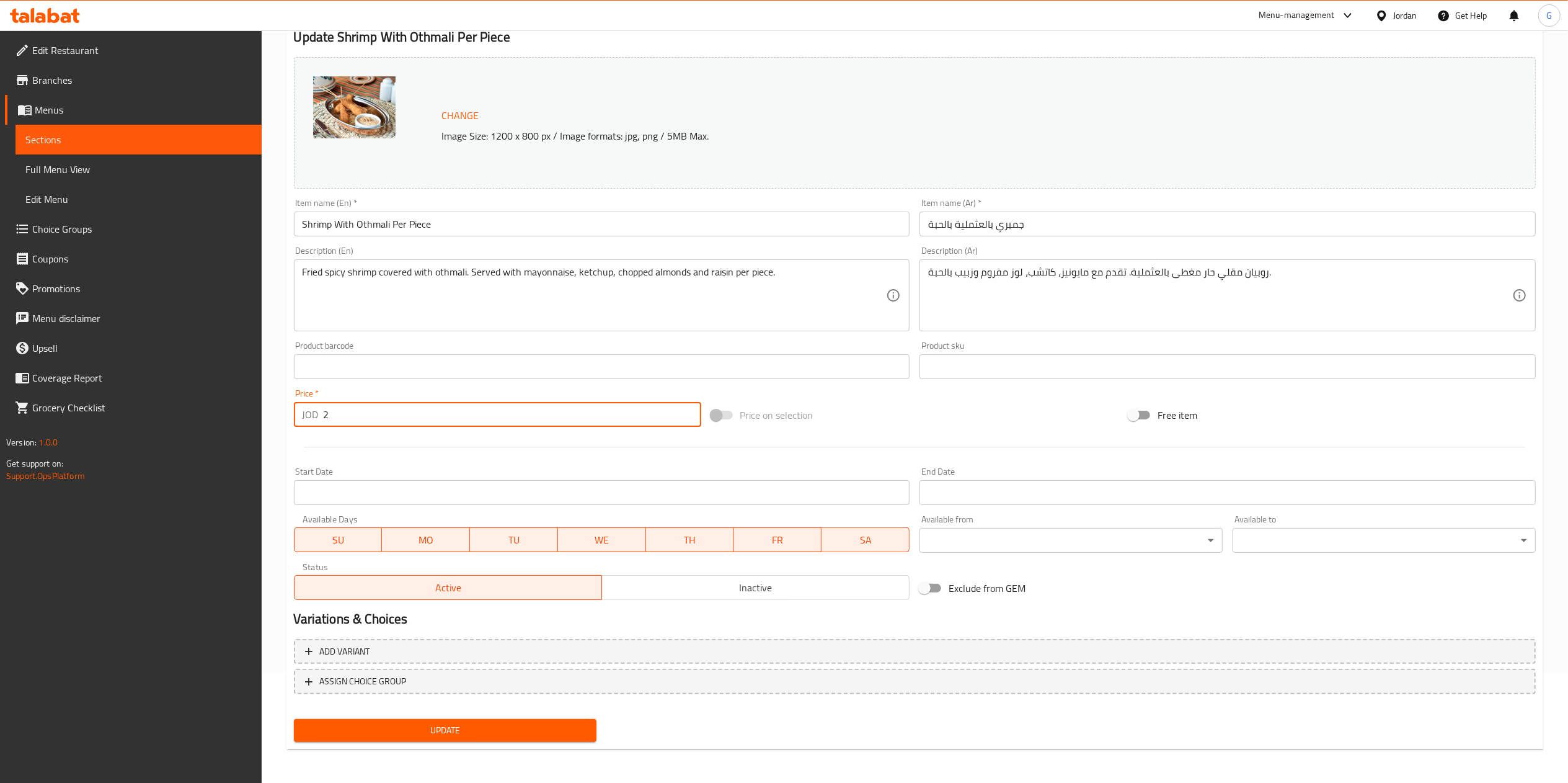
type input "2"
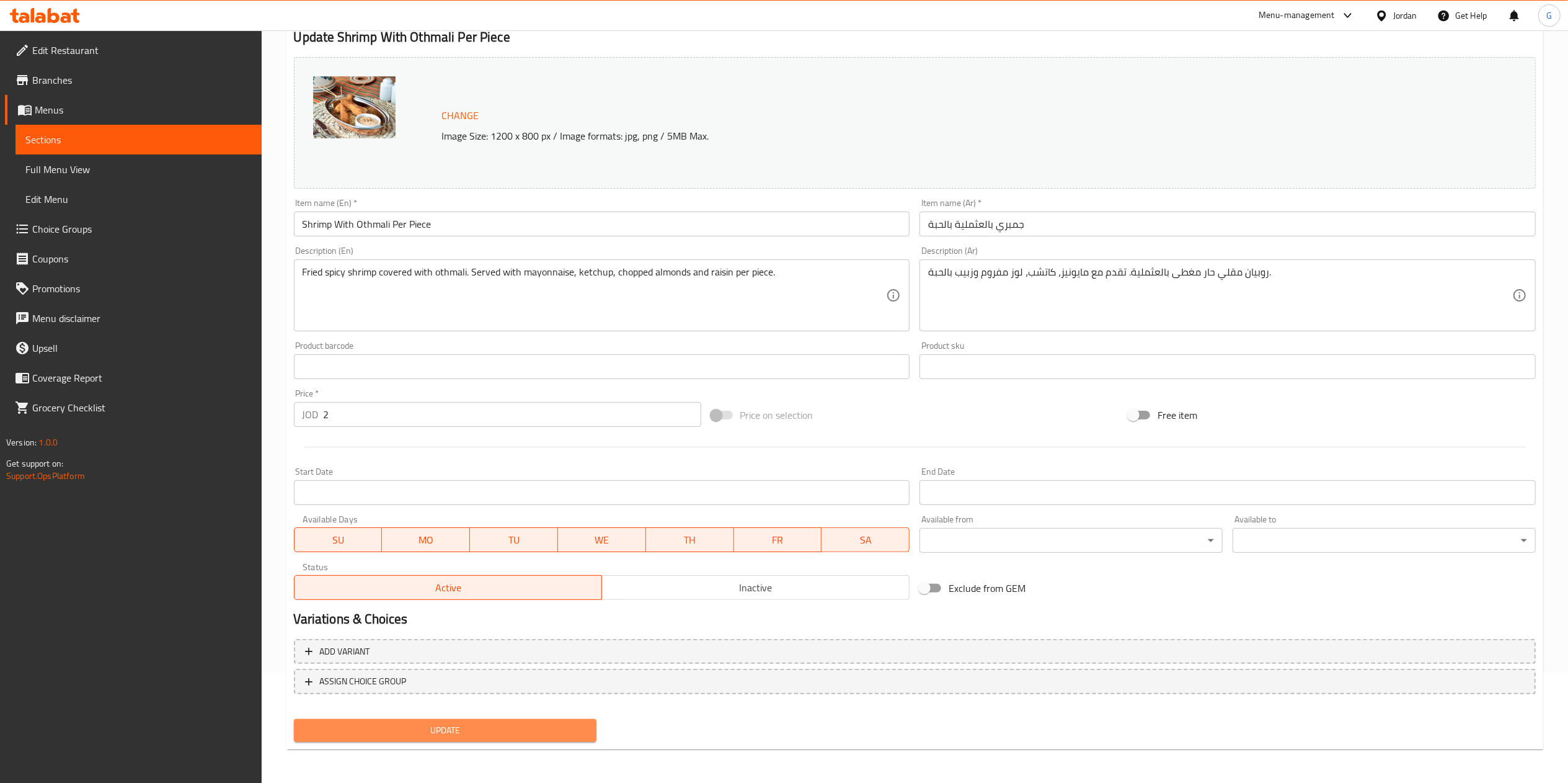
click at [546, 736] on span "Update" at bounding box center [446, 730] width 283 height 16
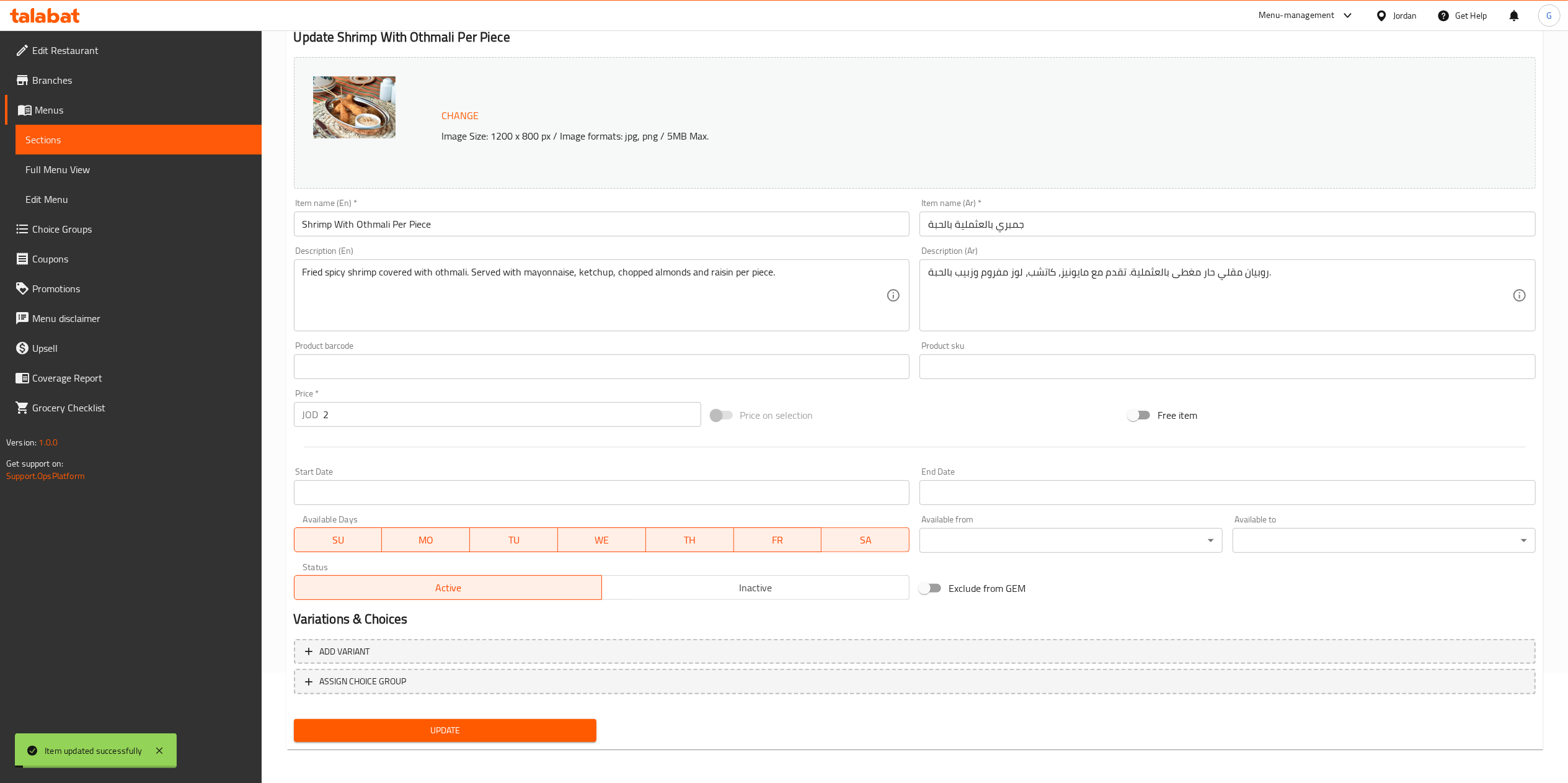
scroll to position [0, 0]
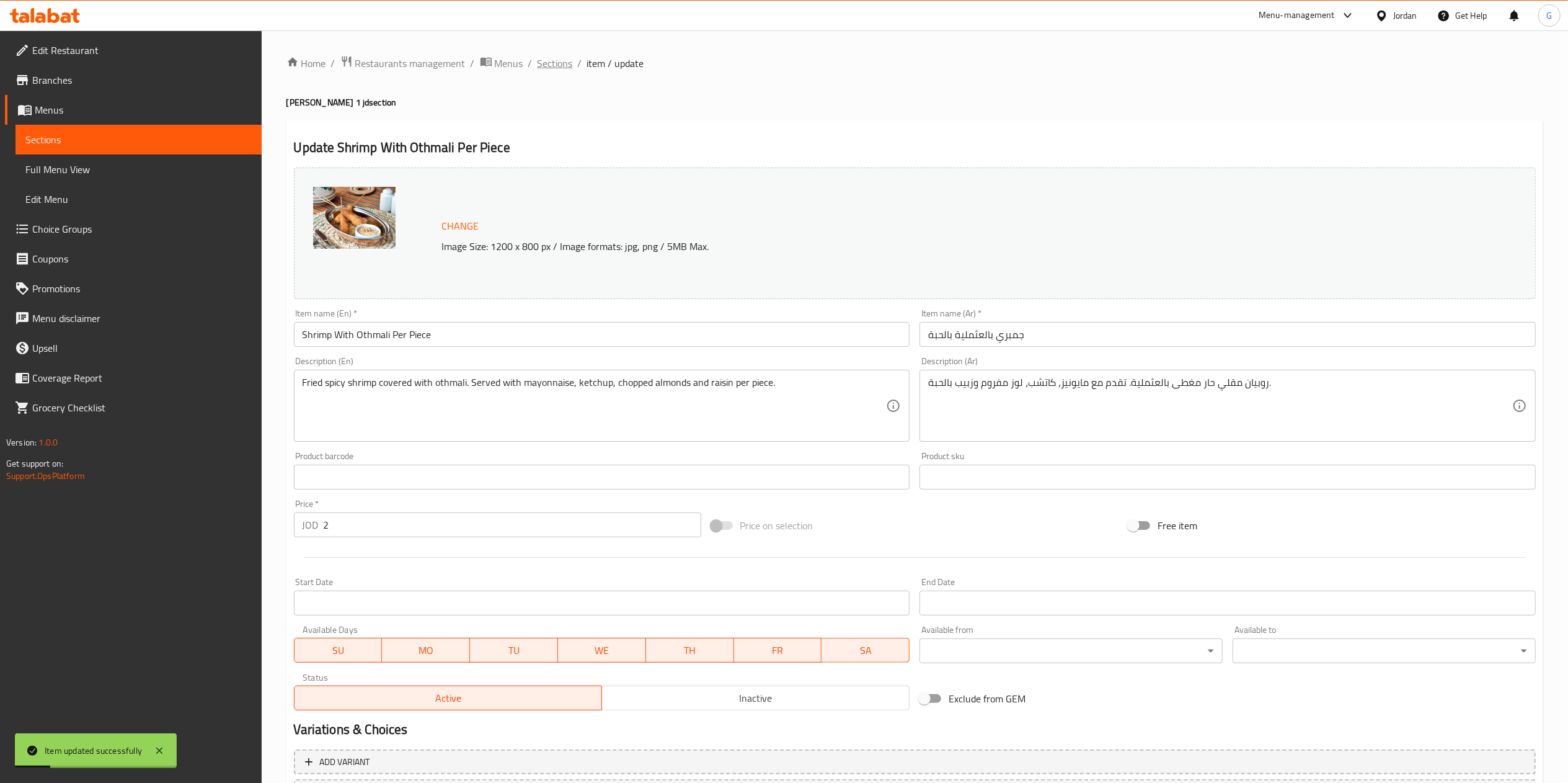
click at [554, 60] on span "Sections" at bounding box center [555, 63] width 35 height 15
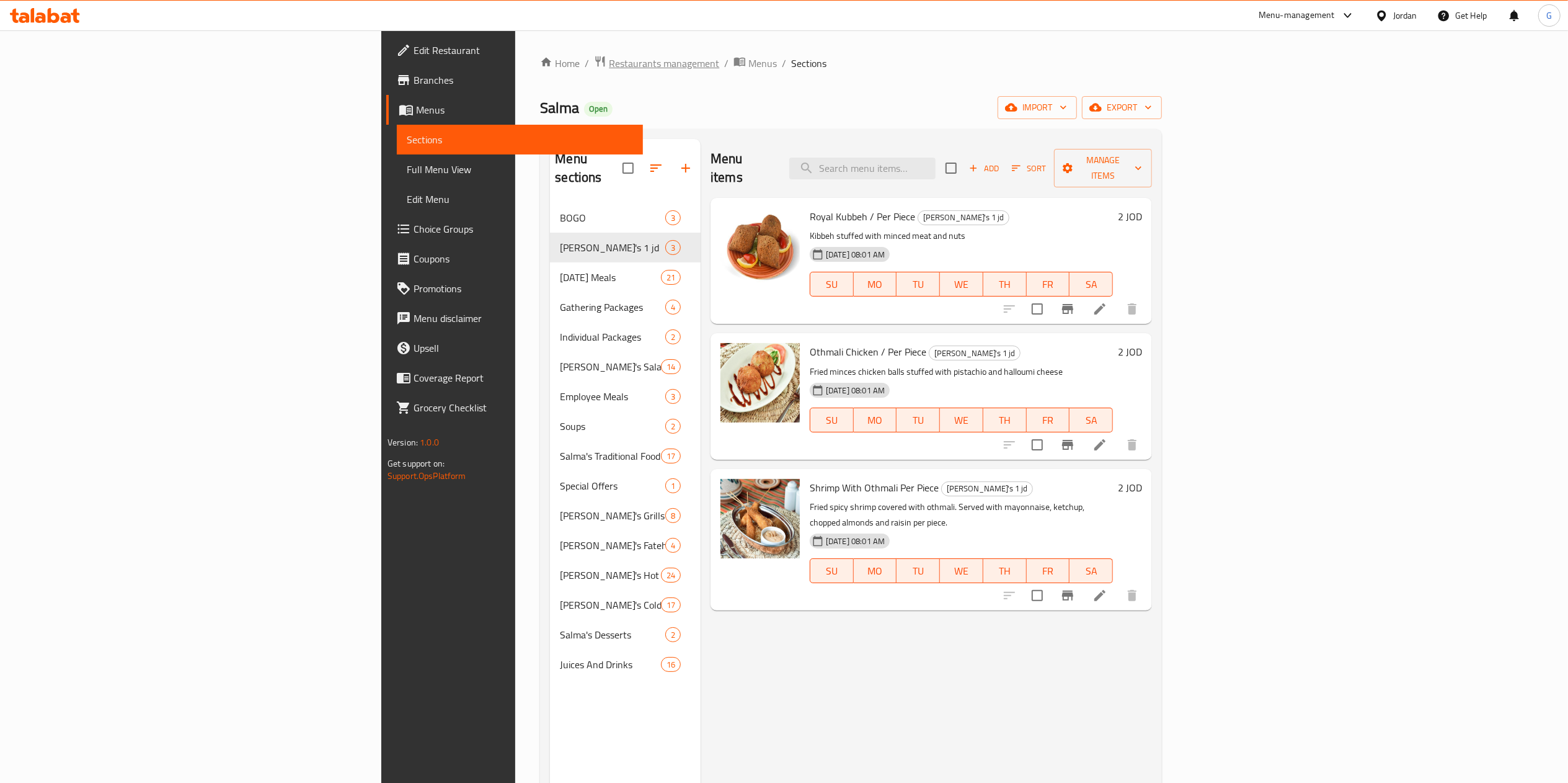
click at [609, 56] on span "Restaurants management" at bounding box center [664, 63] width 110 height 15
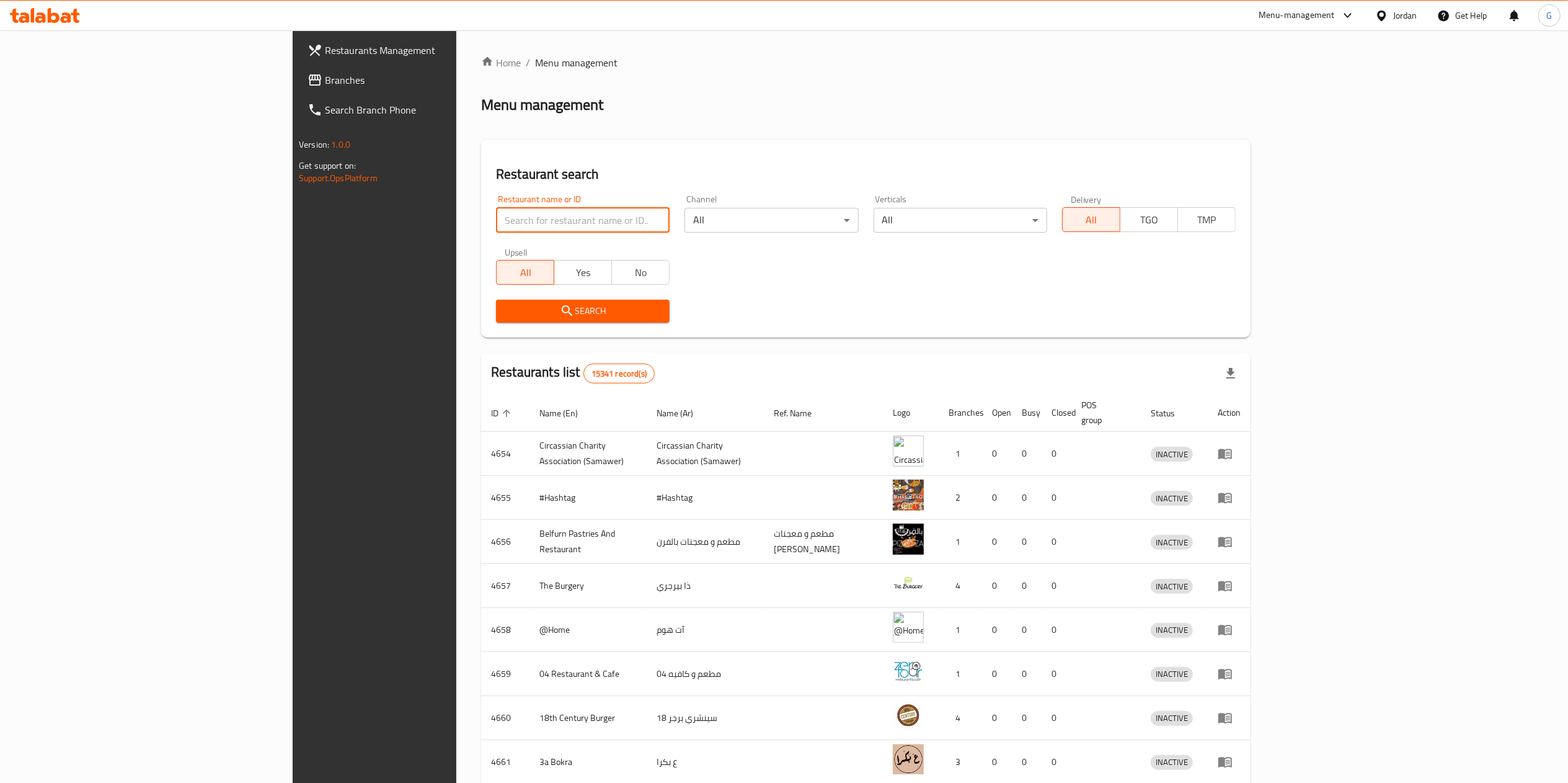
click at [496, 220] on input "search" at bounding box center [582, 220] width 173 height 25
type input "cozy pizza"
click at [560, 317] on icon "submit" at bounding box center [567, 311] width 15 height 15
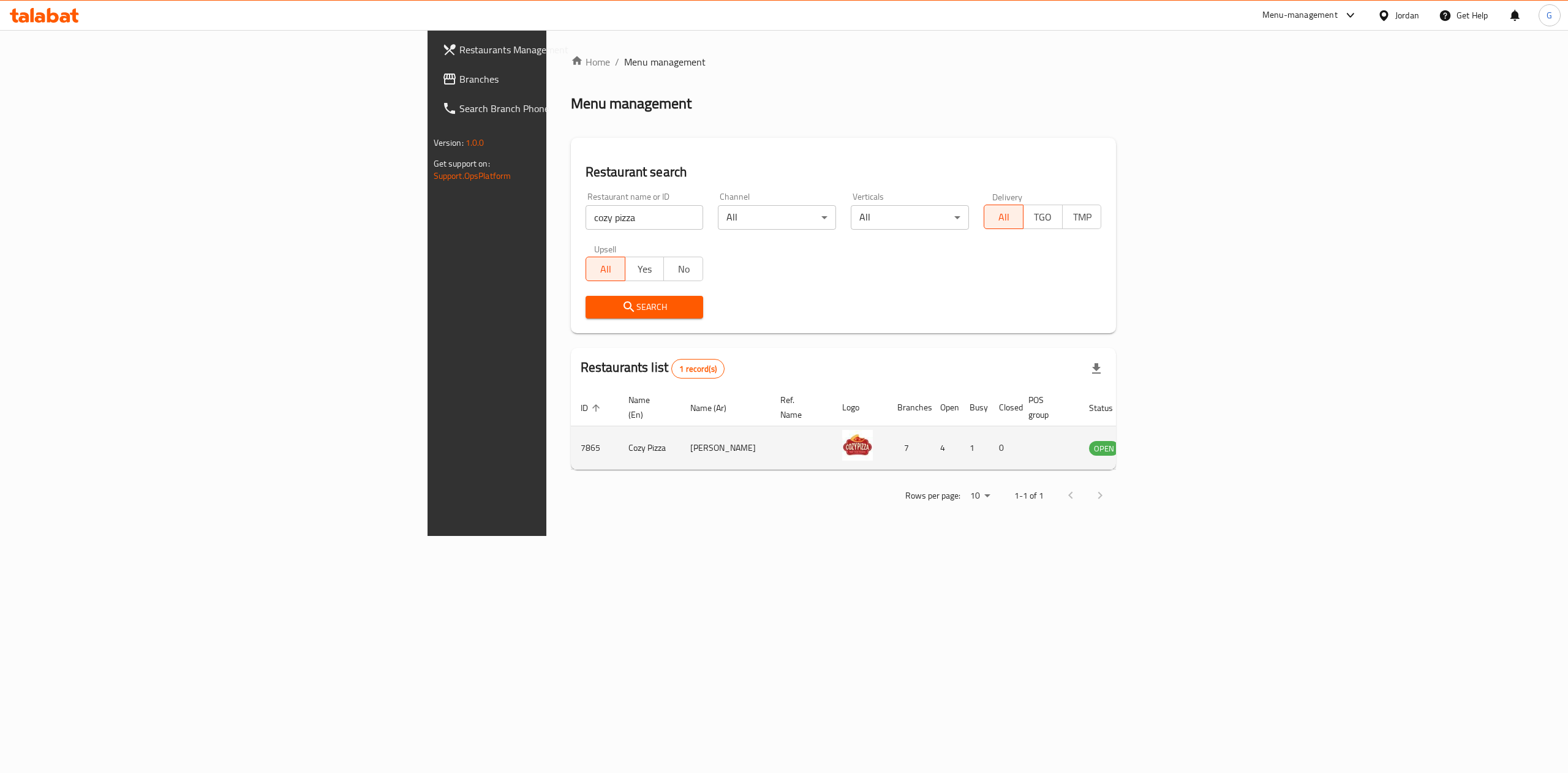
click at [1186, 444] on td "enhanced table" at bounding box center [1164, 448] width 42 height 43
click at [1167, 444] on icon "enhanced table" at bounding box center [1160, 448] width 14 height 10
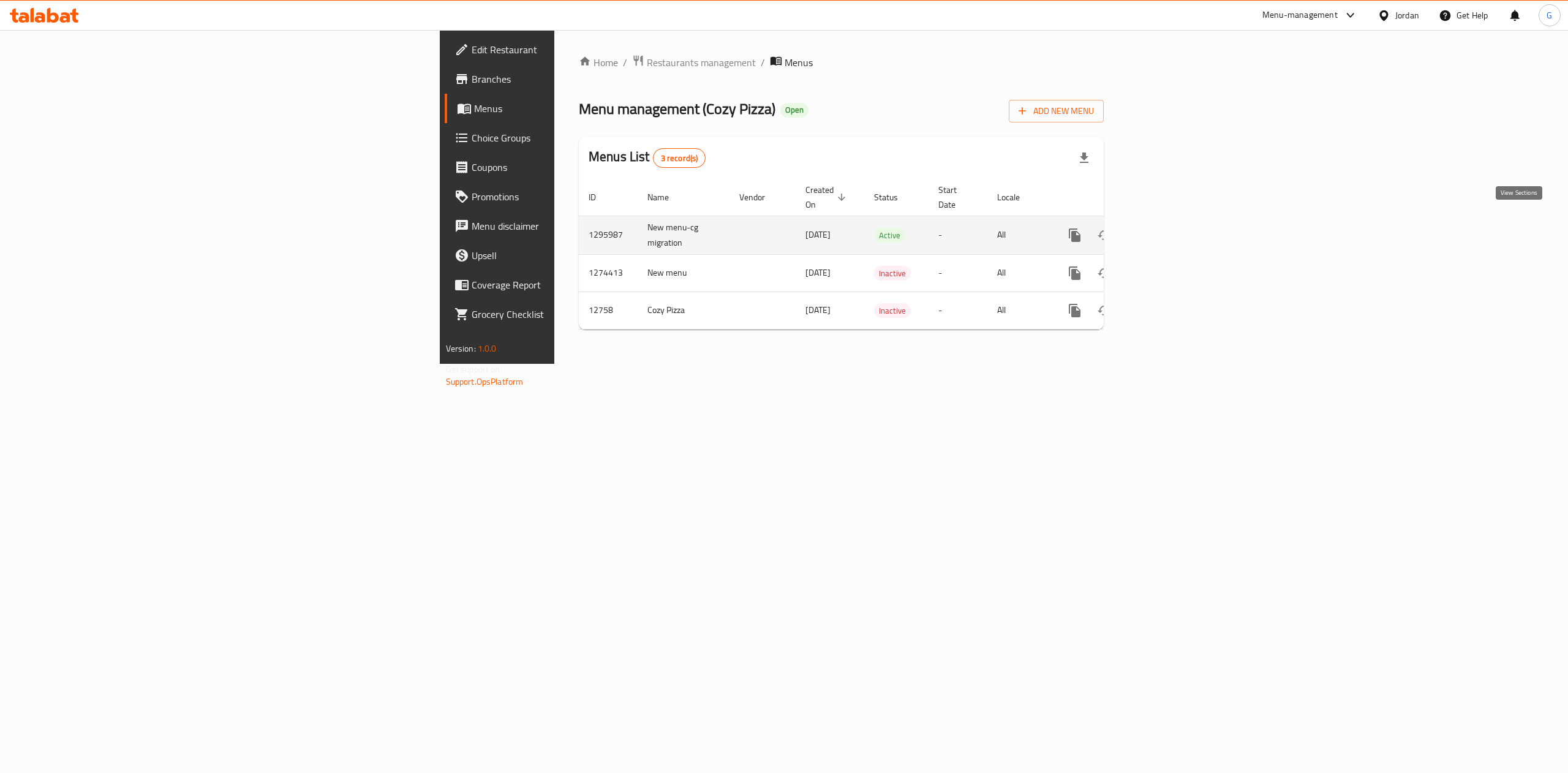
click at [1169, 230] on icon "enhanced table" at bounding box center [1163, 235] width 11 height 11
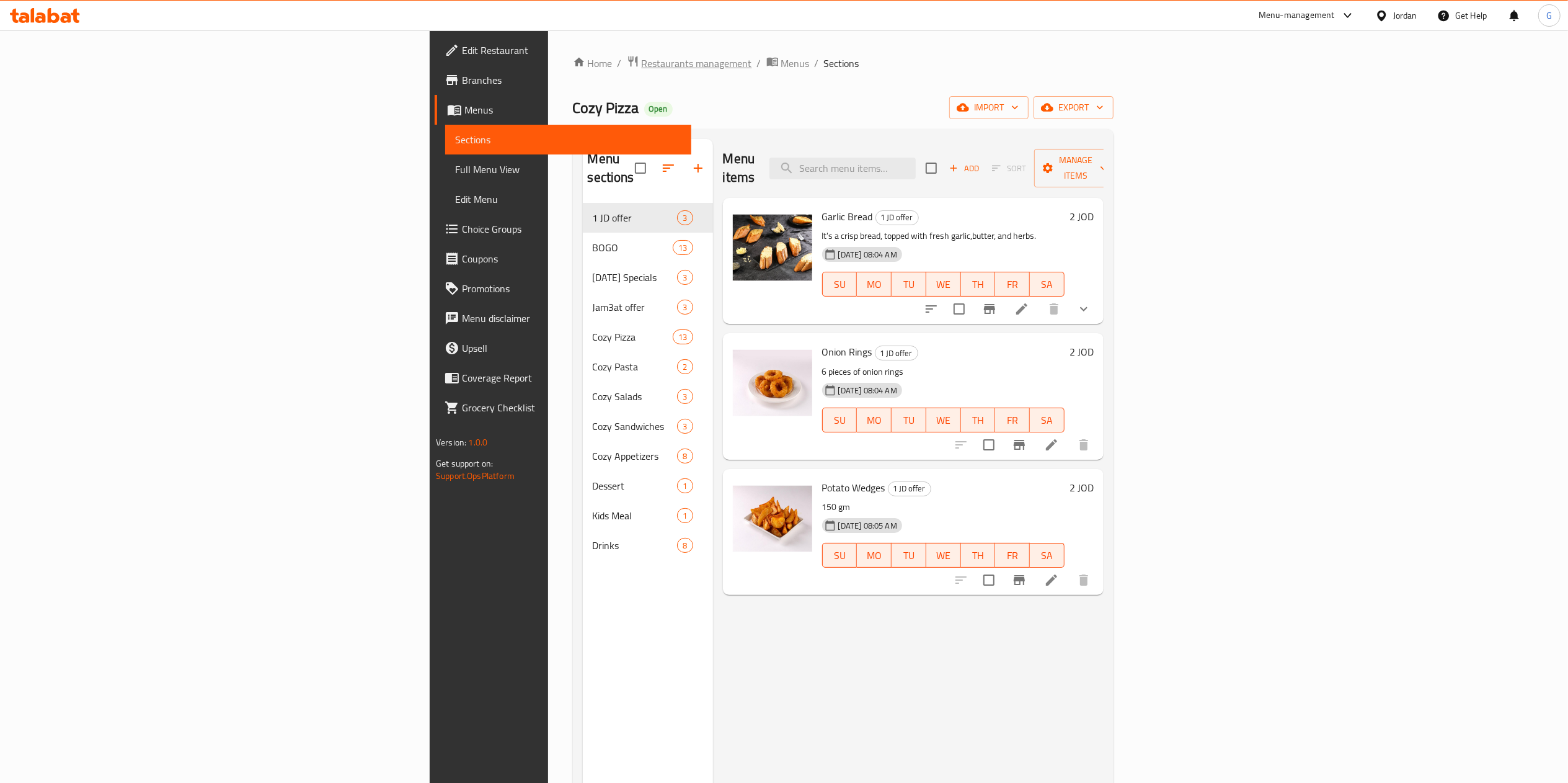
click at [642, 65] on span "Restaurants management" at bounding box center [697, 63] width 110 height 15
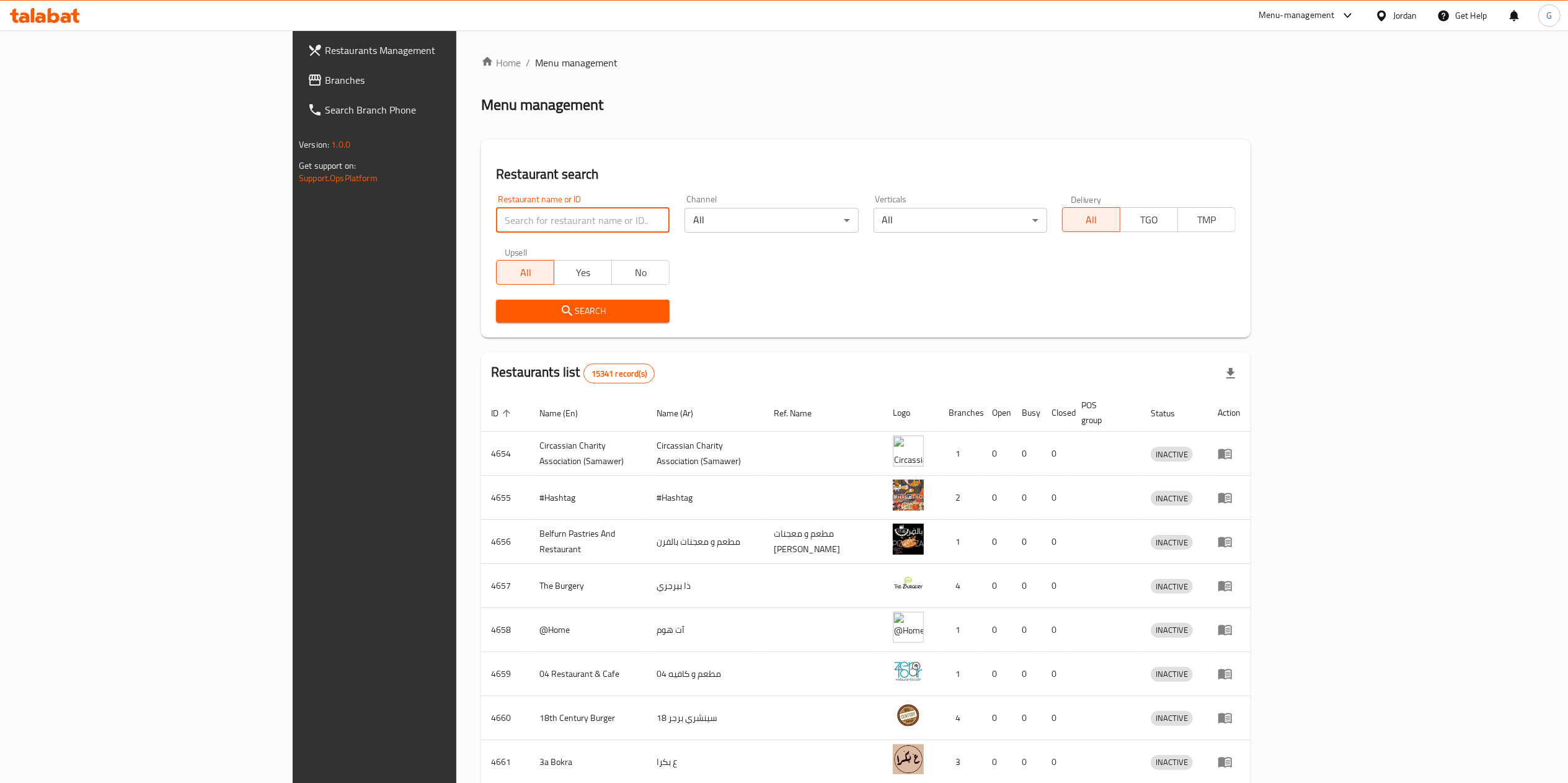
click at [496, 210] on input "search" at bounding box center [582, 220] width 173 height 25
type input "sizzle grill"
click at [506, 308] on span "Search" at bounding box center [583, 311] width 154 height 16
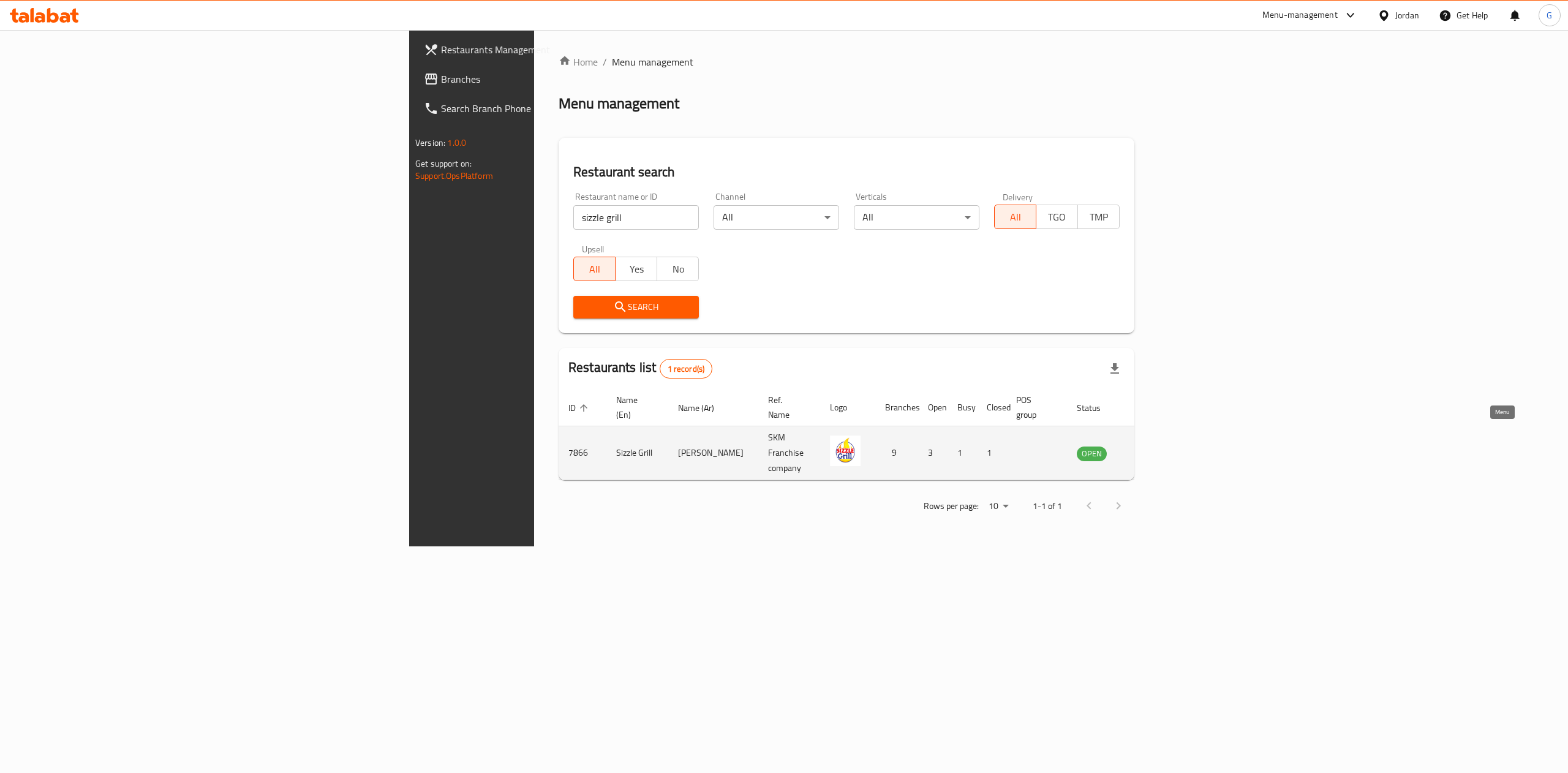
click at [1155, 448] on icon "enhanced table" at bounding box center [1148, 453] width 14 height 10
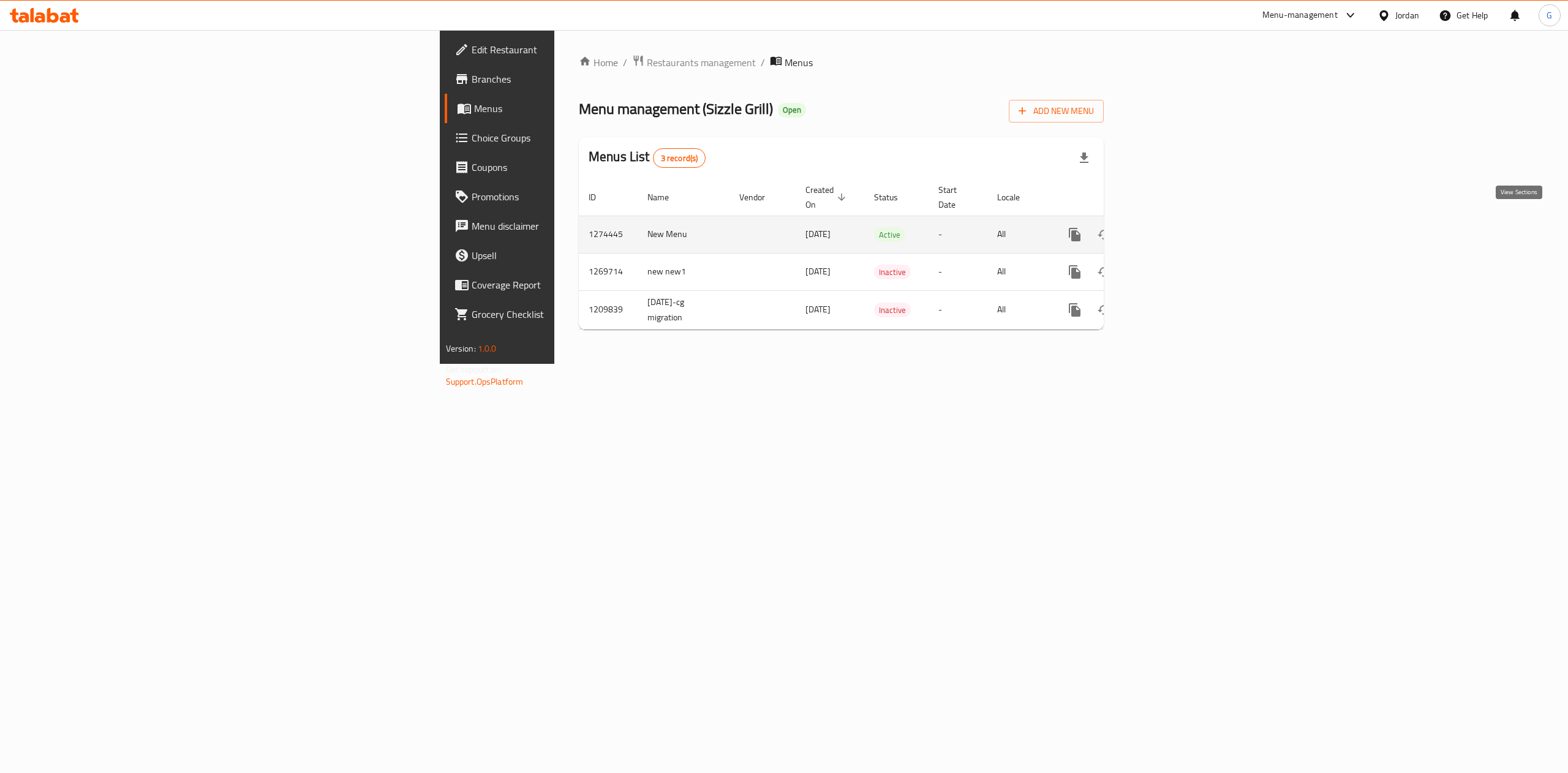
click at [1177, 226] on link "enhanced table" at bounding box center [1162, 234] width 29 height 29
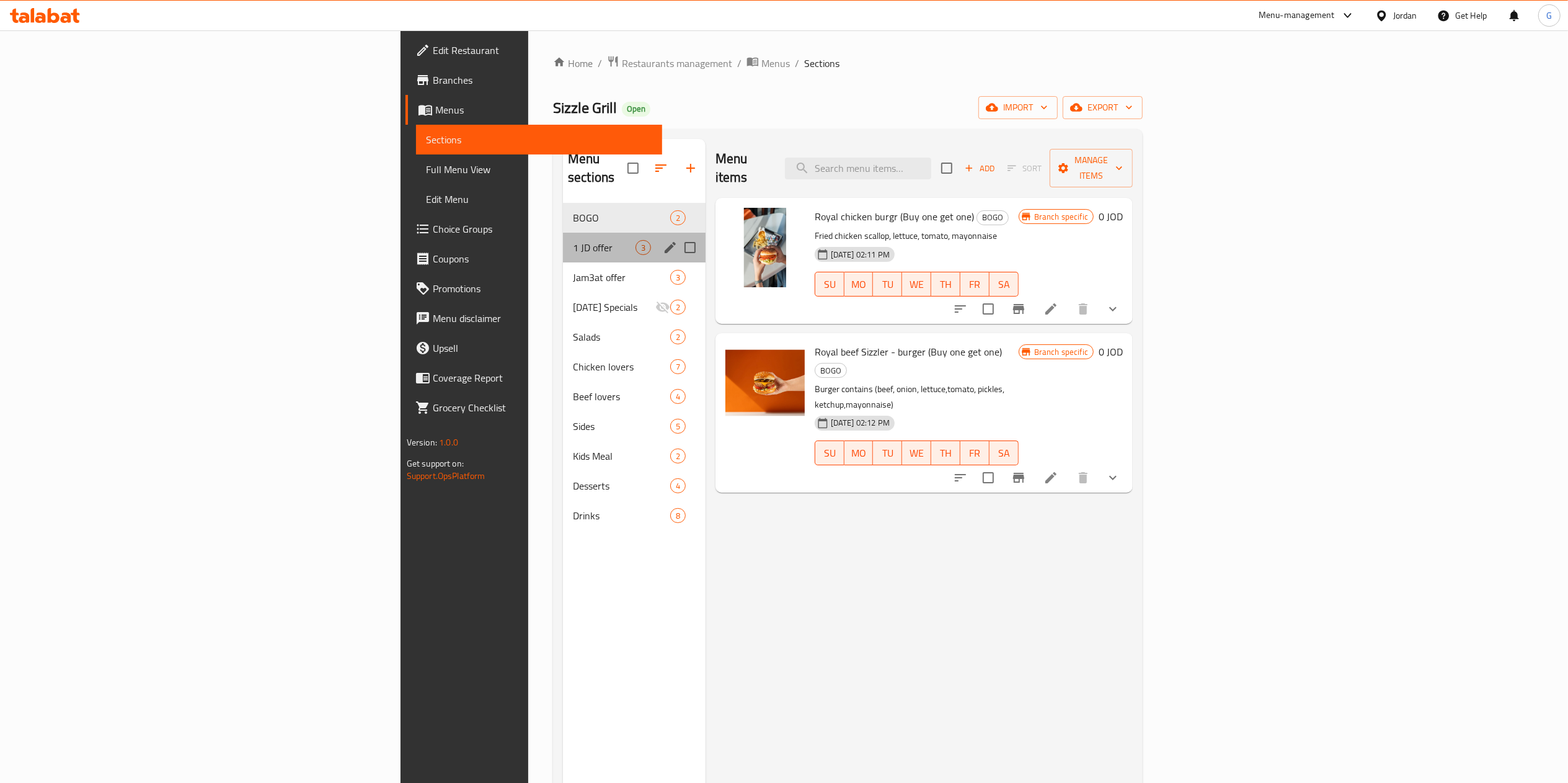
click at [563, 233] on div "1 JD offer 3" at bounding box center [634, 247] width 142 height 30
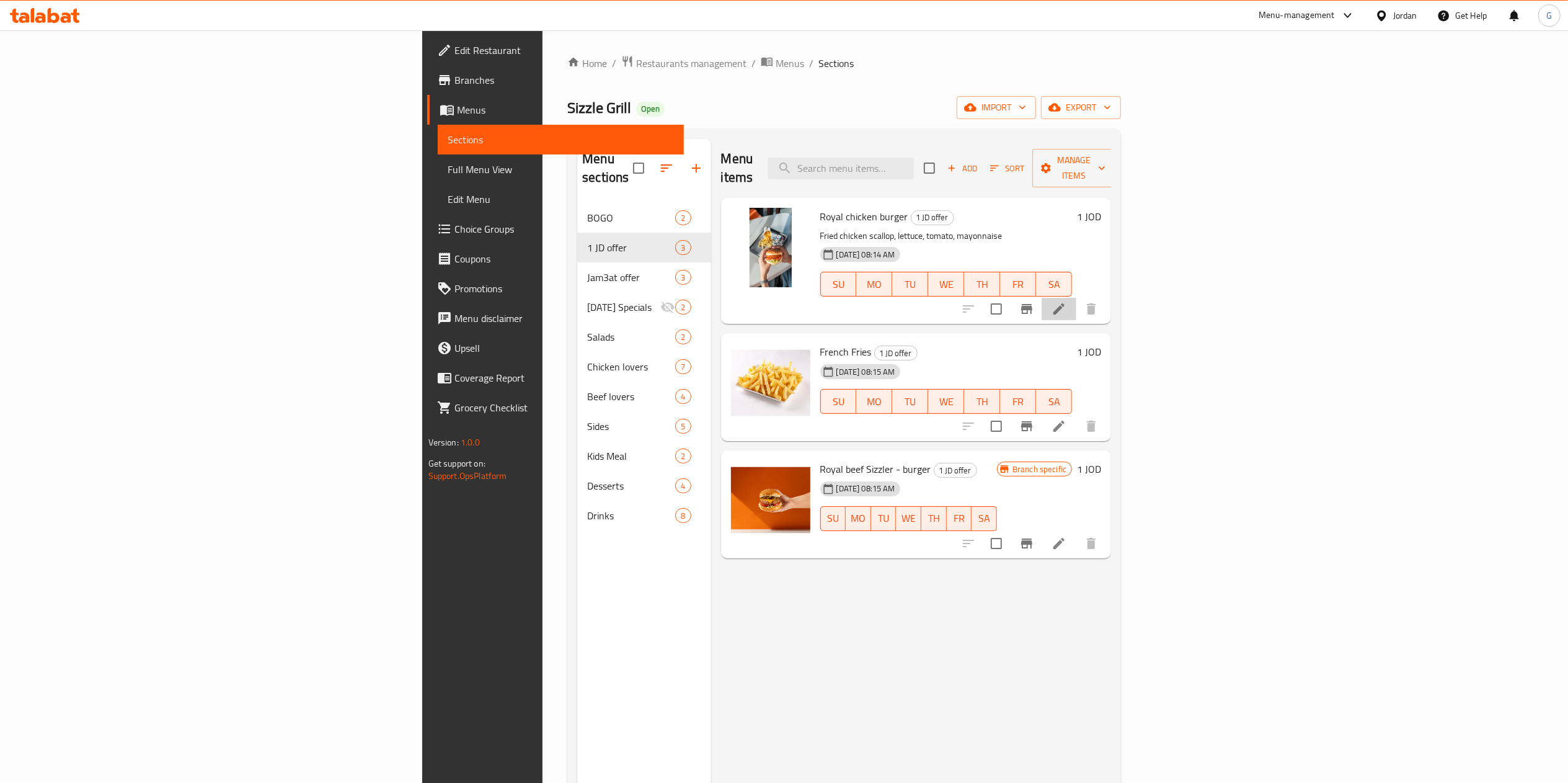
click at [1076, 300] on li at bounding box center [1058, 309] width 34 height 22
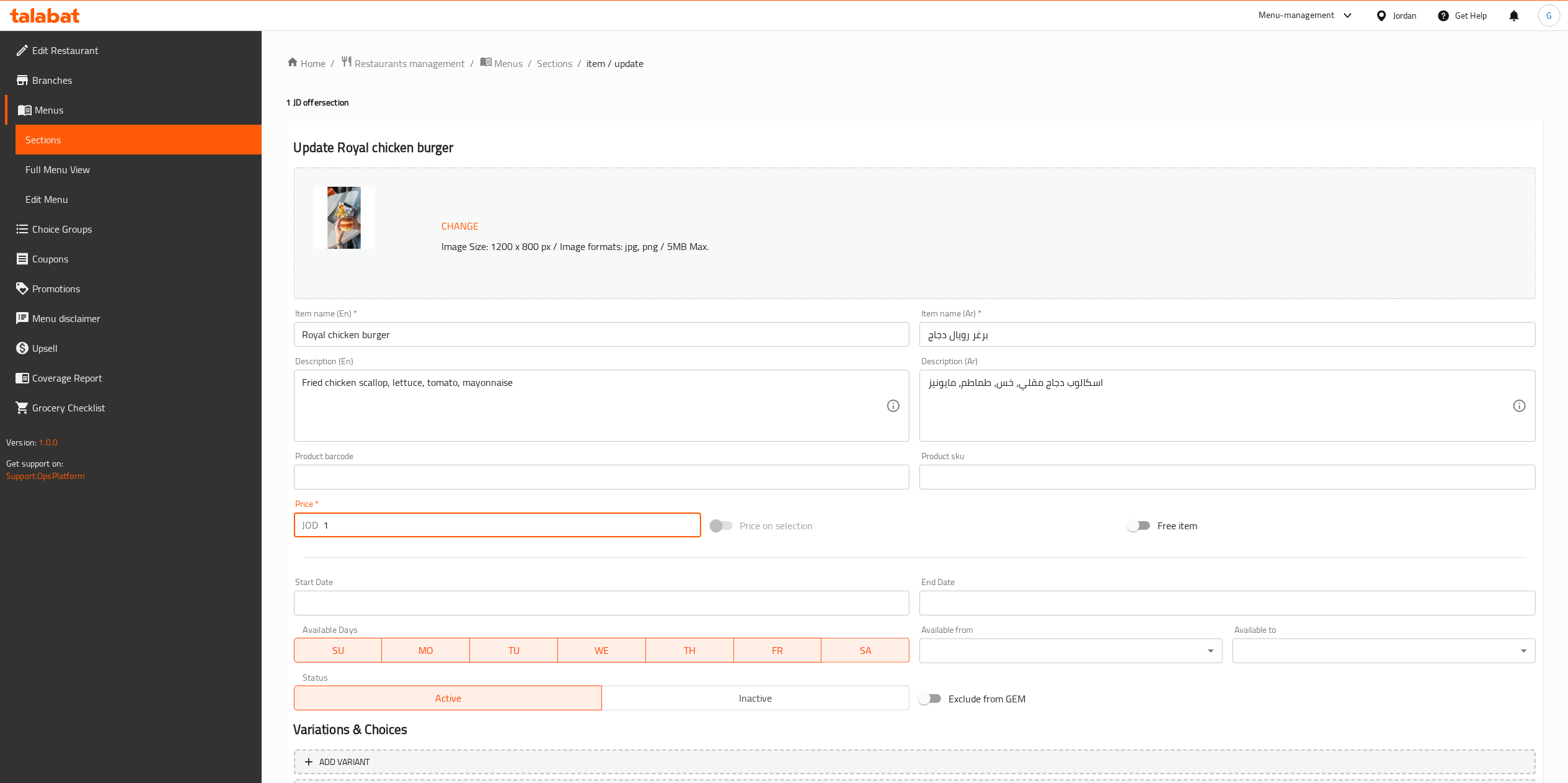
click at [346, 531] on input "1" at bounding box center [512, 525] width 378 height 25
type input "2"
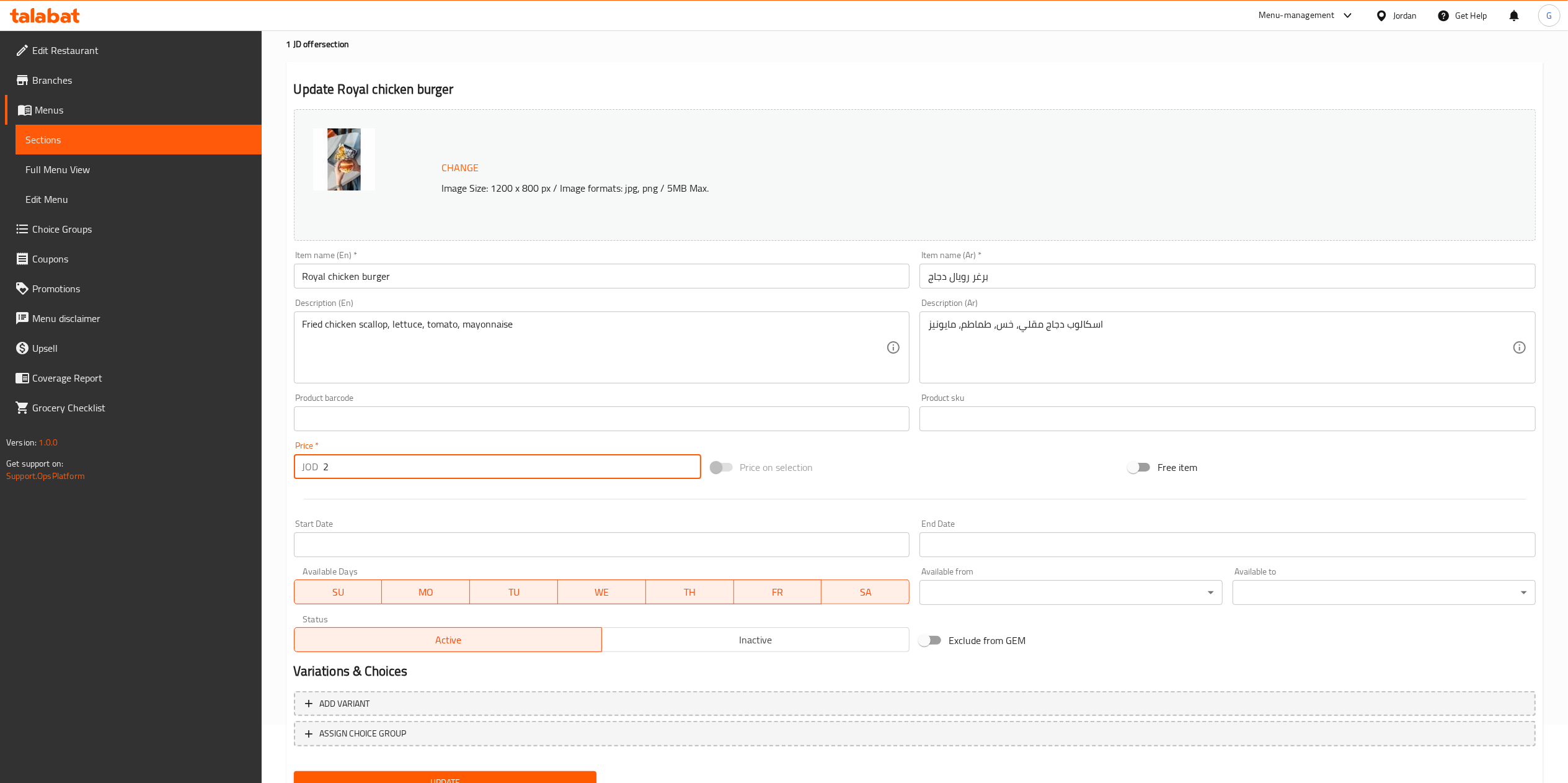
scroll to position [110, 0]
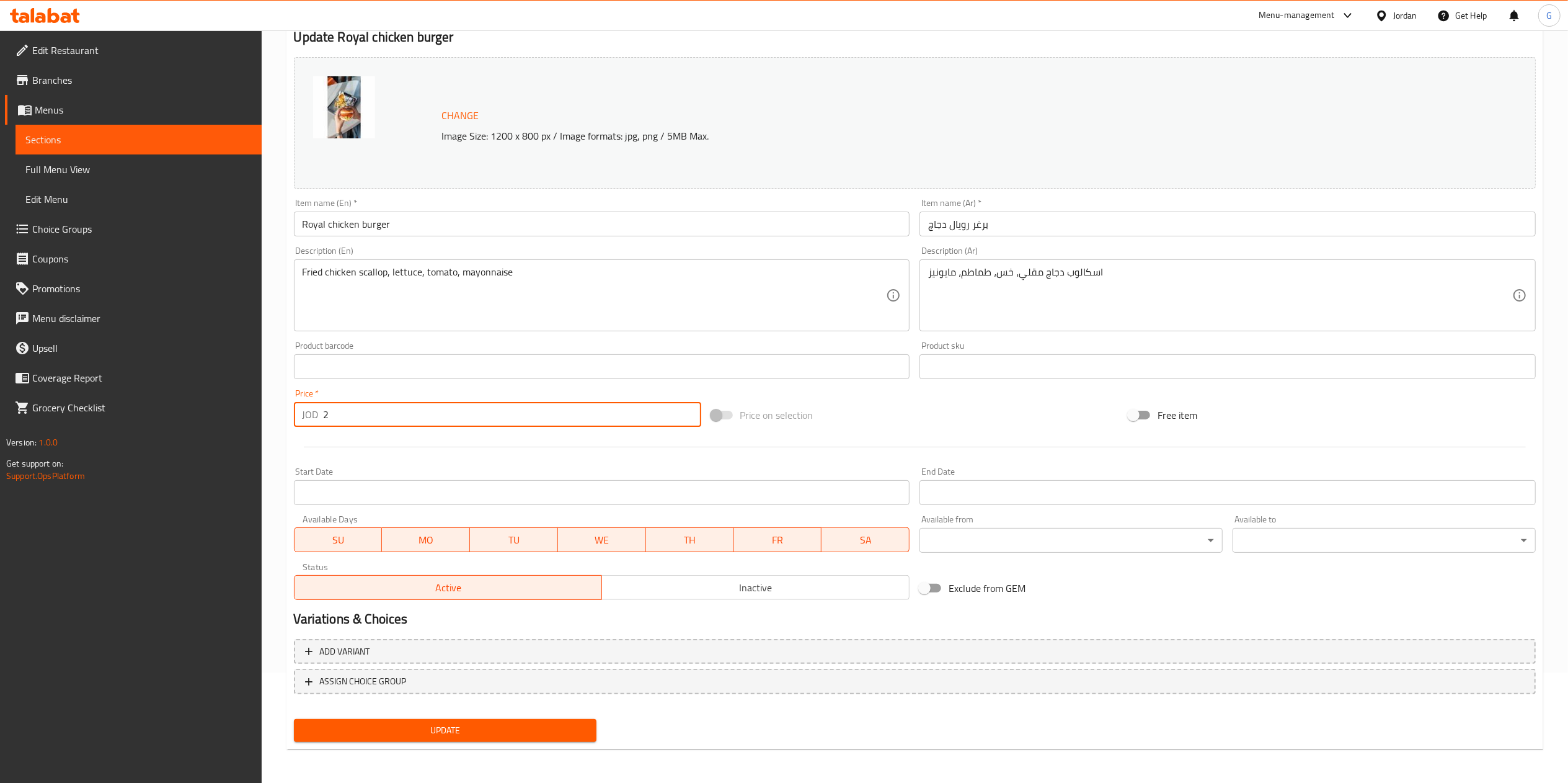
type input "2"
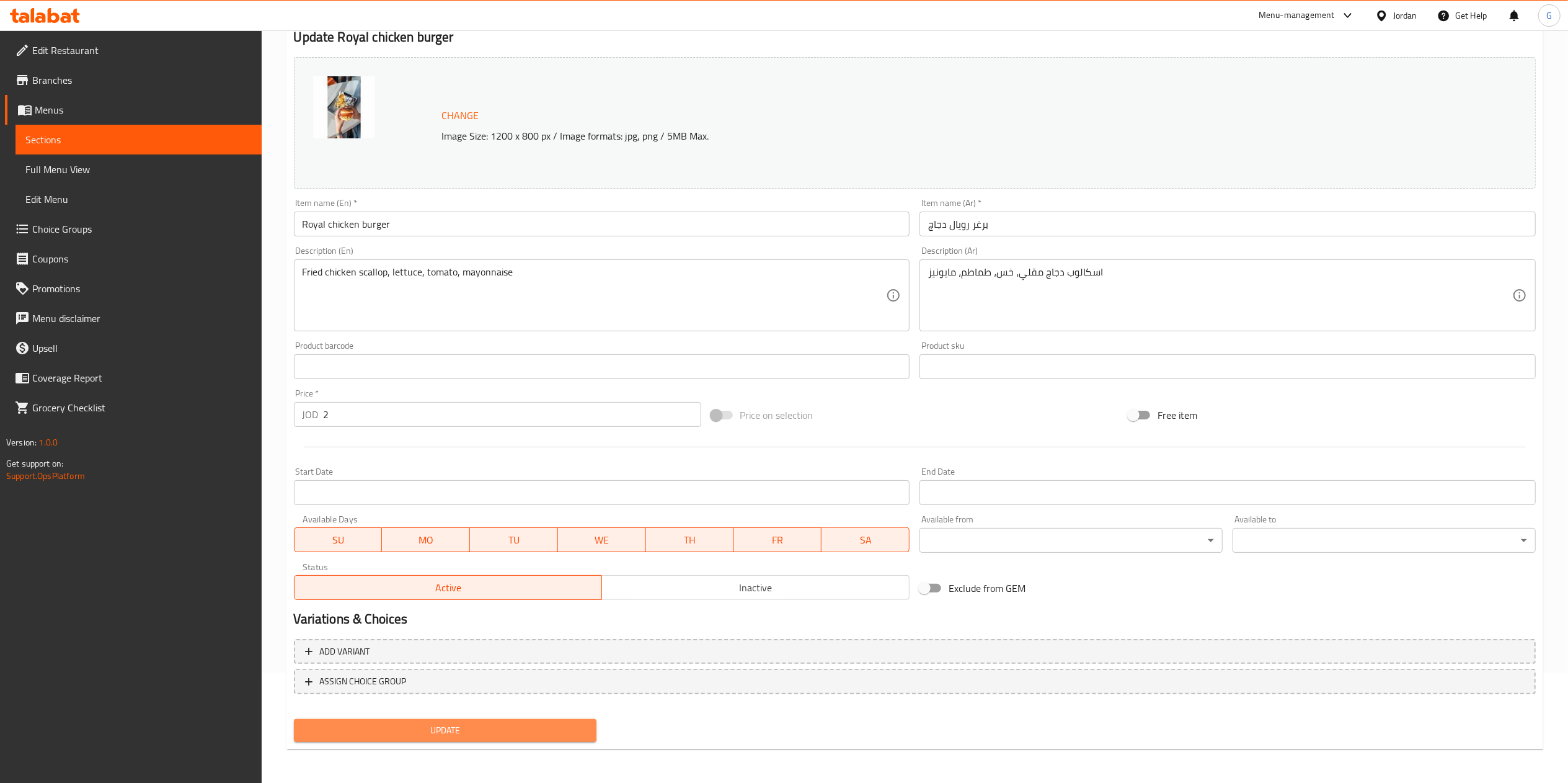
click at [477, 720] on button "Update" at bounding box center [445, 730] width 303 height 23
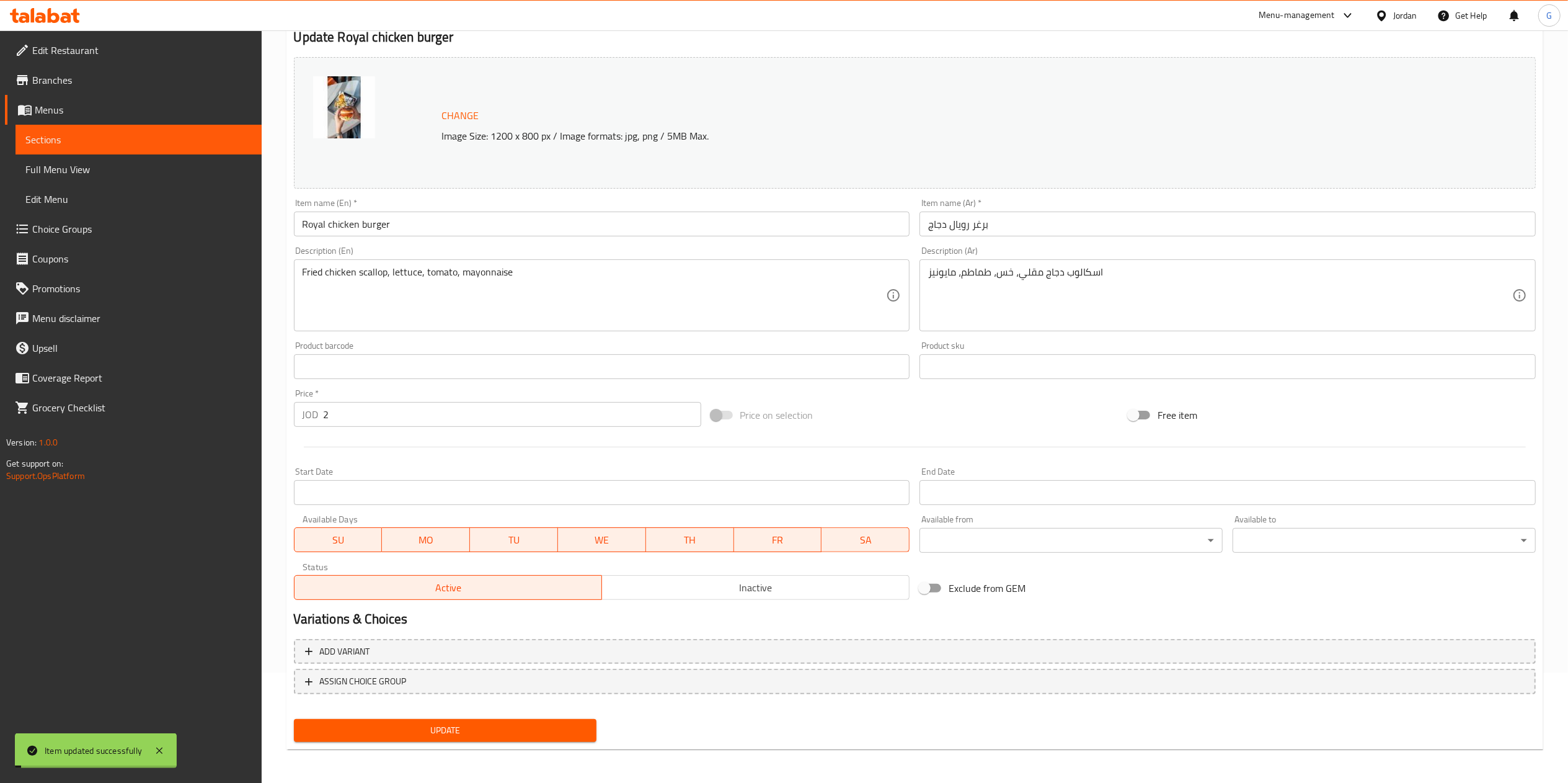
scroll to position [0, 0]
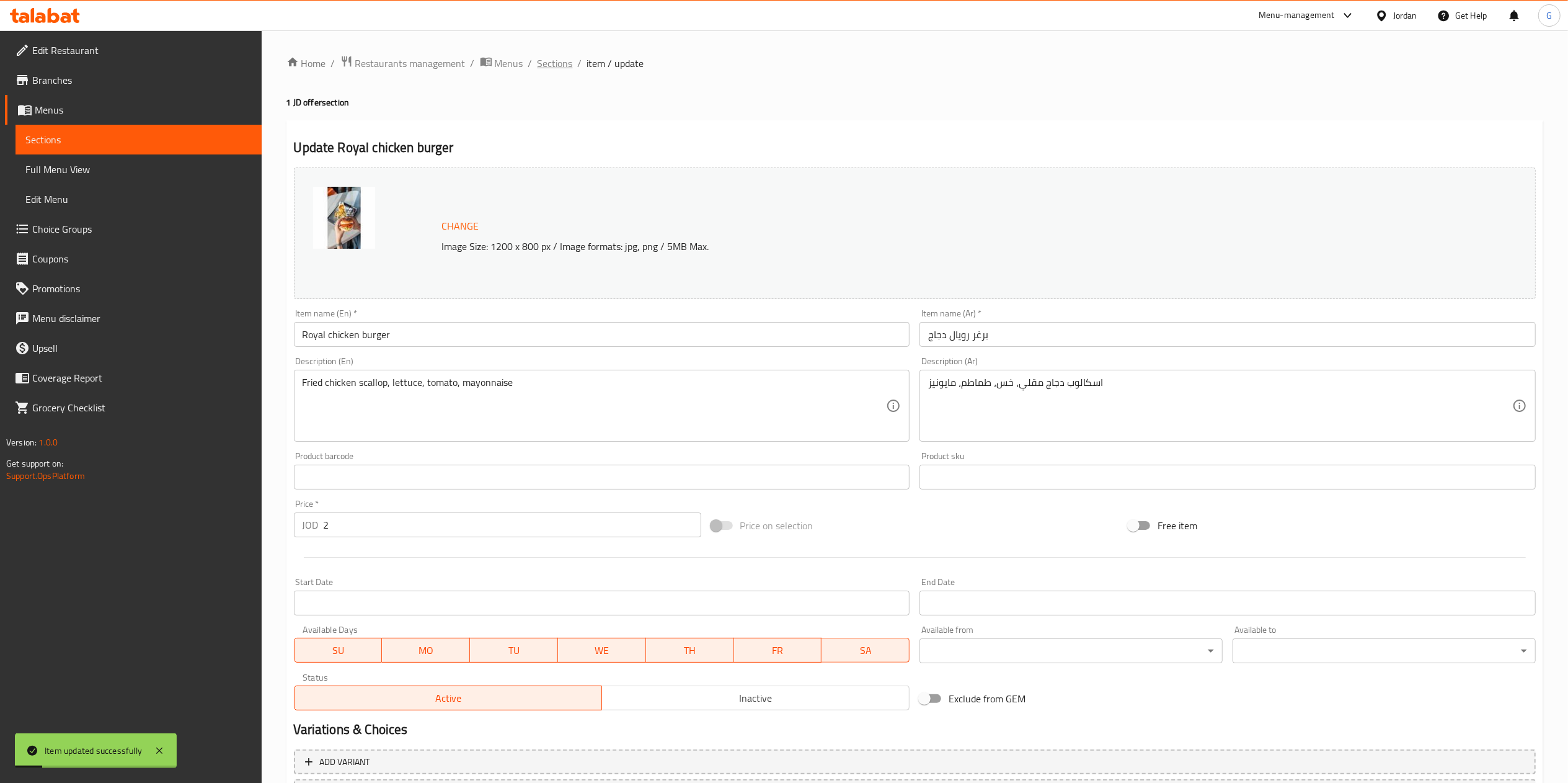
click at [563, 62] on span "Sections" at bounding box center [555, 63] width 35 height 15
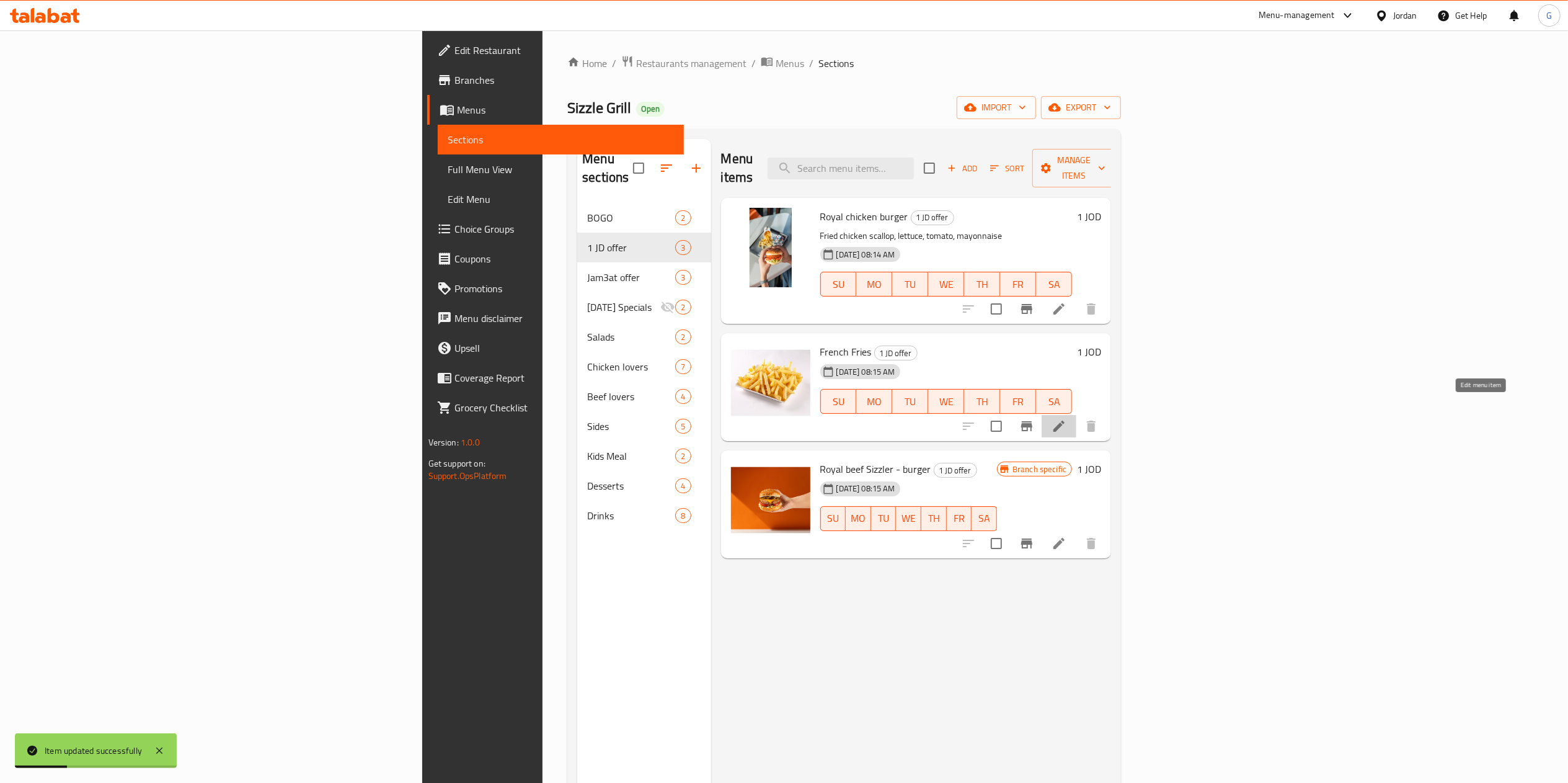
click at [1067, 418] on icon at bounding box center [1059, 426] width 15 height 15
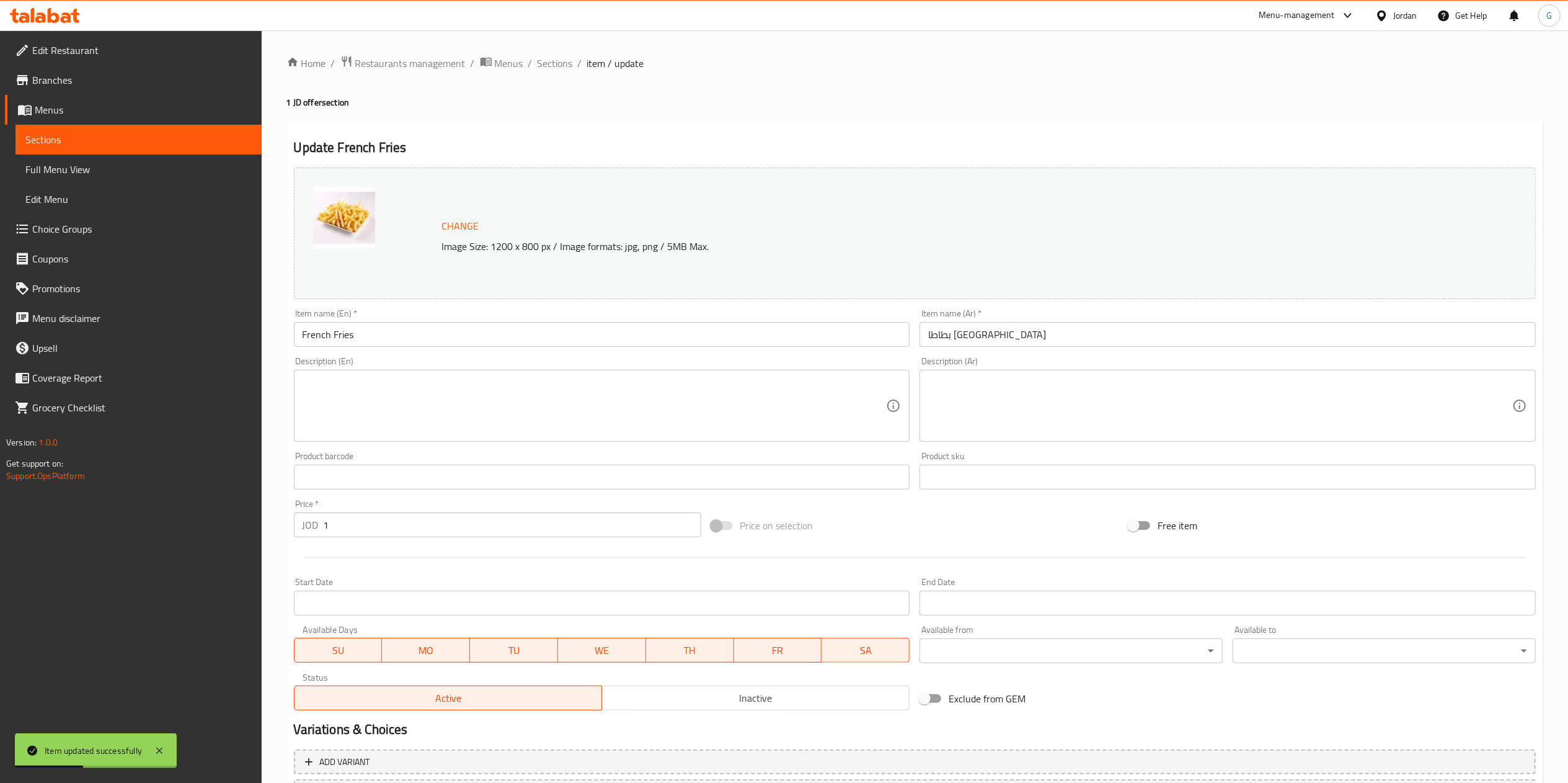
click at [372, 528] on input "1" at bounding box center [512, 525] width 378 height 25
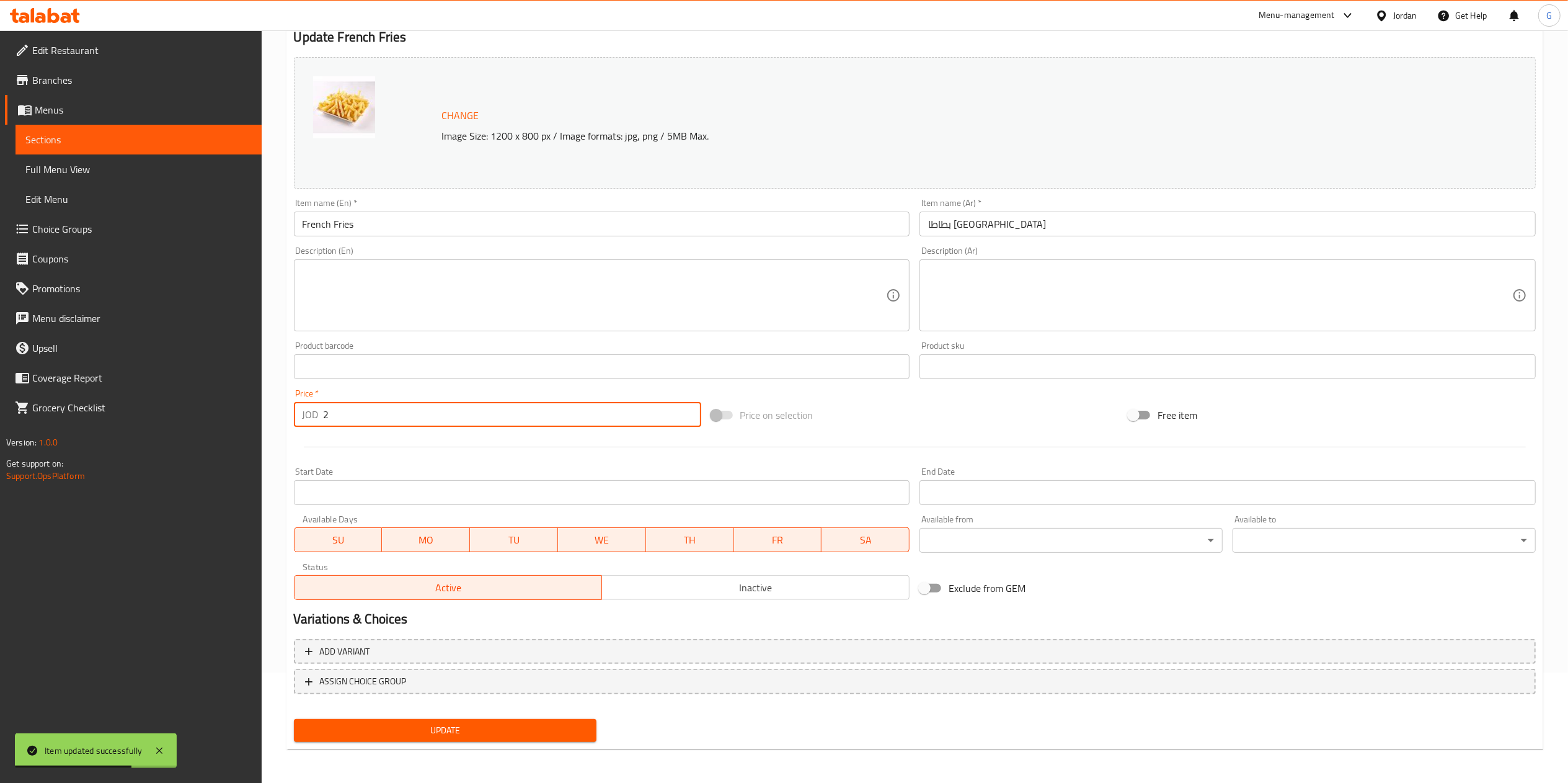
type input "2"
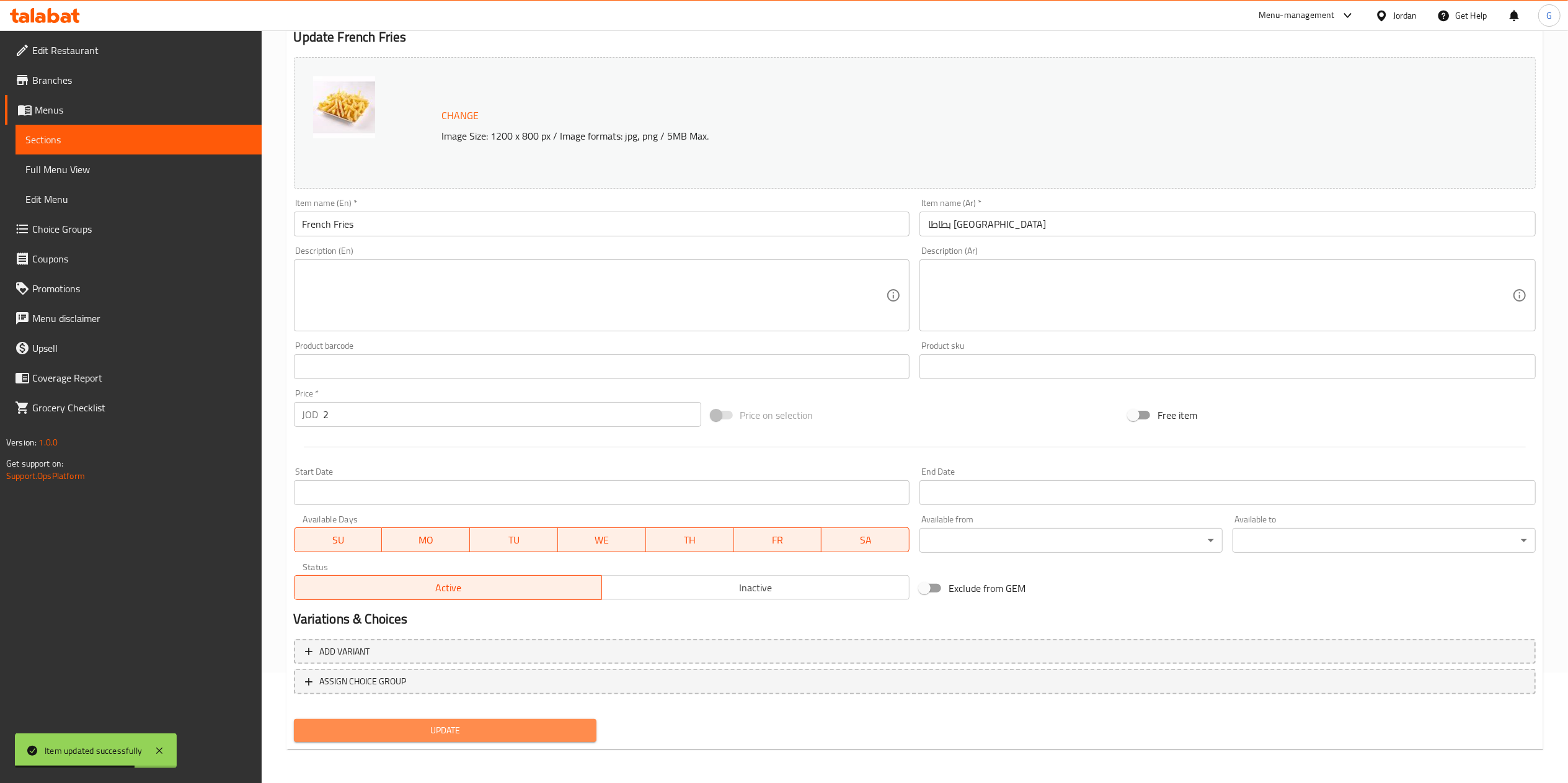
click at [542, 733] on span "Update" at bounding box center [446, 730] width 283 height 16
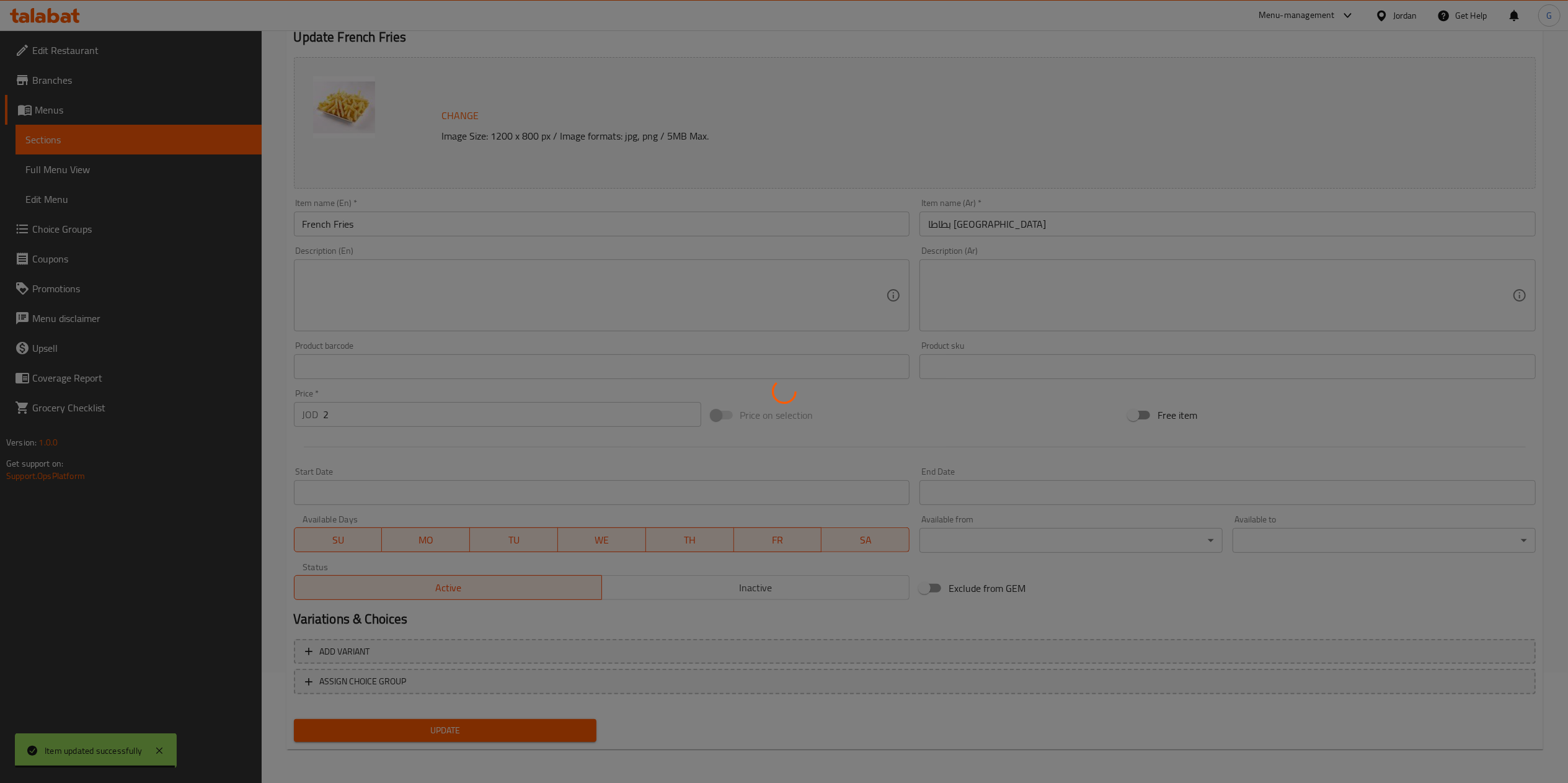
scroll to position [0, 0]
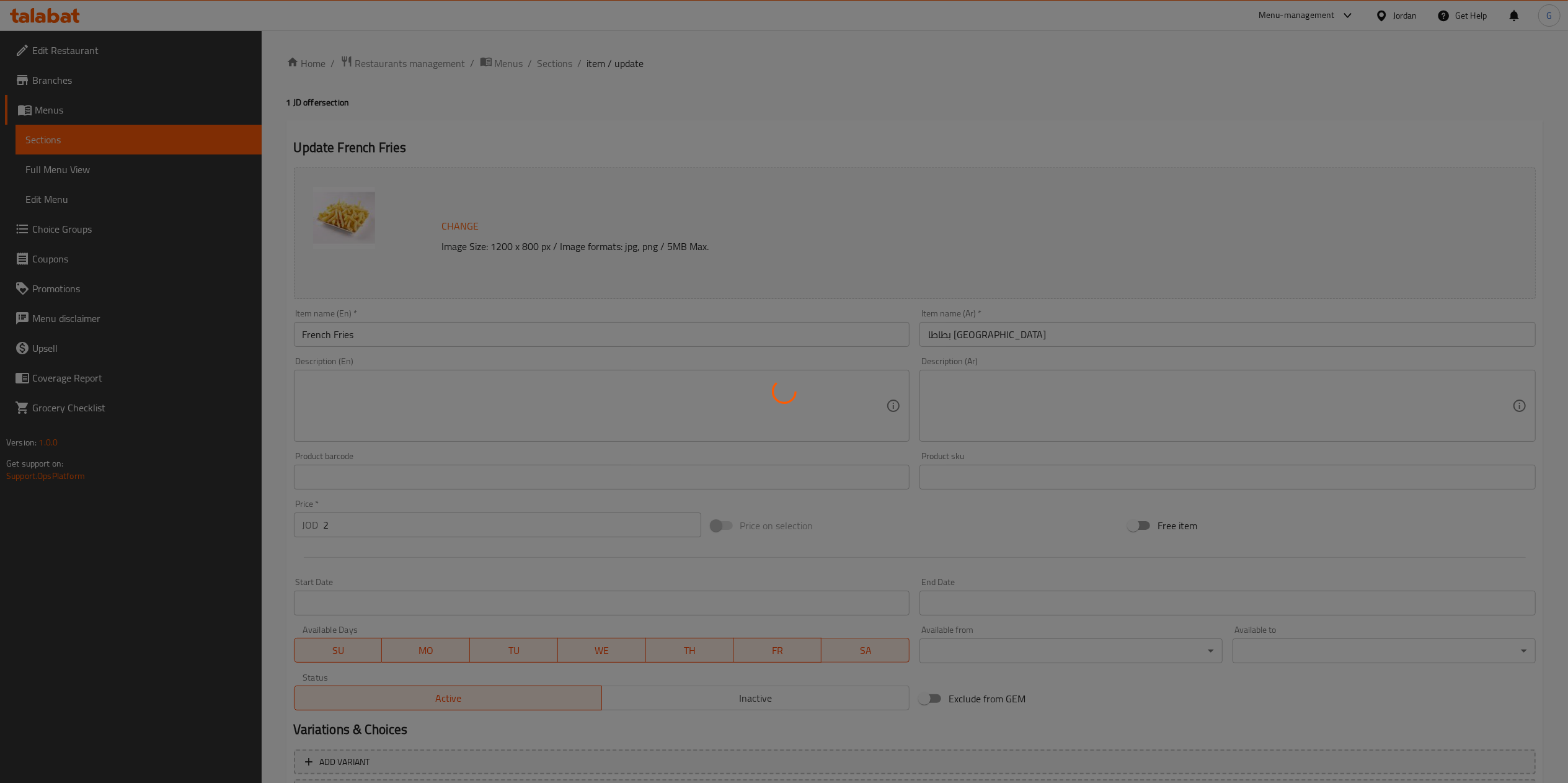
click at [556, 64] on div at bounding box center [784, 392] width 1568 height 783
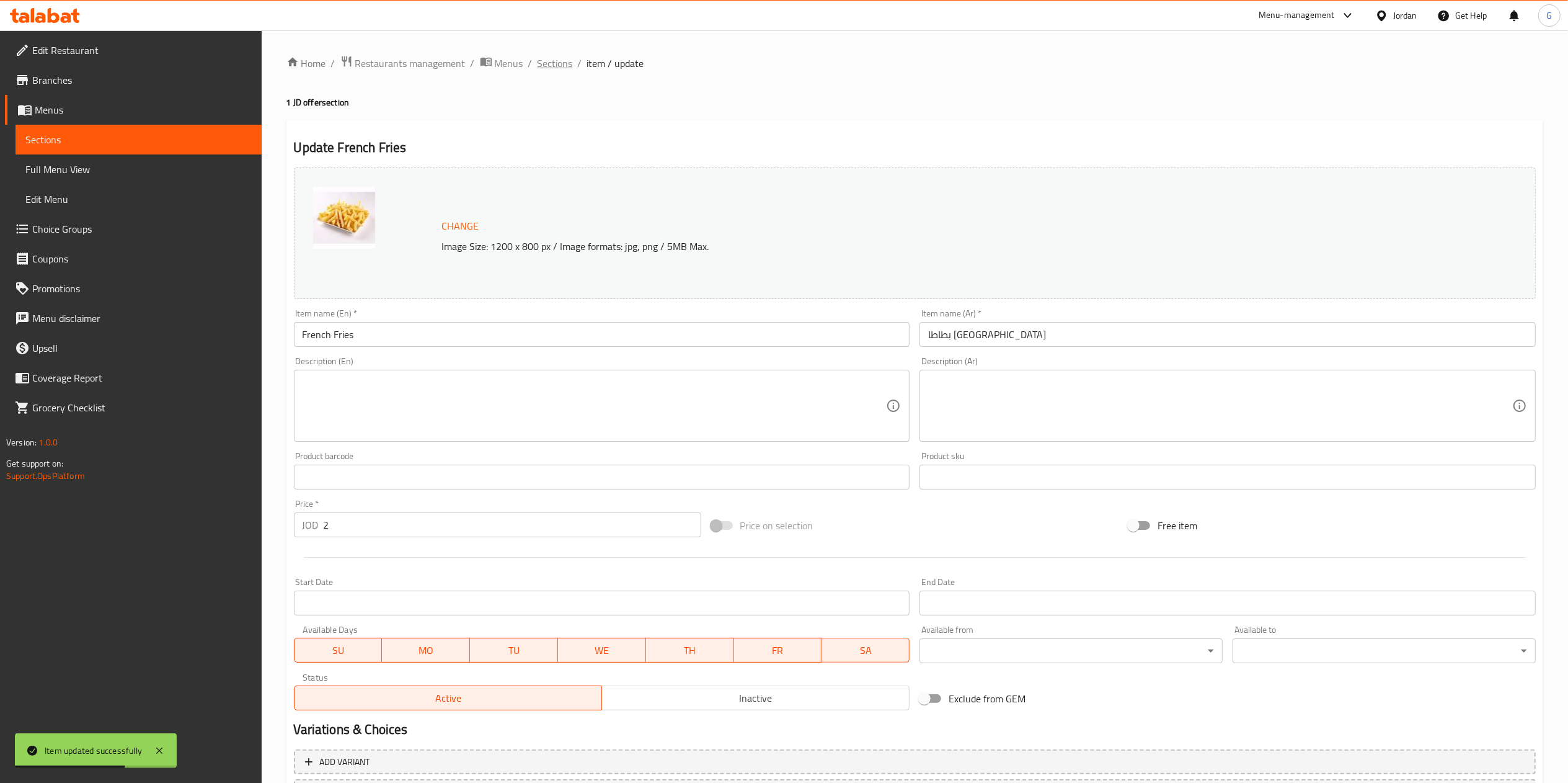
click at [556, 64] on span "Sections" at bounding box center [555, 63] width 35 height 15
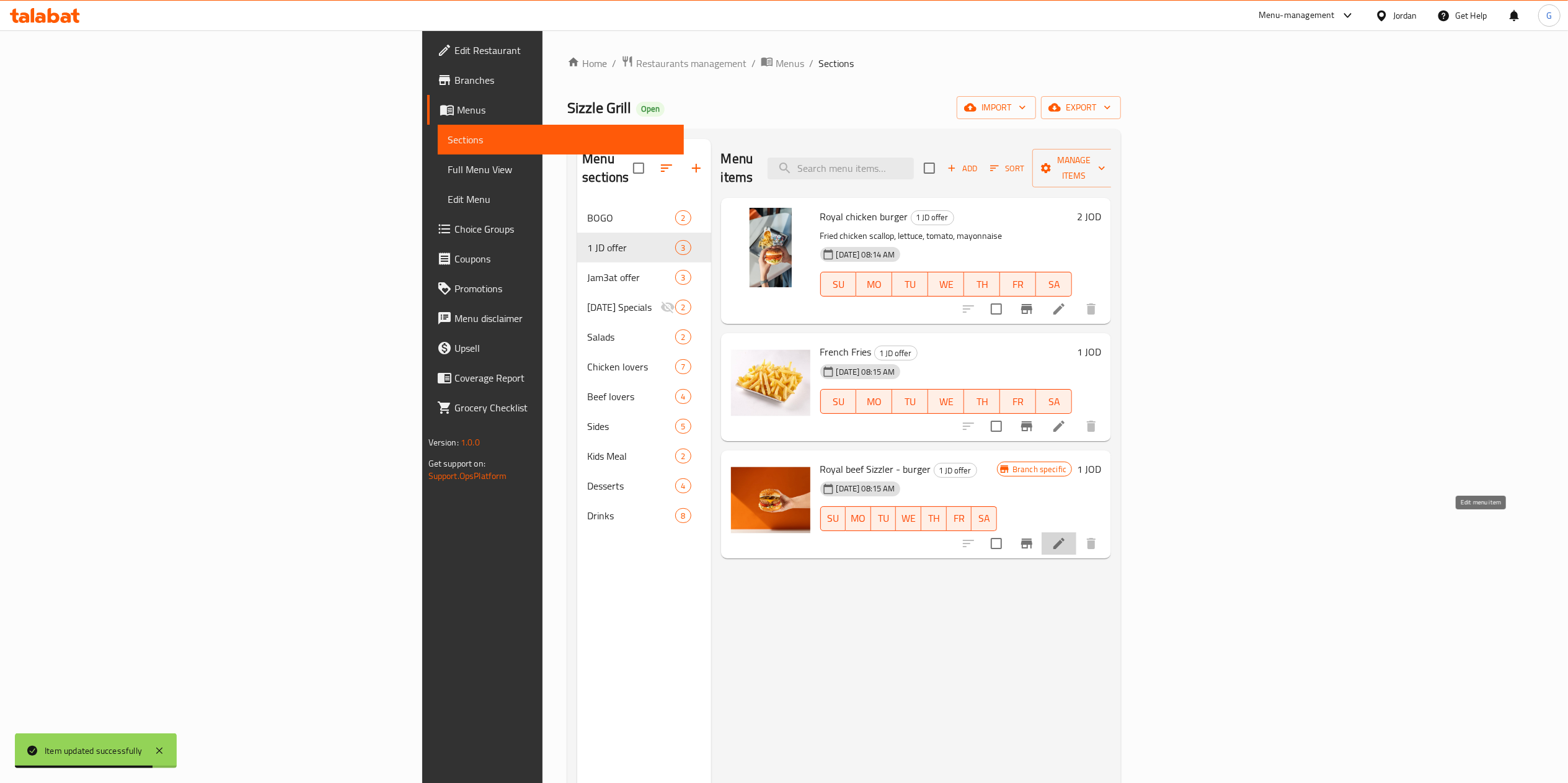
click at [1067, 536] on icon at bounding box center [1059, 544] width 15 height 15
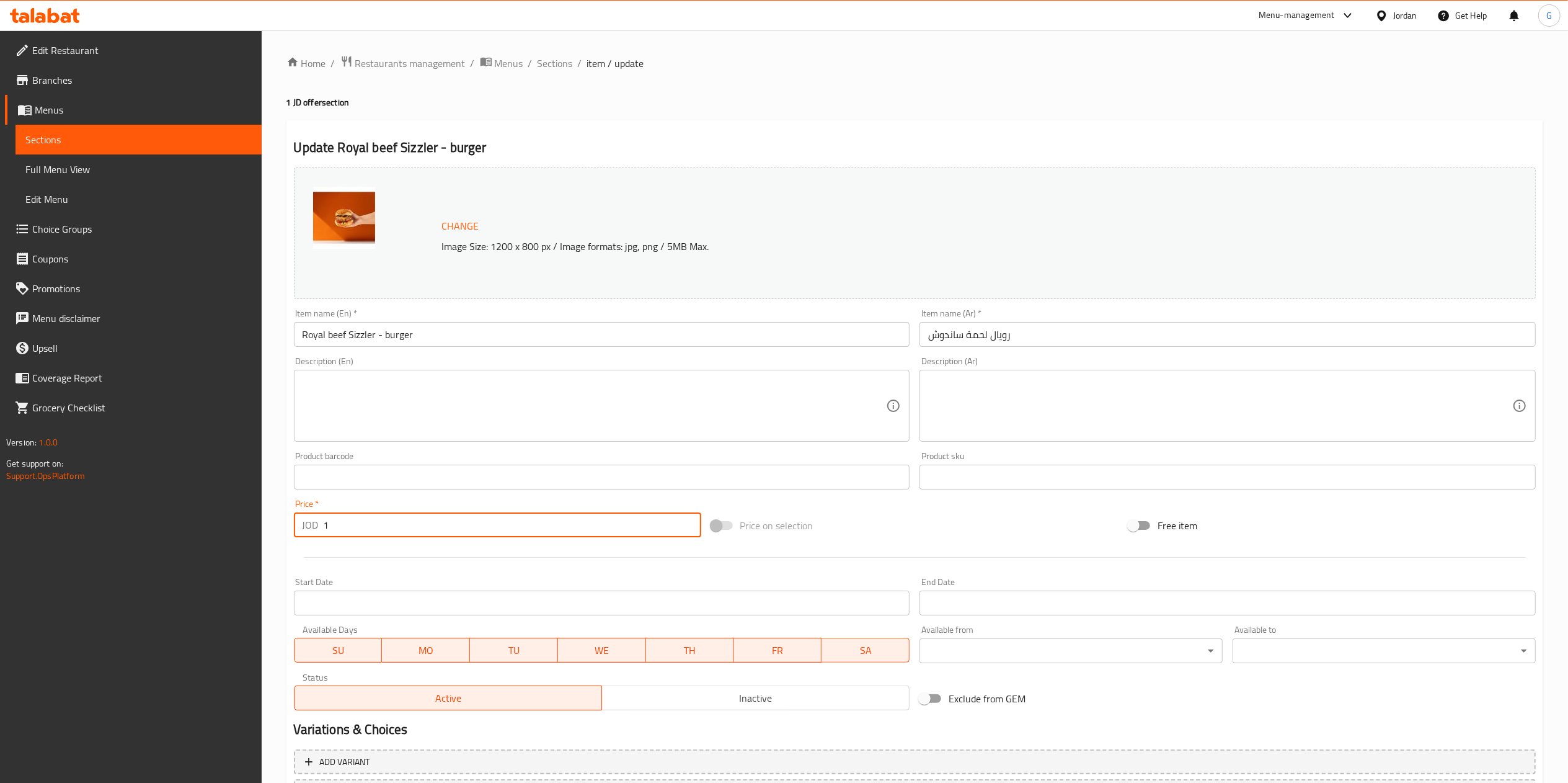
click at [415, 526] on input "1" at bounding box center [512, 525] width 378 height 25
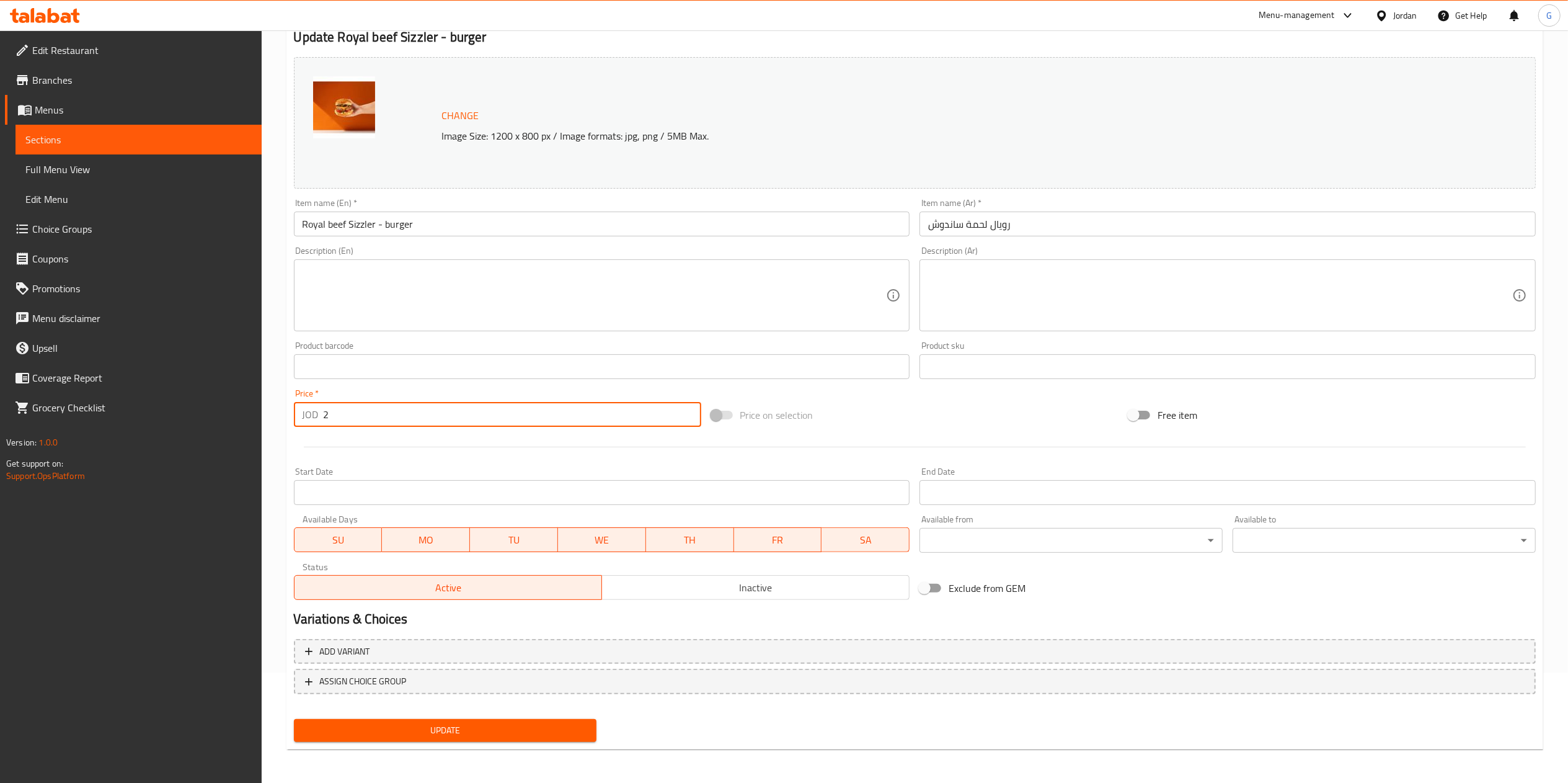
type input "2"
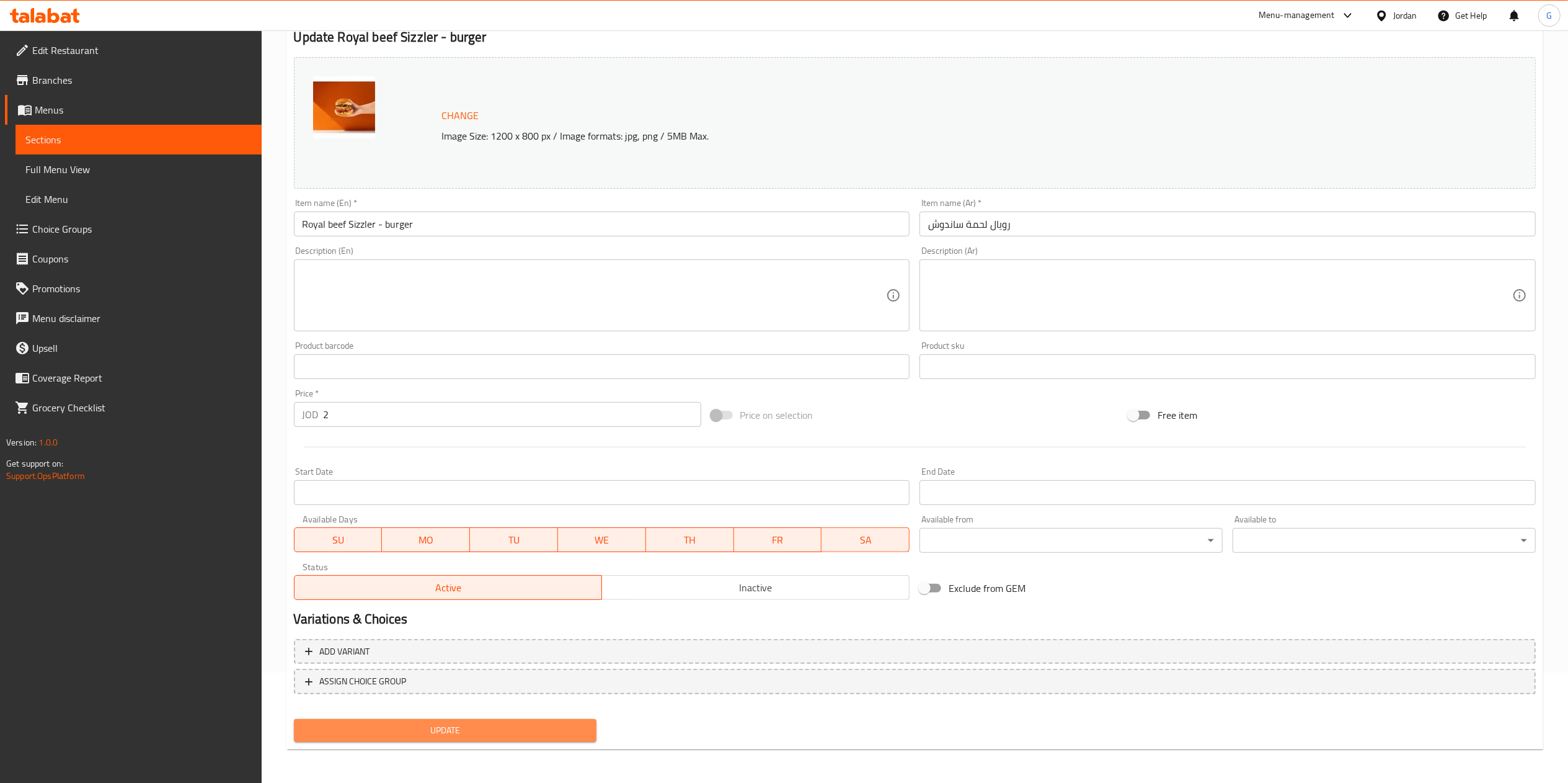
click at [516, 719] on button "Update" at bounding box center [445, 730] width 303 height 23
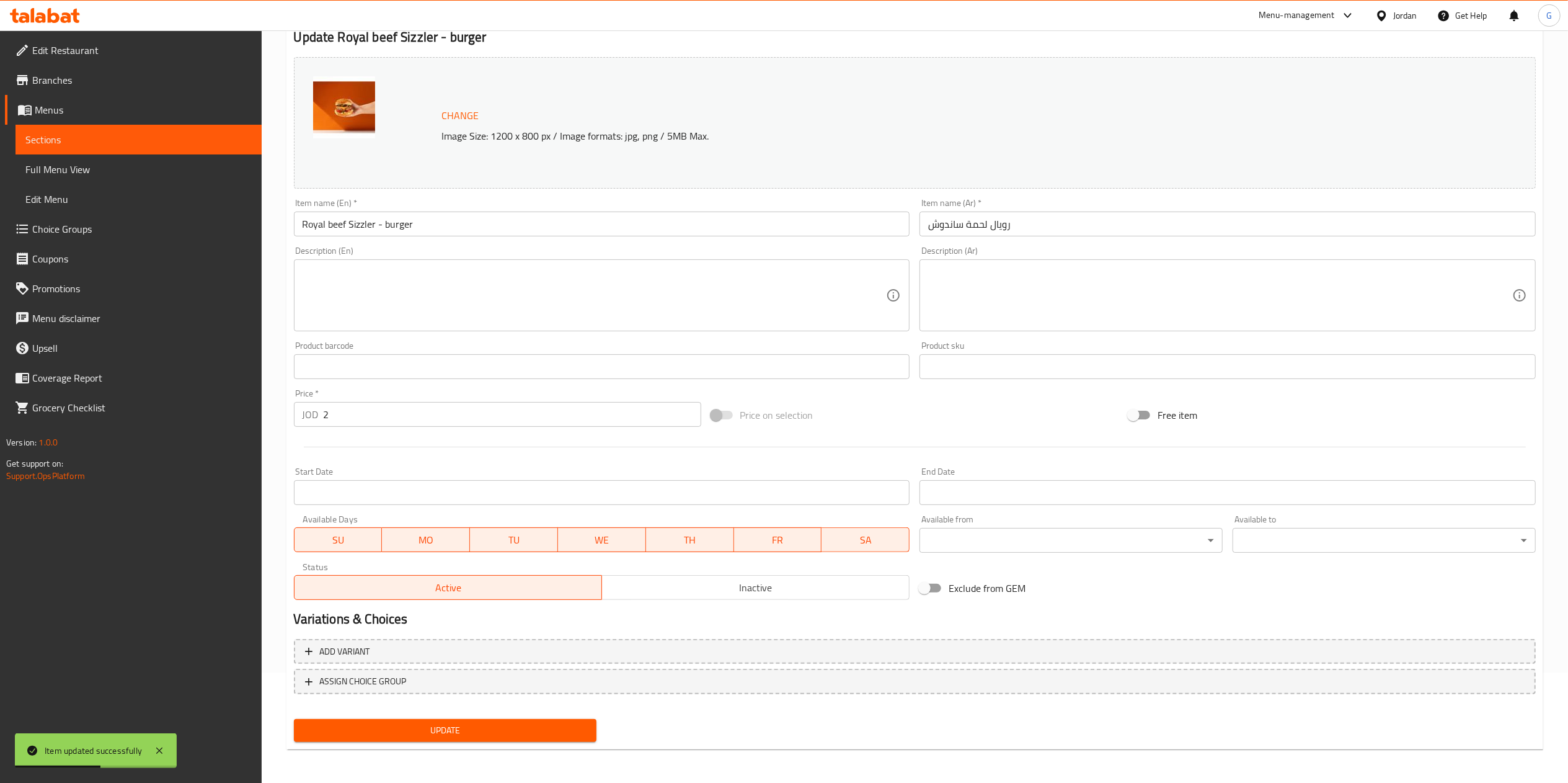
scroll to position [0, 0]
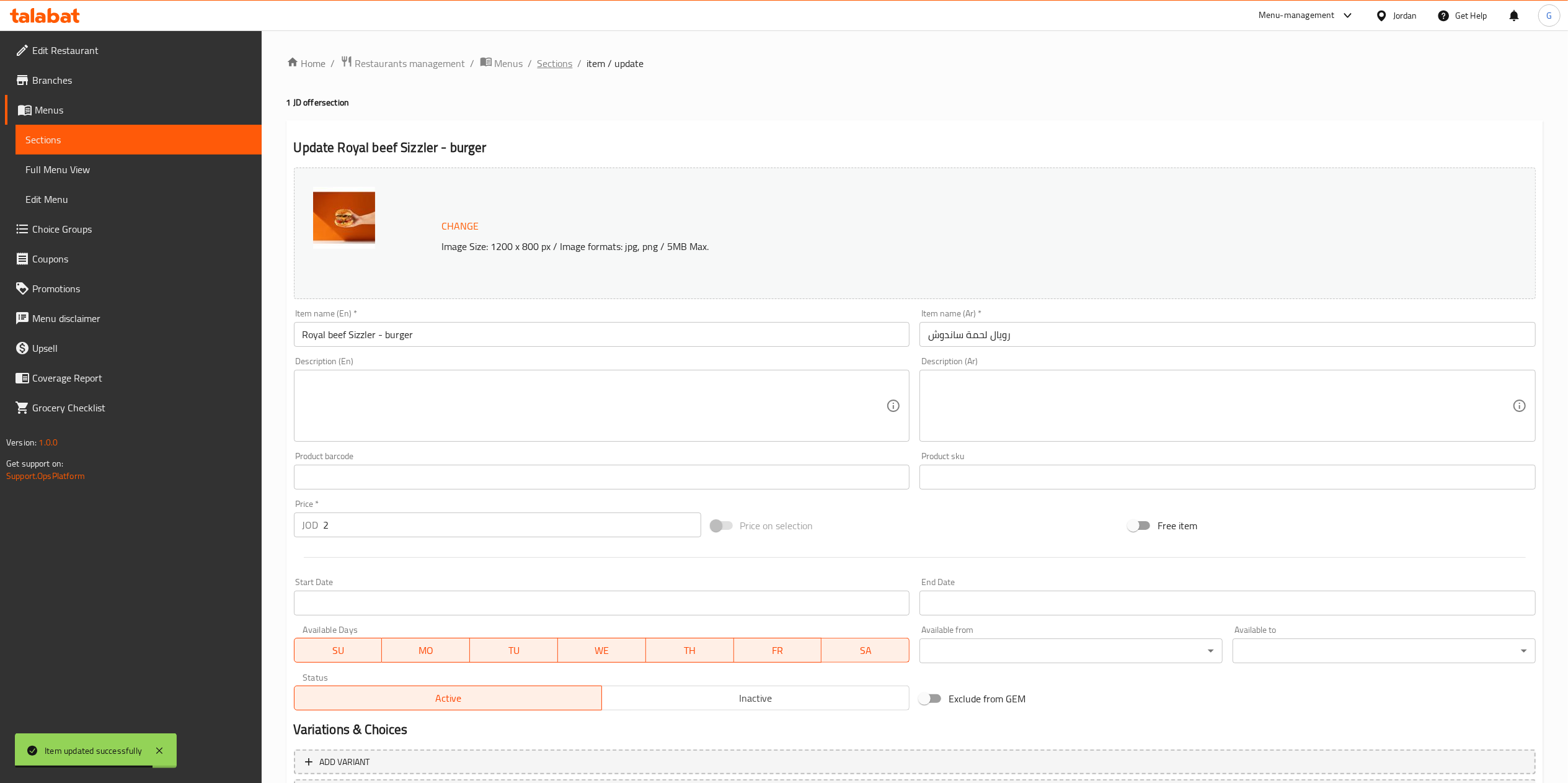
click at [554, 63] on span "Sections" at bounding box center [555, 63] width 35 height 15
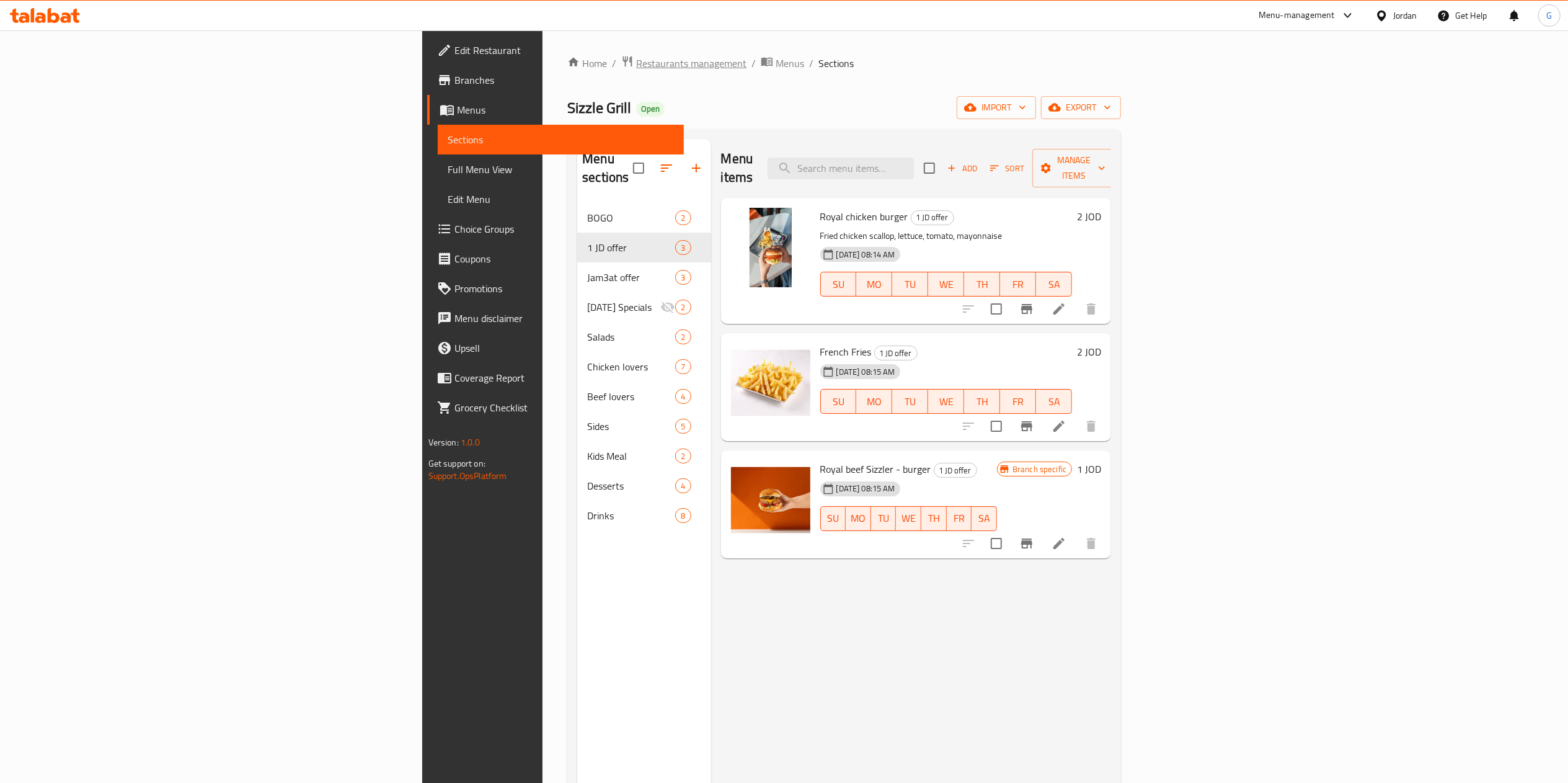
click at [636, 69] on span "Restaurants management" at bounding box center [691, 63] width 110 height 15
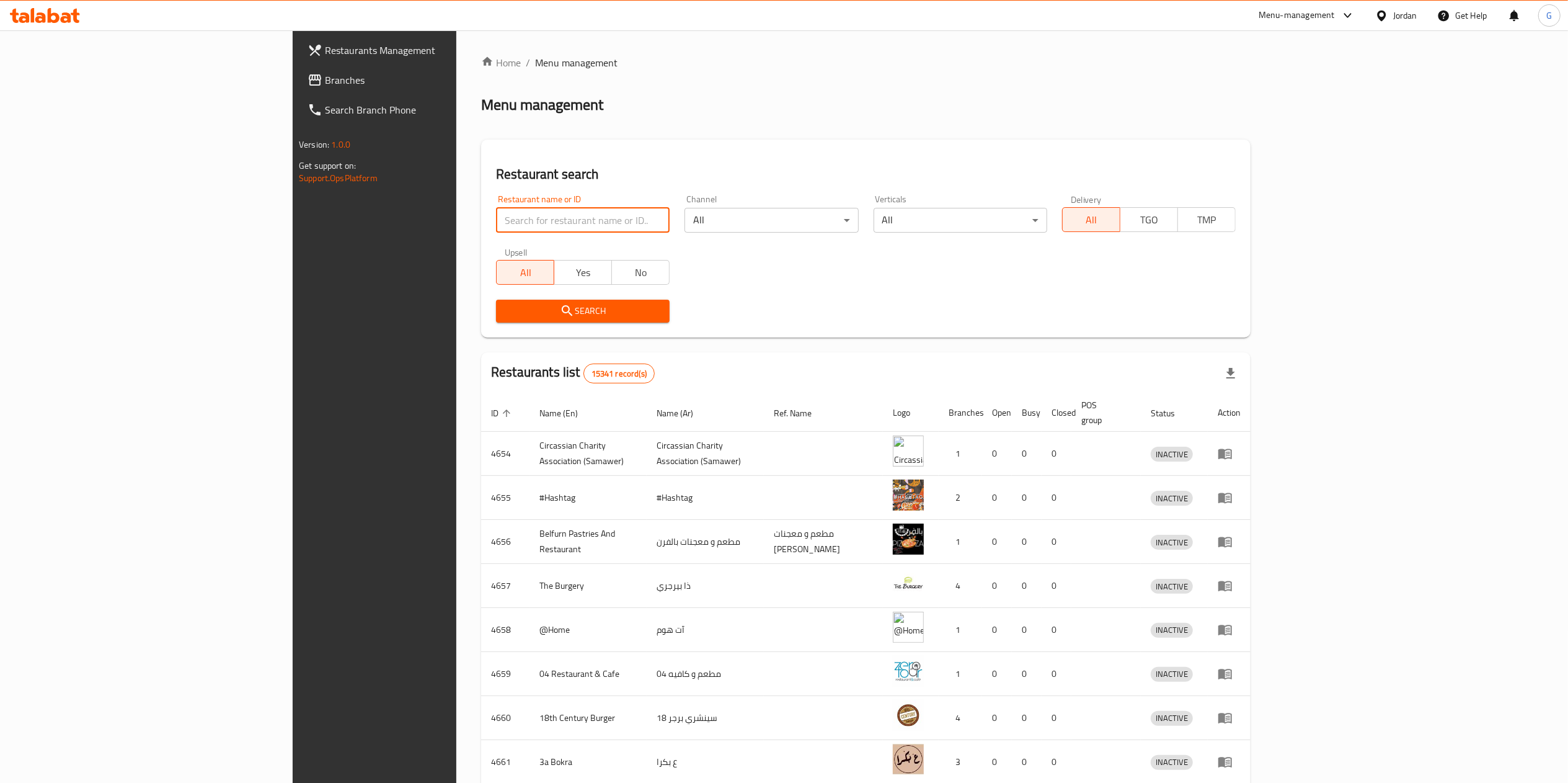
click at [519, 215] on input "search" at bounding box center [582, 220] width 173 height 25
click button "Search" at bounding box center [582, 310] width 173 height 23
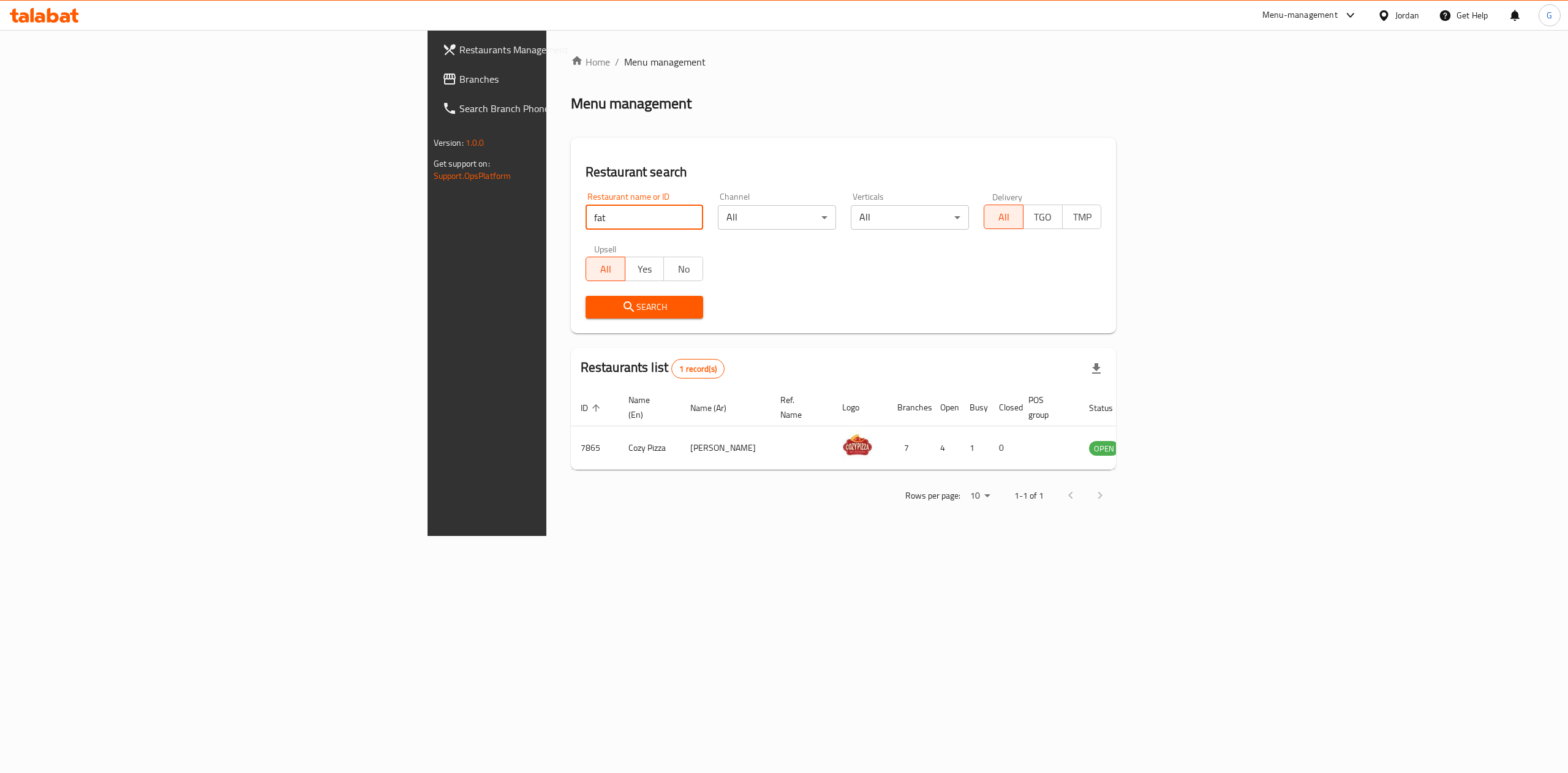
paste input "FATAYER 3A TAYER"
type input "FATAYER 3A TAYER"
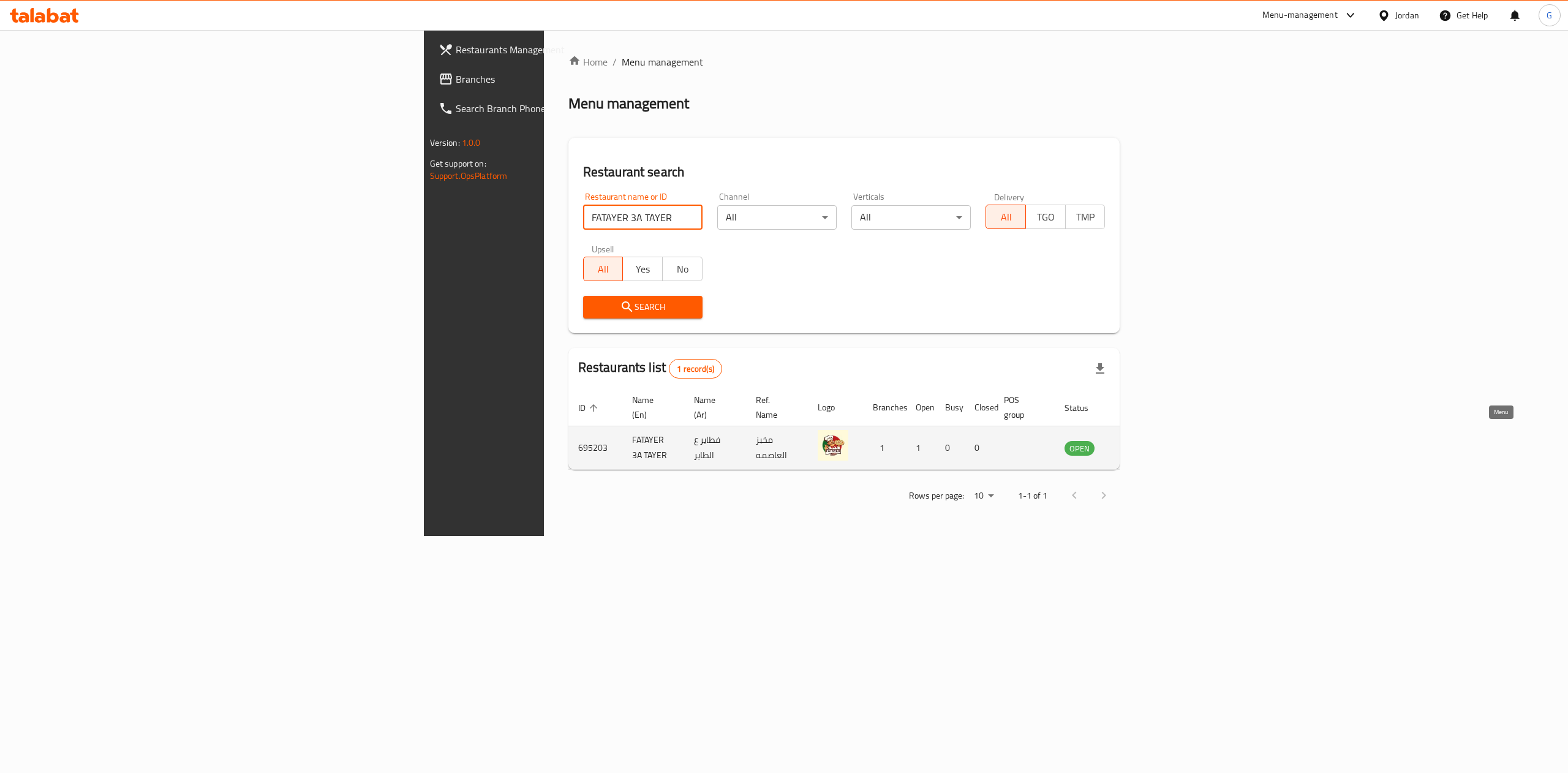
click at [1152, 440] on link "enhanced table" at bounding box center [1139, 448] width 22 height 15
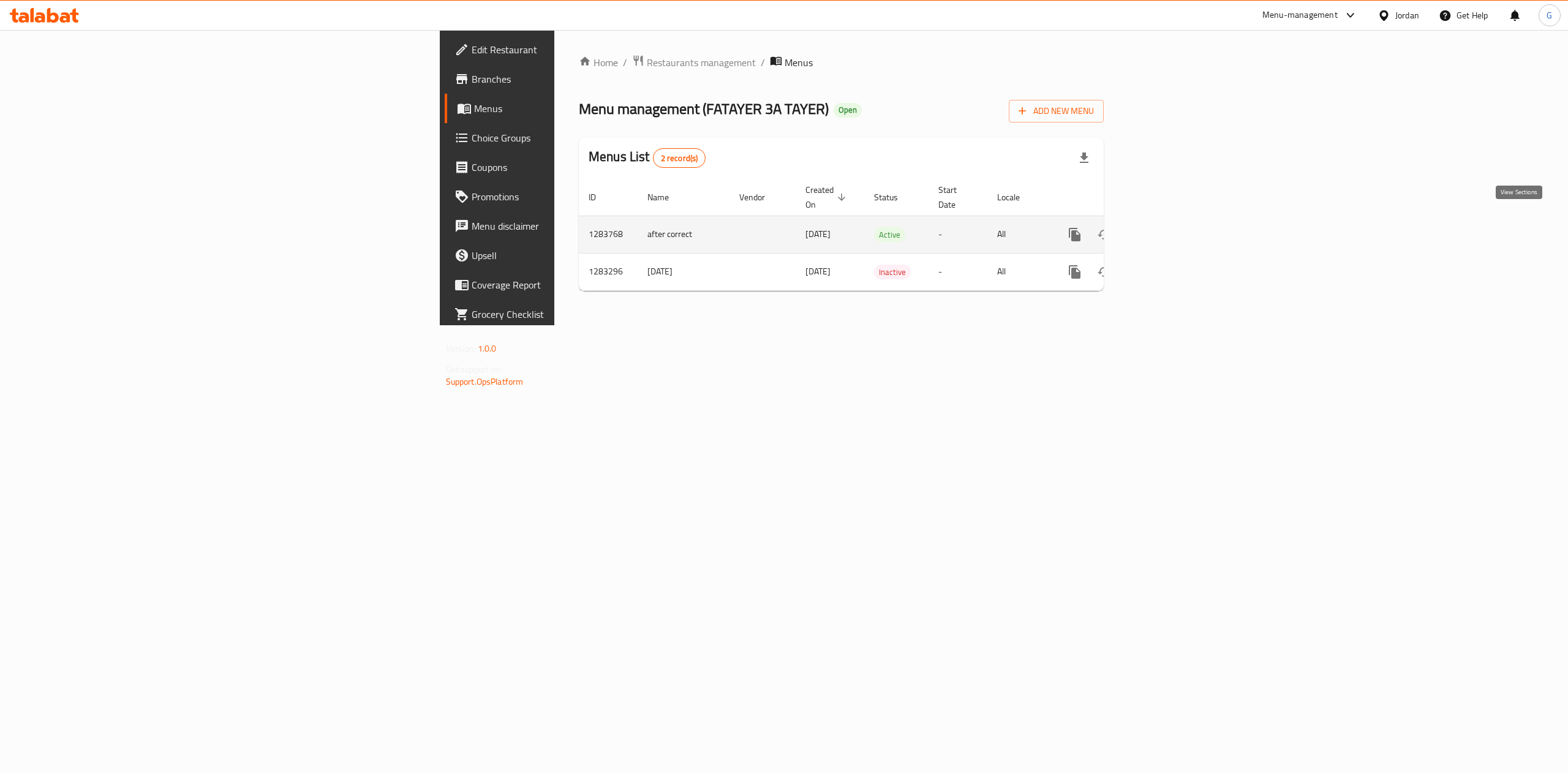
click at [1171, 227] on icon "enhanced table" at bounding box center [1163, 234] width 15 height 15
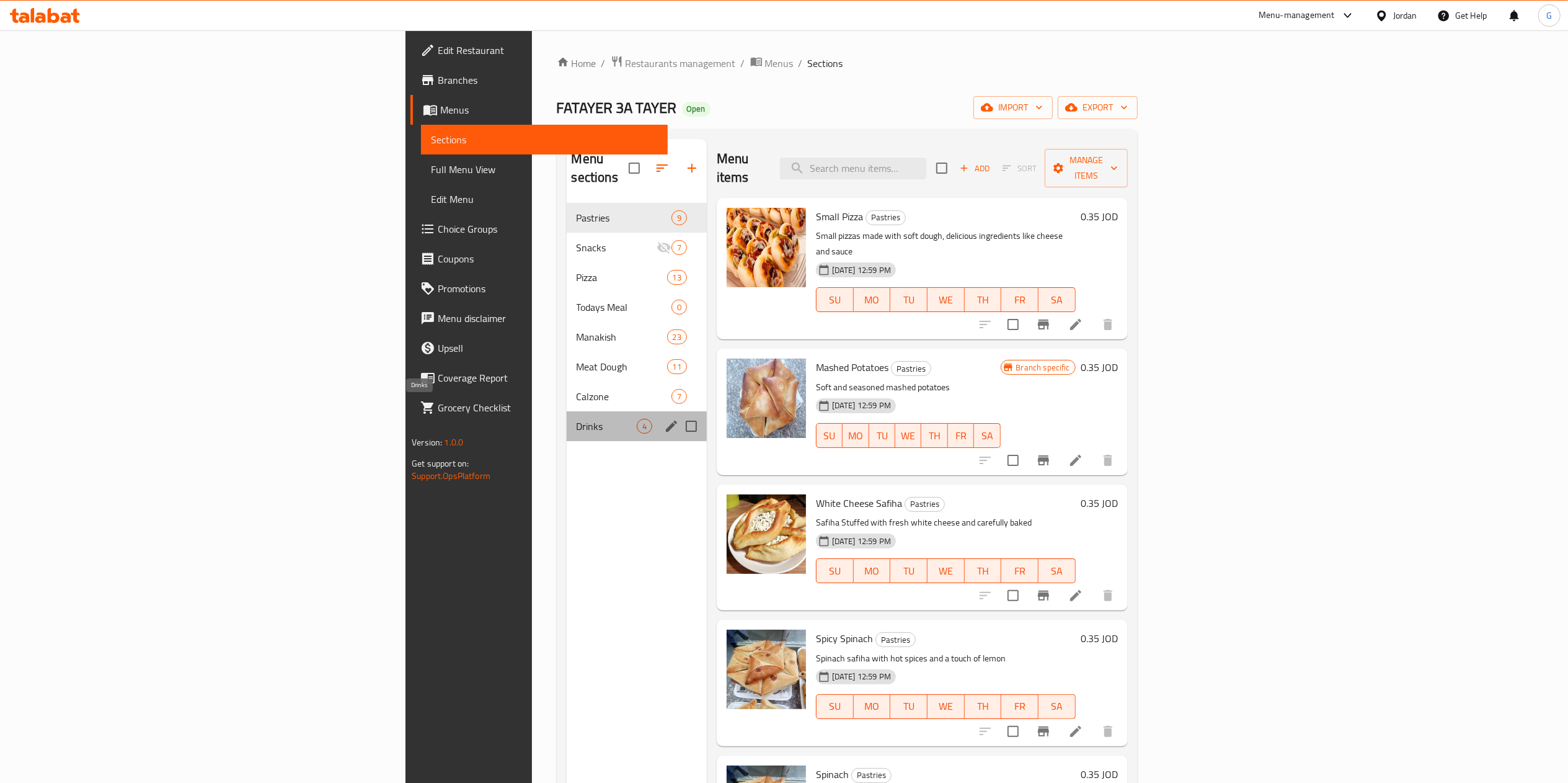
click at [576, 418] on span "Drinks" at bounding box center [606, 426] width 60 height 15
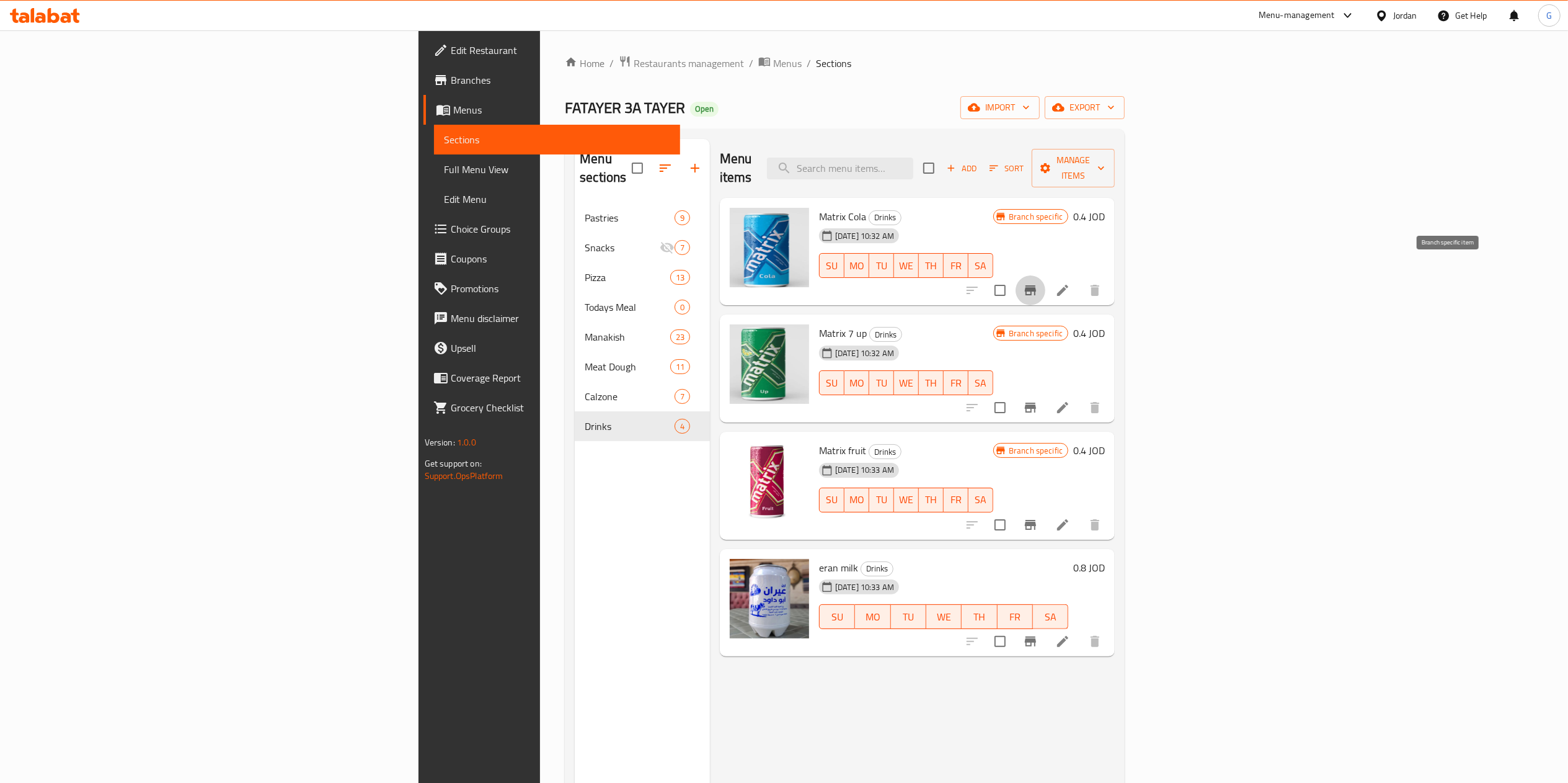
click at [1038, 283] on icon "Branch-specific-item" at bounding box center [1030, 290] width 15 height 15
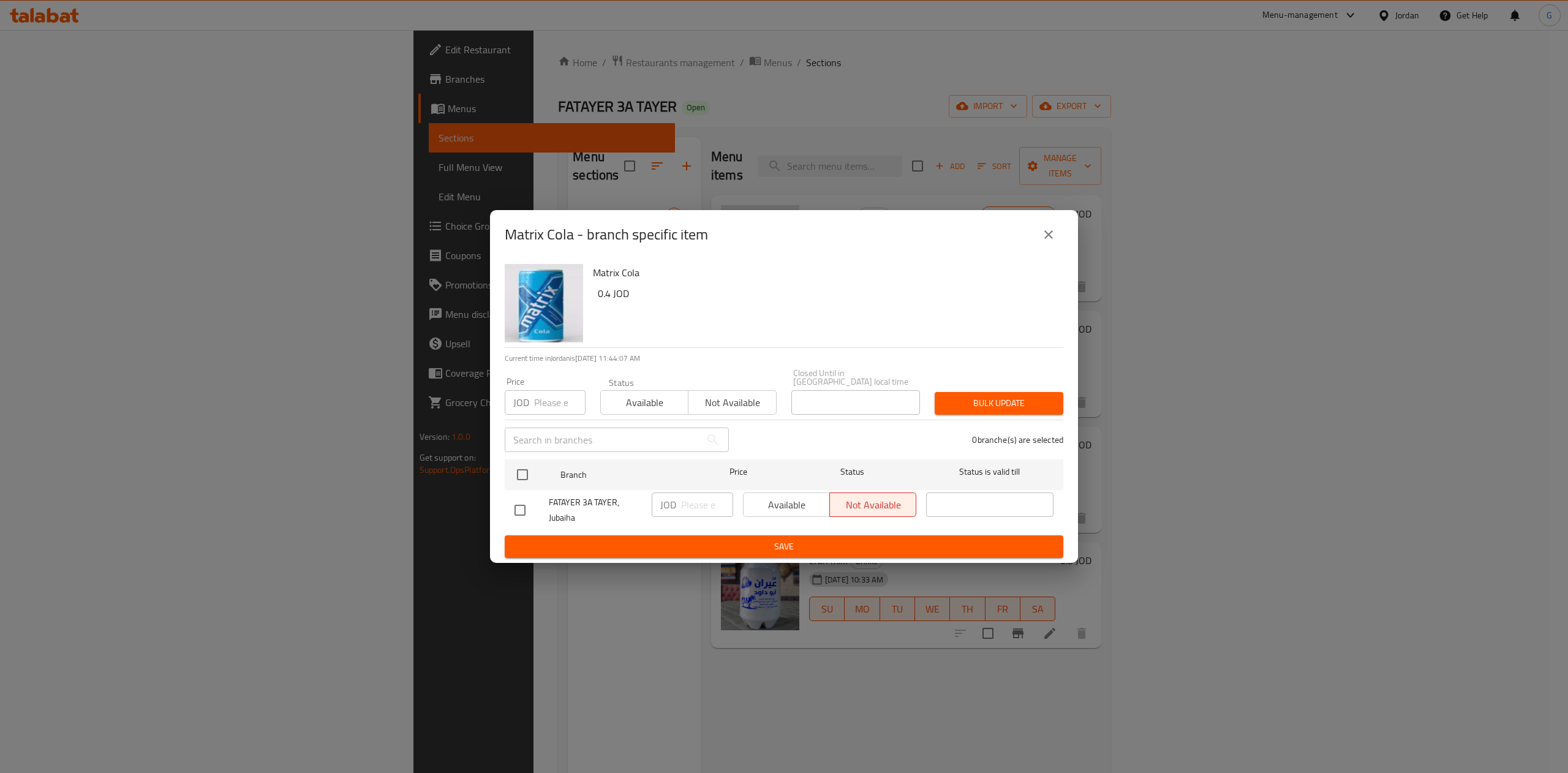
click at [785, 497] on div "Available Not available" at bounding box center [829, 505] width 173 height 24
click at [514, 503] on input "checkbox" at bounding box center [520, 510] width 26 height 26
checkbox input "true"
click at [785, 492] on button "Available" at bounding box center [786, 505] width 87 height 24
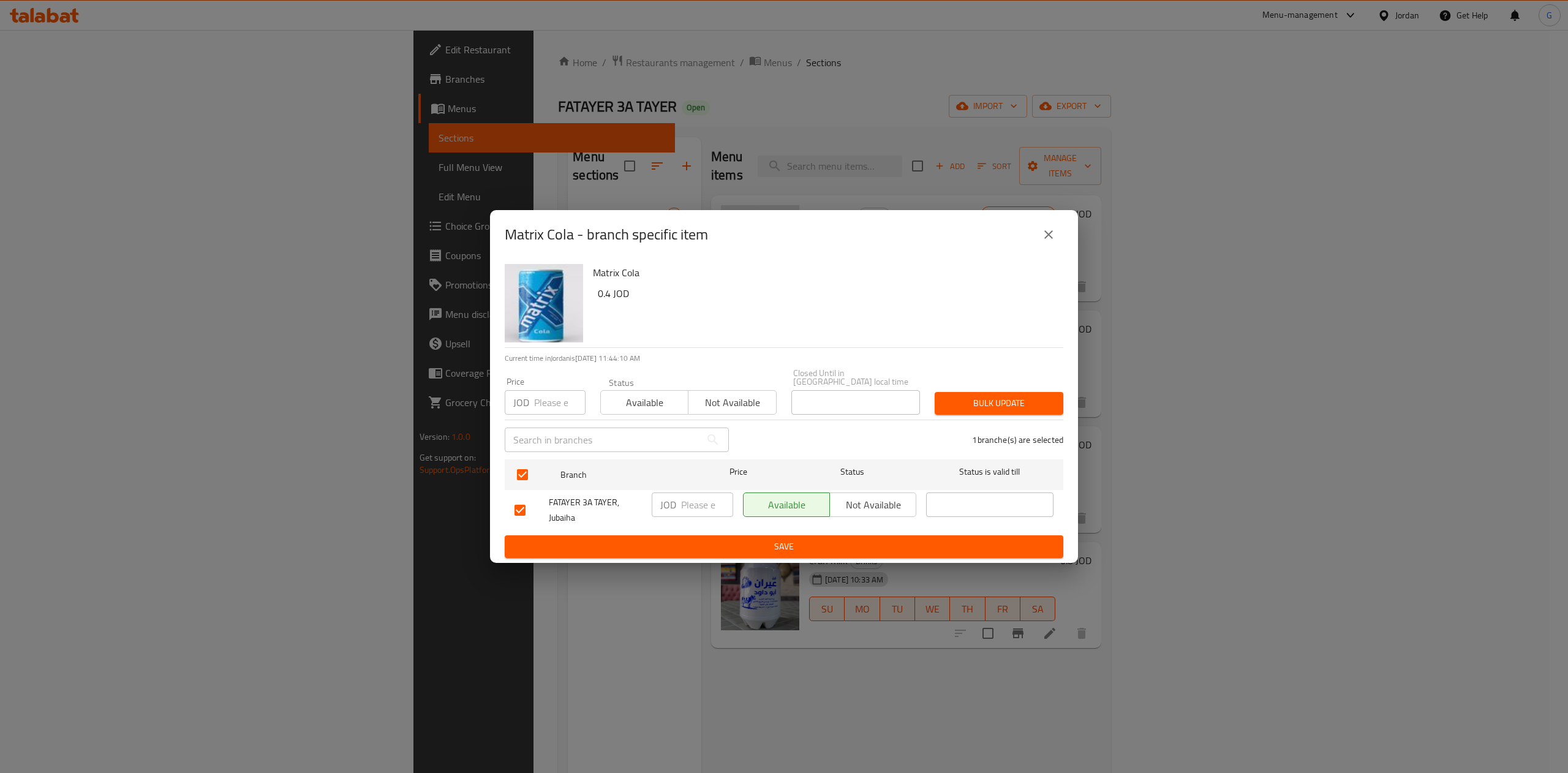
drag, startPoint x: 794, startPoint y: 528, endPoint x: 792, endPoint y: 538, distance: 10.2
click at [792, 538] on form "Branch Price Status Status is valid till FATAYER 3A TAYER, [PERSON_NAME] ​ Avai…" at bounding box center [784, 506] width 558 height 103
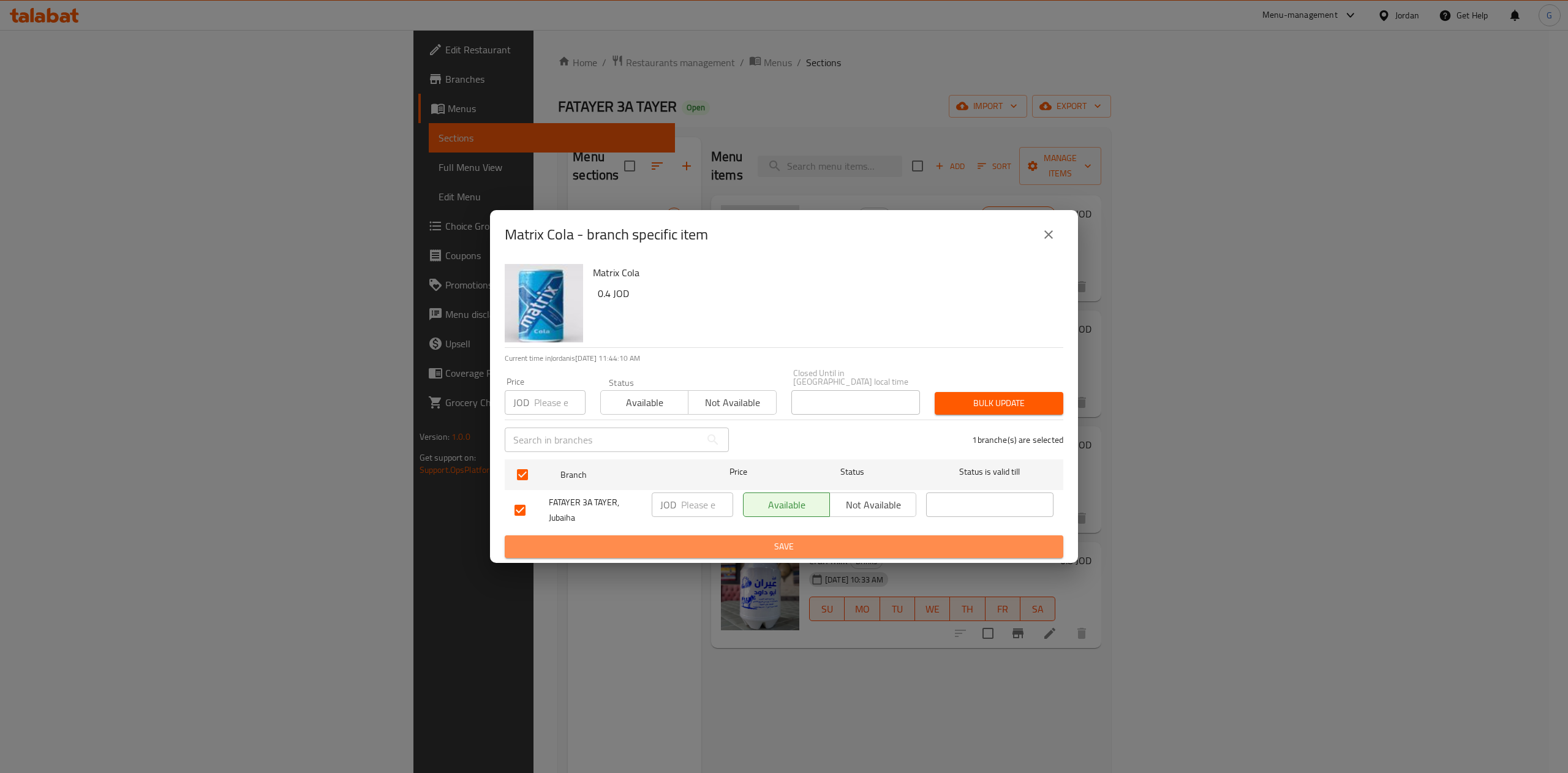
click at [792, 539] on span "Save" at bounding box center [783, 546] width 539 height 16
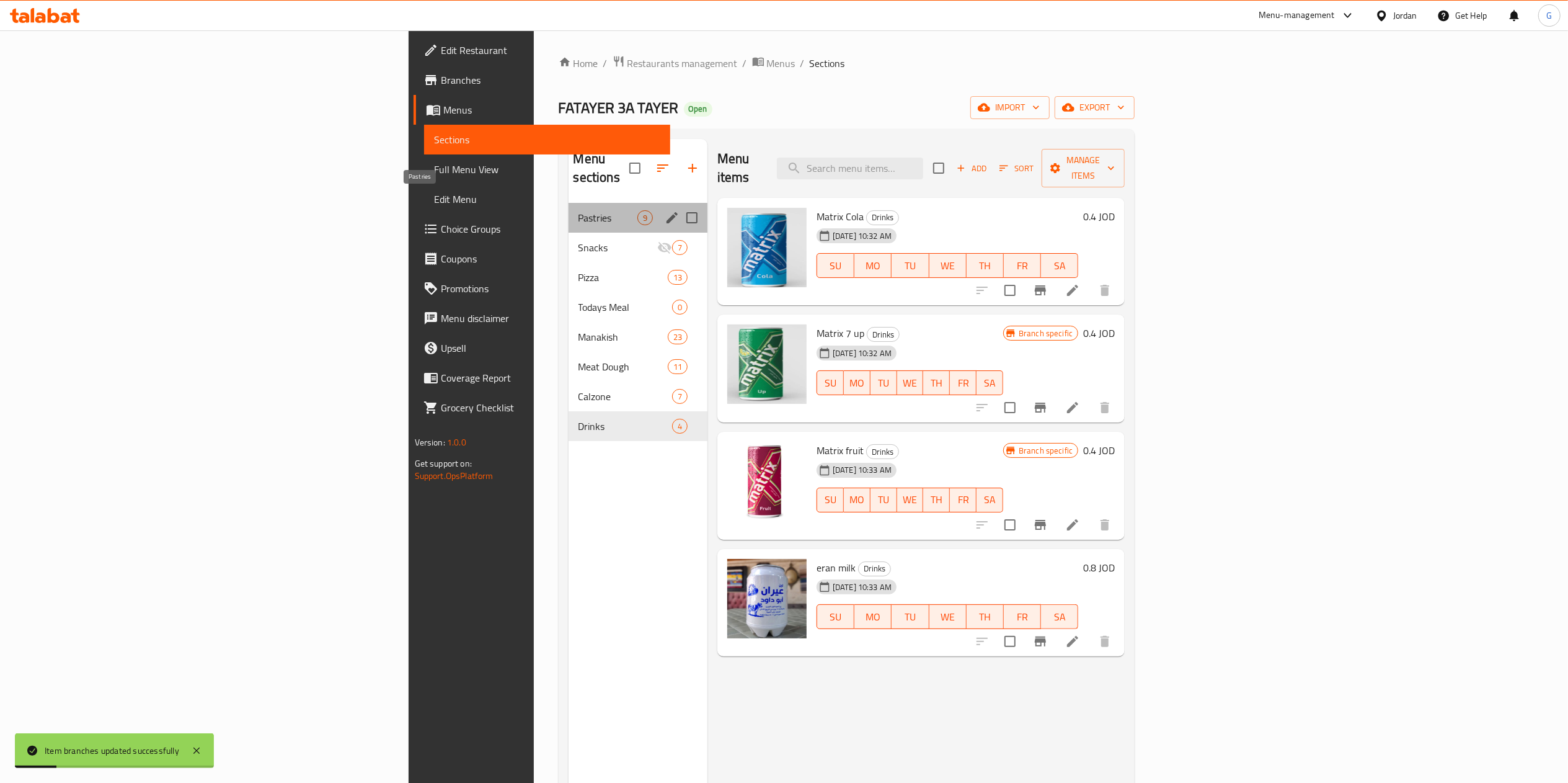
click at [578, 211] on span "Pastries" at bounding box center [608, 218] width 59 height 15
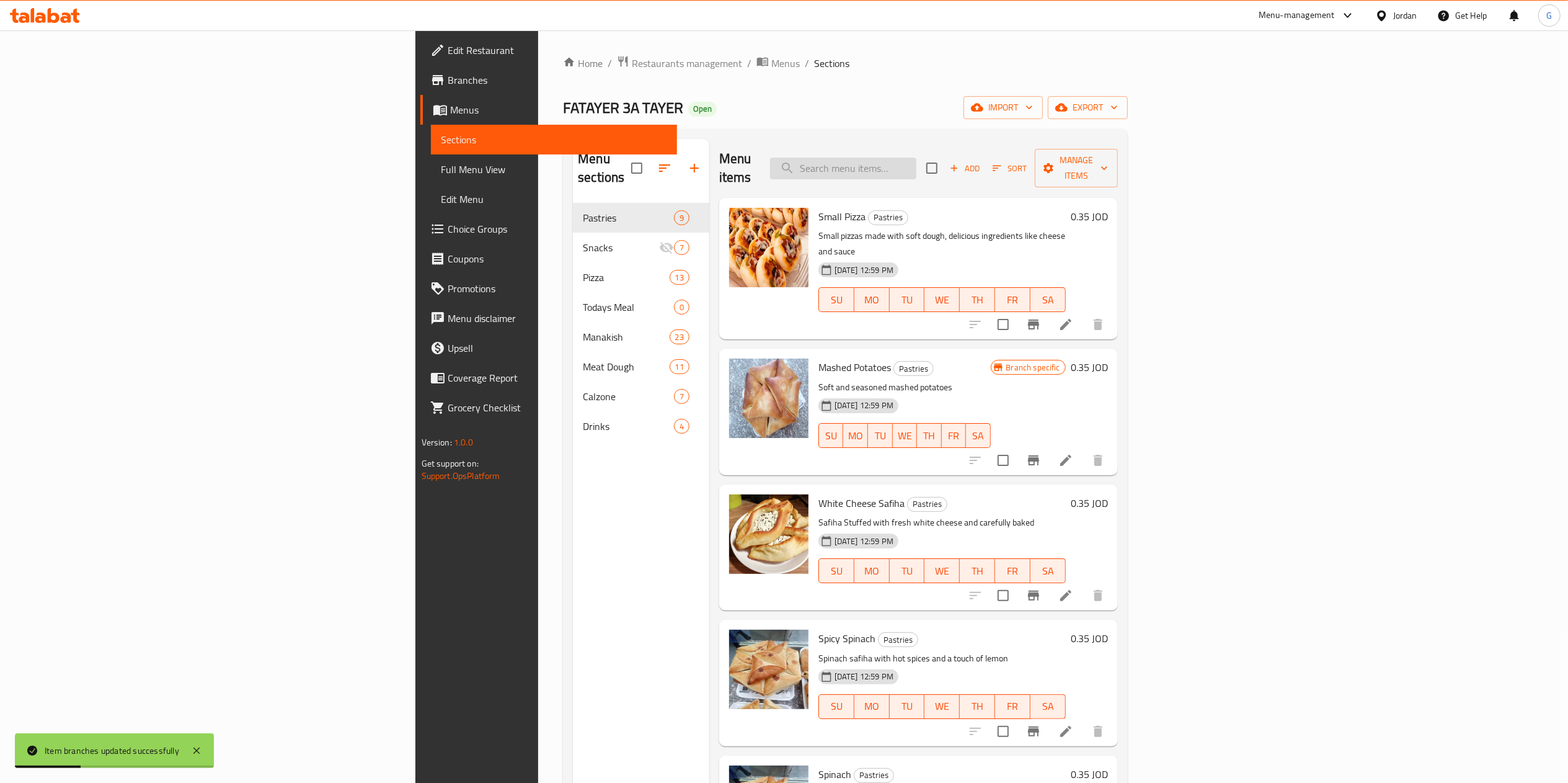
click at [916, 165] on input "search" at bounding box center [843, 169] width 146 height 22
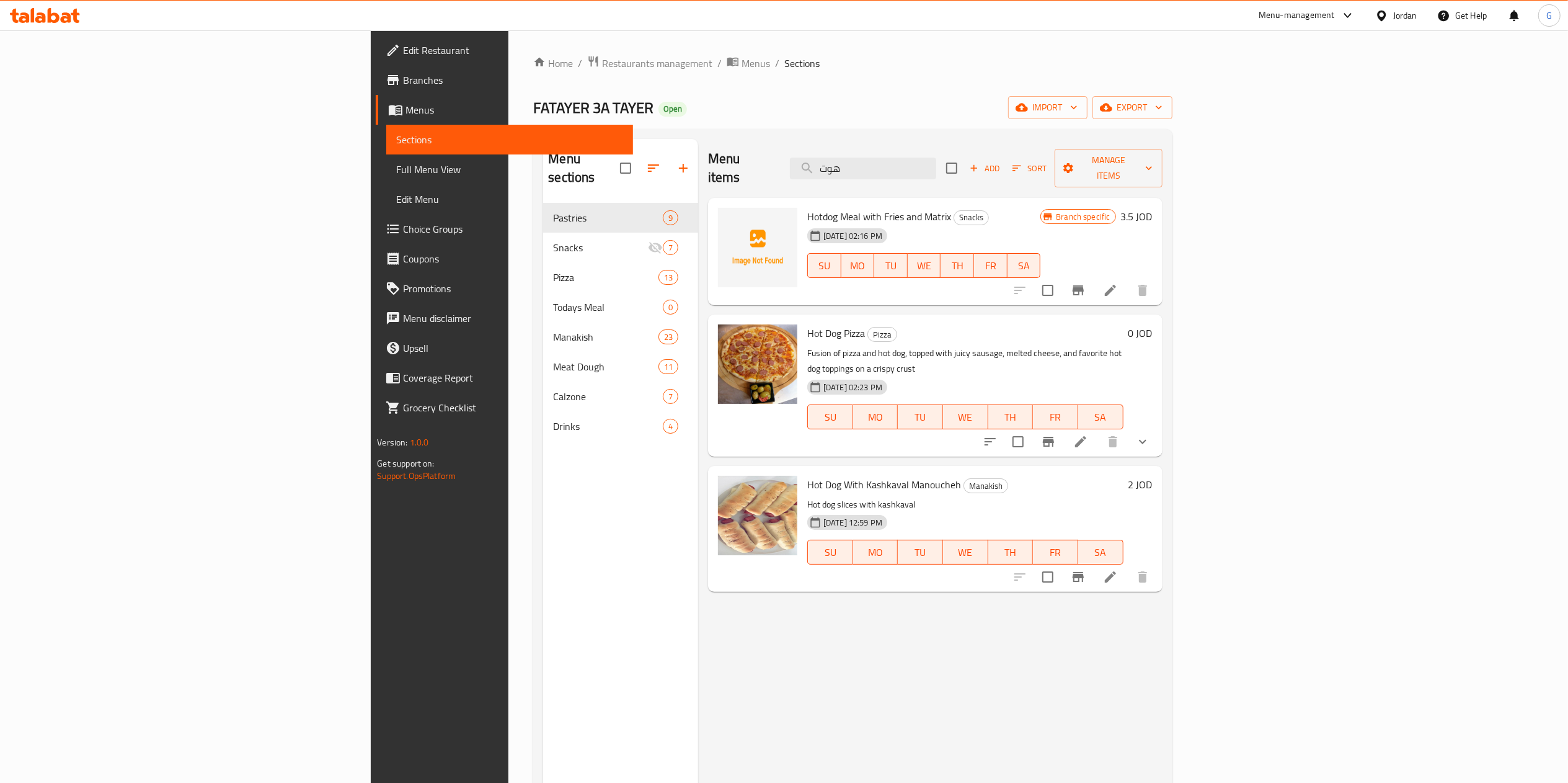
type input "هوت"
